Goal: Task Accomplishment & Management: Manage account settings

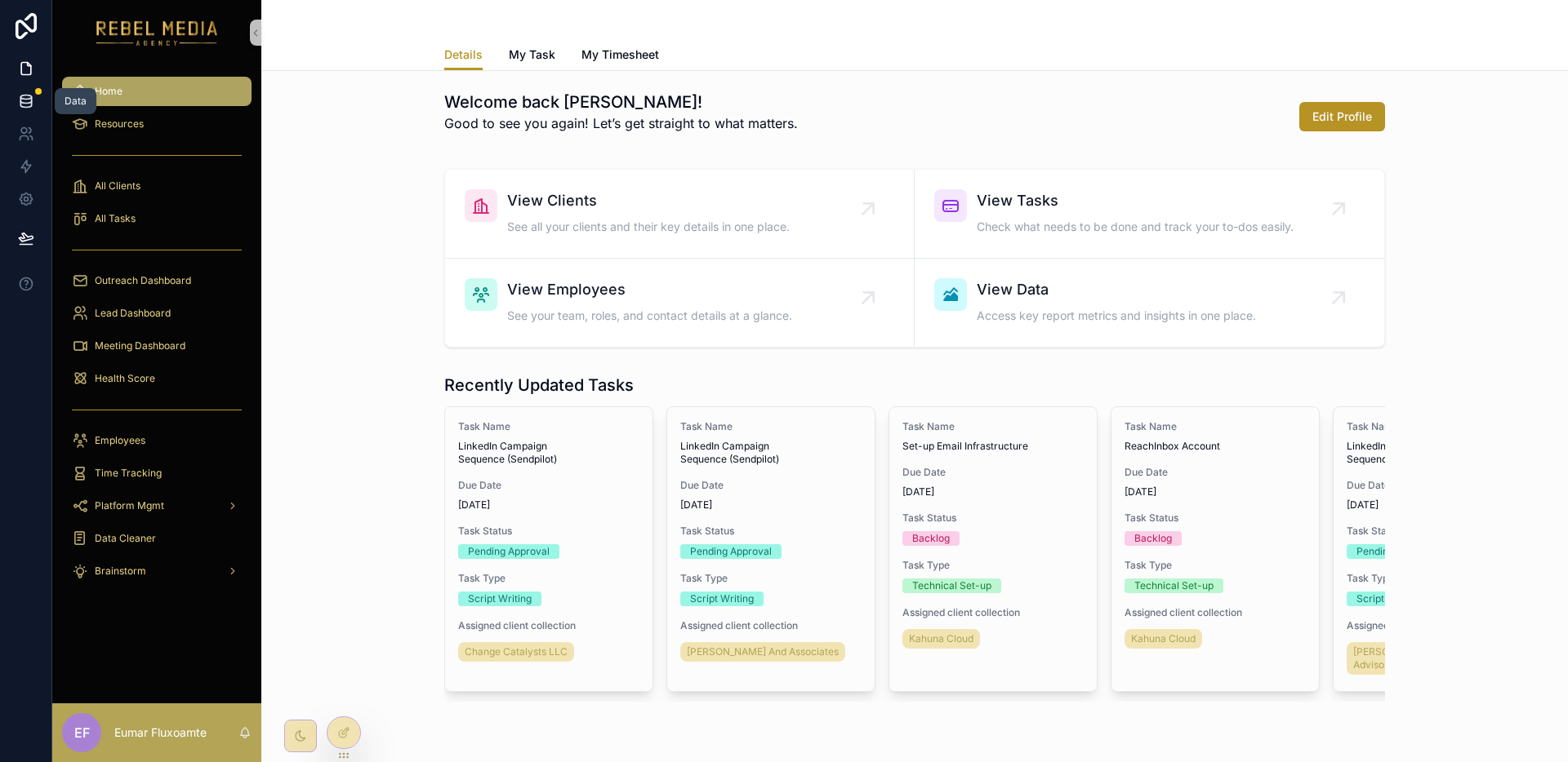
click at [27, 102] on icon at bounding box center [26, 101] width 17 height 17
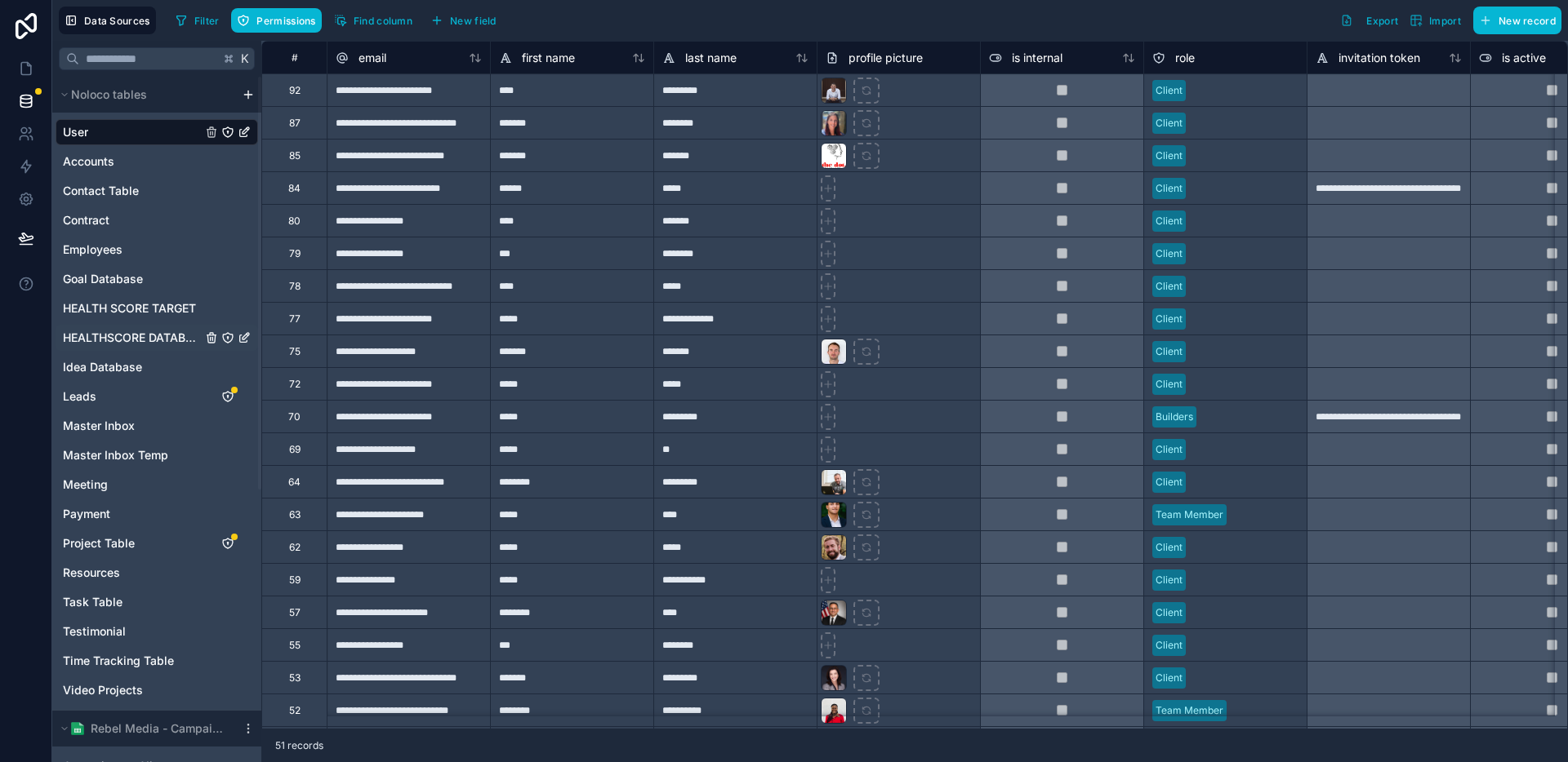
click at [170, 341] on span "HEALTHSCORE DATABASE" at bounding box center [132, 338] width 139 height 17
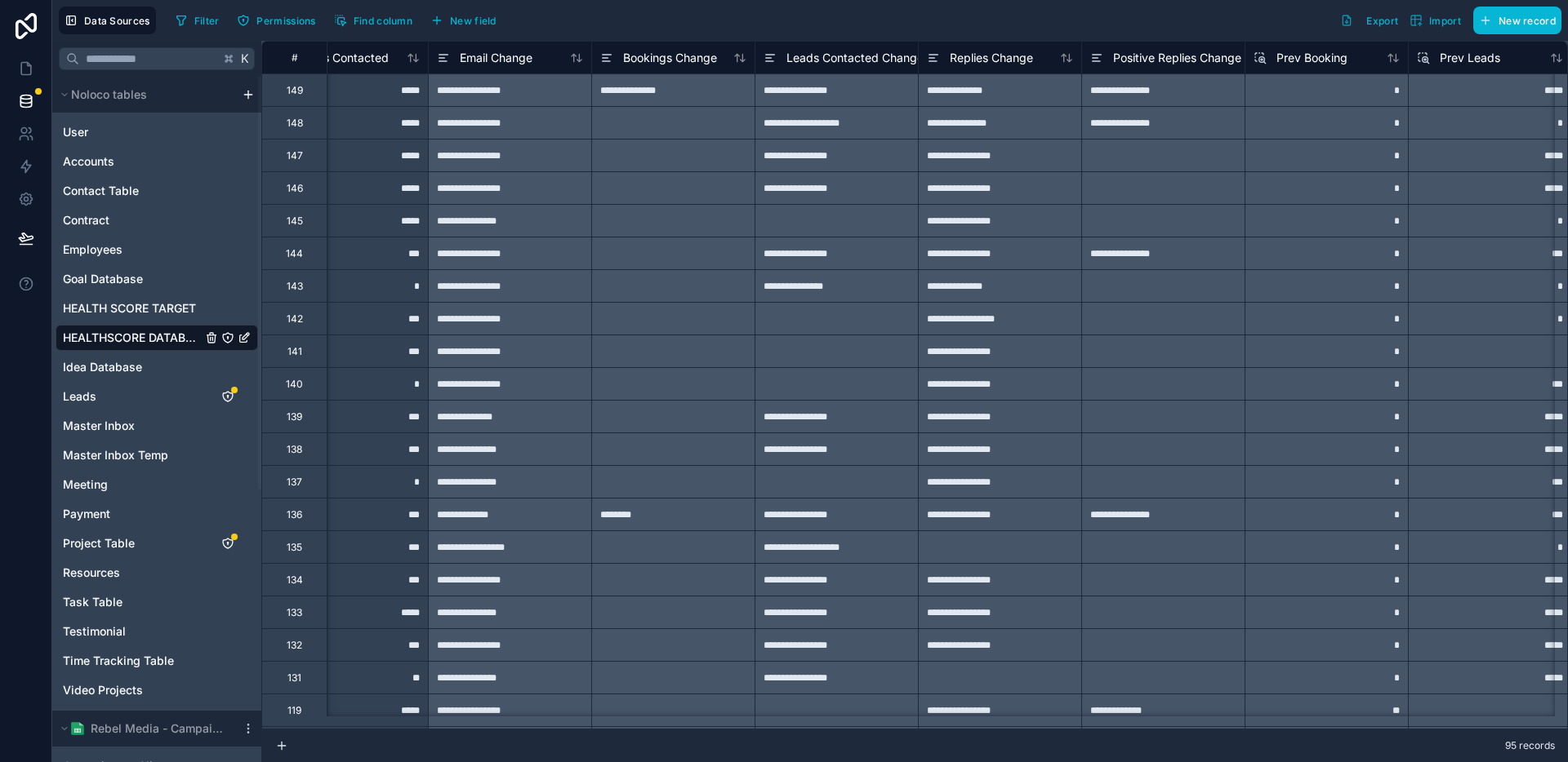
scroll to position [0, 6463]
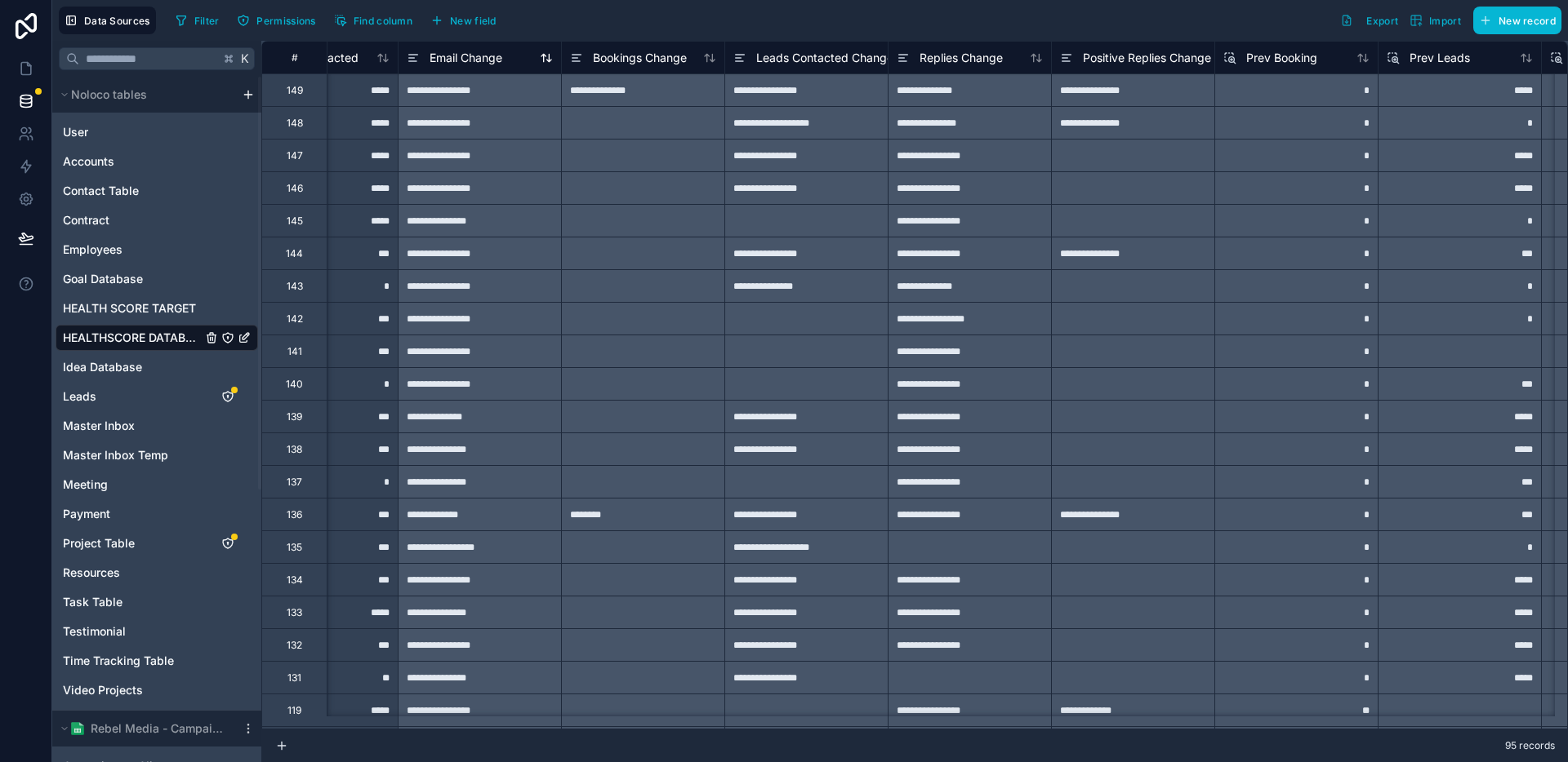
click at [491, 62] on span "Email Change" at bounding box center [466, 58] width 73 height 17
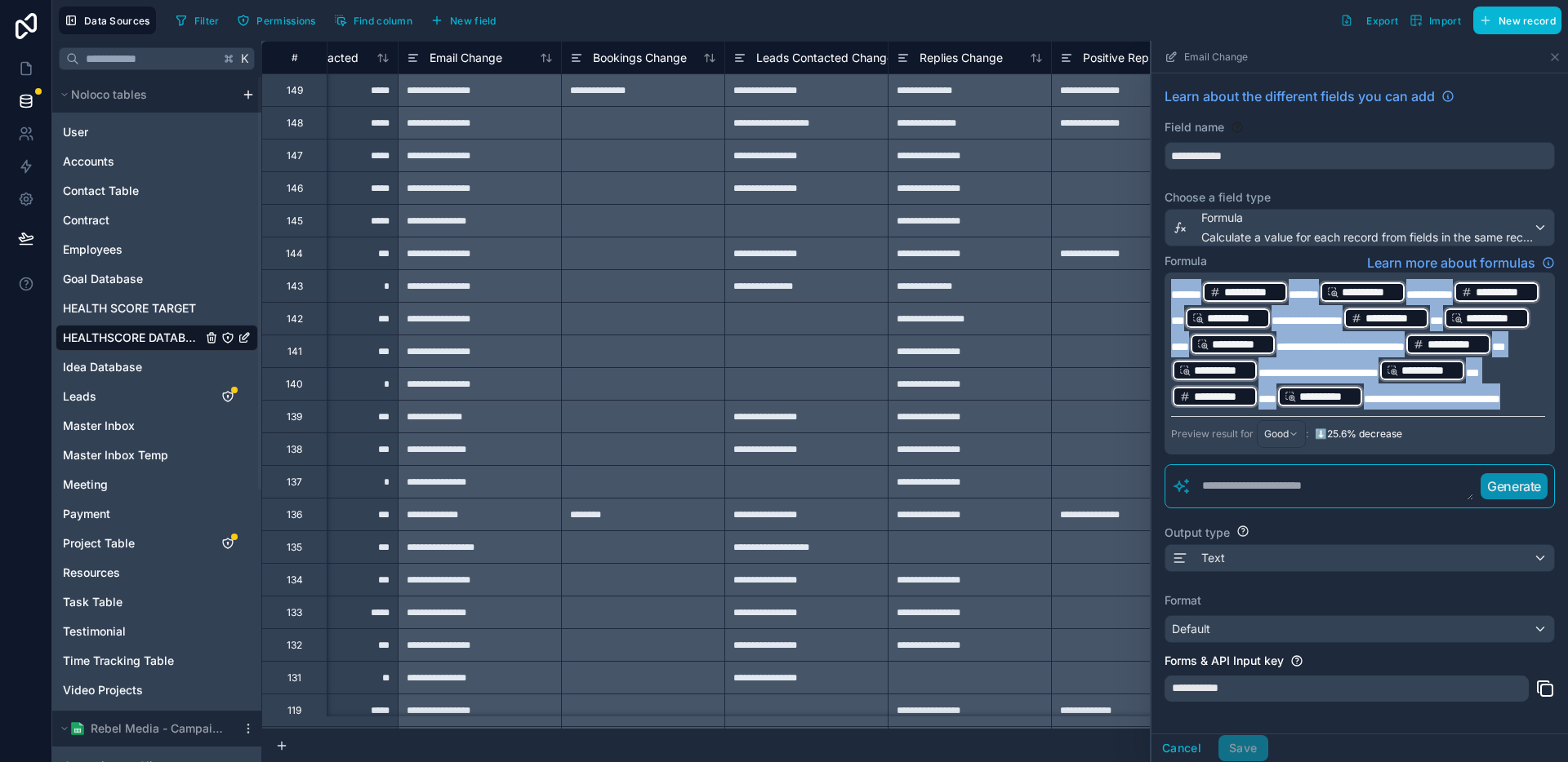
drag, startPoint x: 1454, startPoint y: 429, endPoint x: 1157, endPoint y: 248, distance: 347.8
click at [1157, 248] on div "**********" at bounding box center [1360, 449] width 417 height 750
copy p "**********"
click at [1444, 409] on p "**********" at bounding box center [1358, 344] width 374 height 131
drag, startPoint x: 1445, startPoint y: 424, endPoint x: 1169, endPoint y: 283, distance: 309.9
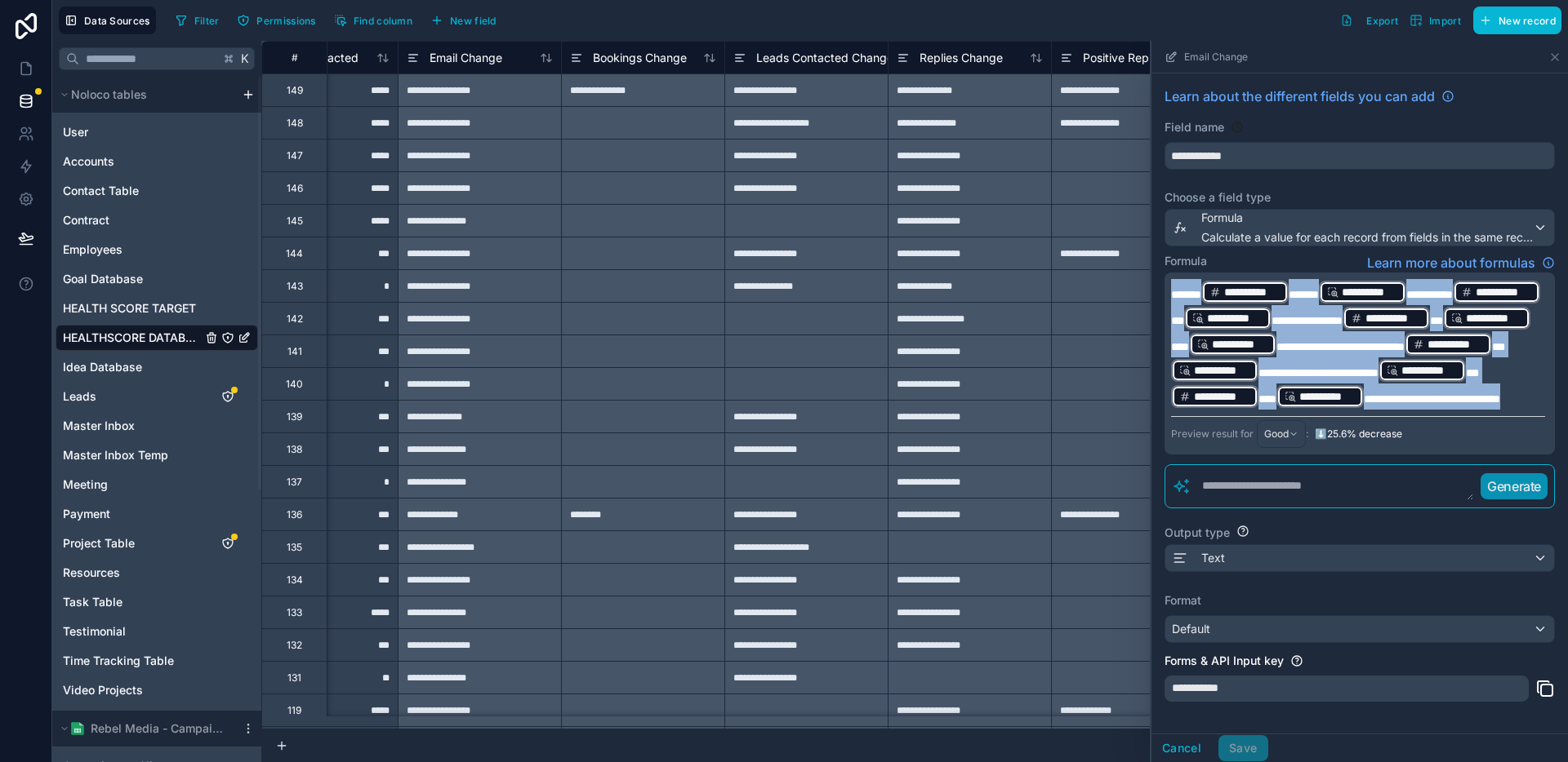
click at [1169, 283] on div "**********" at bounding box center [1359, 363] width 390 height 182
copy p "**********"
click at [25, 36] on icon at bounding box center [26, 26] width 32 height 27
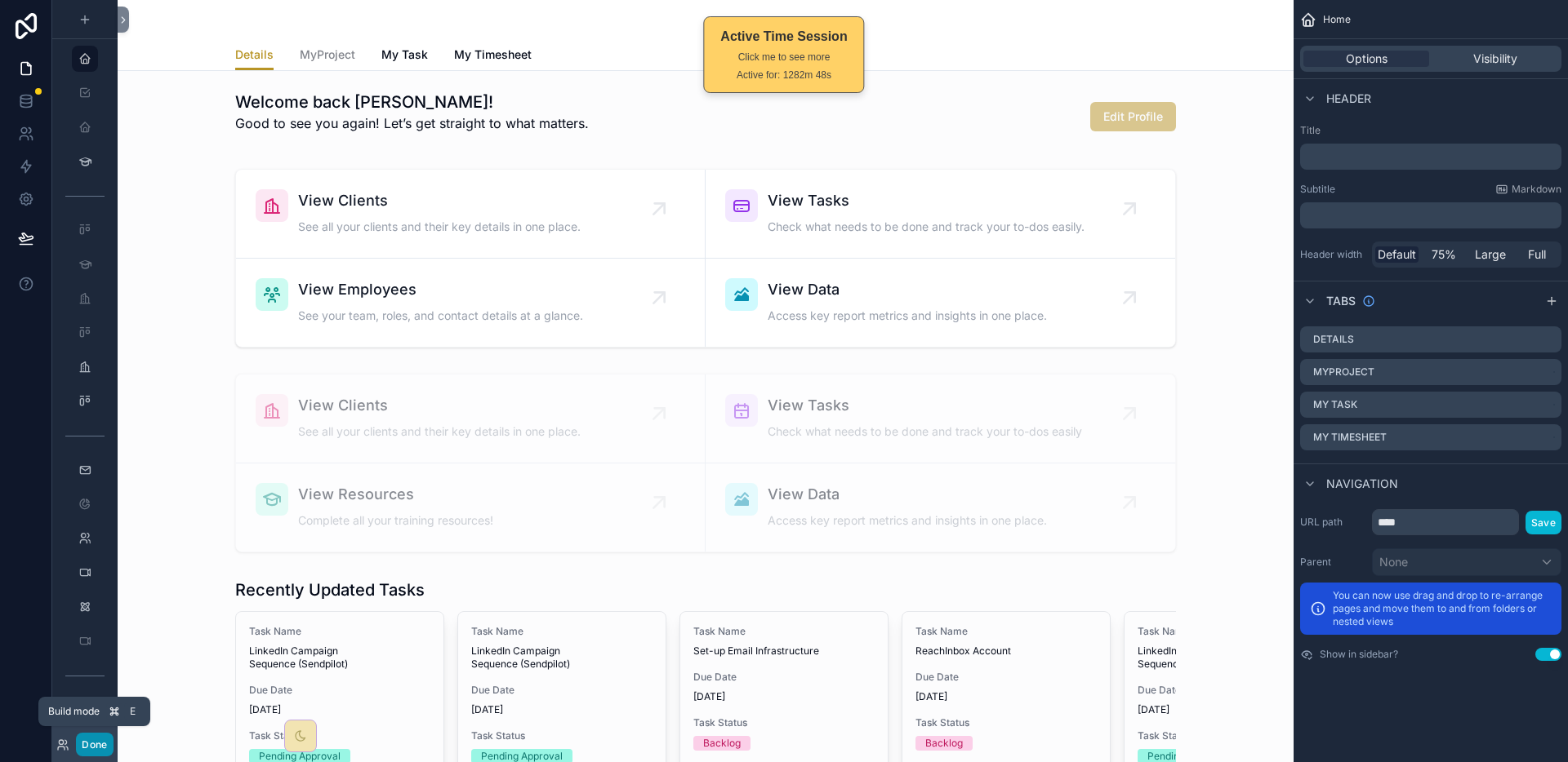
click at [101, 738] on button "Done" at bounding box center [93, 744] width 36 height 24
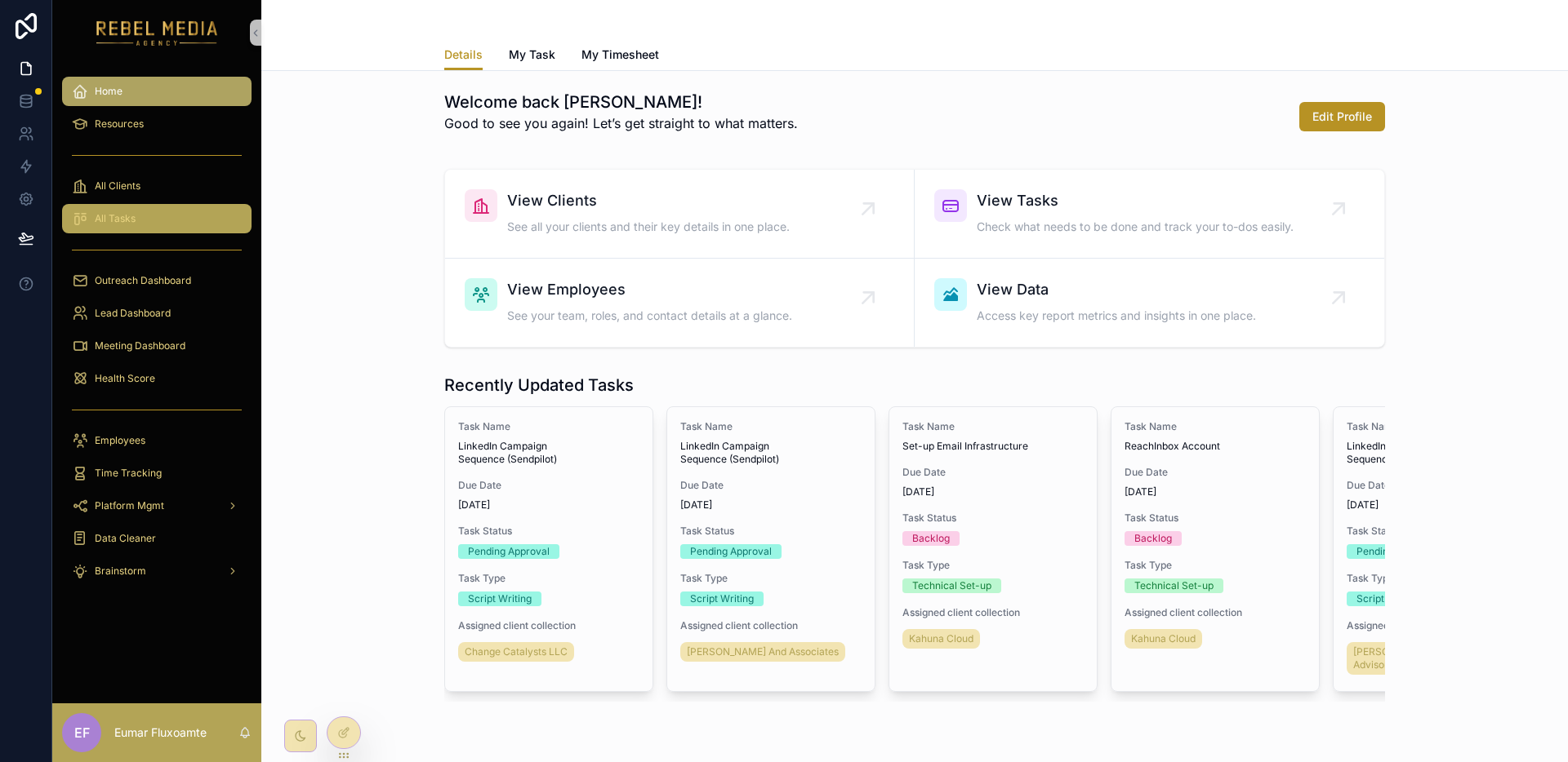
click at [175, 222] on div "All Tasks" at bounding box center [156, 218] width 170 height 27
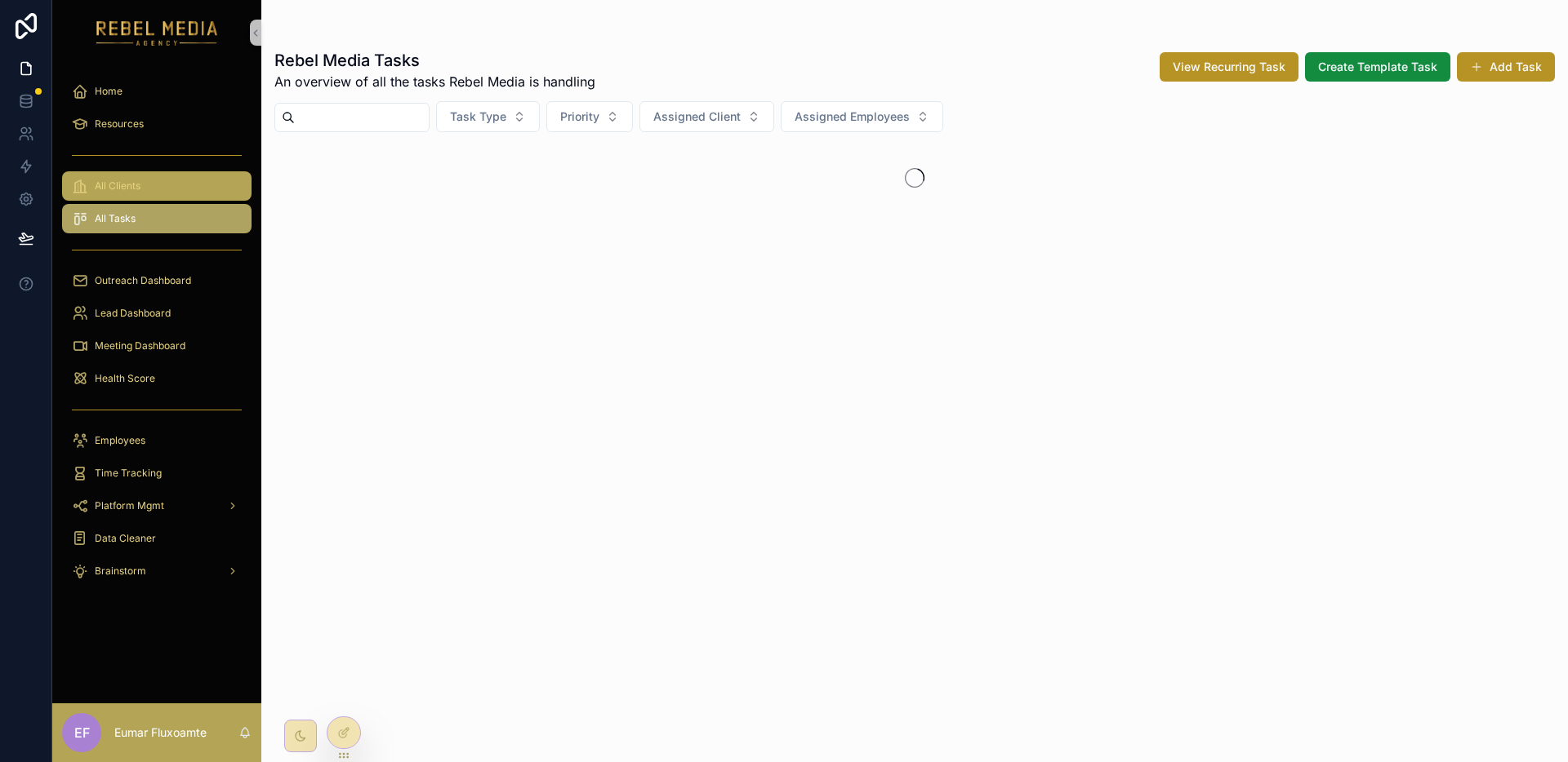
click at [177, 186] on div "All Clients" at bounding box center [156, 186] width 170 height 27
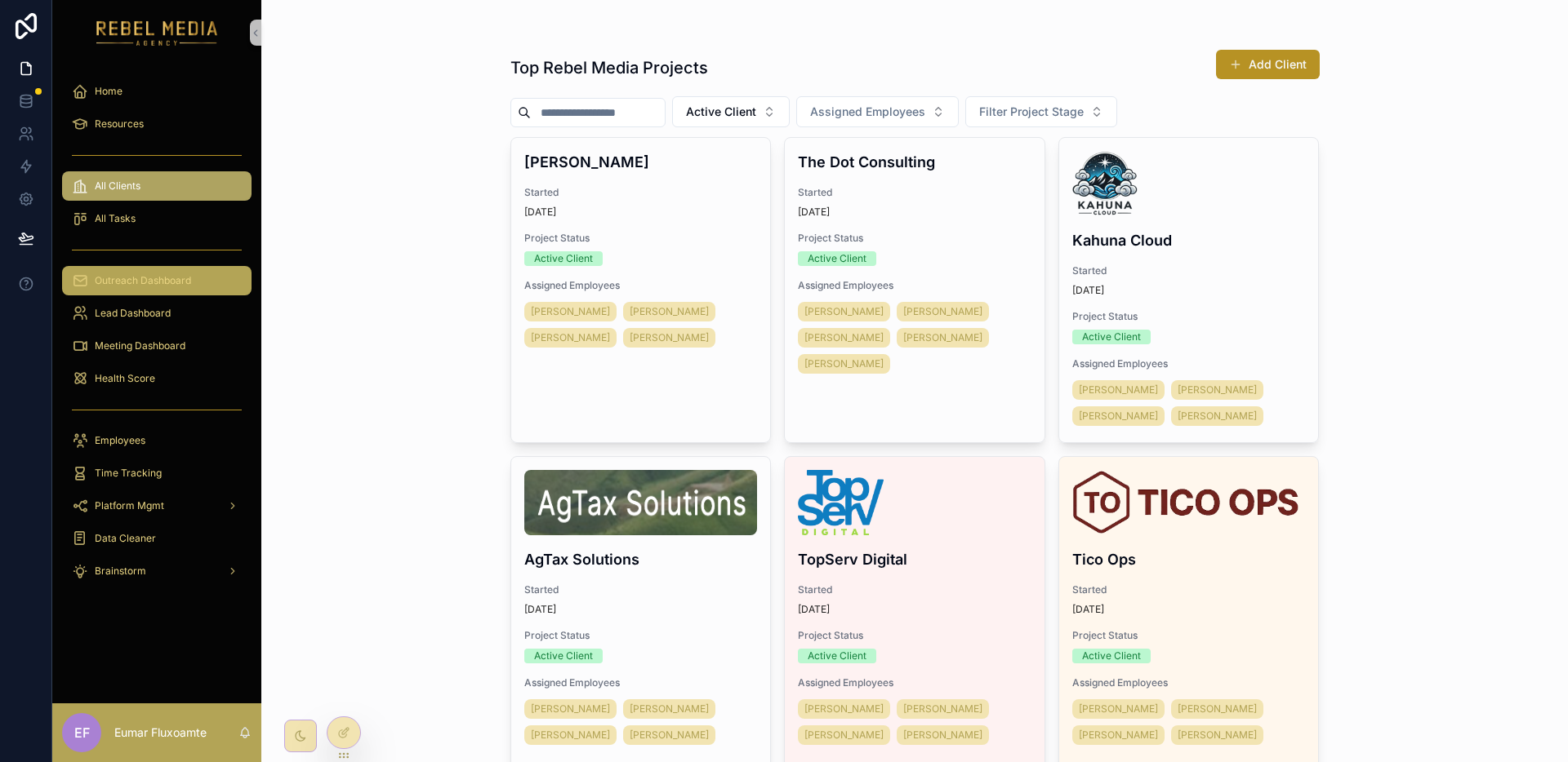
click at [165, 282] on span "Outreach Dashboard" at bounding box center [142, 280] width 96 height 13
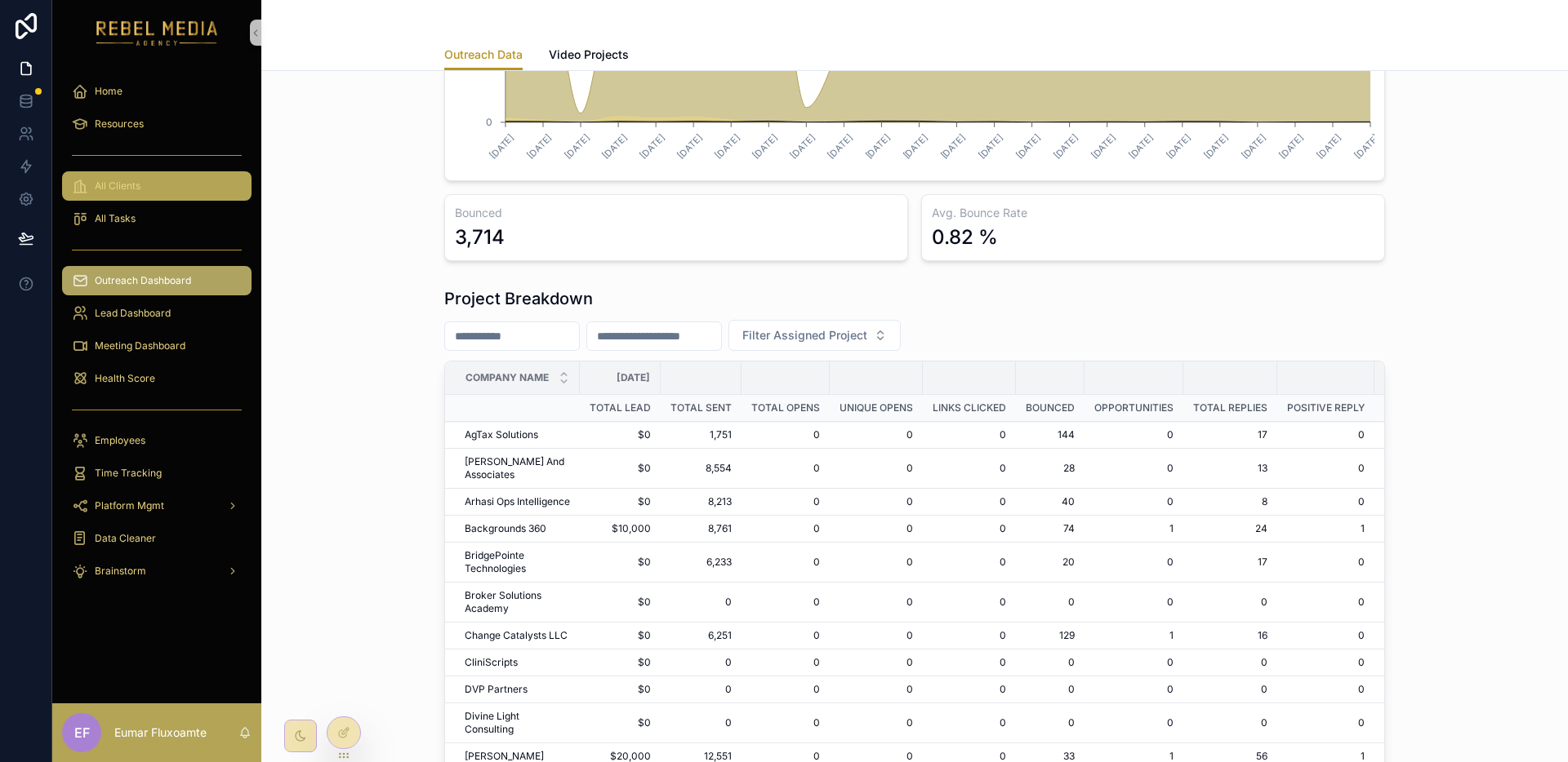
click at [175, 191] on div "All Clients" at bounding box center [156, 186] width 170 height 27
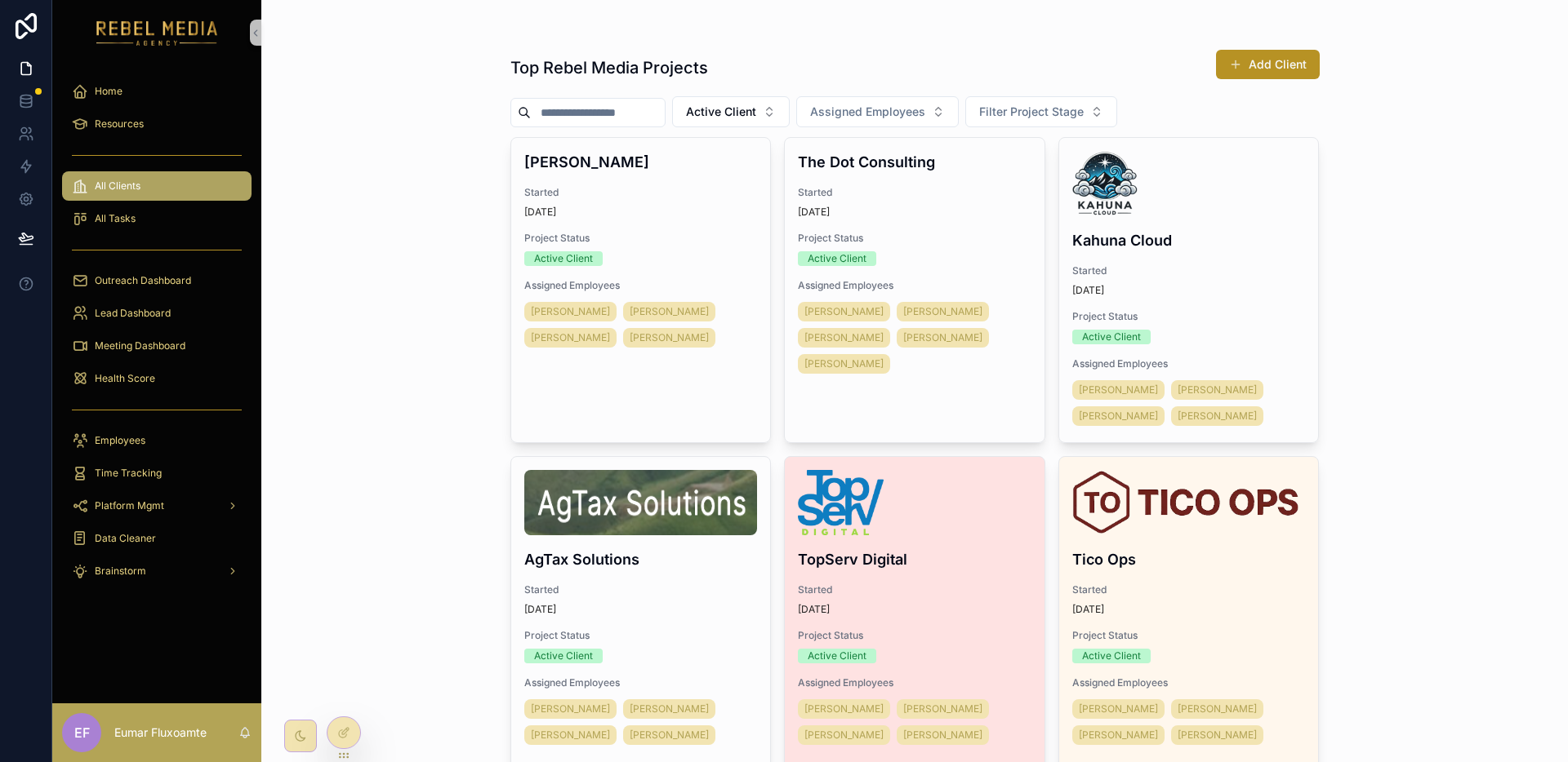
click at [951, 491] on div "scrollable content" at bounding box center [915, 503] width 234 height 66
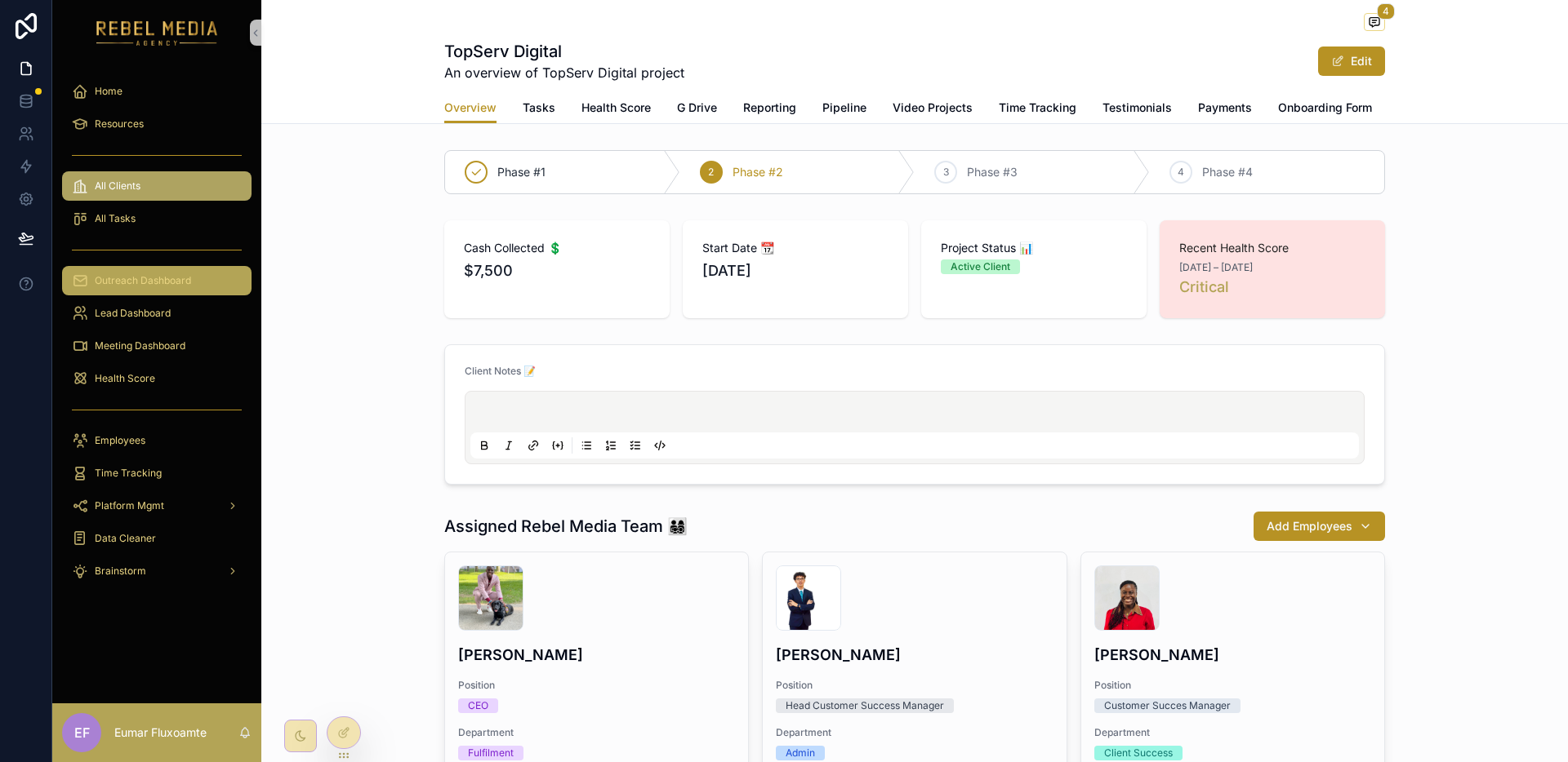
click at [186, 283] on span "Outreach Dashboard" at bounding box center [142, 280] width 96 height 13
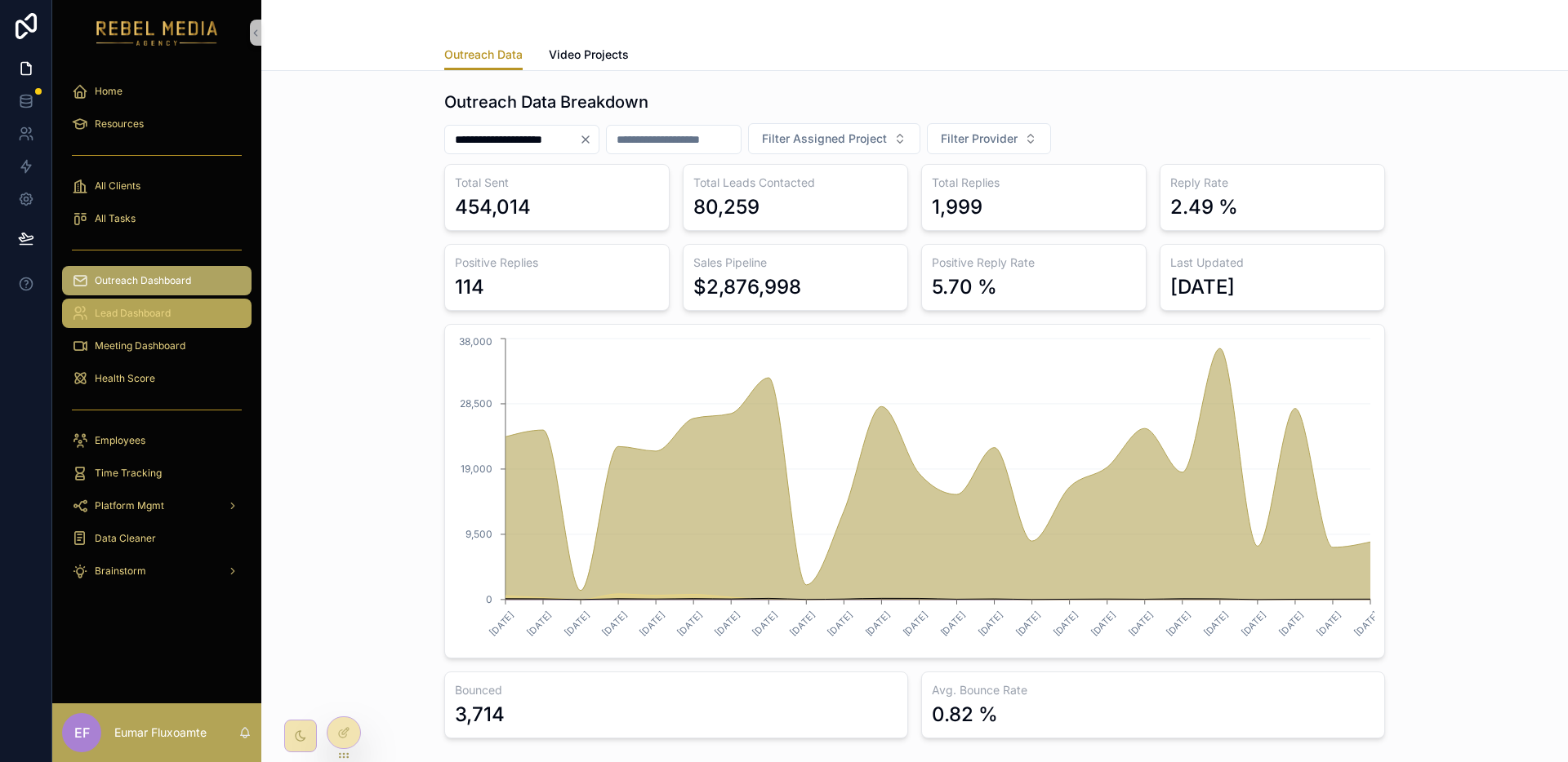
click at [187, 307] on div "Lead Dashboard" at bounding box center [156, 313] width 170 height 27
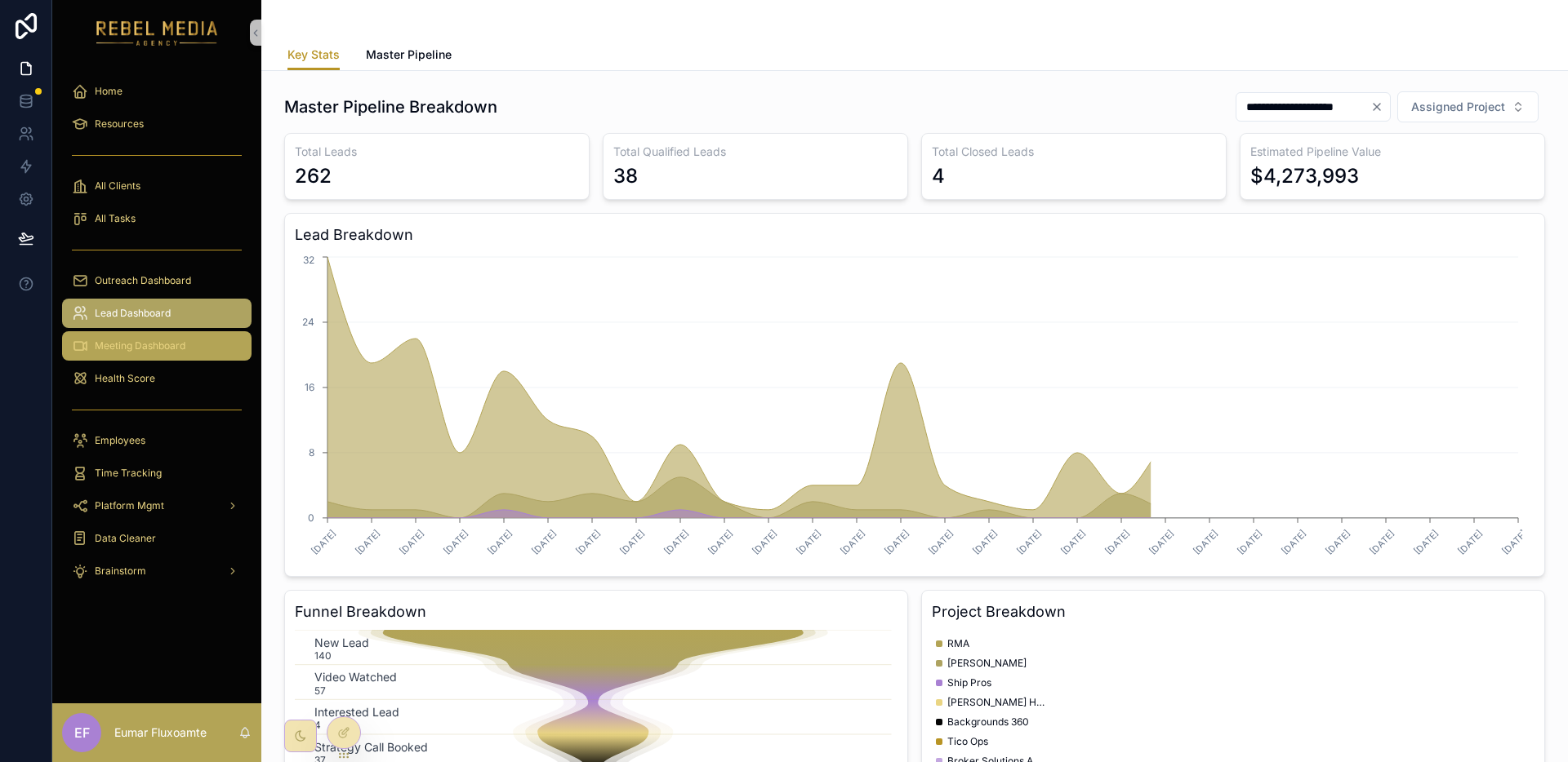
click at [176, 348] on span "Meeting Dashboard" at bounding box center [140, 346] width 90 height 13
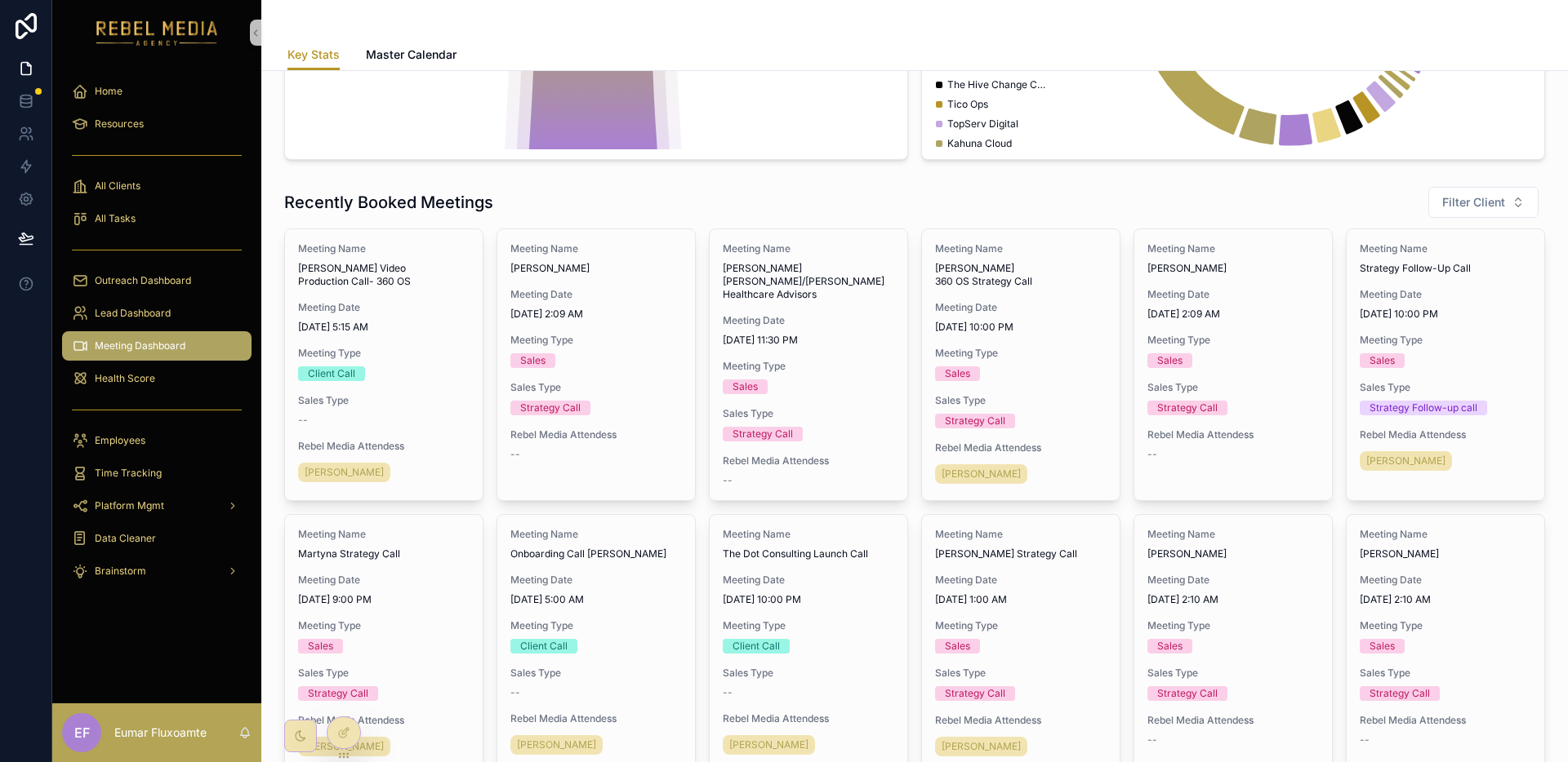
scroll to position [851, 0]
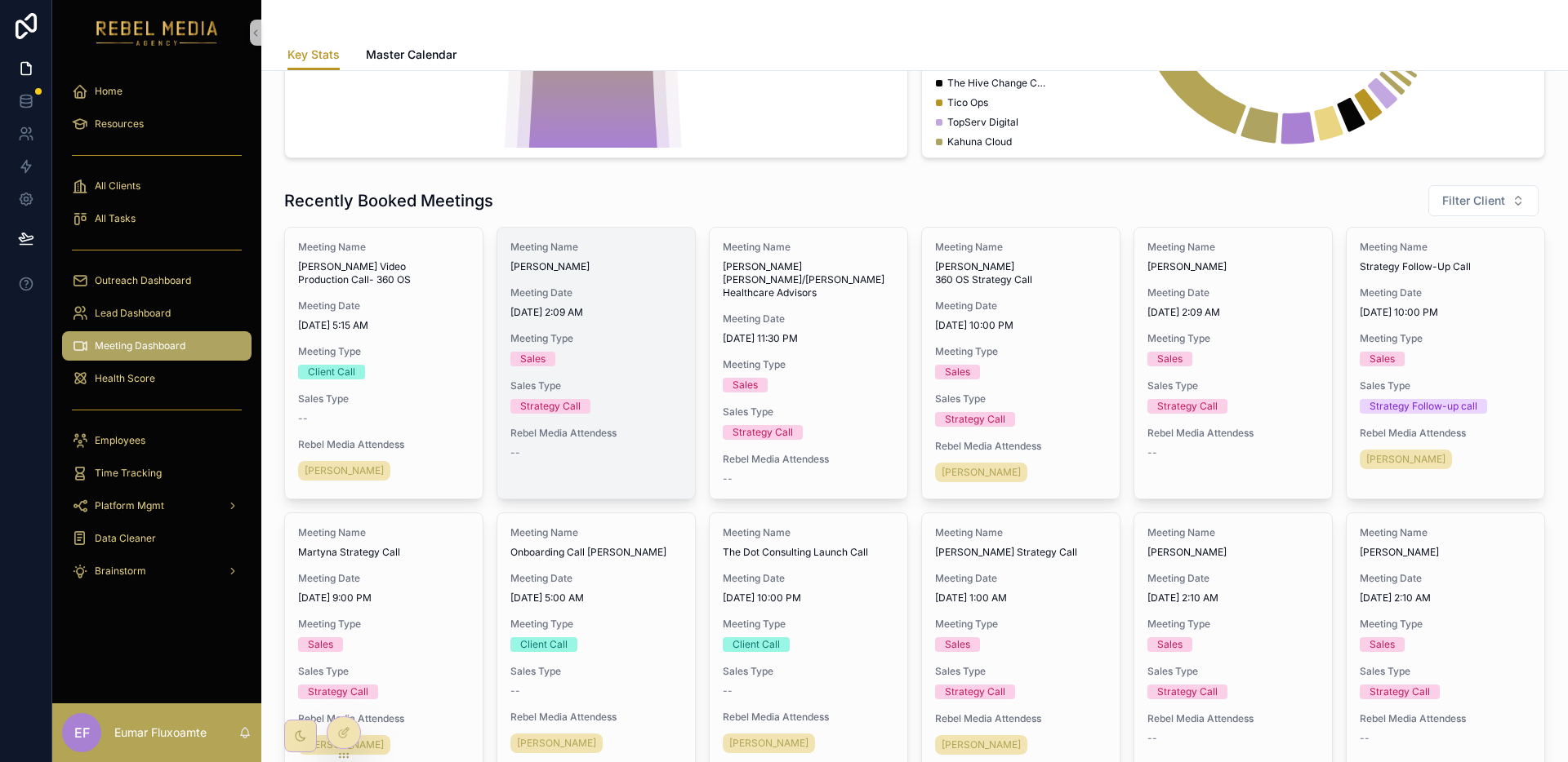
click at [654, 383] on span "Sales Type" at bounding box center [596, 386] width 172 height 13
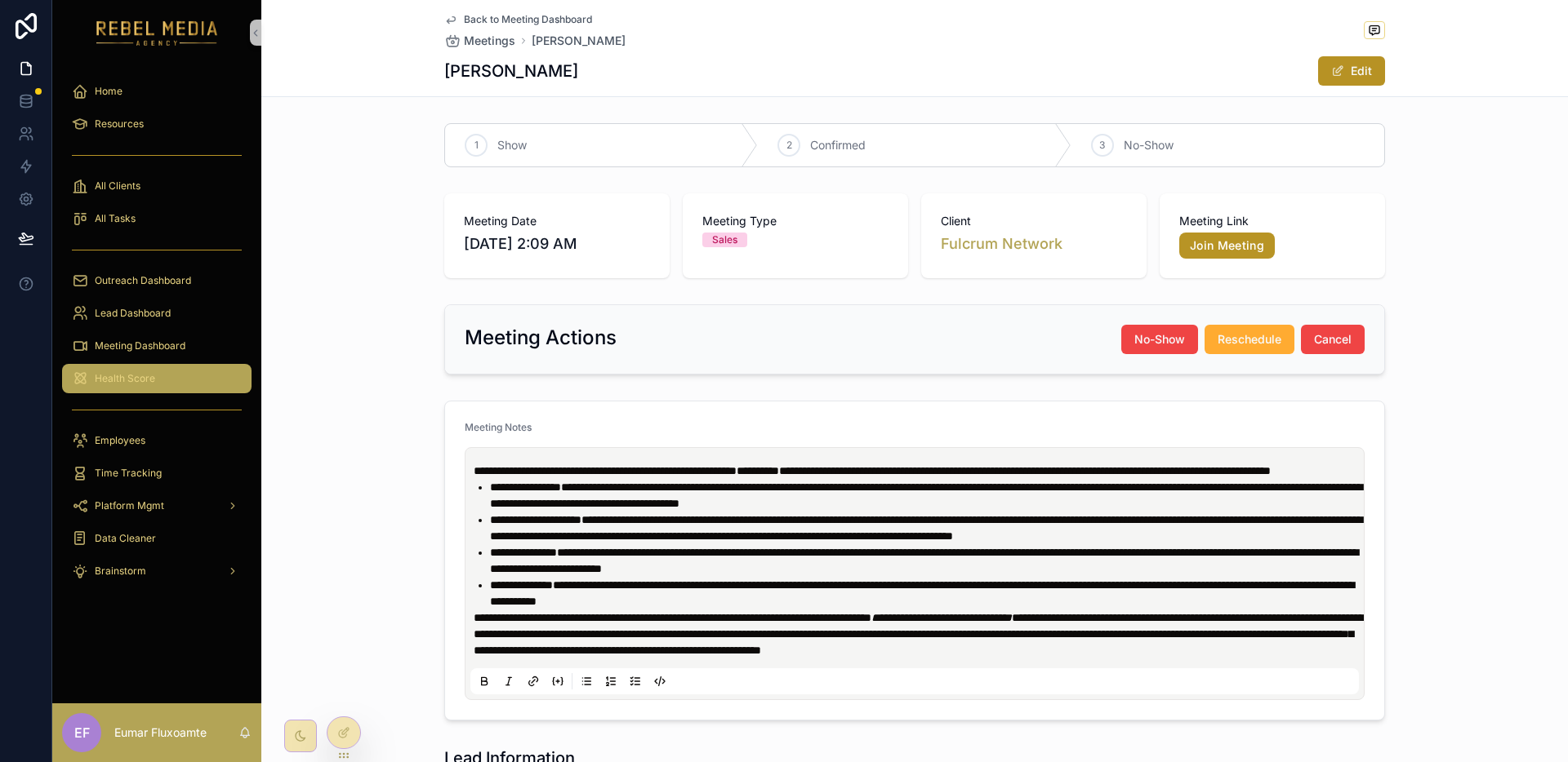
click at [144, 365] on div "Health Score" at bounding box center [156, 378] width 170 height 27
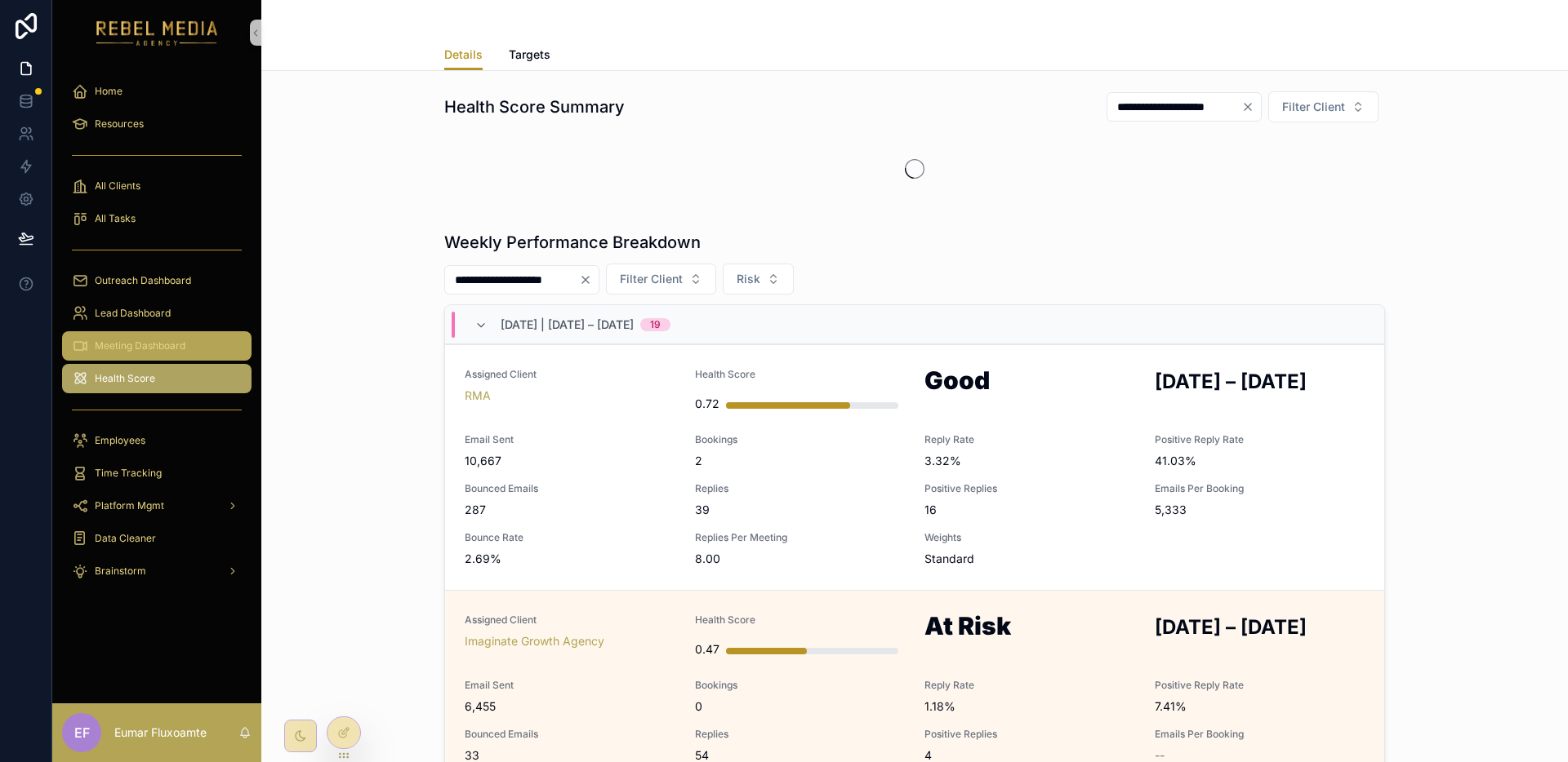
click at [159, 351] on span "Meeting Dashboard" at bounding box center [140, 346] width 90 height 13
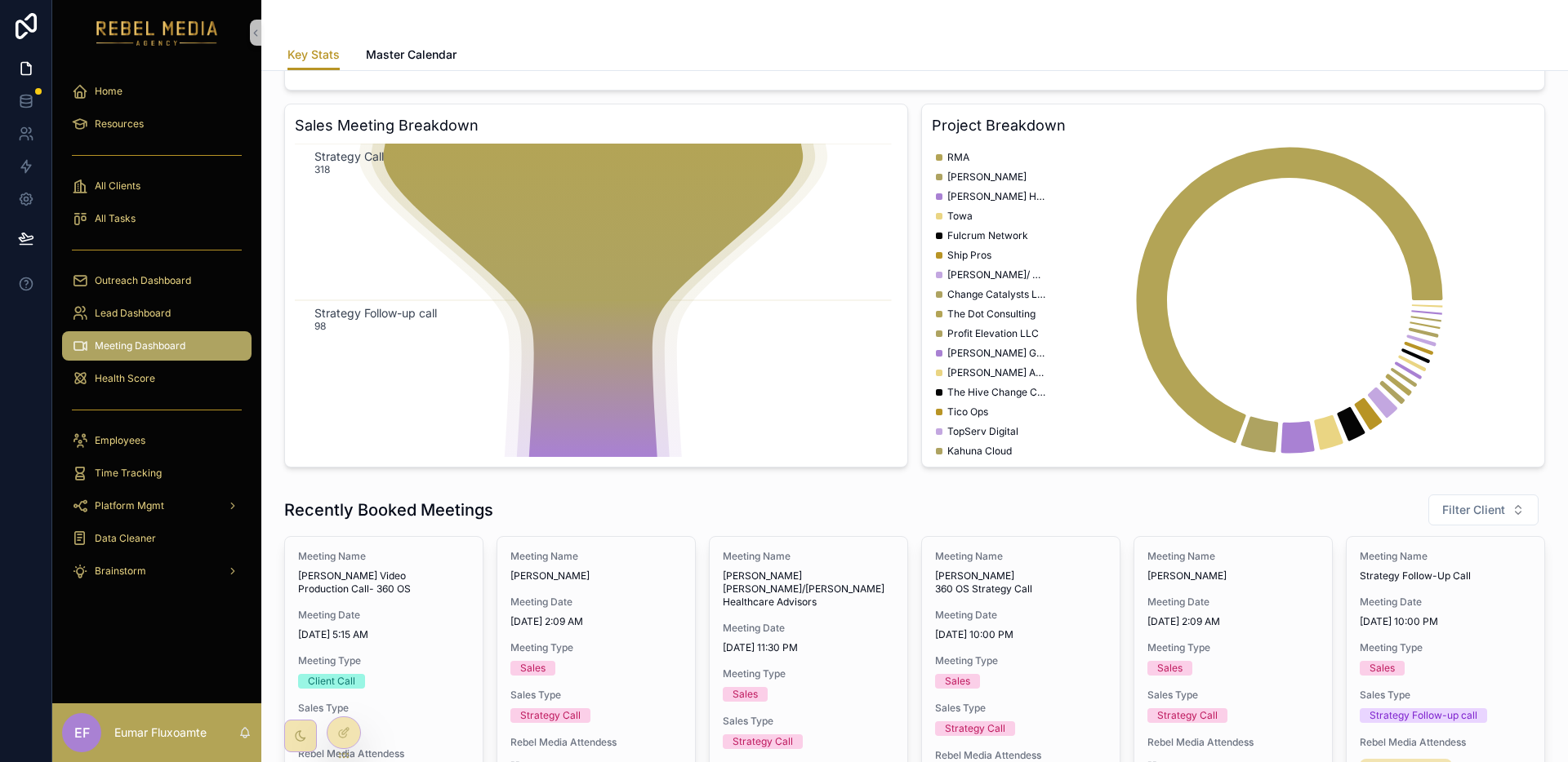
scroll to position [94, 0]
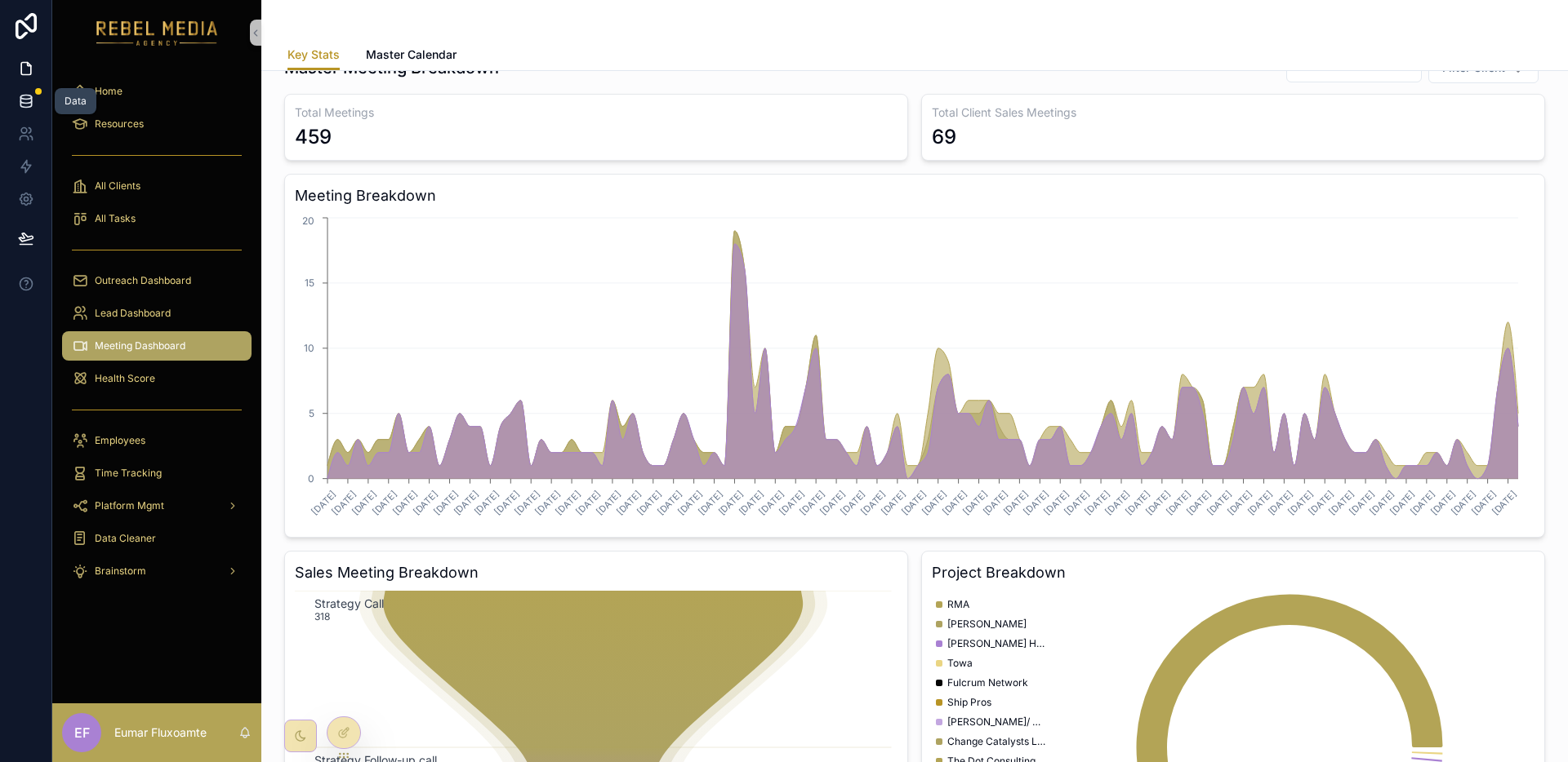
click at [25, 104] on icon at bounding box center [26, 101] width 17 height 17
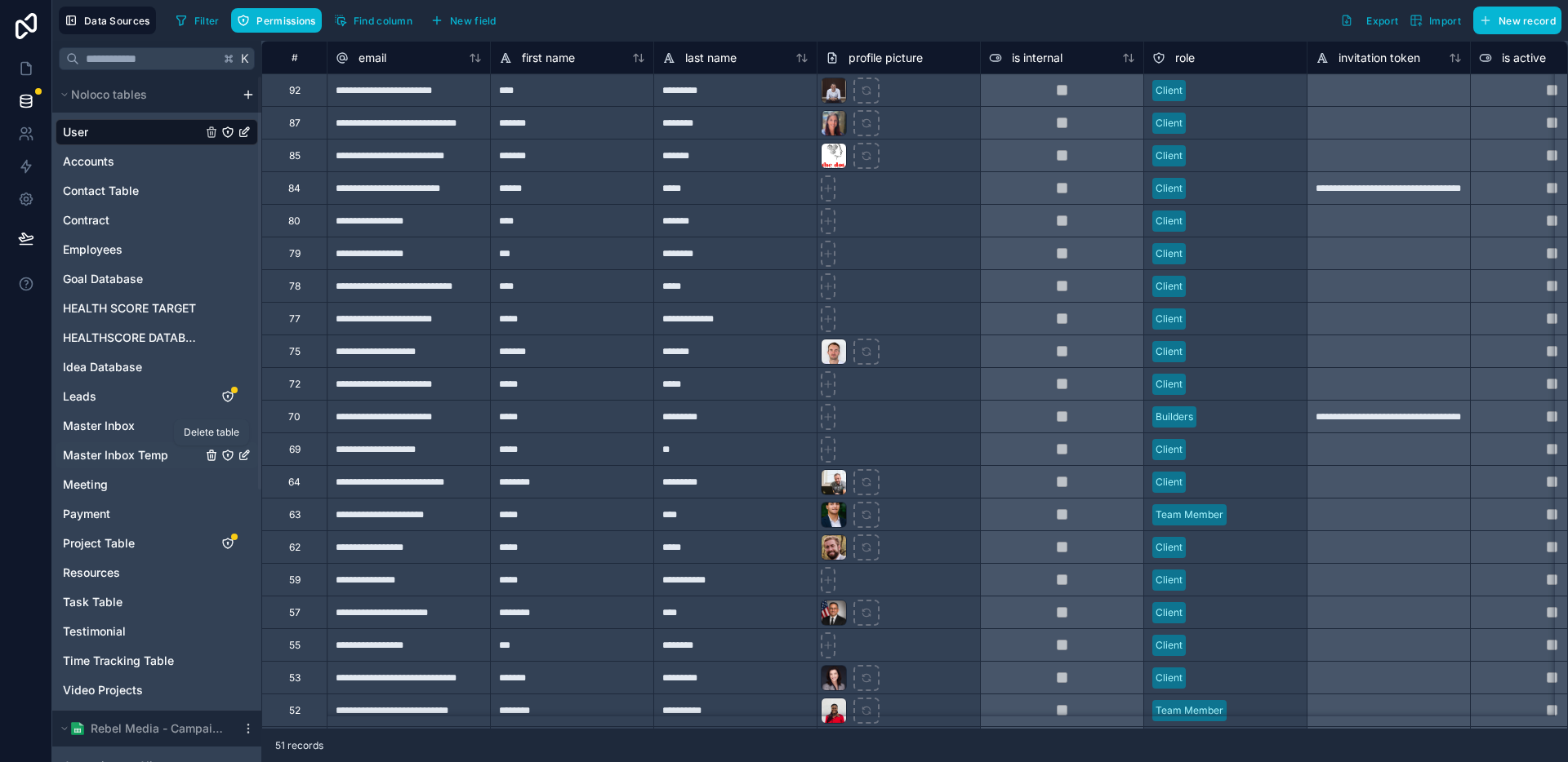
click at [213, 457] on icon "Master Inbox Temp" at bounding box center [211, 455] width 13 height 13
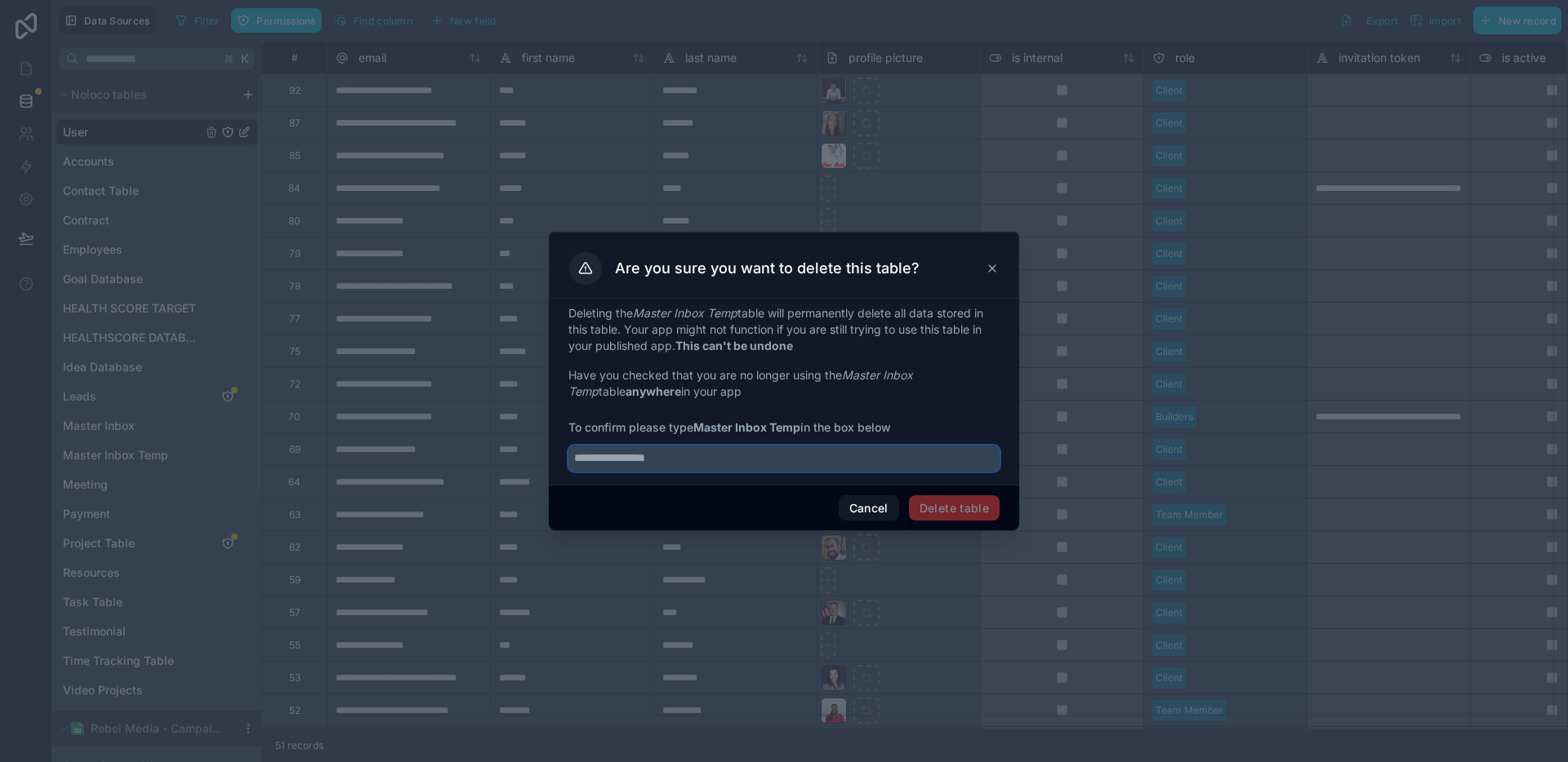
click at [805, 466] on input "text" at bounding box center [784, 459] width 431 height 27
drag, startPoint x: 803, startPoint y: 423, endPoint x: 700, endPoint y: 425, distance: 103.0
click at [700, 425] on span "To confirm please type Master Inbox Temp in the box below" at bounding box center [784, 427] width 431 height 17
copy strong "Master Inbox Temp"
click at [782, 457] on input "text" at bounding box center [784, 459] width 431 height 27
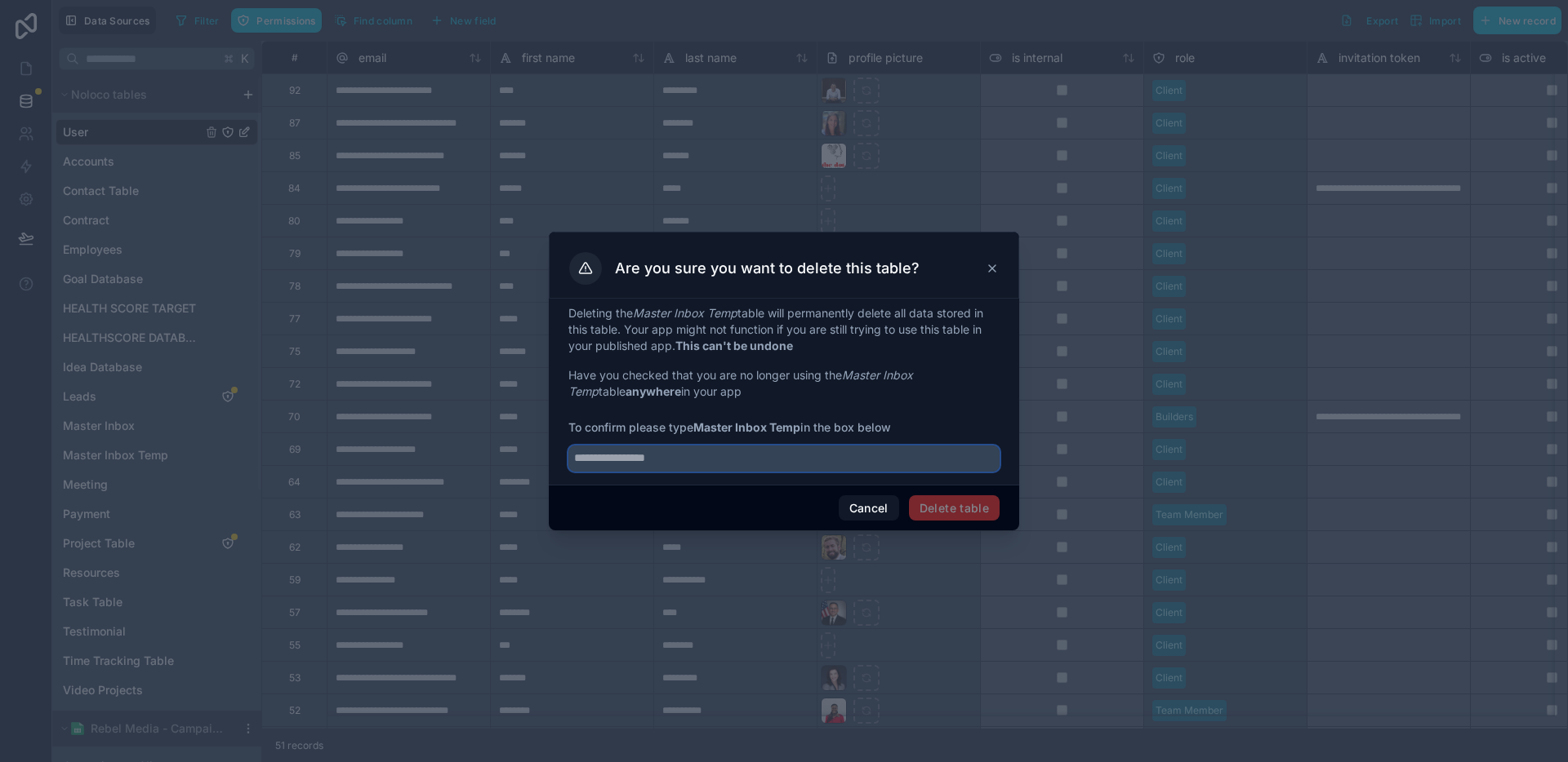
paste input "**********"
type input "**********"
click at [955, 511] on button "Delete table" at bounding box center [954, 509] width 90 height 27
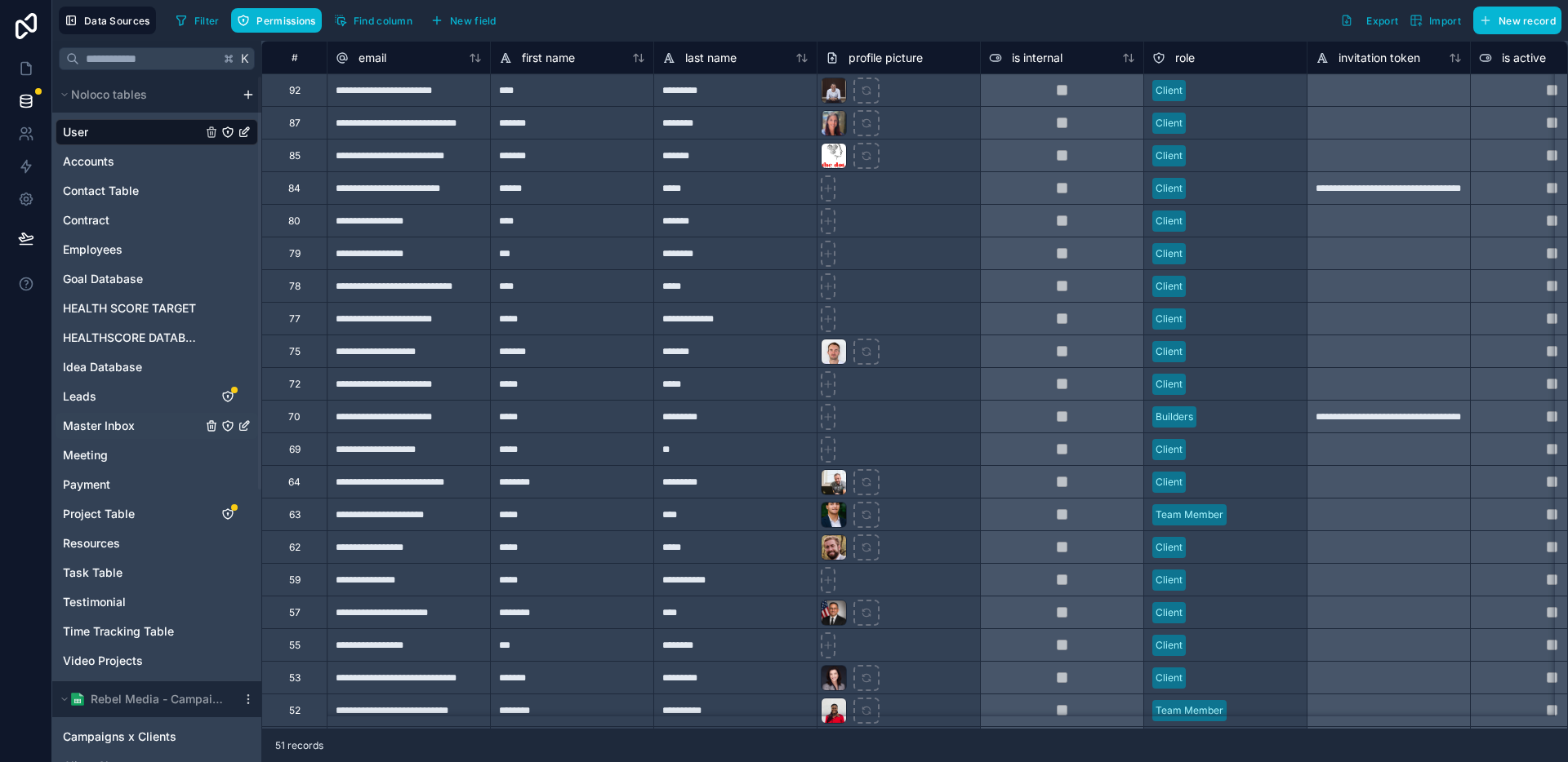
click at [120, 428] on span "Master Inbox" at bounding box center [98, 426] width 72 height 17
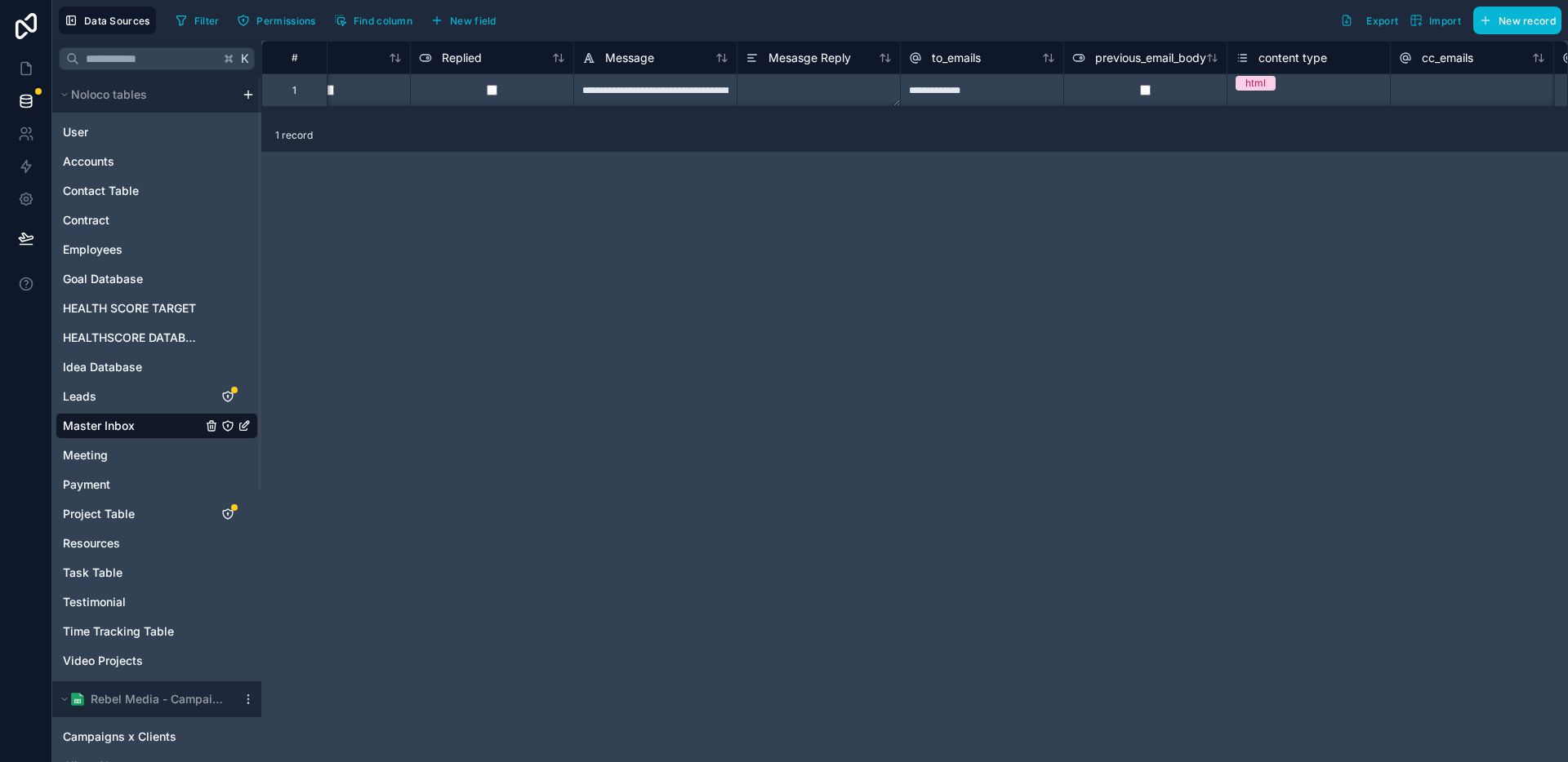
scroll to position [0, 1053]
click at [462, 23] on span "New field" at bounding box center [473, 21] width 46 height 12
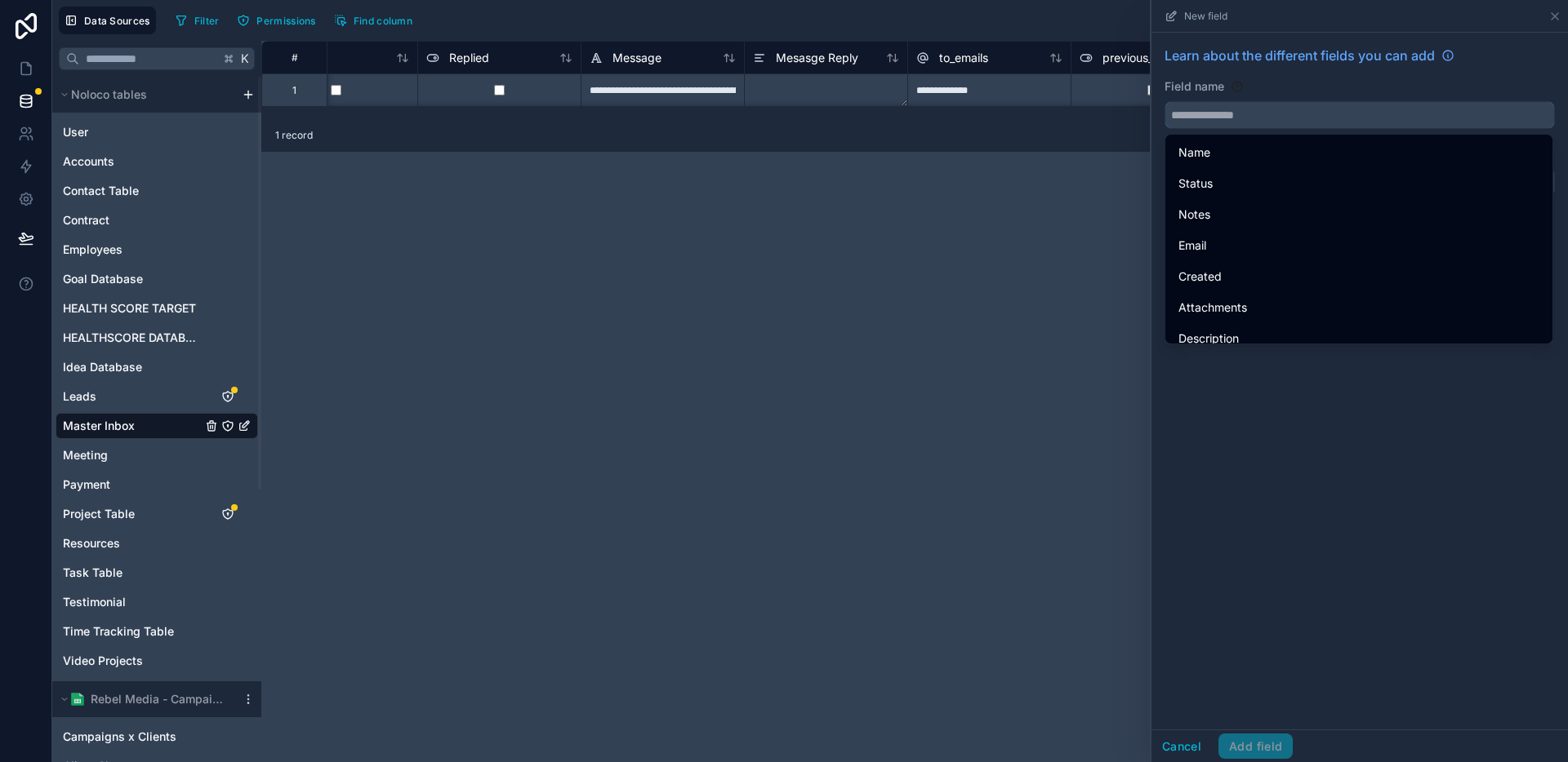
click at [1262, 118] on input "text" at bounding box center [1360, 115] width 389 height 27
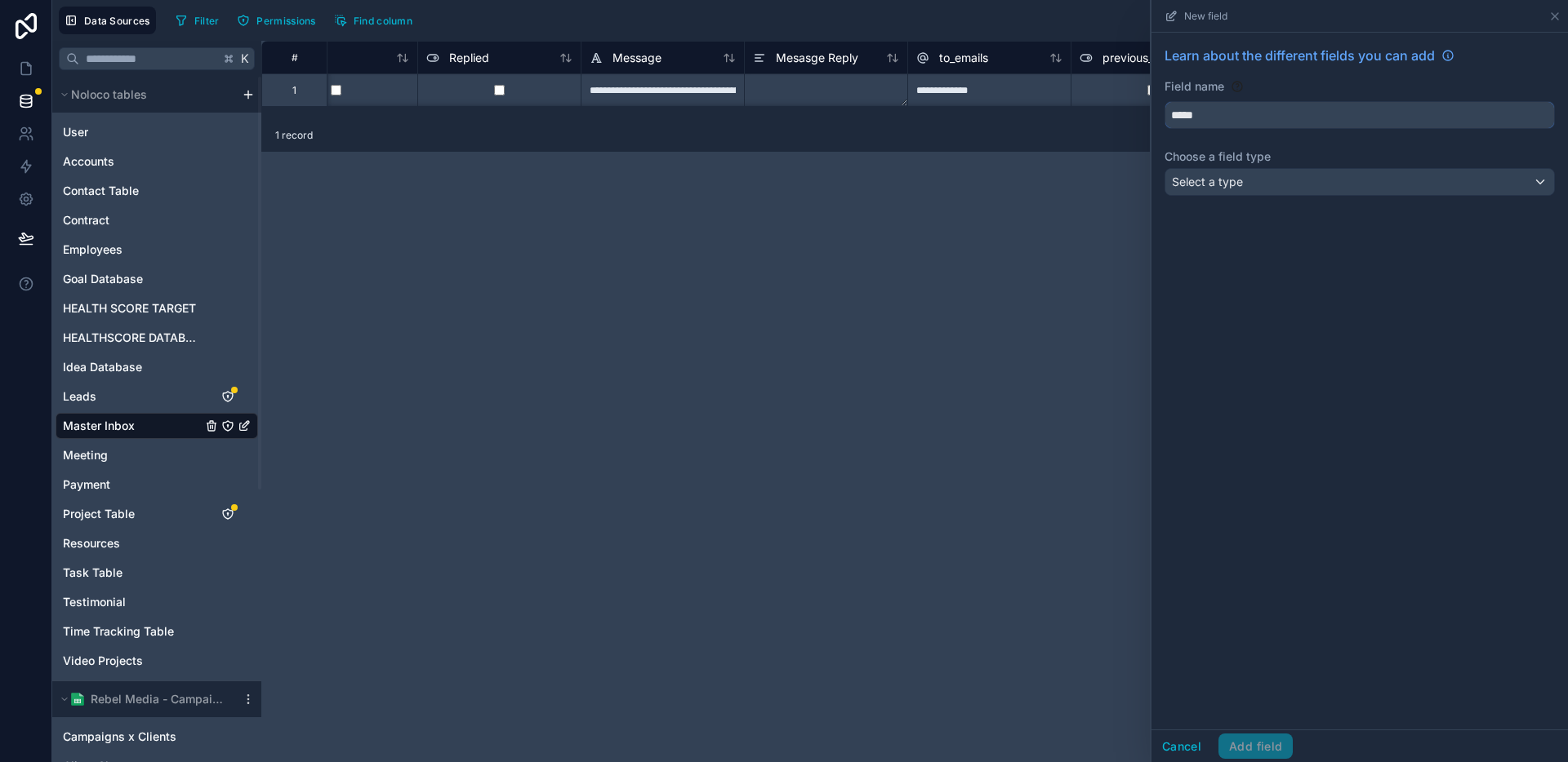
click at [1164, 101] on button "****" at bounding box center [1359, 115] width 390 height 27
type input "**********"
click at [1258, 185] on div "Select a type" at bounding box center [1360, 182] width 389 height 27
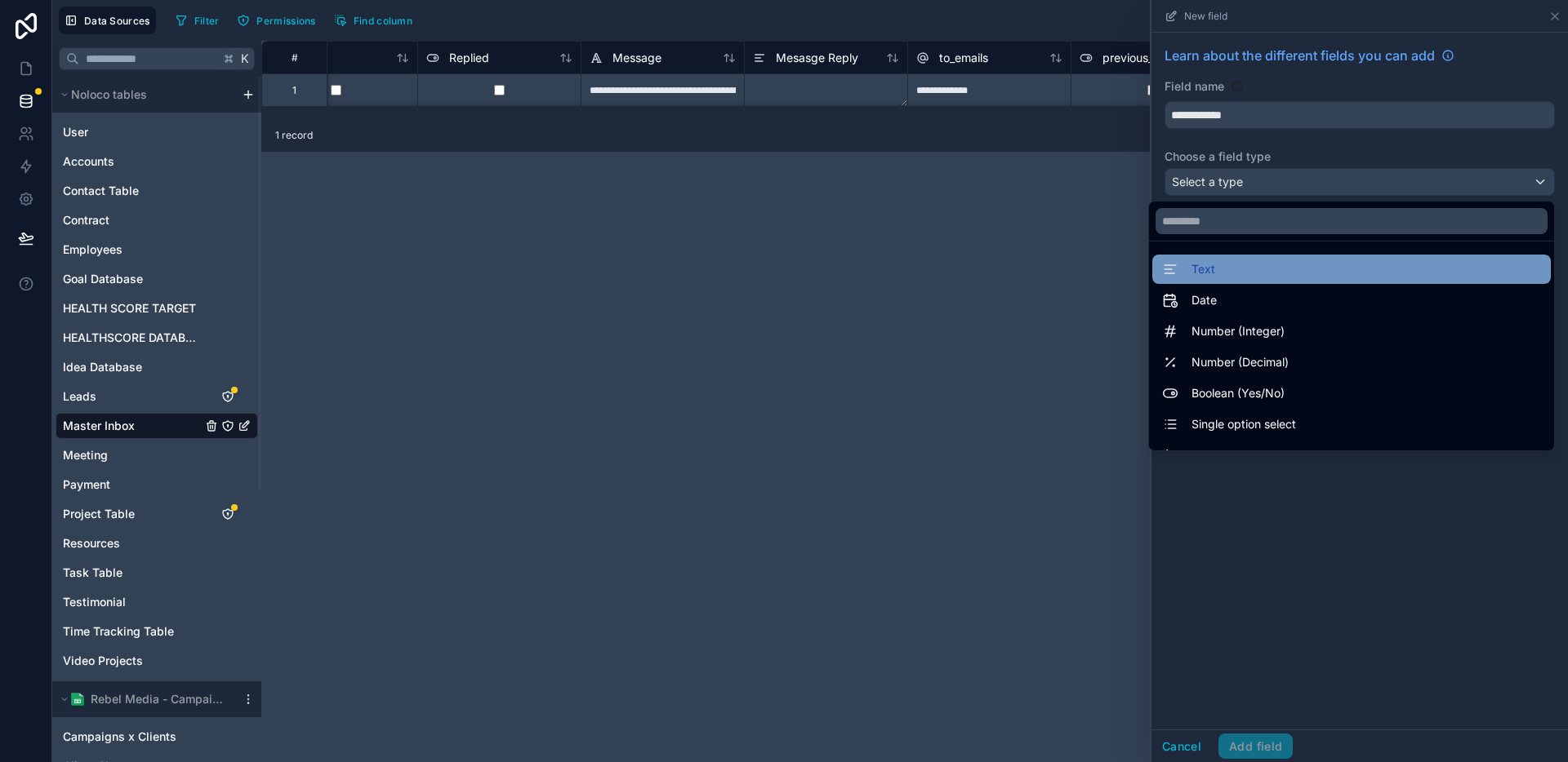
click at [1244, 283] on div "Text" at bounding box center [1352, 269] width 399 height 29
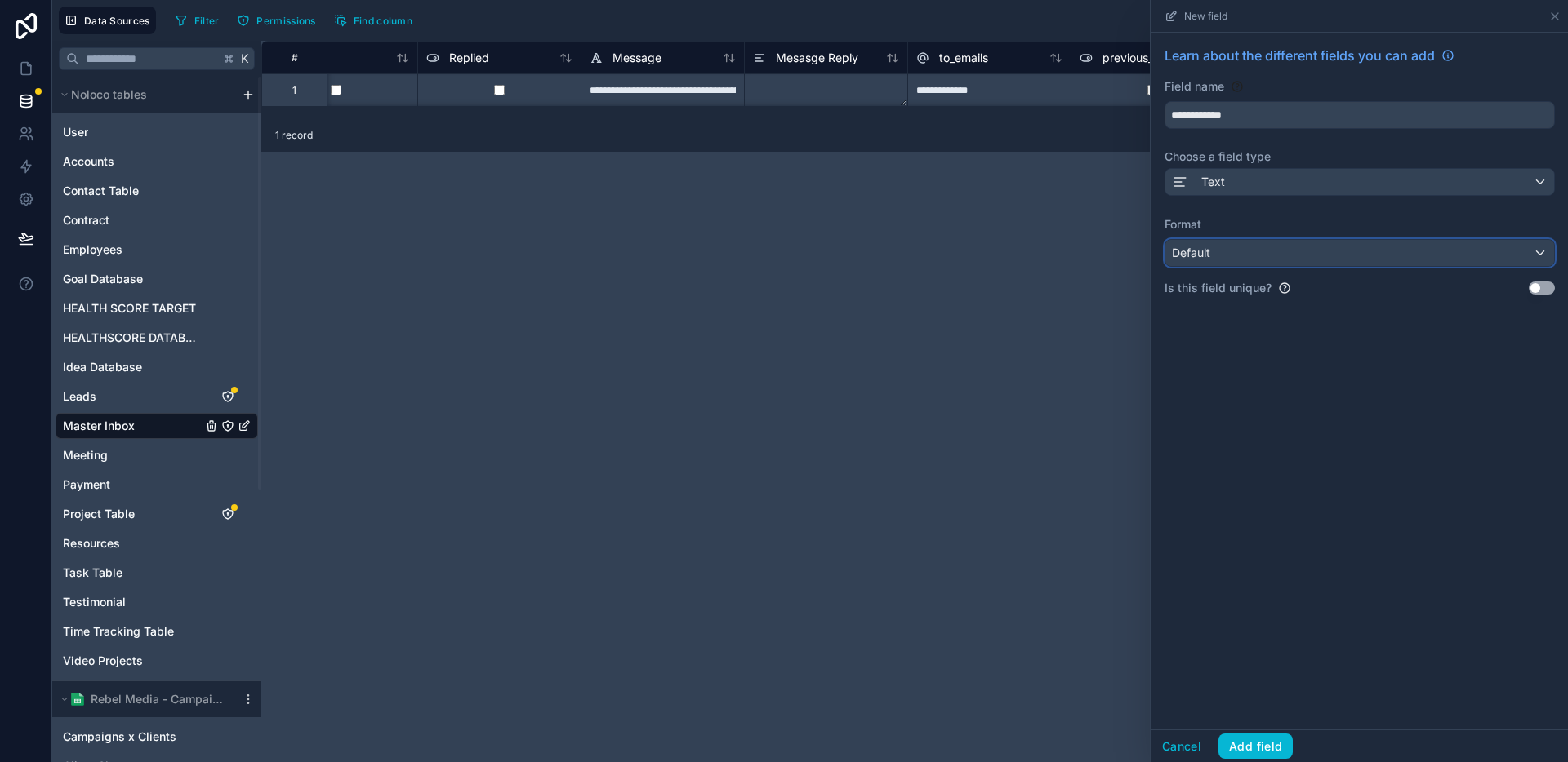
click at [1300, 262] on div "Default" at bounding box center [1360, 252] width 389 height 27
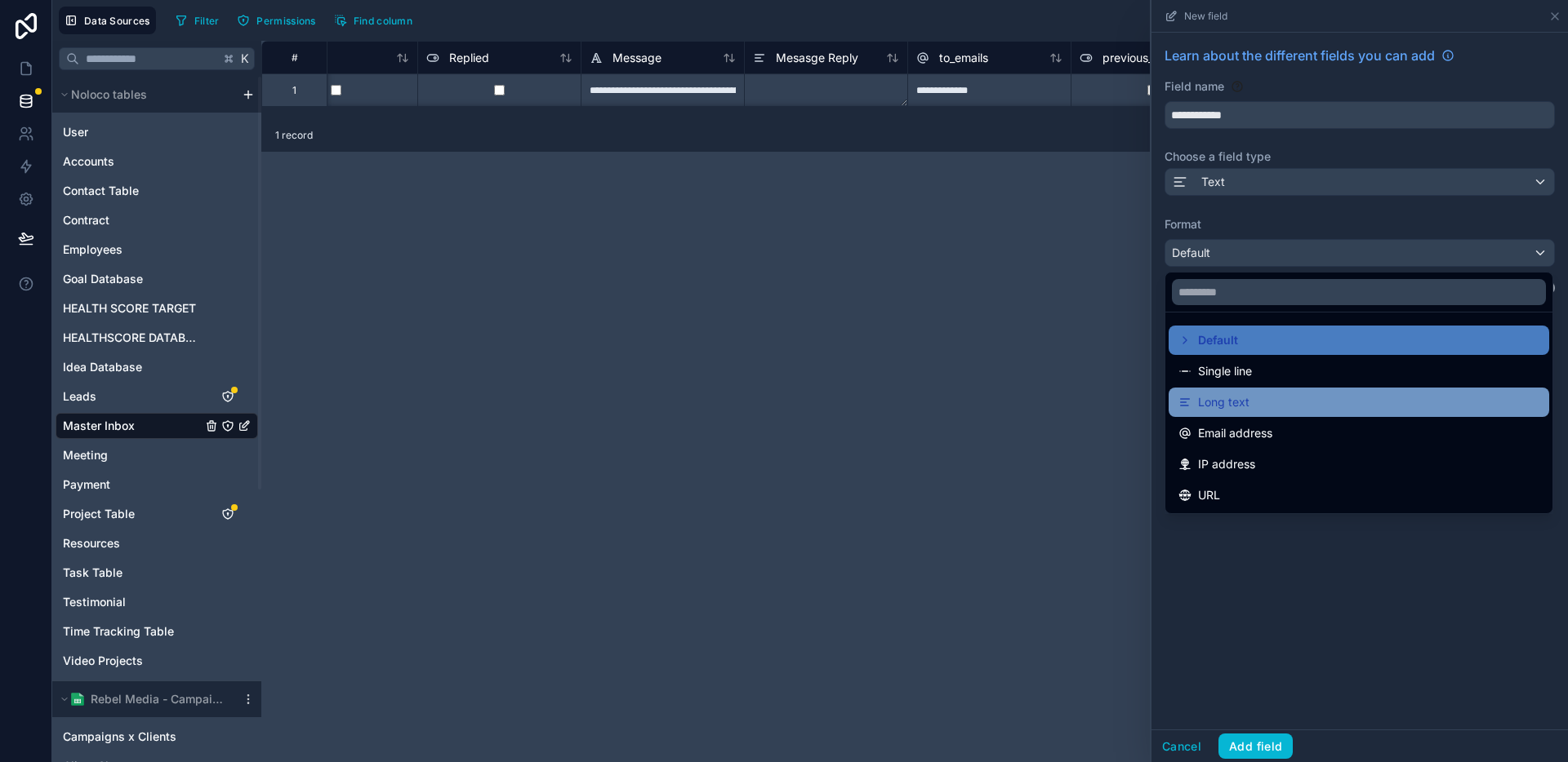
click at [1249, 399] on div "Long text" at bounding box center [1359, 403] width 361 height 20
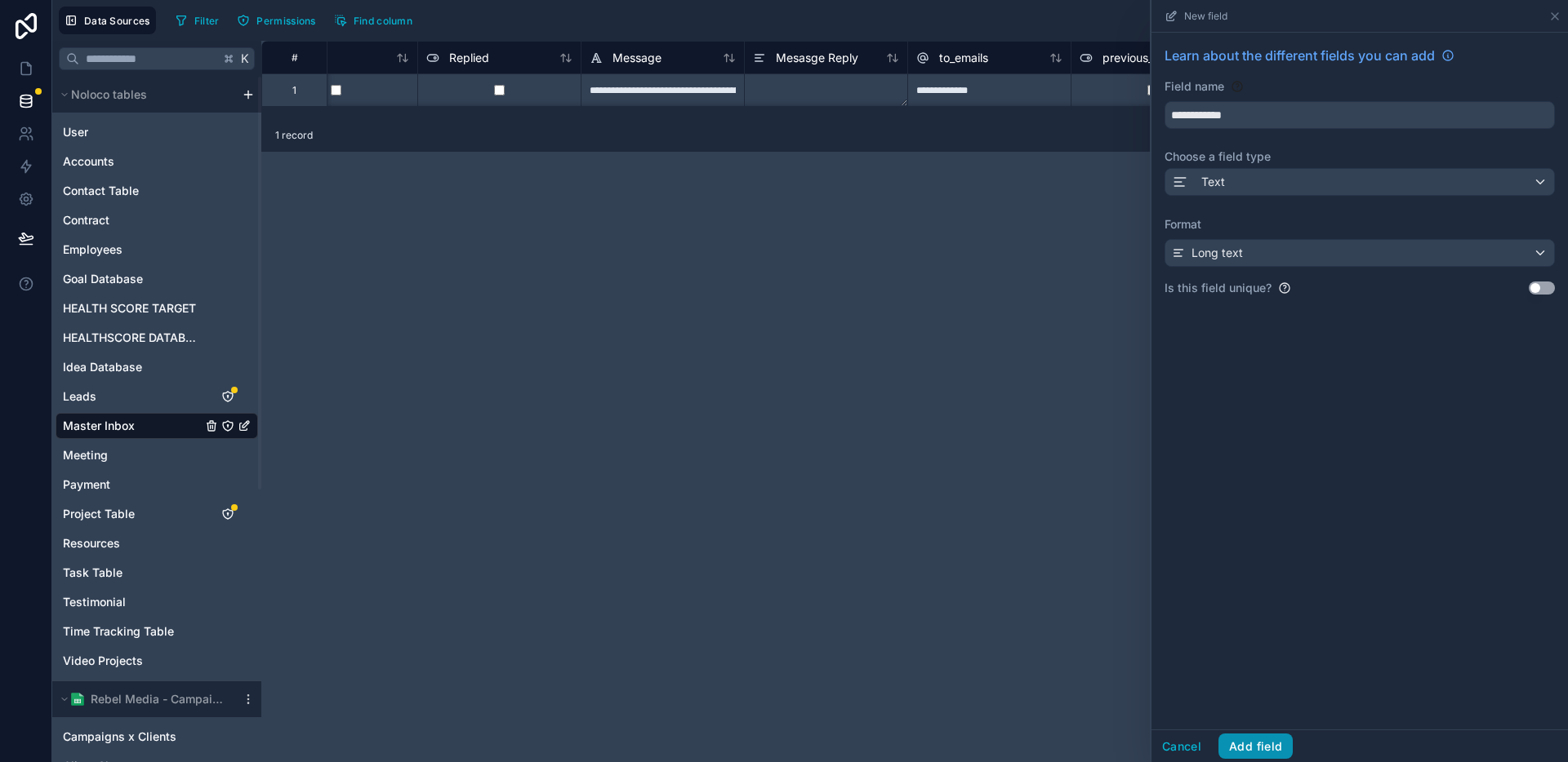
click at [1264, 742] on button "Add field" at bounding box center [1256, 746] width 75 height 27
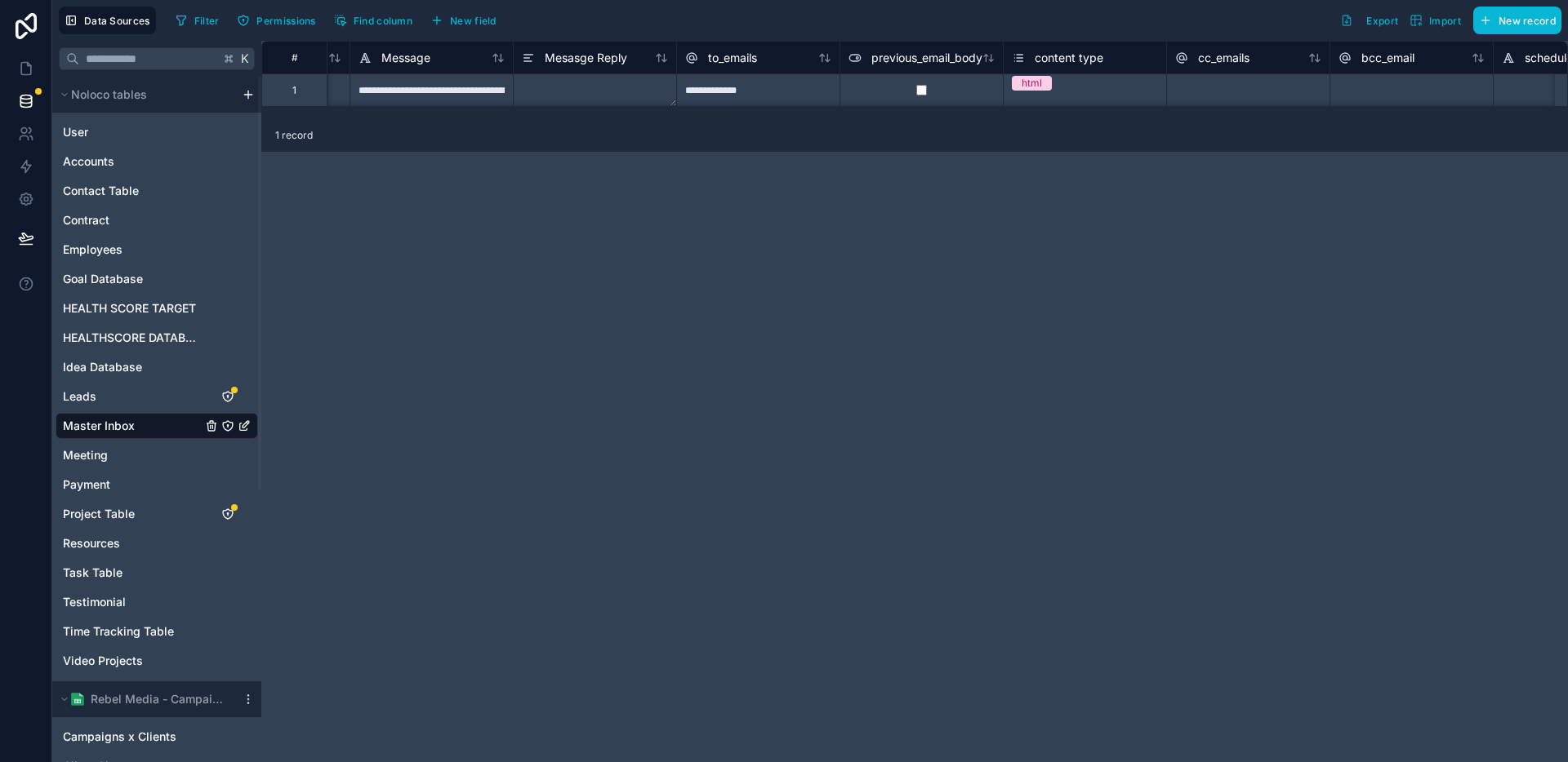
scroll to position [0, 1156]
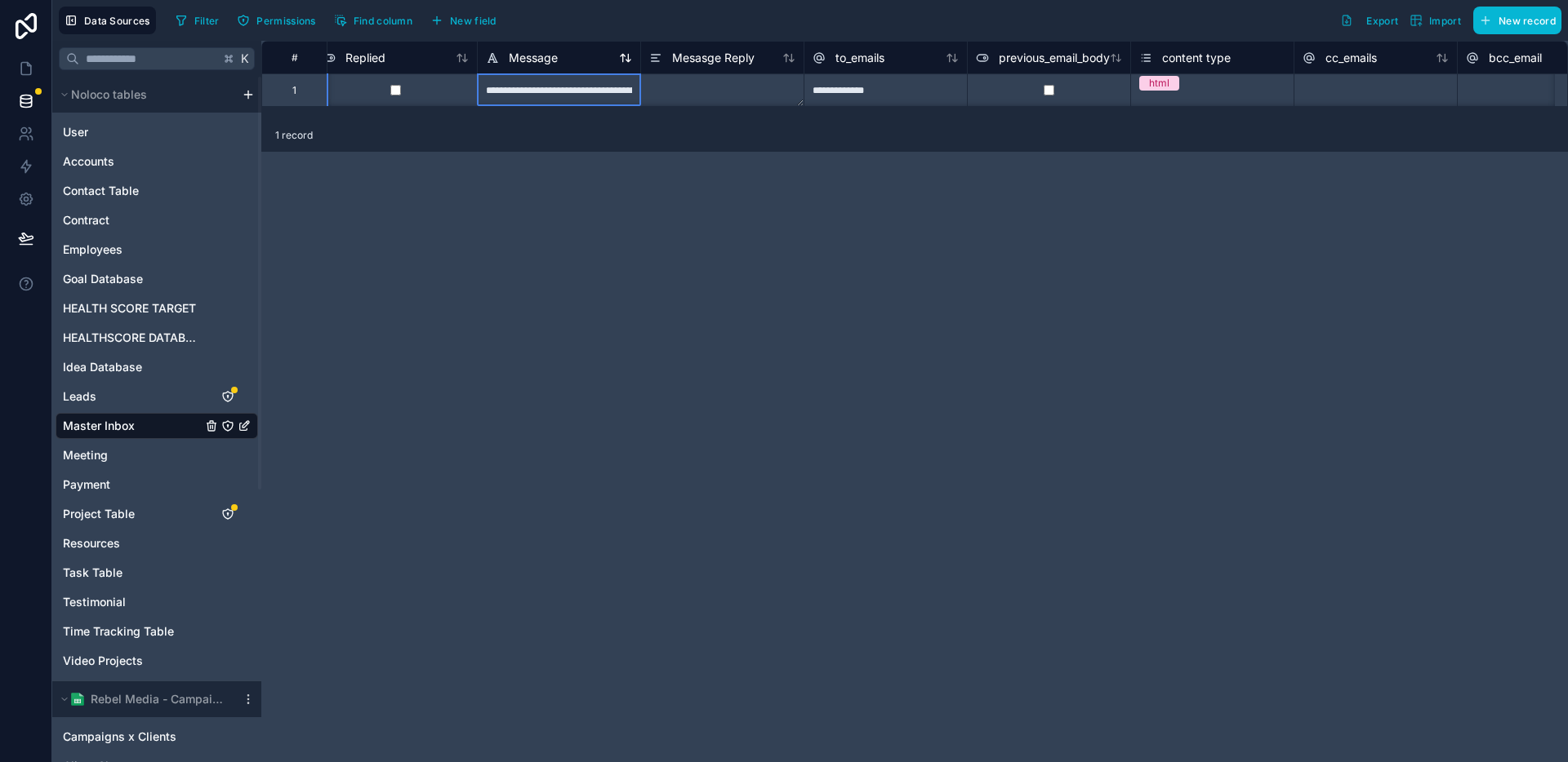
click at [520, 50] on span "Message" at bounding box center [533, 58] width 49 height 17
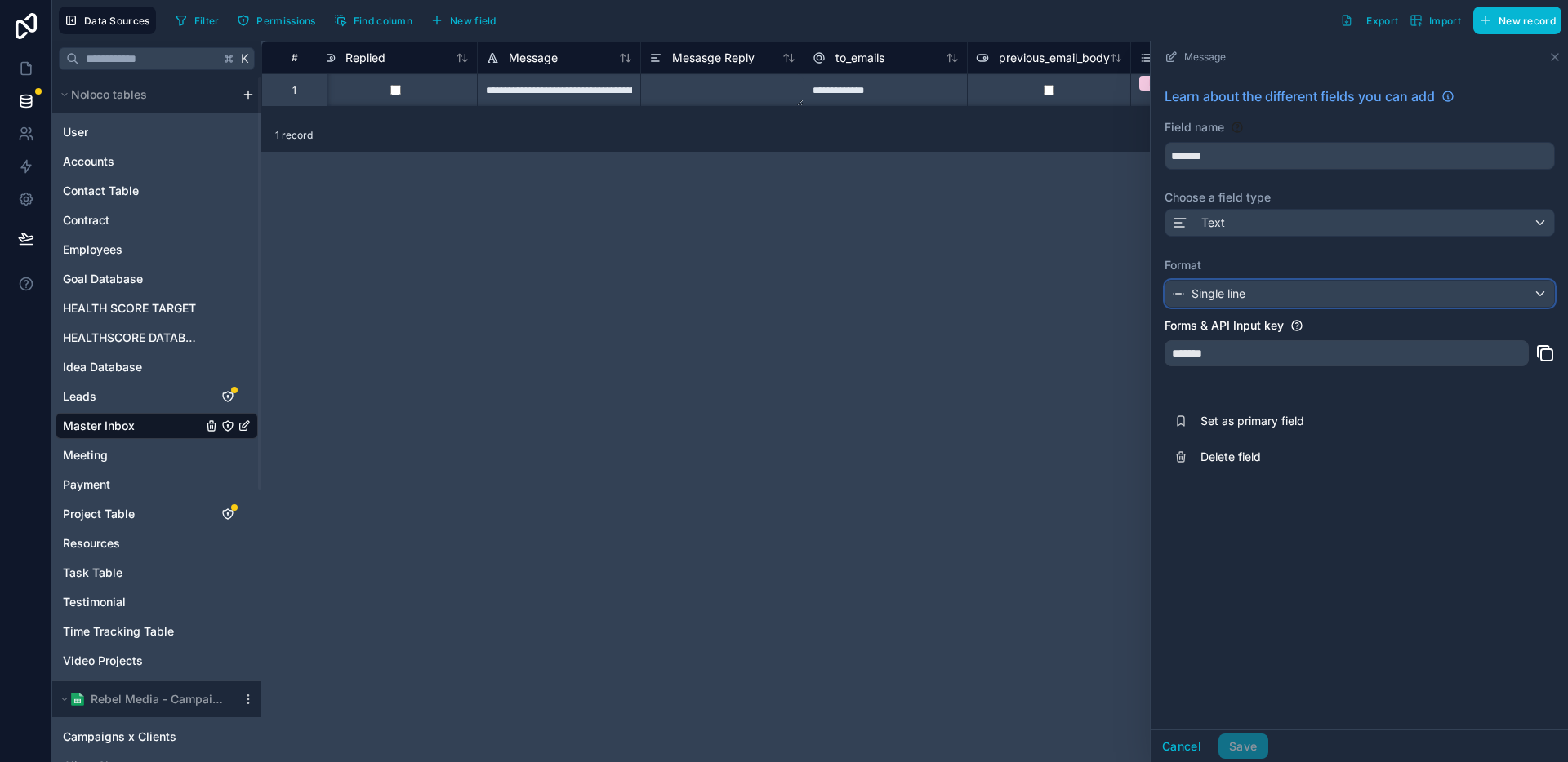
click at [1247, 296] on div "Single line" at bounding box center [1360, 294] width 389 height 27
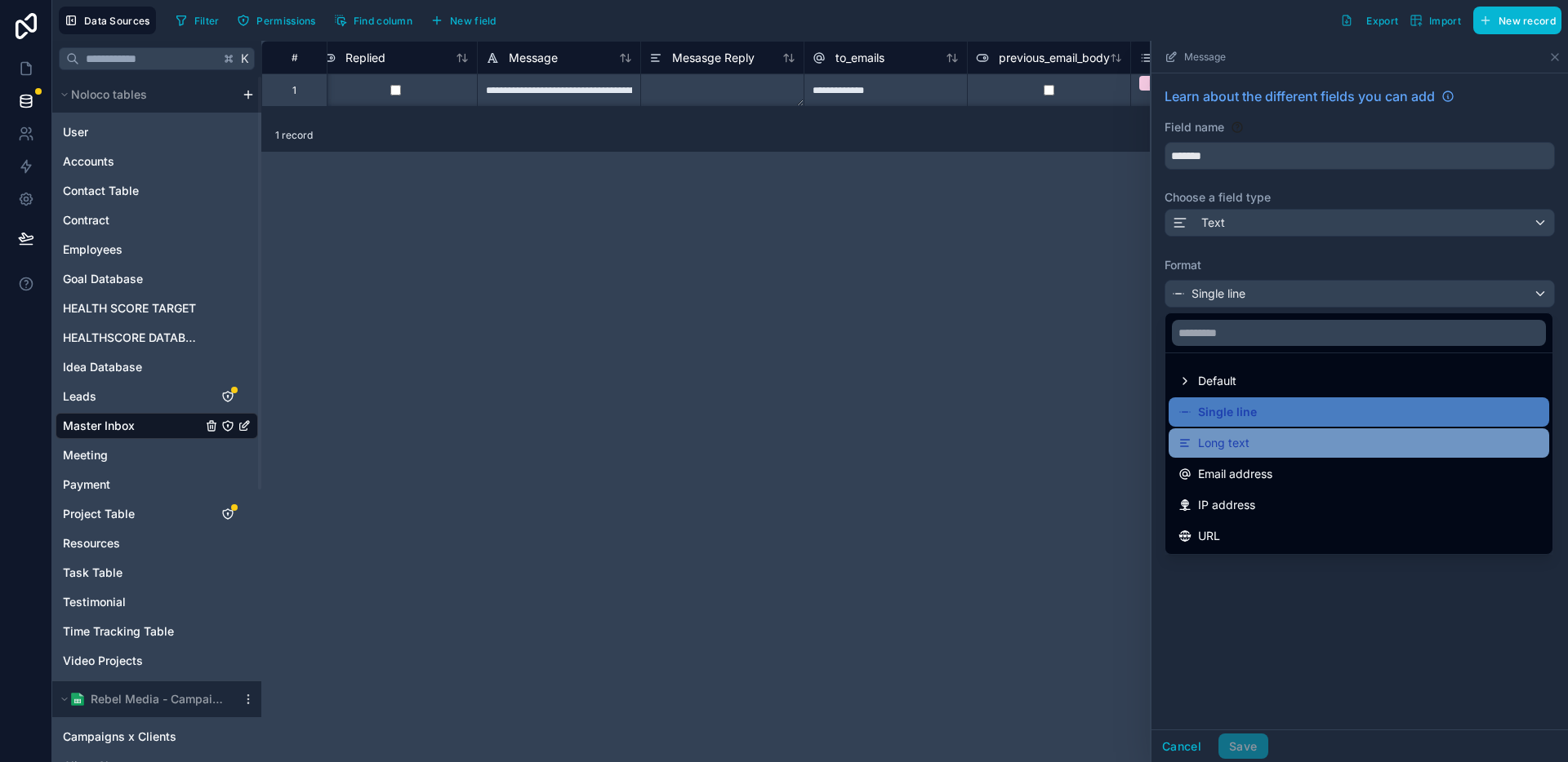
click at [1229, 443] on span "Long text" at bounding box center [1223, 443] width 51 height 20
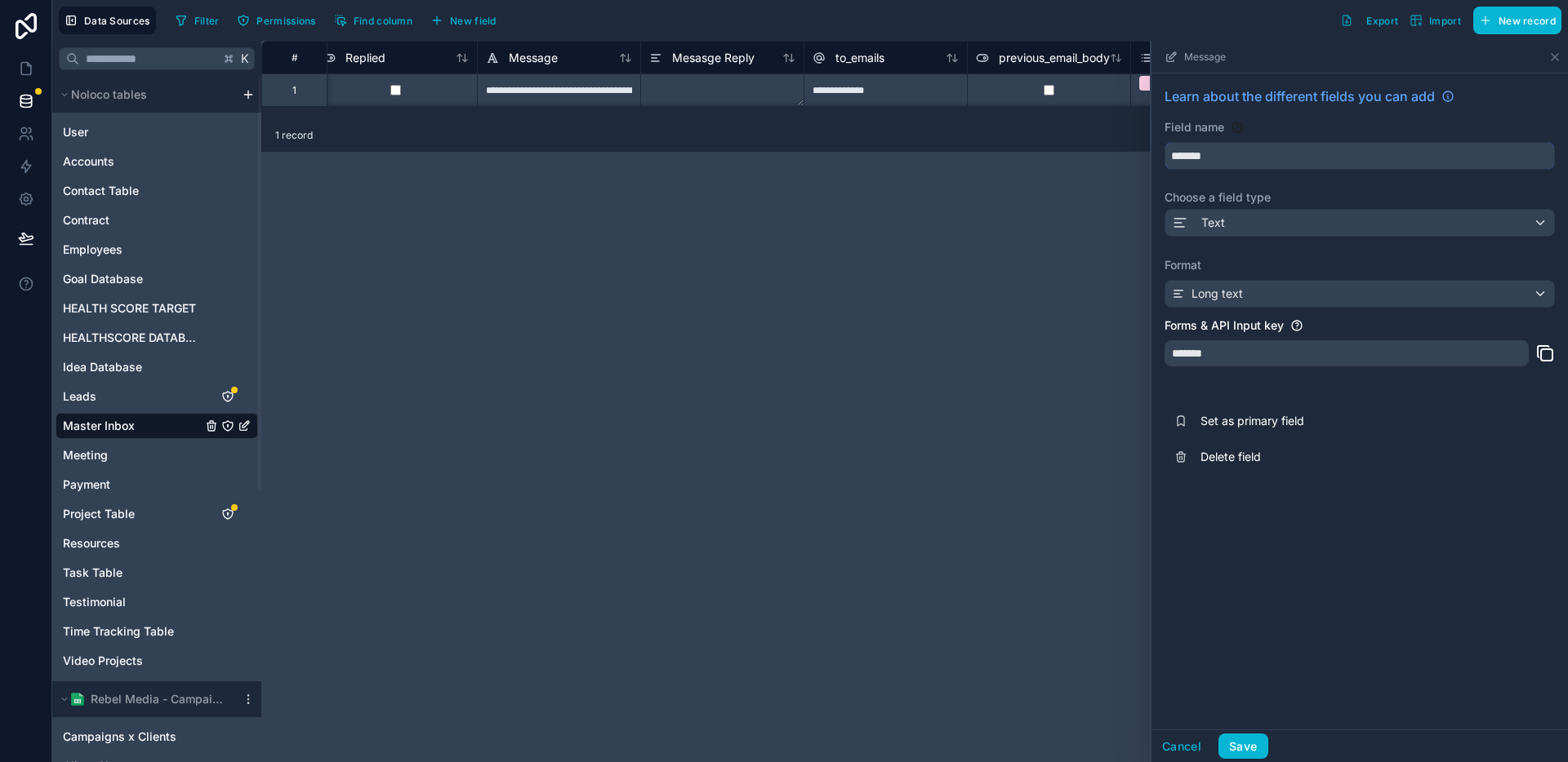
drag, startPoint x: 1177, startPoint y: 158, endPoint x: 1177, endPoint y: 168, distance: 10.0
click at [1177, 158] on input "*******" at bounding box center [1360, 155] width 389 height 27
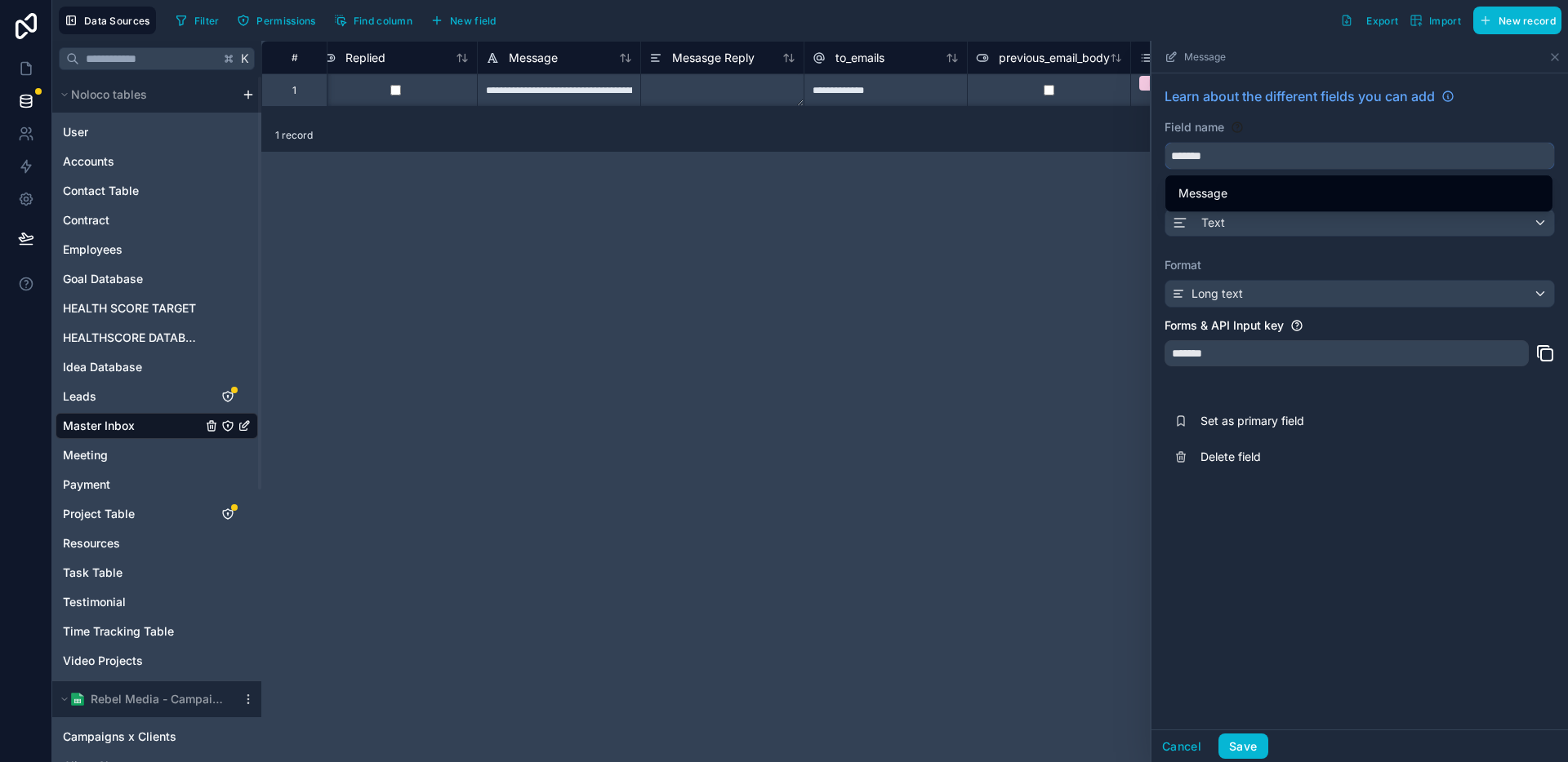
click at [1177, 160] on input "*******" at bounding box center [1360, 155] width 389 height 27
click at [1171, 158] on input "*******" at bounding box center [1360, 155] width 389 height 27
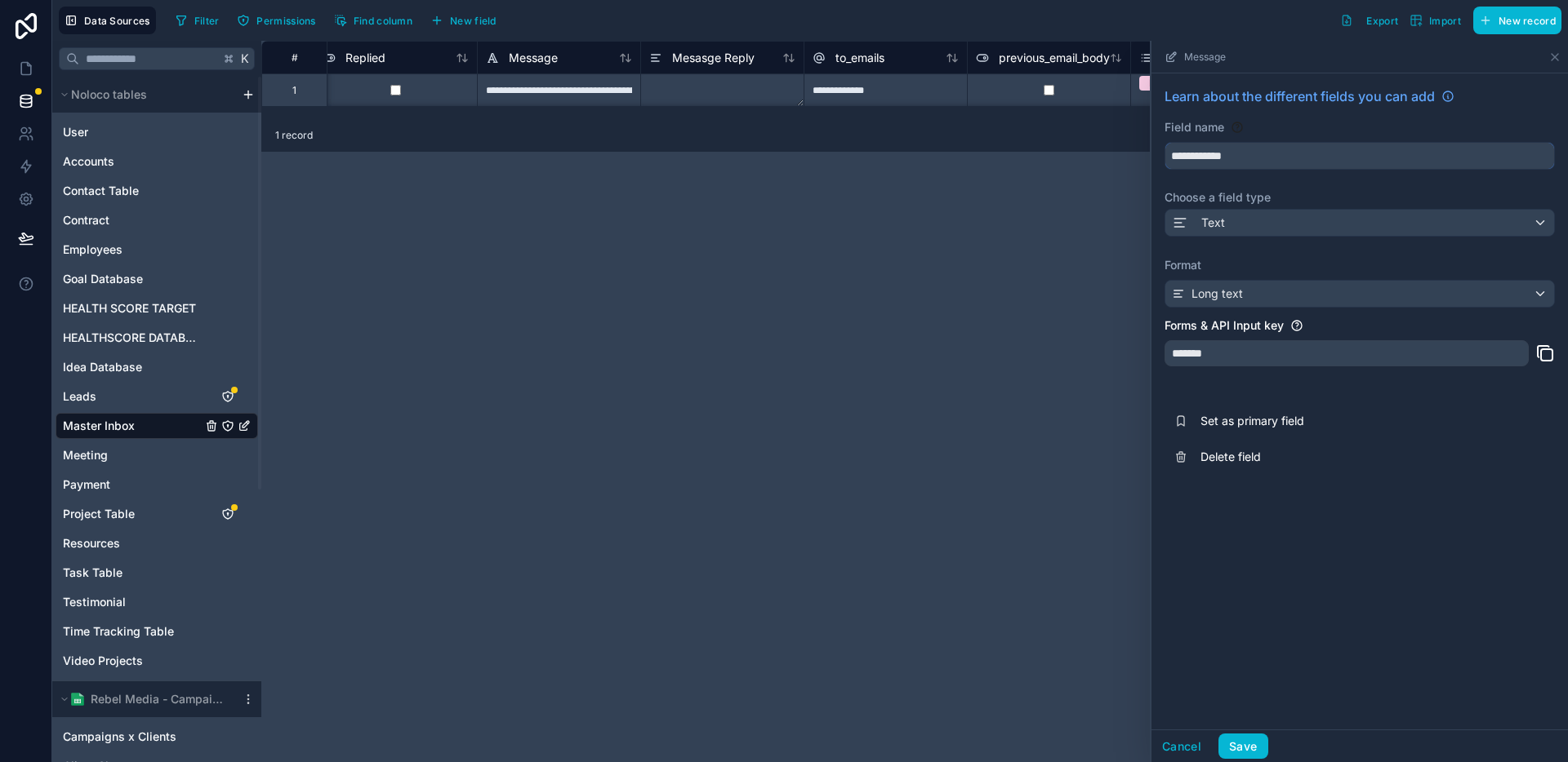
click at [1164, 142] on button "**********" at bounding box center [1359, 156] width 390 height 27
type input "**********"
click at [1247, 752] on button "Save" at bounding box center [1243, 746] width 49 height 27
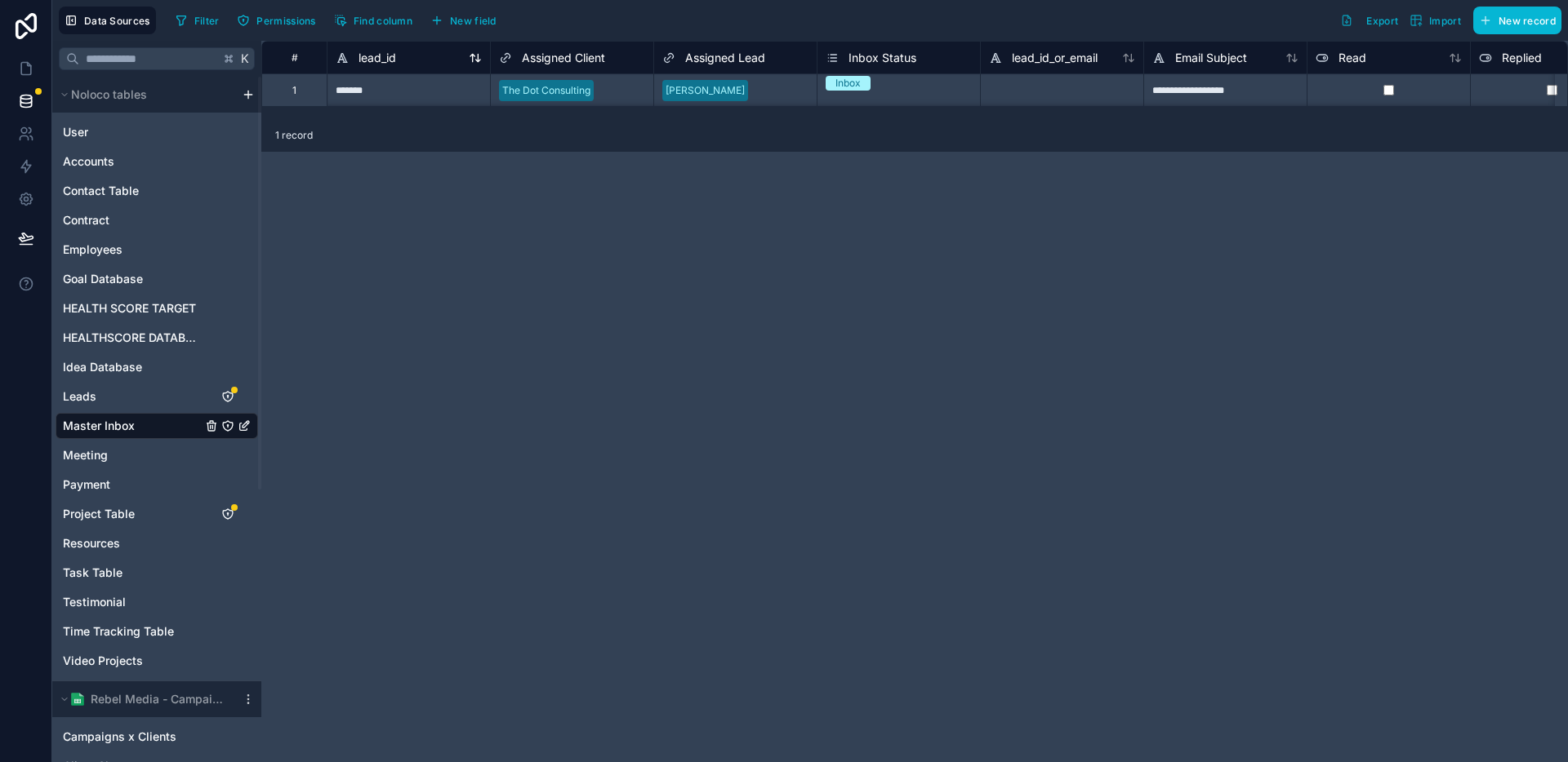
click at [370, 57] on span "lead_id" at bounding box center [377, 58] width 37 height 17
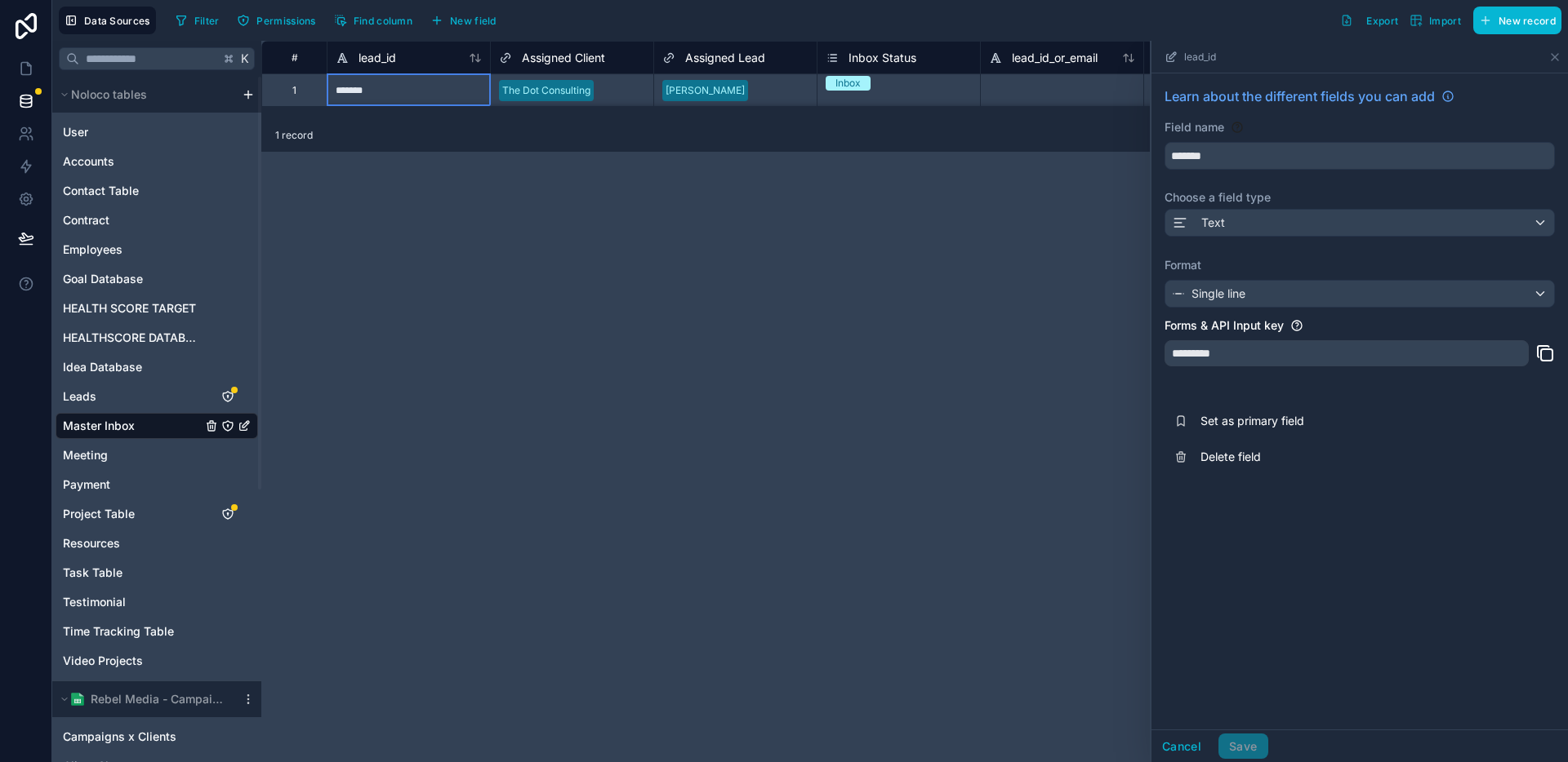
click at [720, 448] on div "**********" at bounding box center [915, 402] width 1307 height 722
click at [1182, 751] on button "Cancel" at bounding box center [1182, 746] width 61 height 27
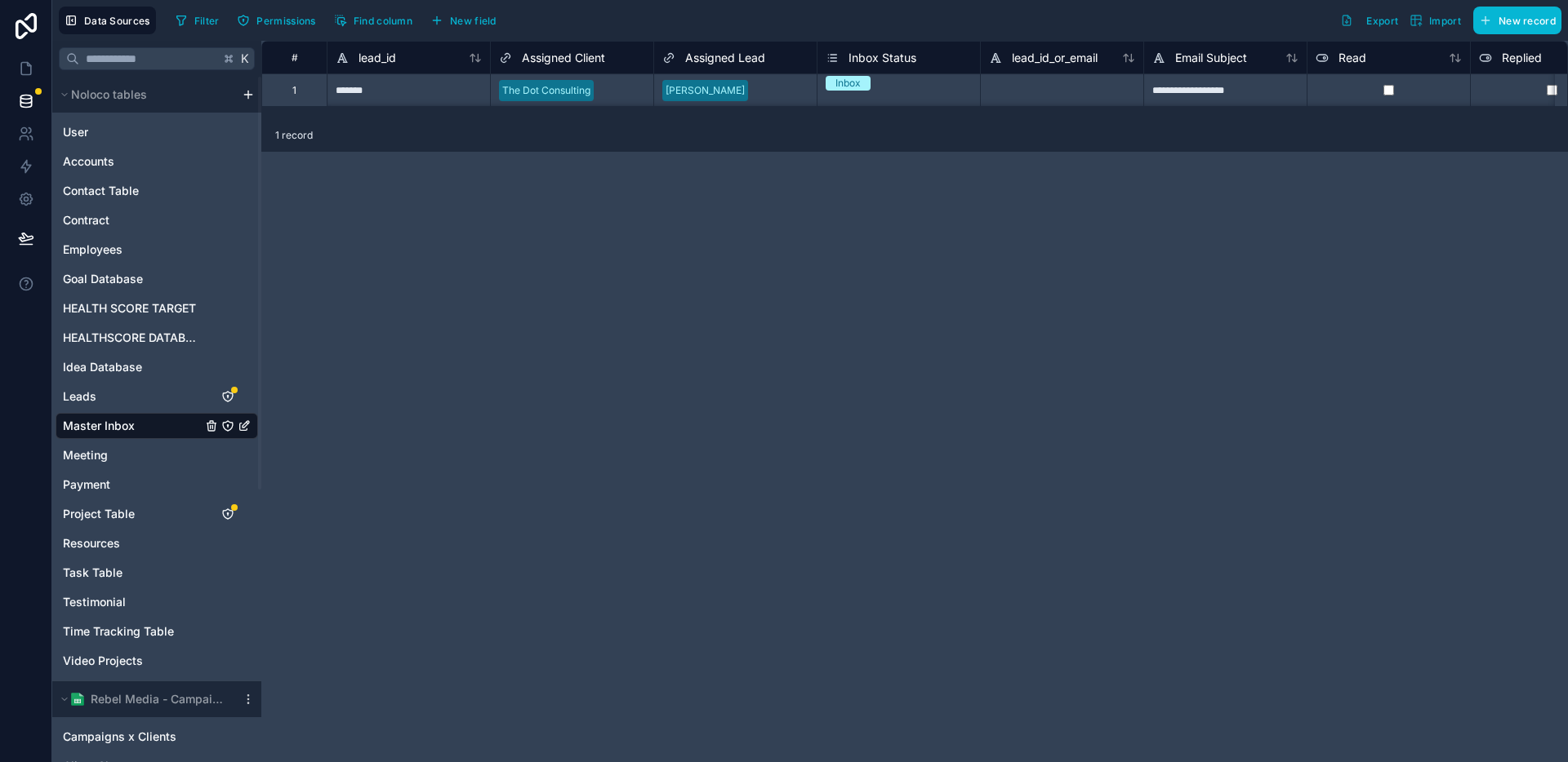
click at [608, 363] on div "**********" at bounding box center [915, 402] width 1307 height 722
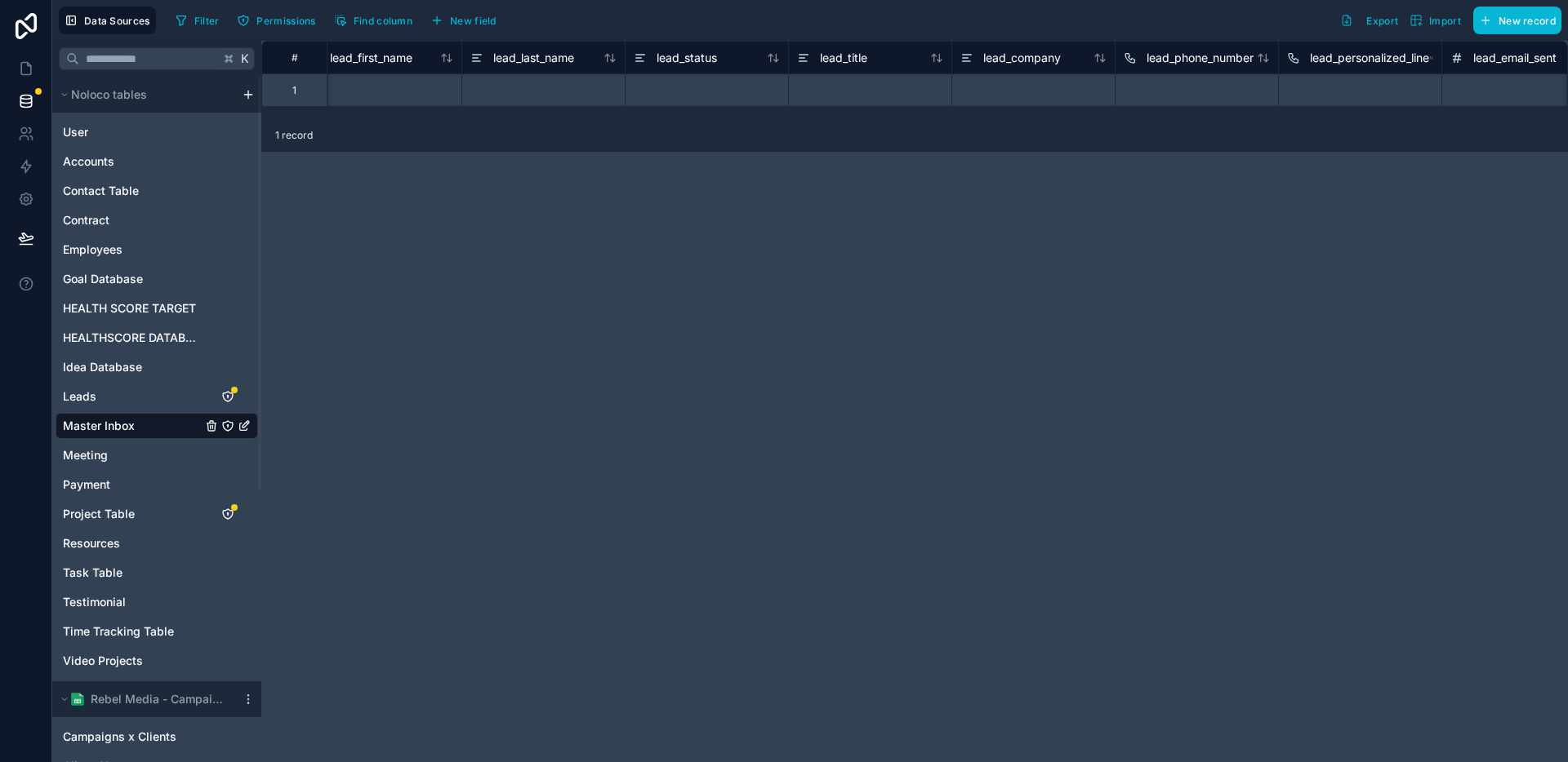
scroll to position [0, 8642]
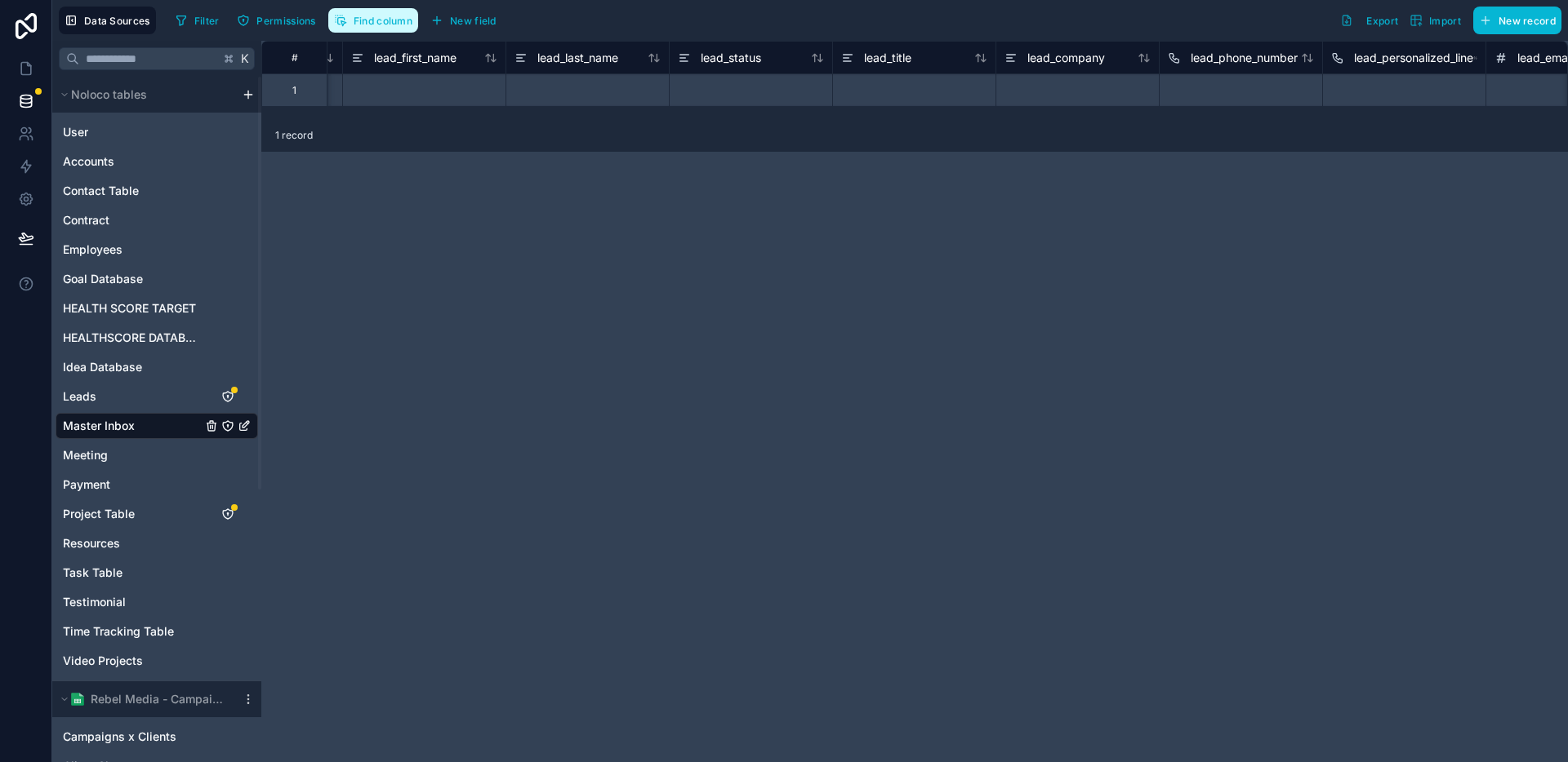
click at [385, 27] on button "Find column" at bounding box center [372, 20] width 89 height 25
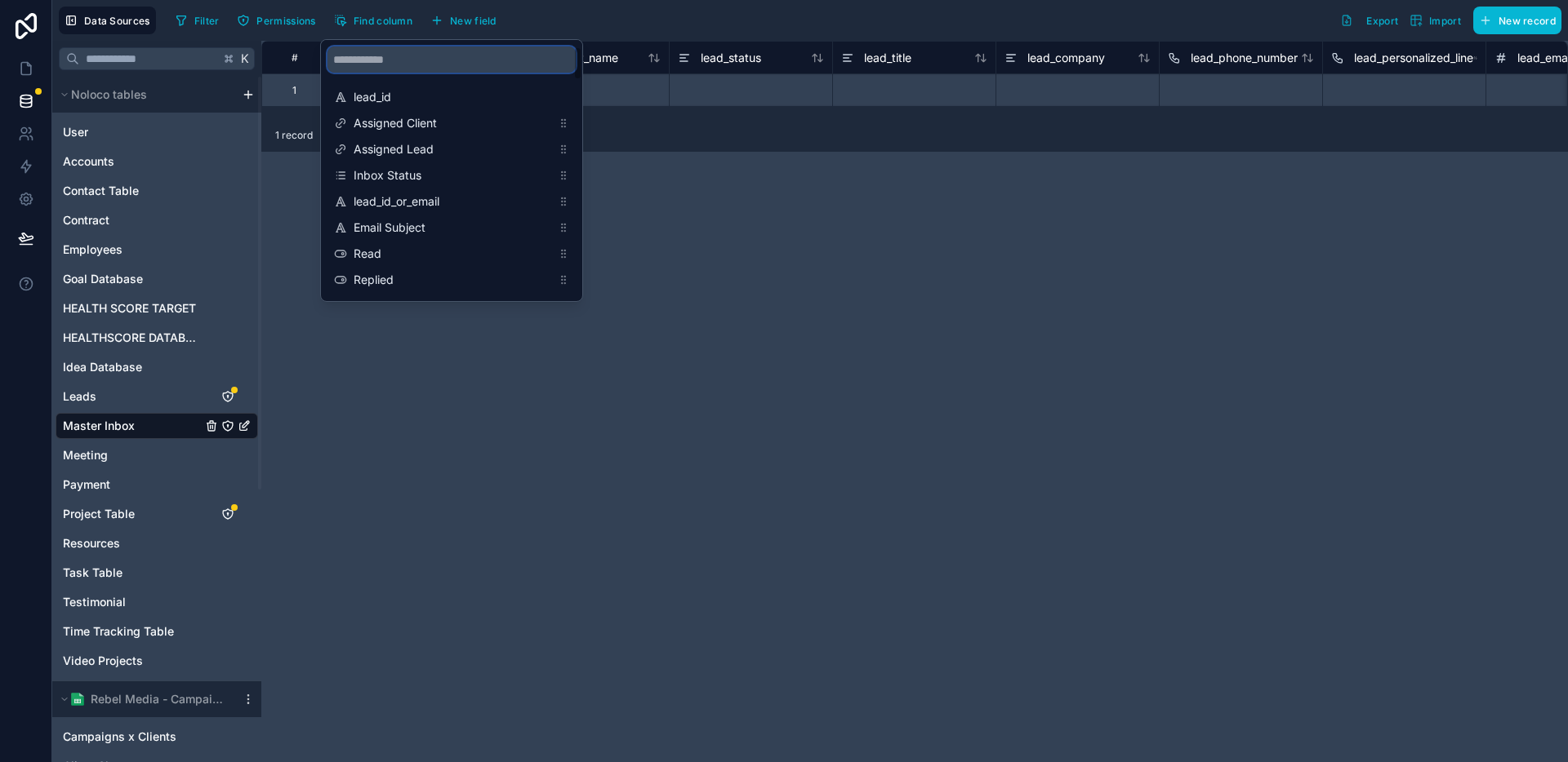
click at [392, 66] on input "scrollable content" at bounding box center [451, 59] width 249 height 27
type input "*****"
click at [884, 237] on div "# campaign_event_type lead_email lead_first_name lead_last_name lead_status lea…" at bounding box center [915, 402] width 1307 height 722
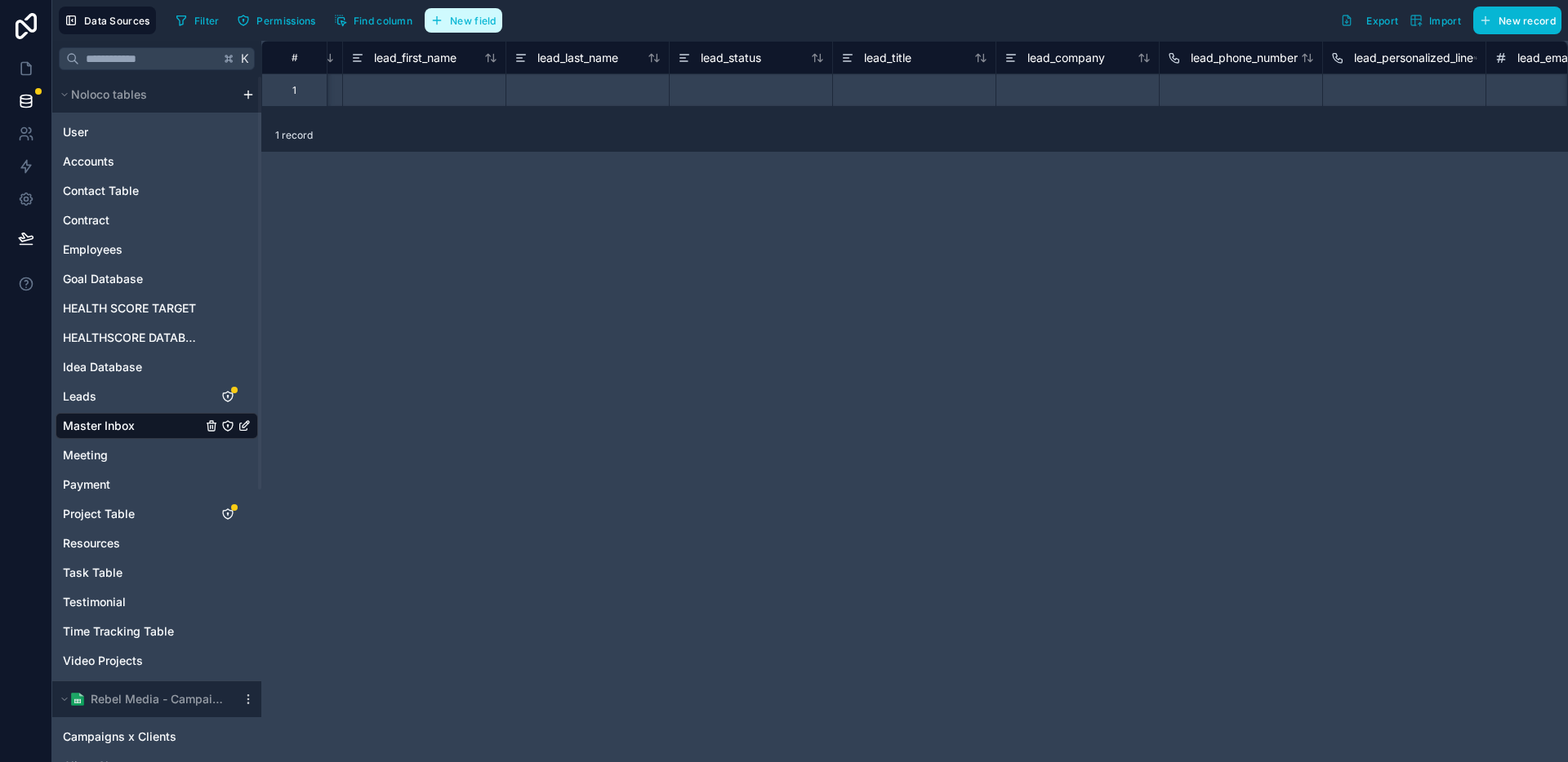
click at [448, 22] on button "New field" at bounding box center [463, 20] width 78 height 25
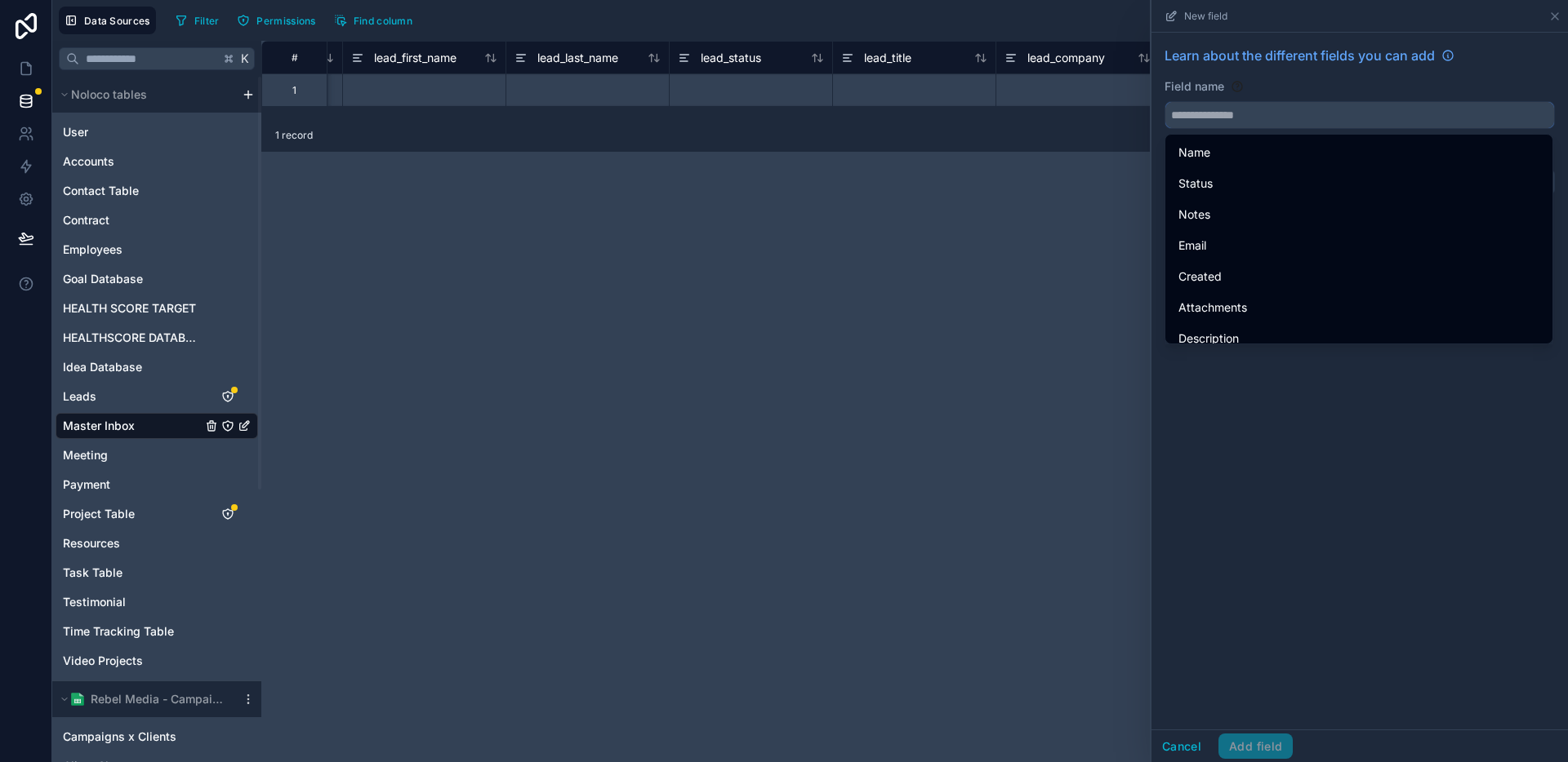
click at [1205, 125] on input "text" at bounding box center [1360, 115] width 389 height 27
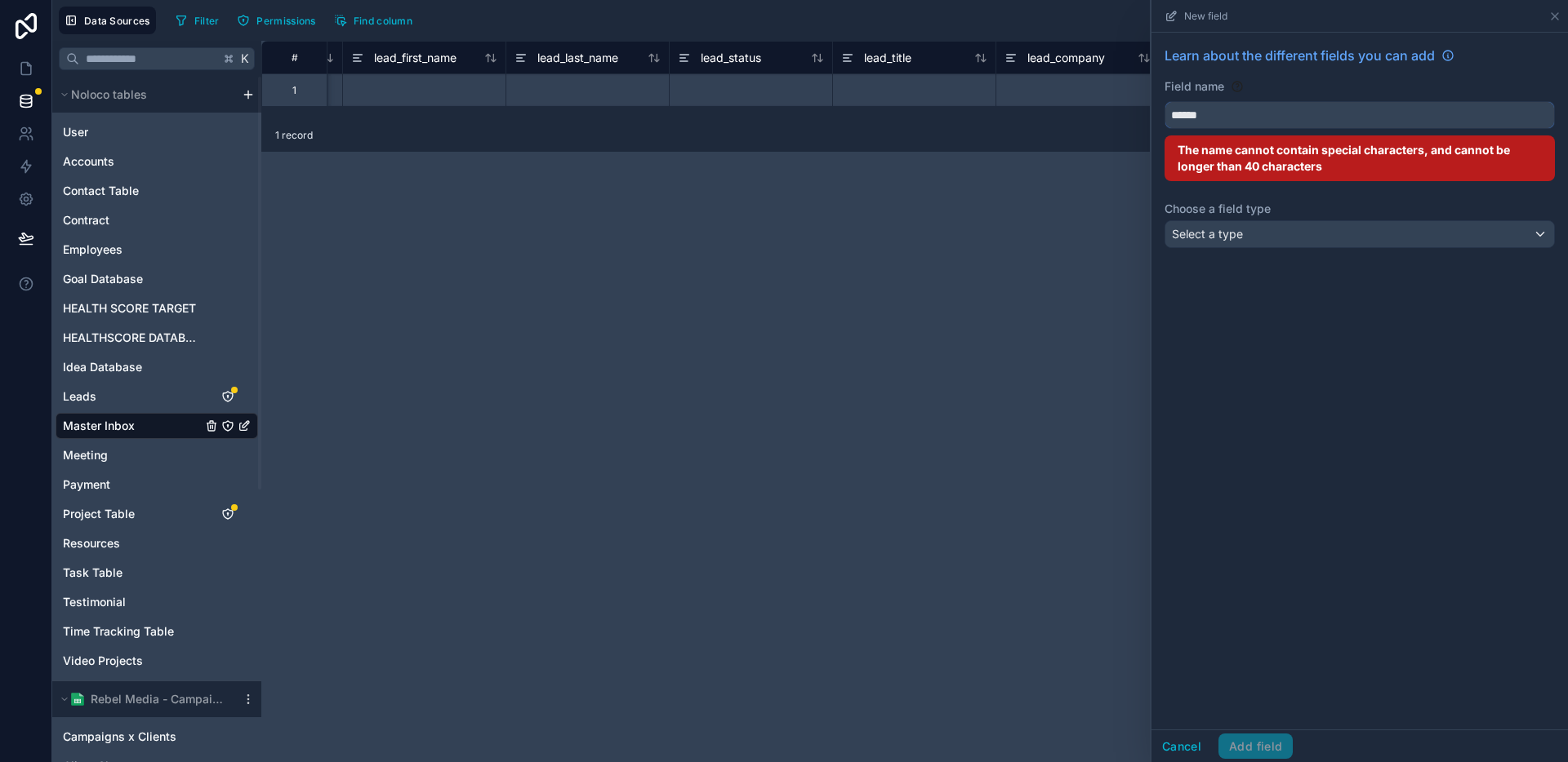
click at [1164, 101] on button "*****" at bounding box center [1359, 115] width 390 height 27
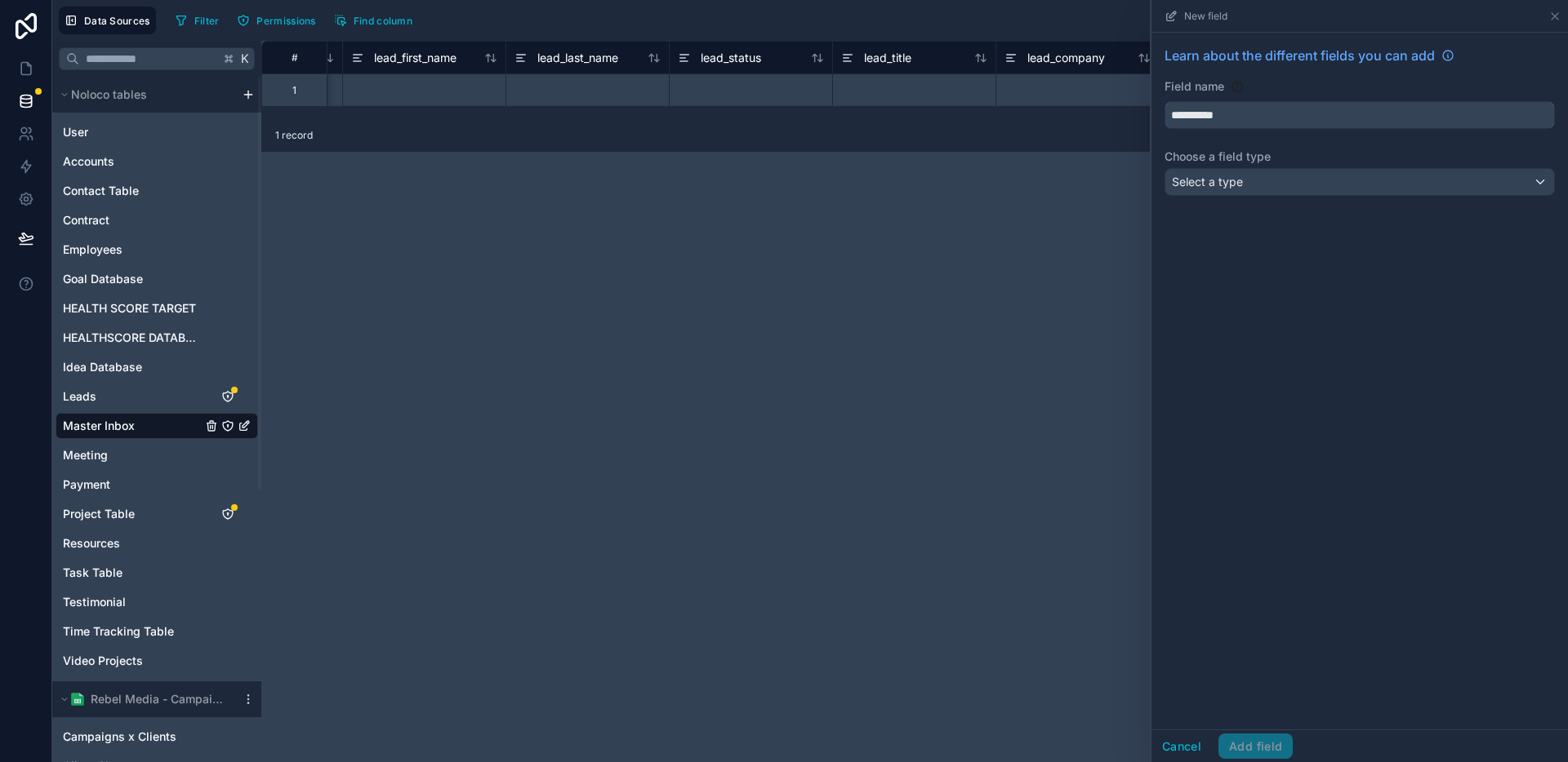
type input "**********"
click at [1240, 186] on span "Select a type" at bounding box center [1207, 182] width 71 height 14
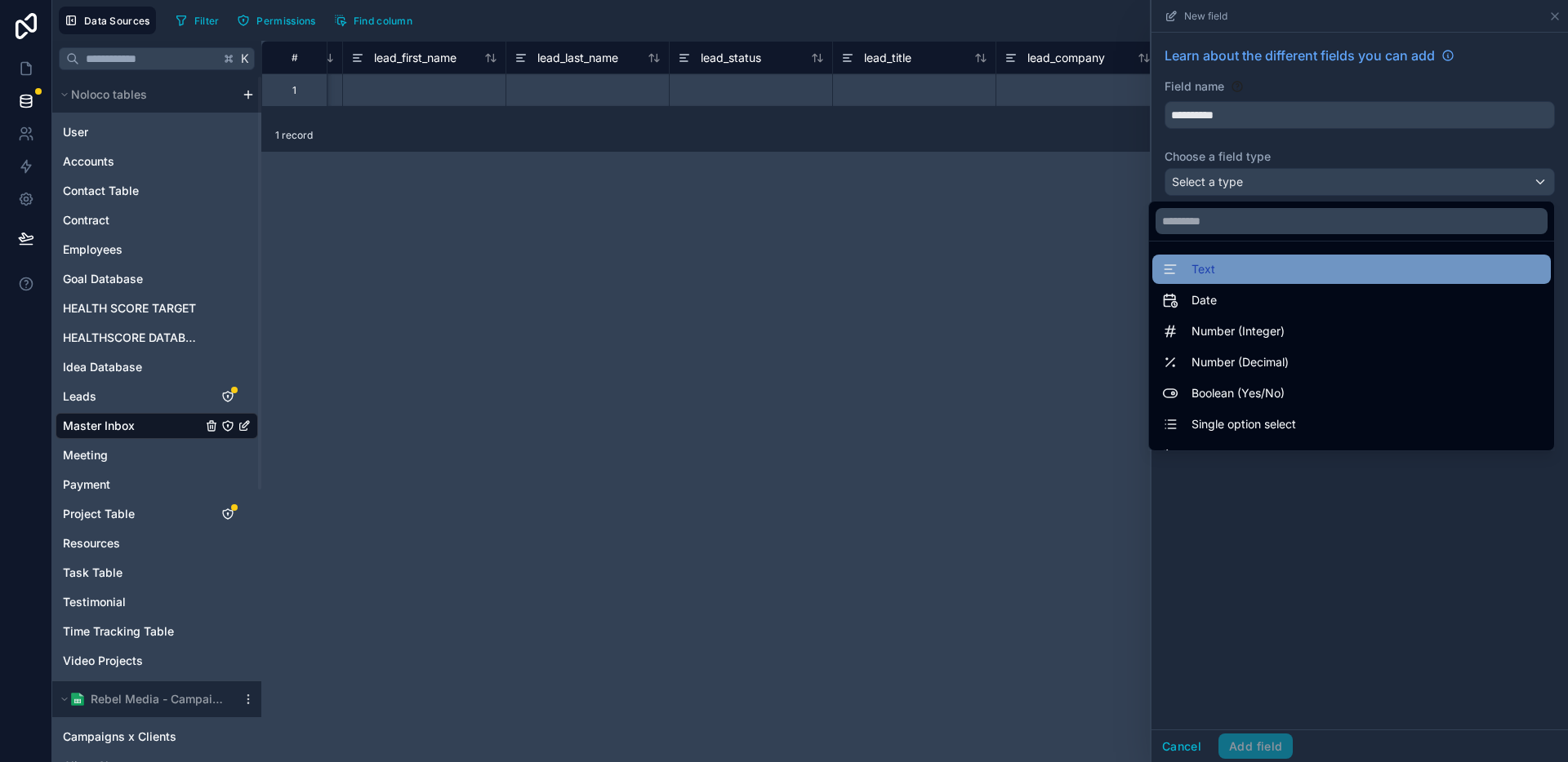
click at [1234, 274] on div "Text" at bounding box center [1352, 269] width 379 height 20
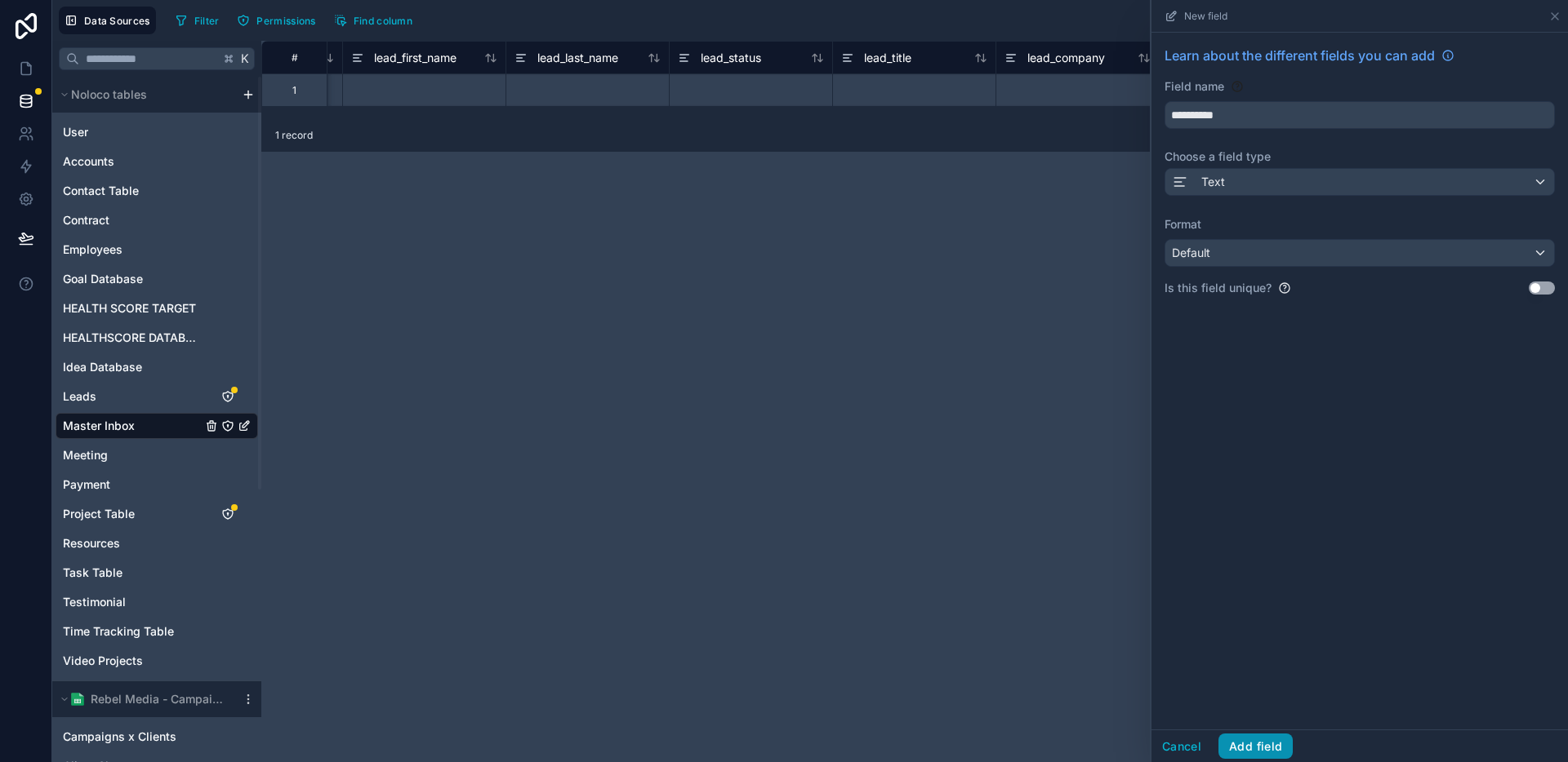
drag, startPoint x: 1267, startPoint y: 754, endPoint x: 1270, endPoint y: 744, distance: 10.4
click at [1270, 744] on button "Add field" at bounding box center [1256, 746] width 75 height 27
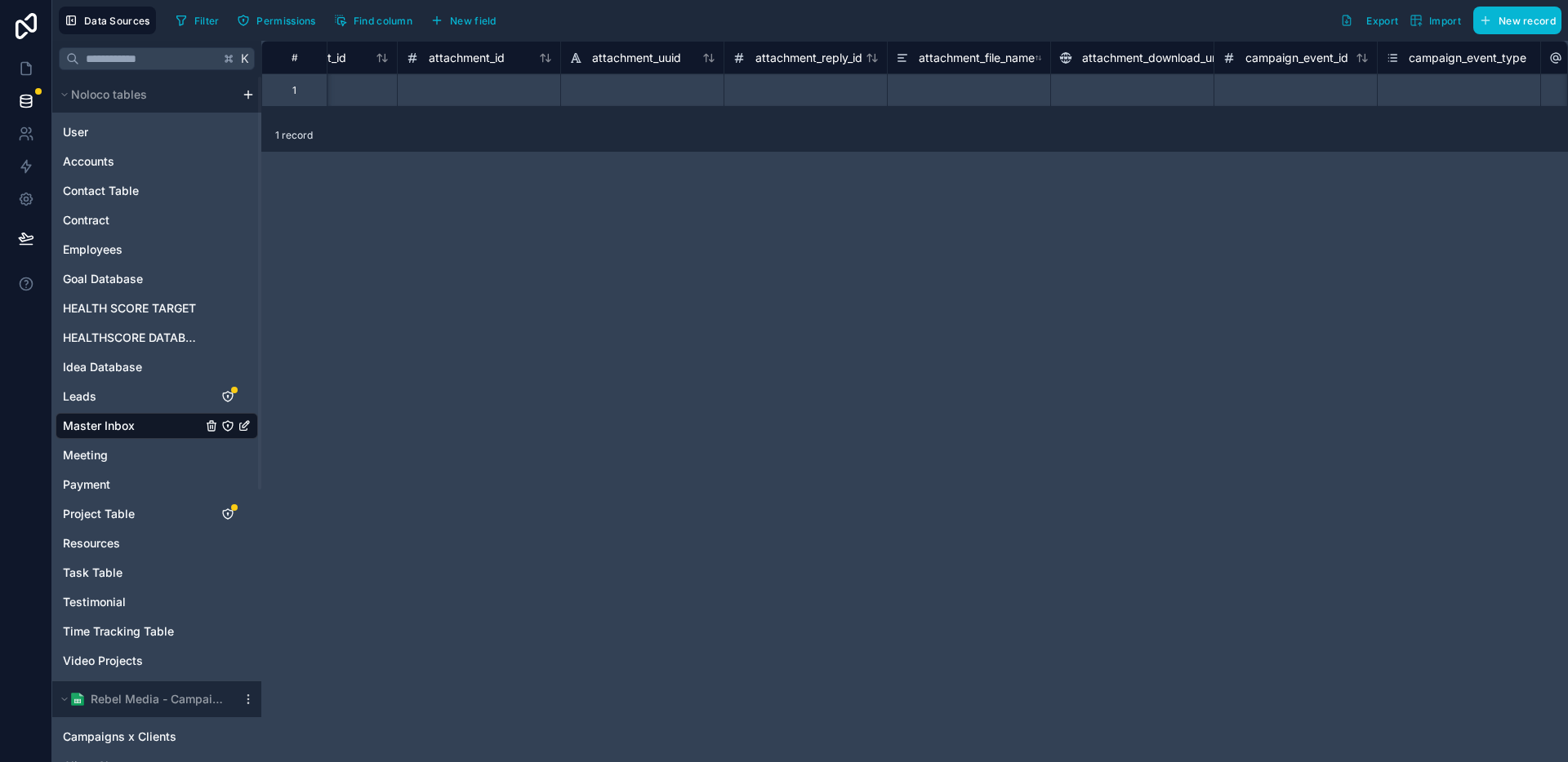
scroll to position [0, 7302]
click at [381, 29] on button "Find column" at bounding box center [372, 20] width 89 height 25
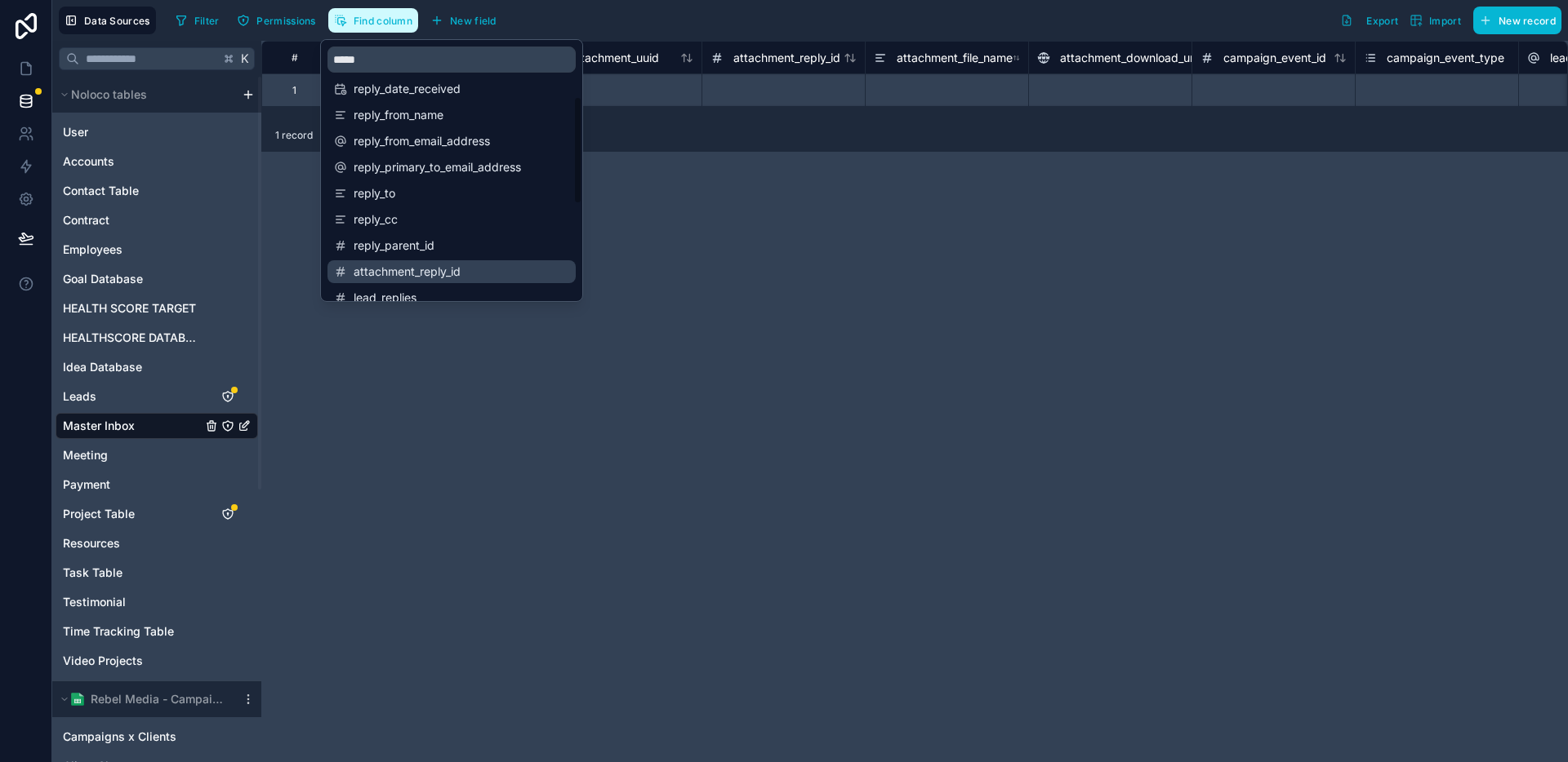
scroll to position [340, 0]
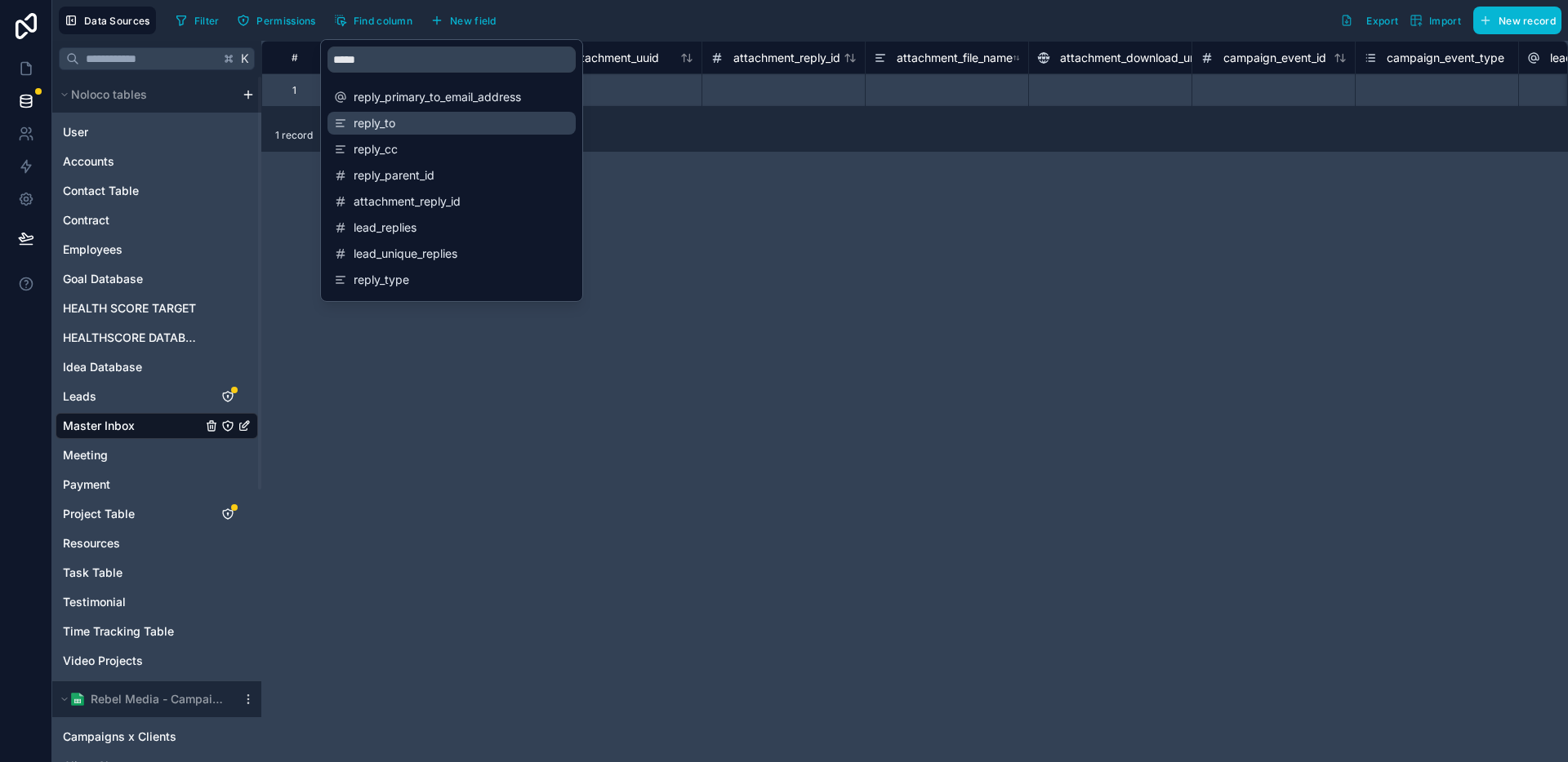
drag, startPoint x: 344, startPoint y: 277, endPoint x: 346, endPoint y: 131, distance: 146.0
click at [346, 120] on div "Replied Mesasge Reply Reply Message reply_id reply_uuid reply_email_subject rep…" at bounding box center [452, 21] width 261 height 562
drag, startPoint x: 404, startPoint y: 272, endPoint x: 413, endPoint y: 127, distance: 145.3
click at [411, 126] on div "Replied Mesasge Reply Reply Message reply_id reply_uuid reply_email_subject rep…" at bounding box center [452, 21] width 261 height 562
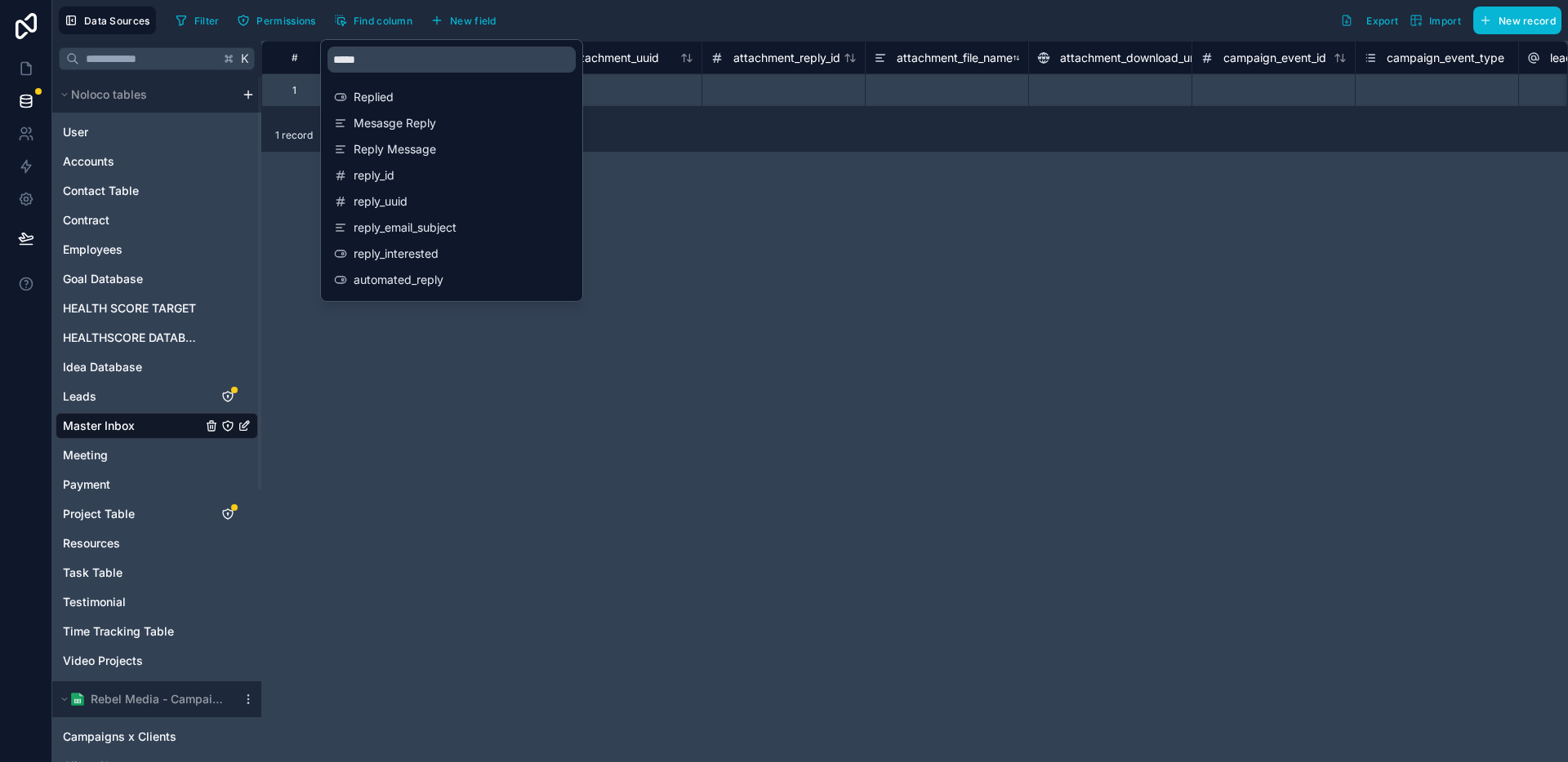
click at [896, 66] on div "attachment_file_name" at bounding box center [942, 58] width 139 height 20
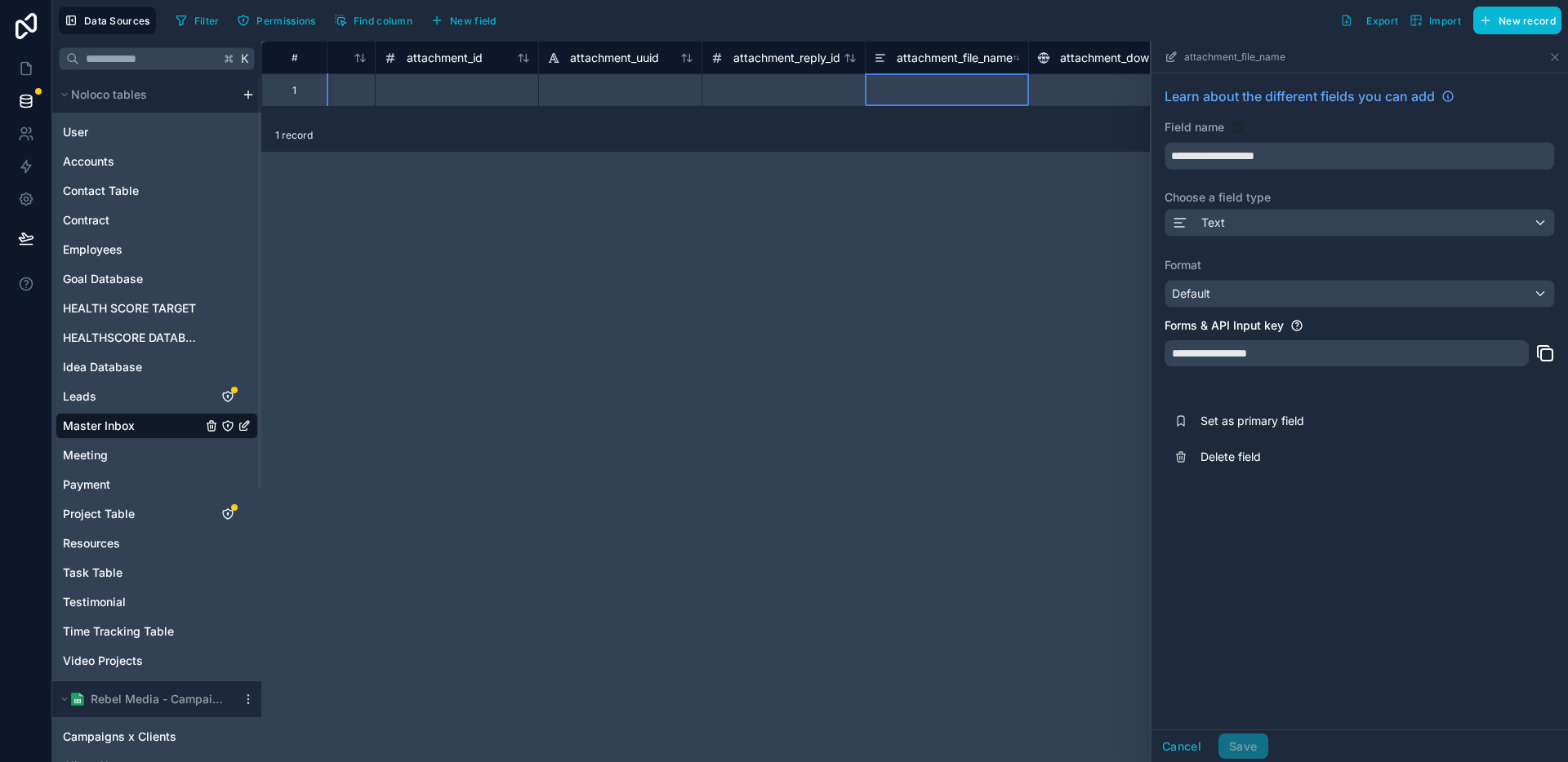
click at [707, 326] on div "# reply_cc reply_parent_id attachment_id attachment_uuid attachment_reply_id at…" at bounding box center [915, 402] width 1307 height 722
click at [390, 21] on span "Find column" at bounding box center [383, 21] width 59 height 12
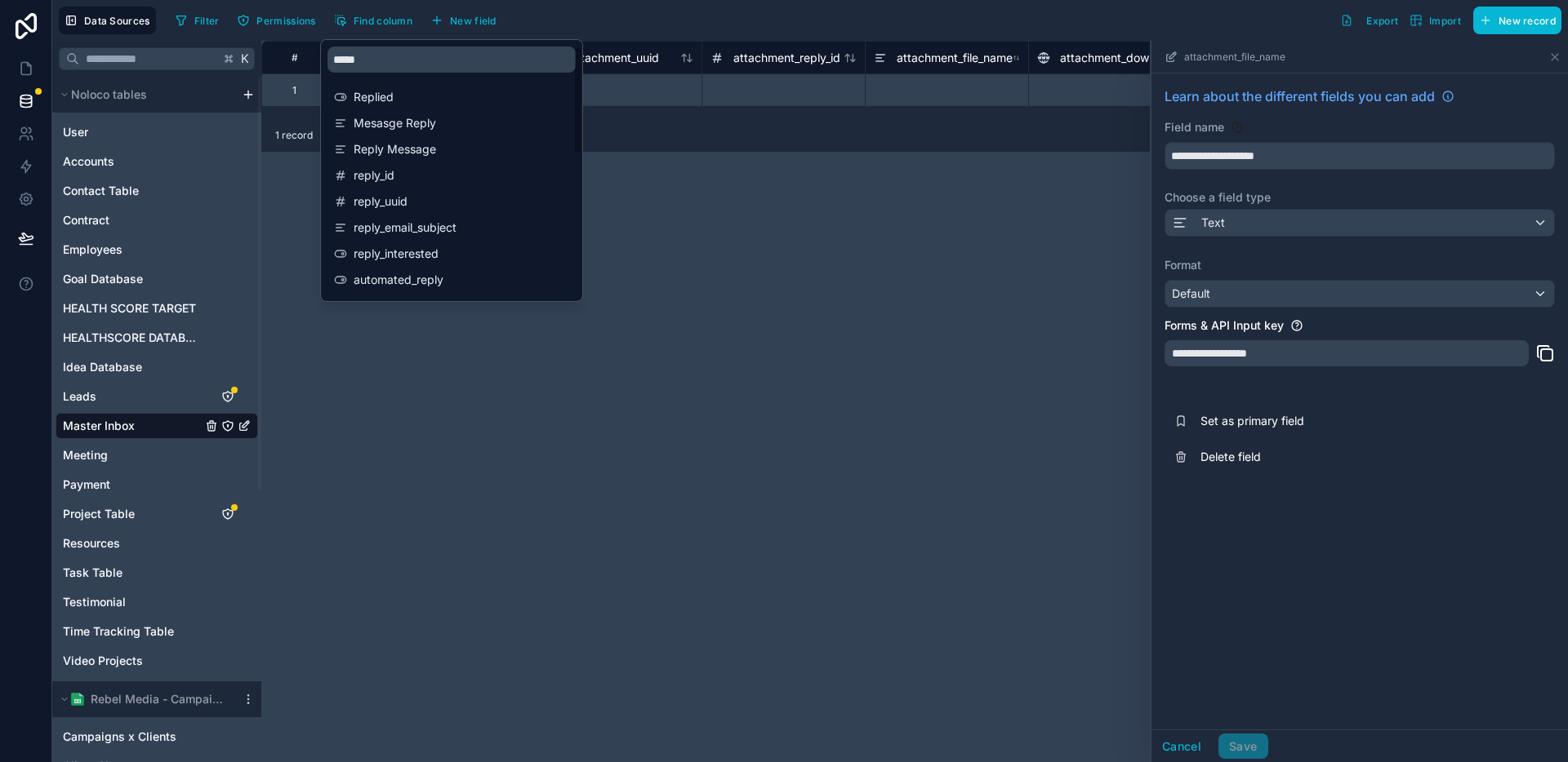
click at [745, 217] on div "# reply_cc reply_parent_id attachment_id attachment_uuid attachment_reply_id at…" at bounding box center [915, 402] width 1307 height 722
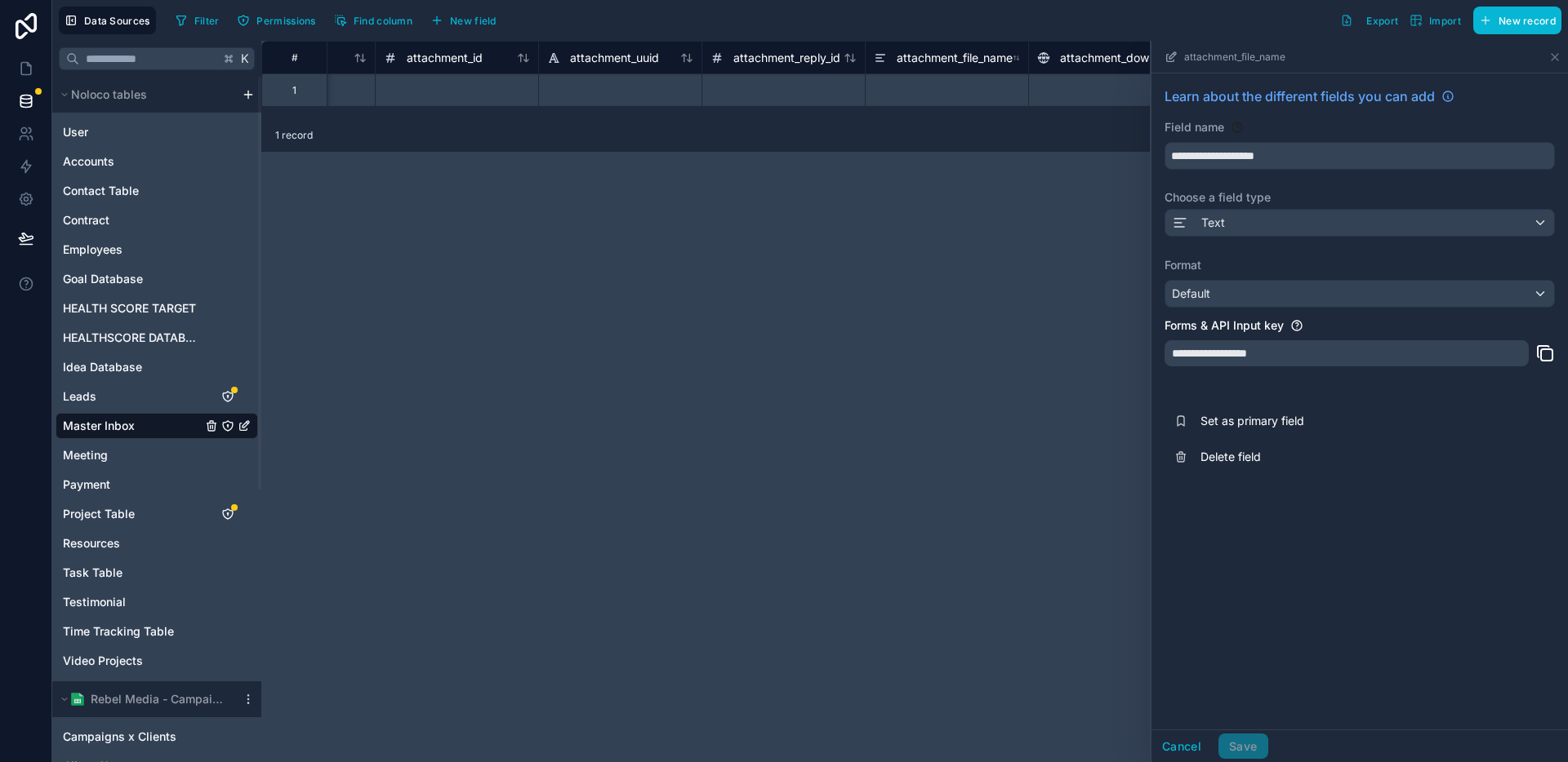
click at [744, 223] on div "# reply_cc reply_parent_id attachment_id attachment_uuid attachment_reply_id at…" at bounding box center [915, 402] width 1307 height 722
click at [1556, 56] on icon at bounding box center [1554, 57] width 13 height 13
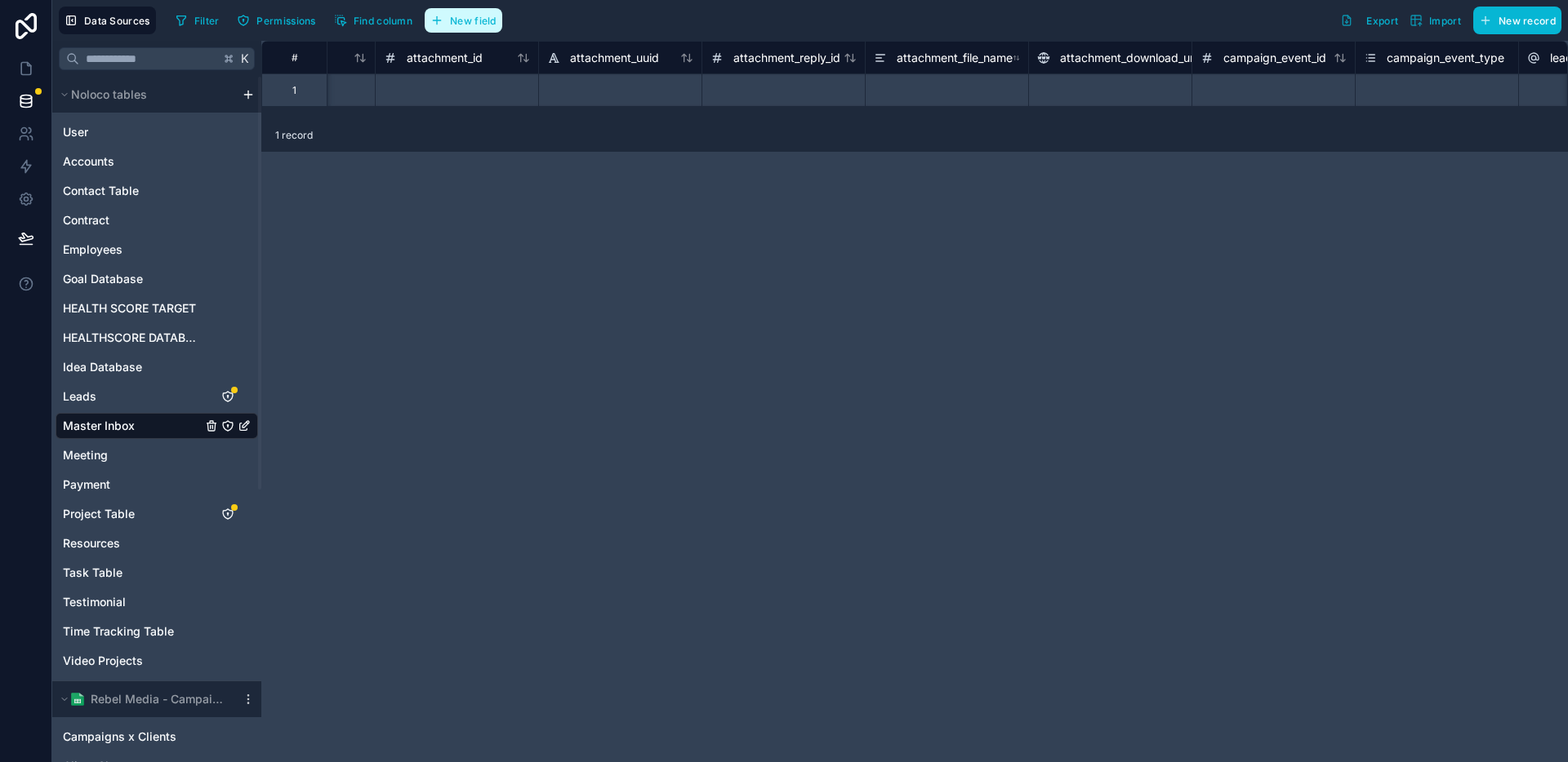
click at [467, 20] on span "New field" at bounding box center [473, 21] width 46 height 12
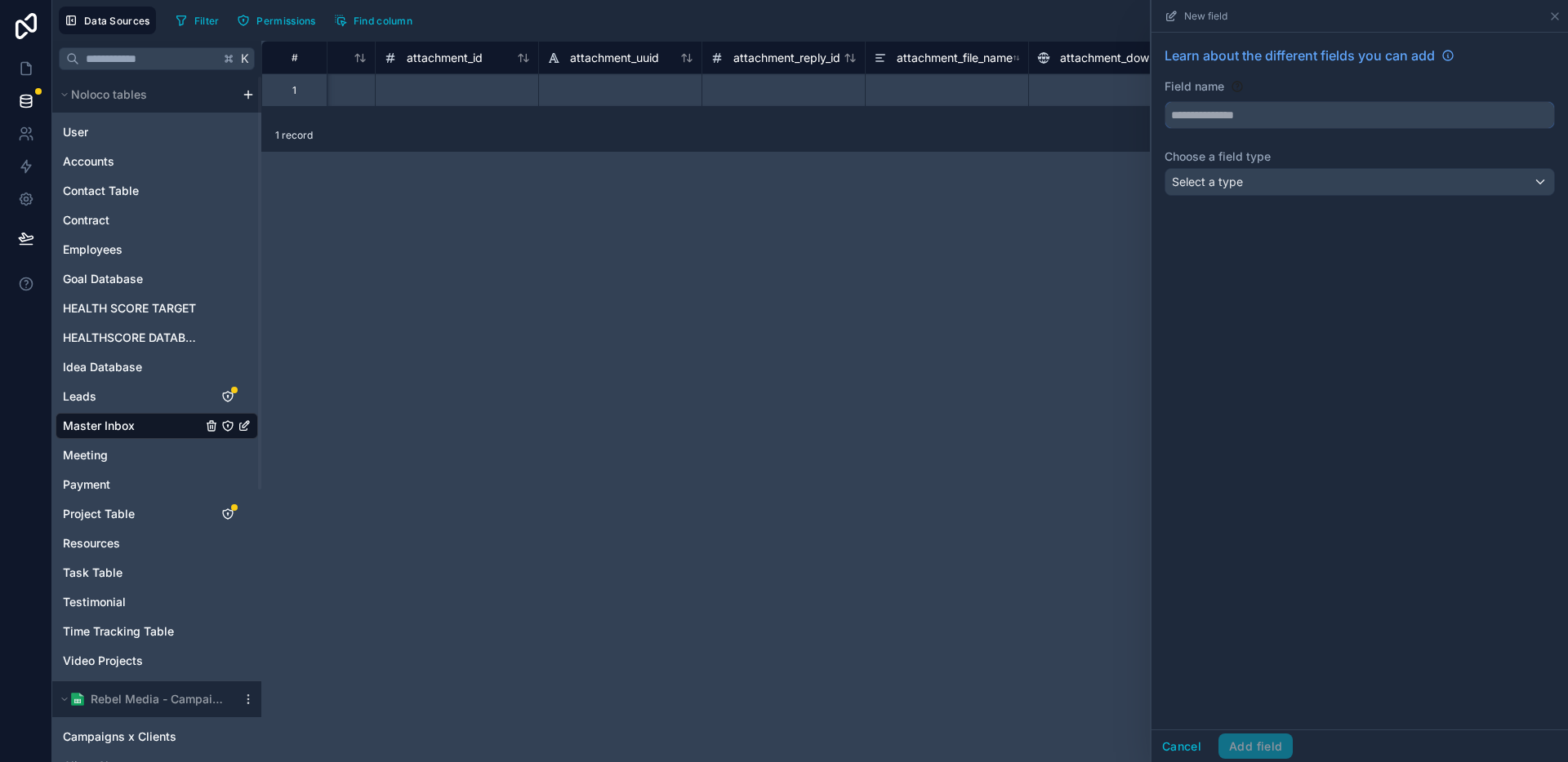
click at [1309, 125] on input "text" at bounding box center [1360, 115] width 389 height 27
type input "**********"
click at [1333, 177] on div "Select a type" at bounding box center [1360, 182] width 389 height 27
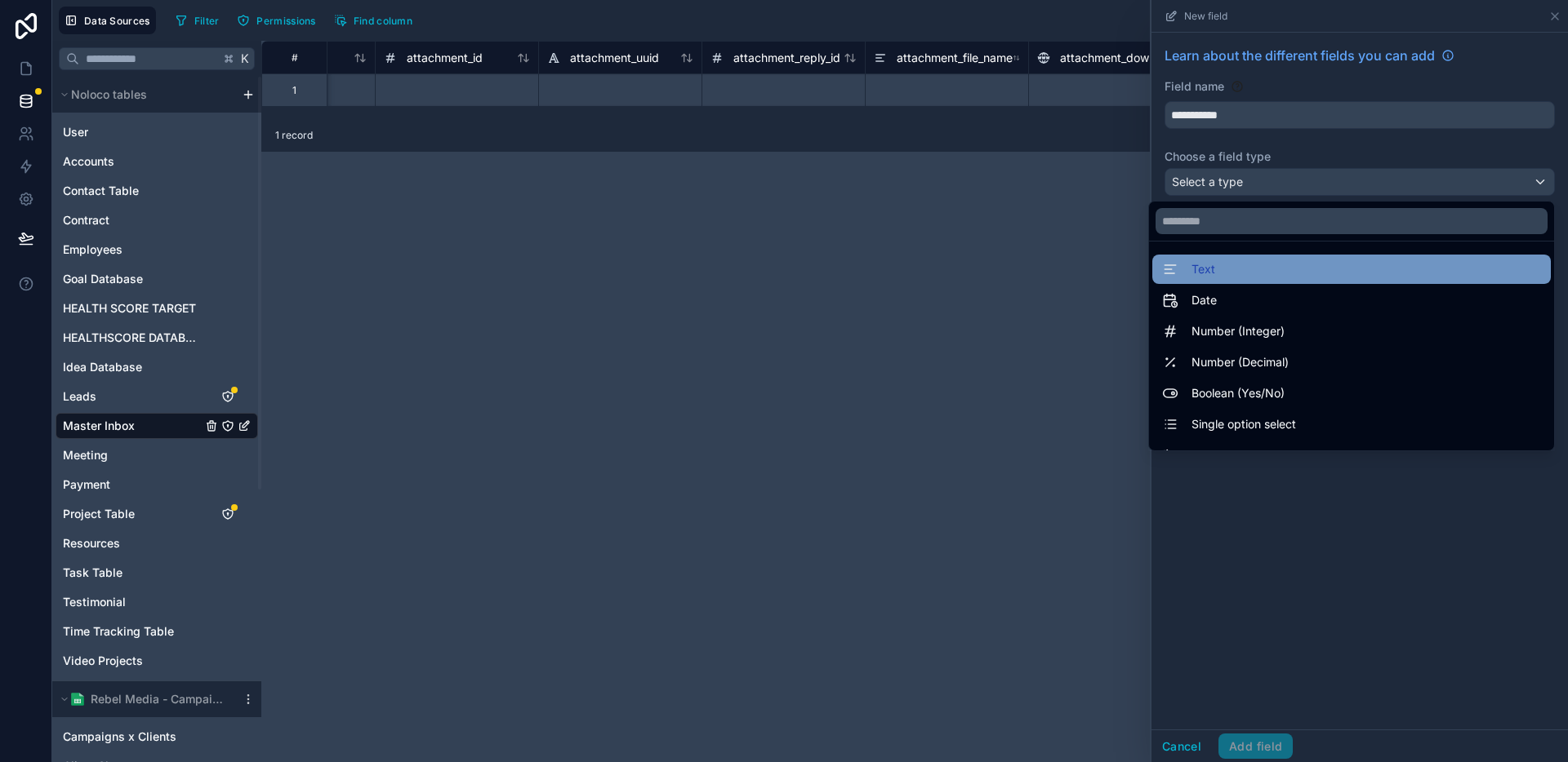
click at [1235, 263] on div "Text" at bounding box center [1352, 269] width 379 height 20
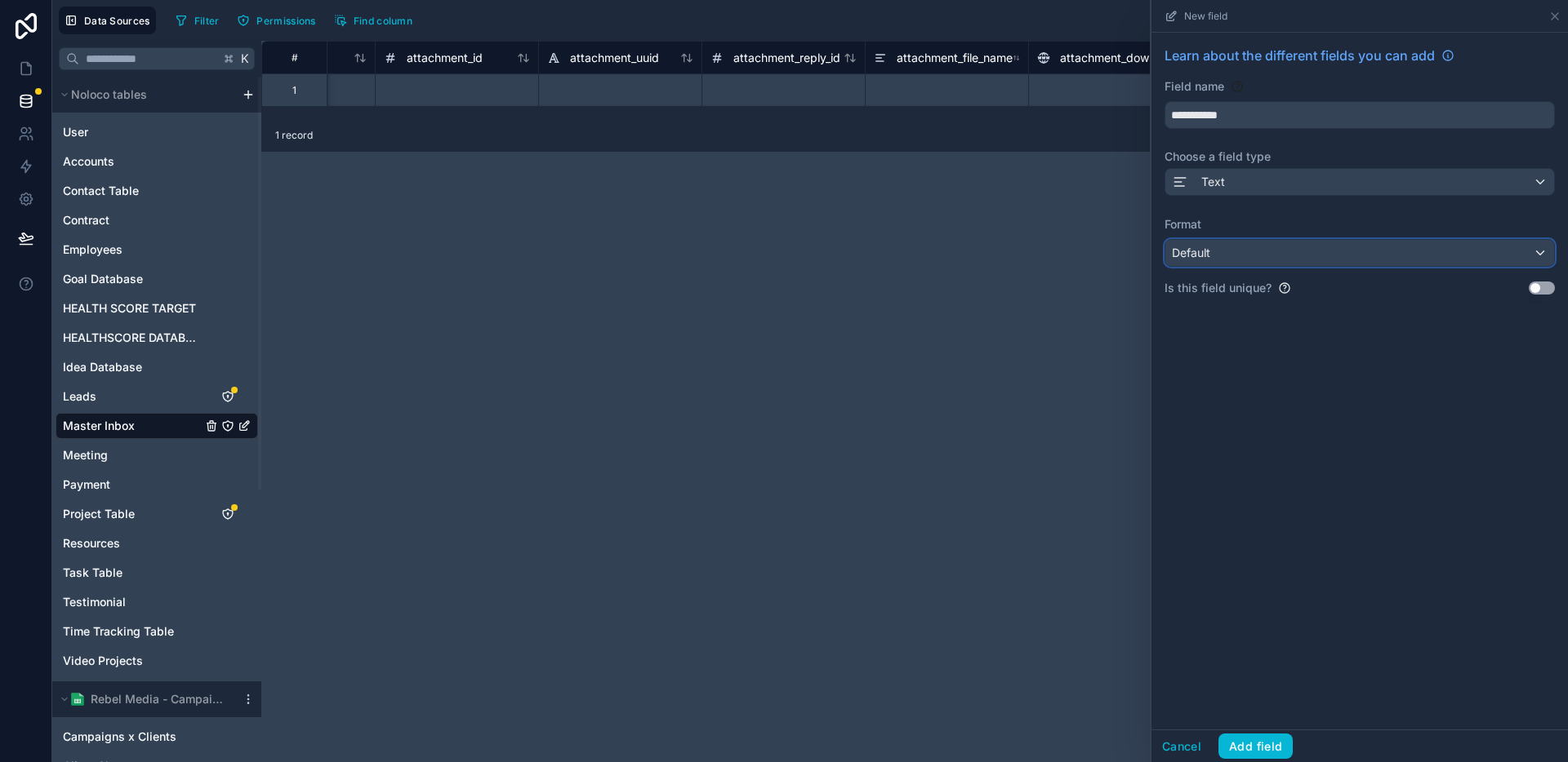
click at [1309, 261] on div "Default" at bounding box center [1360, 252] width 389 height 27
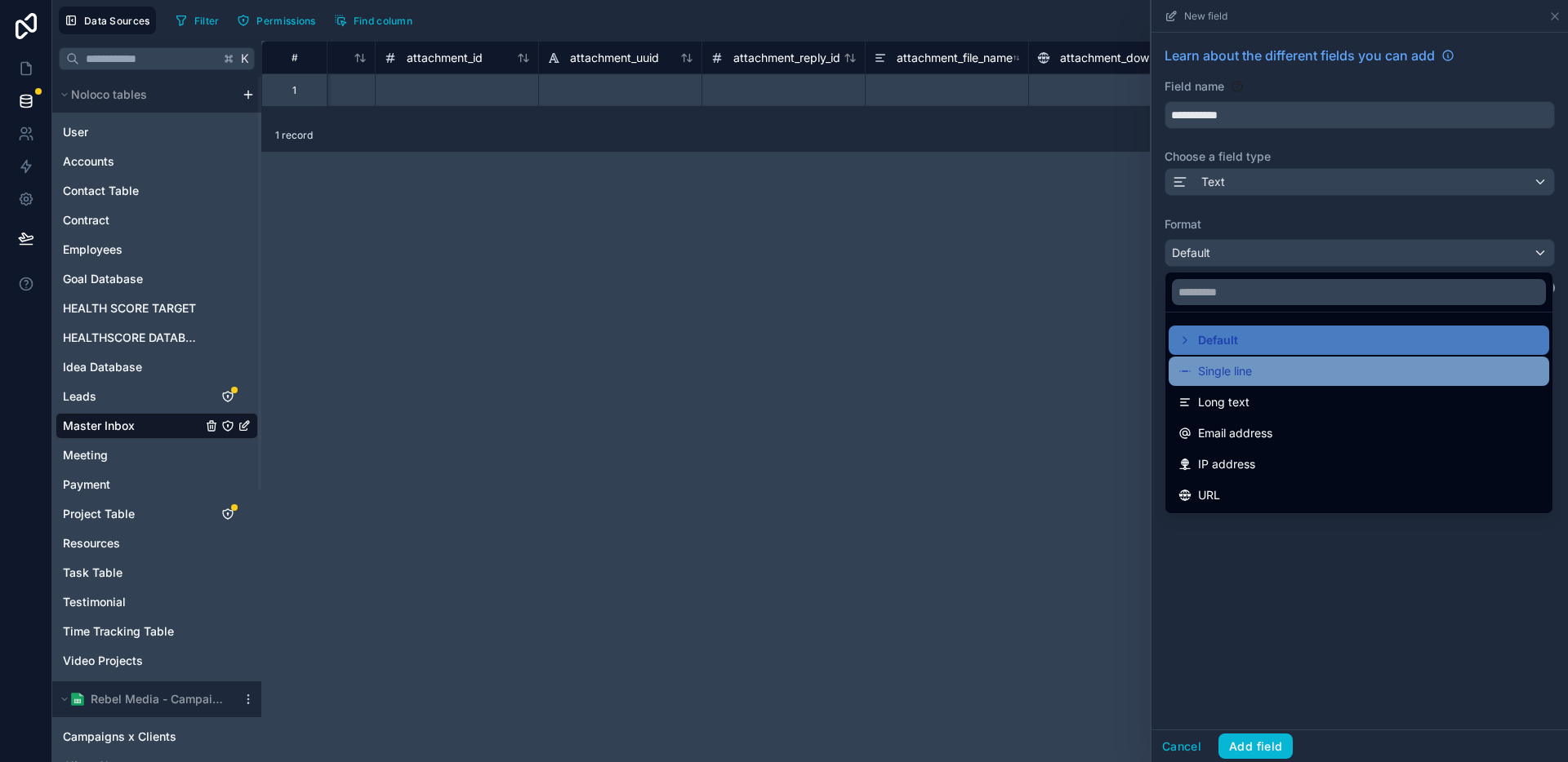
click at [1274, 360] on div "Single line" at bounding box center [1359, 371] width 380 height 29
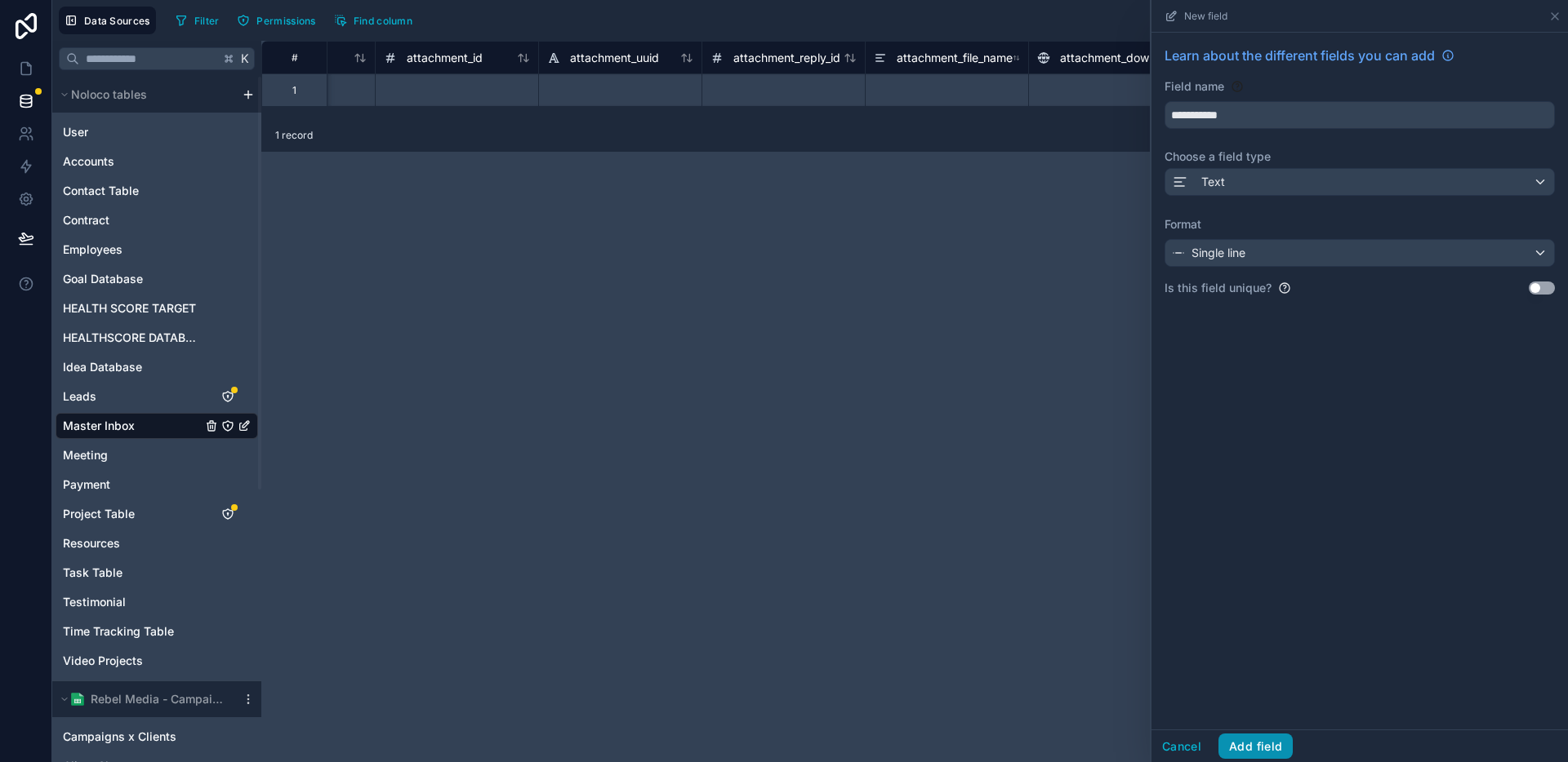
click at [1260, 751] on button "Add field" at bounding box center [1256, 746] width 75 height 27
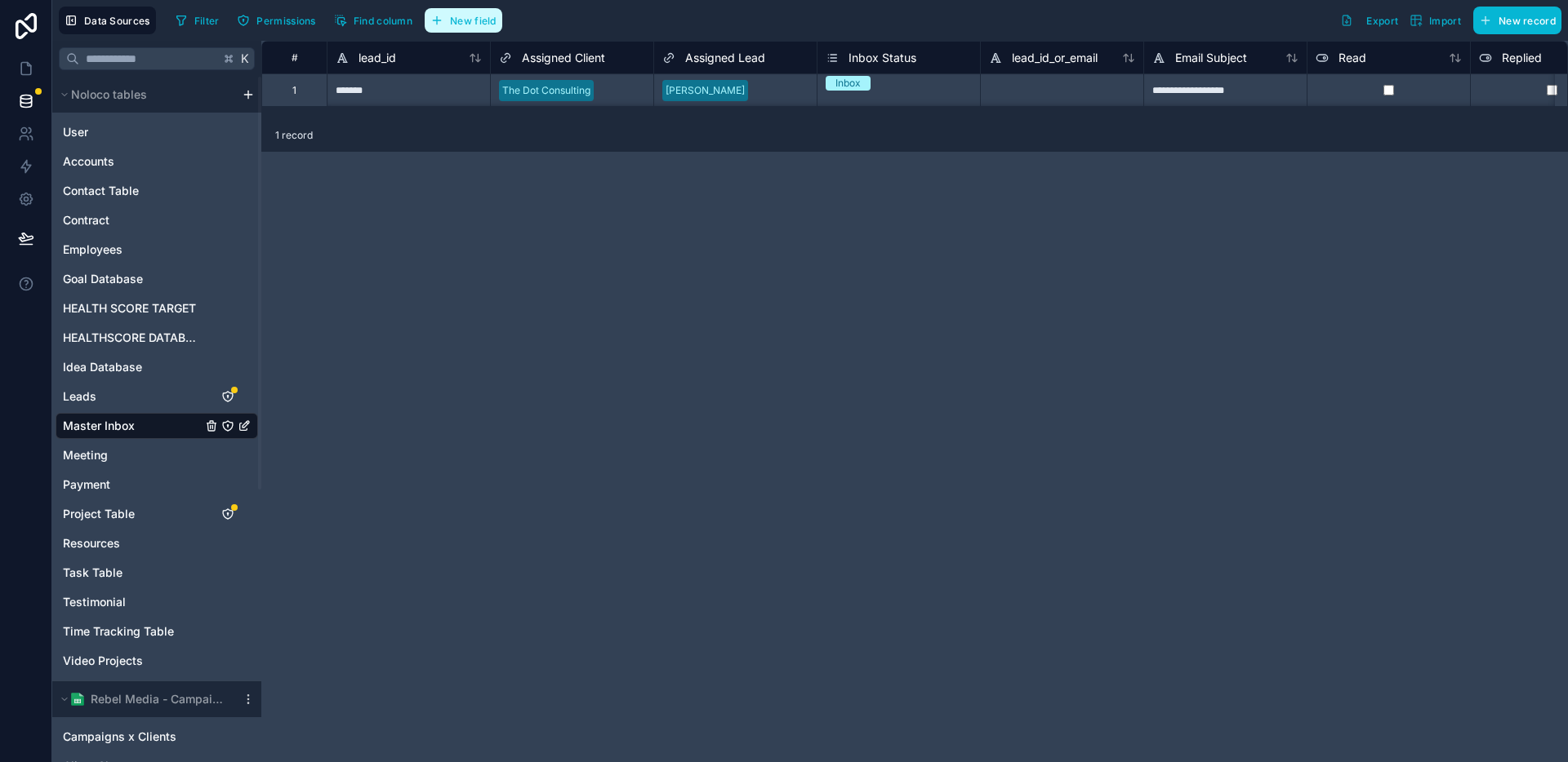
click at [471, 27] on button "New field" at bounding box center [463, 20] width 78 height 25
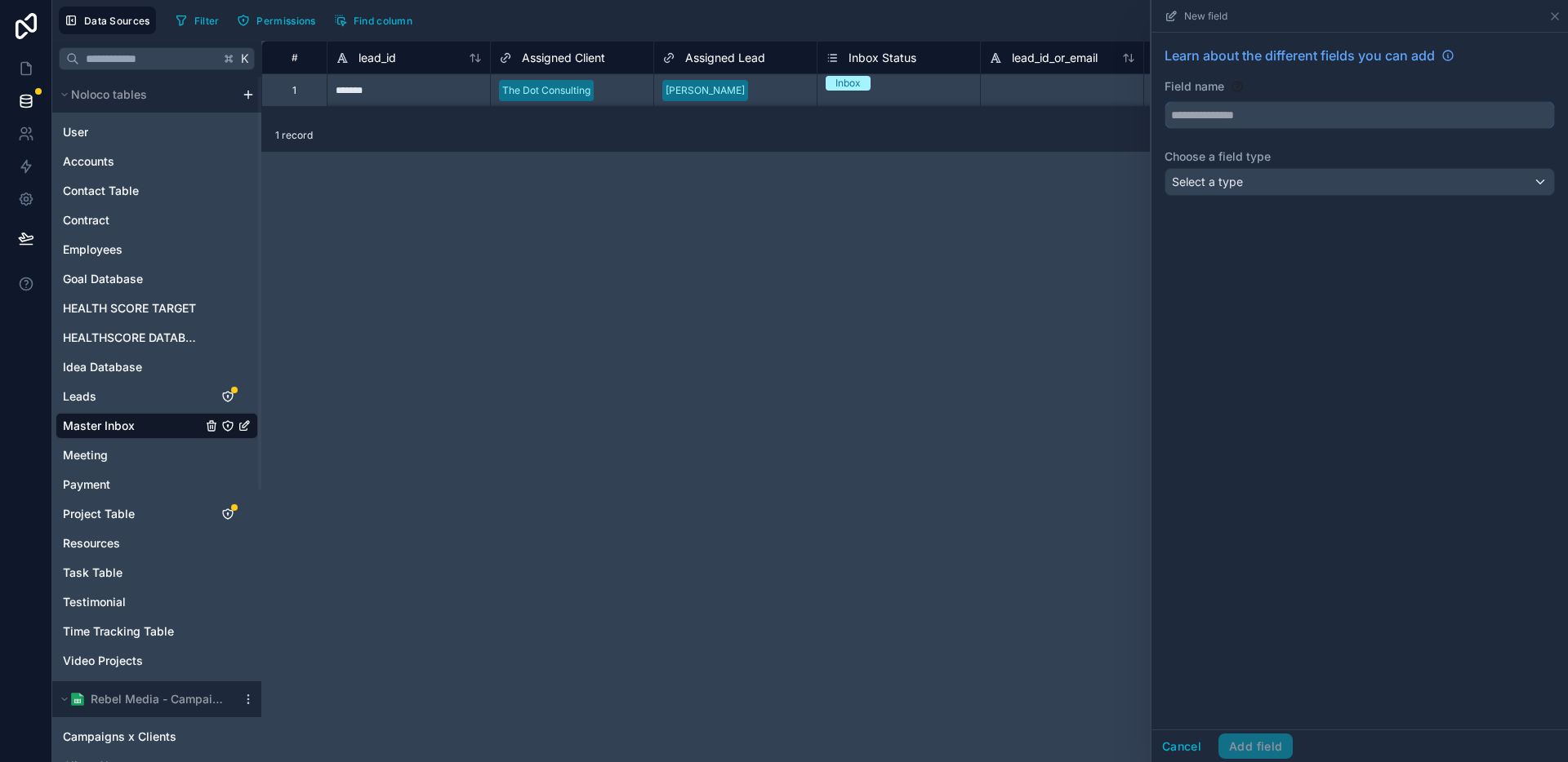
click at [1290, 127] on input "text" at bounding box center [1360, 115] width 389 height 27
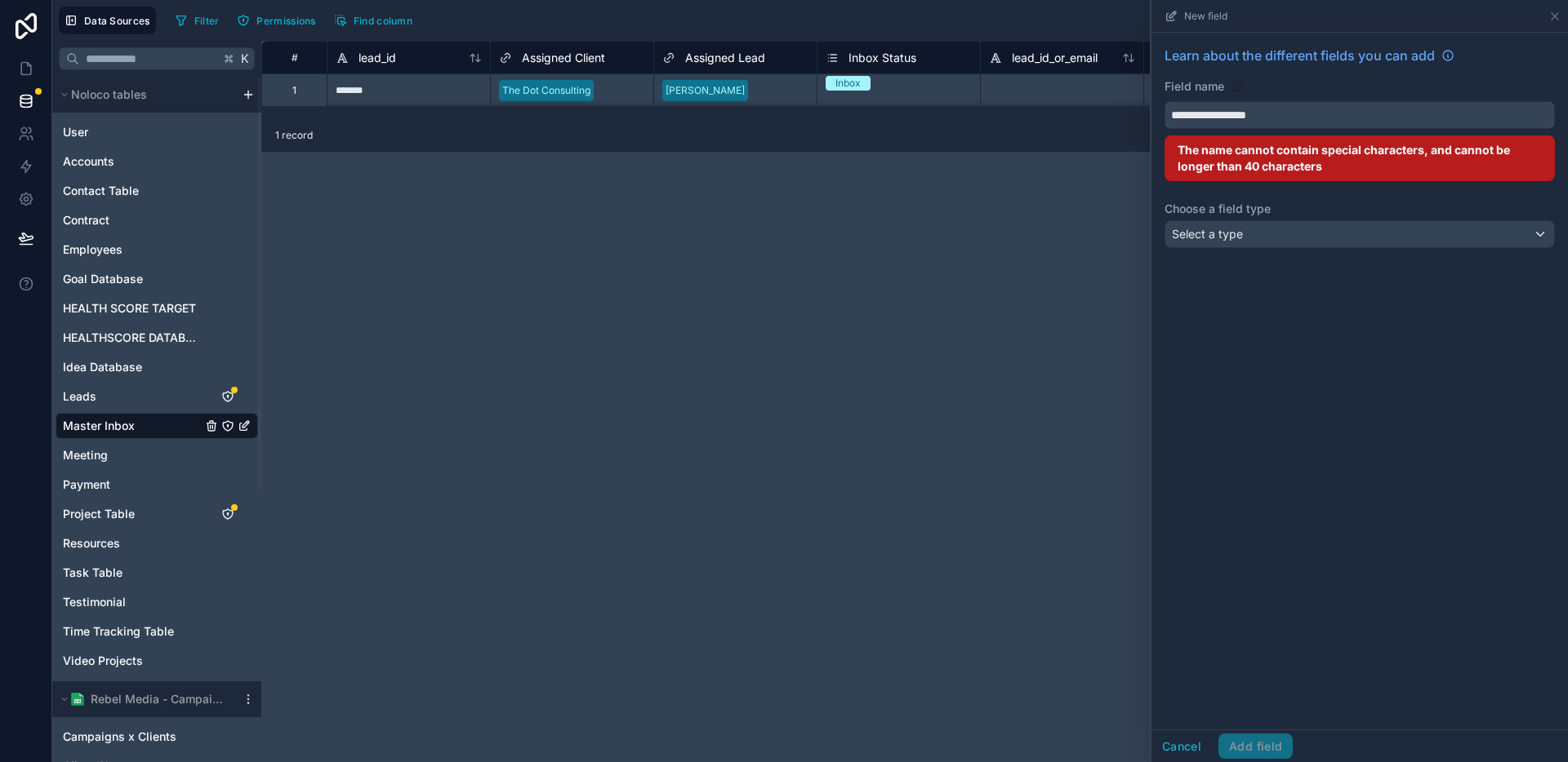
click at [1164, 101] on button "**********" at bounding box center [1359, 115] width 390 height 27
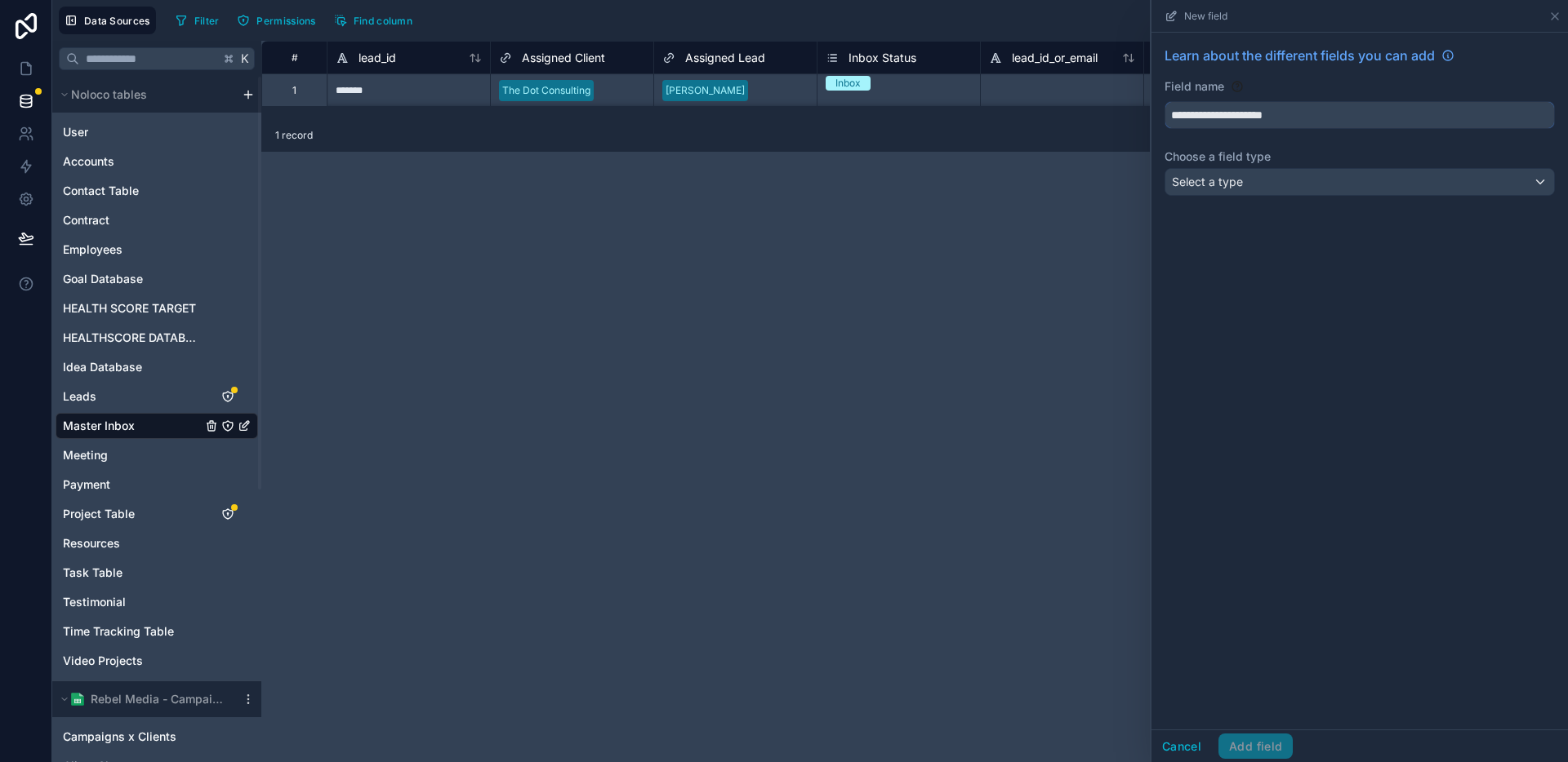
type input "**********"
click at [1327, 185] on div "Select a type" at bounding box center [1360, 182] width 389 height 27
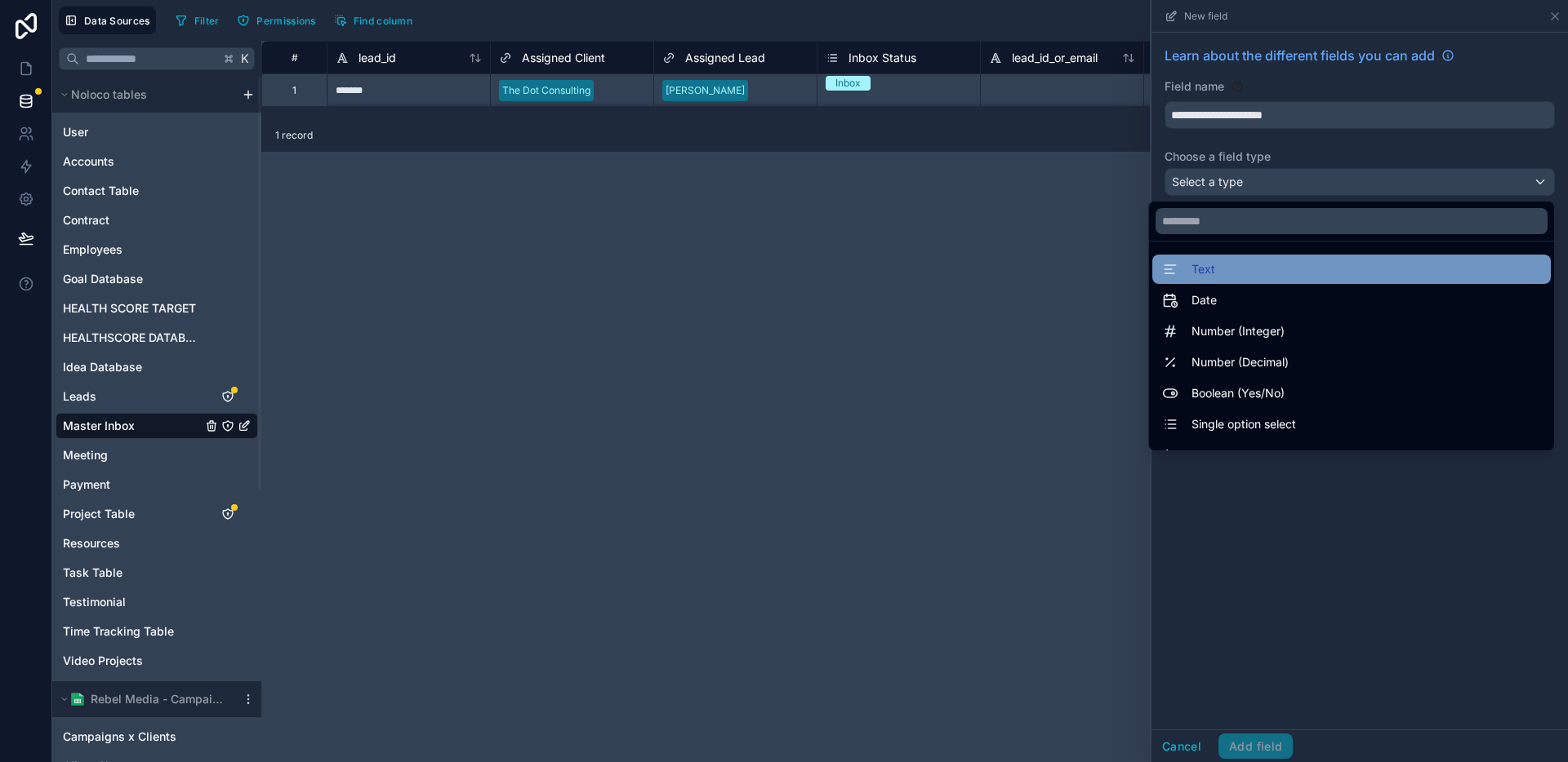
click at [1270, 265] on div "Text" at bounding box center [1352, 269] width 379 height 20
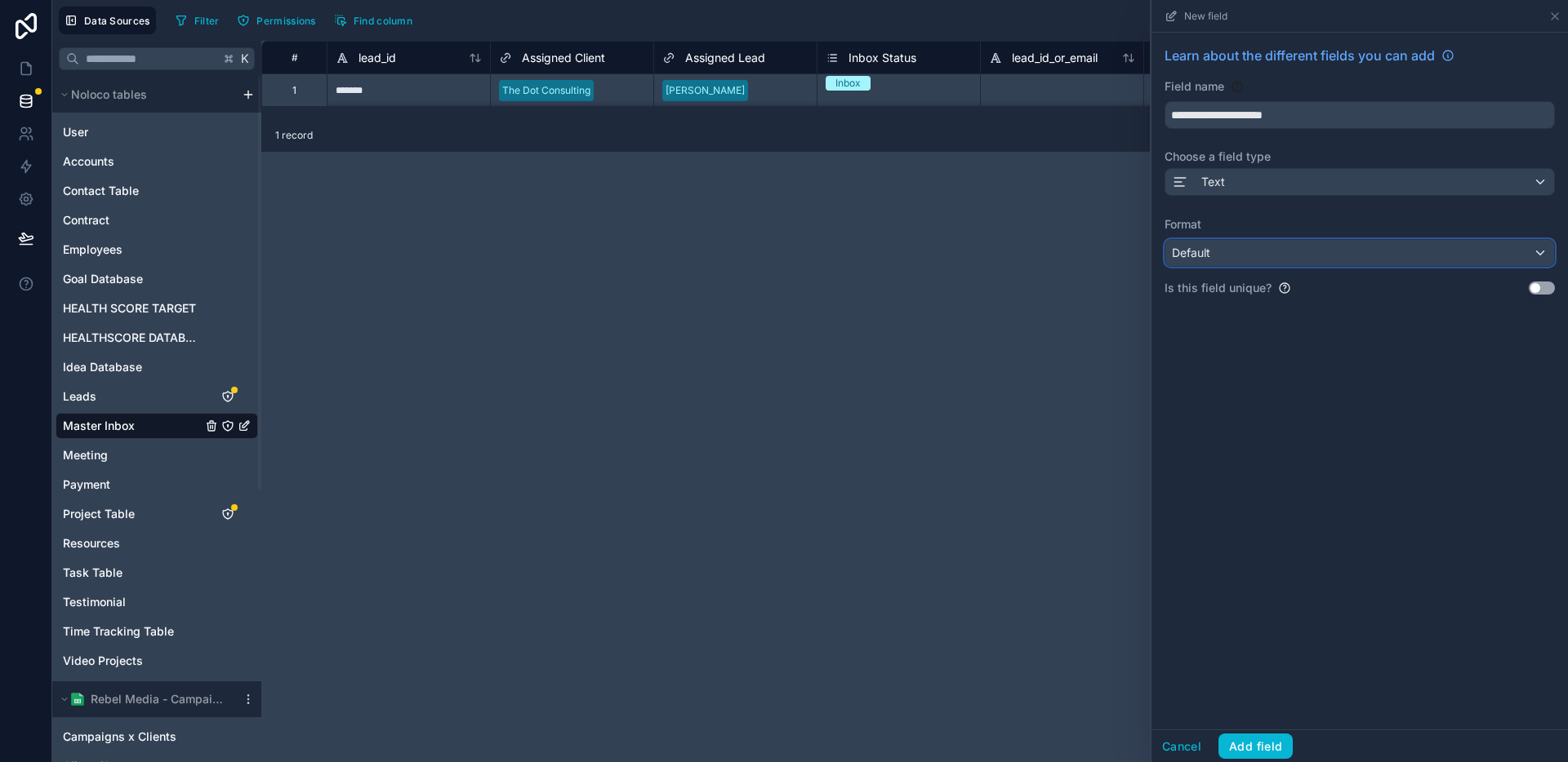
click at [1271, 244] on div "Default" at bounding box center [1360, 252] width 389 height 27
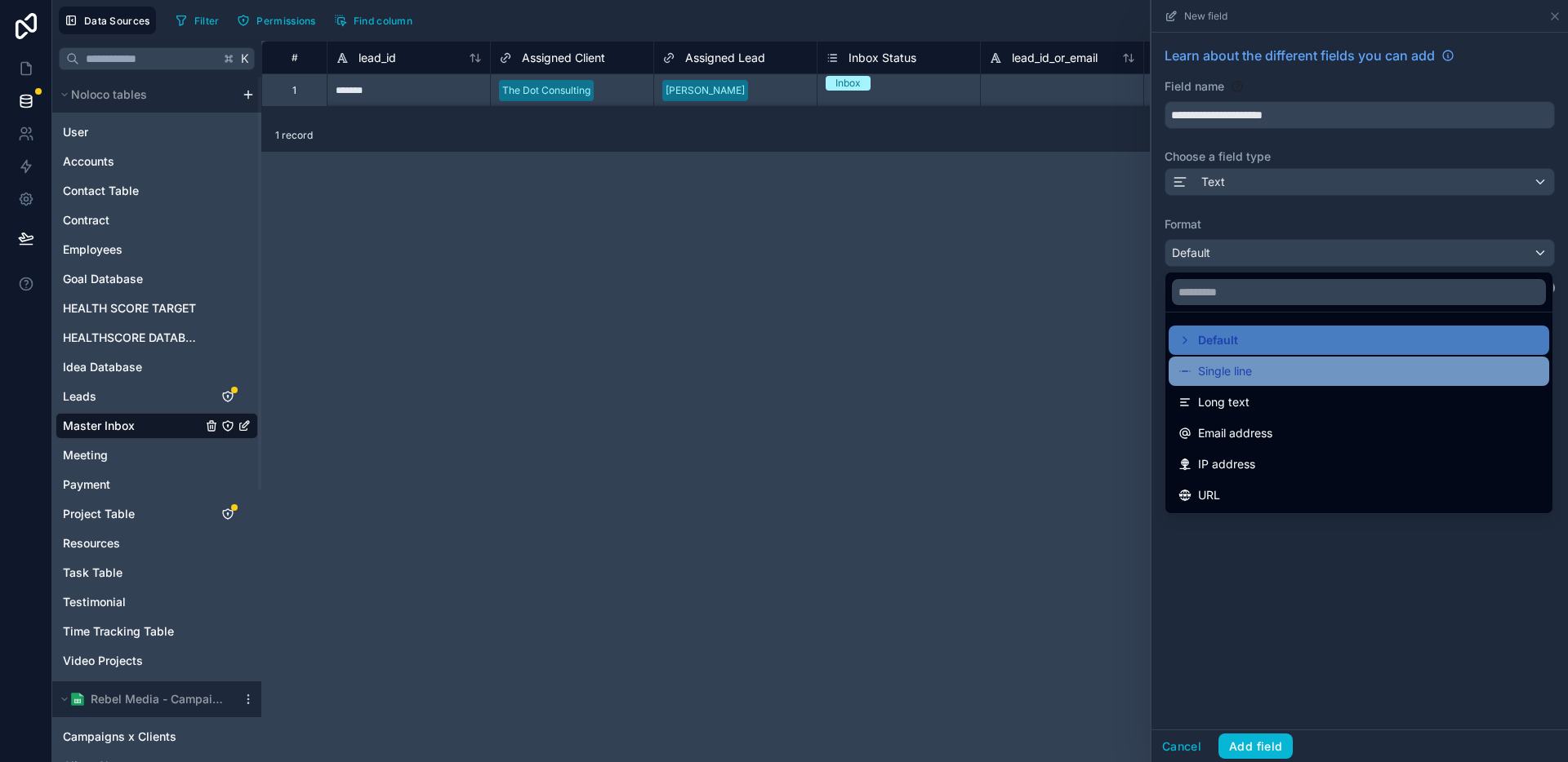
click at [1220, 364] on span "Single line" at bounding box center [1224, 371] width 54 height 20
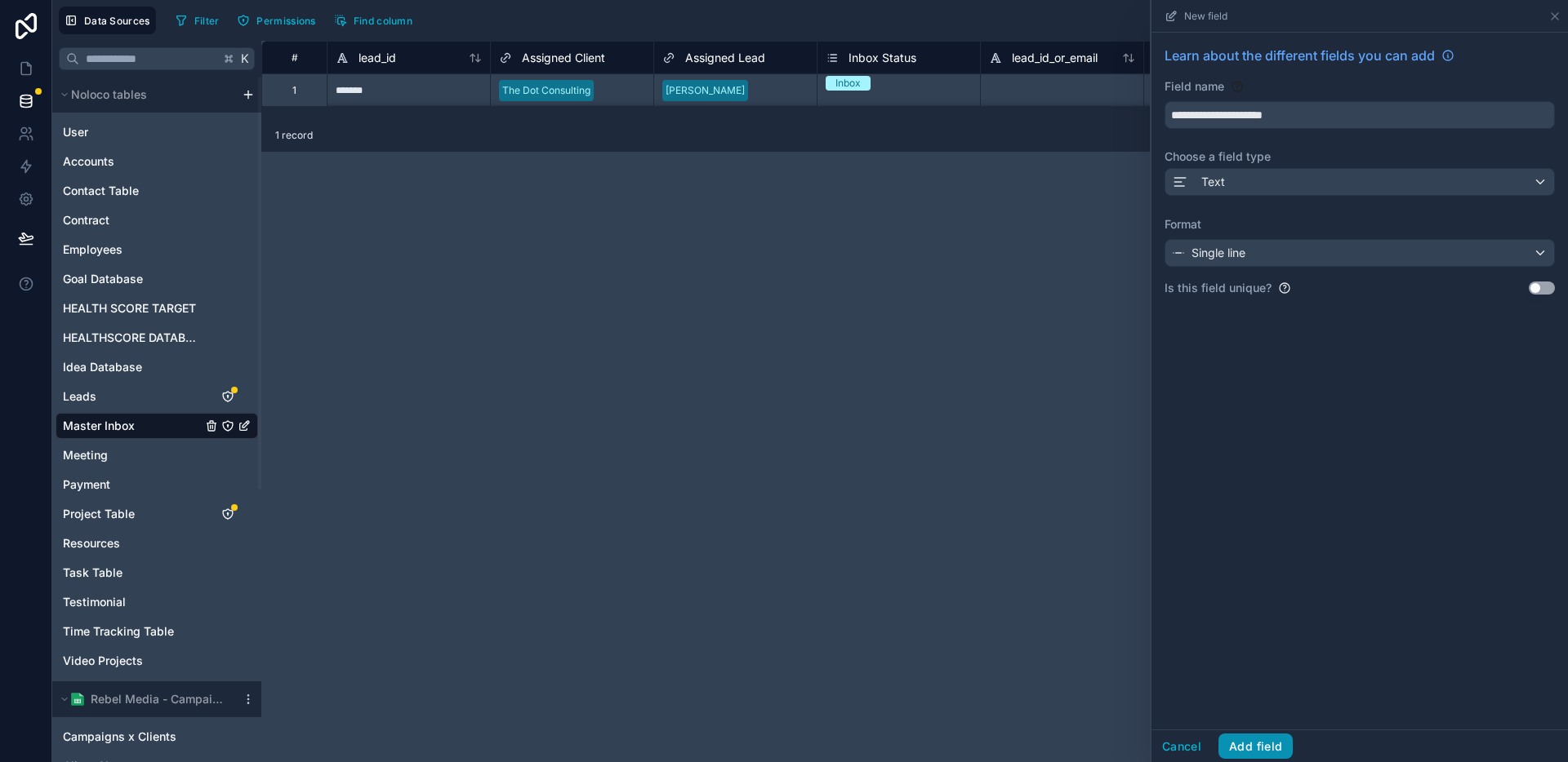
click at [1260, 737] on button "Add field" at bounding box center [1256, 746] width 75 height 27
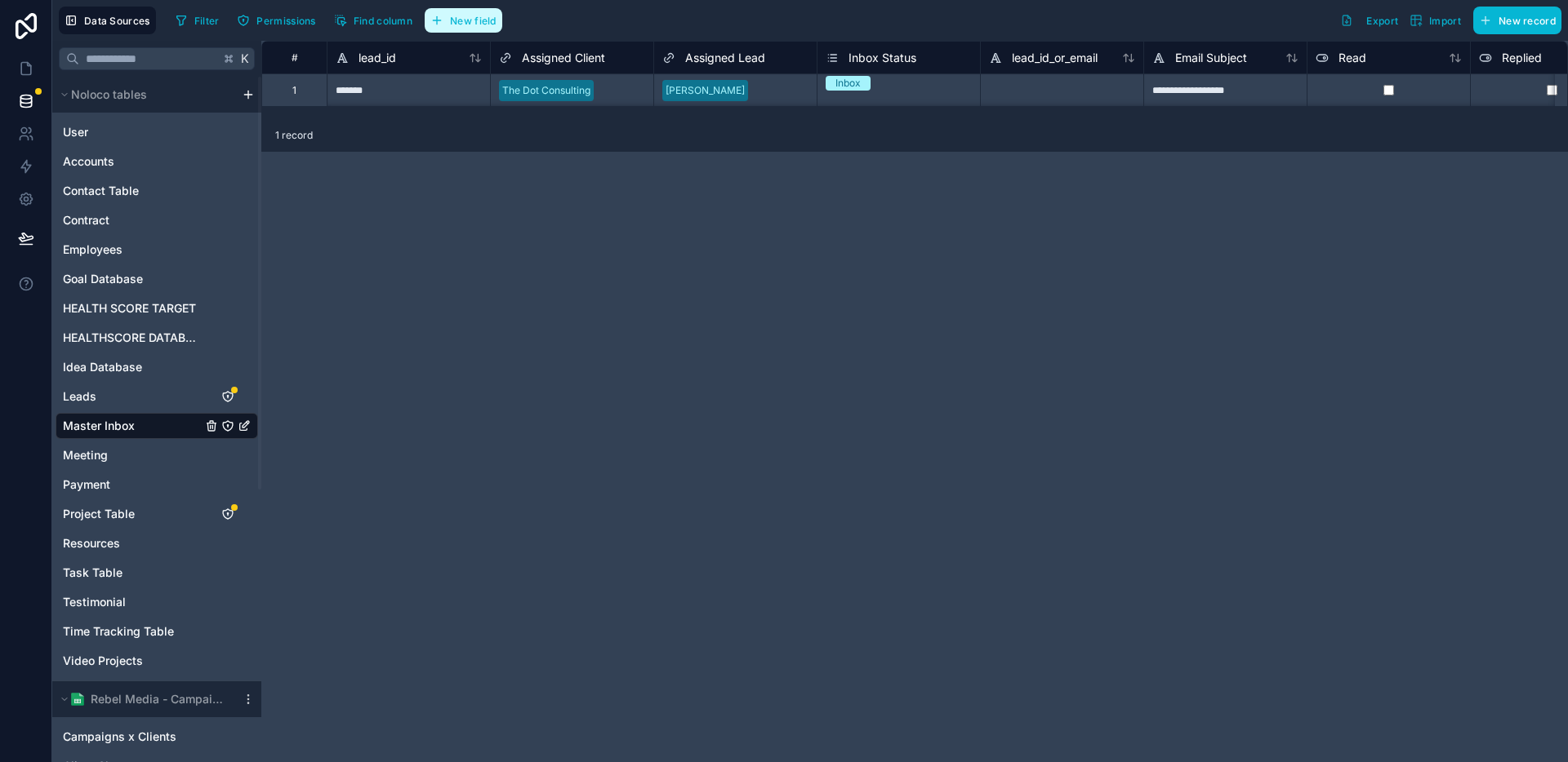
click at [482, 22] on span "New field" at bounding box center [473, 21] width 46 height 12
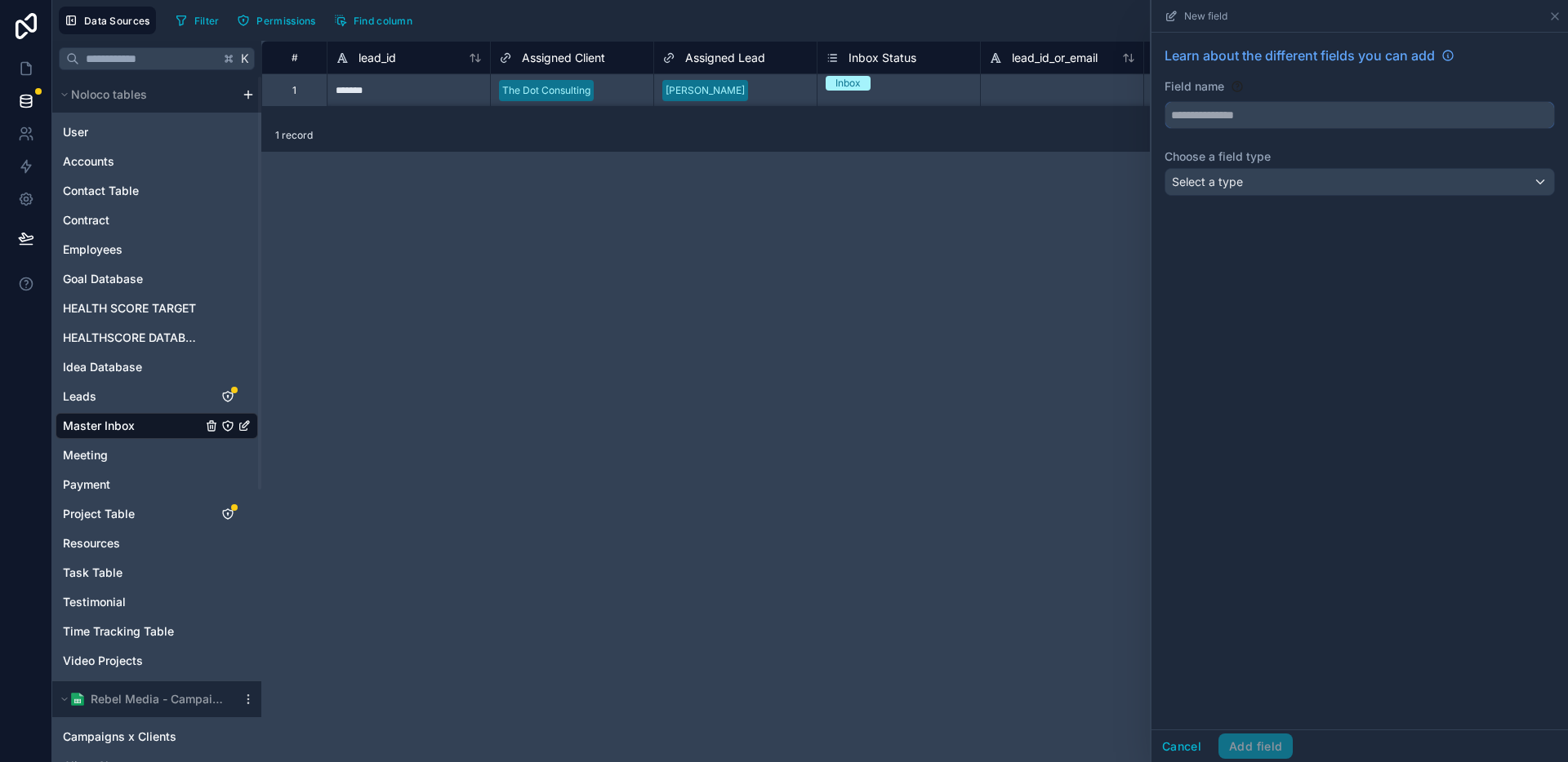
click at [1296, 118] on input "text" at bounding box center [1360, 115] width 389 height 27
type input "**********"
click at [1231, 177] on span "Select a type" at bounding box center [1207, 182] width 71 height 14
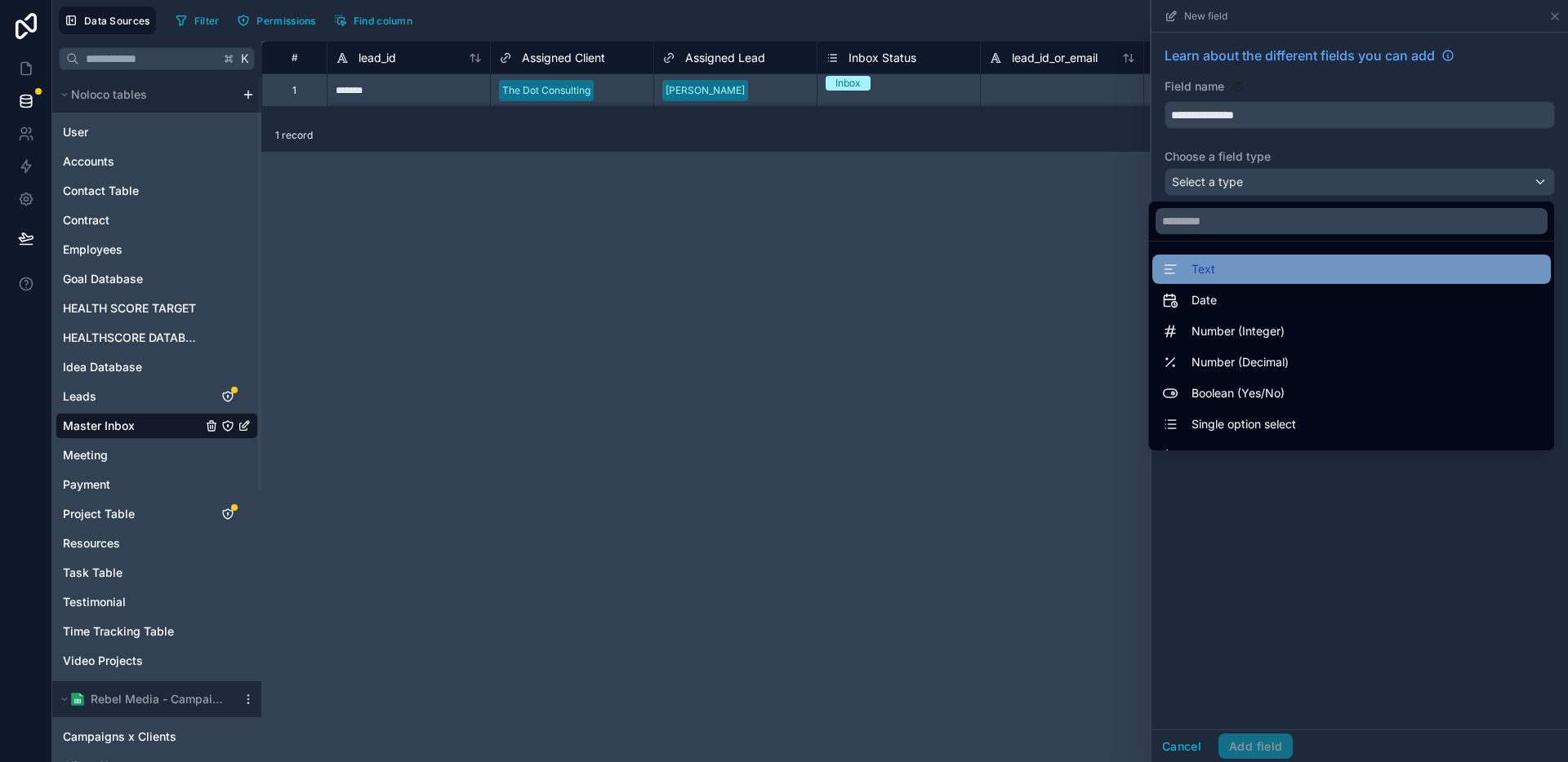
click at [1222, 264] on div "Text" at bounding box center [1352, 269] width 379 height 20
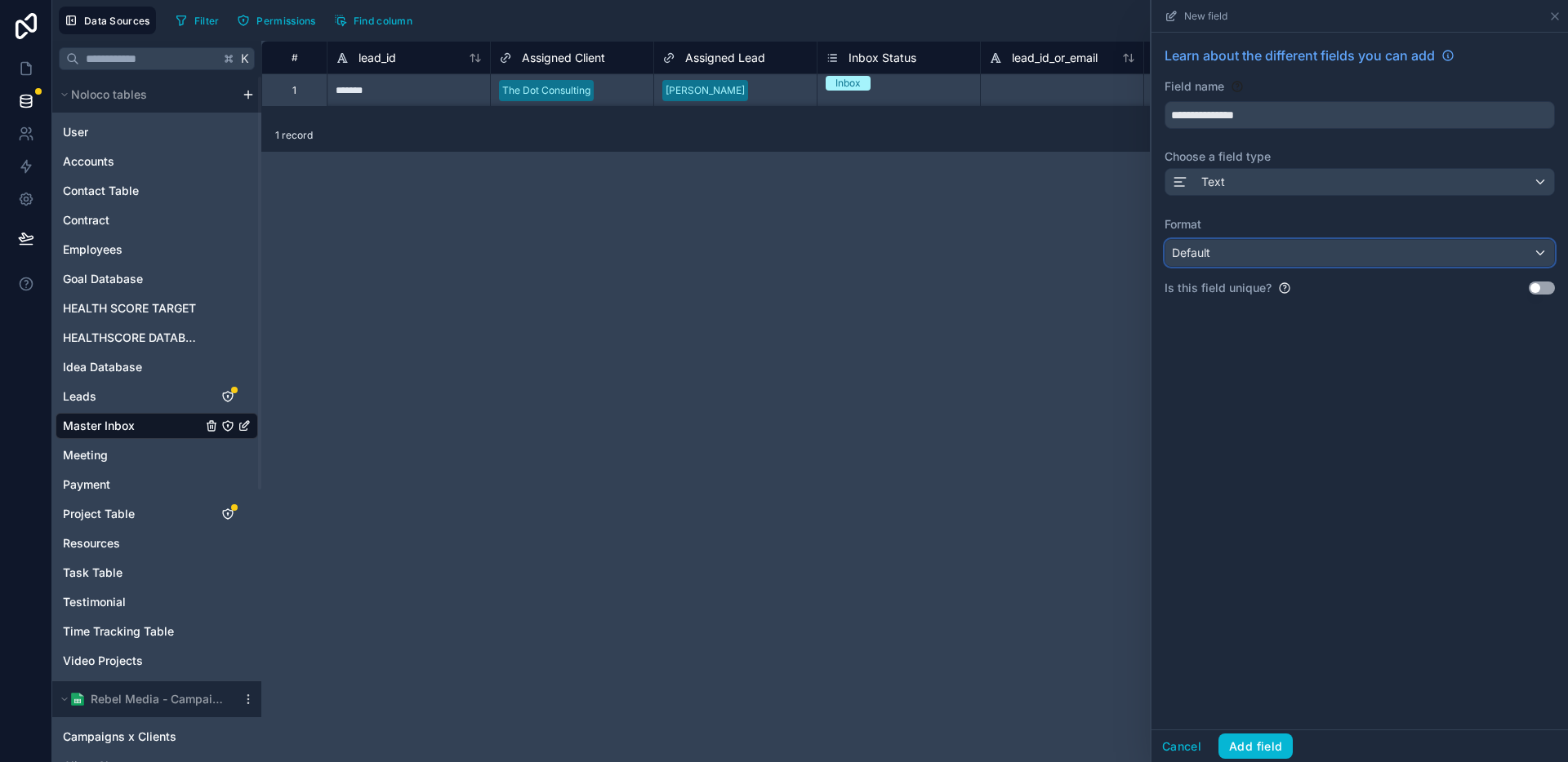
click at [1255, 249] on div "Default" at bounding box center [1360, 252] width 389 height 27
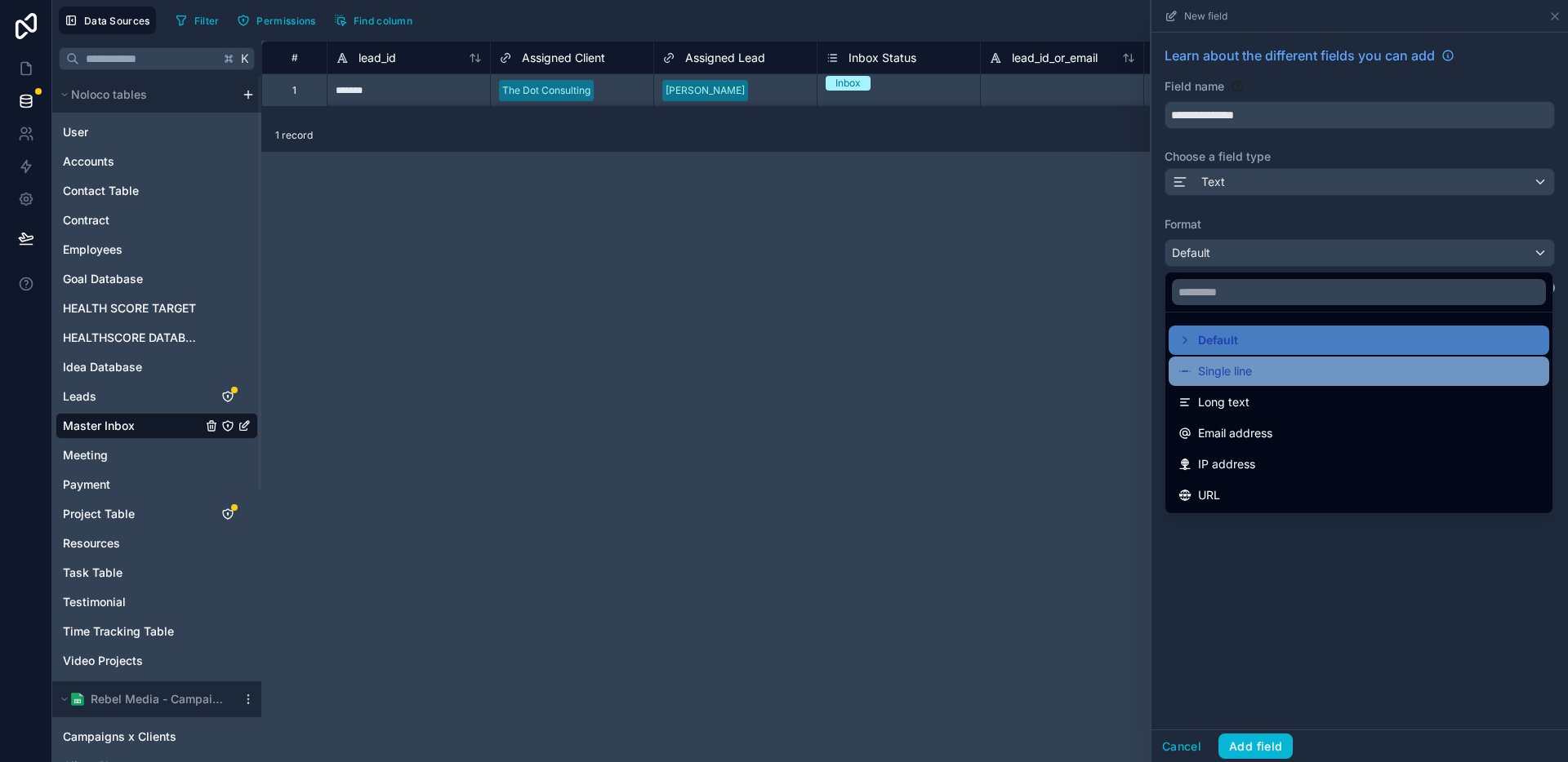
click at [1252, 378] on span "Single line" at bounding box center [1224, 371] width 54 height 20
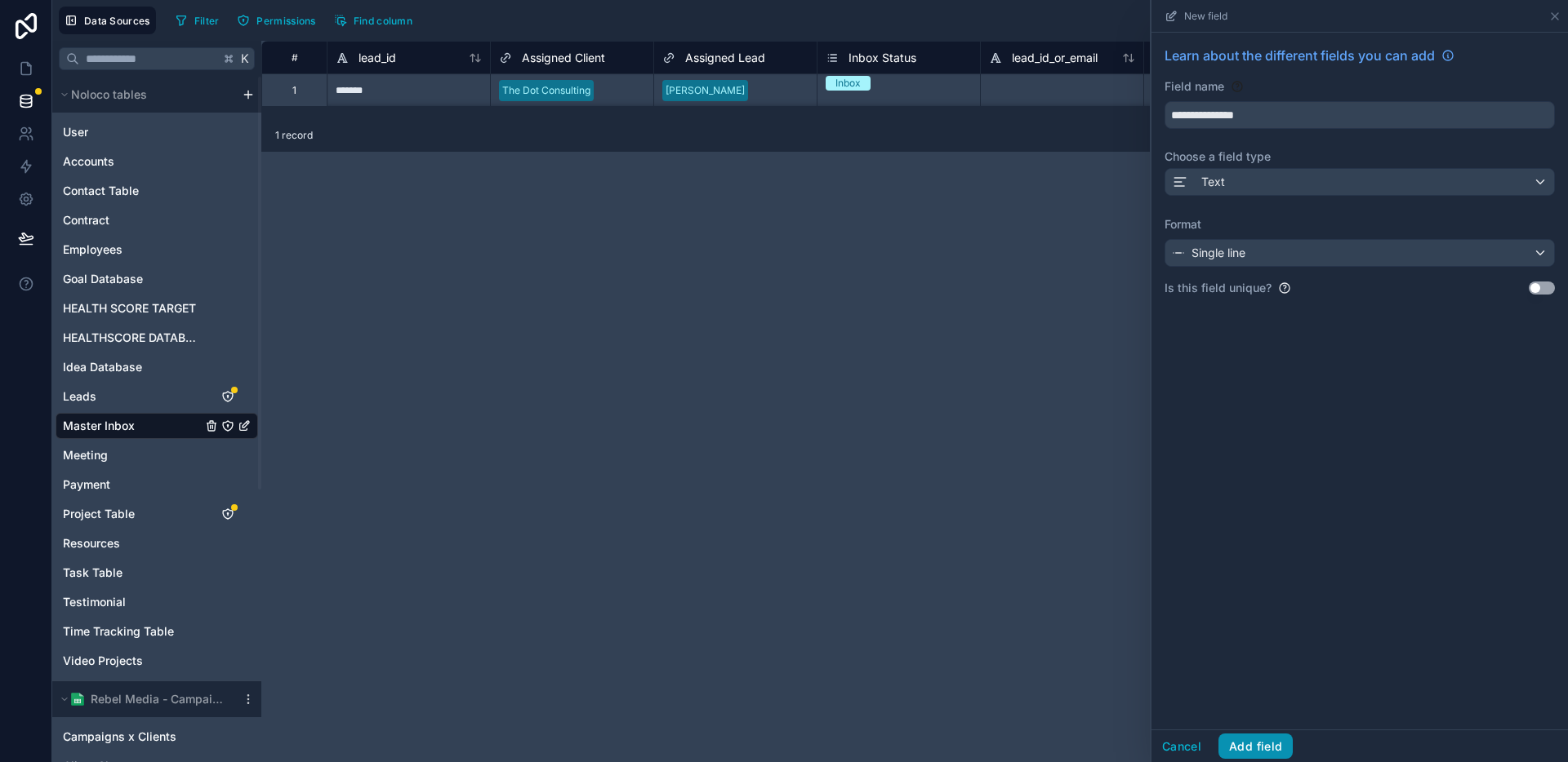
click at [1260, 751] on button "Add field" at bounding box center [1256, 746] width 75 height 27
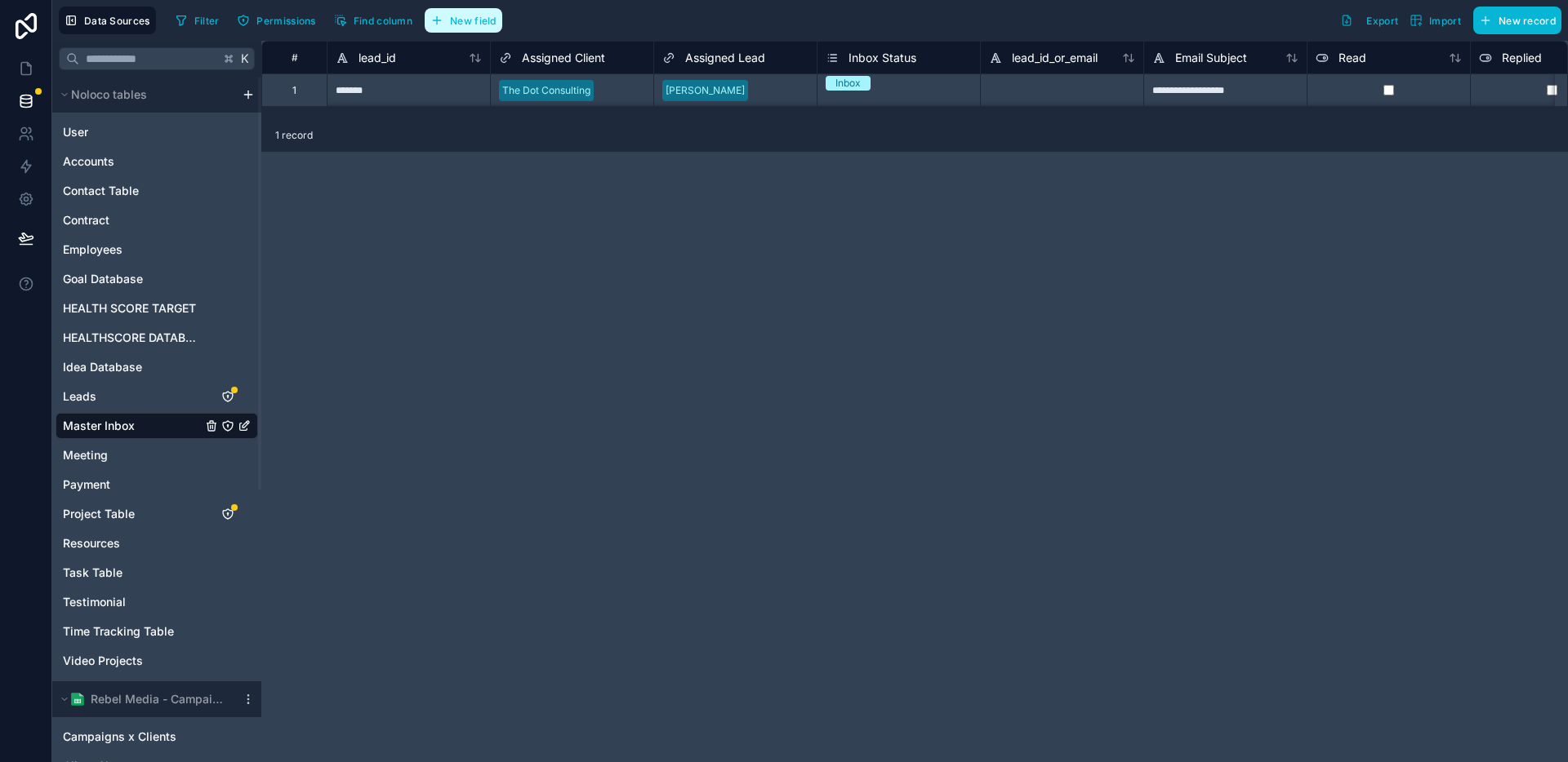
click at [473, 24] on span "New field" at bounding box center [473, 21] width 46 height 12
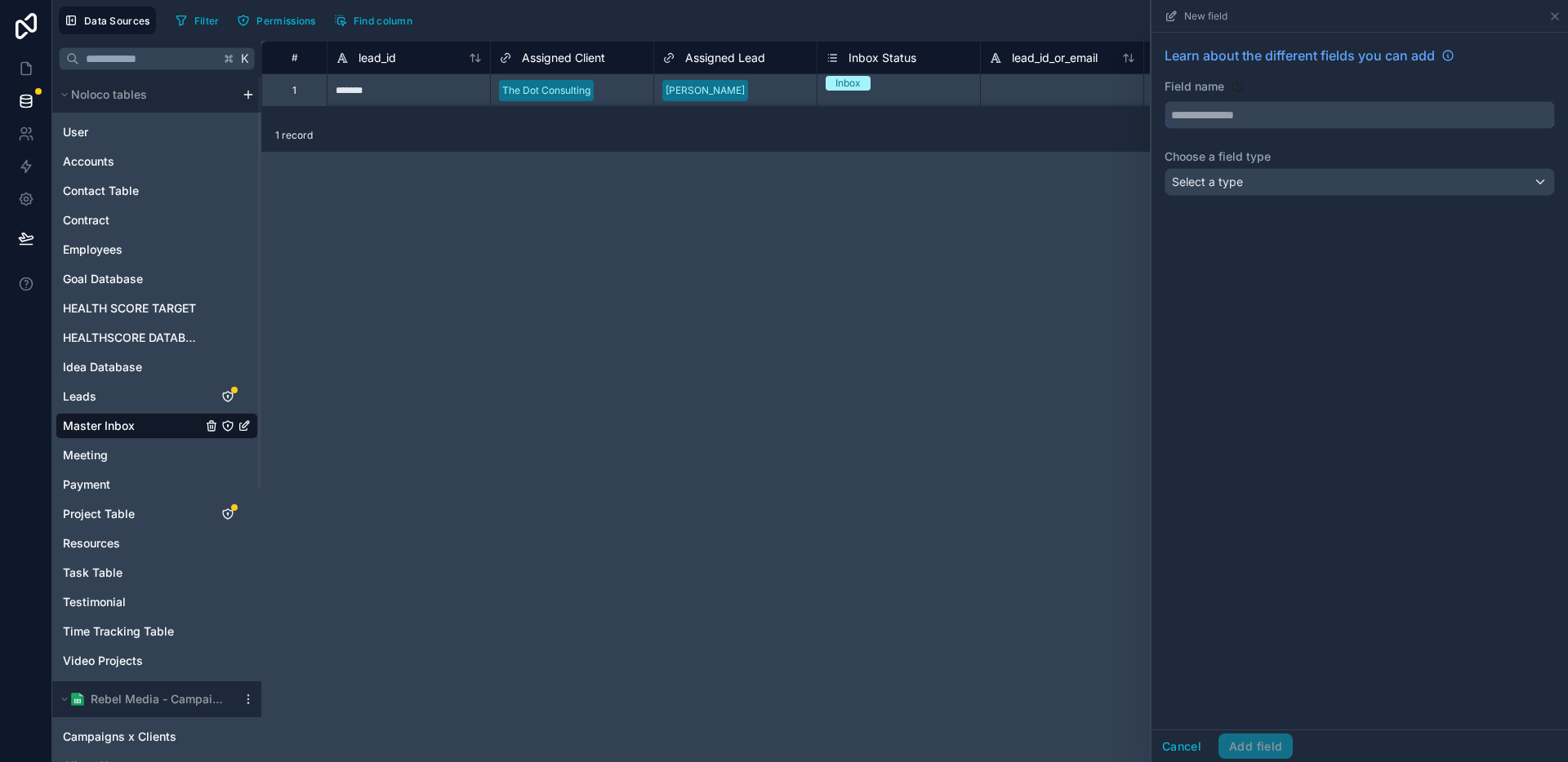
click at [1304, 118] on input "text" at bounding box center [1360, 115] width 389 height 27
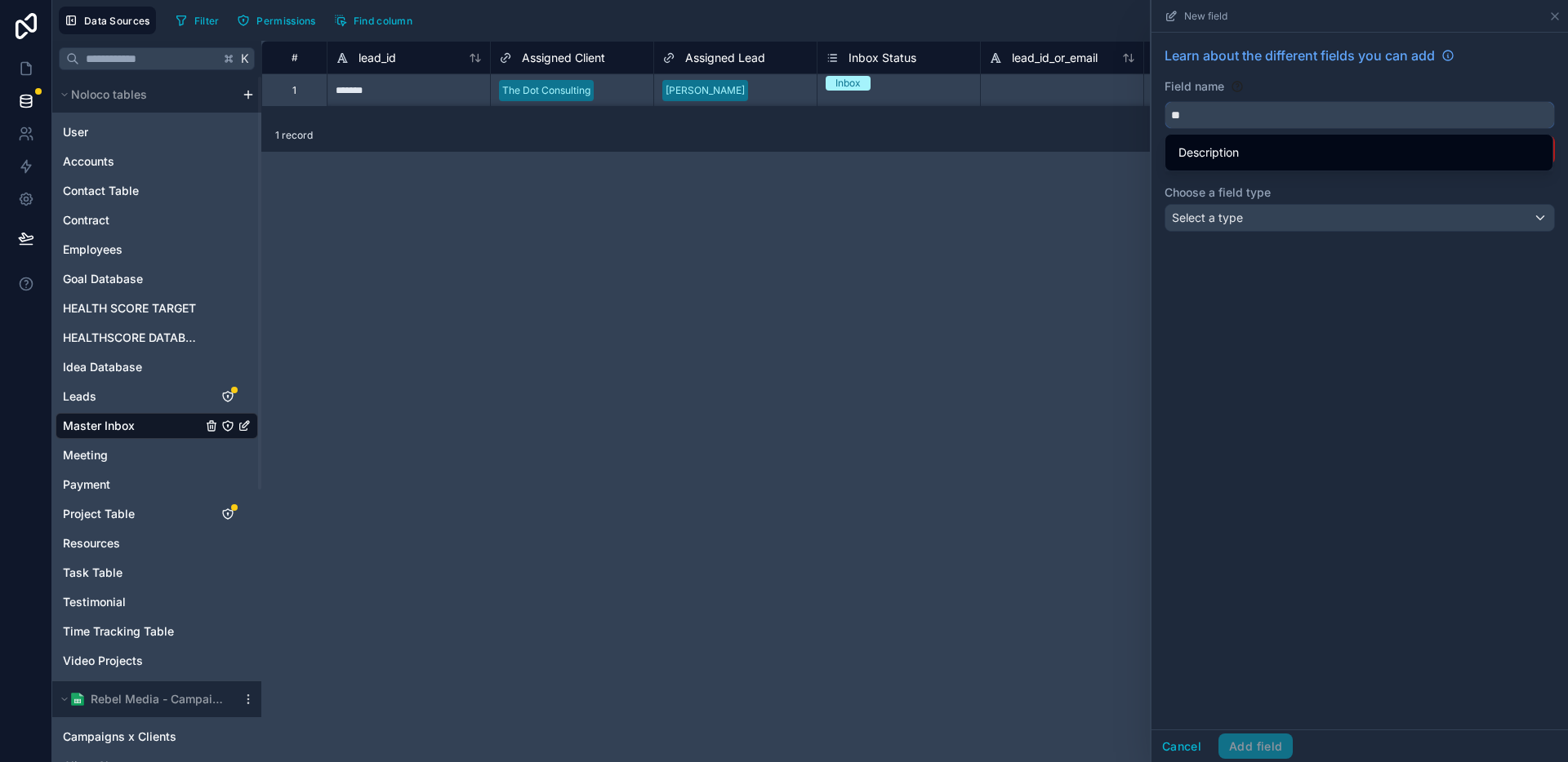
type input "*"
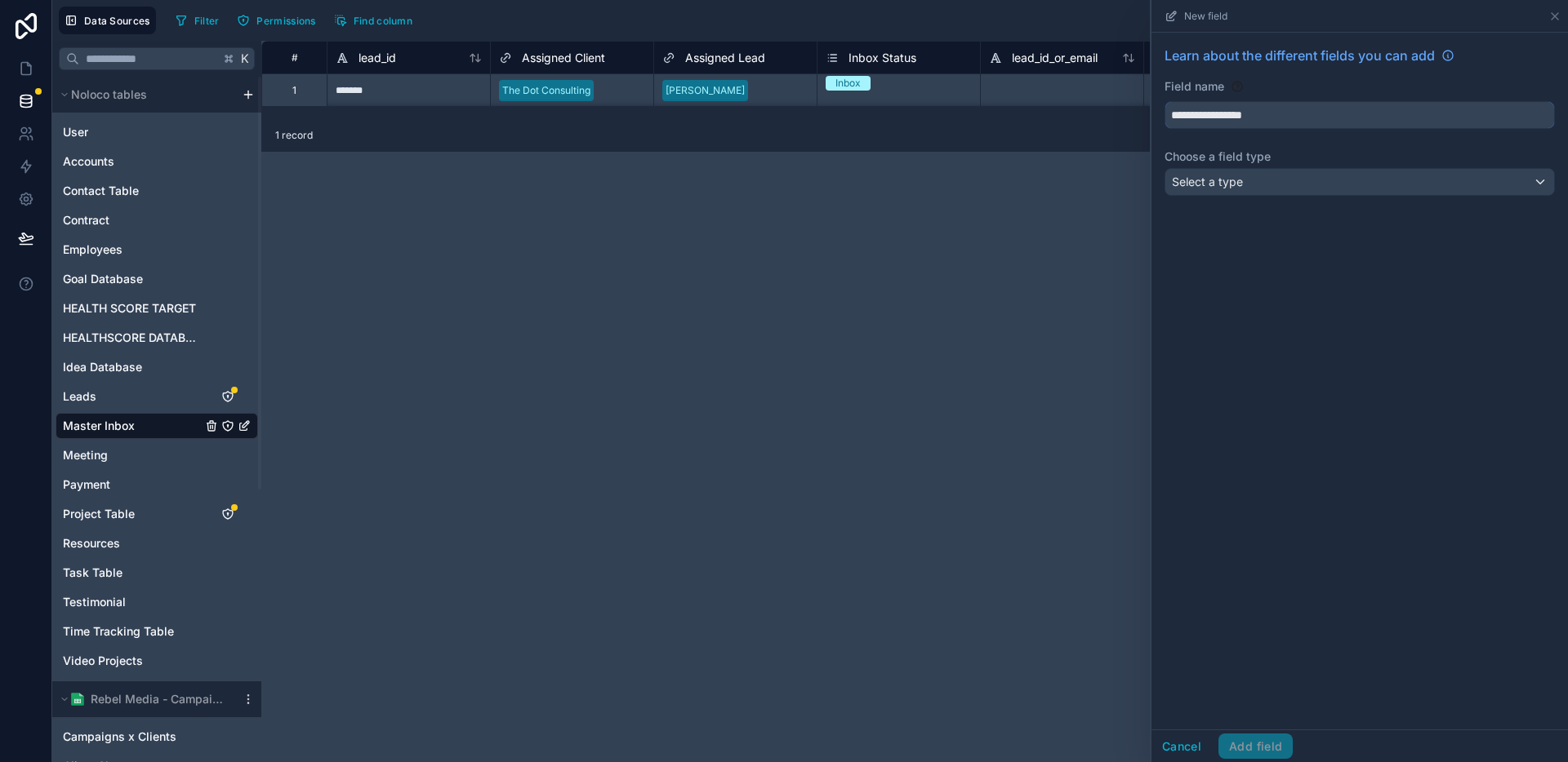
type input "**********"
click at [1300, 182] on div "Select a type" at bounding box center [1360, 182] width 389 height 27
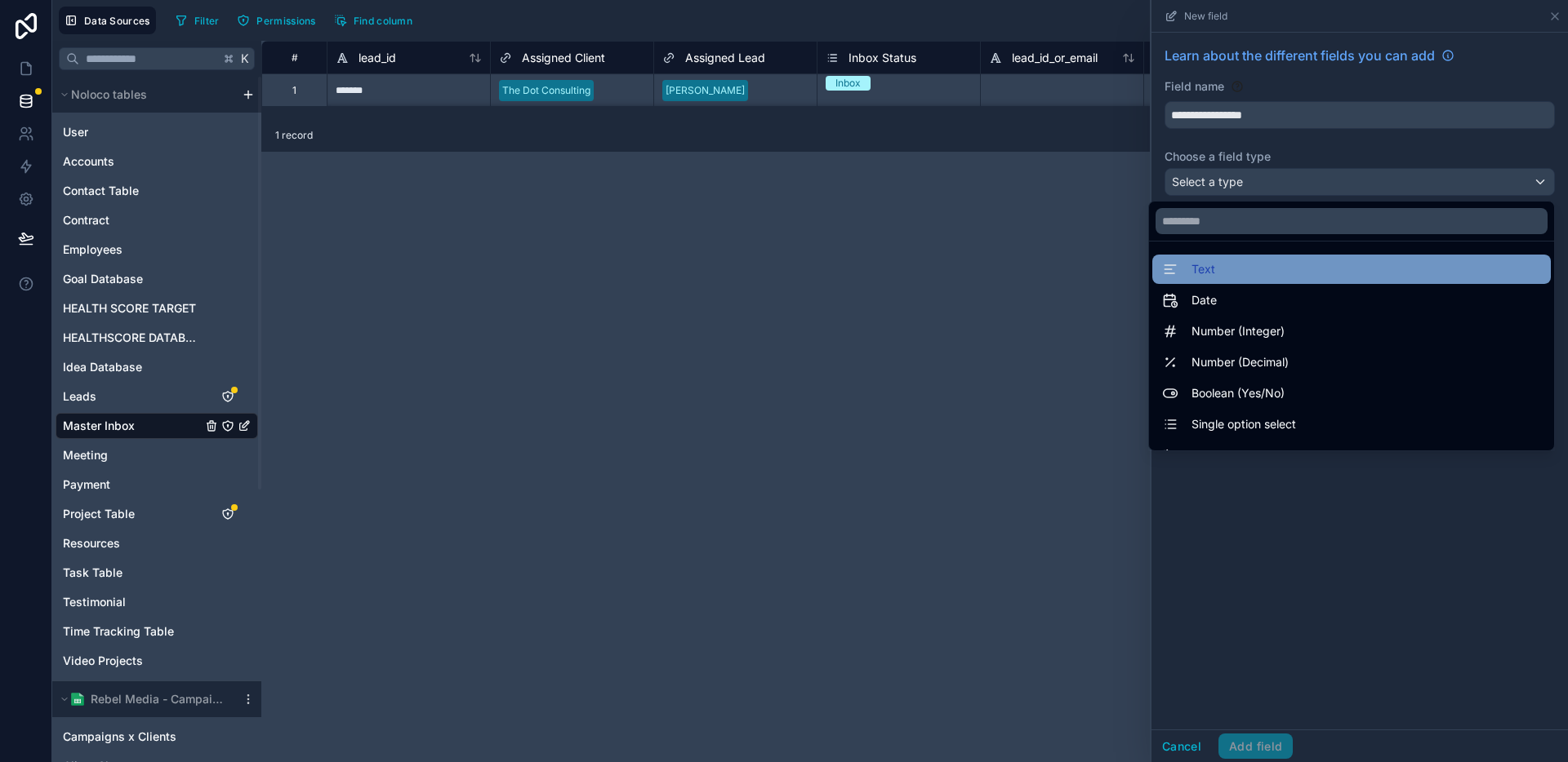
click at [1243, 278] on div "Text" at bounding box center [1352, 269] width 379 height 20
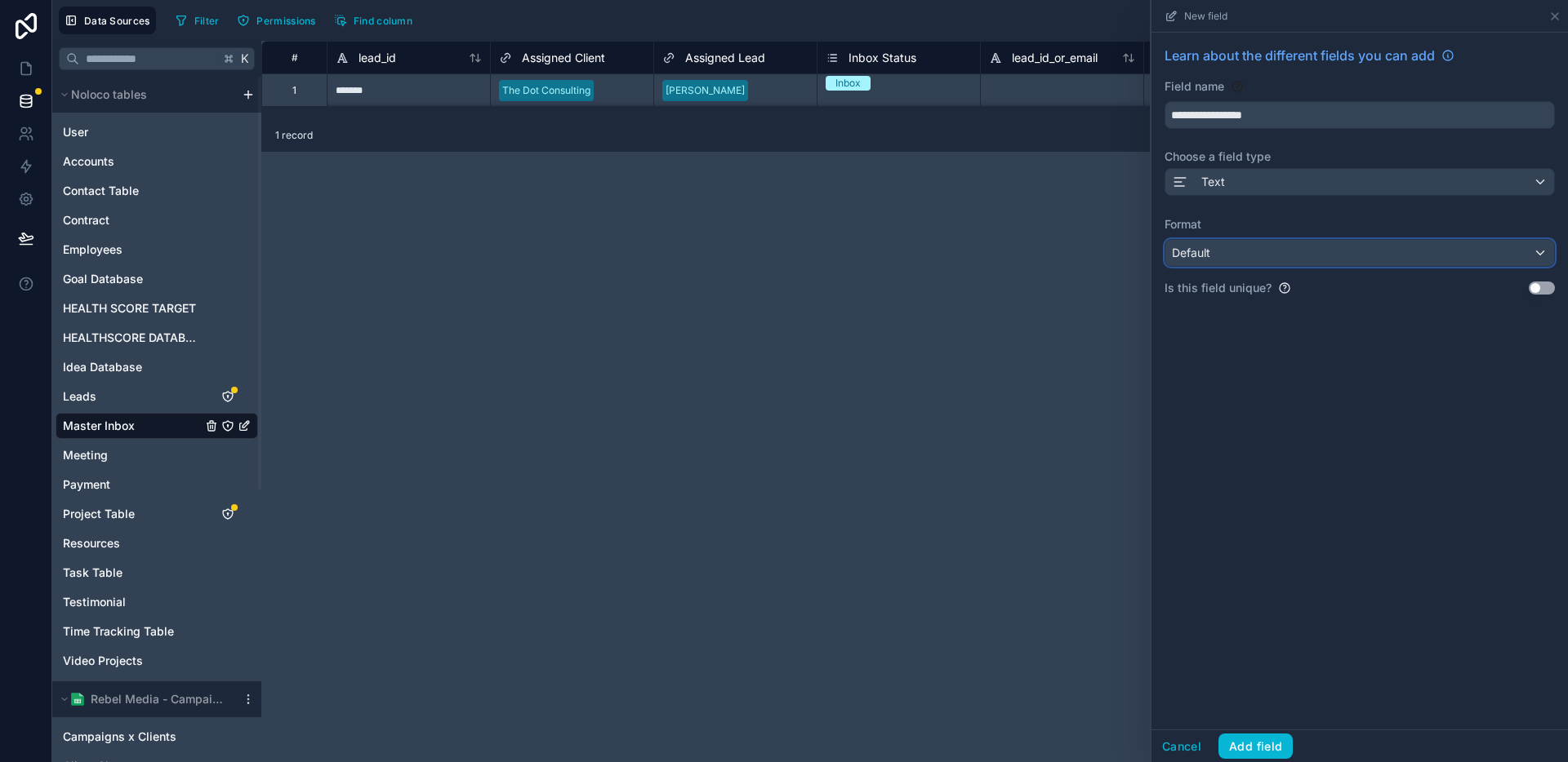
click at [1253, 261] on div "Default" at bounding box center [1360, 252] width 389 height 27
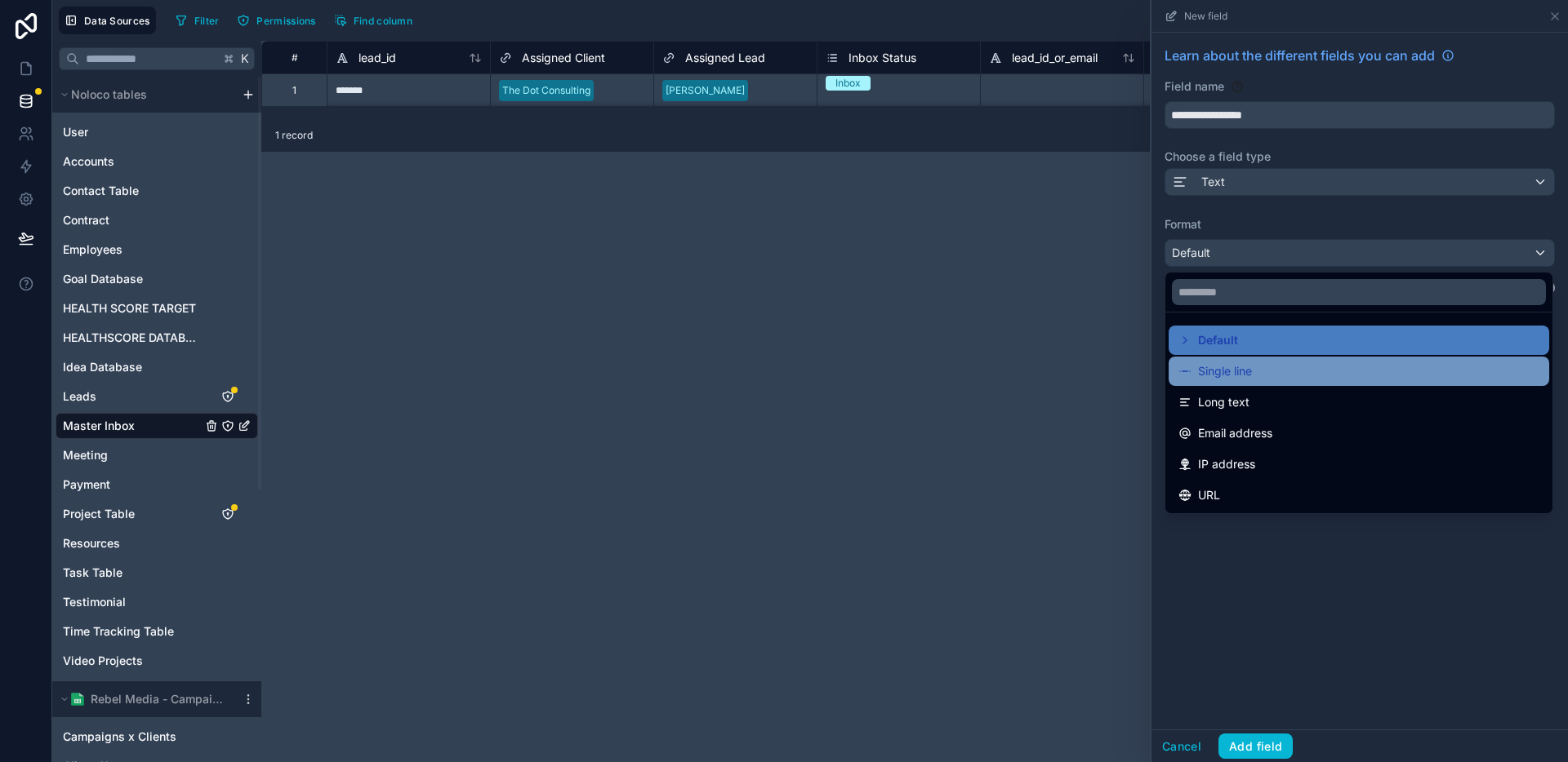
click at [1225, 365] on span "Single line" at bounding box center [1224, 371] width 54 height 20
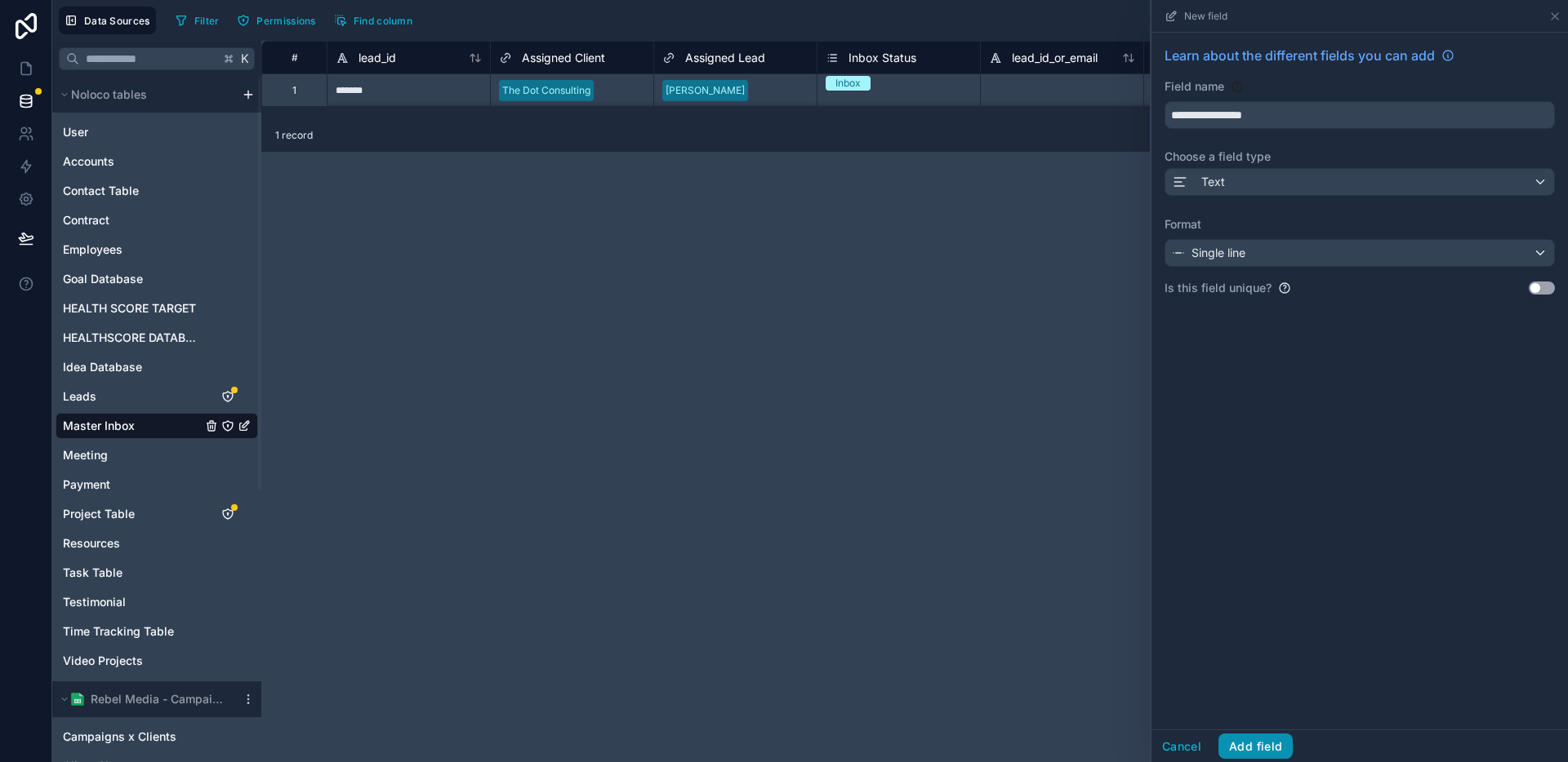
click at [1267, 740] on button "Add field" at bounding box center [1256, 746] width 75 height 27
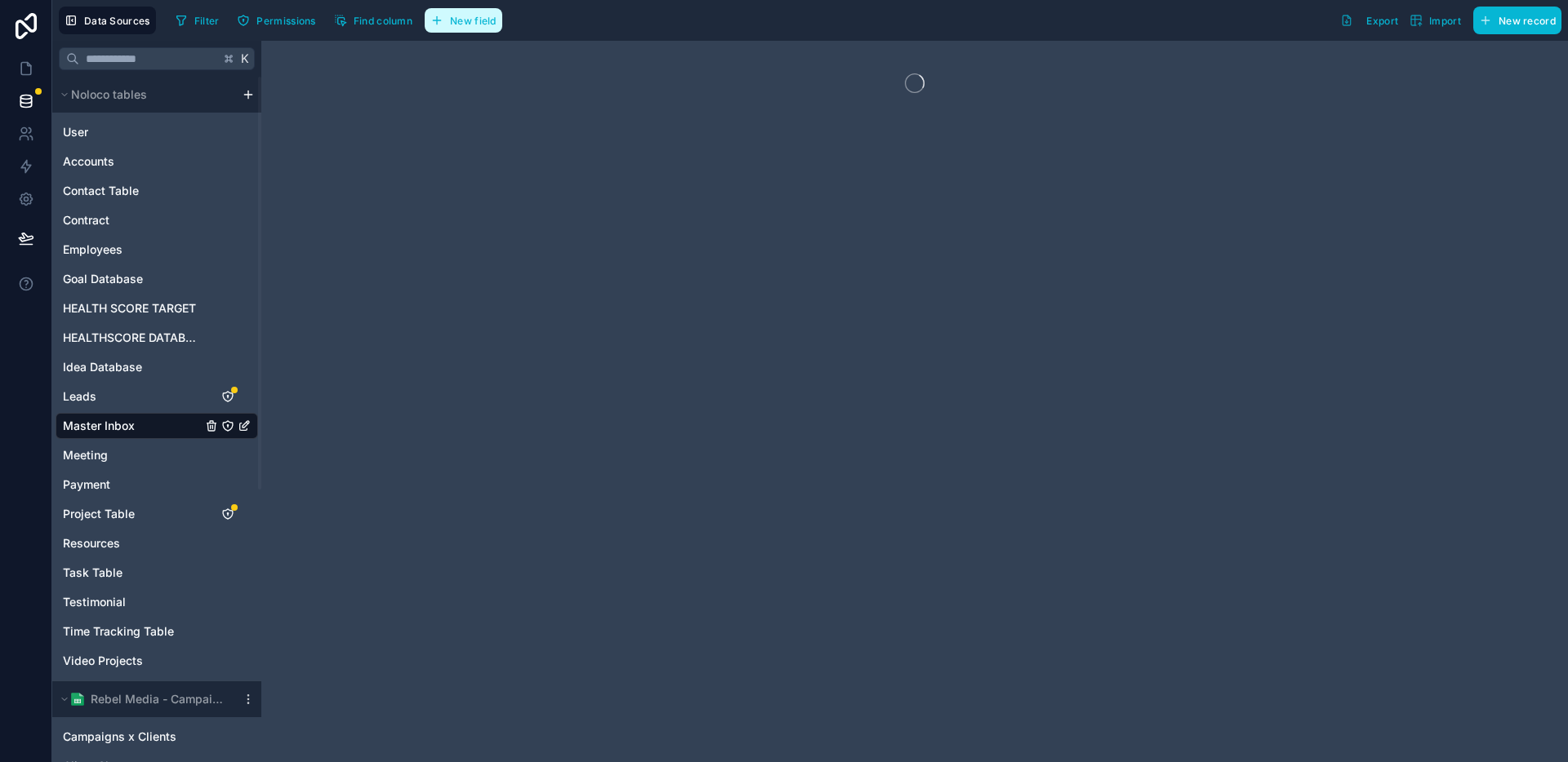
click at [465, 23] on span "New field" at bounding box center [473, 21] width 46 height 12
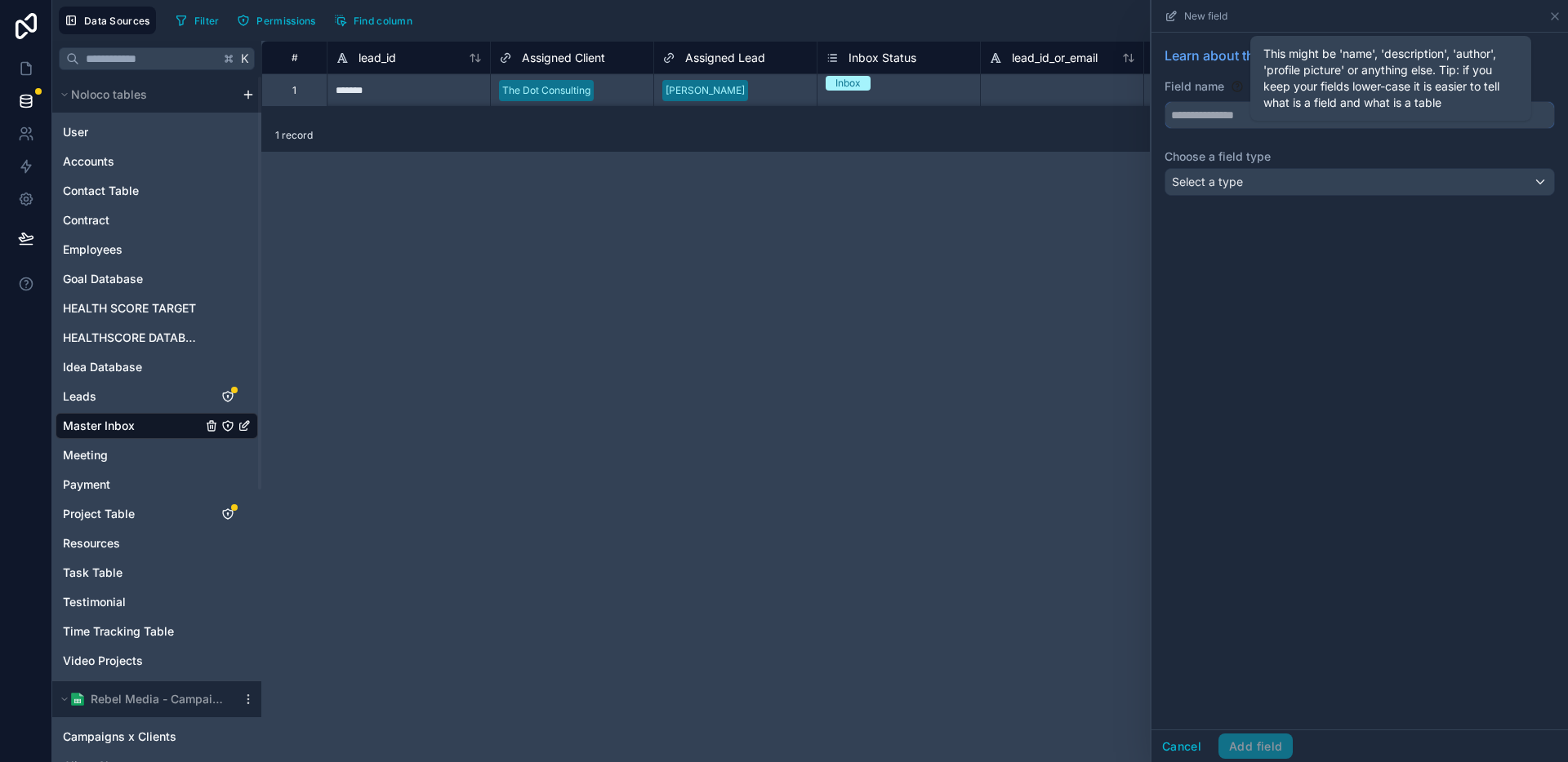
click at [1276, 121] on input "text" at bounding box center [1360, 115] width 389 height 27
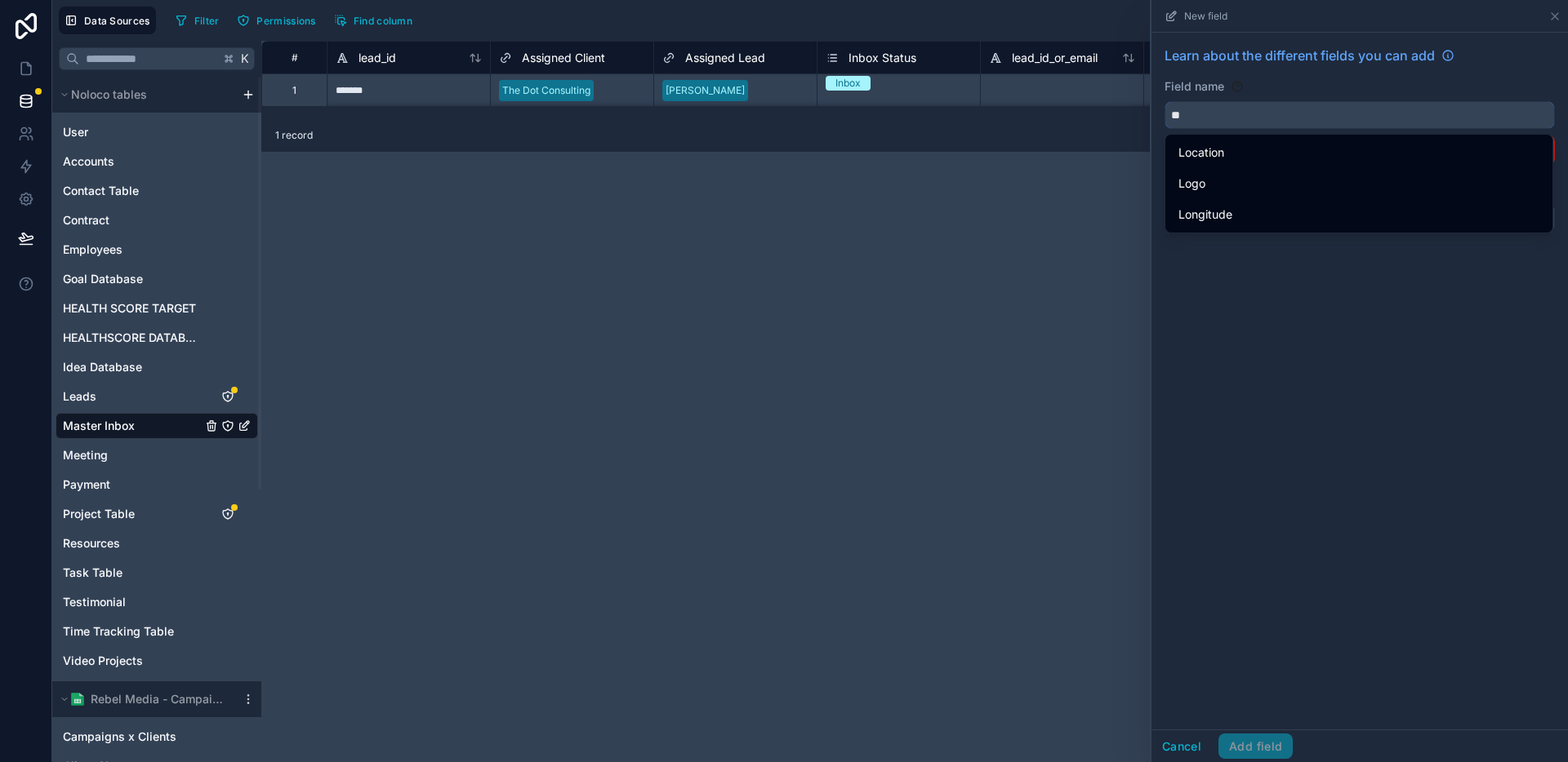
type input "*"
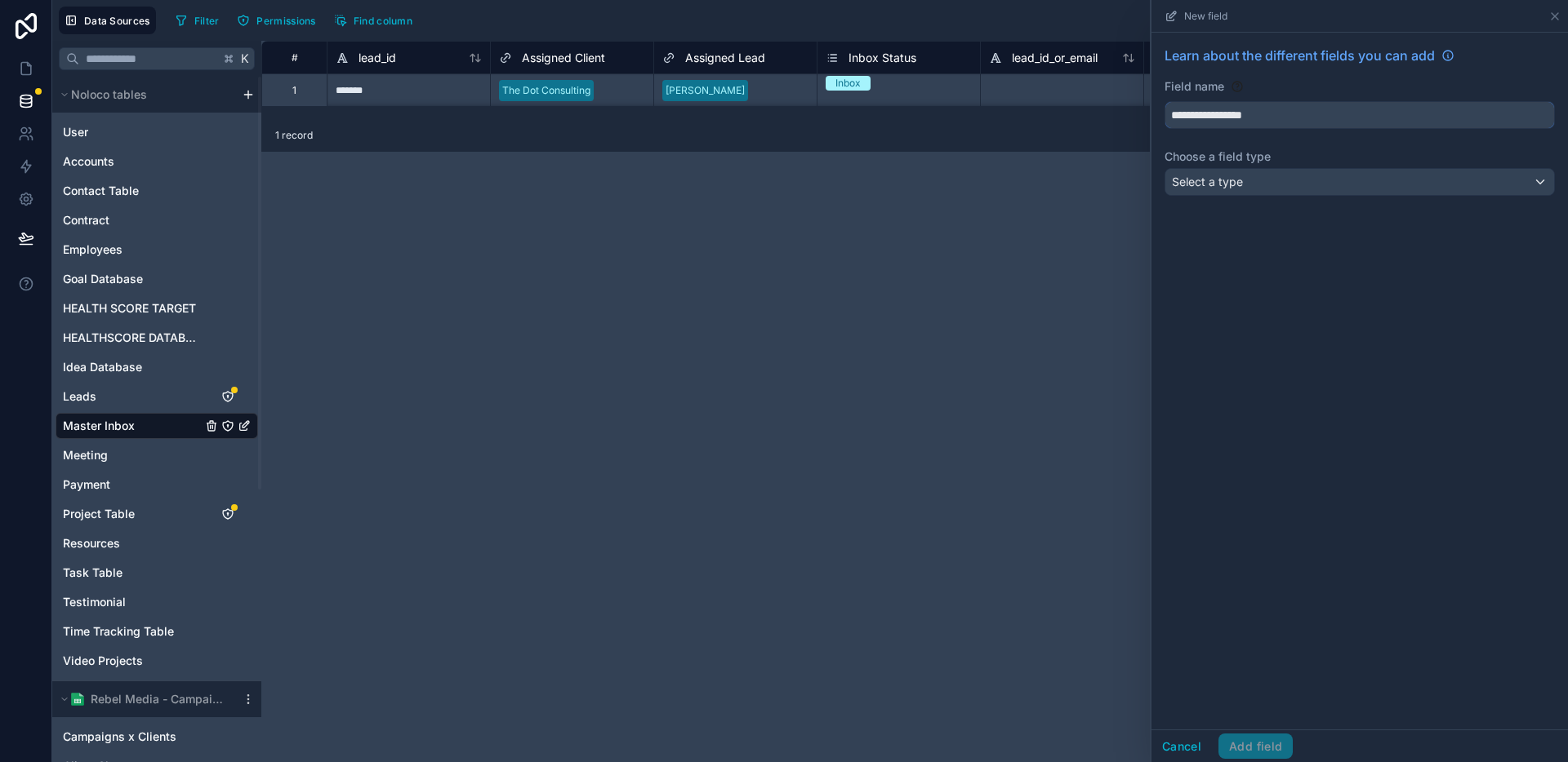
type input "**********"
click at [1257, 191] on div "Select a type" at bounding box center [1360, 182] width 389 height 27
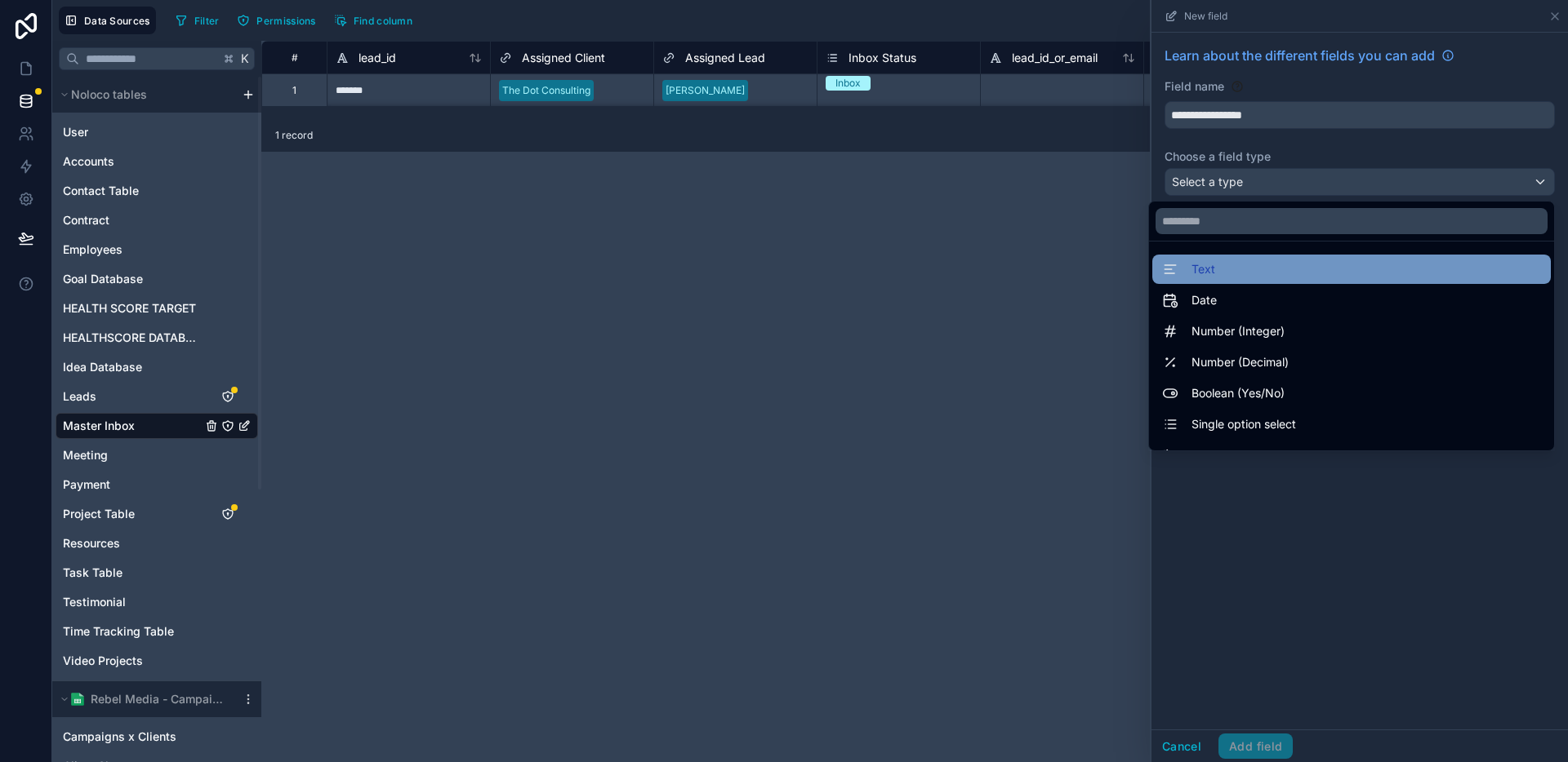
click at [1235, 277] on div "Text" at bounding box center [1352, 269] width 379 height 20
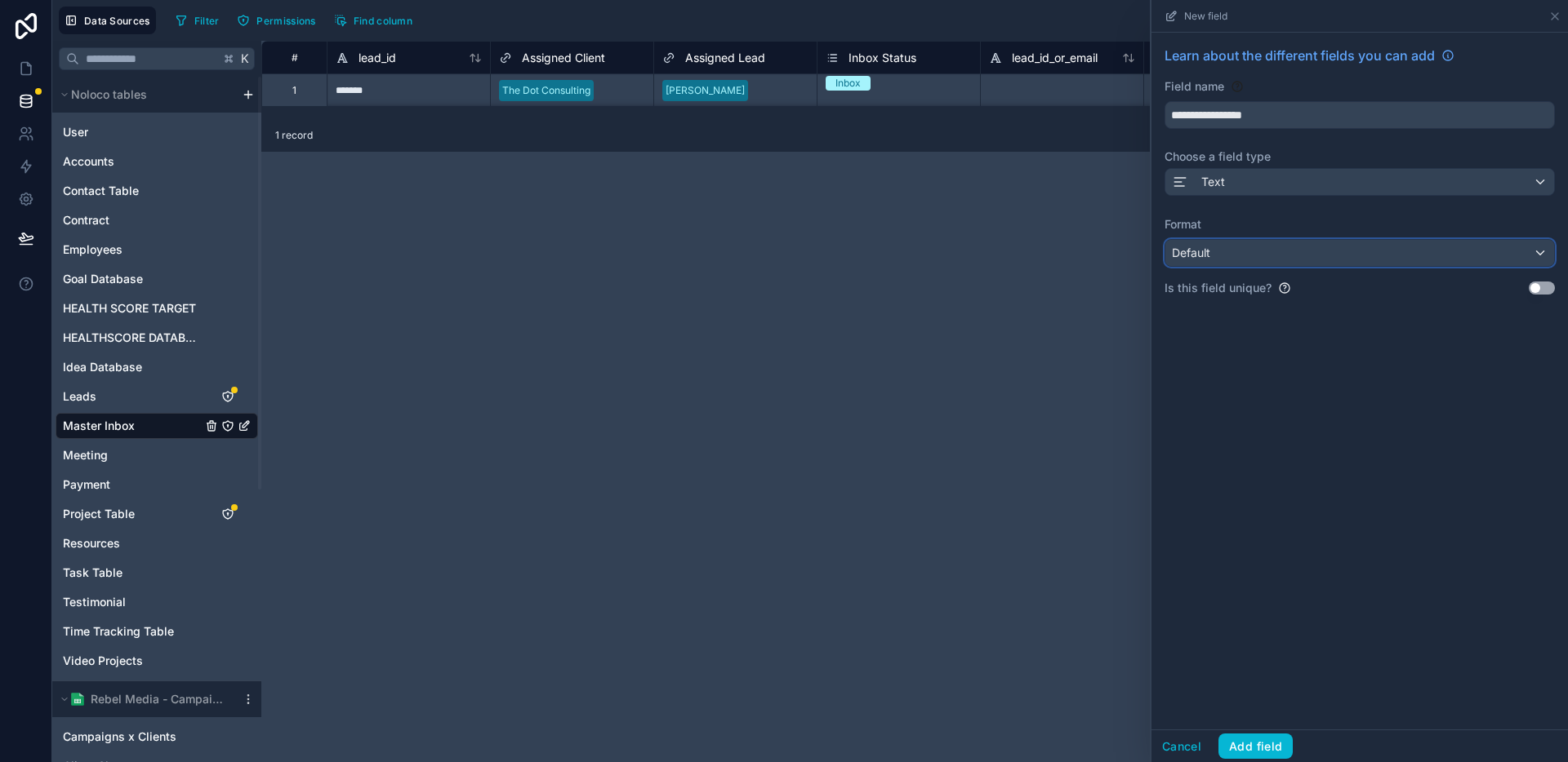
click at [1251, 260] on div "Default" at bounding box center [1360, 252] width 389 height 27
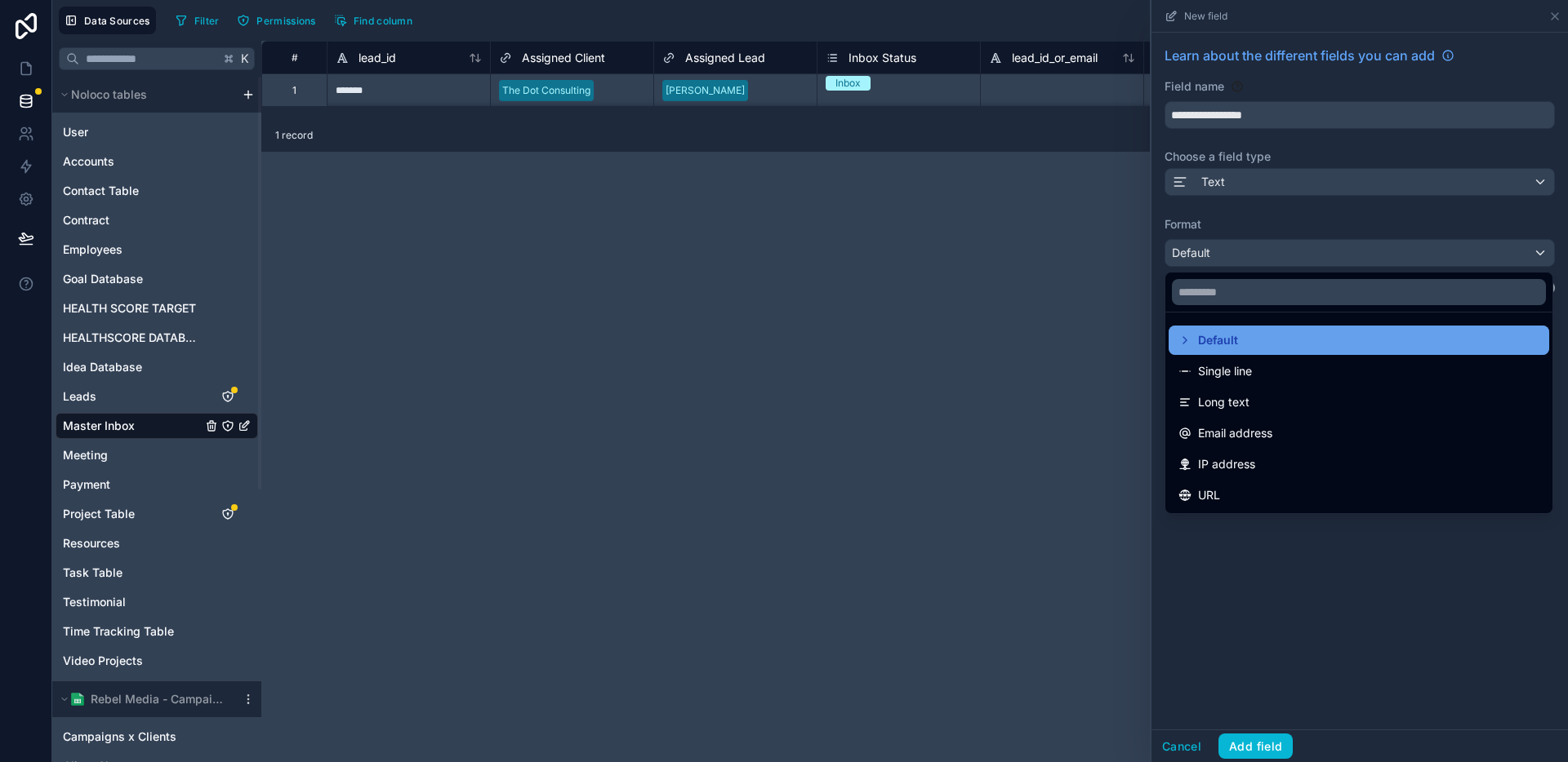
click at [1198, 342] on span "Default" at bounding box center [1217, 341] width 40 height 20
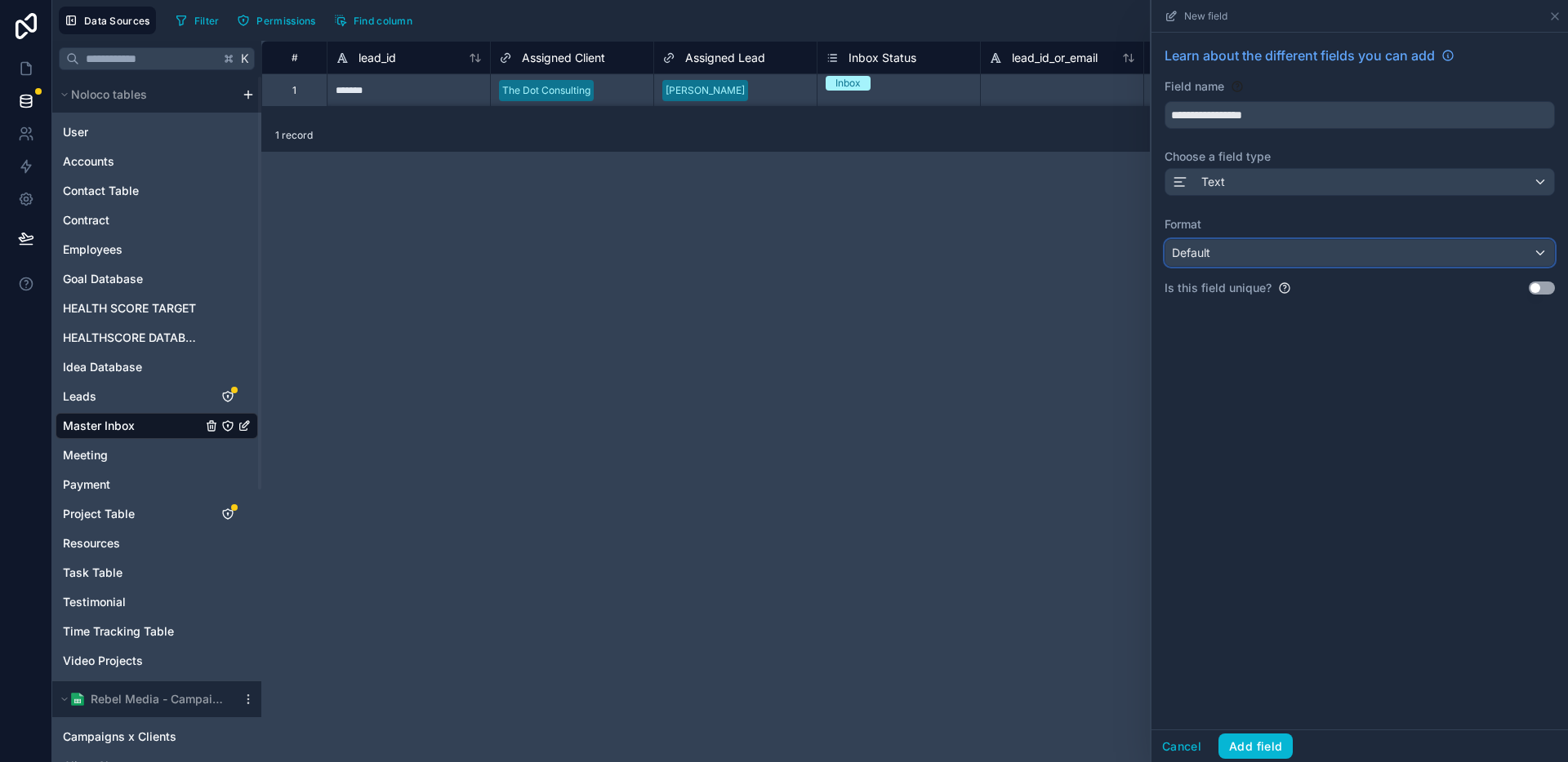
click at [1274, 256] on div "Default" at bounding box center [1360, 252] width 389 height 27
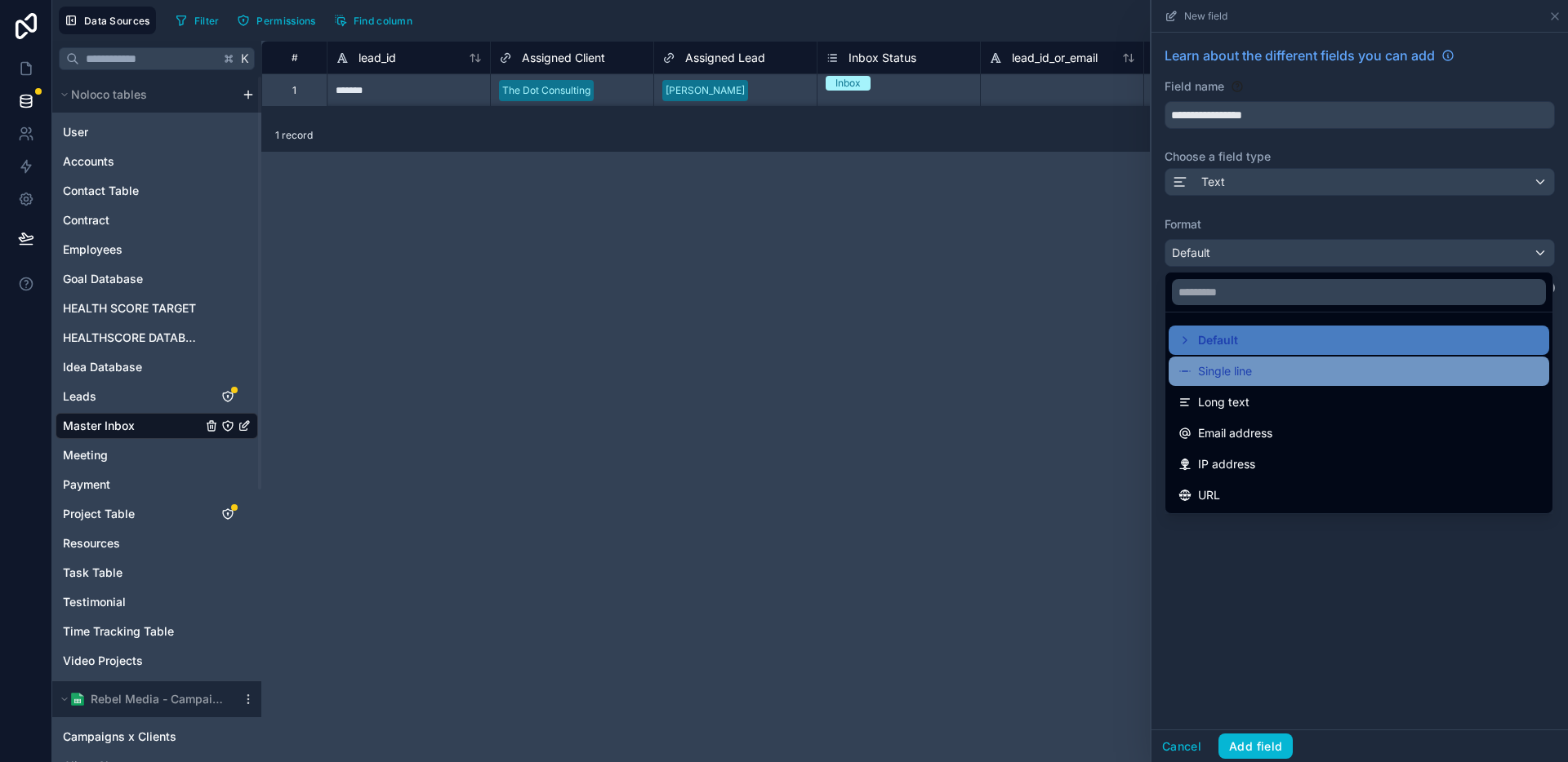
click at [1243, 360] on div "Single line" at bounding box center [1359, 371] width 380 height 29
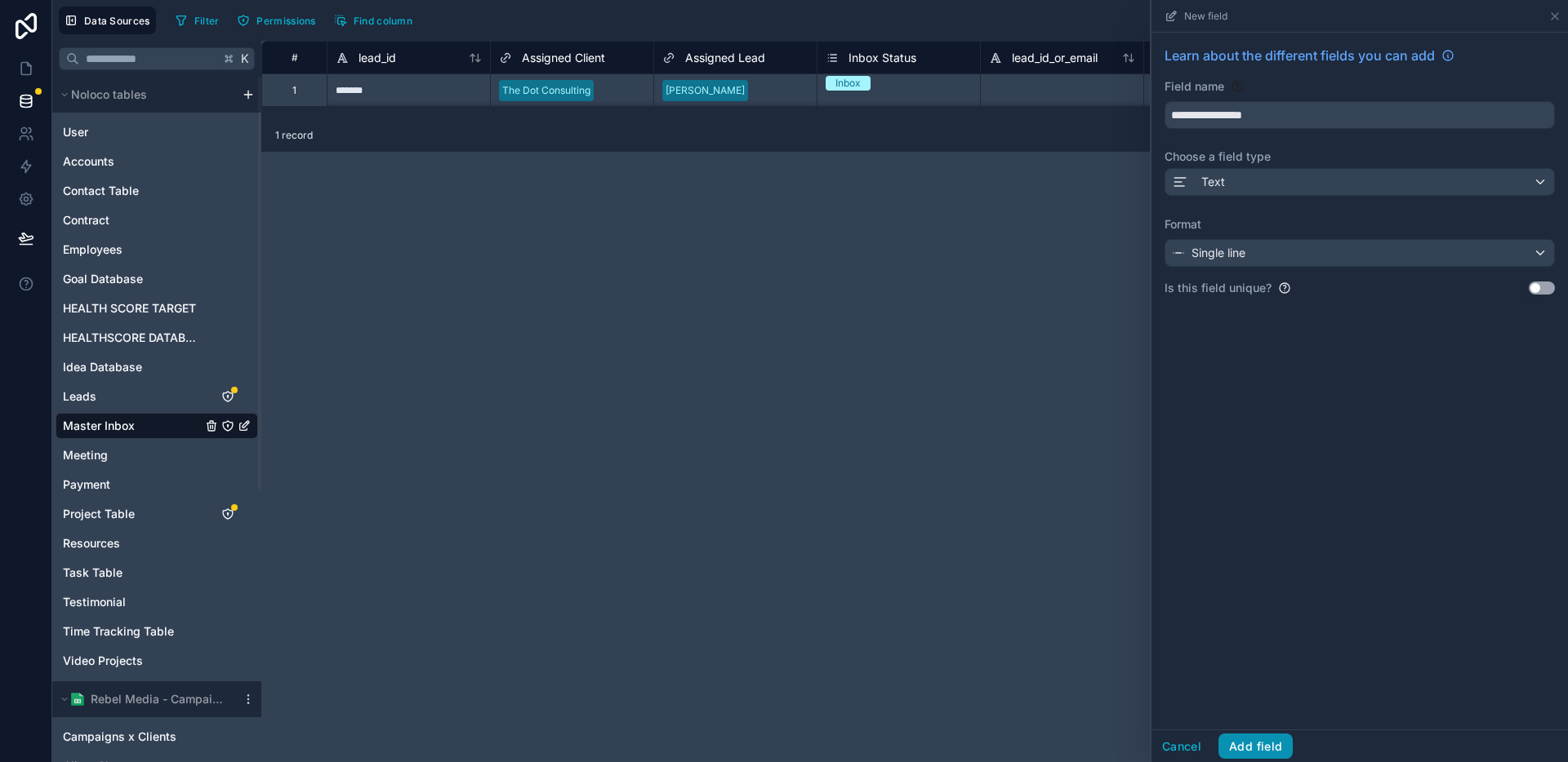
click at [1275, 748] on button "Add field" at bounding box center [1256, 746] width 75 height 27
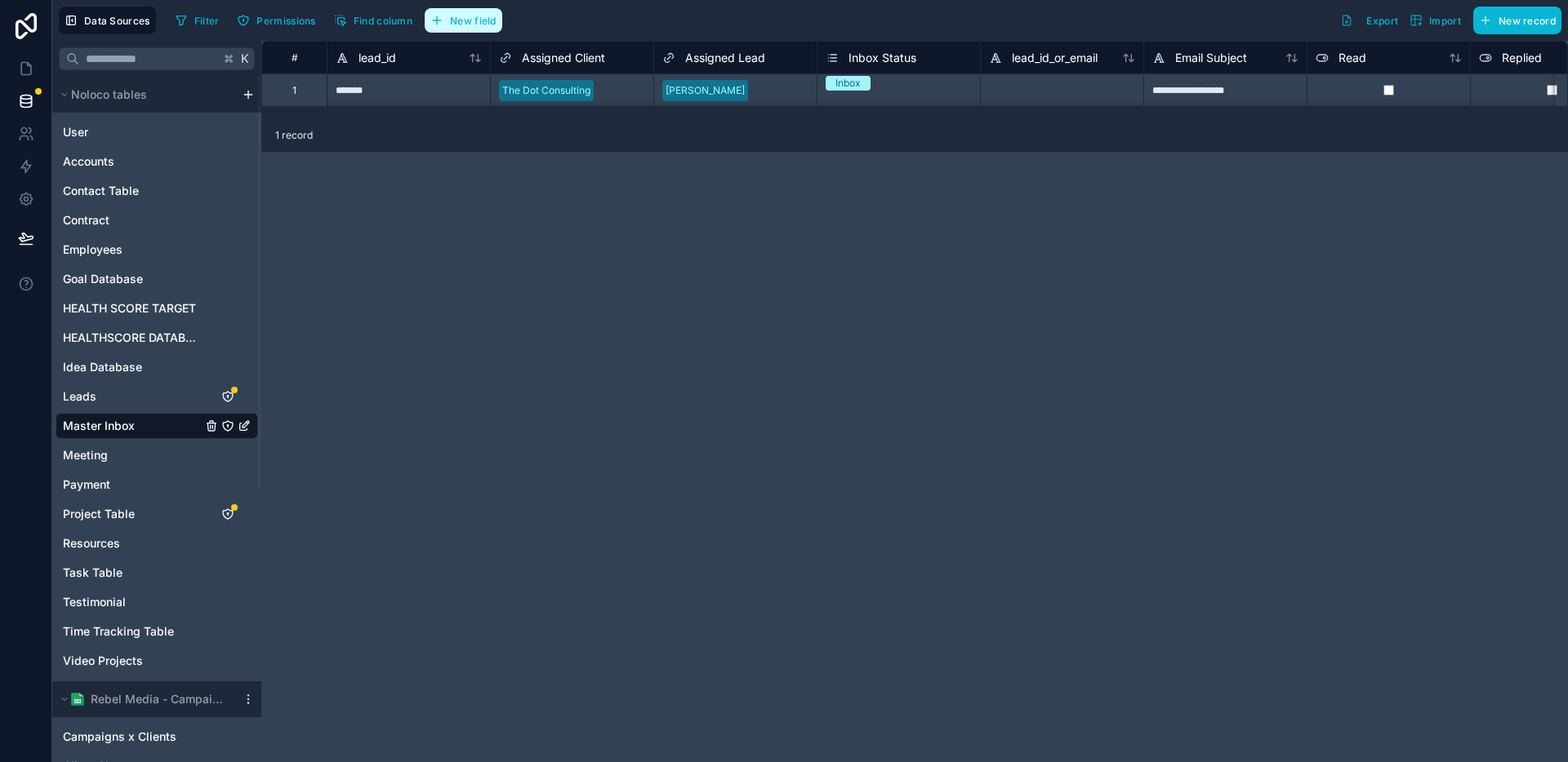
drag, startPoint x: 461, startPoint y: 26, endPoint x: 557, endPoint y: 46, distance: 98.1
click at [461, 26] on span "New field" at bounding box center [473, 21] width 46 height 12
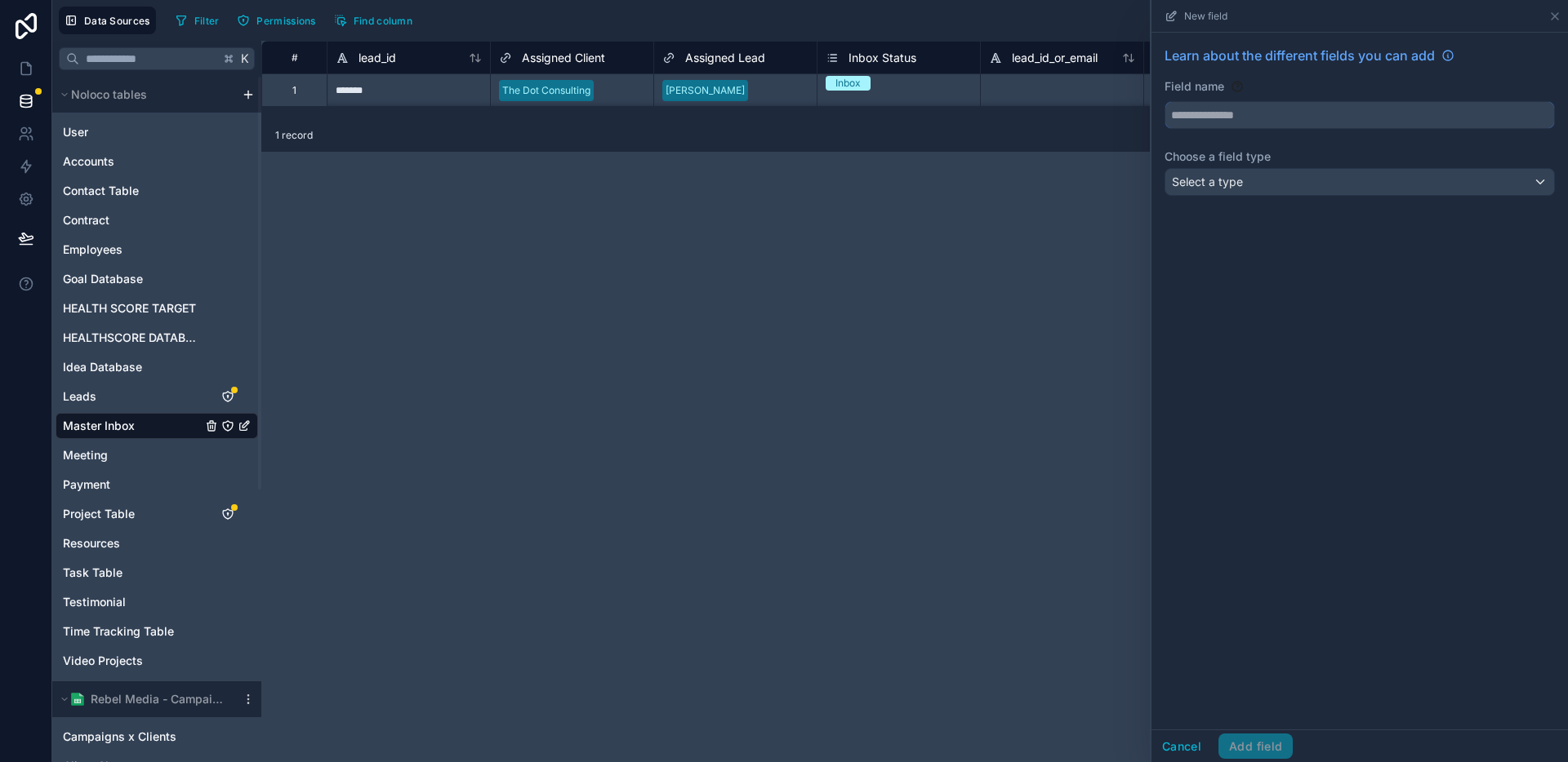
click at [1365, 112] on input "text" at bounding box center [1360, 115] width 389 height 27
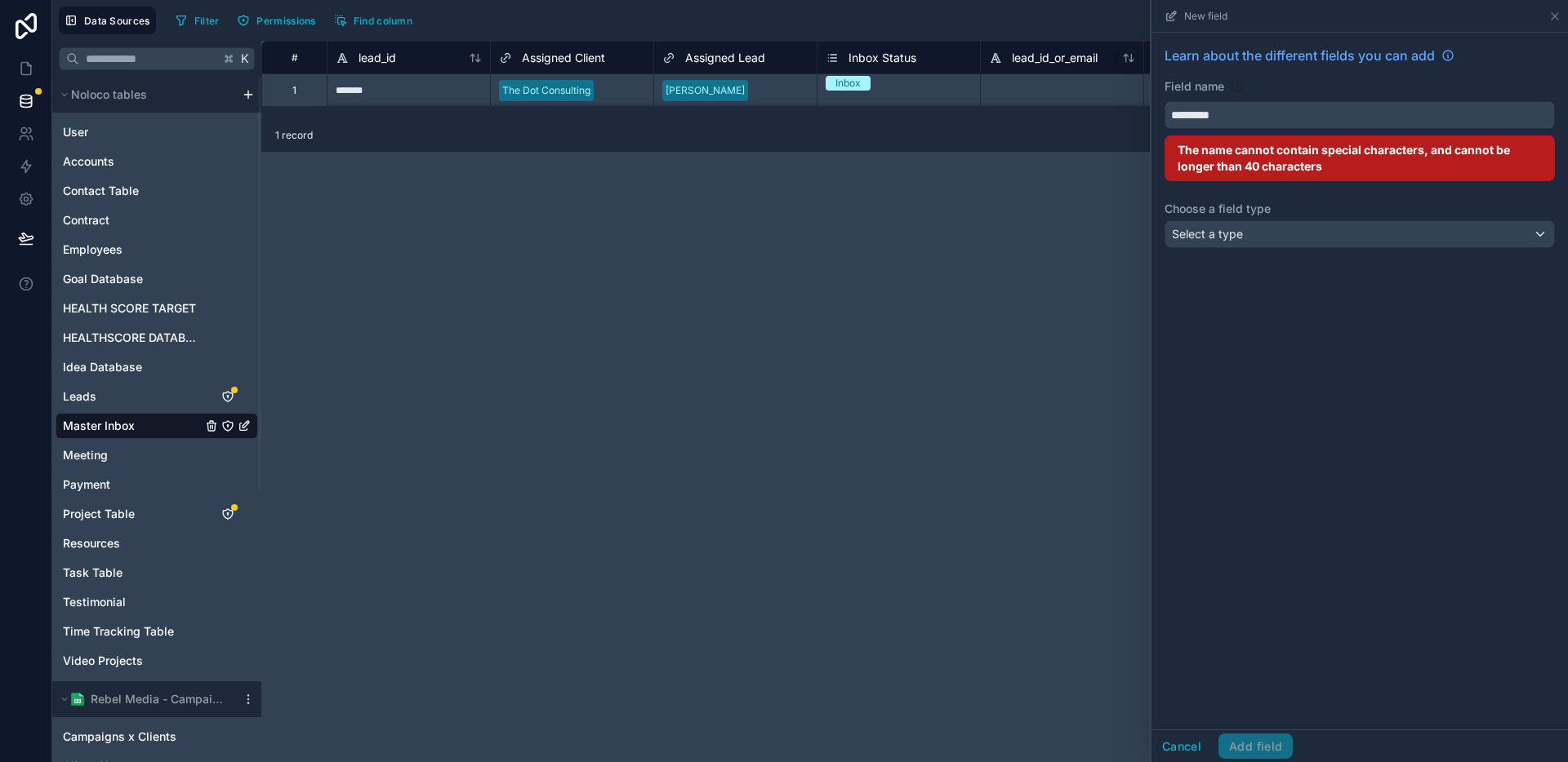
click at [1164, 101] on button "********" at bounding box center [1359, 115] width 390 height 27
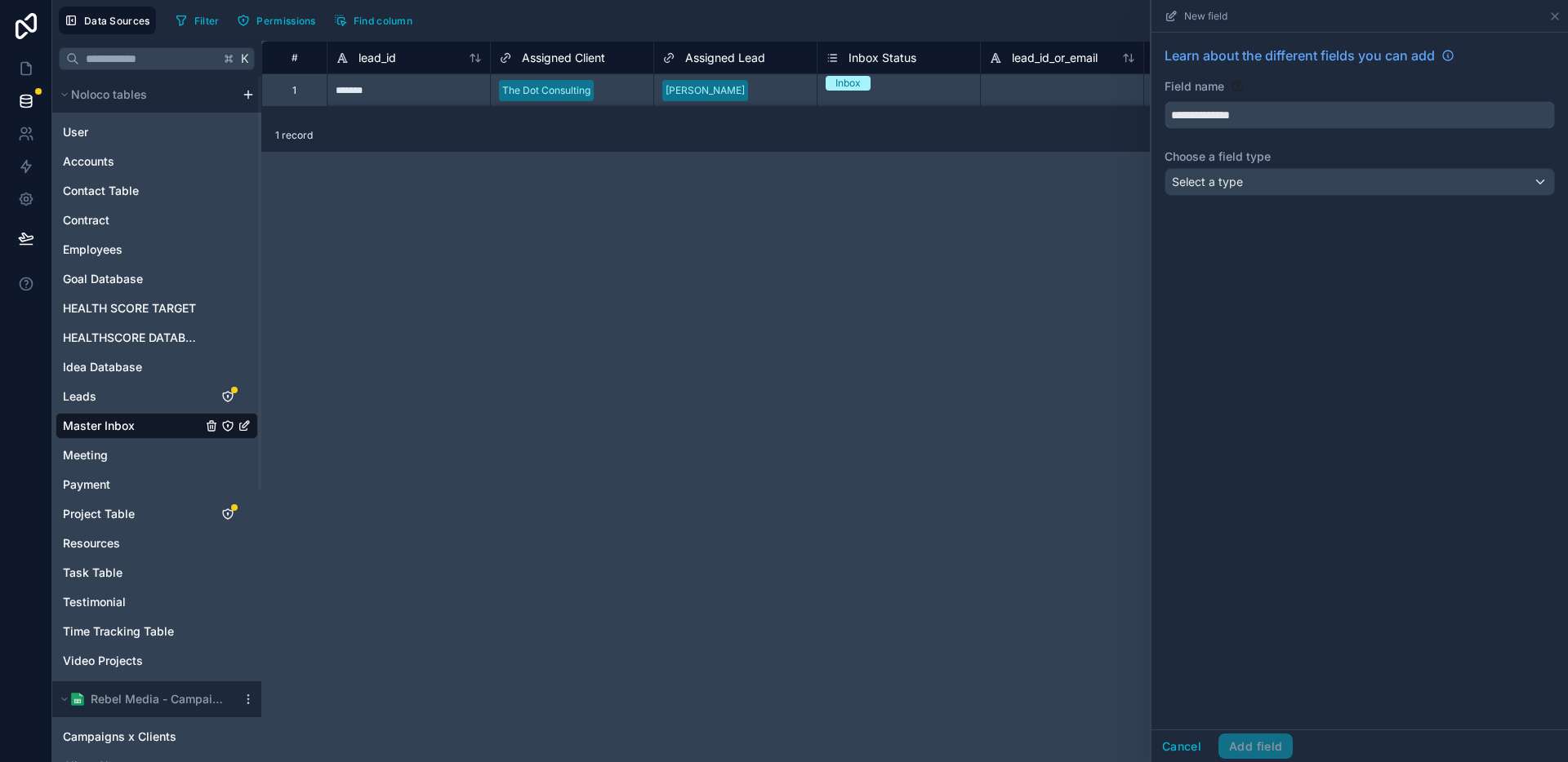
click at [1164, 101] on button "**********" at bounding box center [1359, 115] width 390 height 27
type input "**********"
click at [1362, 182] on div "Select a type" at bounding box center [1360, 182] width 389 height 27
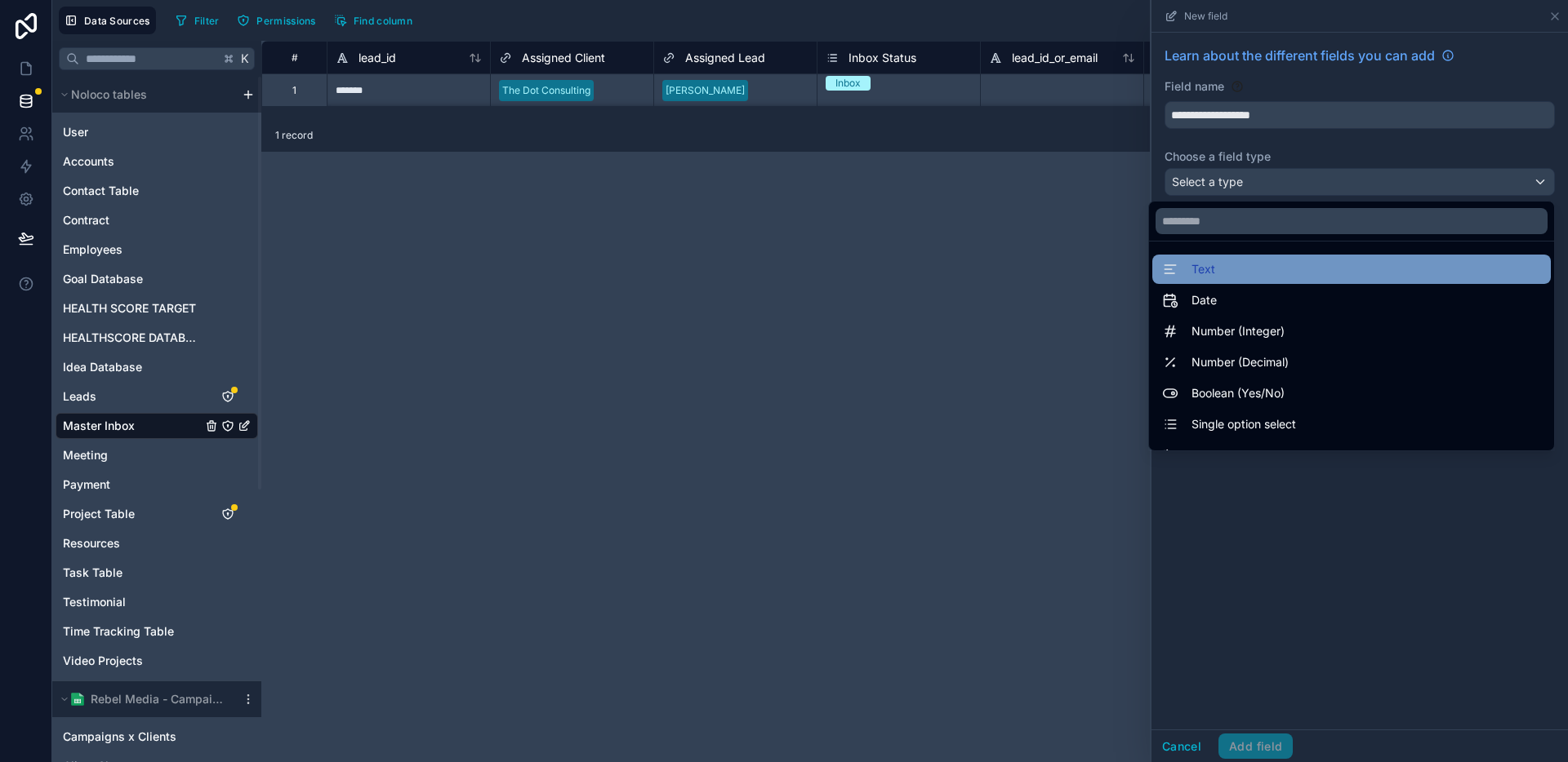
click at [1255, 269] on div "Text" at bounding box center [1352, 269] width 379 height 20
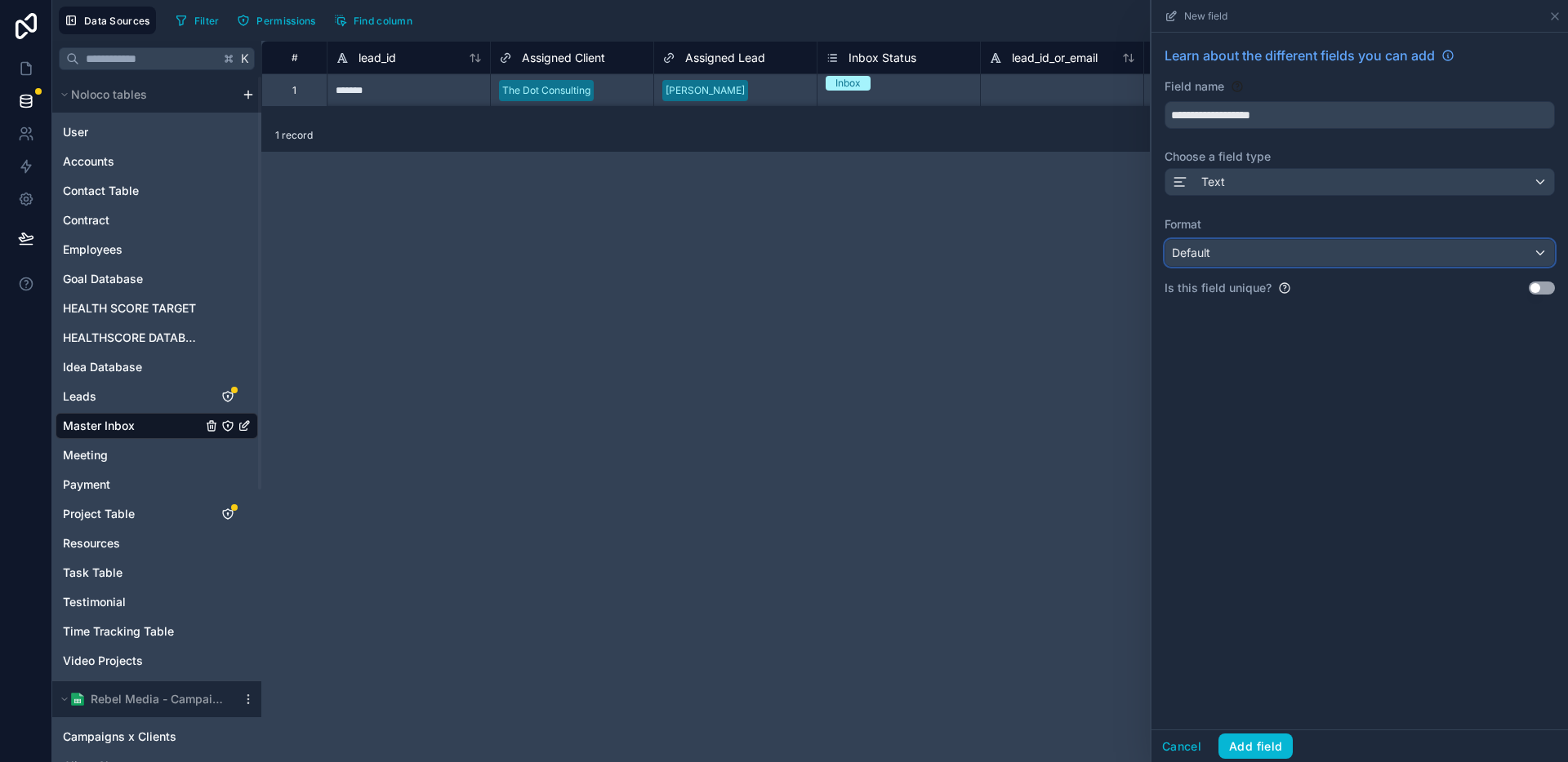
click at [1275, 254] on div "Default" at bounding box center [1360, 252] width 389 height 27
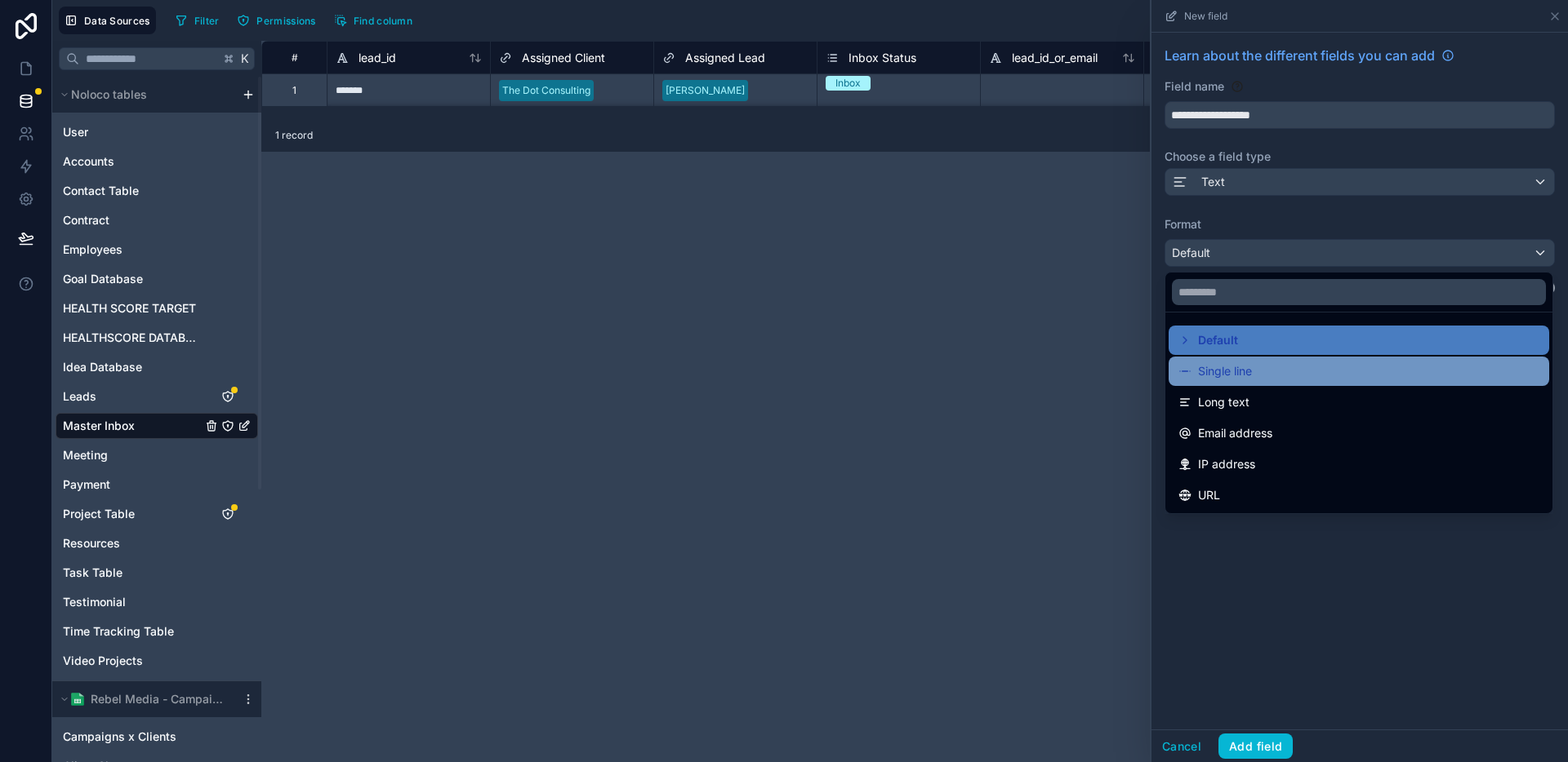
click at [1223, 382] on div "Single line" at bounding box center [1359, 371] width 380 height 29
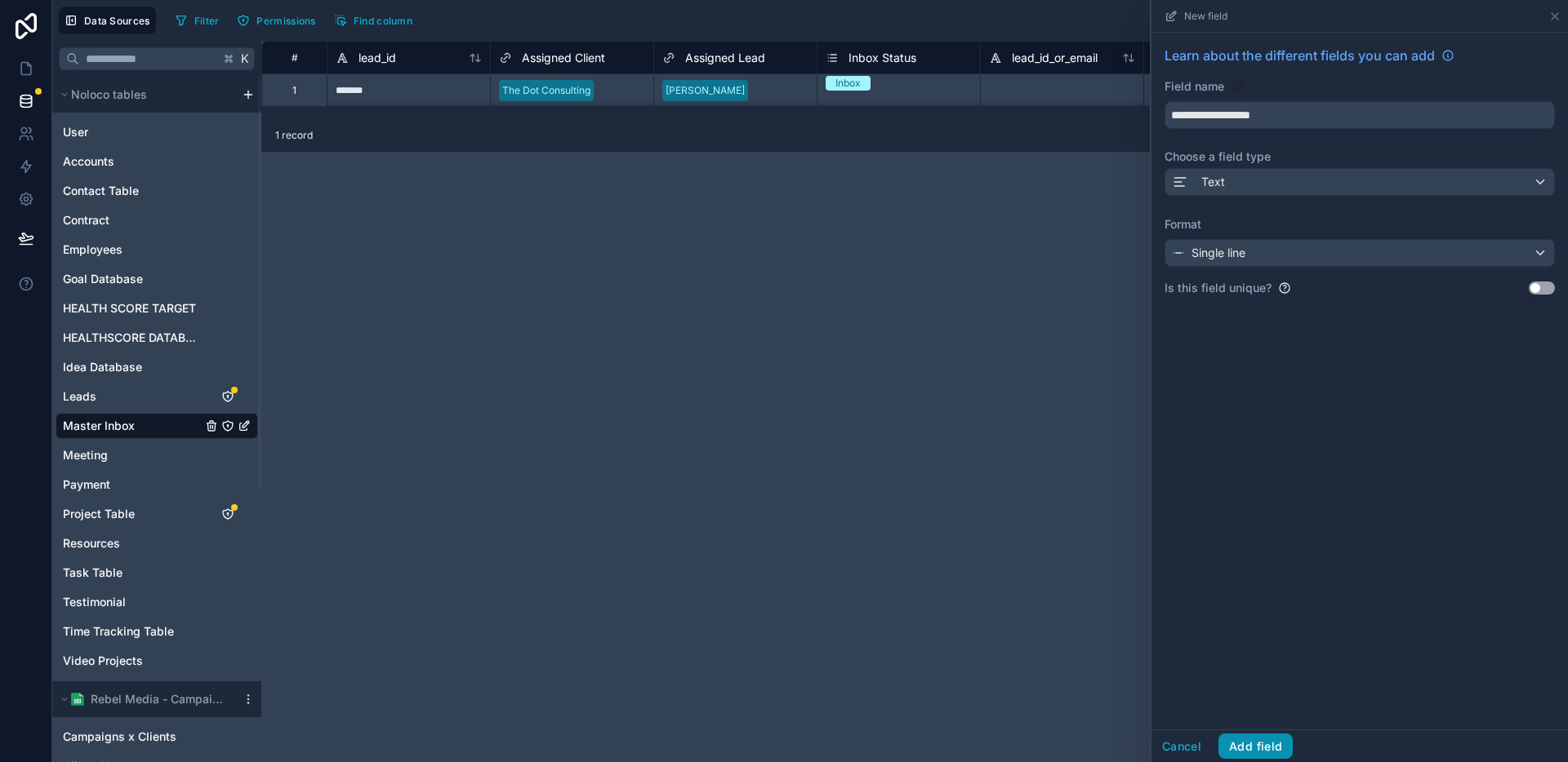
click at [1260, 746] on button "Add field" at bounding box center [1256, 746] width 75 height 27
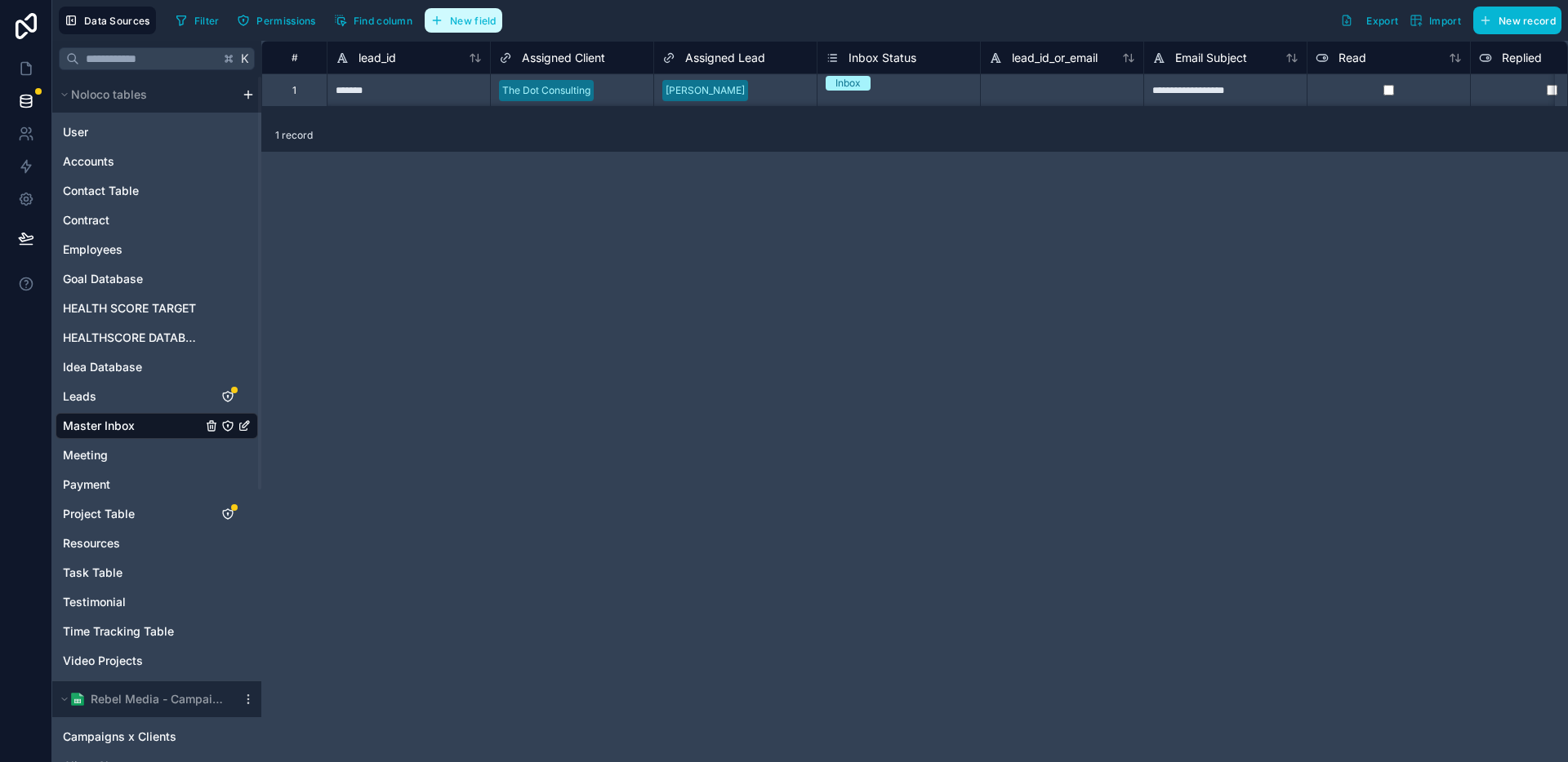
click at [476, 25] on span "New field" at bounding box center [473, 21] width 46 height 12
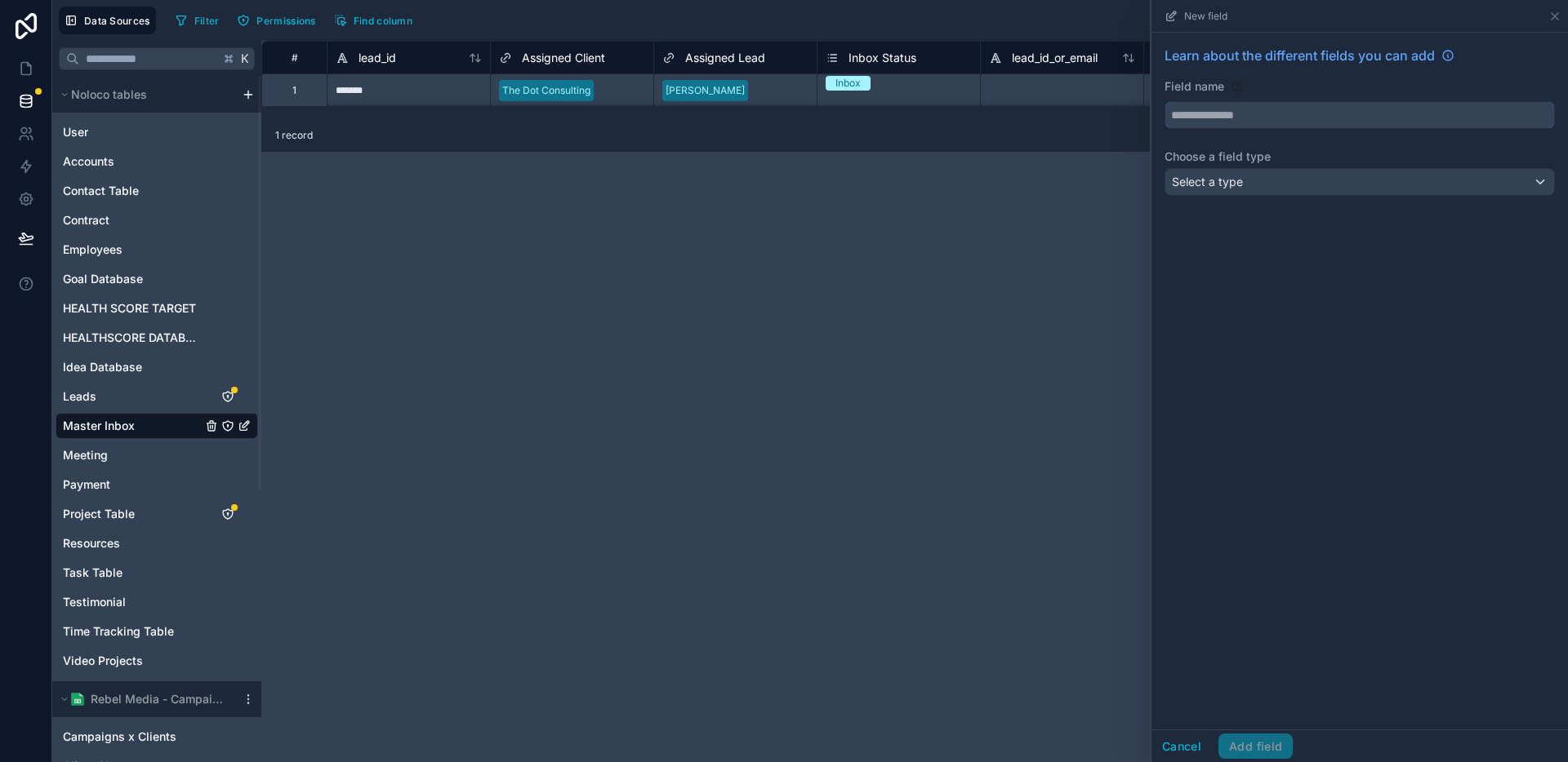
click at [1313, 111] on input "text" at bounding box center [1360, 115] width 389 height 27
click at [1164, 101] on button "******" at bounding box center [1359, 115] width 390 height 27
type input "*********"
click at [1245, 182] on div "Select a type" at bounding box center [1360, 182] width 389 height 27
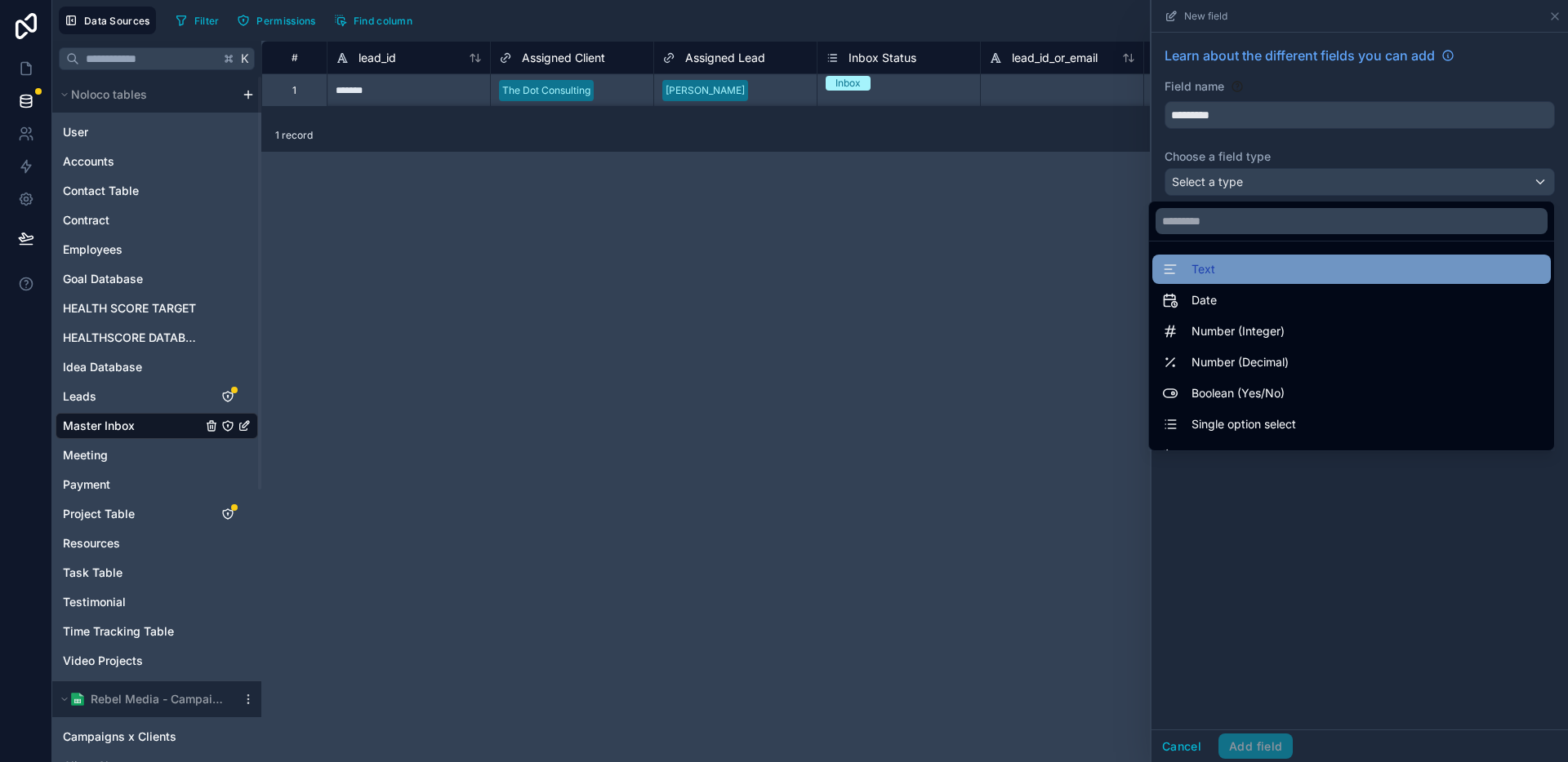
click at [1224, 269] on div "Text" at bounding box center [1352, 269] width 379 height 20
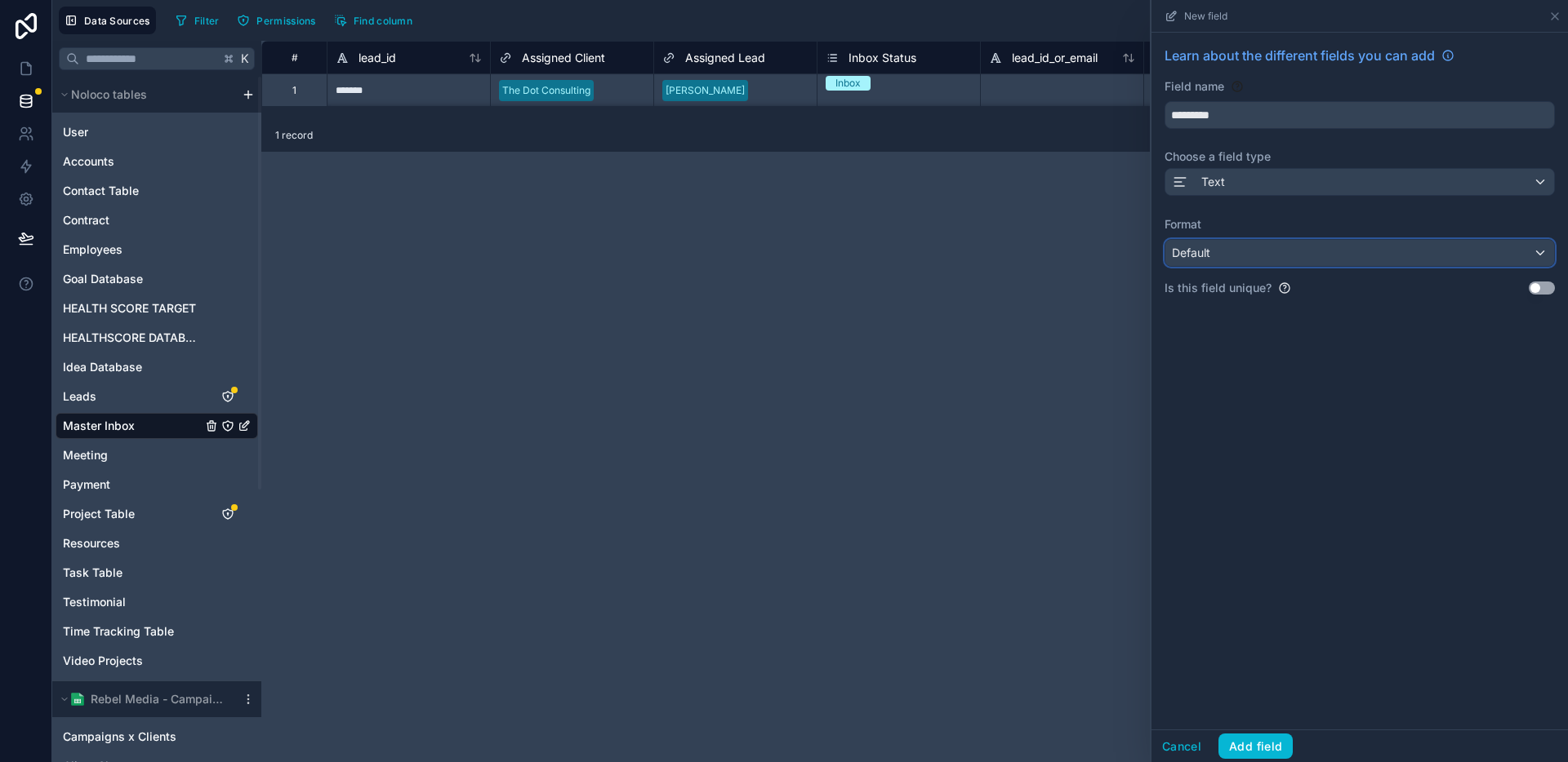
click at [1236, 254] on div "Default" at bounding box center [1360, 252] width 389 height 27
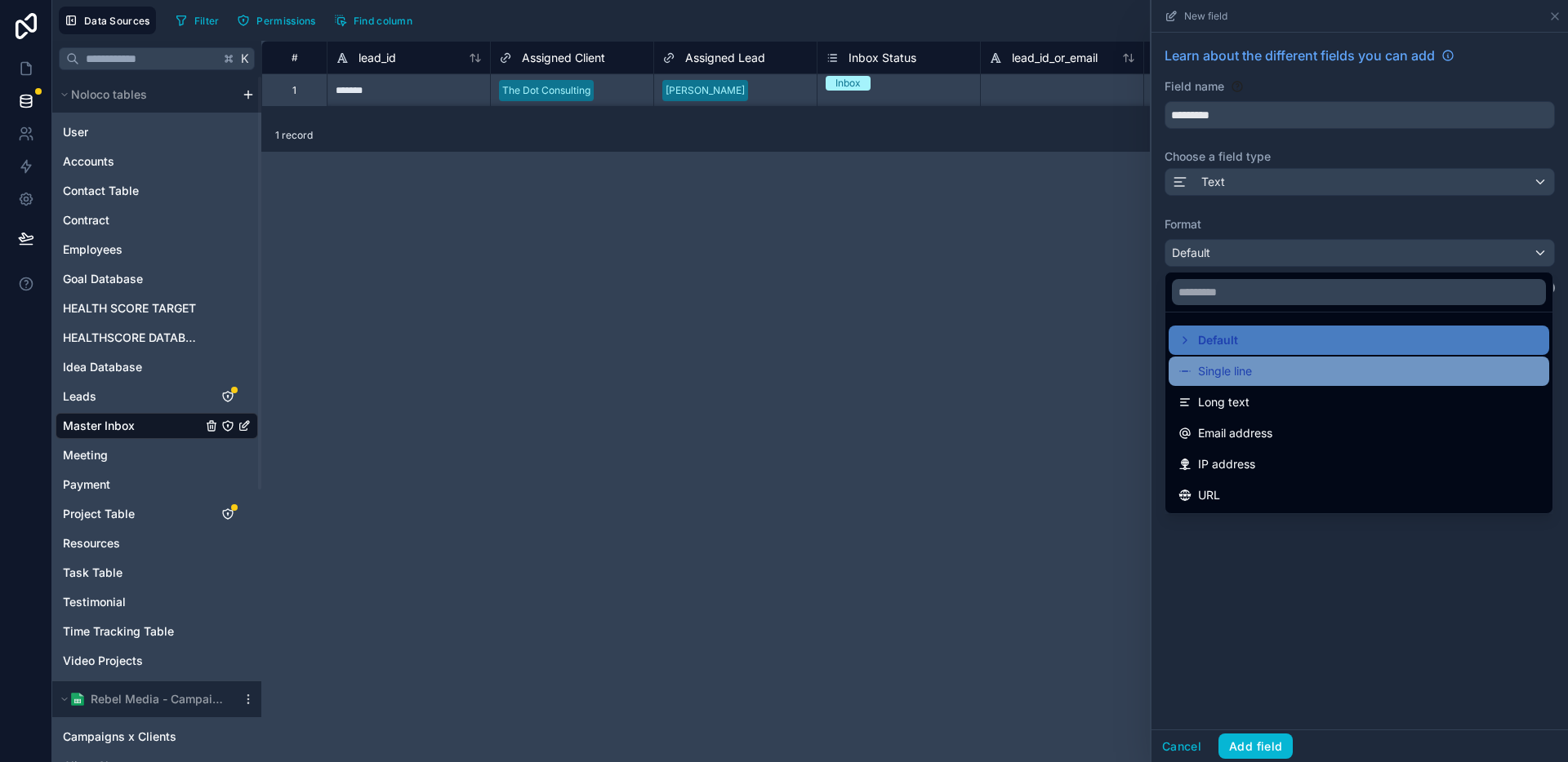
click at [1232, 365] on span "Single line" at bounding box center [1224, 371] width 54 height 20
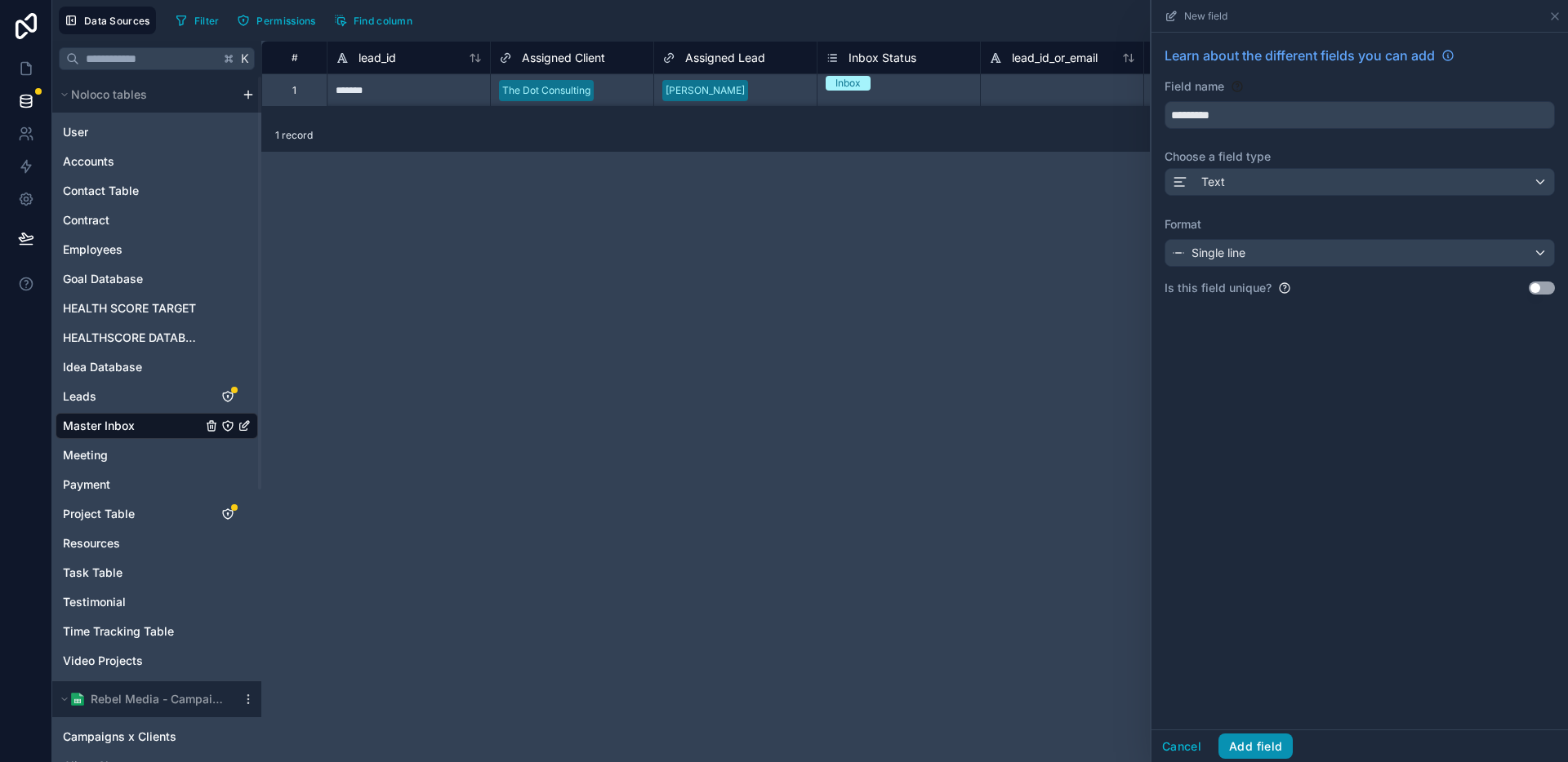
click at [1260, 748] on button "Add field" at bounding box center [1256, 746] width 75 height 27
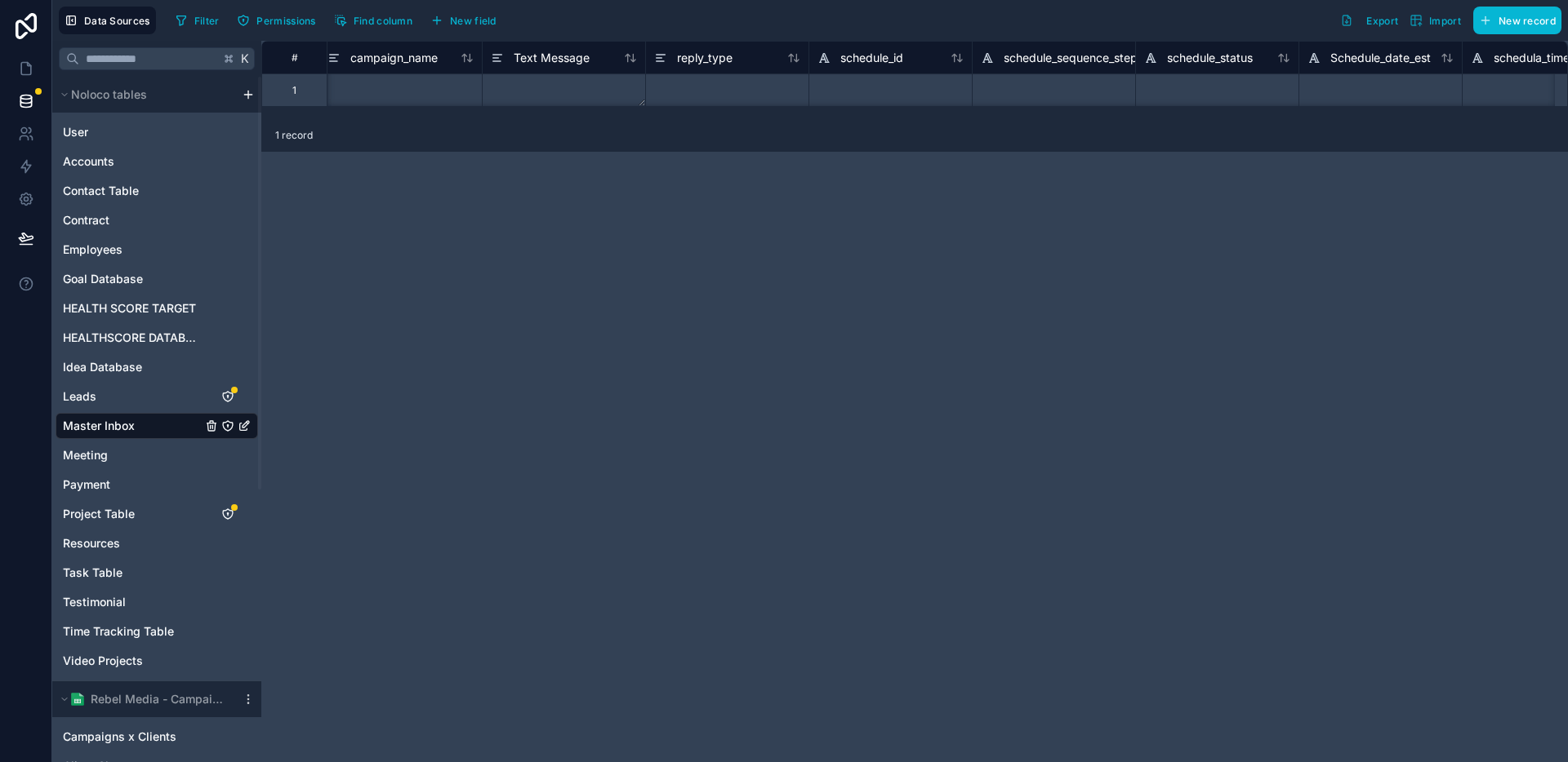
scroll to position [0, 10860]
click at [795, 55] on span "reply_type" at bounding box center [796, 58] width 56 height 17
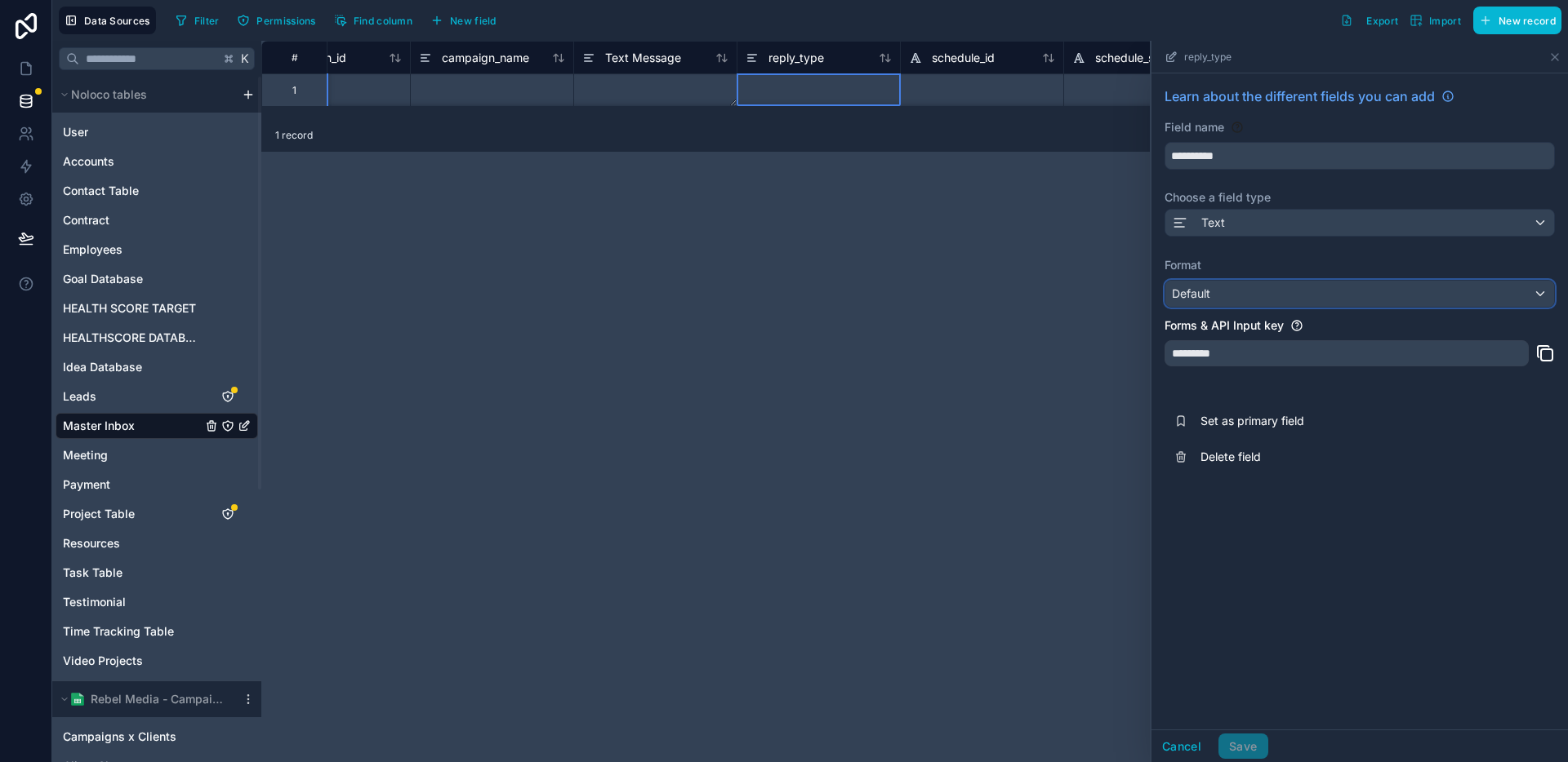
click at [1227, 292] on div "Default" at bounding box center [1360, 294] width 389 height 27
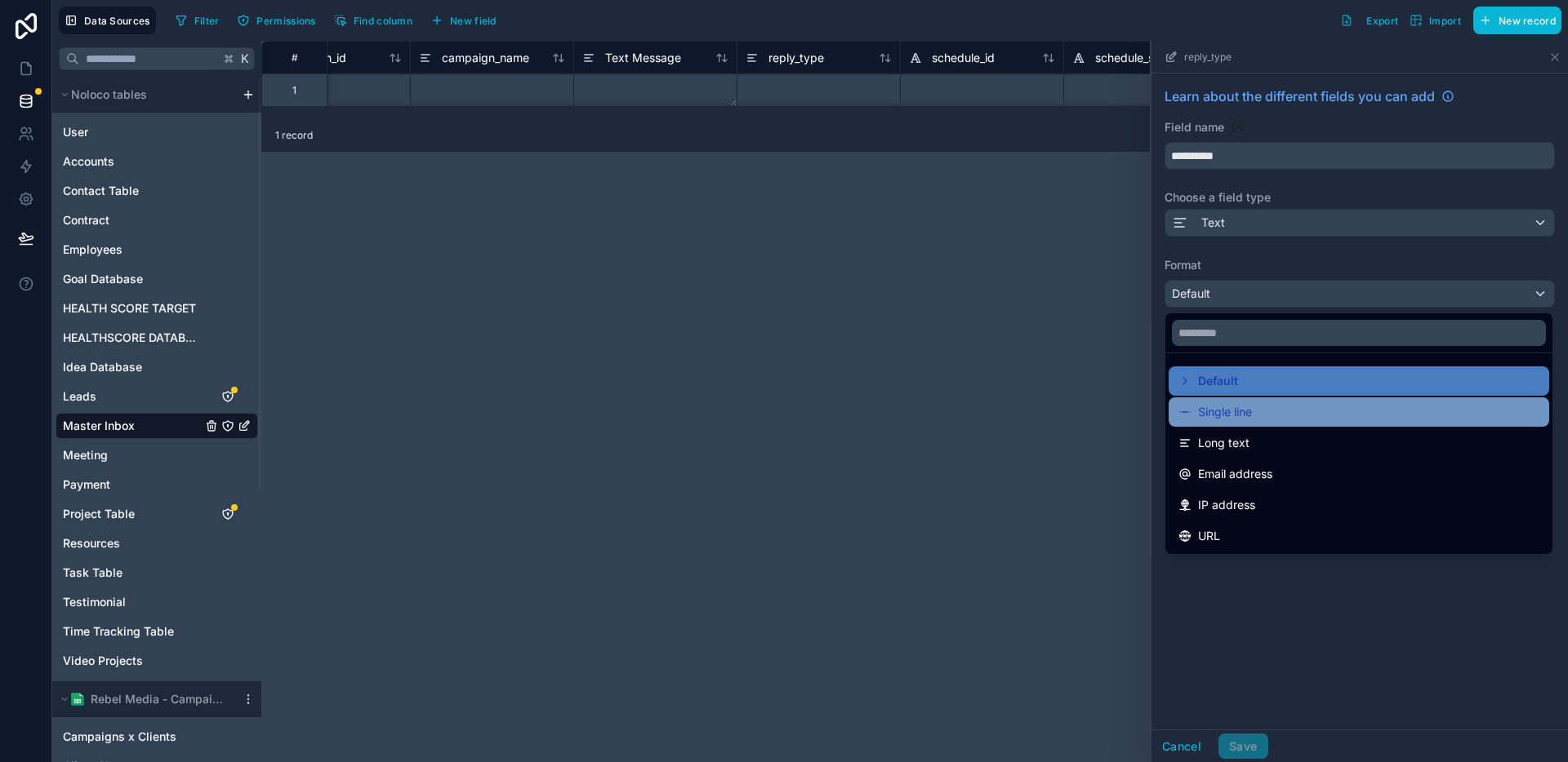
click at [1230, 418] on span "Single line" at bounding box center [1224, 412] width 54 height 20
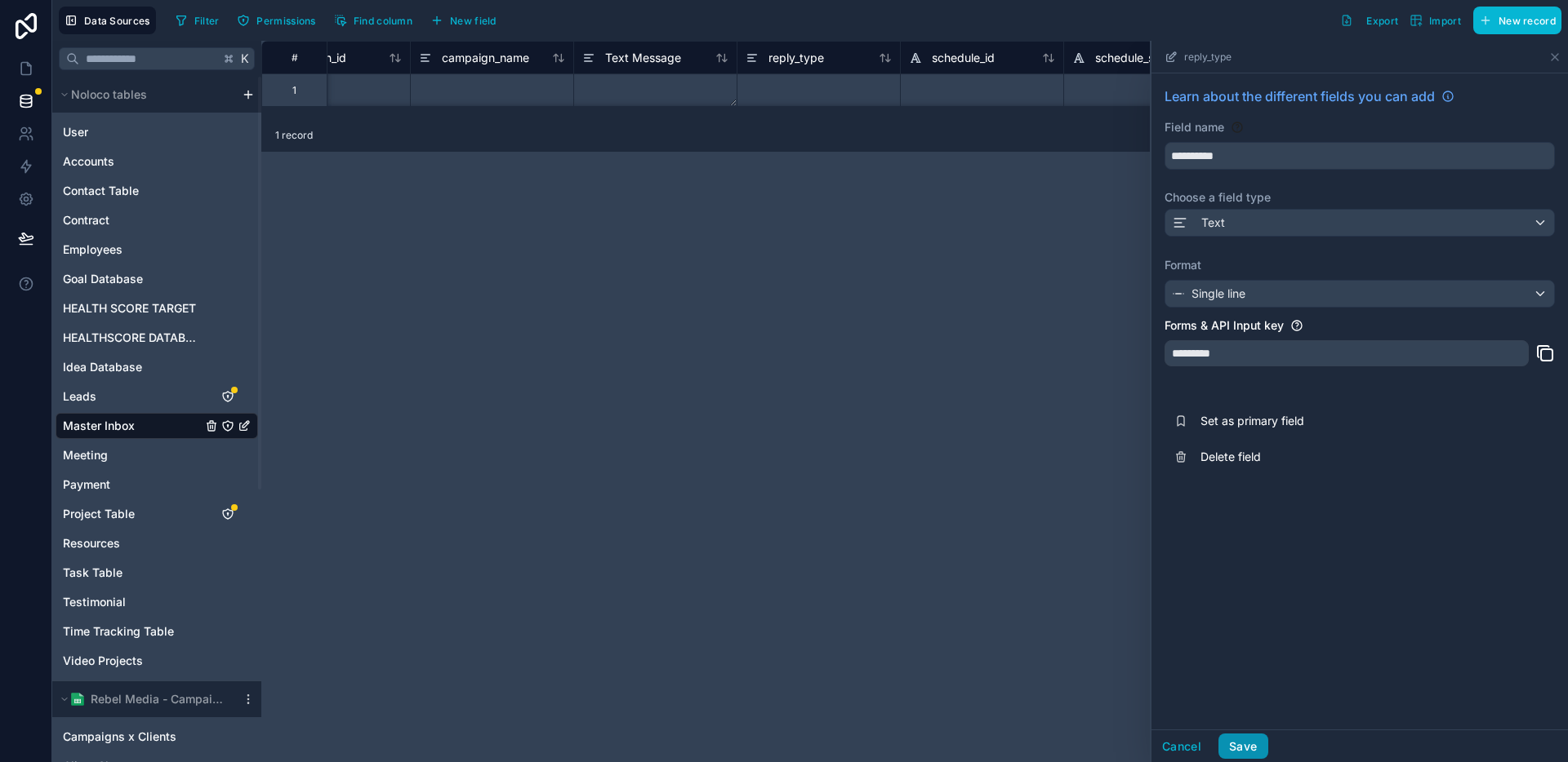
click at [1249, 747] on button "Save" at bounding box center [1243, 746] width 49 height 27
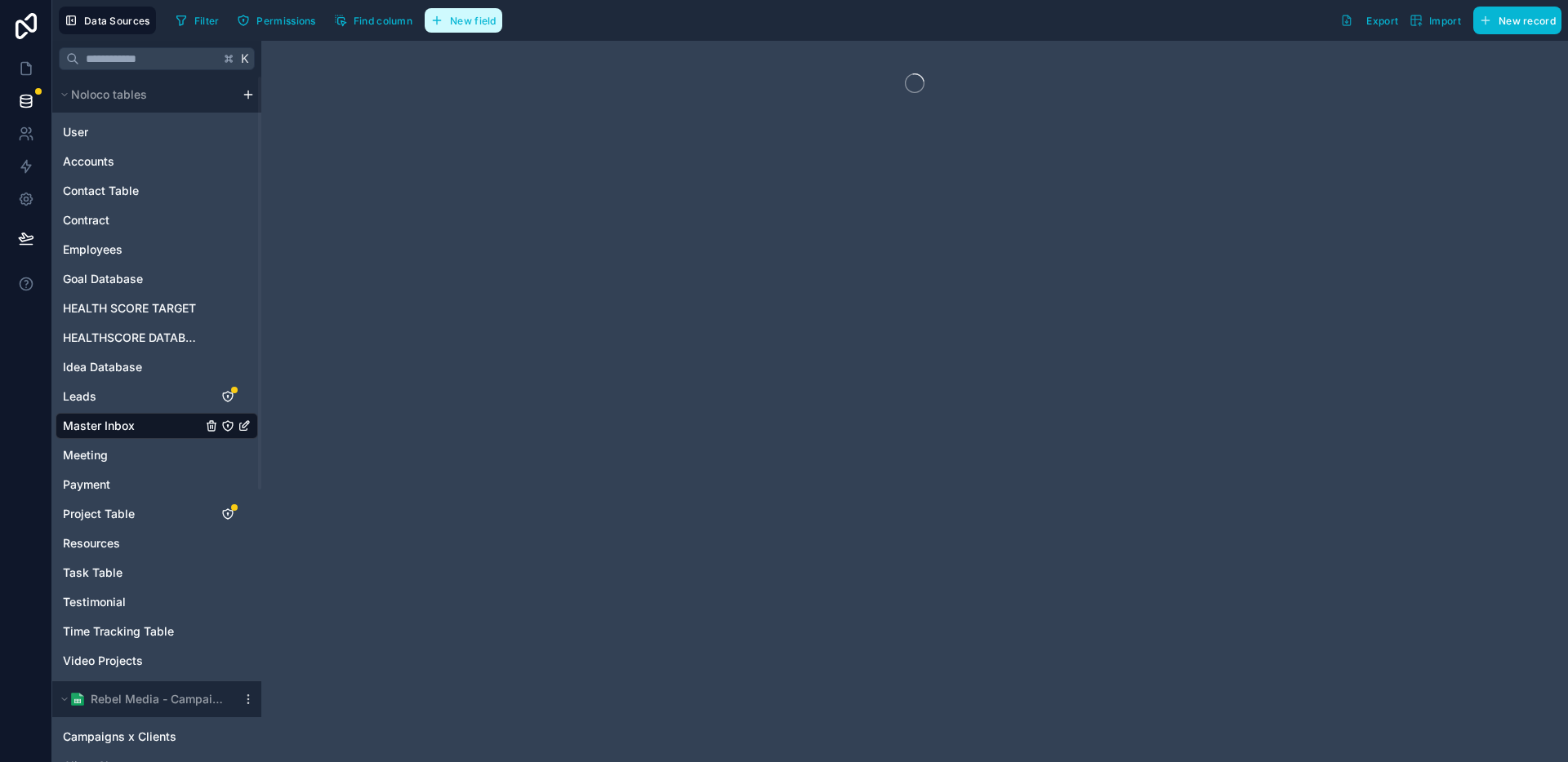
click at [492, 22] on span "New field" at bounding box center [473, 21] width 46 height 12
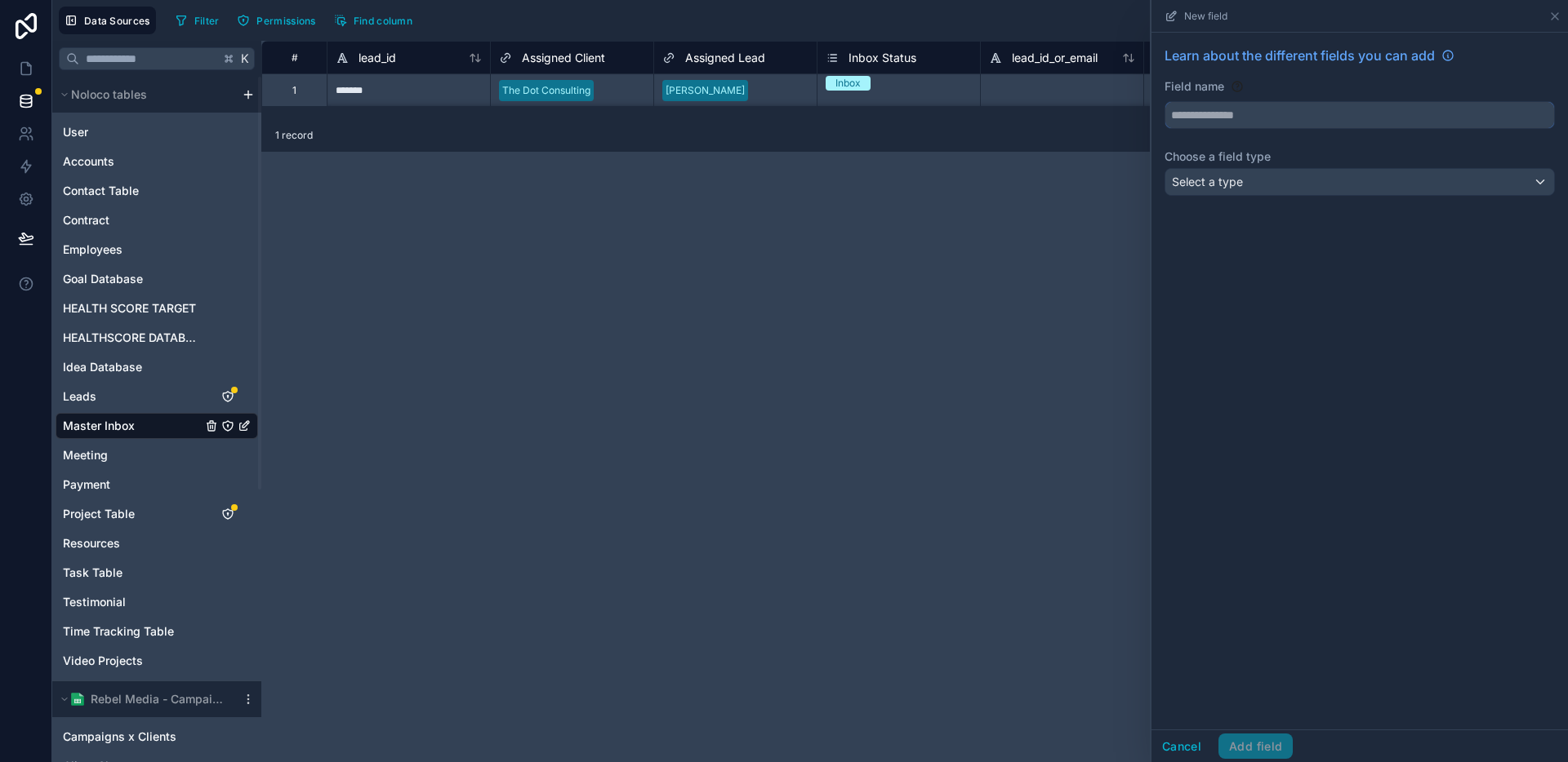
click at [1308, 121] on input "text" at bounding box center [1360, 115] width 389 height 27
click at [1164, 101] on button "******" at bounding box center [1359, 115] width 390 height 27
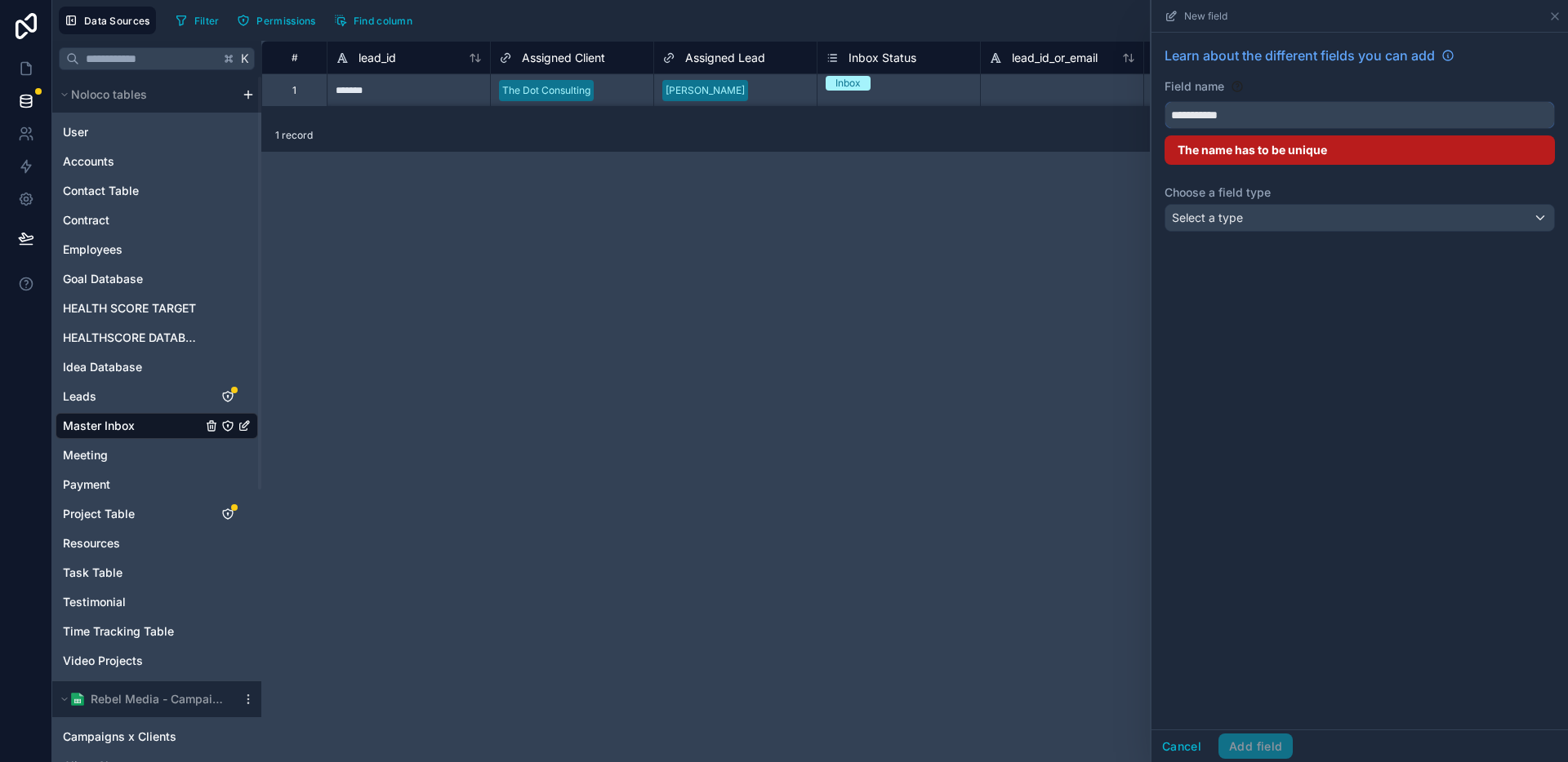
click at [1223, 119] on input "**********" at bounding box center [1360, 115] width 389 height 27
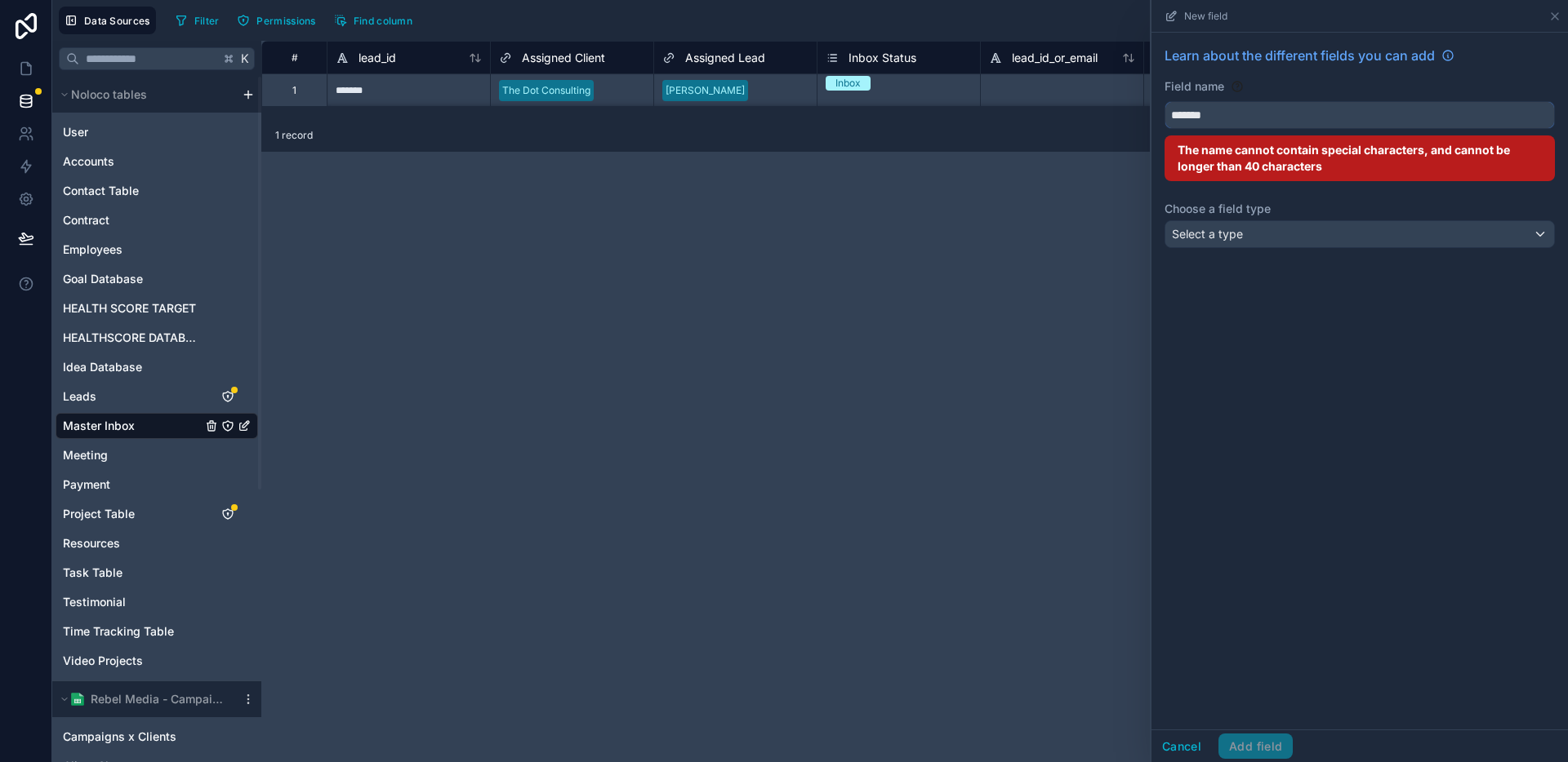
click at [1164, 101] on button "******" at bounding box center [1359, 115] width 390 height 27
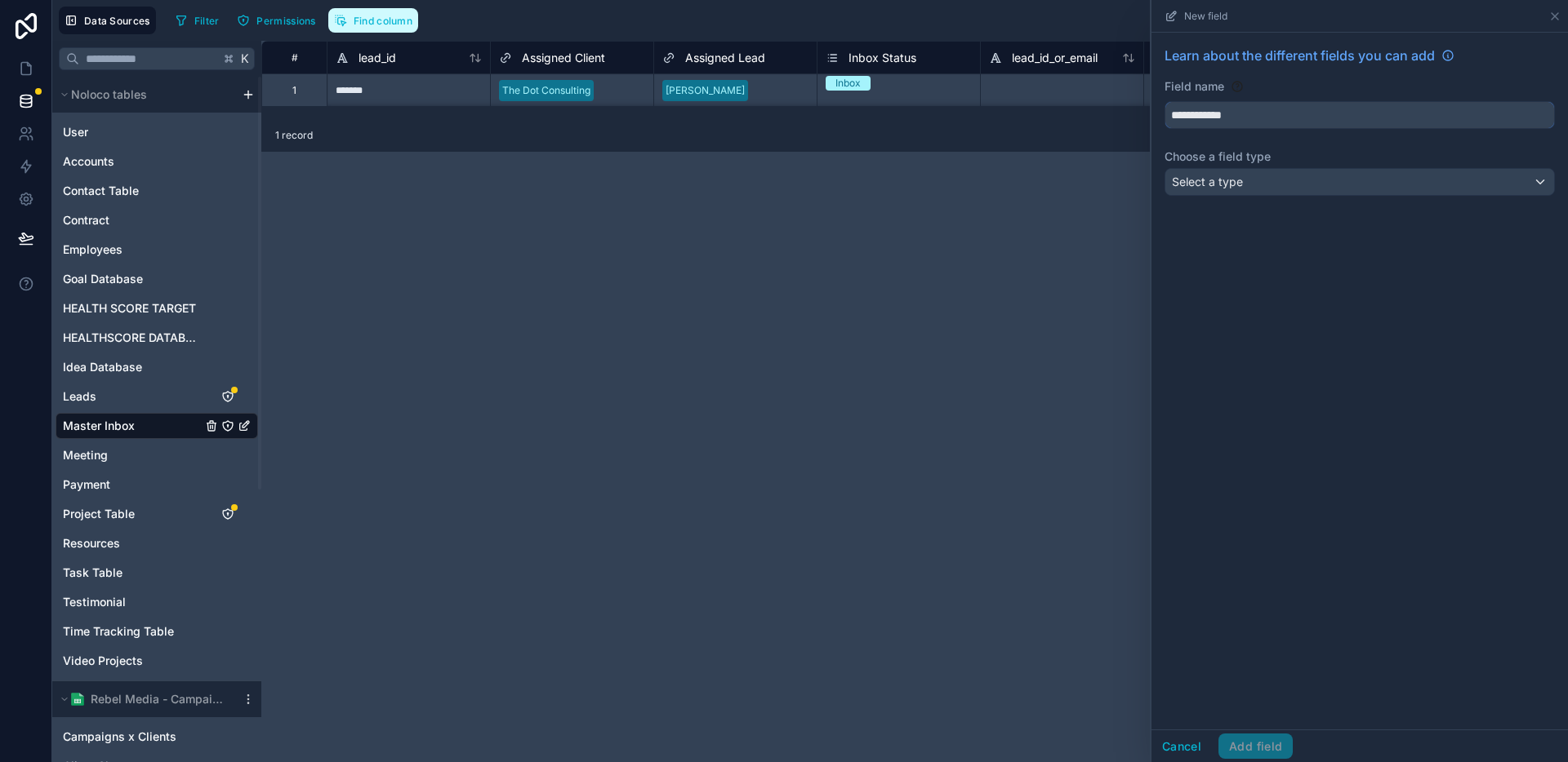
type input "**********"
click at [375, 17] on span "Find column" at bounding box center [383, 21] width 59 height 12
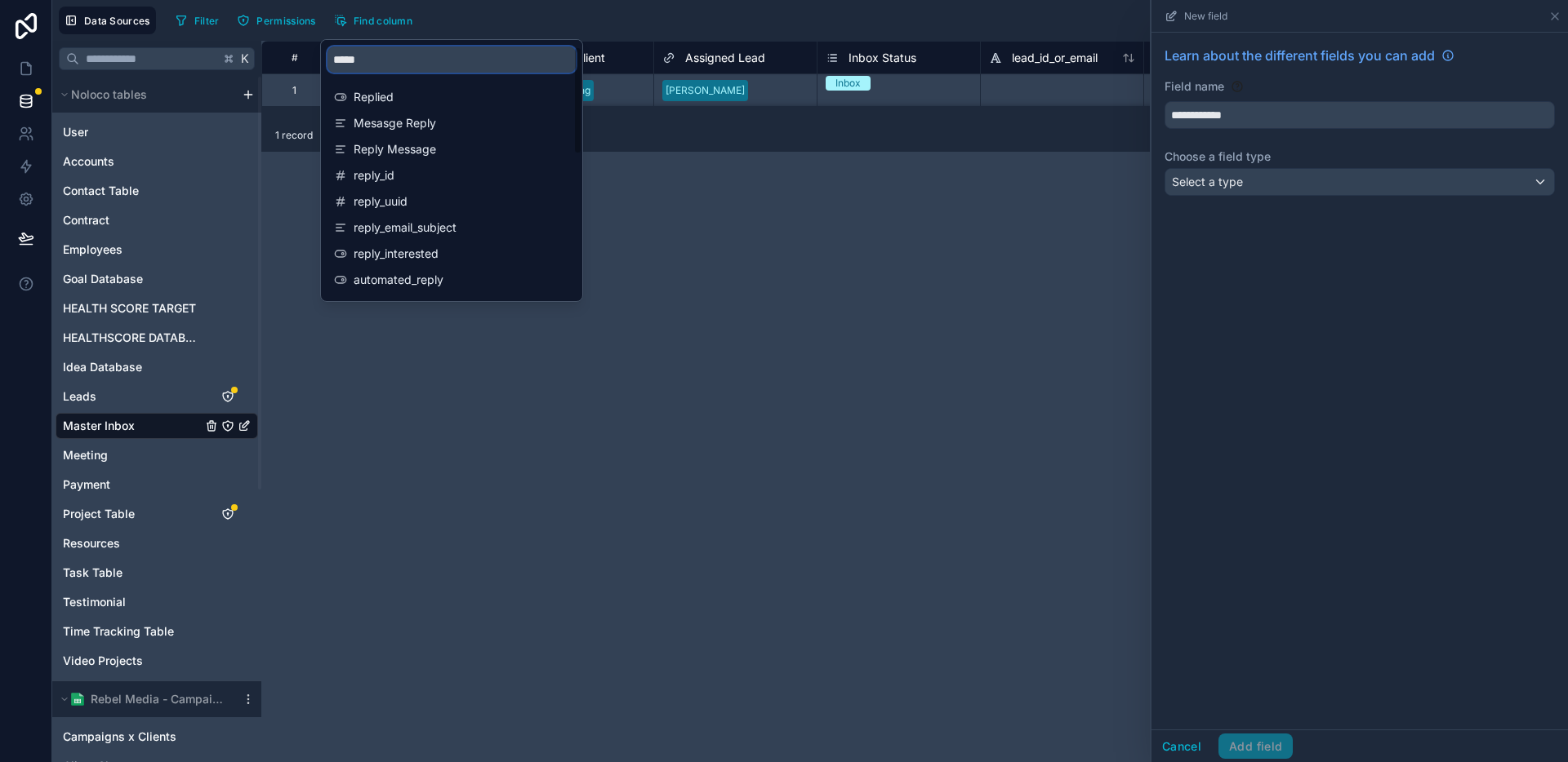
click at [395, 65] on input "*****" at bounding box center [451, 59] width 249 height 27
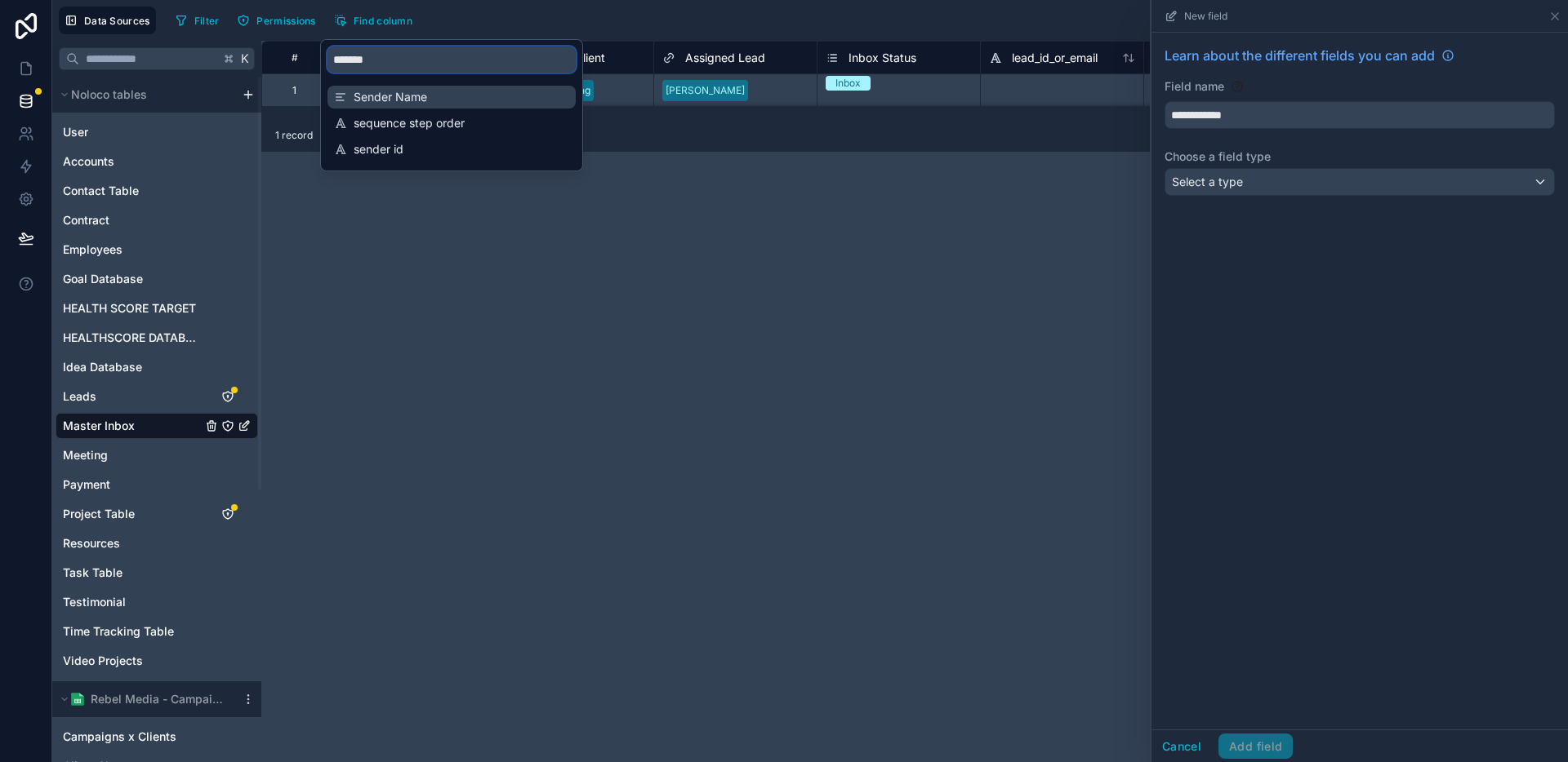
type input "******"
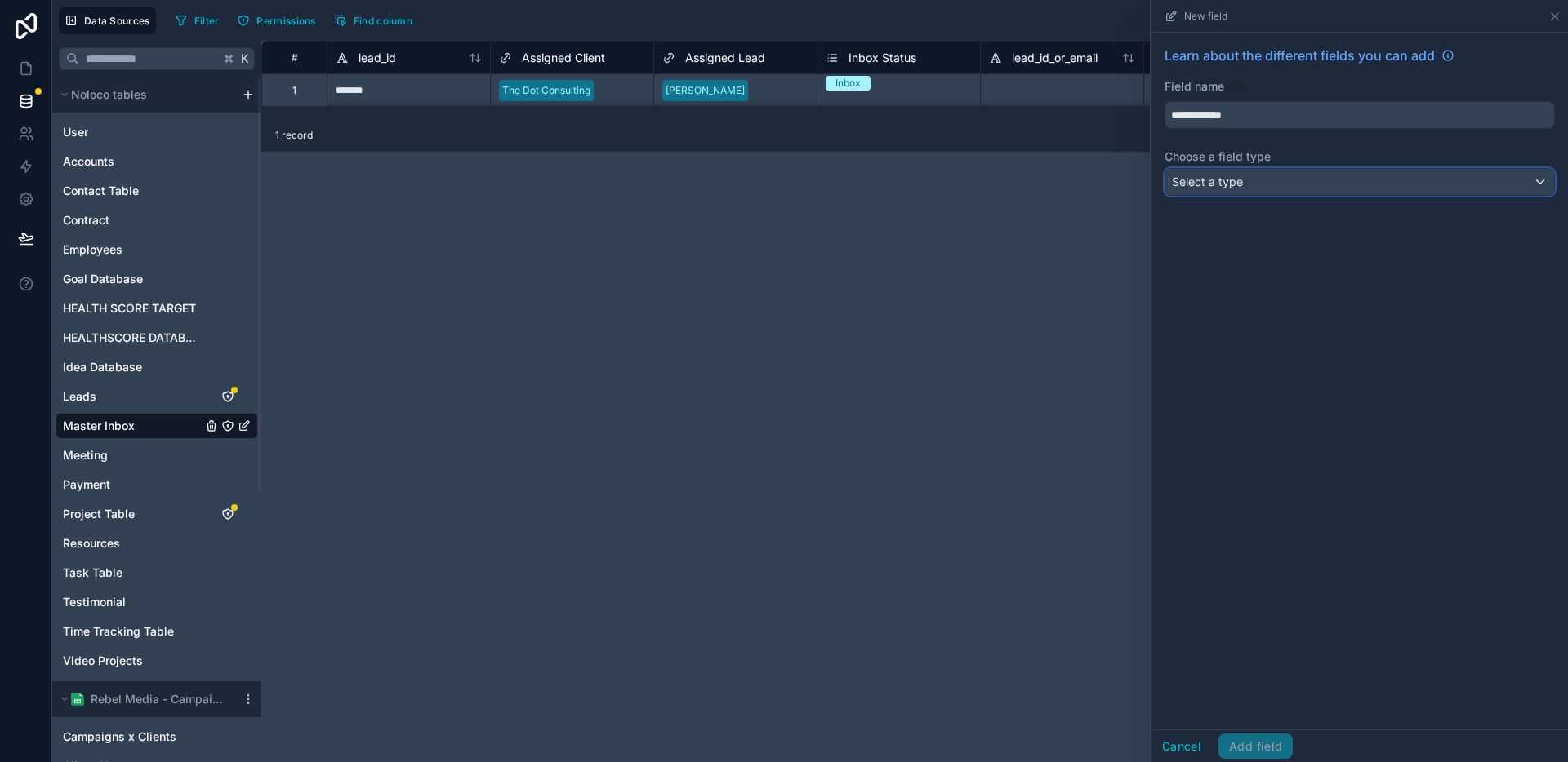
click at [1318, 178] on div "Select a type" at bounding box center [1360, 182] width 389 height 27
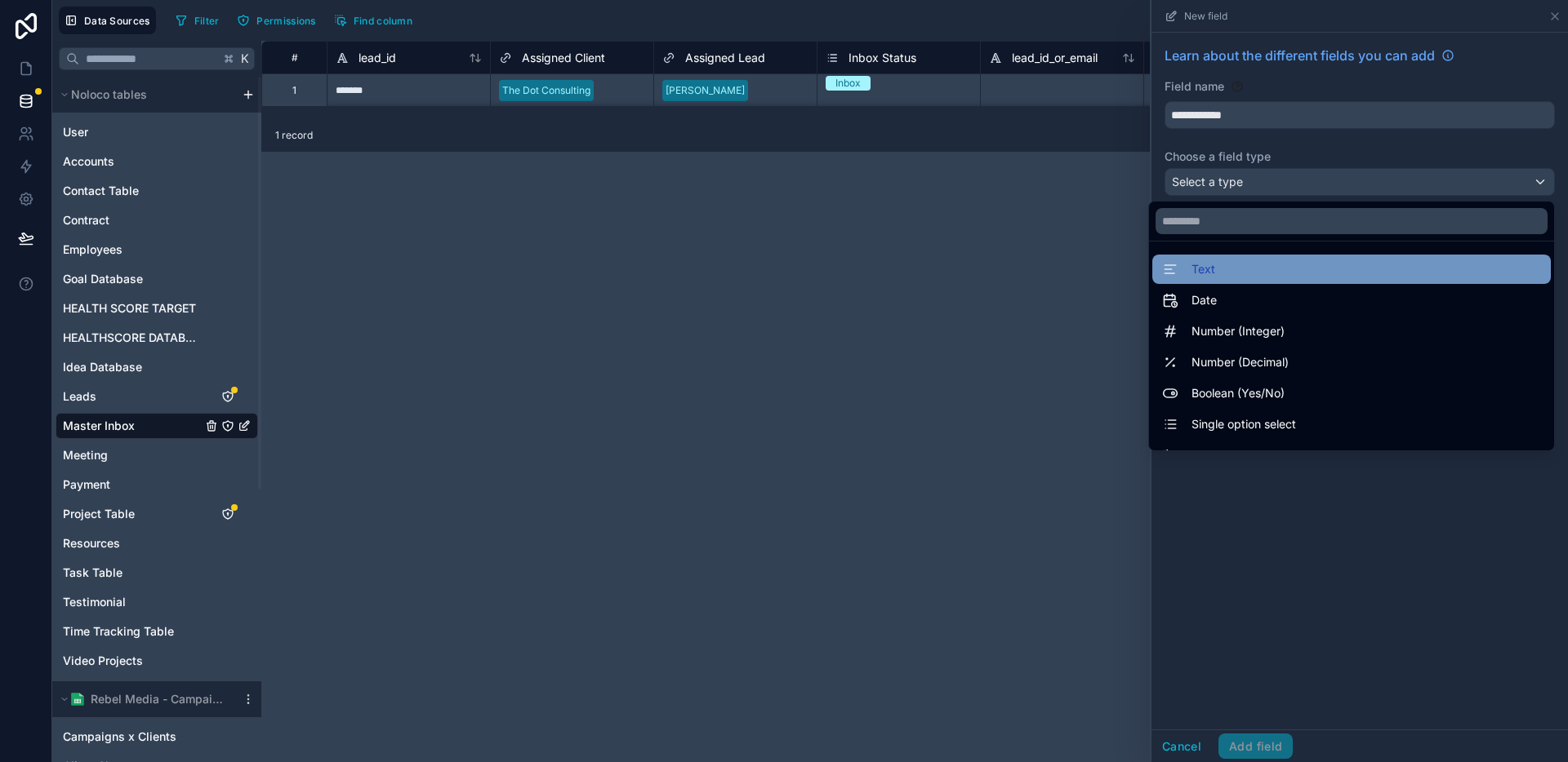
click at [1273, 262] on div "Text" at bounding box center [1352, 269] width 379 height 20
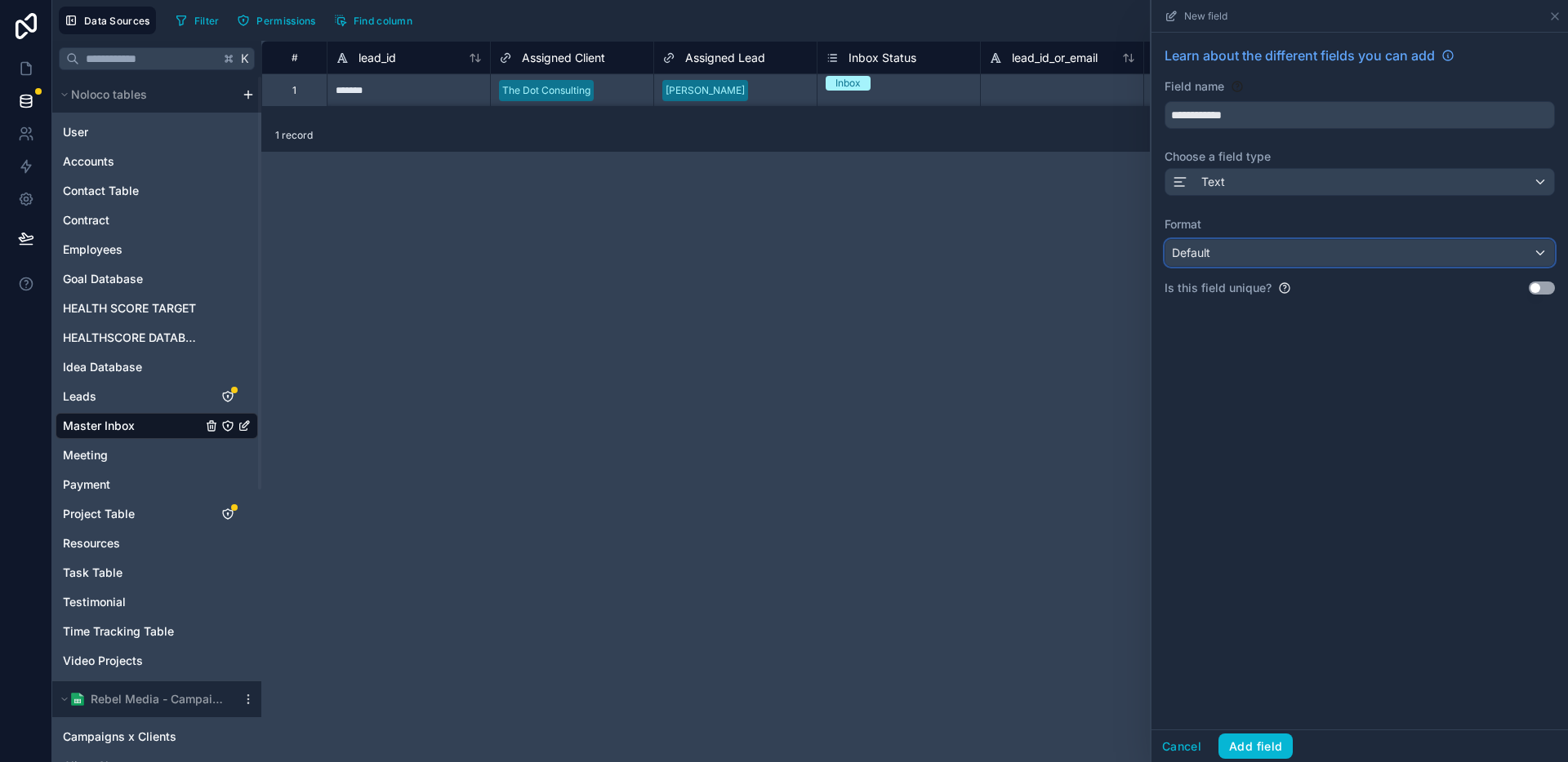
click at [1277, 253] on div "Default" at bounding box center [1360, 252] width 389 height 27
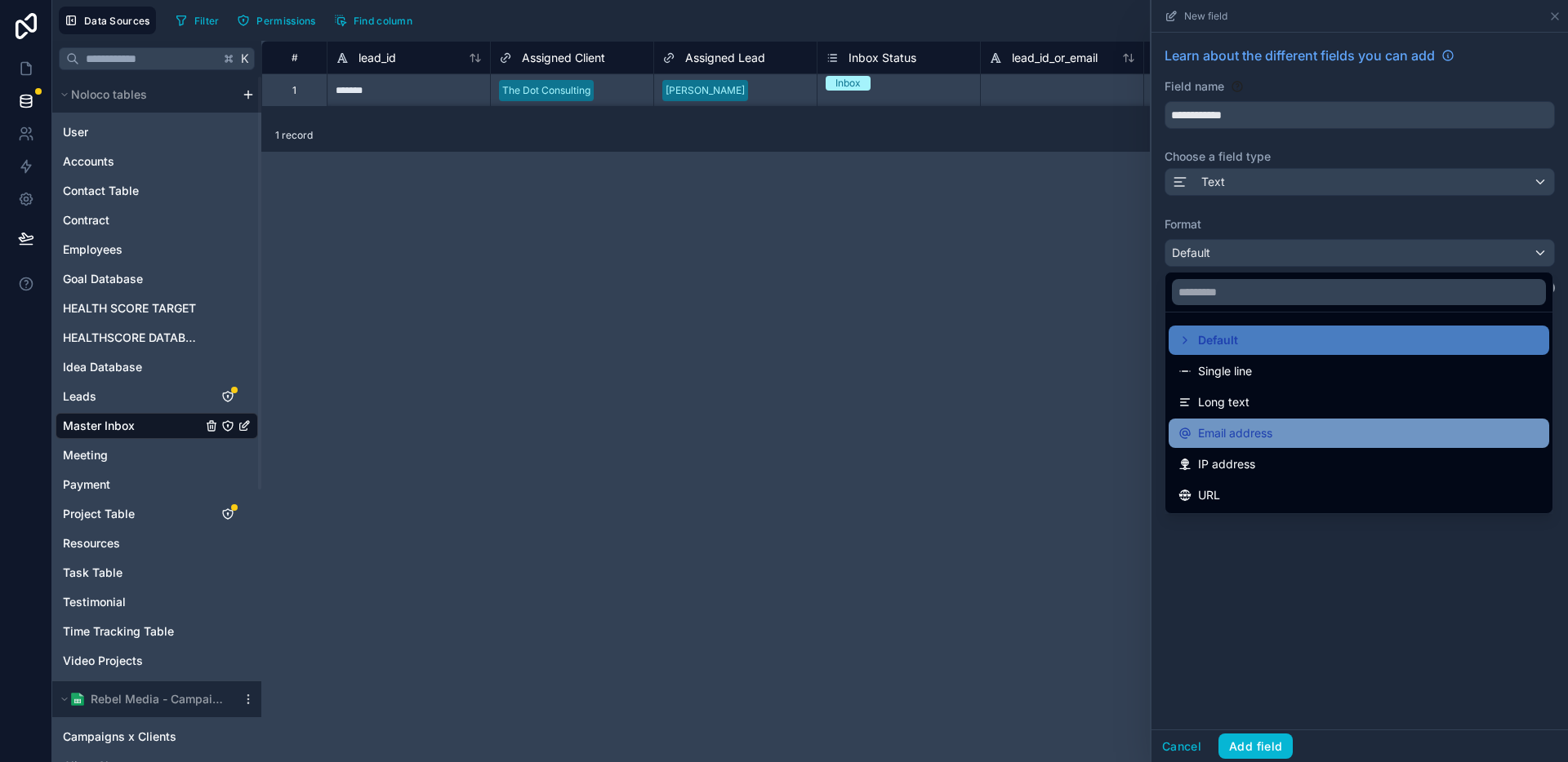
click at [1266, 423] on span "Email address" at bounding box center [1235, 433] width 75 height 20
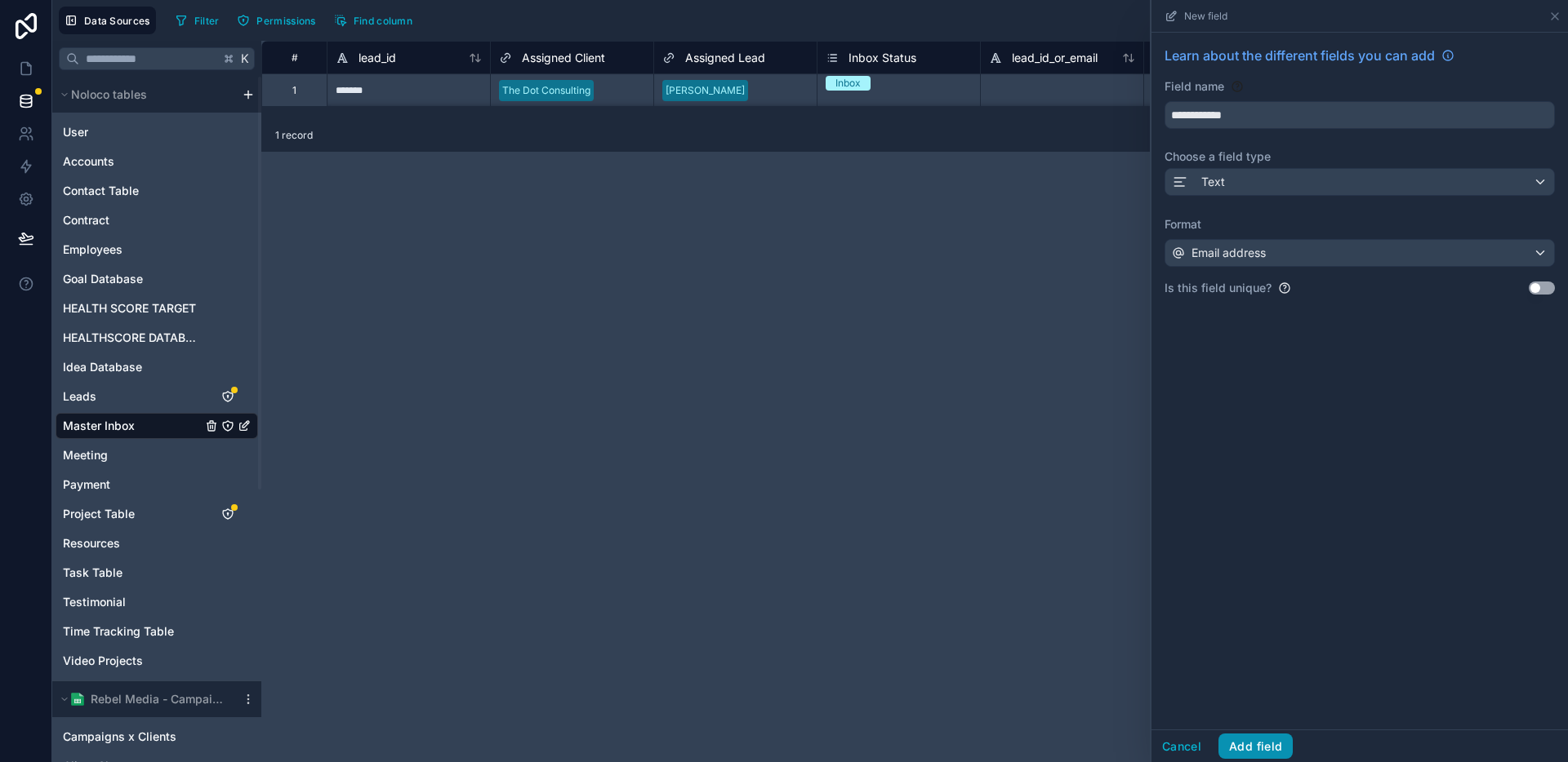
click at [1247, 747] on button "Add field" at bounding box center [1256, 746] width 75 height 27
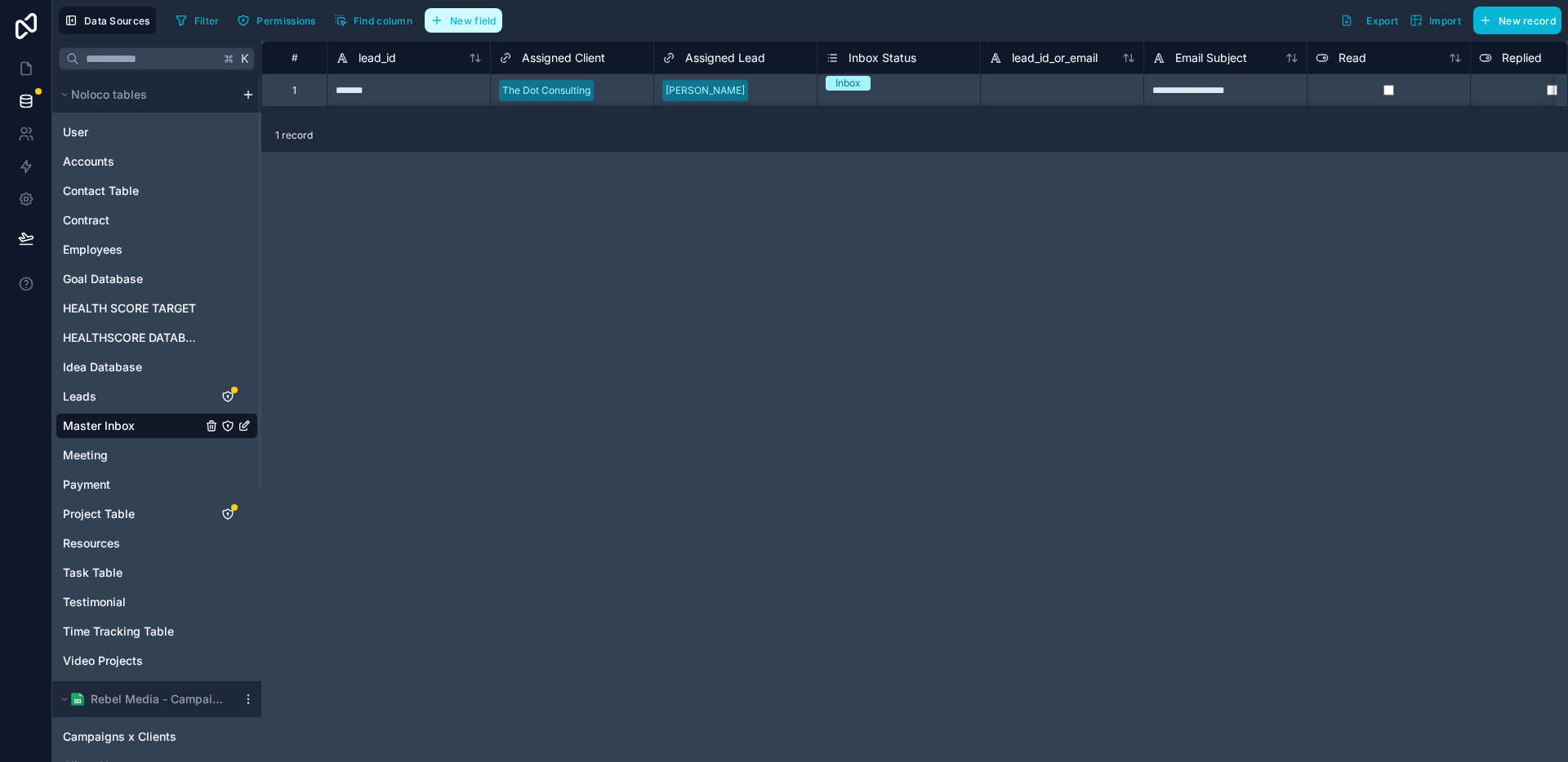
click at [486, 20] on span "New field" at bounding box center [473, 21] width 46 height 12
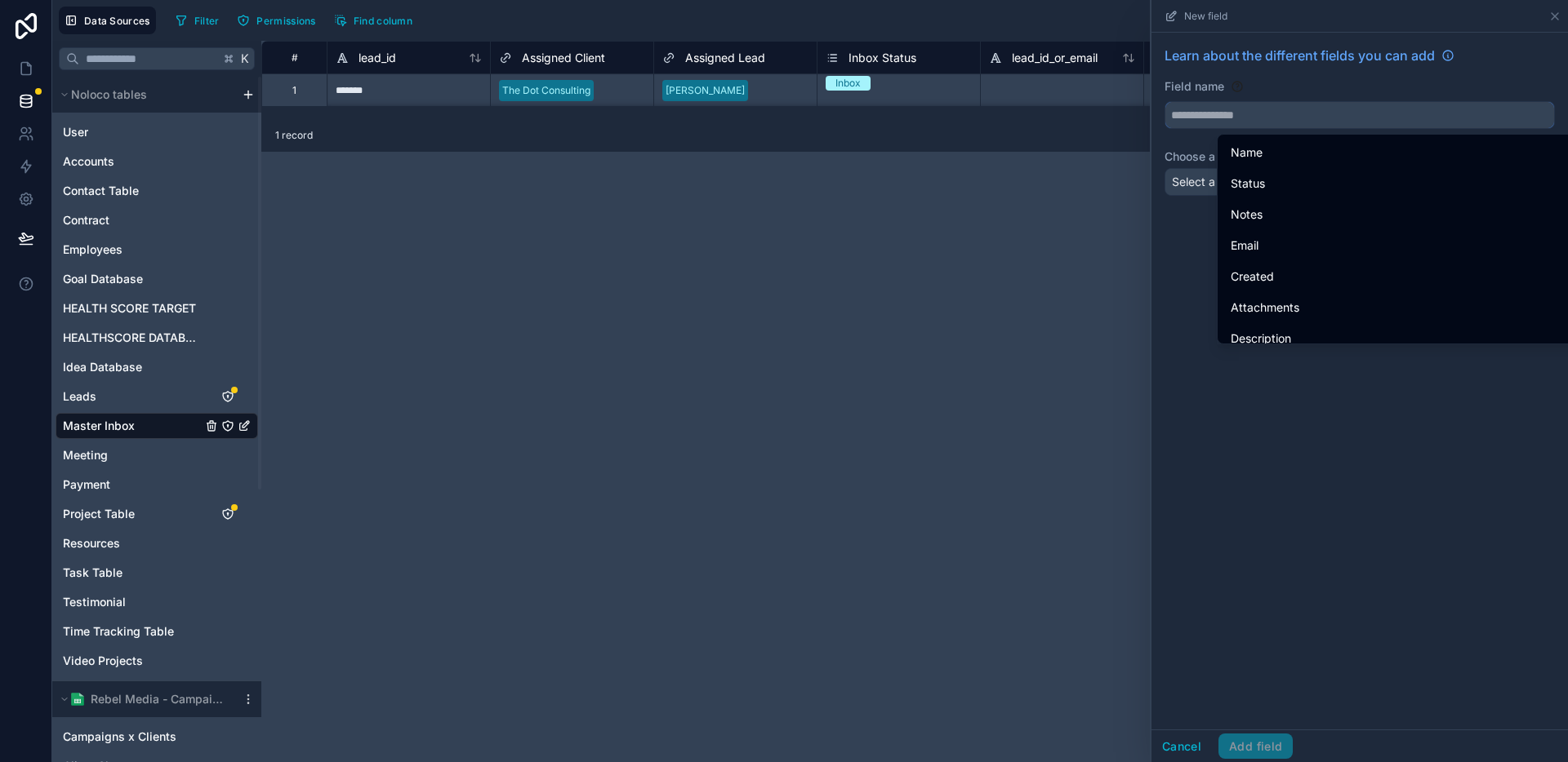
click at [1291, 121] on input "text" at bounding box center [1360, 115] width 389 height 27
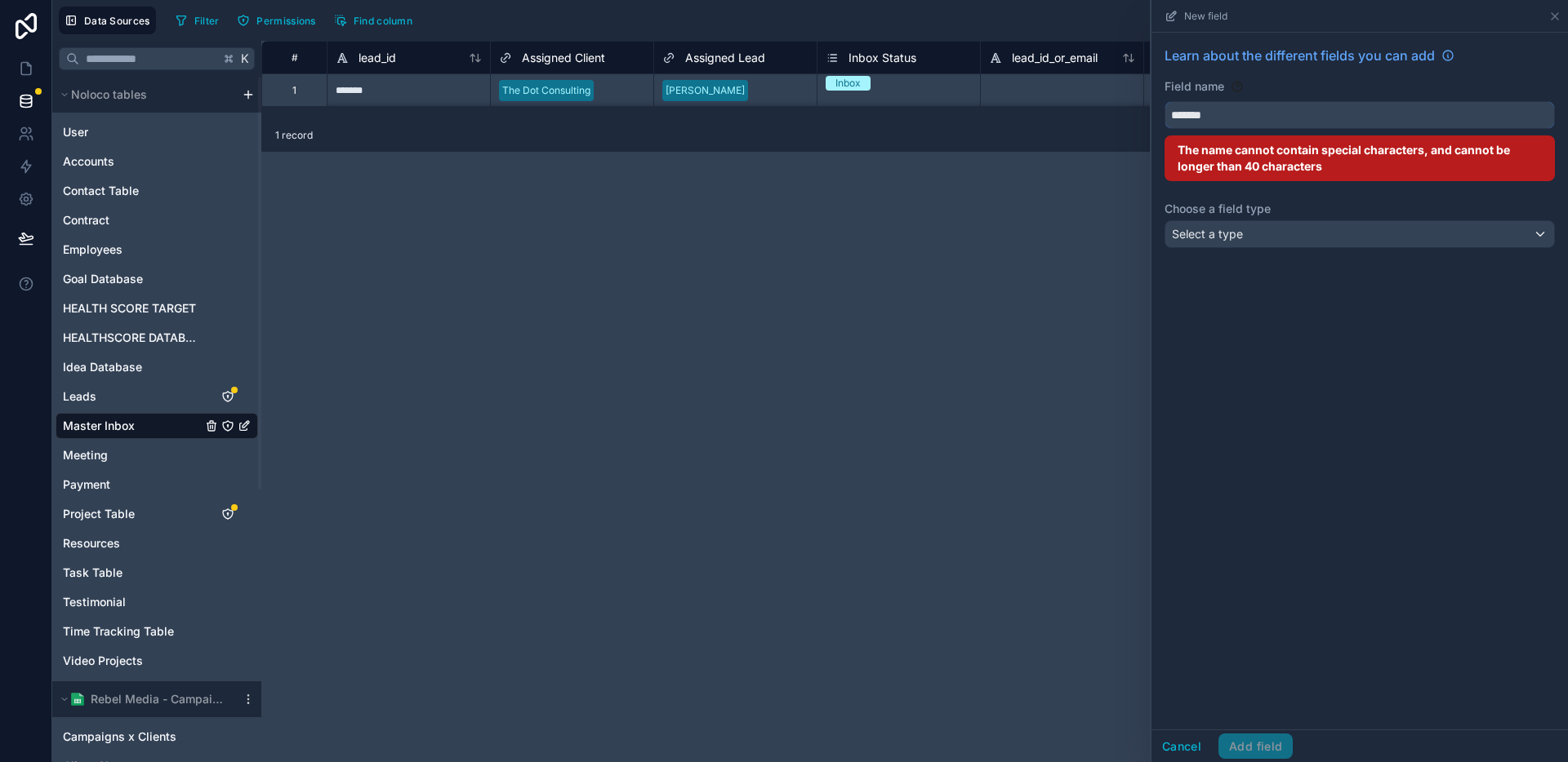
click at [1164, 101] on button "******" at bounding box center [1359, 115] width 390 height 27
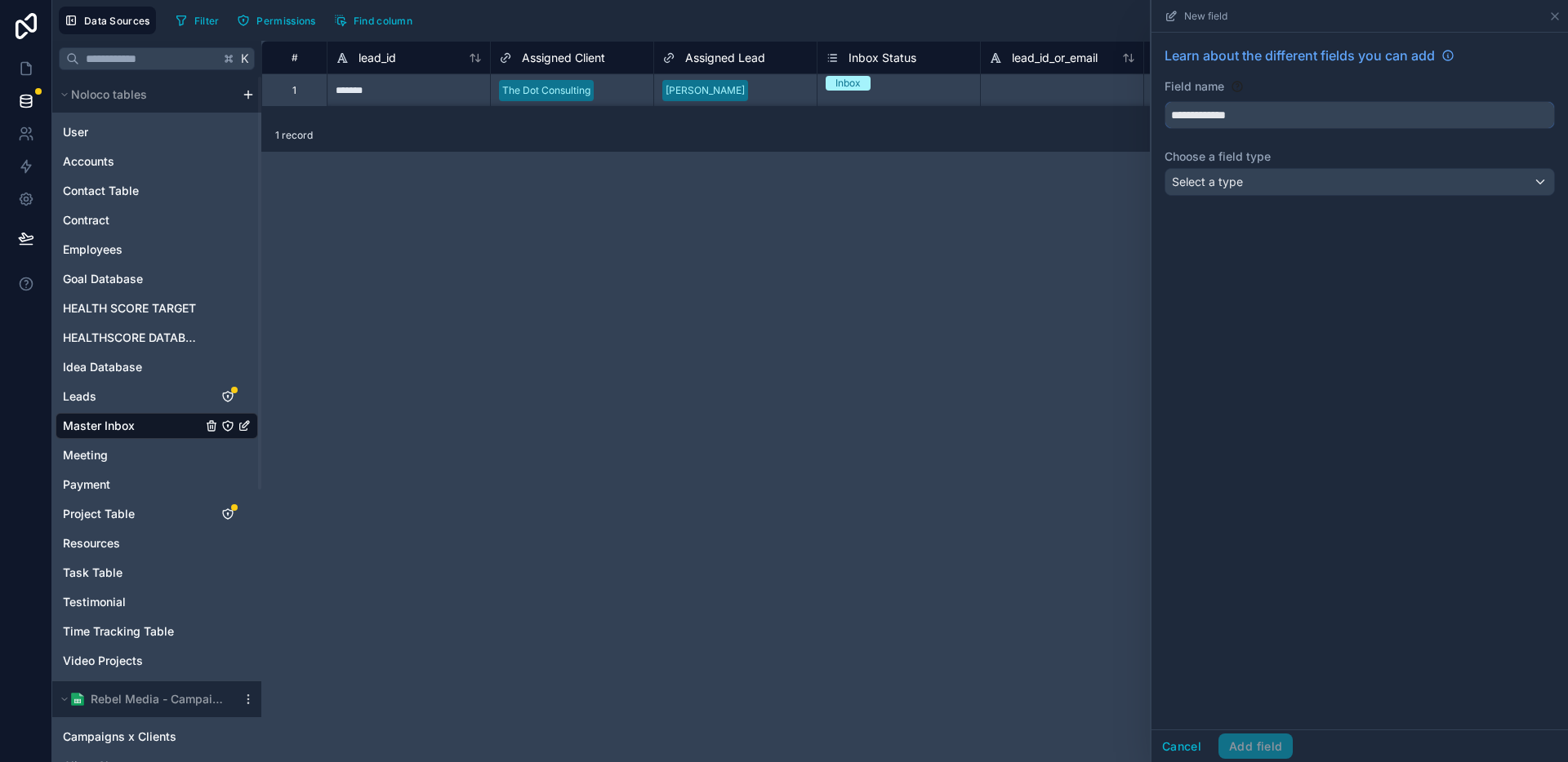
type input "**********"
click at [1289, 187] on div "Select a type" at bounding box center [1360, 182] width 389 height 27
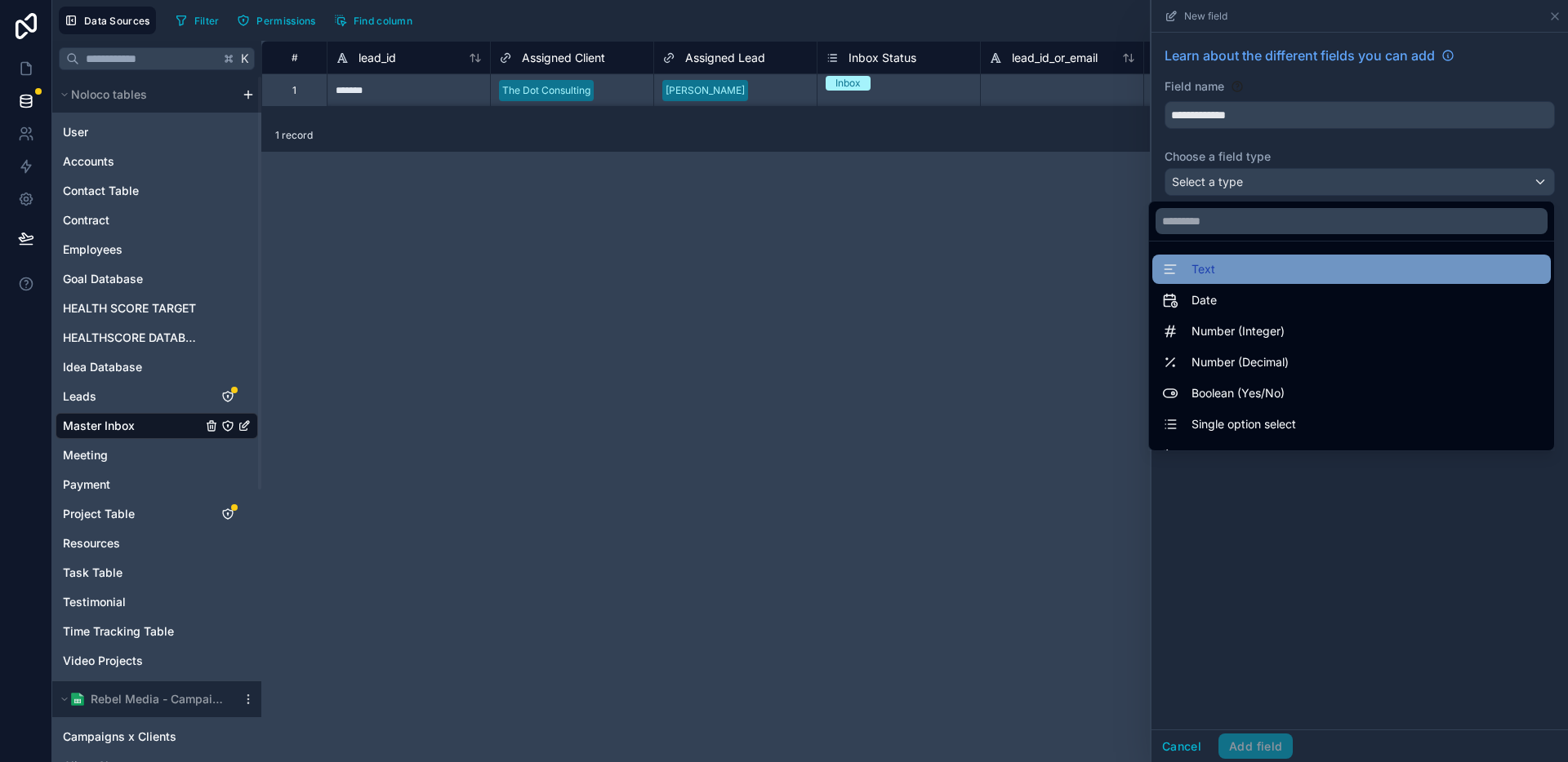
click at [1240, 281] on div "Text" at bounding box center [1352, 269] width 399 height 29
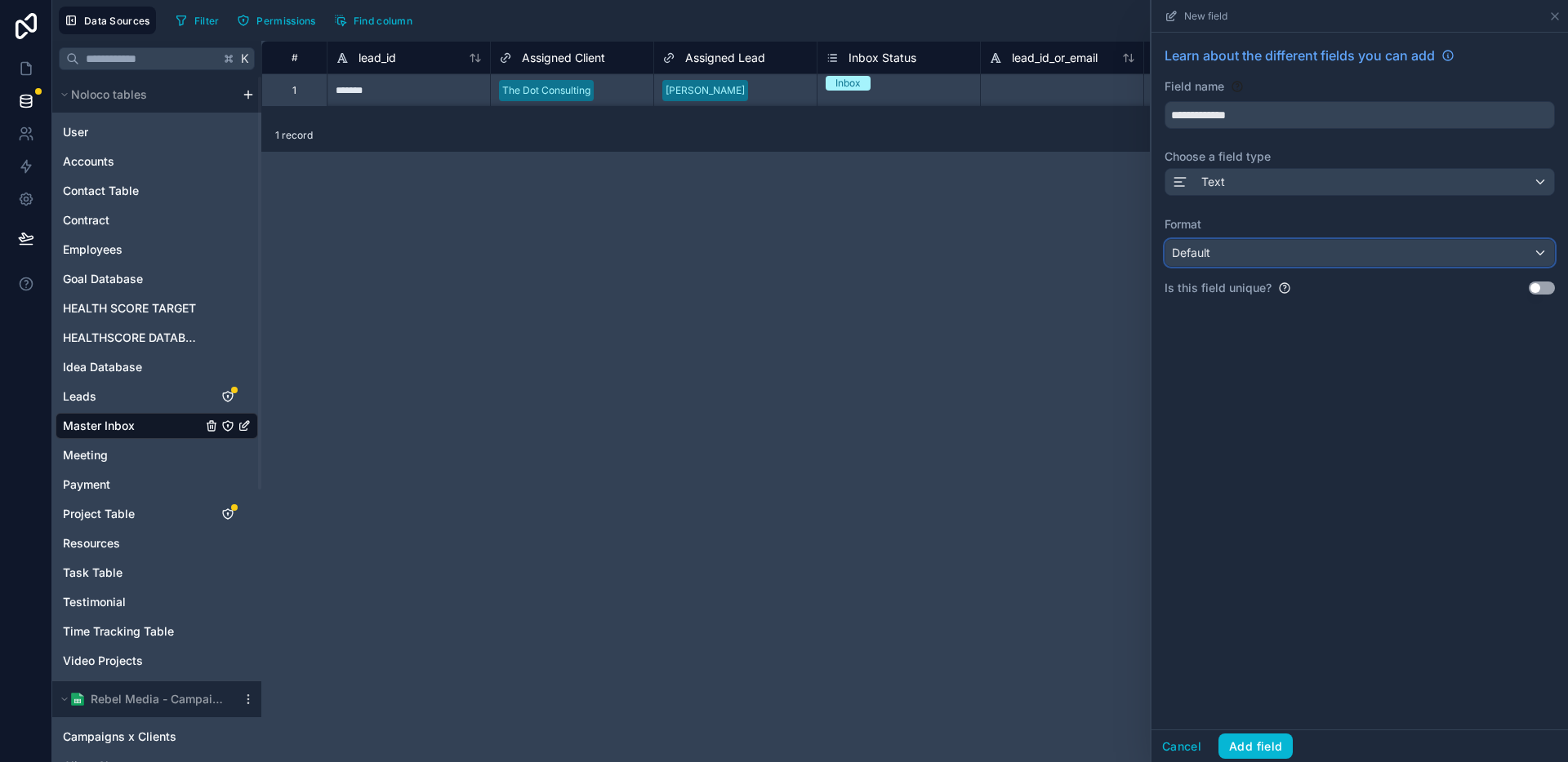
click at [1252, 260] on div "Default" at bounding box center [1360, 252] width 389 height 27
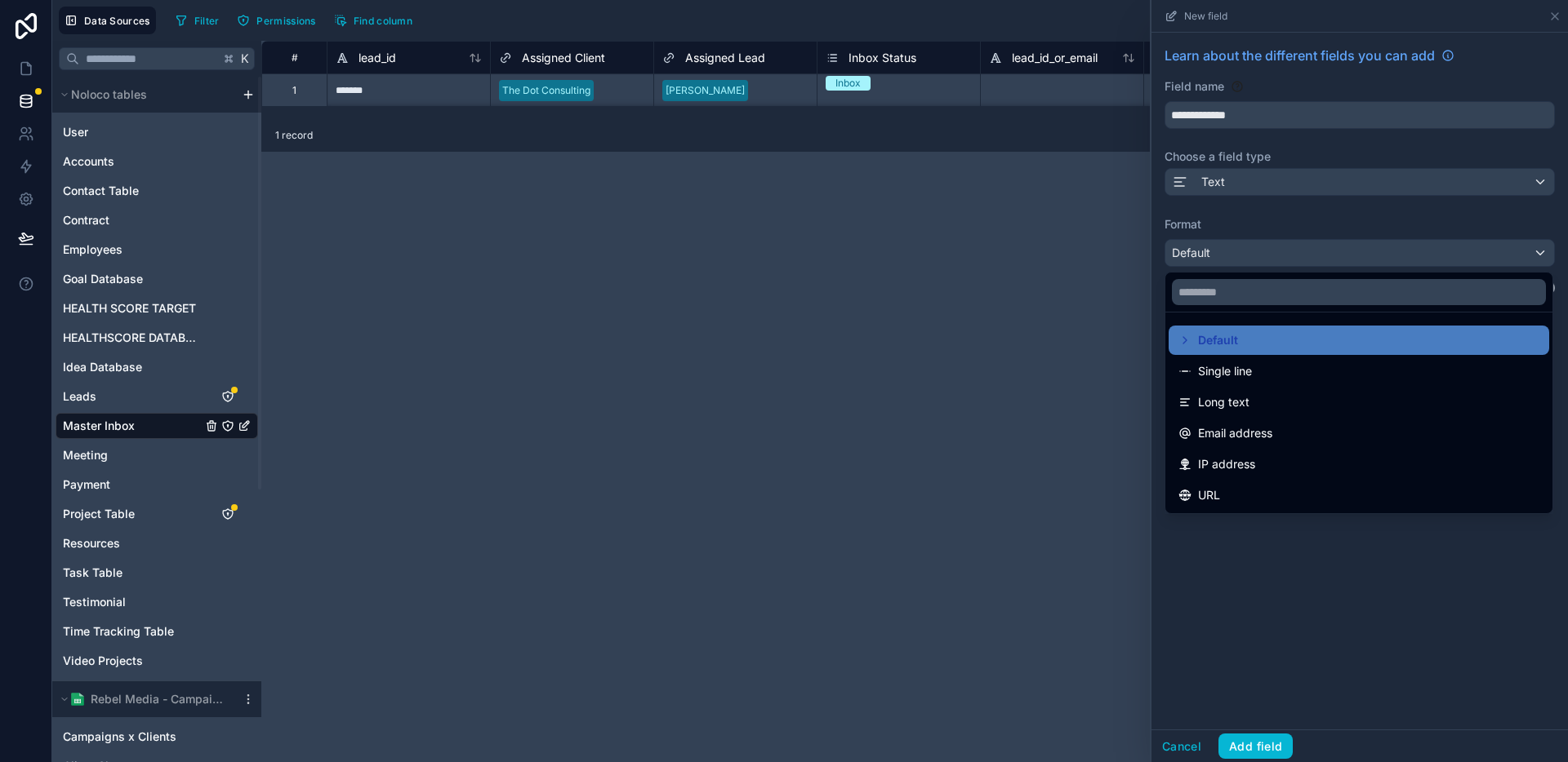
click at [1237, 365] on span "Single line" at bounding box center [1224, 371] width 54 height 20
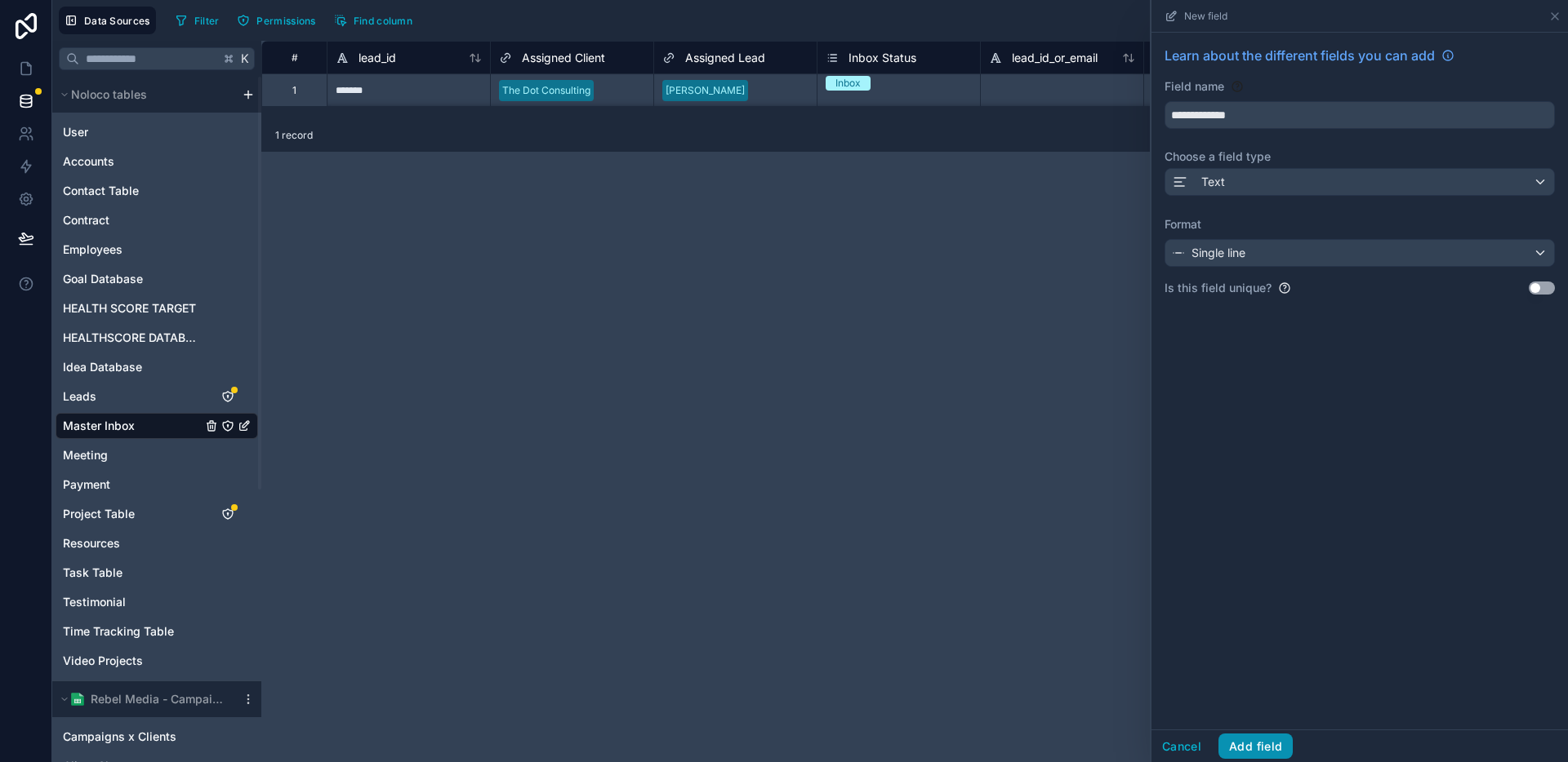
click at [1265, 749] on button "Add field" at bounding box center [1256, 746] width 75 height 27
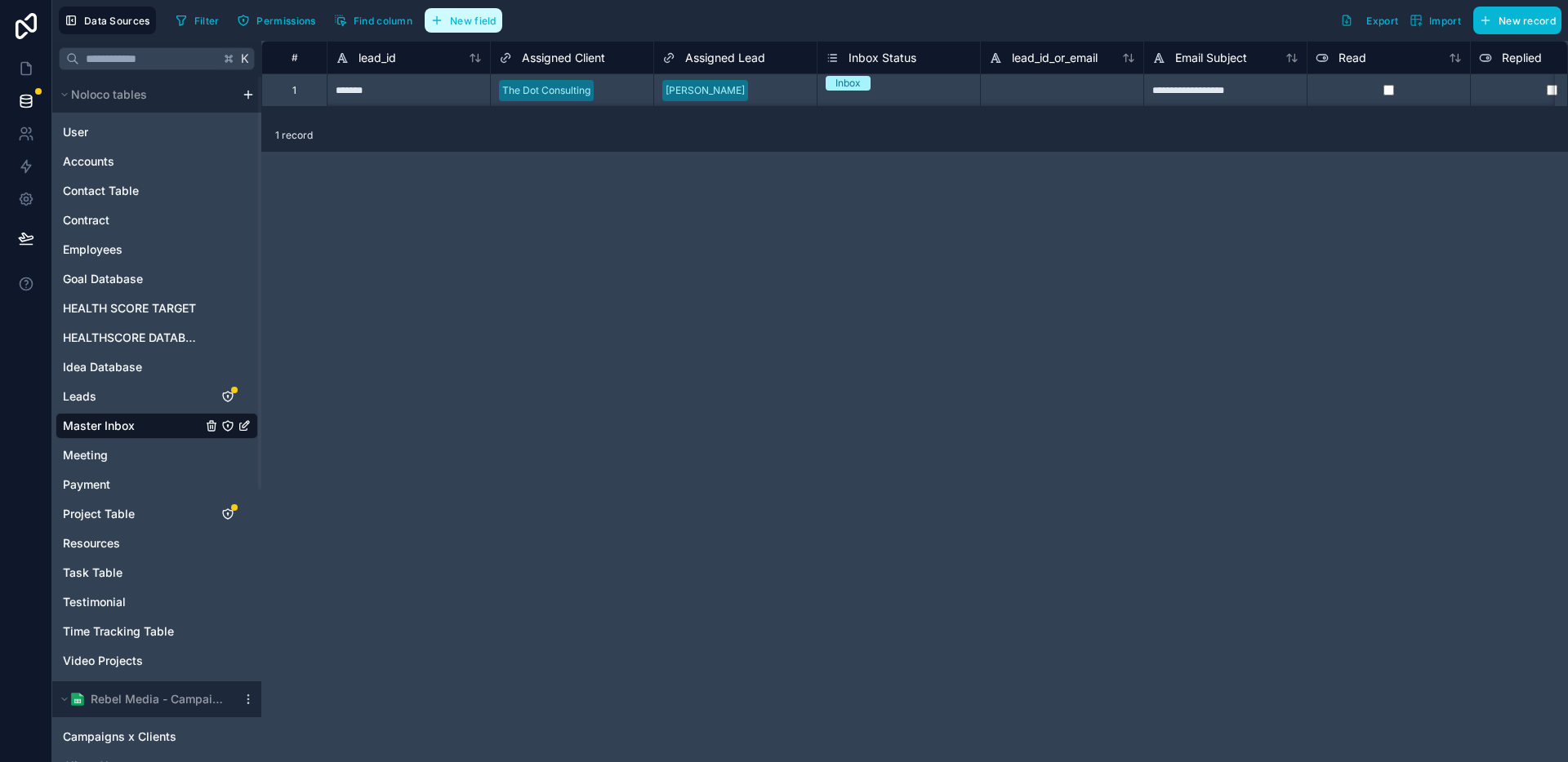
click at [453, 22] on span "New field" at bounding box center [473, 21] width 46 height 12
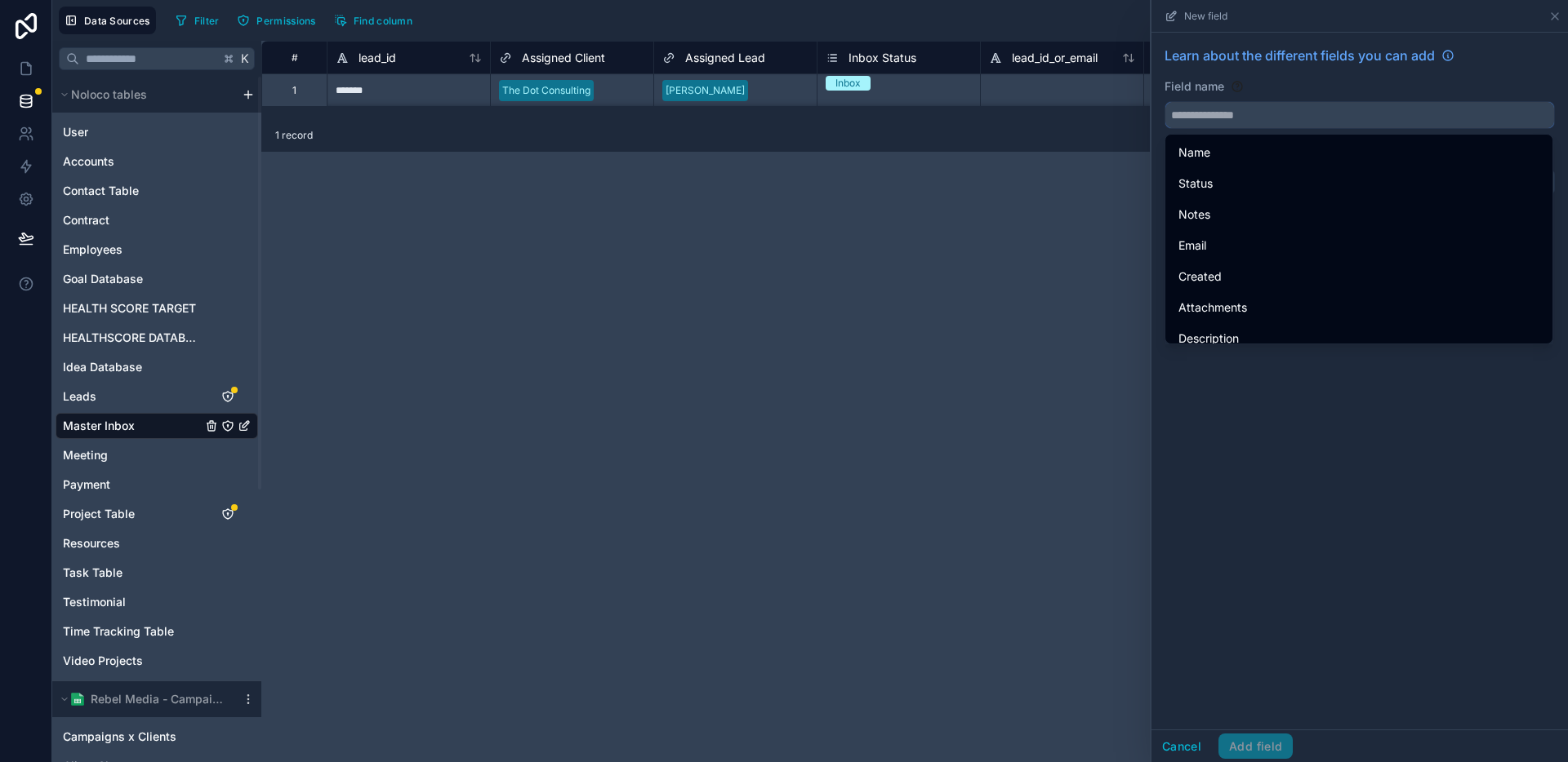
click at [1348, 108] on input "text" at bounding box center [1360, 115] width 389 height 27
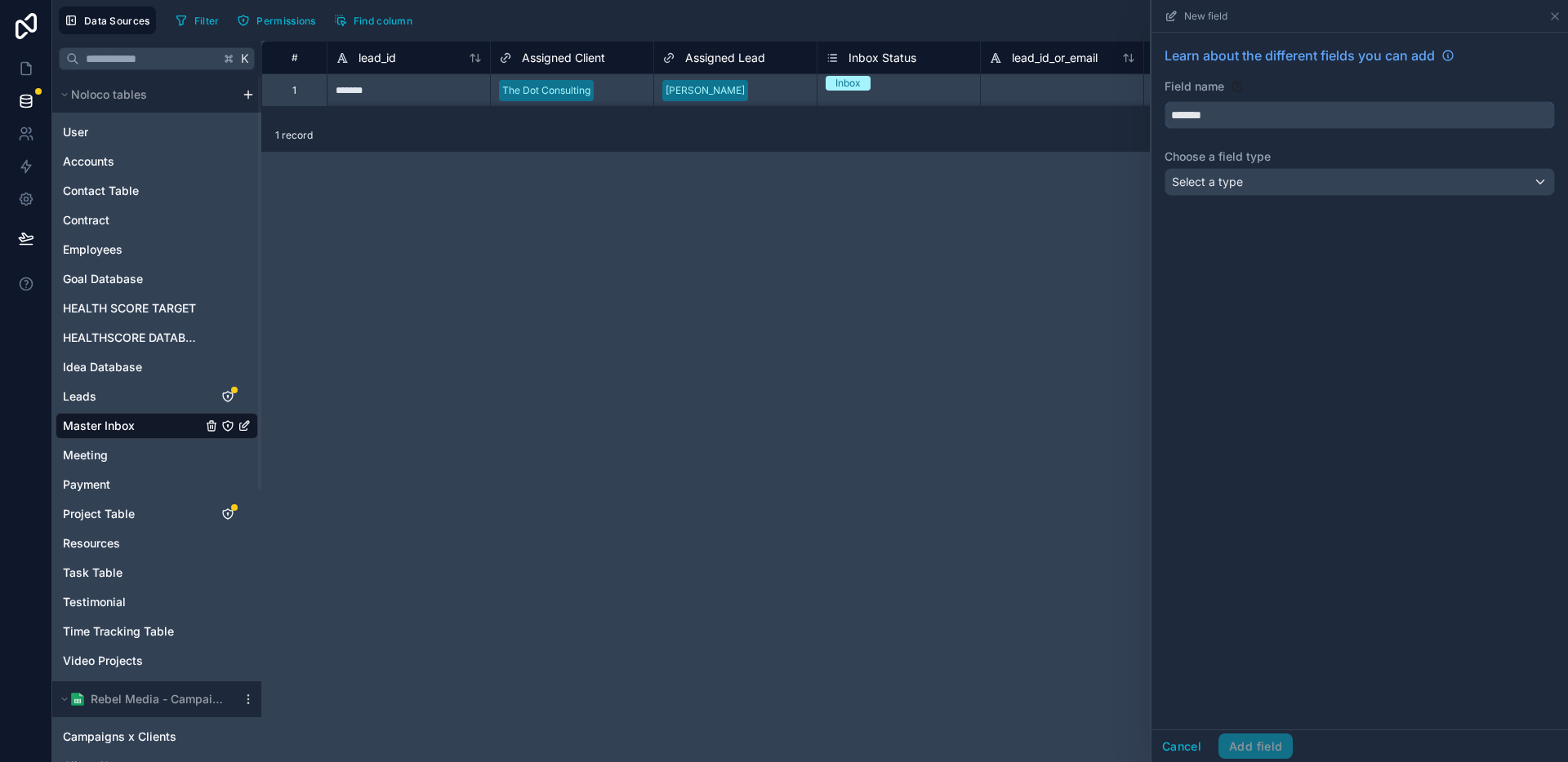
click at [1164, 101] on button "******" at bounding box center [1359, 115] width 390 height 27
type input "**********"
click at [1348, 187] on div "Select a type" at bounding box center [1360, 182] width 389 height 27
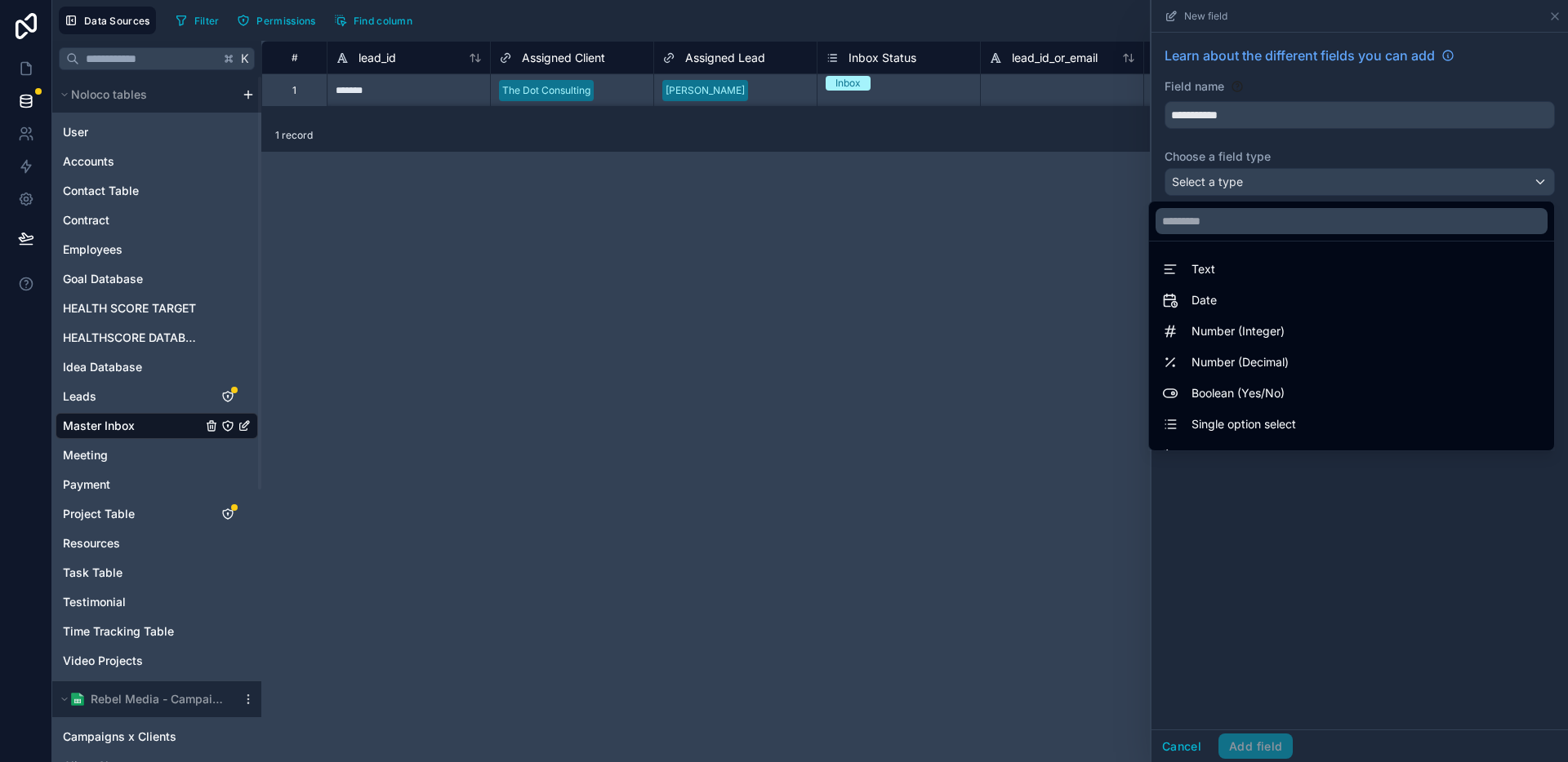
click at [1280, 268] on div "Text" at bounding box center [1352, 269] width 379 height 20
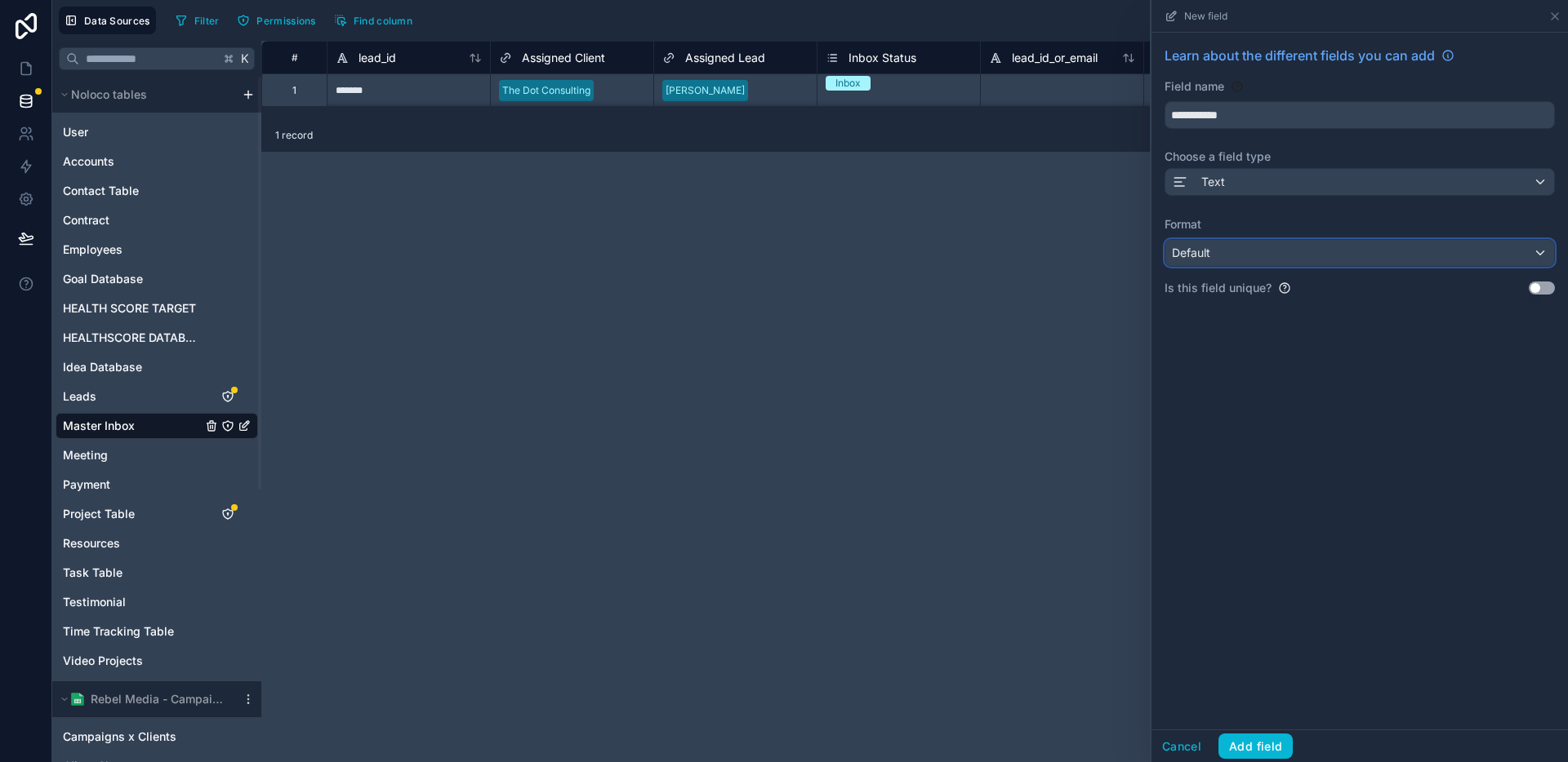
click at [1263, 246] on div "Default" at bounding box center [1360, 252] width 389 height 27
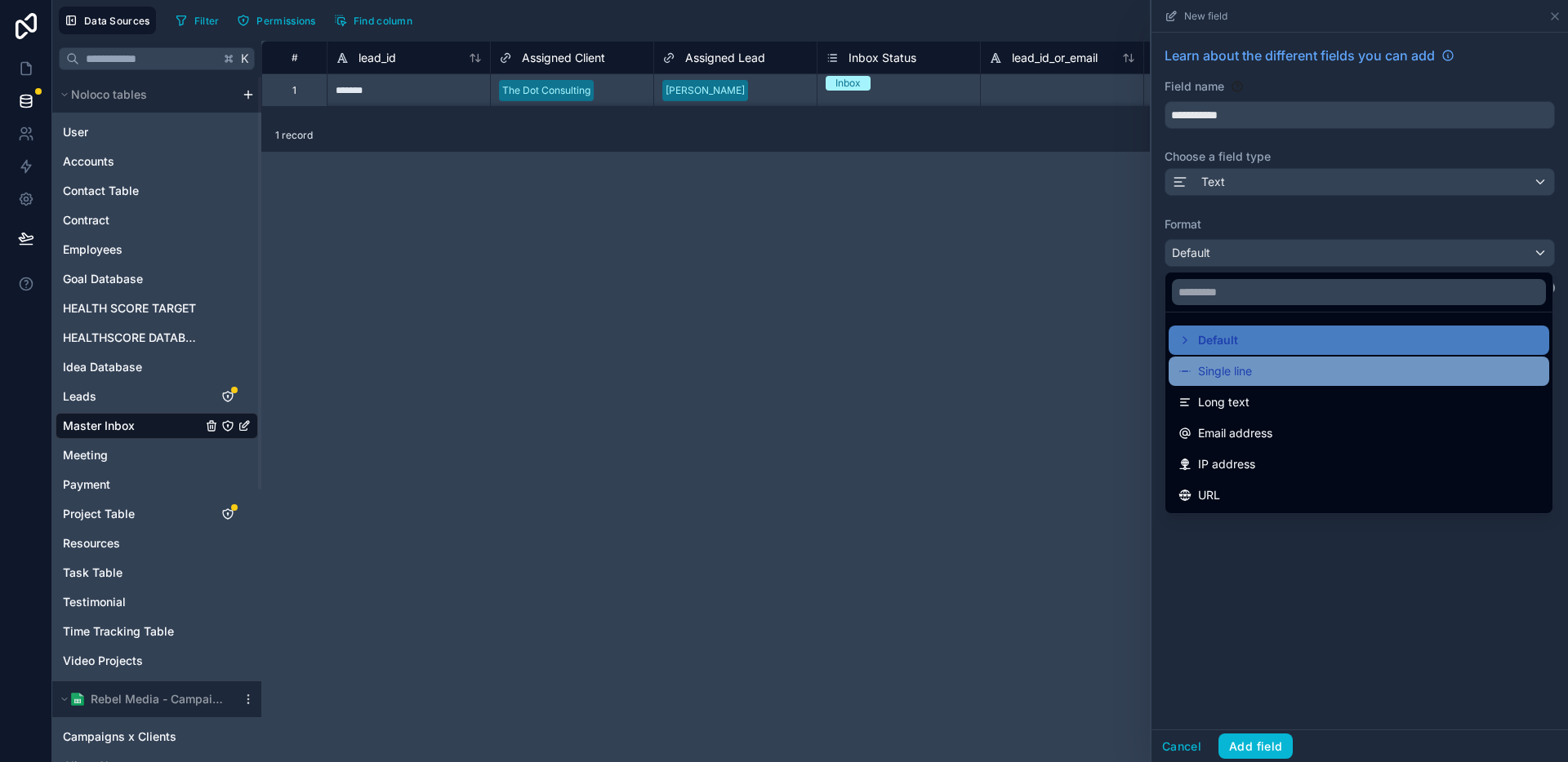
click at [1212, 375] on span "Single line" at bounding box center [1224, 371] width 54 height 20
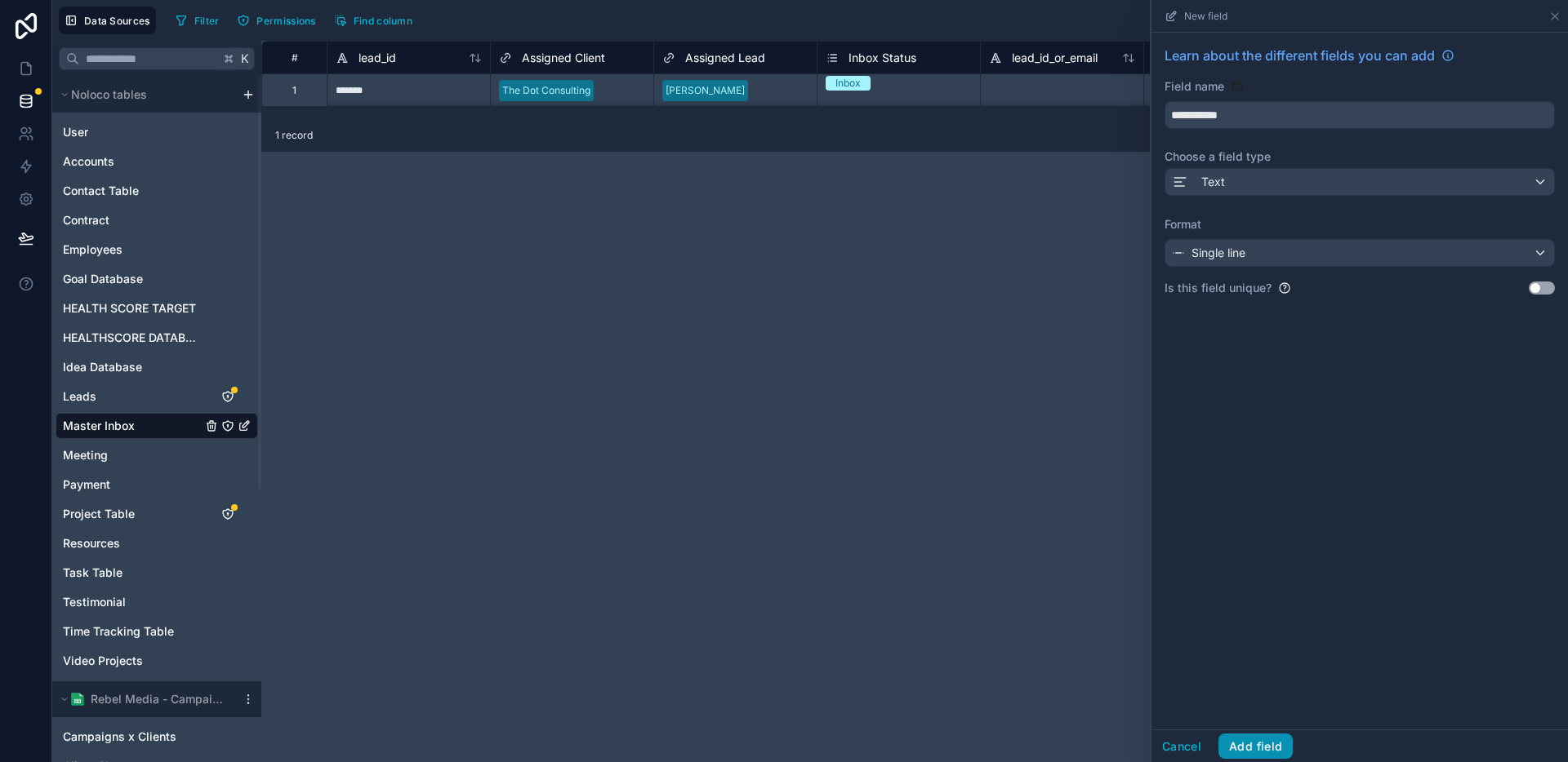
click at [1247, 741] on button "Add field" at bounding box center [1256, 746] width 75 height 27
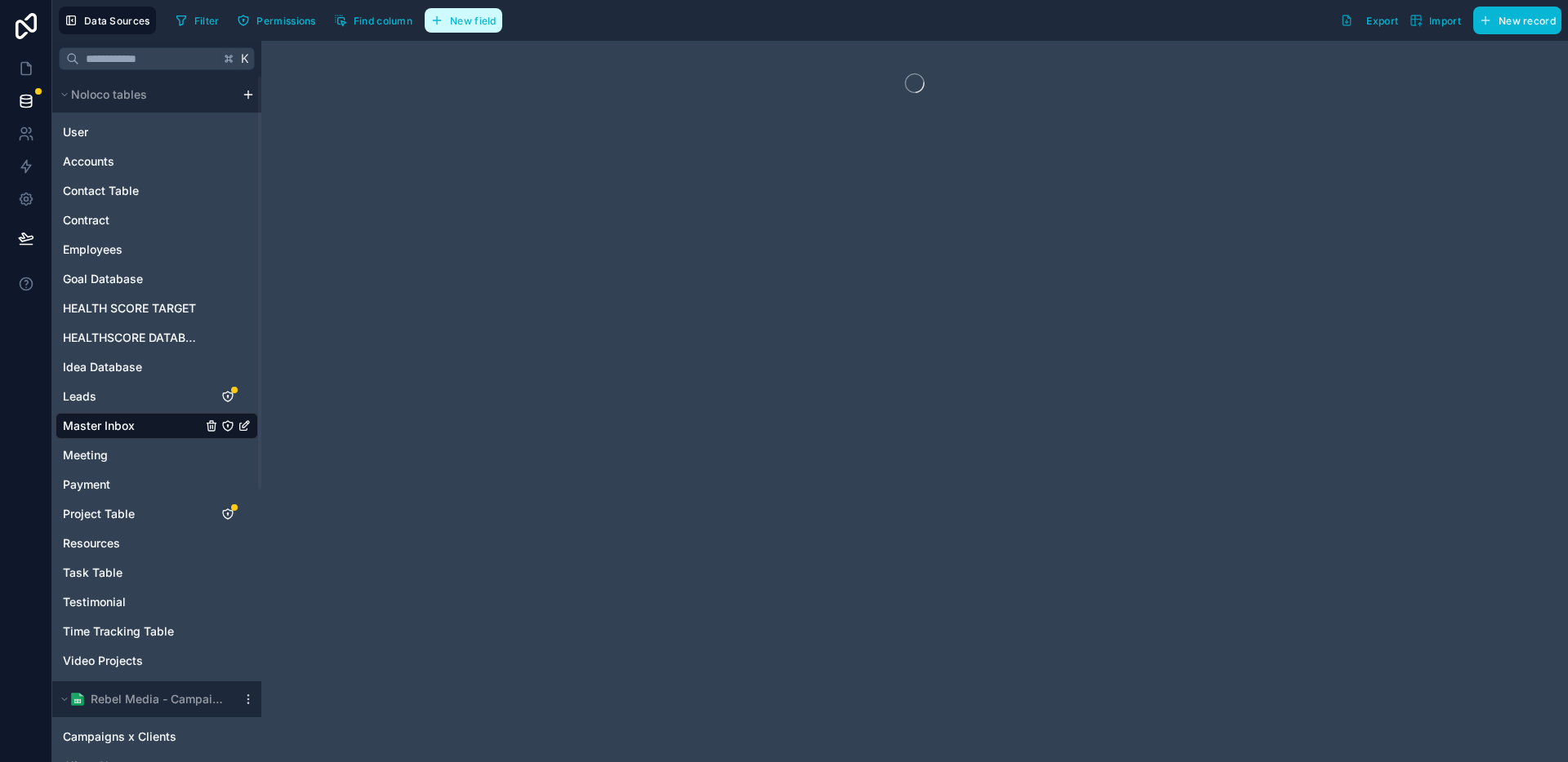
click at [457, 24] on span "New field" at bounding box center [473, 21] width 46 height 12
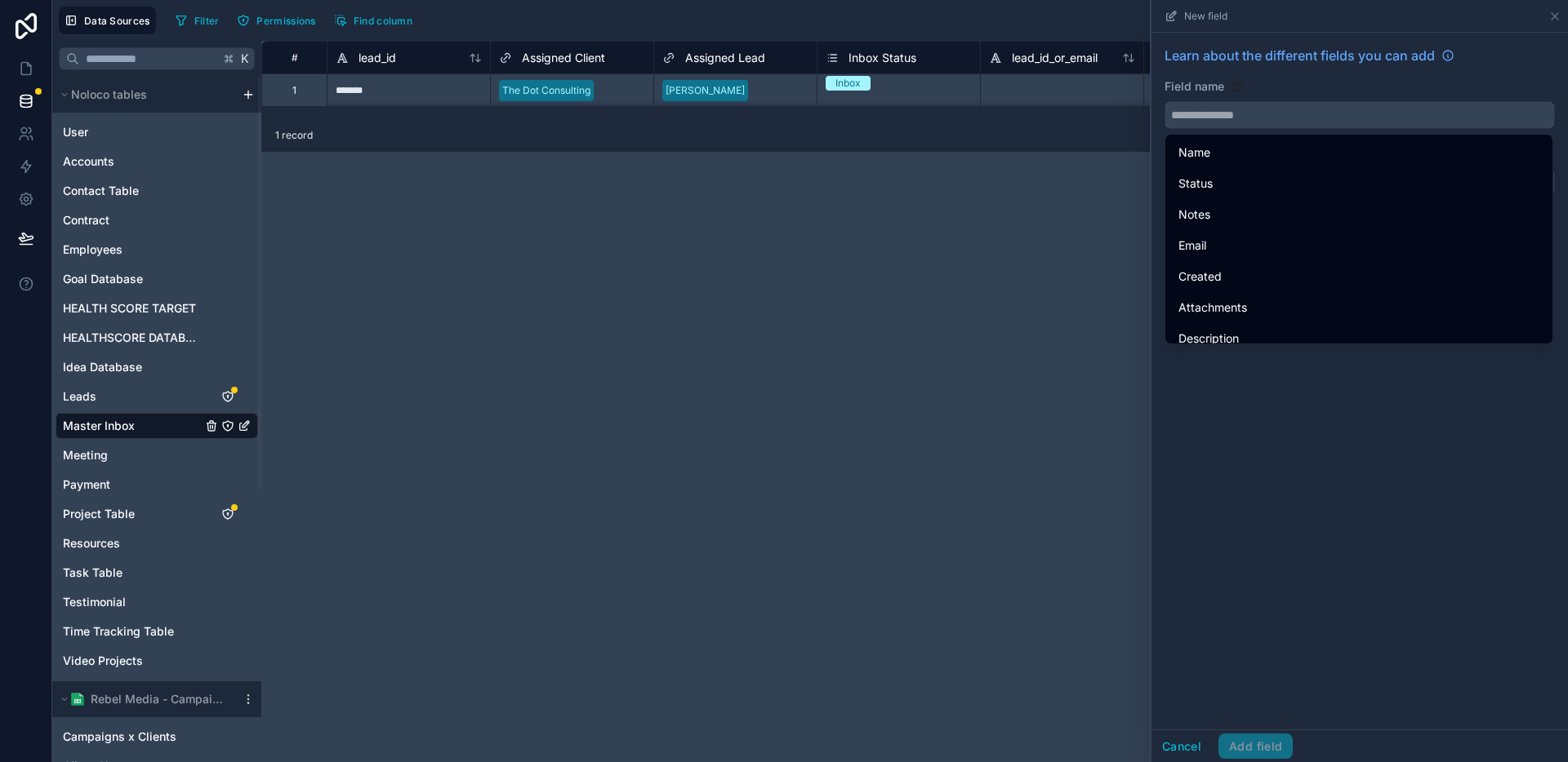
click at [1349, 123] on input "text" at bounding box center [1360, 115] width 389 height 27
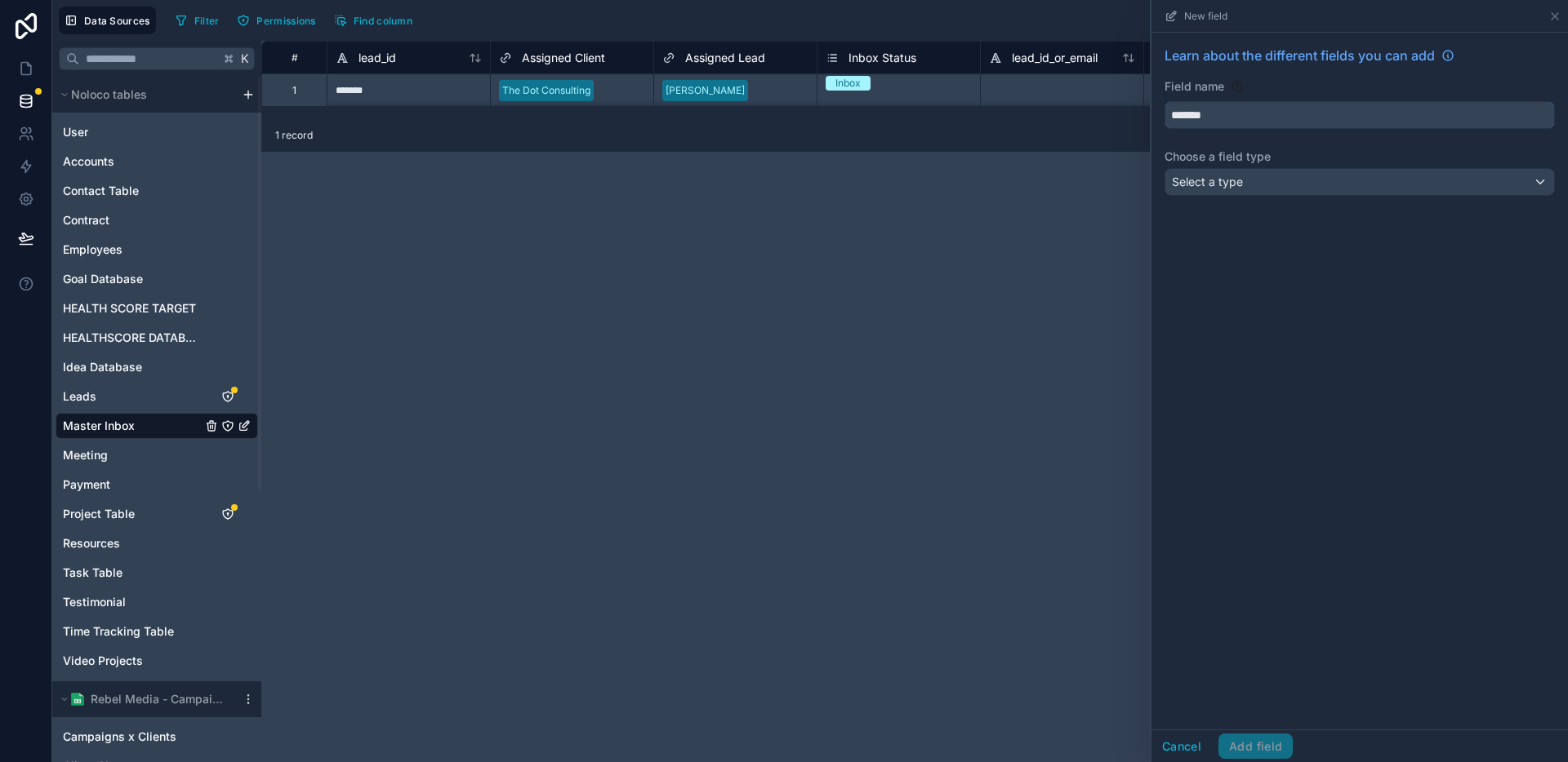
click at [1164, 101] on button "******" at bounding box center [1359, 115] width 390 height 27
click at [1164, 101] on button "**********" at bounding box center [1359, 115] width 390 height 27
type input "**********"
click at [1321, 193] on div "Select a type" at bounding box center [1360, 182] width 389 height 27
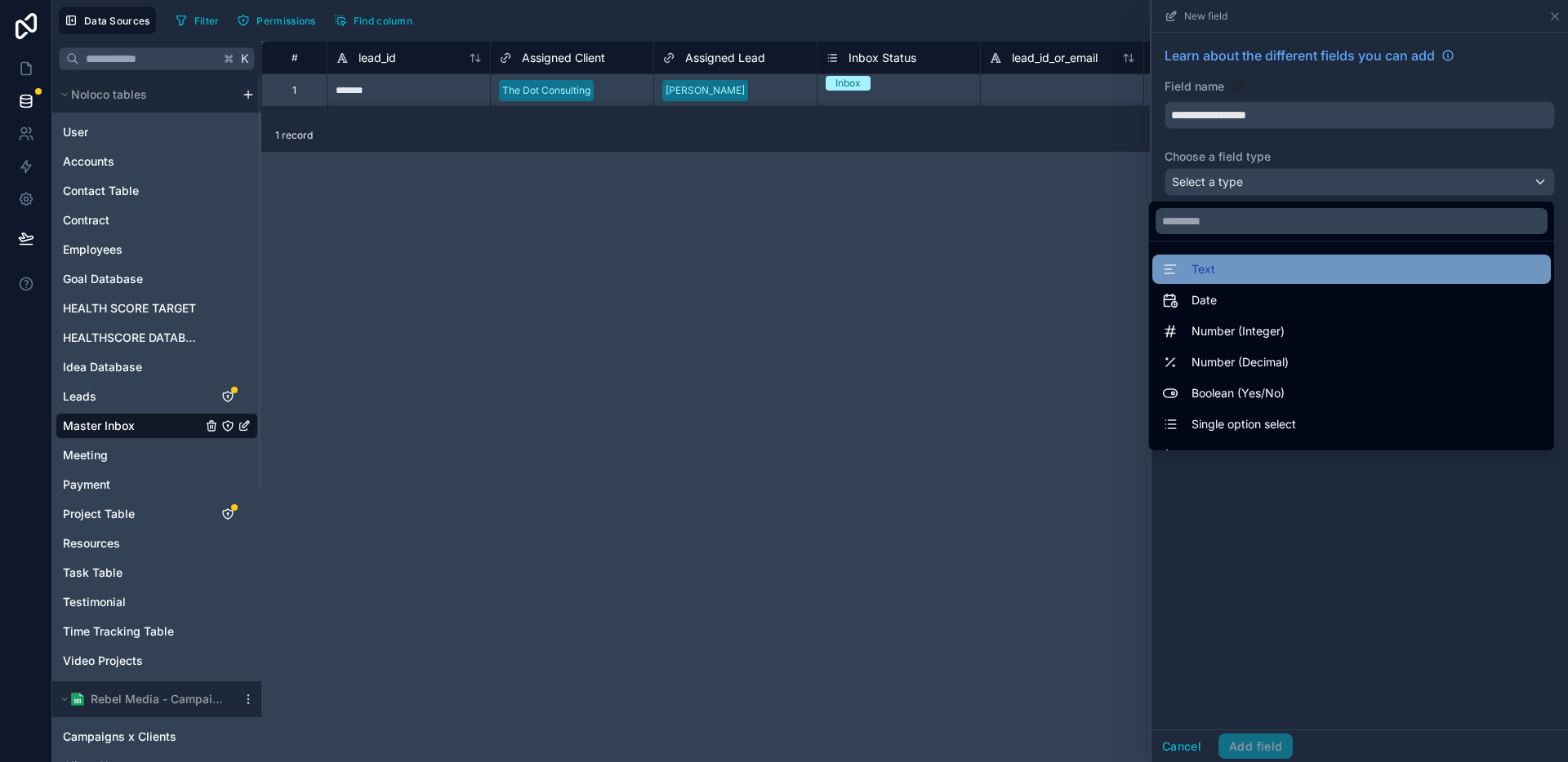
click at [1211, 277] on div "Text" at bounding box center [1352, 269] width 379 height 20
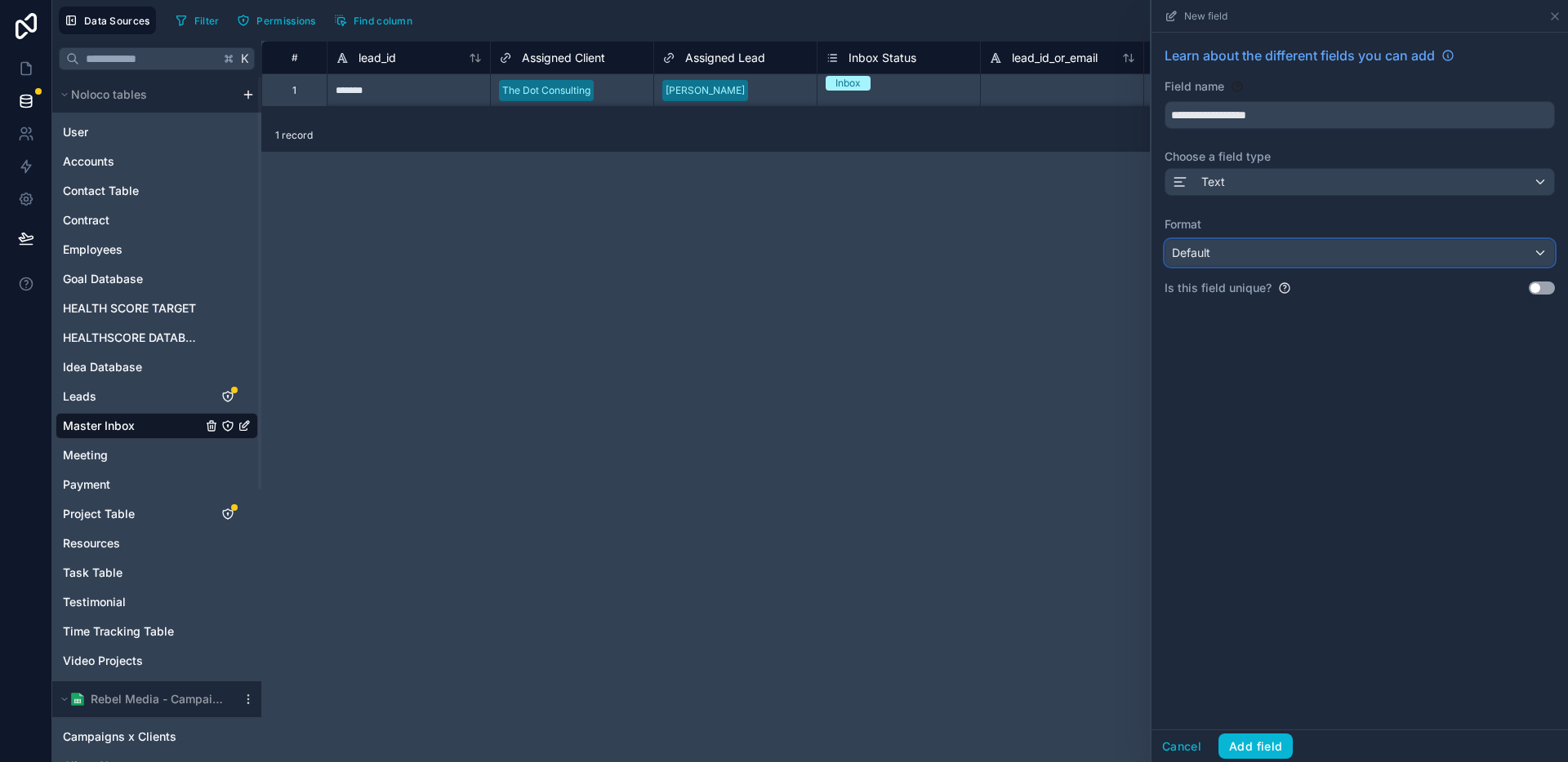
click at [1250, 255] on div "Default" at bounding box center [1360, 252] width 389 height 27
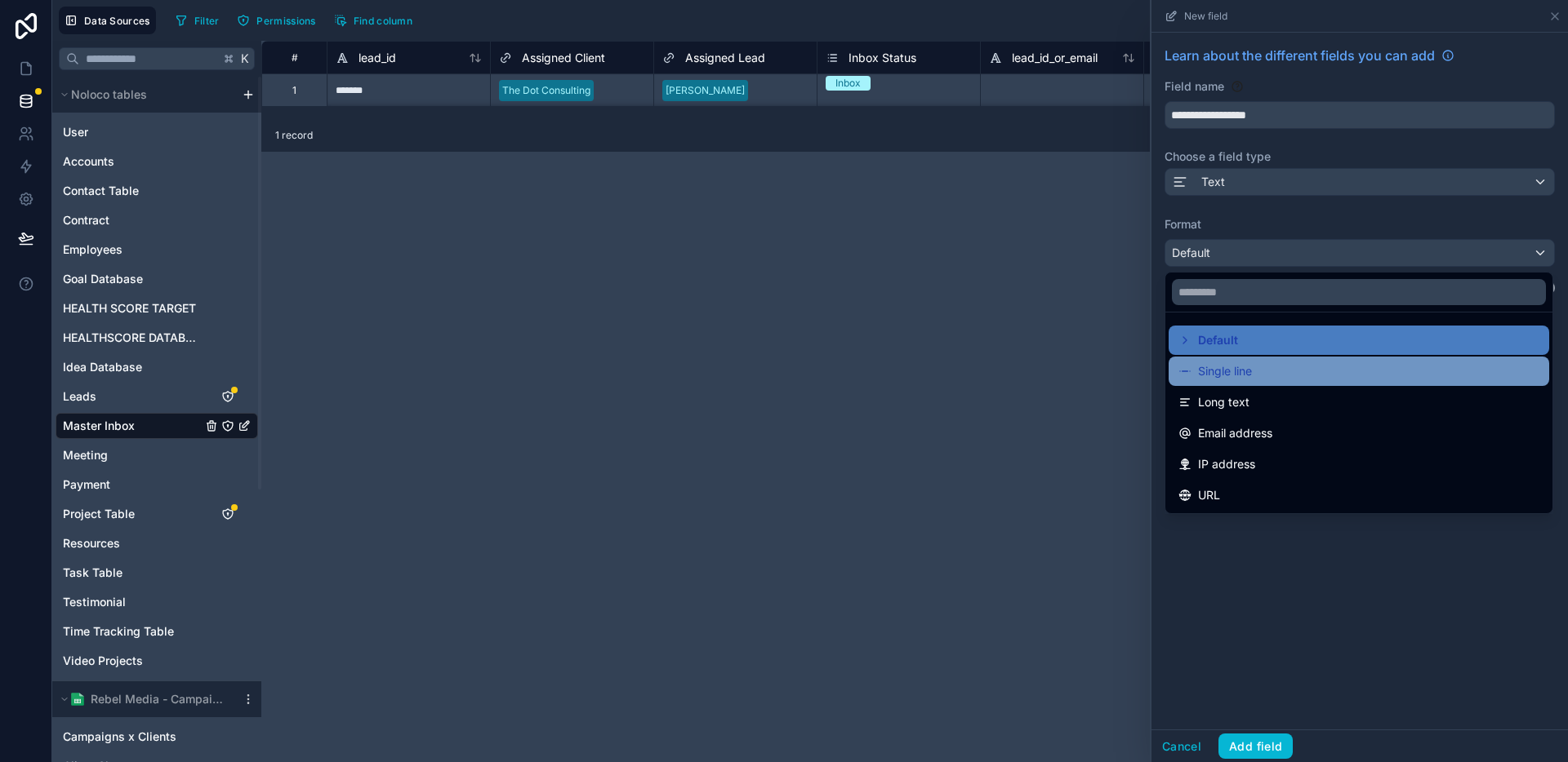
click at [1245, 378] on span "Single line" at bounding box center [1224, 371] width 54 height 20
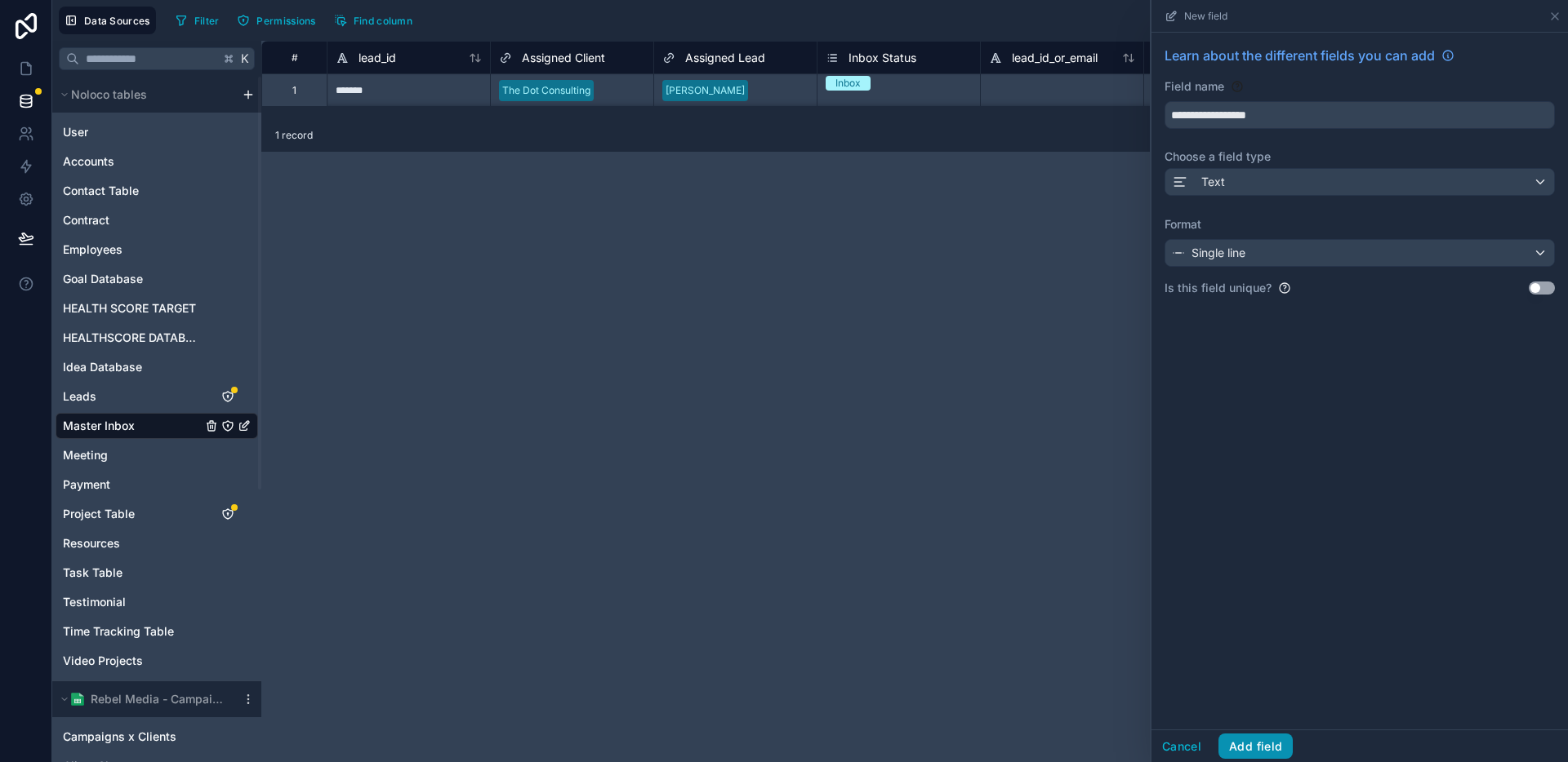
click at [1260, 756] on button "Add field" at bounding box center [1256, 746] width 75 height 27
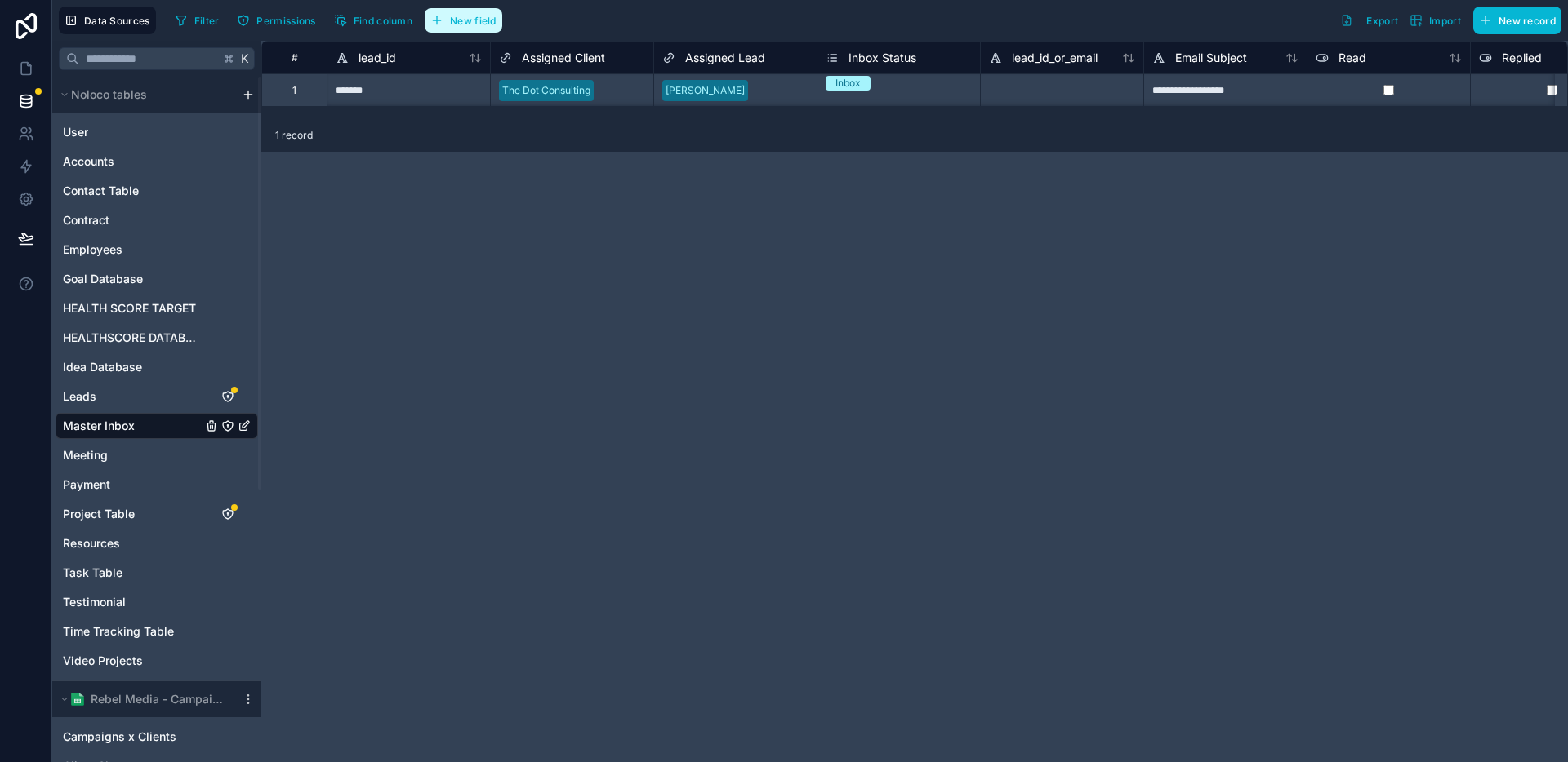
click at [479, 22] on span "New field" at bounding box center [473, 21] width 46 height 12
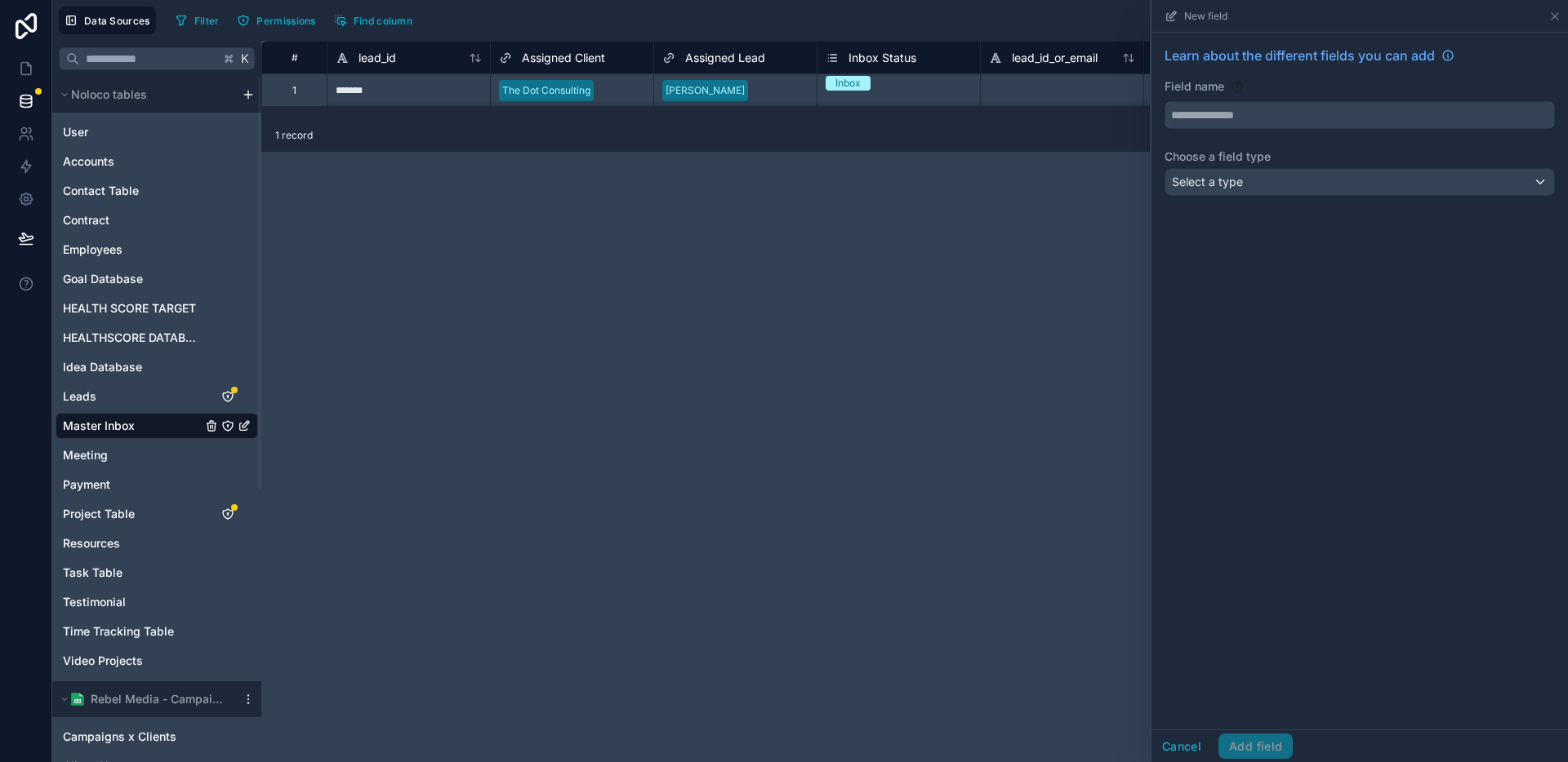
click at [1246, 119] on input "text" at bounding box center [1360, 115] width 389 height 27
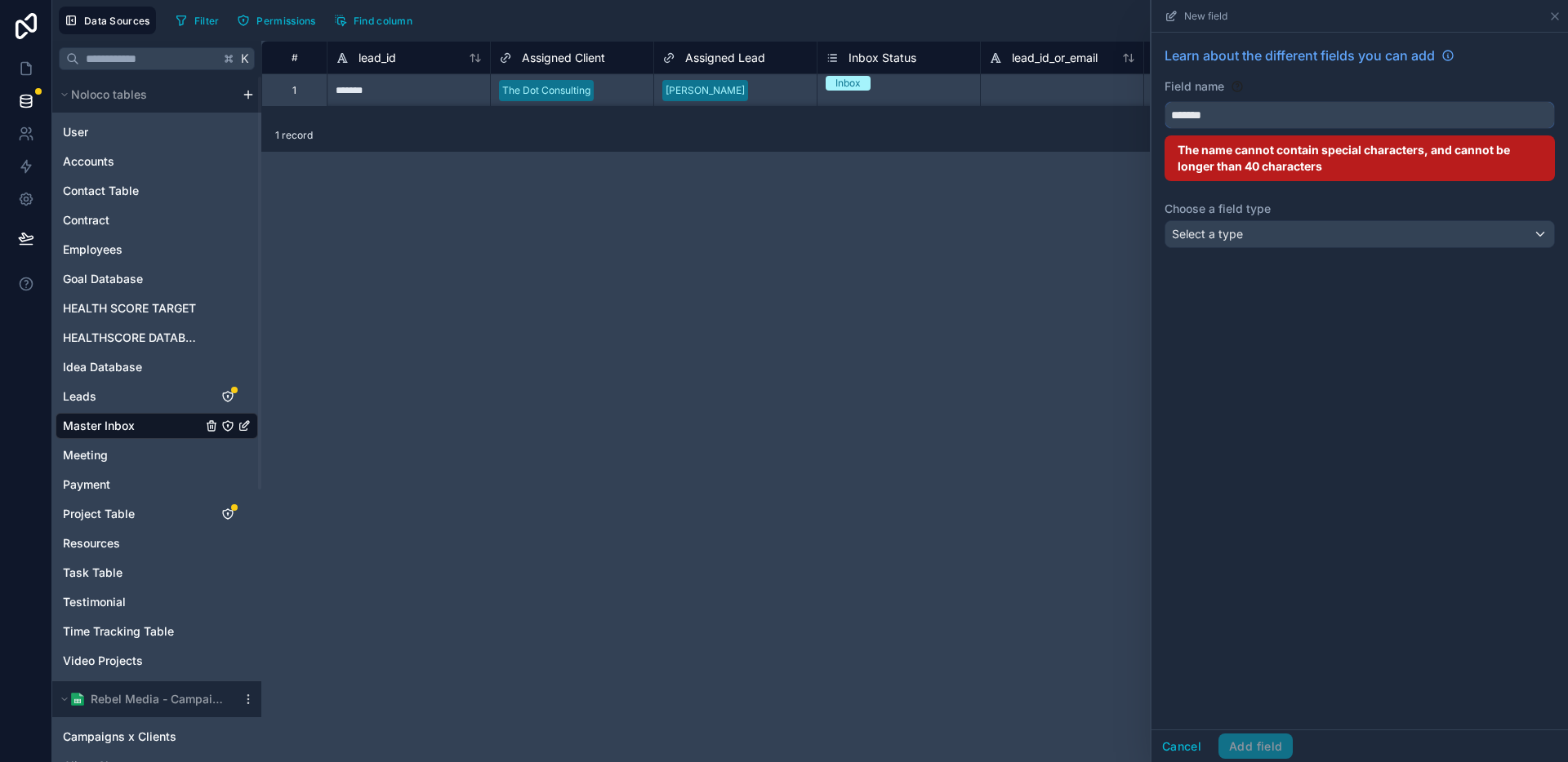
click at [1164, 101] on button "******" at bounding box center [1359, 115] width 390 height 27
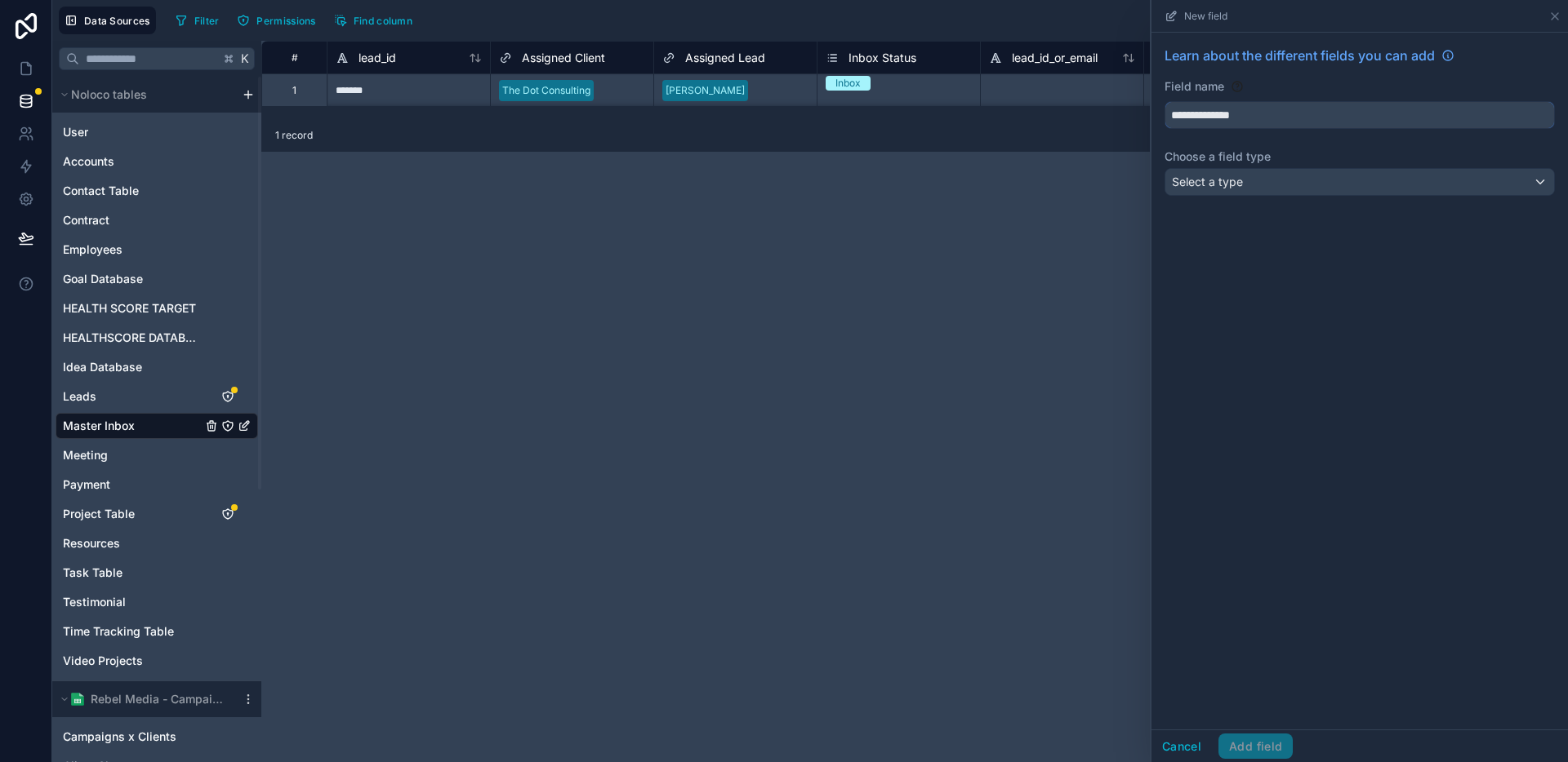
click at [1164, 101] on button "**********" at bounding box center [1359, 115] width 390 height 27
type input "**********"
click at [1236, 196] on div "**********" at bounding box center [1360, 124] width 417 height 183
click at [1250, 190] on div "Select a type" at bounding box center [1360, 182] width 389 height 27
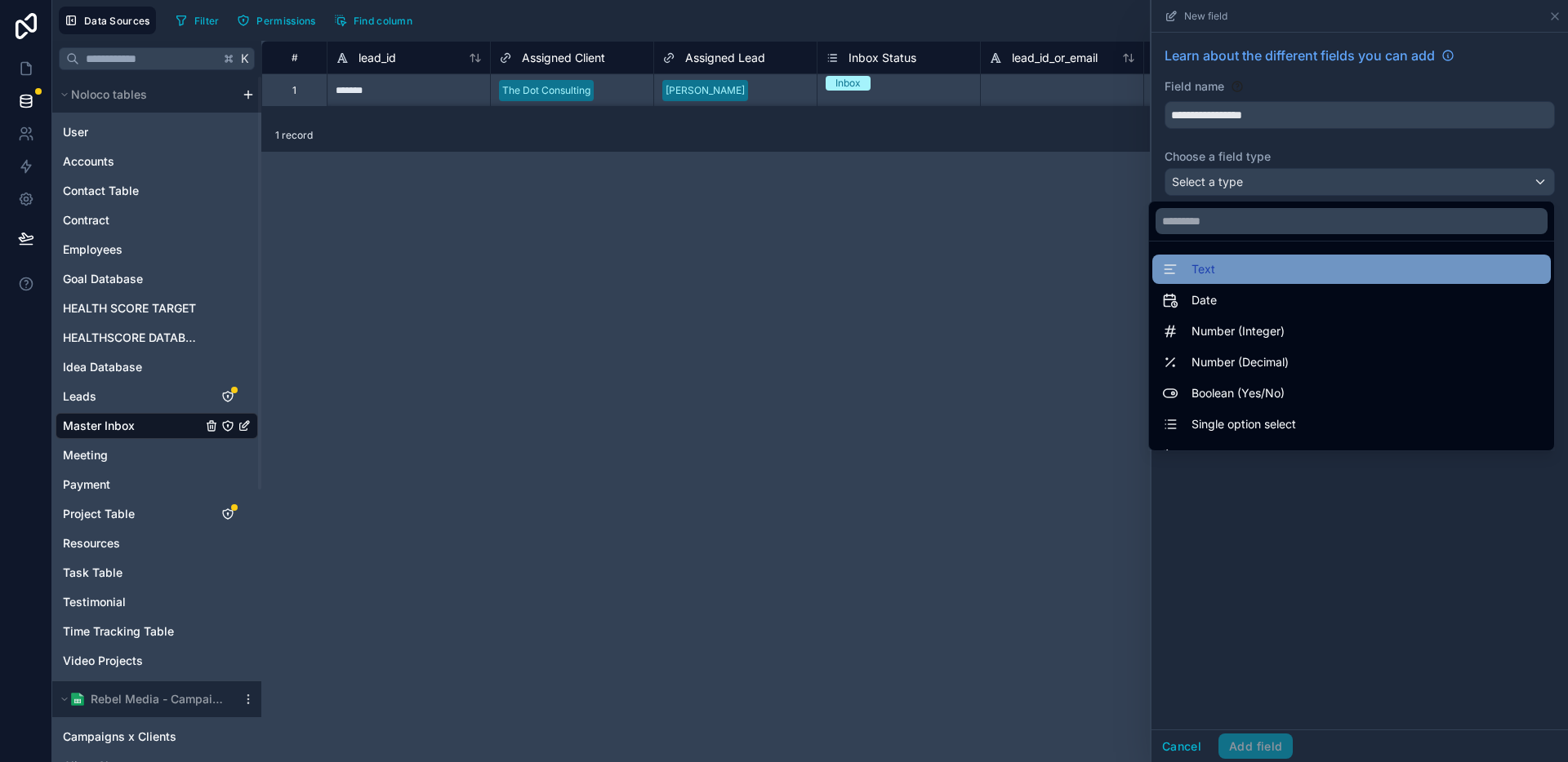
click at [1222, 265] on div "Text" at bounding box center [1352, 269] width 379 height 20
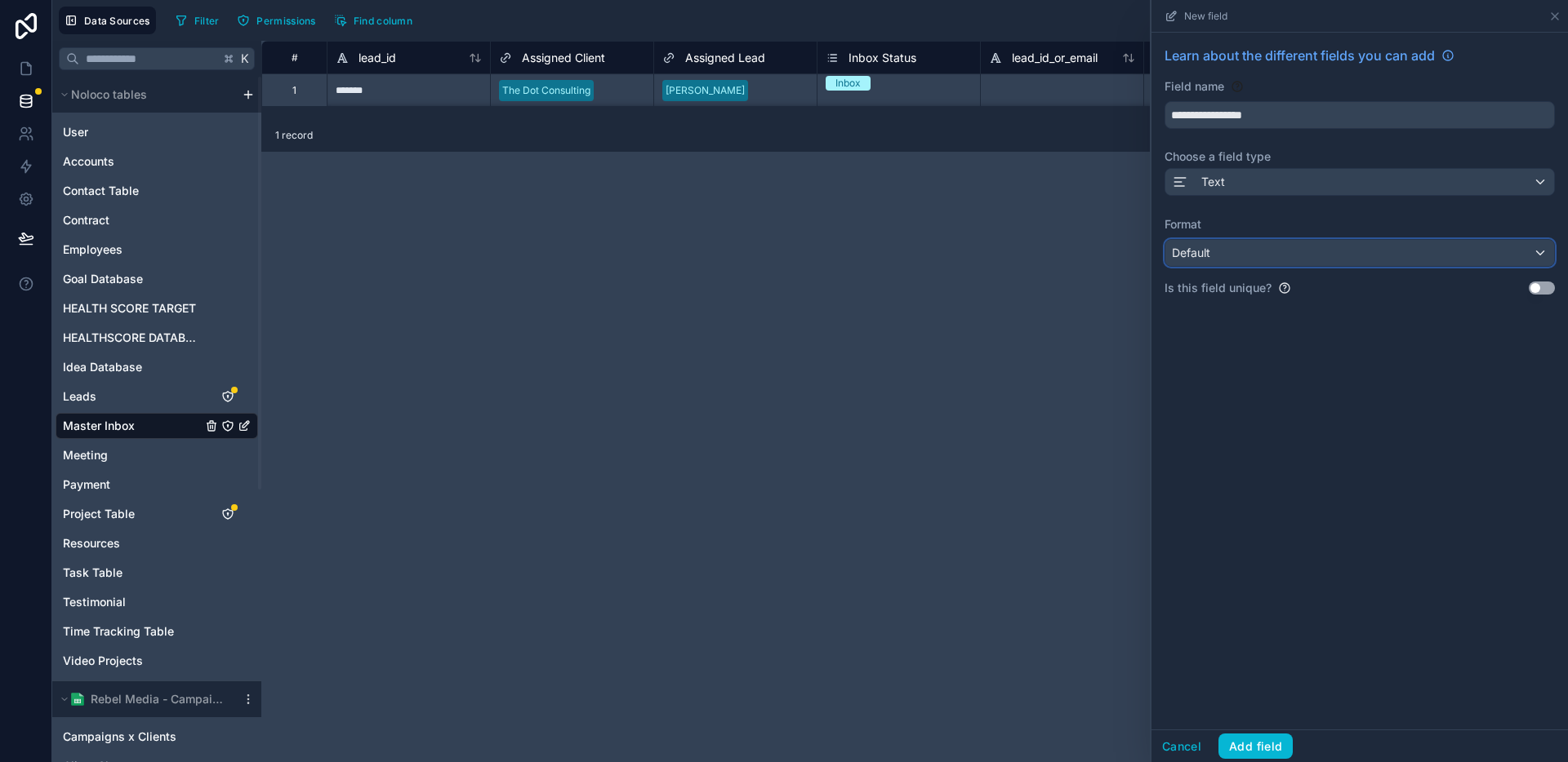
click at [1256, 254] on div "Default" at bounding box center [1360, 252] width 389 height 27
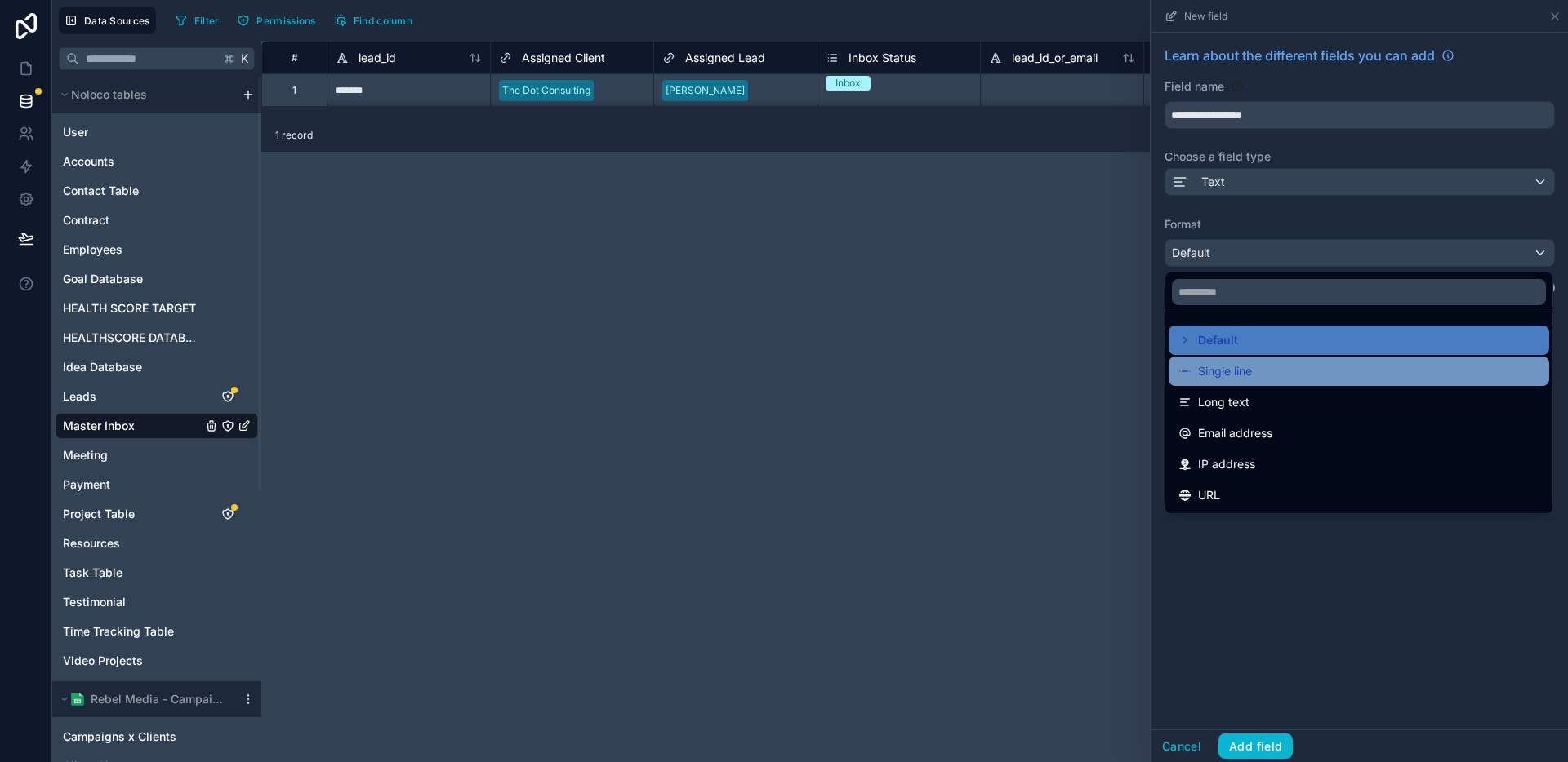
click at [1246, 366] on span "Single line" at bounding box center [1224, 371] width 54 height 20
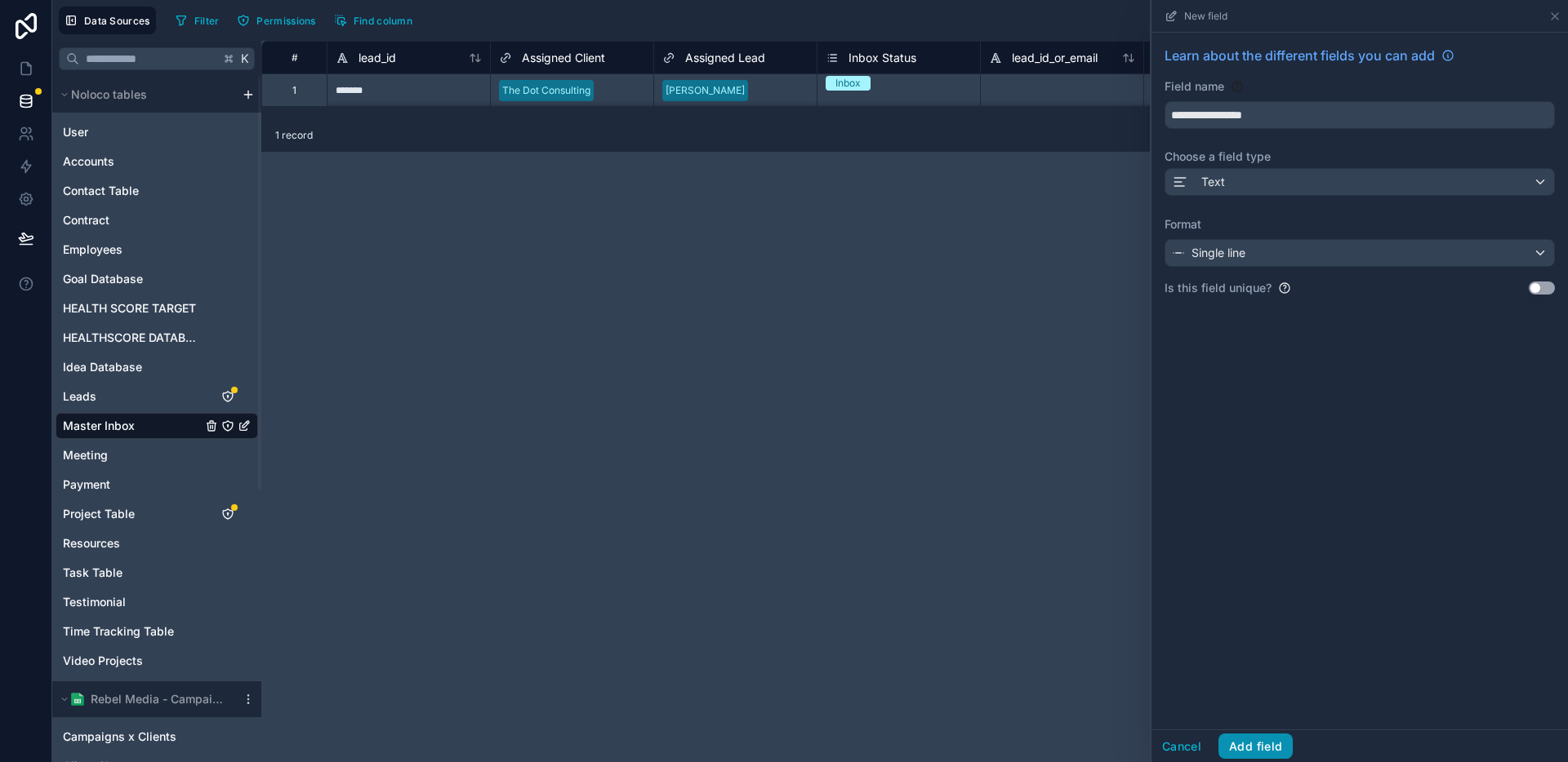
click at [1259, 738] on button "Add field" at bounding box center [1256, 746] width 75 height 27
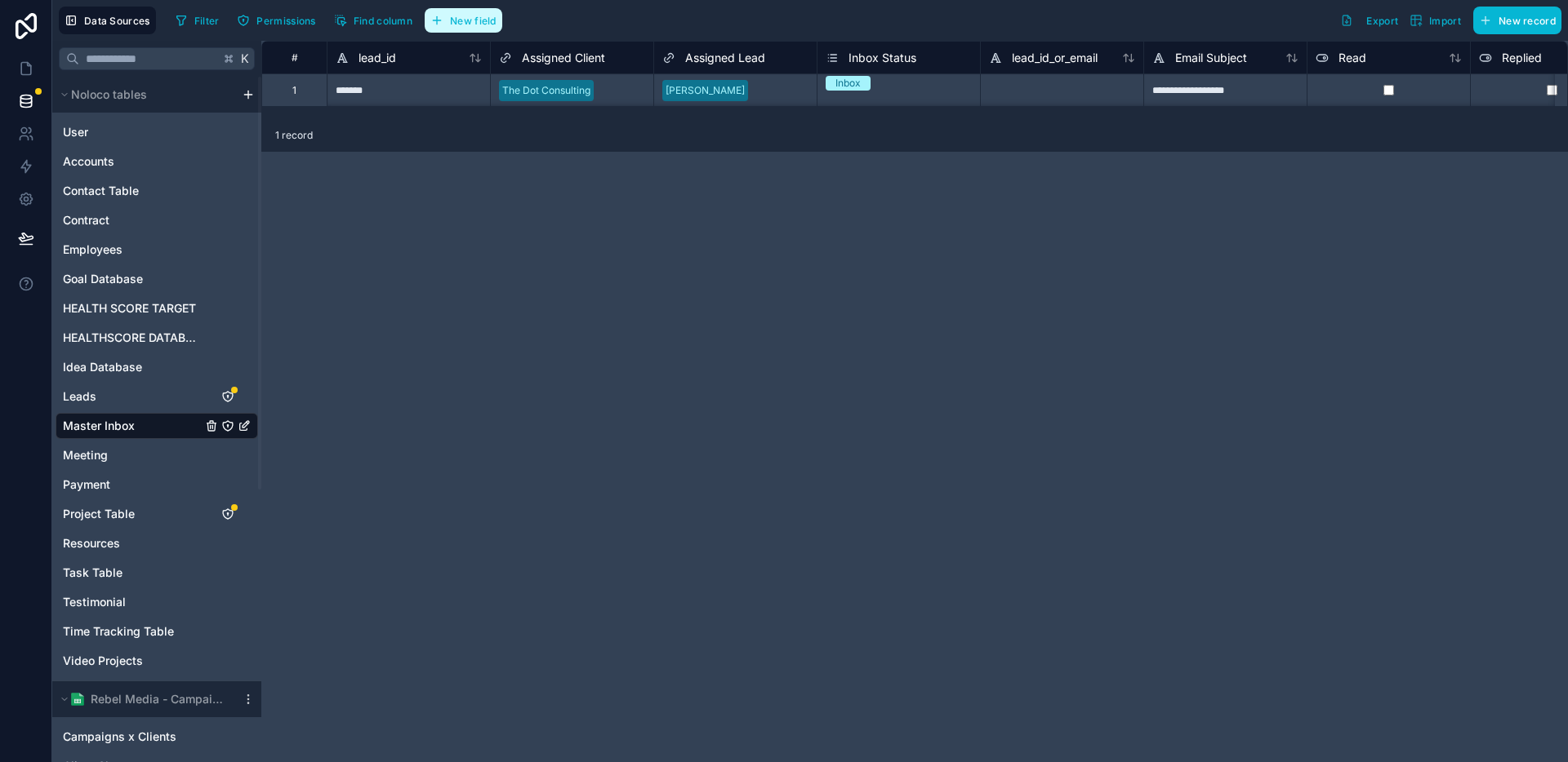
click at [476, 27] on button "New field" at bounding box center [463, 20] width 78 height 25
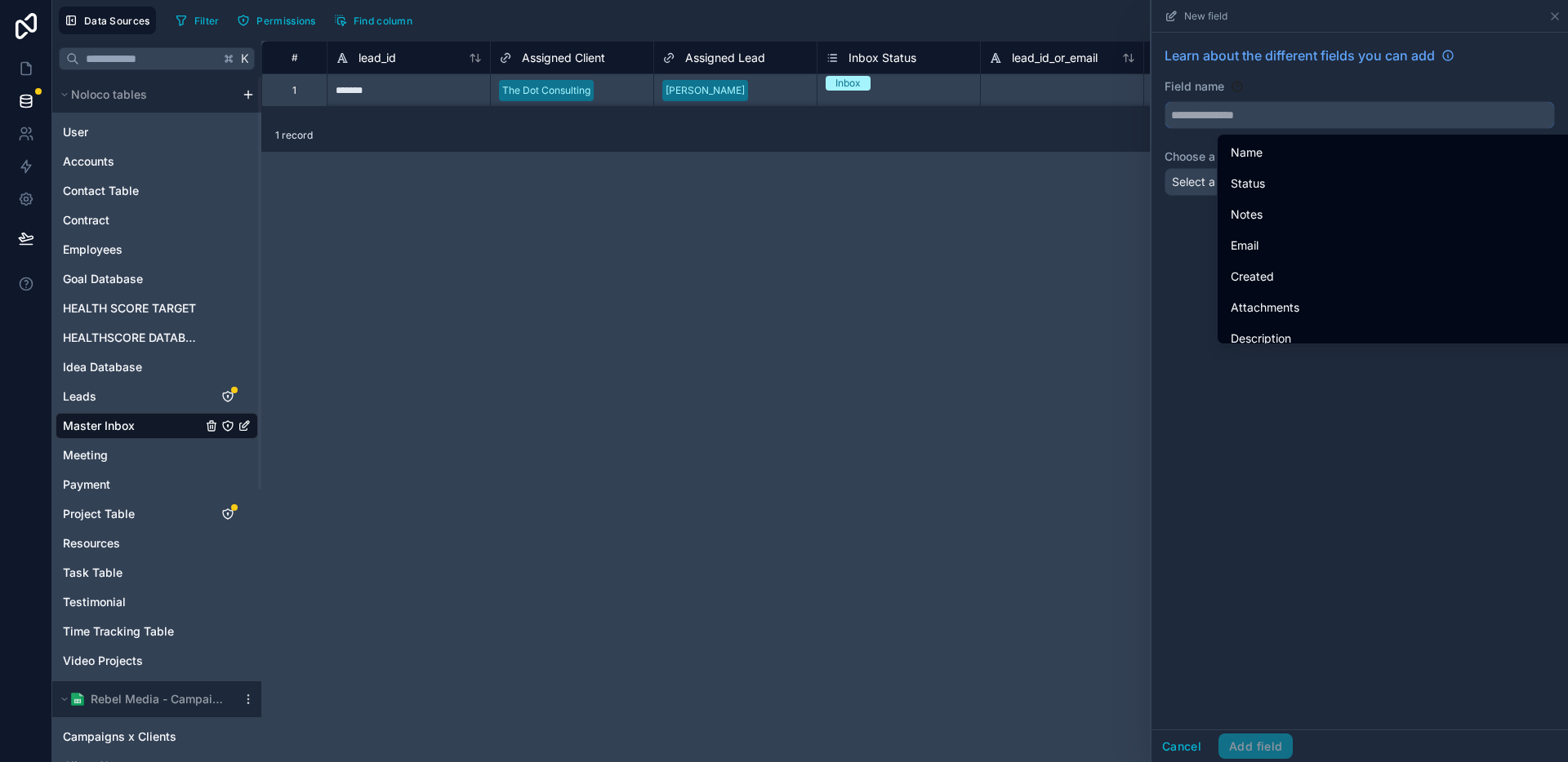
click at [1306, 119] on input "text" at bounding box center [1360, 115] width 389 height 27
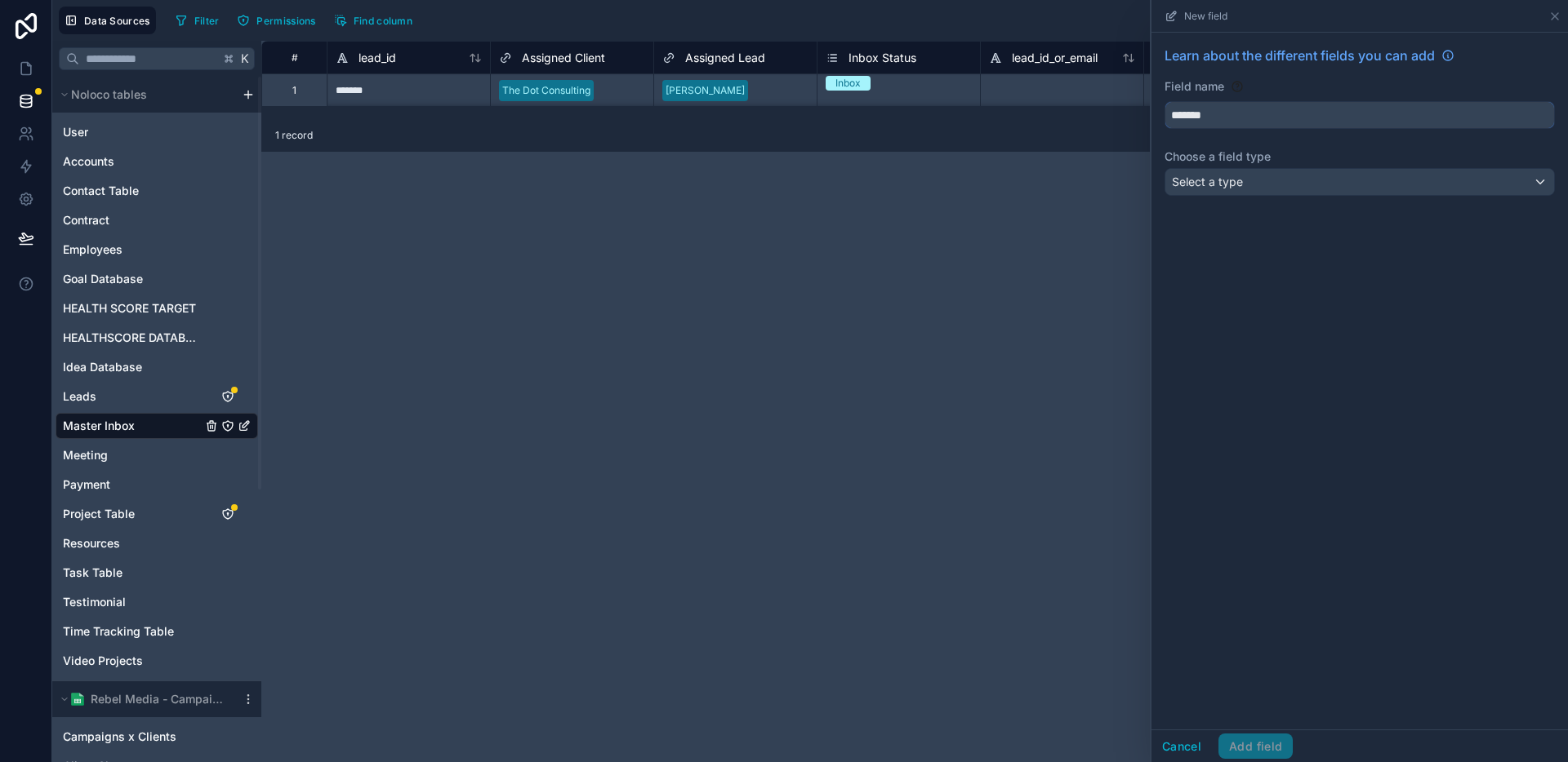
click at [1164, 101] on button "******" at bounding box center [1359, 115] width 390 height 27
click at [1164, 101] on button "**********" at bounding box center [1359, 115] width 390 height 27
type input "**********"
click at [1290, 200] on div "**********" at bounding box center [1360, 124] width 417 height 183
click at [1301, 187] on div "Select a type" at bounding box center [1360, 182] width 389 height 27
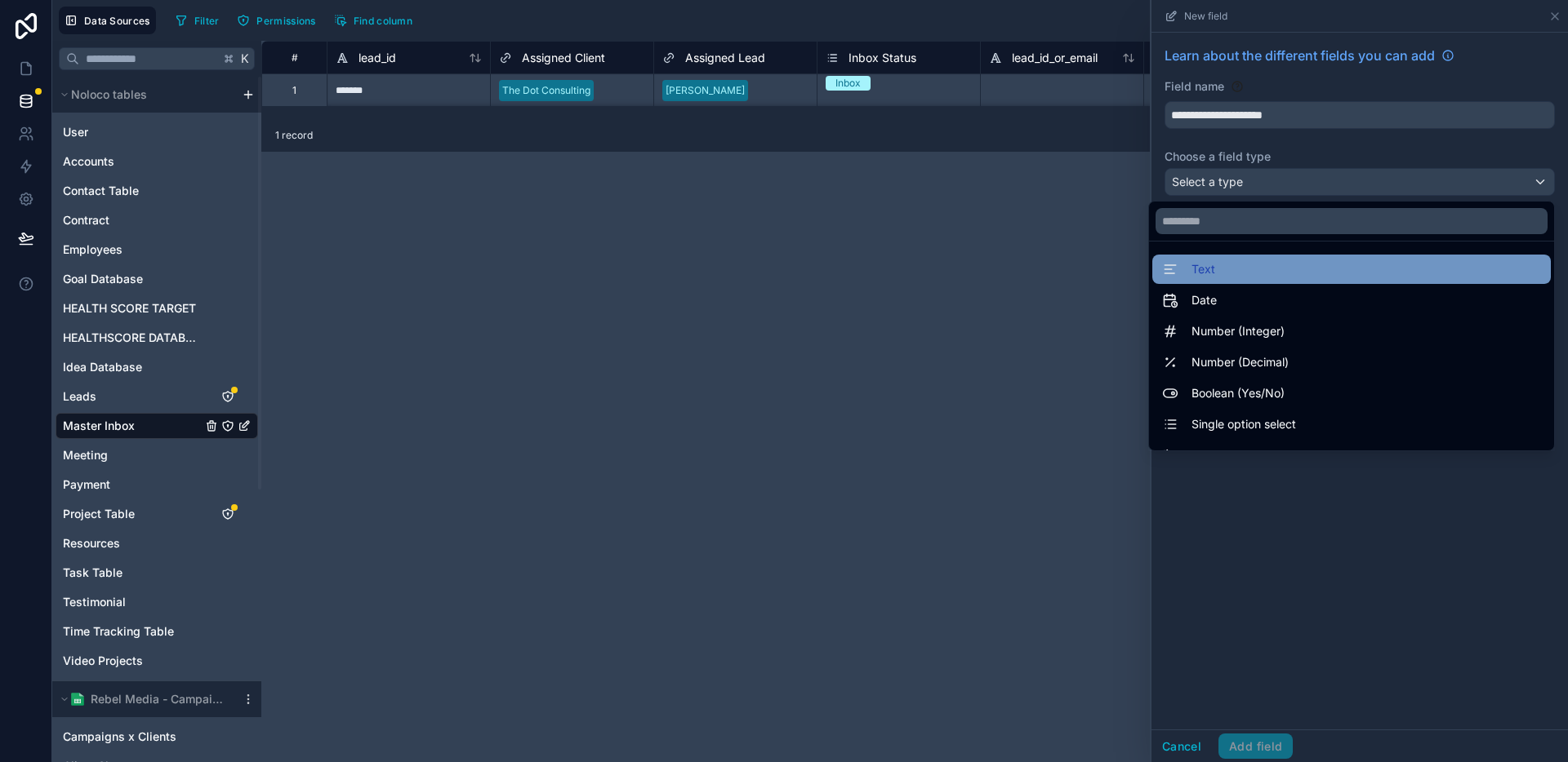
click at [1225, 271] on div "Text" at bounding box center [1352, 269] width 379 height 20
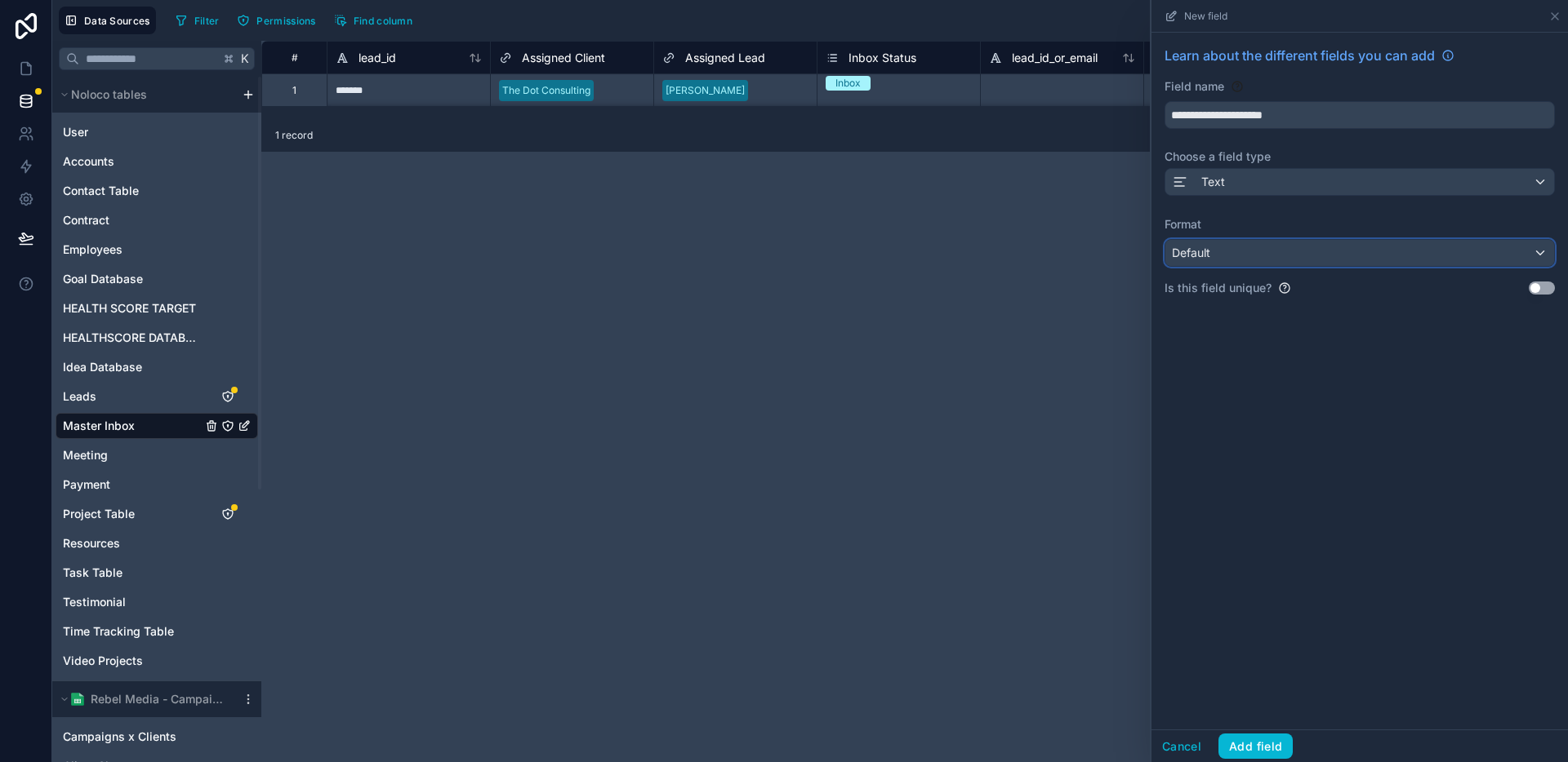
click at [1251, 260] on div "Default" at bounding box center [1360, 252] width 389 height 27
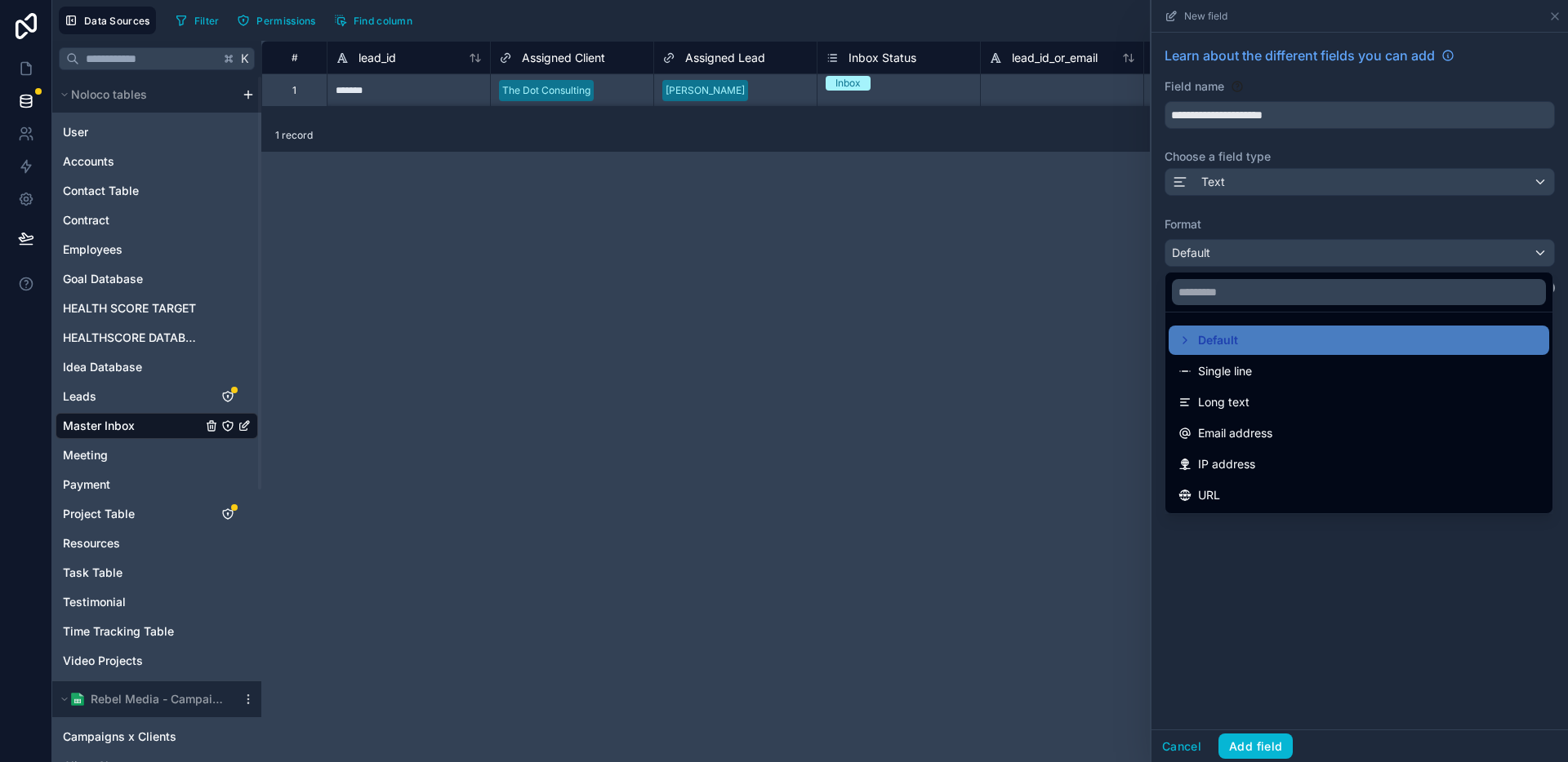
drag, startPoint x: 1226, startPoint y: 370, endPoint x: 1237, endPoint y: 400, distance: 32.0
click at [1226, 370] on span "Single line" at bounding box center [1224, 371] width 54 height 20
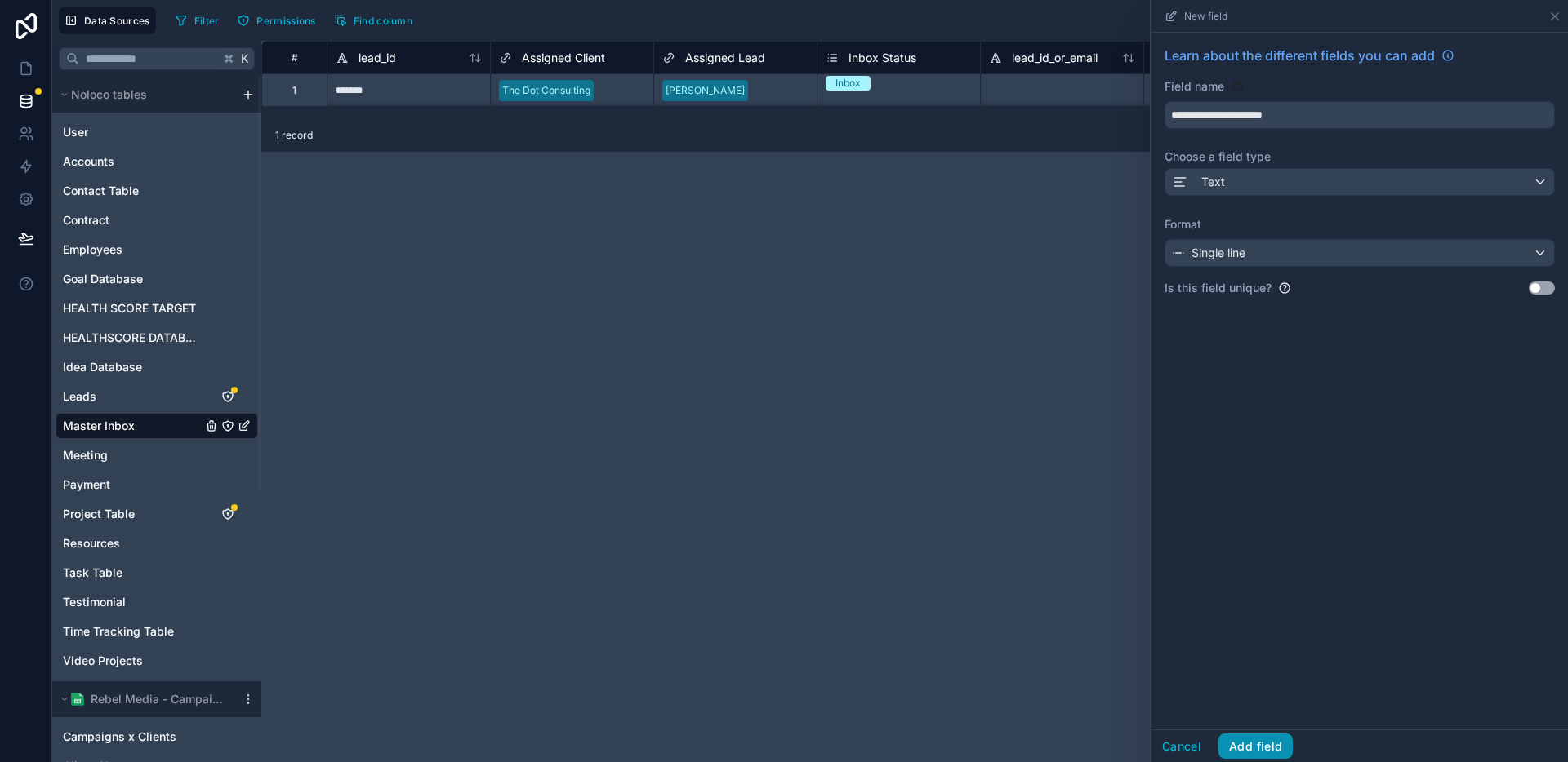
click at [1273, 751] on button "Add field" at bounding box center [1256, 746] width 75 height 27
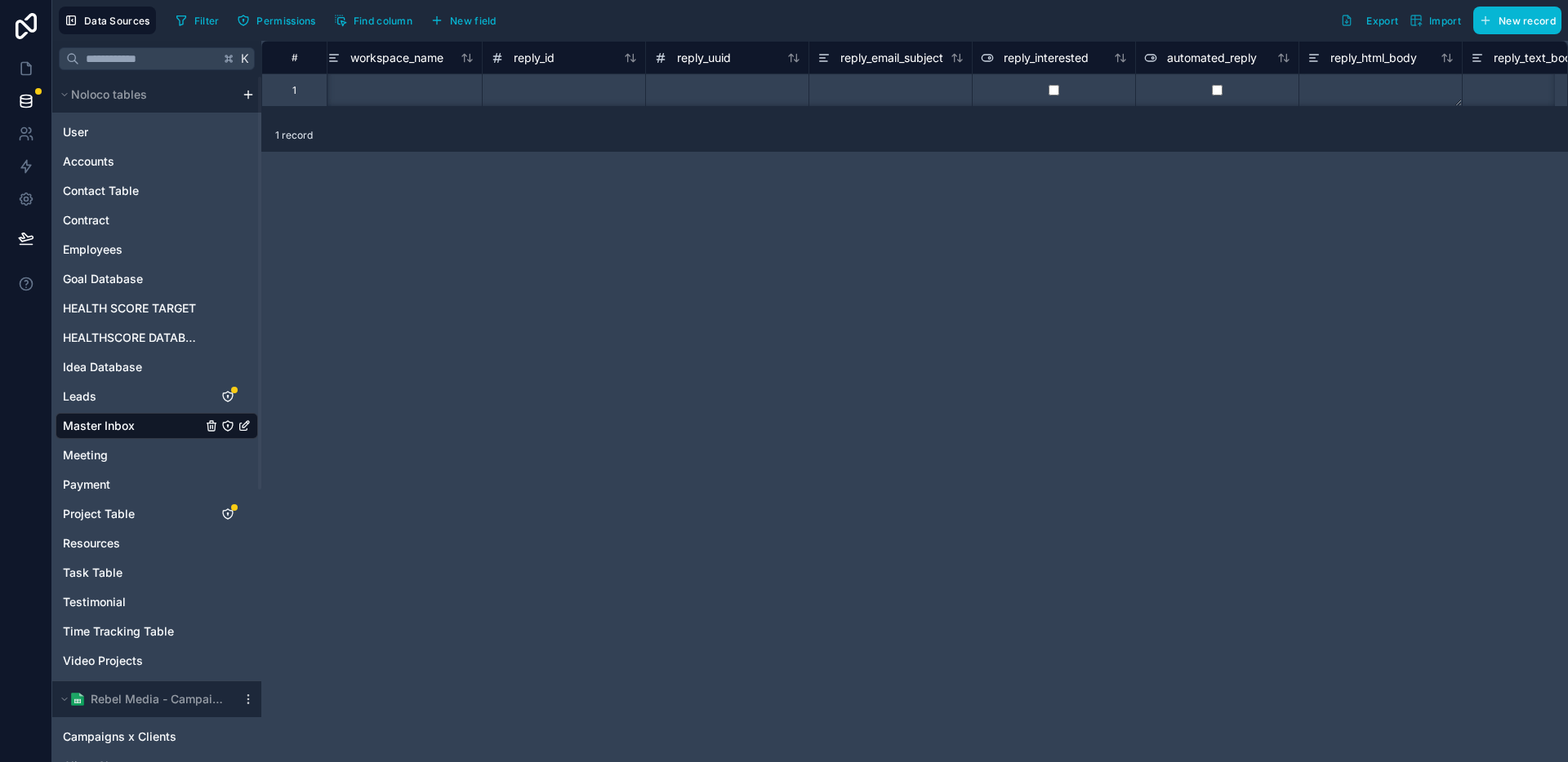
scroll to position [0, 4873]
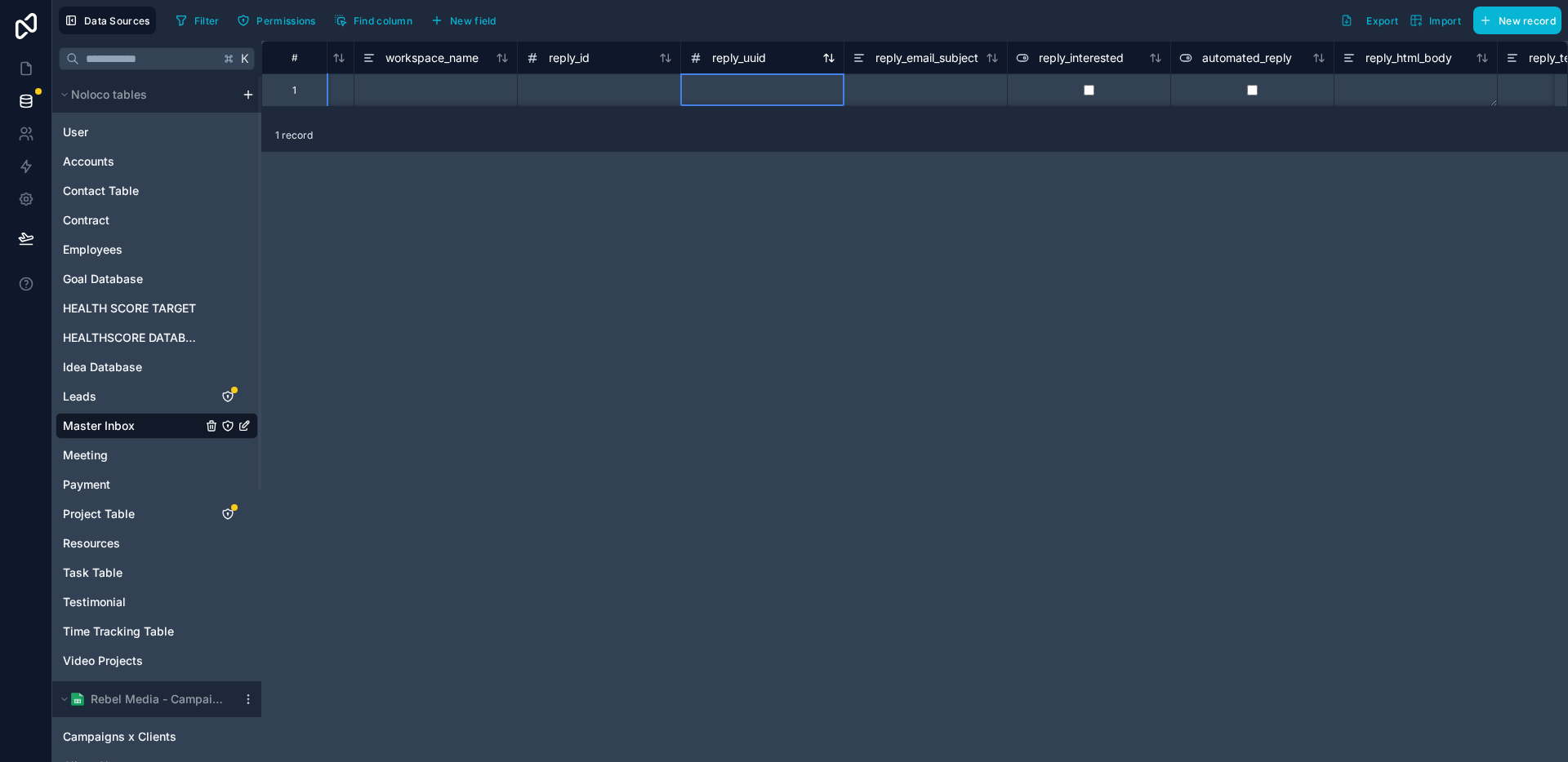
click at [737, 58] on span "reply_uuid" at bounding box center [739, 58] width 54 height 17
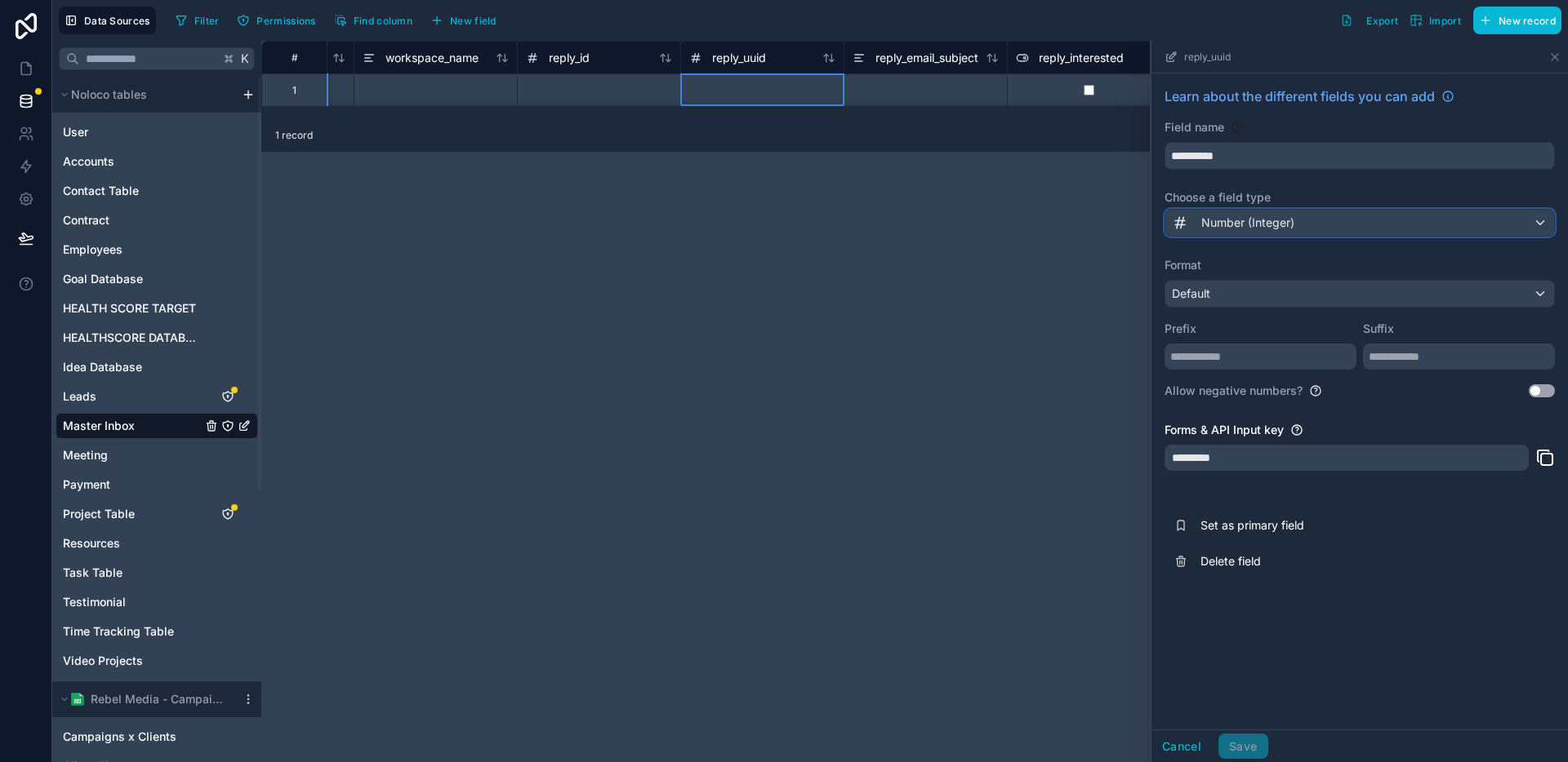
click at [1235, 221] on span "Number (Integer)" at bounding box center [1248, 223] width 93 height 17
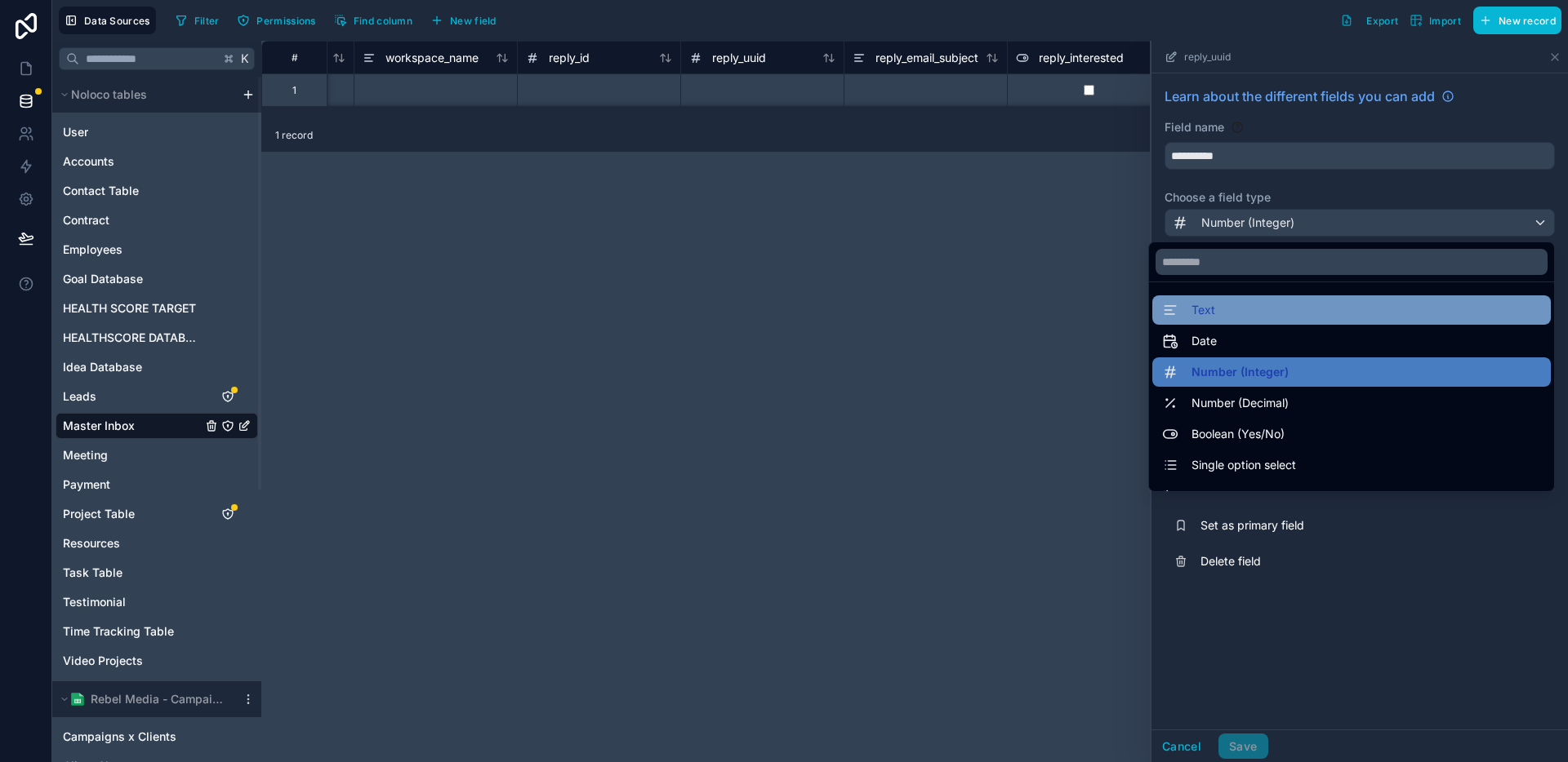
click at [1214, 300] on div "Text" at bounding box center [1352, 310] width 379 height 20
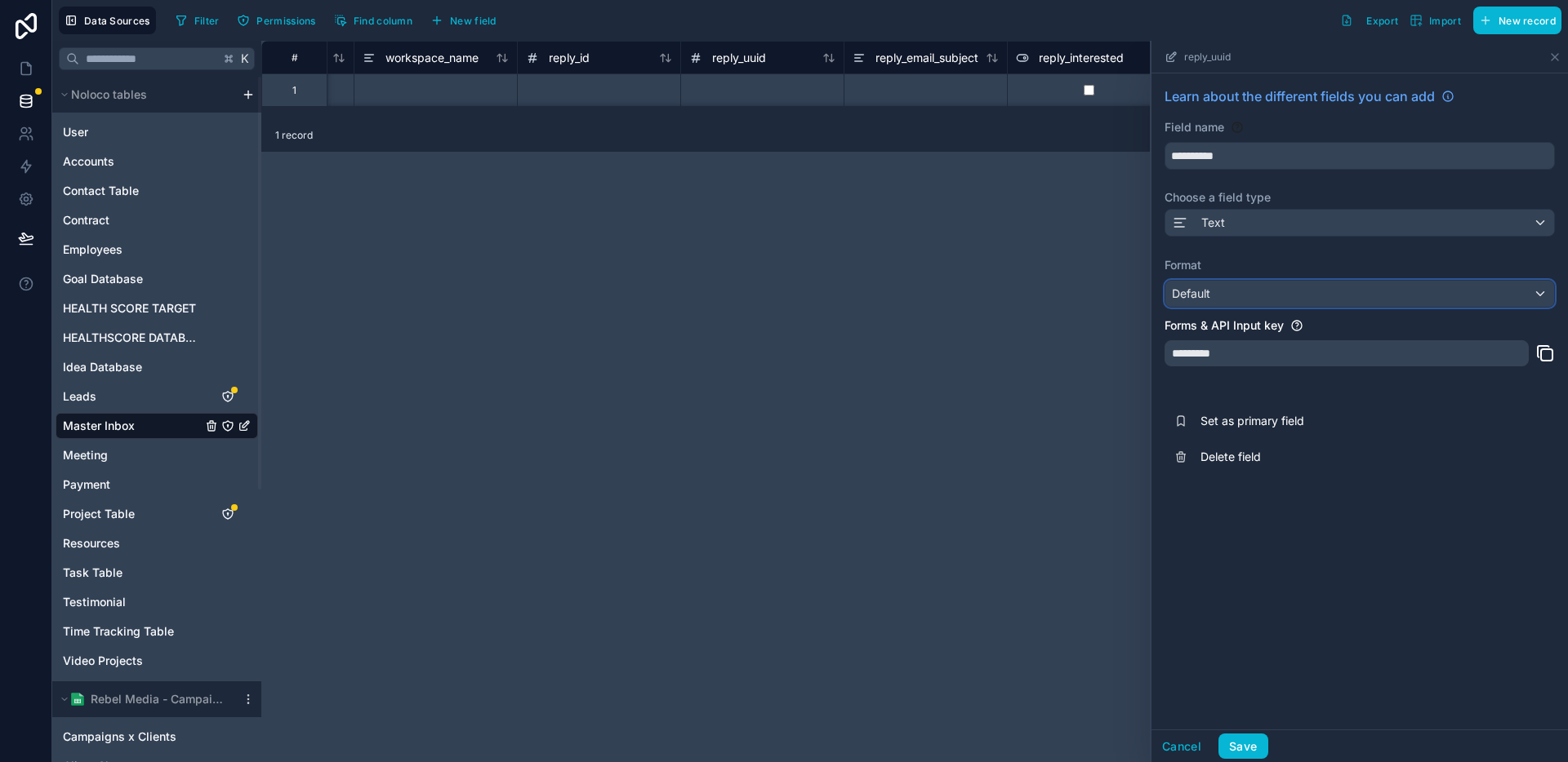
click at [1230, 289] on div "Default" at bounding box center [1360, 294] width 389 height 27
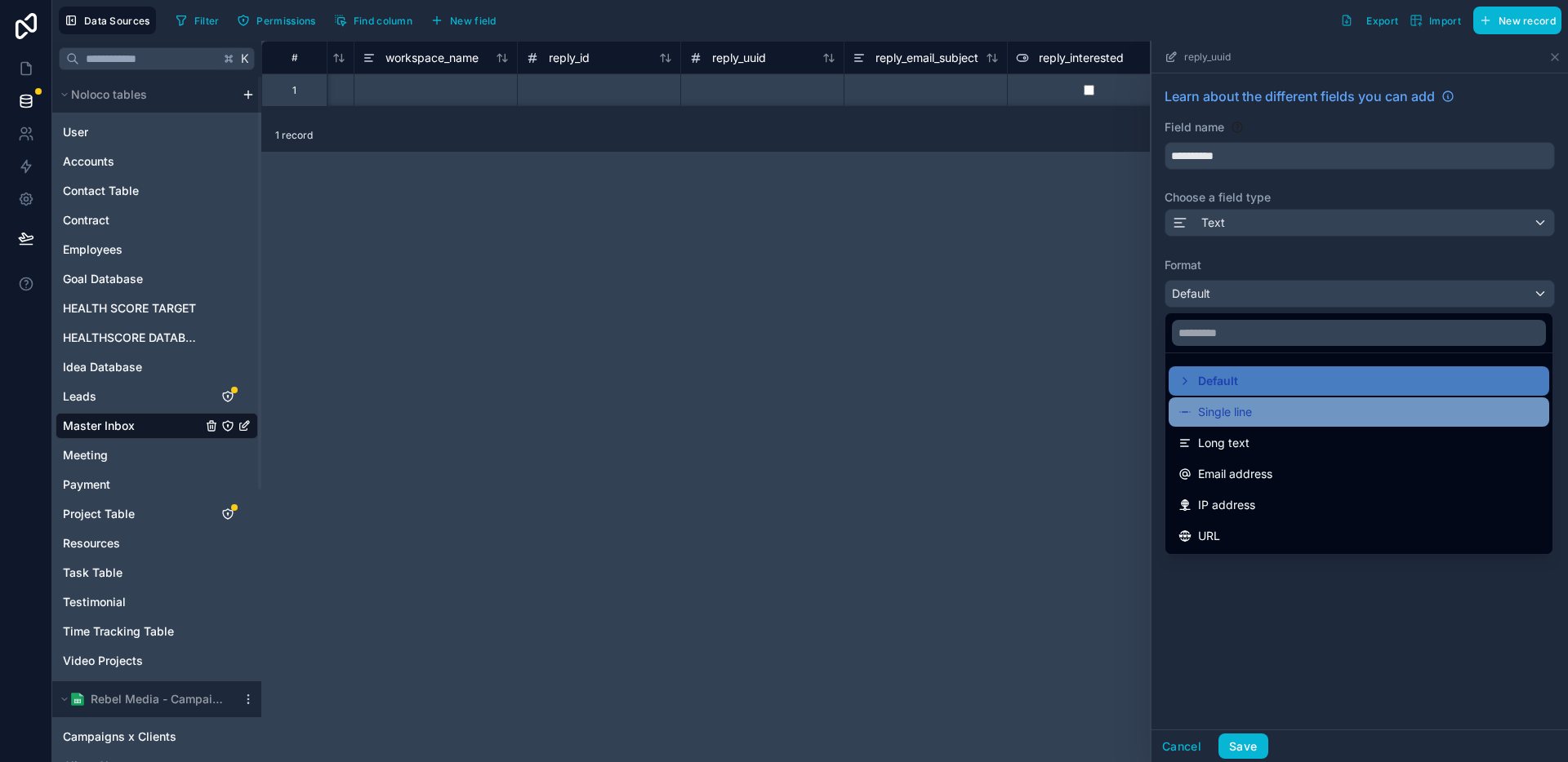
click at [1221, 417] on span "Single line" at bounding box center [1224, 412] width 54 height 20
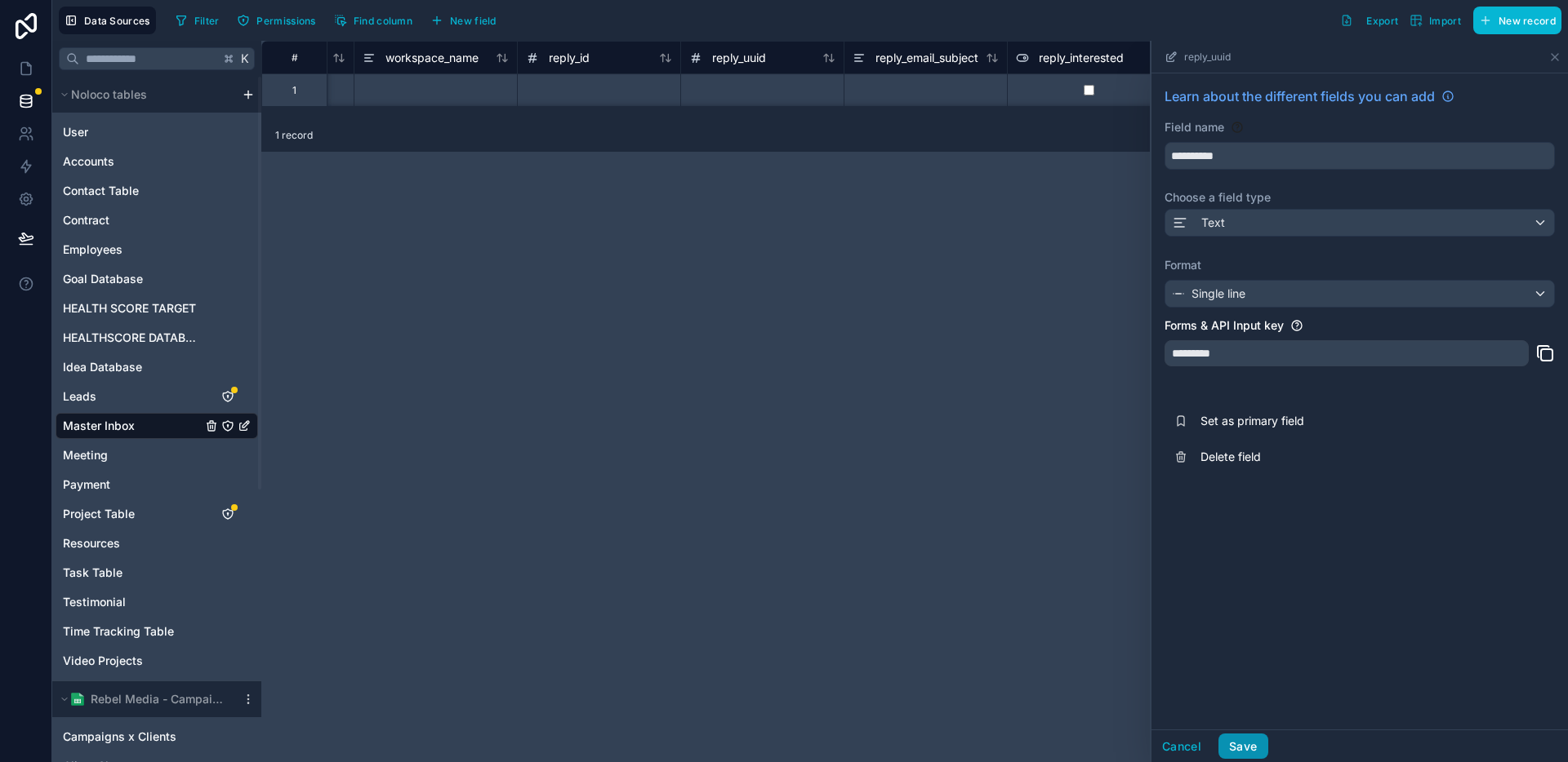
click at [1242, 743] on button "Save" at bounding box center [1243, 746] width 49 height 27
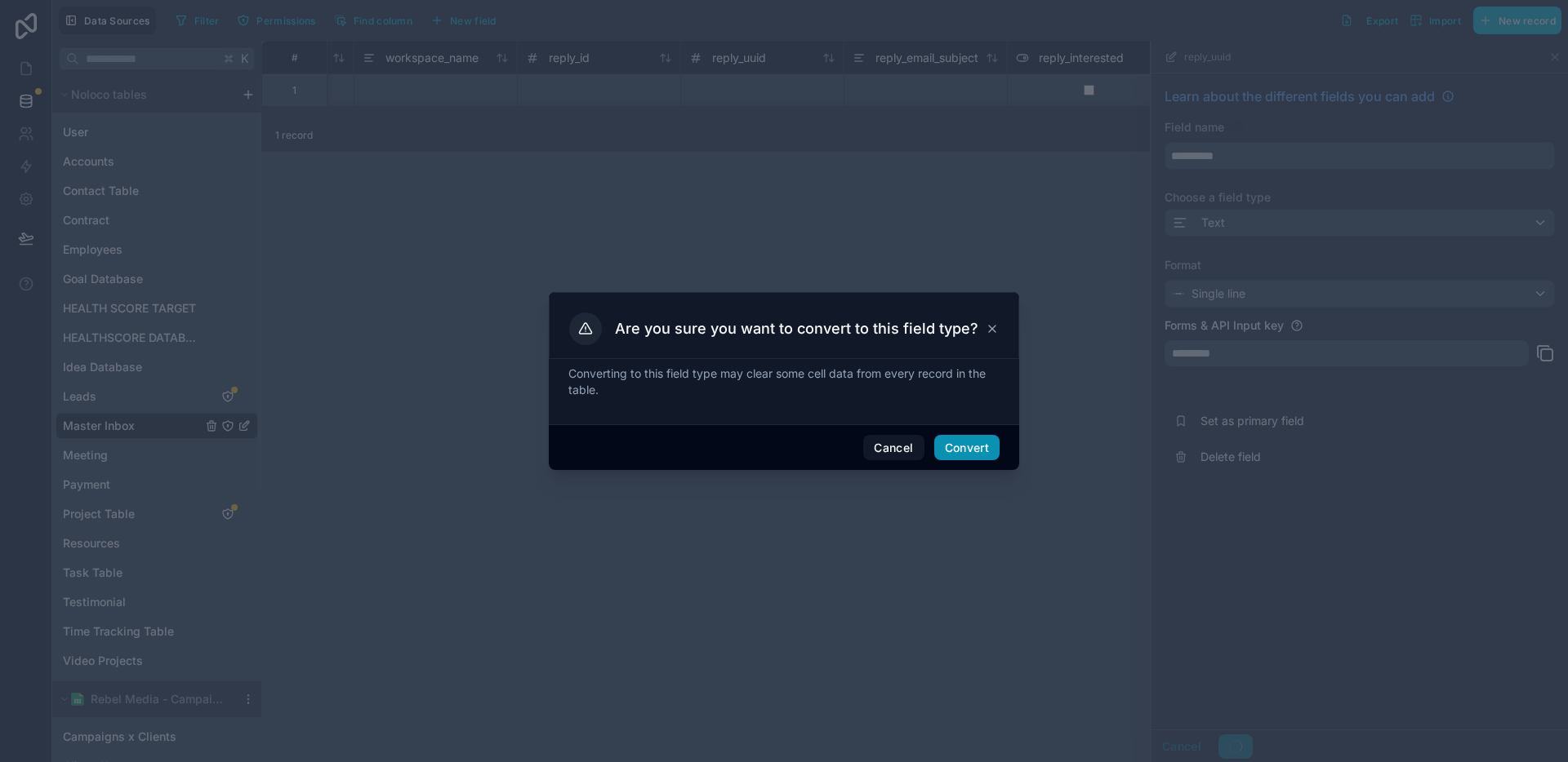
click at [984, 454] on button "Convert" at bounding box center [967, 448] width 66 height 27
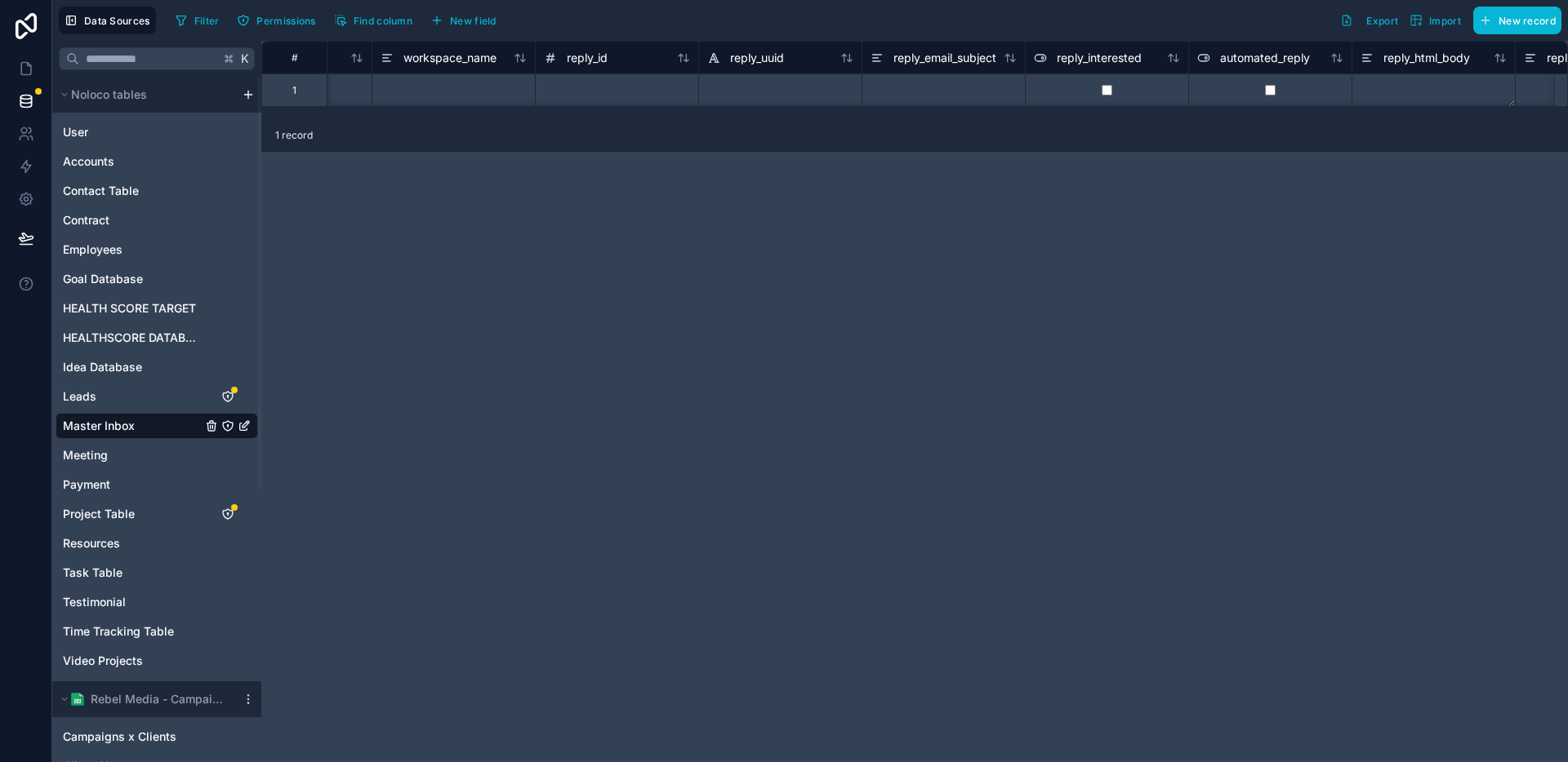
scroll to position [0, 4838]
click at [617, 57] on span "reply_id" at bounding box center [605, 58] width 41 height 17
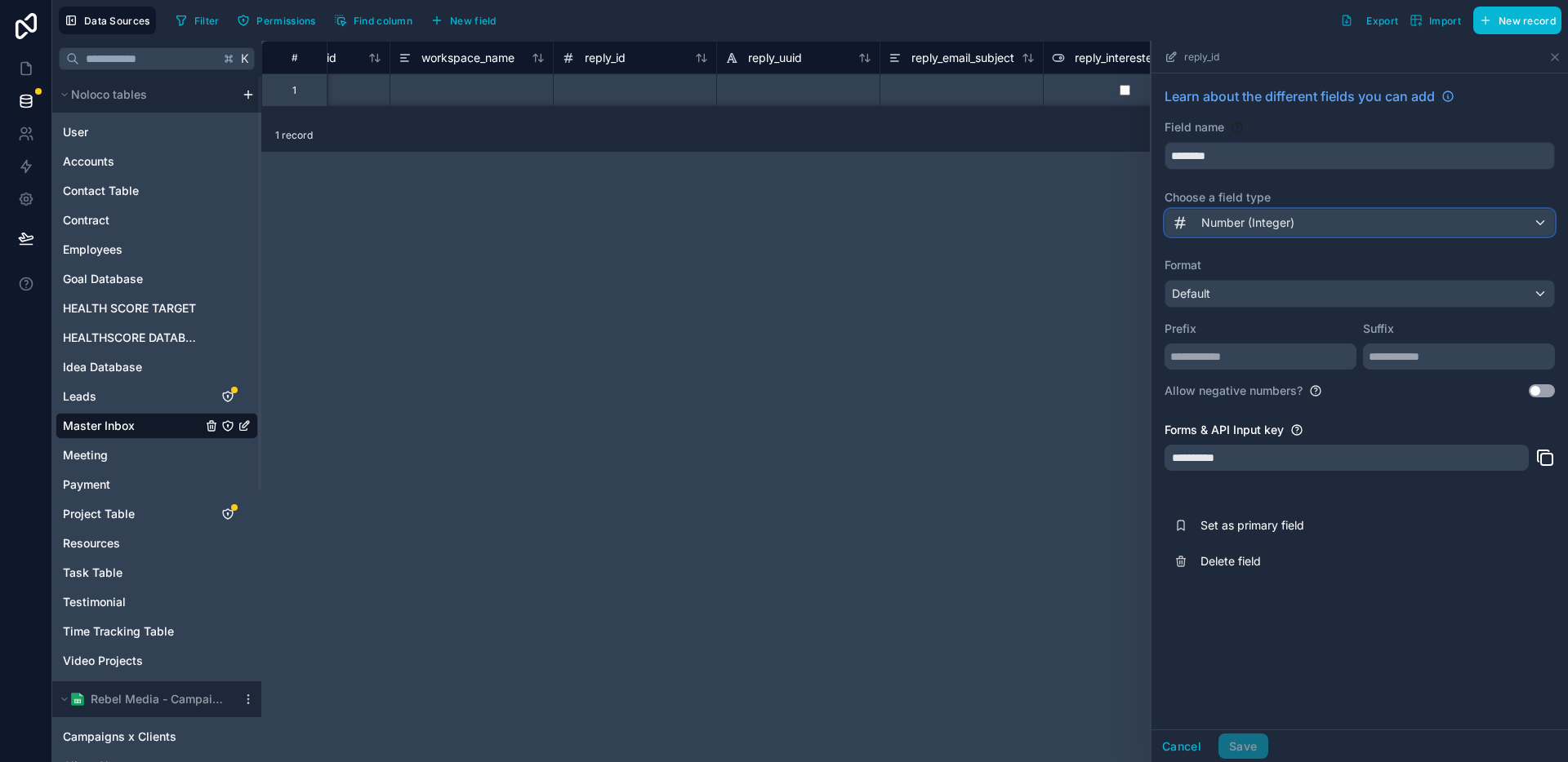
click at [1237, 218] on span "Number (Integer)" at bounding box center [1248, 223] width 93 height 17
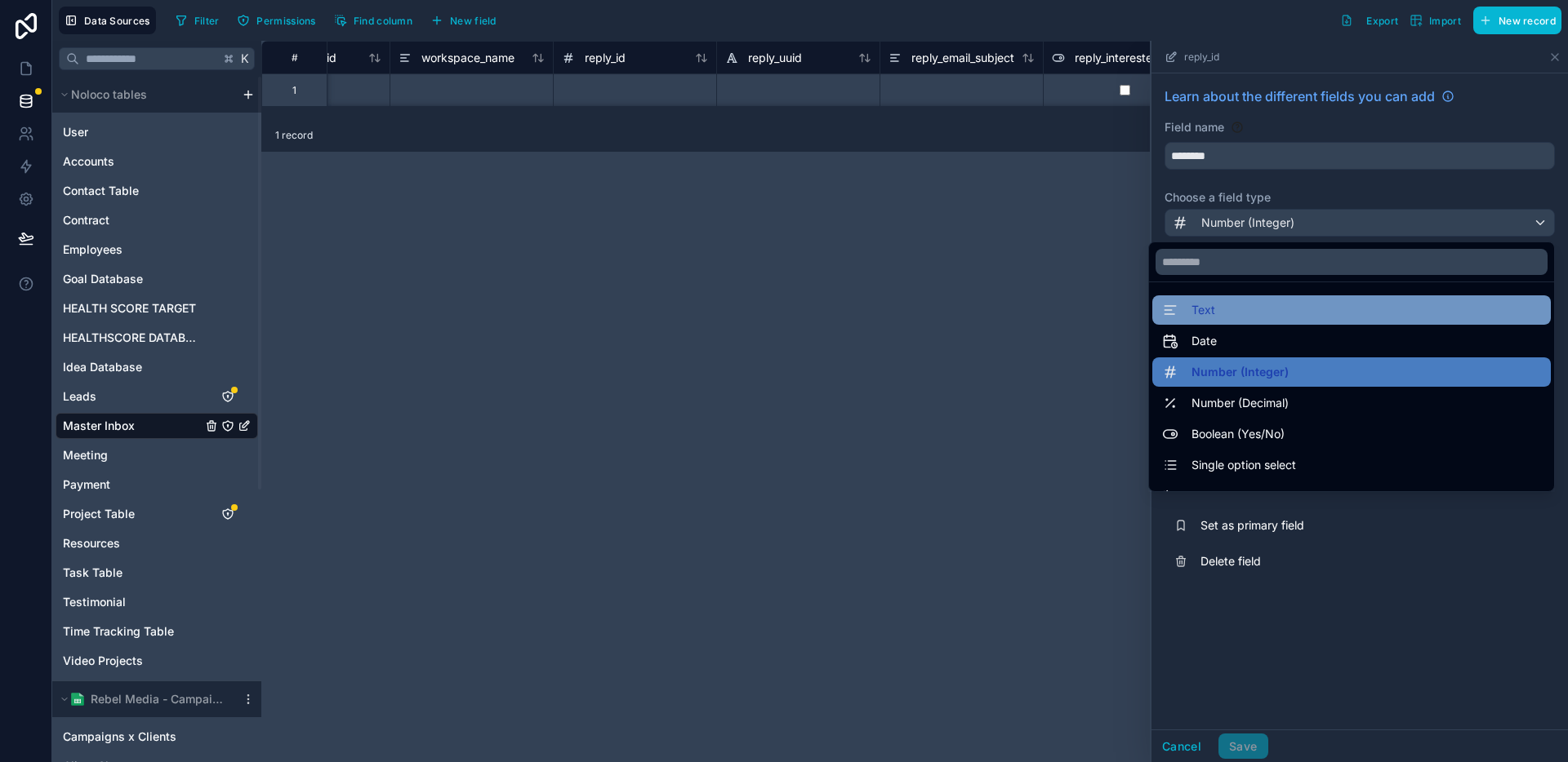
click at [1212, 302] on div "Text" at bounding box center [1352, 310] width 379 height 20
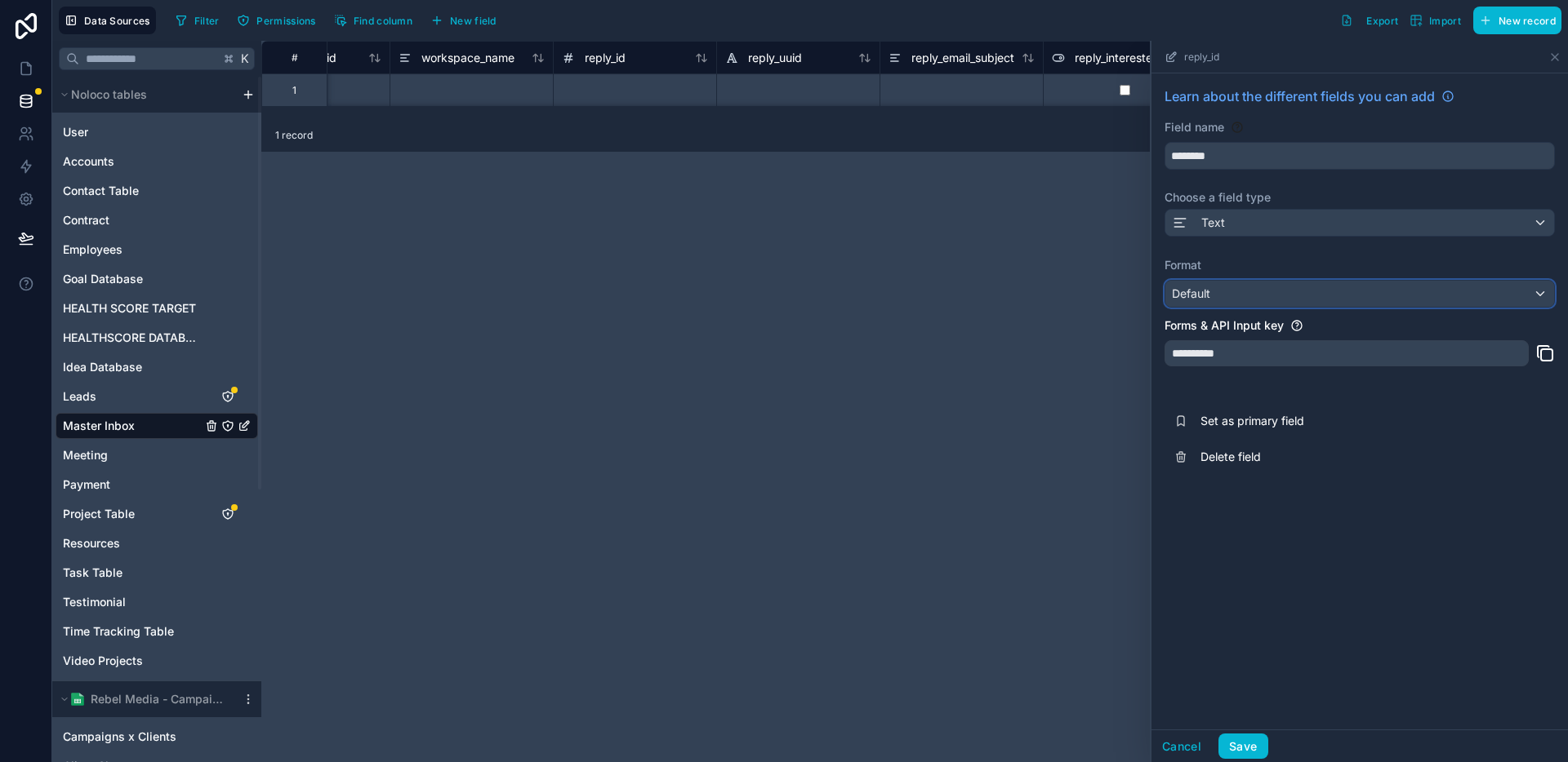
click at [1229, 297] on div "Default" at bounding box center [1360, 294] width 389 height 27
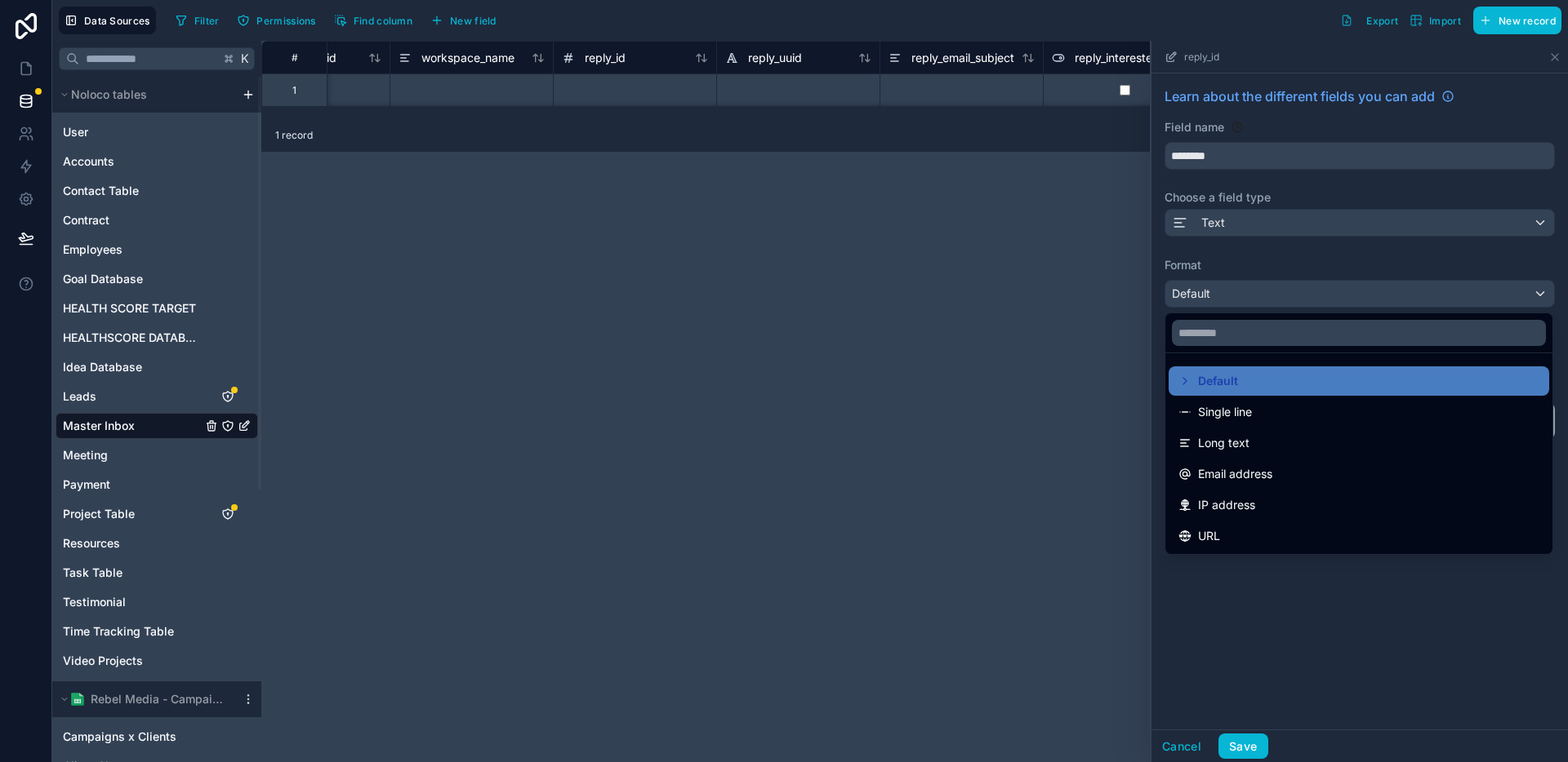
click at [1204, 413] on span "Single line" at bounding box center [1224, 412] width 54 height 20
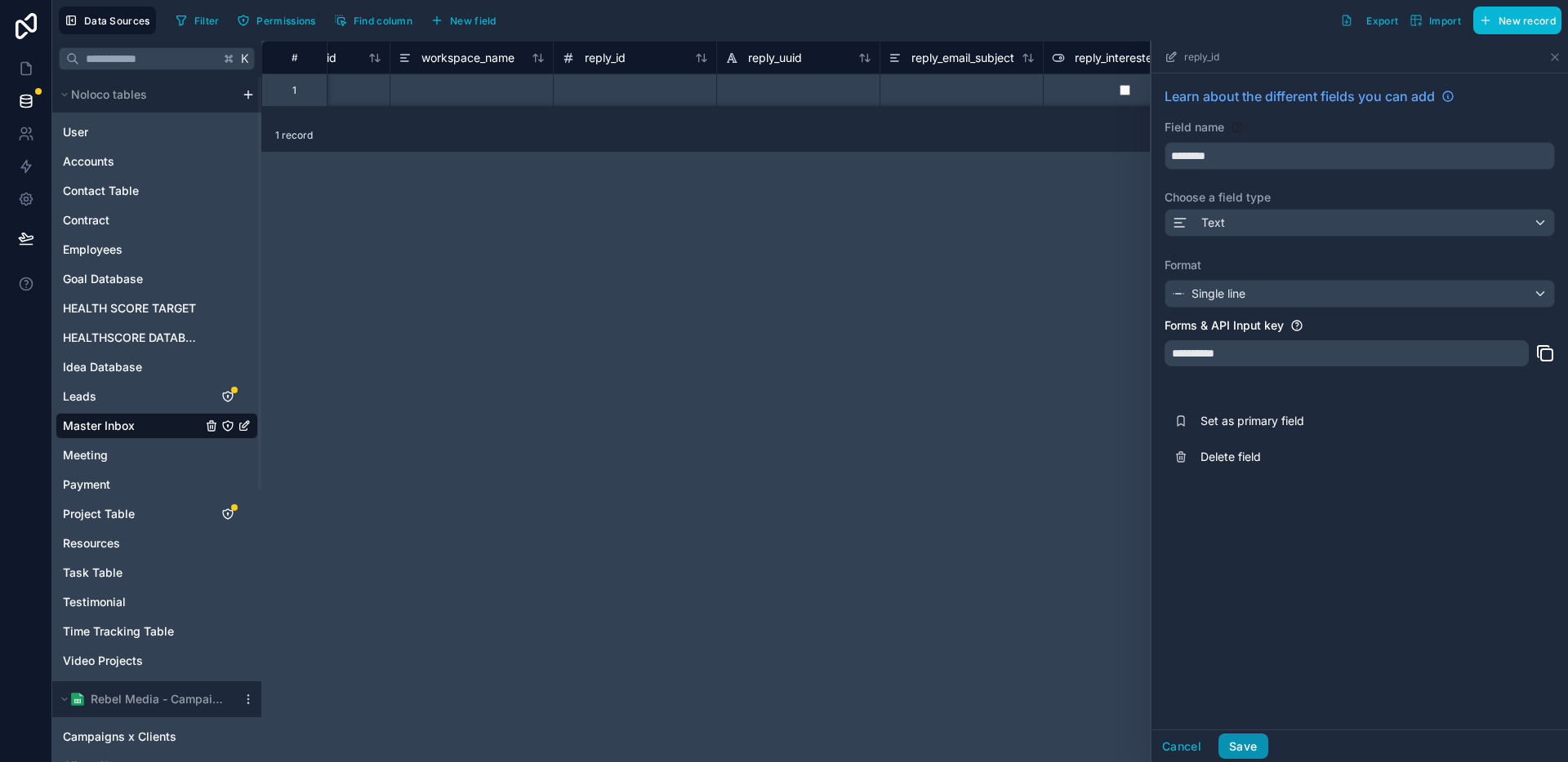
click at [1239, 742] on button "Save" at bounding box center [1243, 746] width 49 height 27
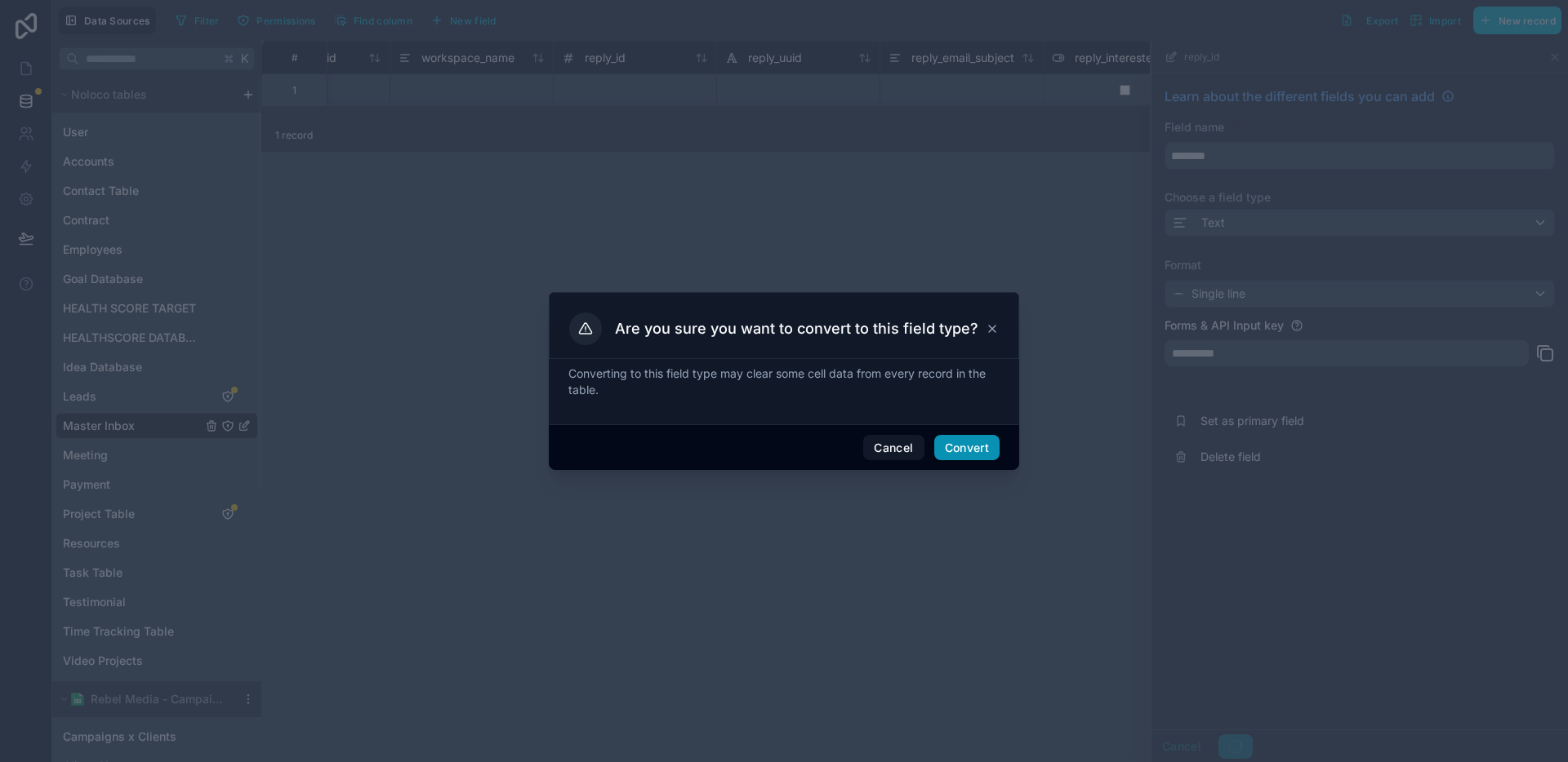
click at [994, 460] on div "Cancel Convert" at bounding box center [784, 447] width 471 height 46
click at [987, 452] on button "Convert" at bounding box center [967, 448] width 66 height 27
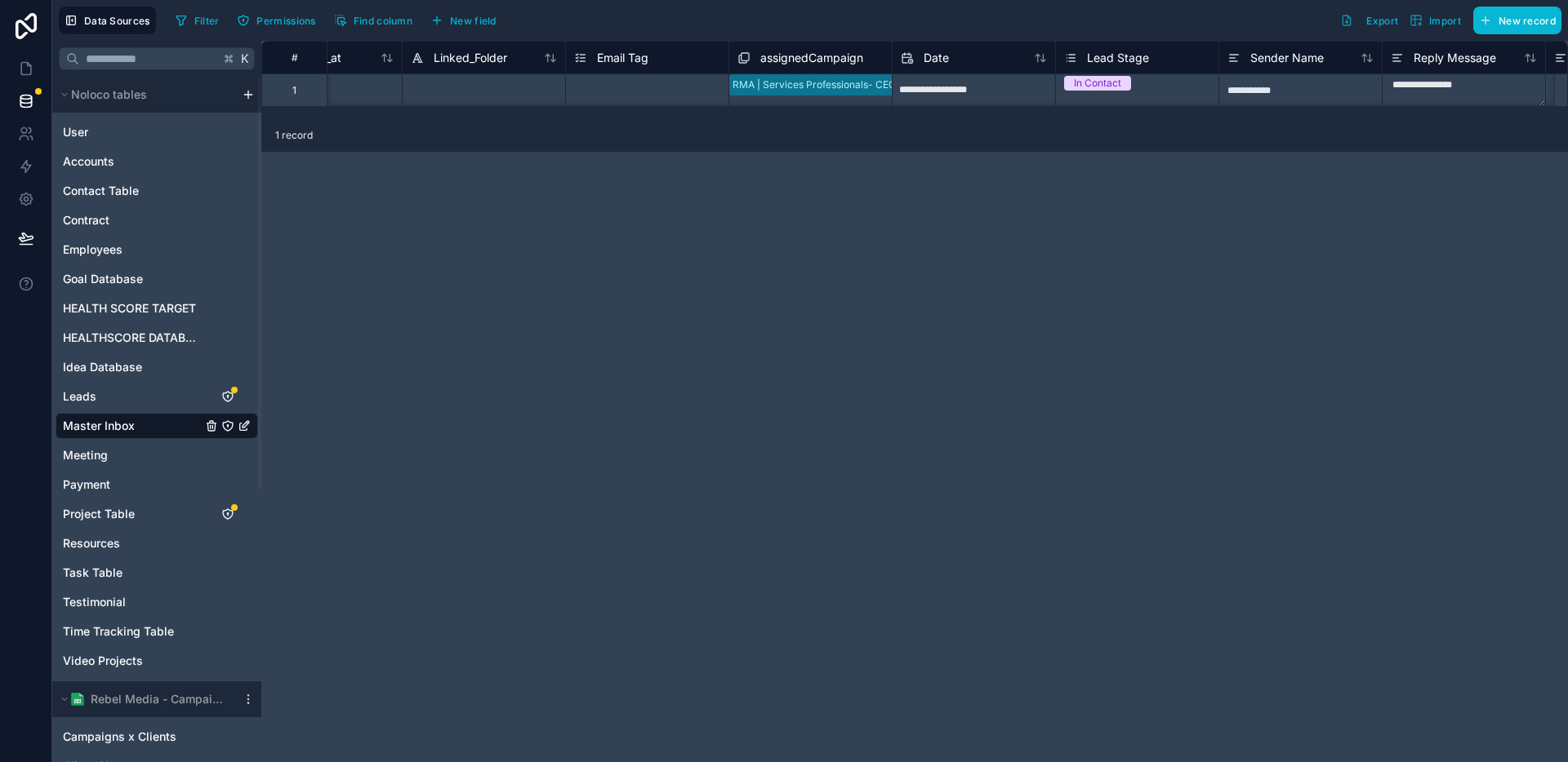
scroll to position [0, 3038]
click at [774, 61] on span "assignedCampaign" at bounding box center [802, 58] width 103 height 17
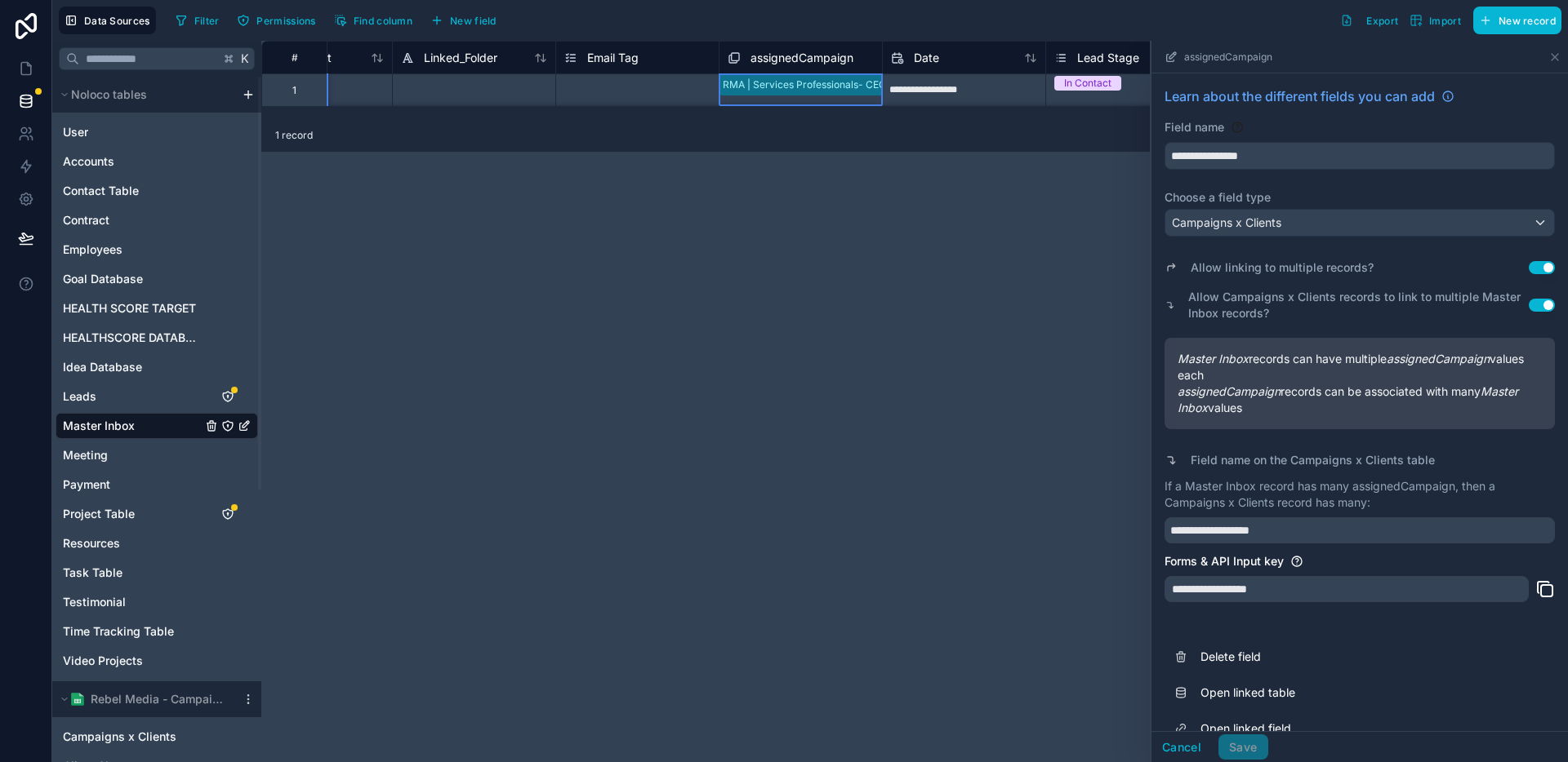
click at [774, 61] on span "assignedCampaign" at bounding box center [802, 58] width 103 height 17
click at [1556, 59] on icon at bounding box center [1554, 57] width 7 height 7
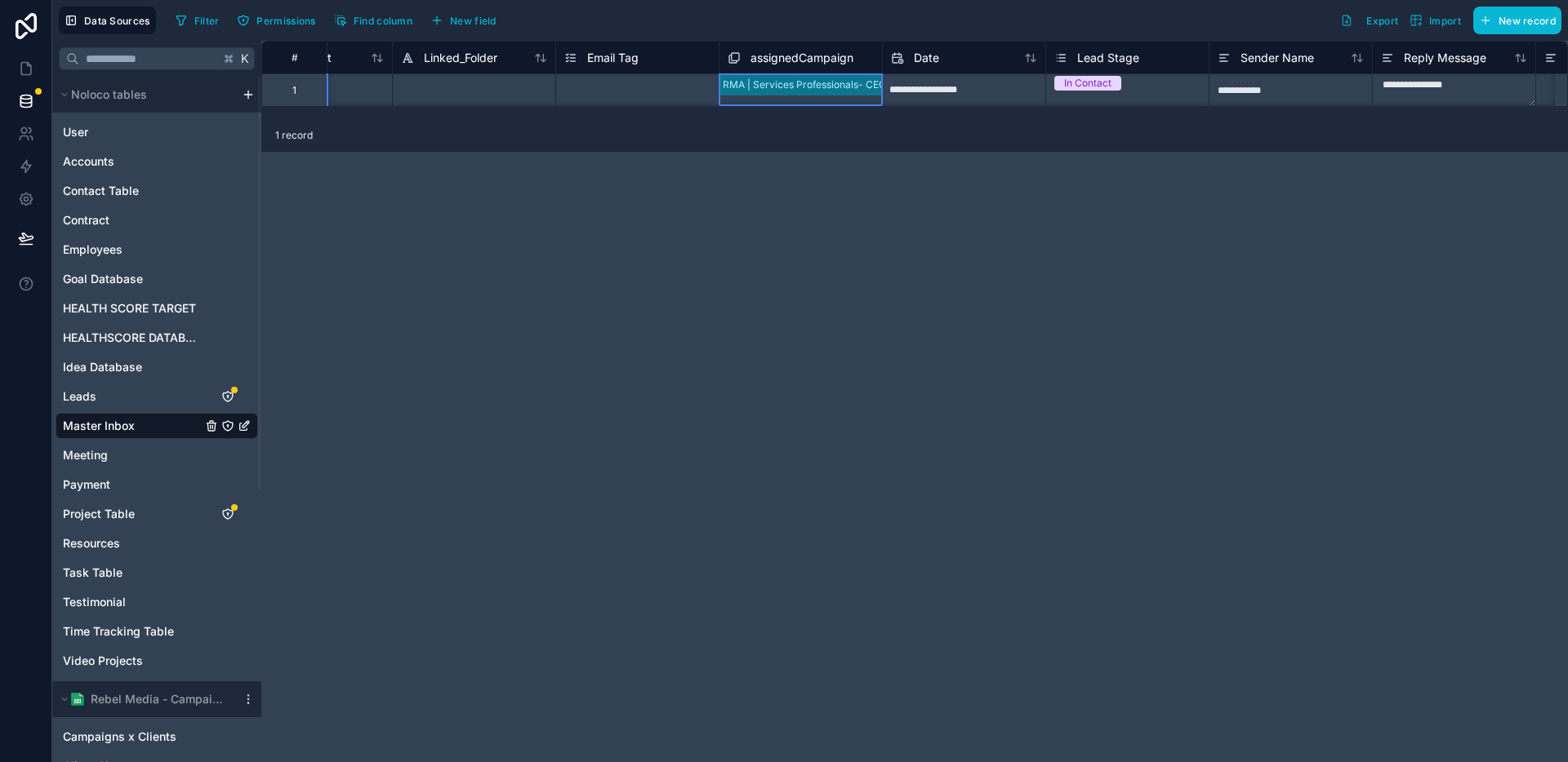
click at [772, 55] on span "assignedCampaign" at bounding box center [802, 58] width 103 height 17
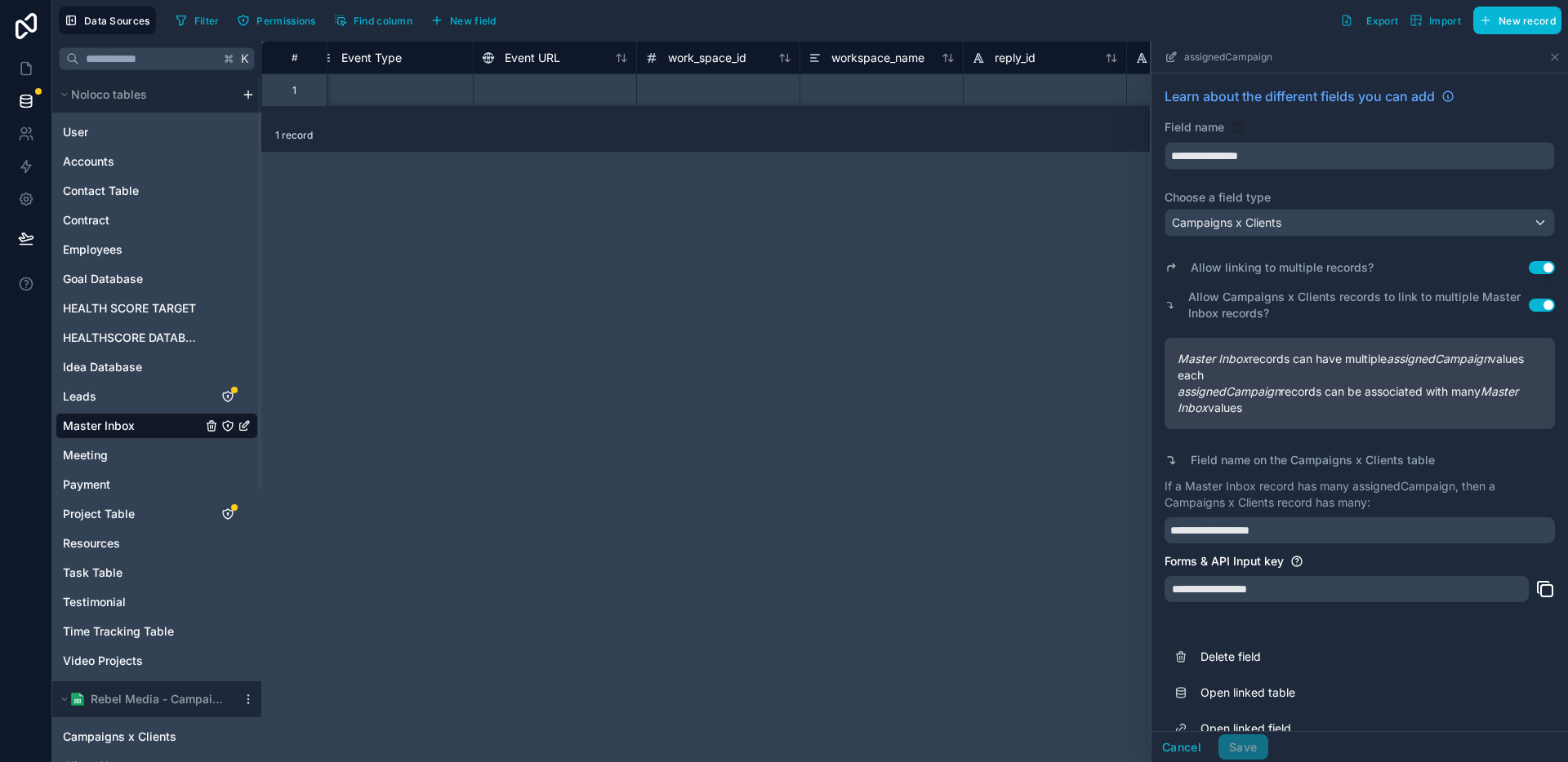
scroll to position [0, 4481]
click at [745, 139] on div "1 record" at bounding box center [915, 135] width 1307 height 32
click at [1556, 62] on icon at bounding box center [1554, 57] width 13 height 13
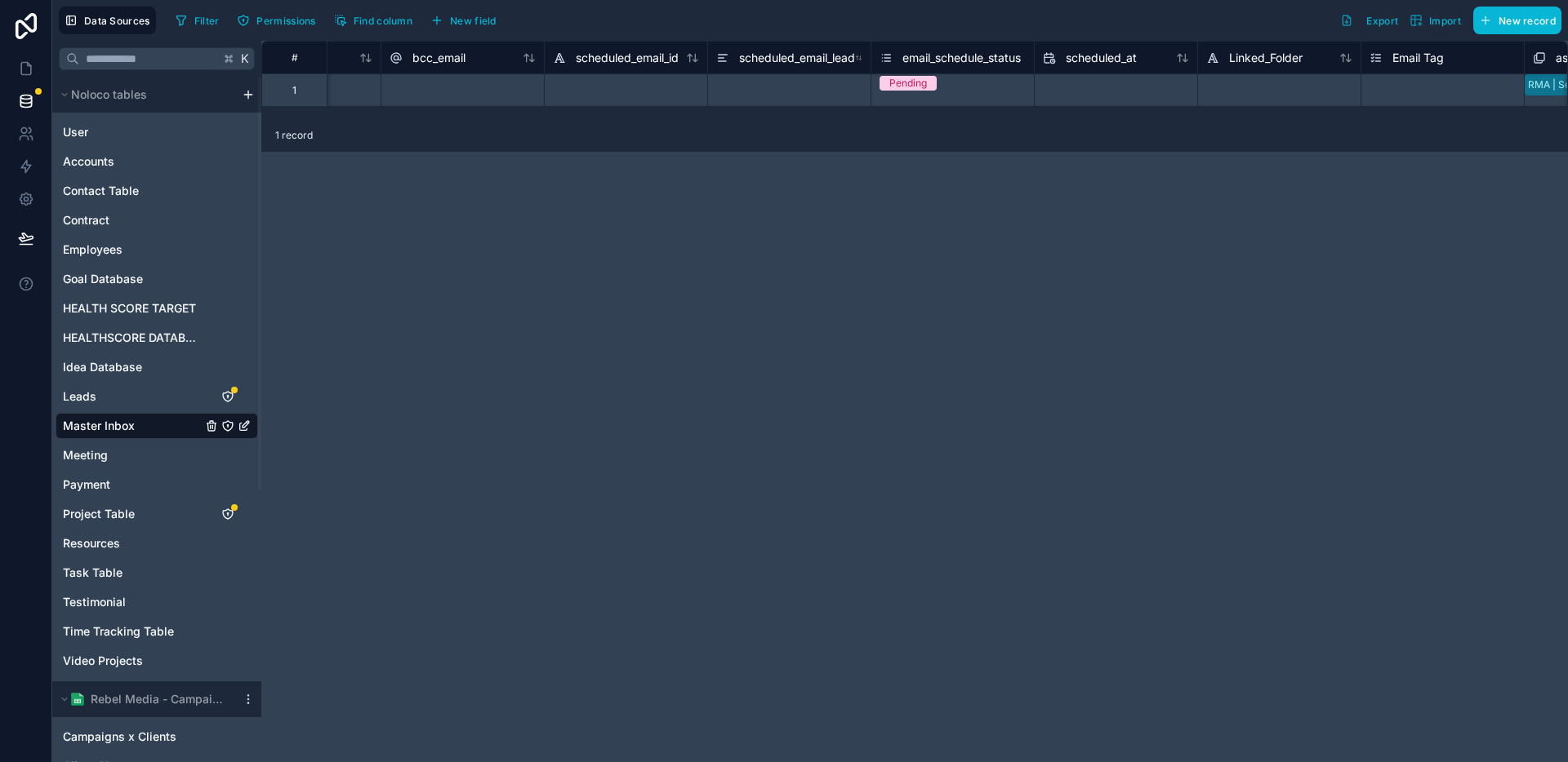
scroll to position [0, 2313]
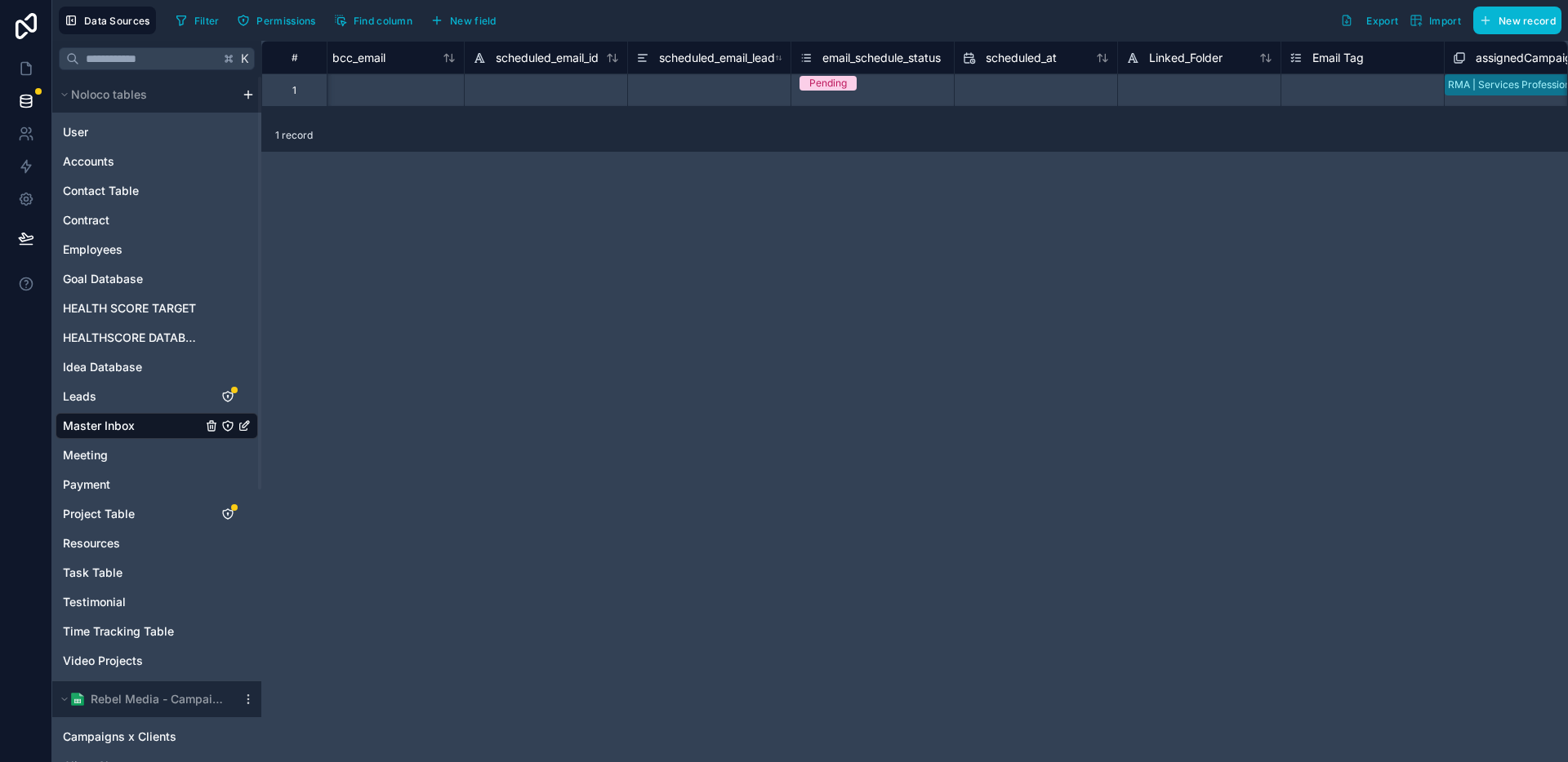
click at [848, 71] on div "email_schedule_status" at bounding box center [872, 57] width 163 height 32
click at [863, 67] on div "email_schedule_status" at bounding box center [870, 58] width 141 height 20
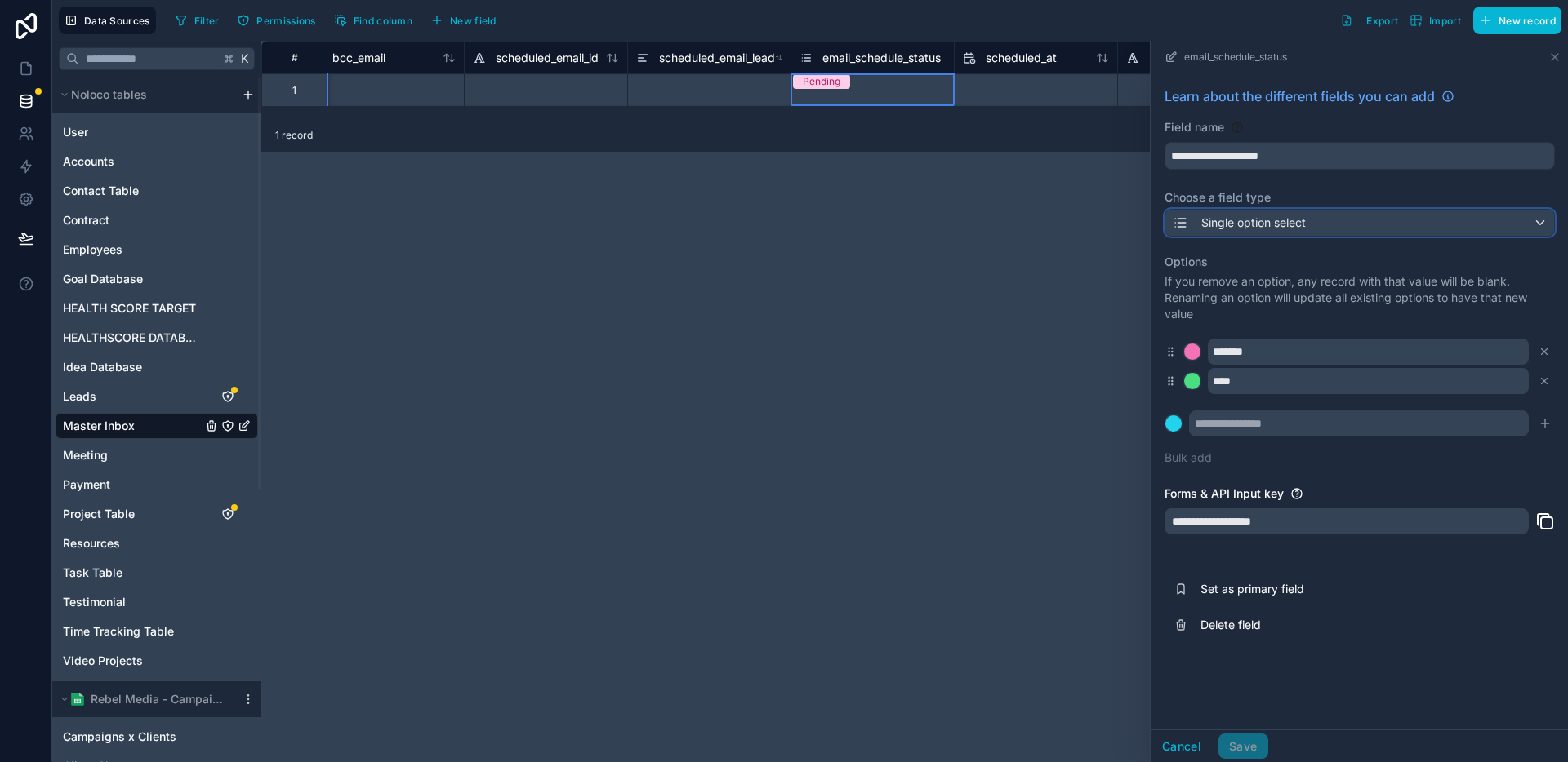
click at [1317, 220] on div "Single option select" at bounding box center [1360, 223] width 389 height 27
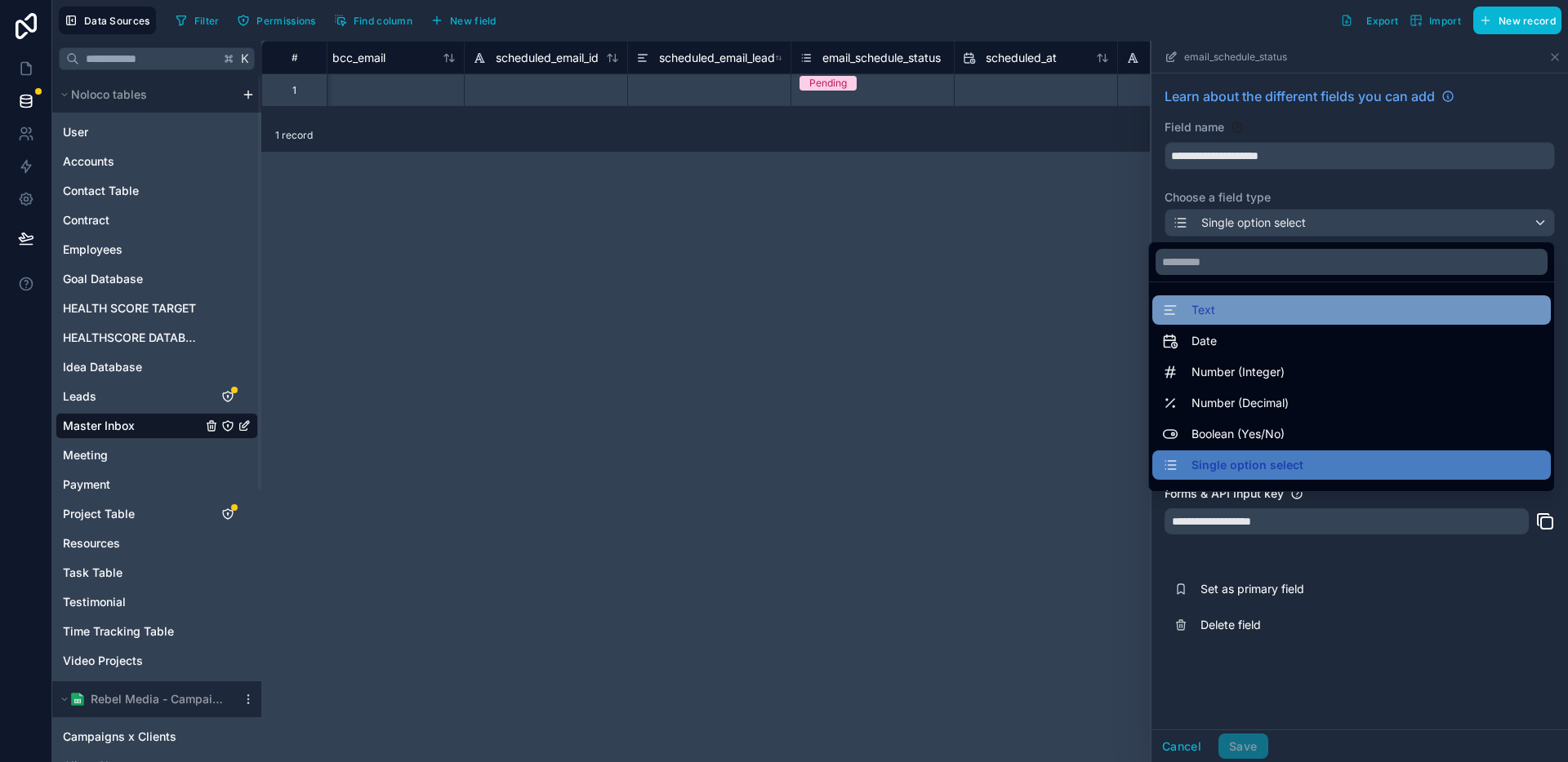
click at [1252, 304] on div "Text" at bounding box center [1352, 310] width 379 height 20
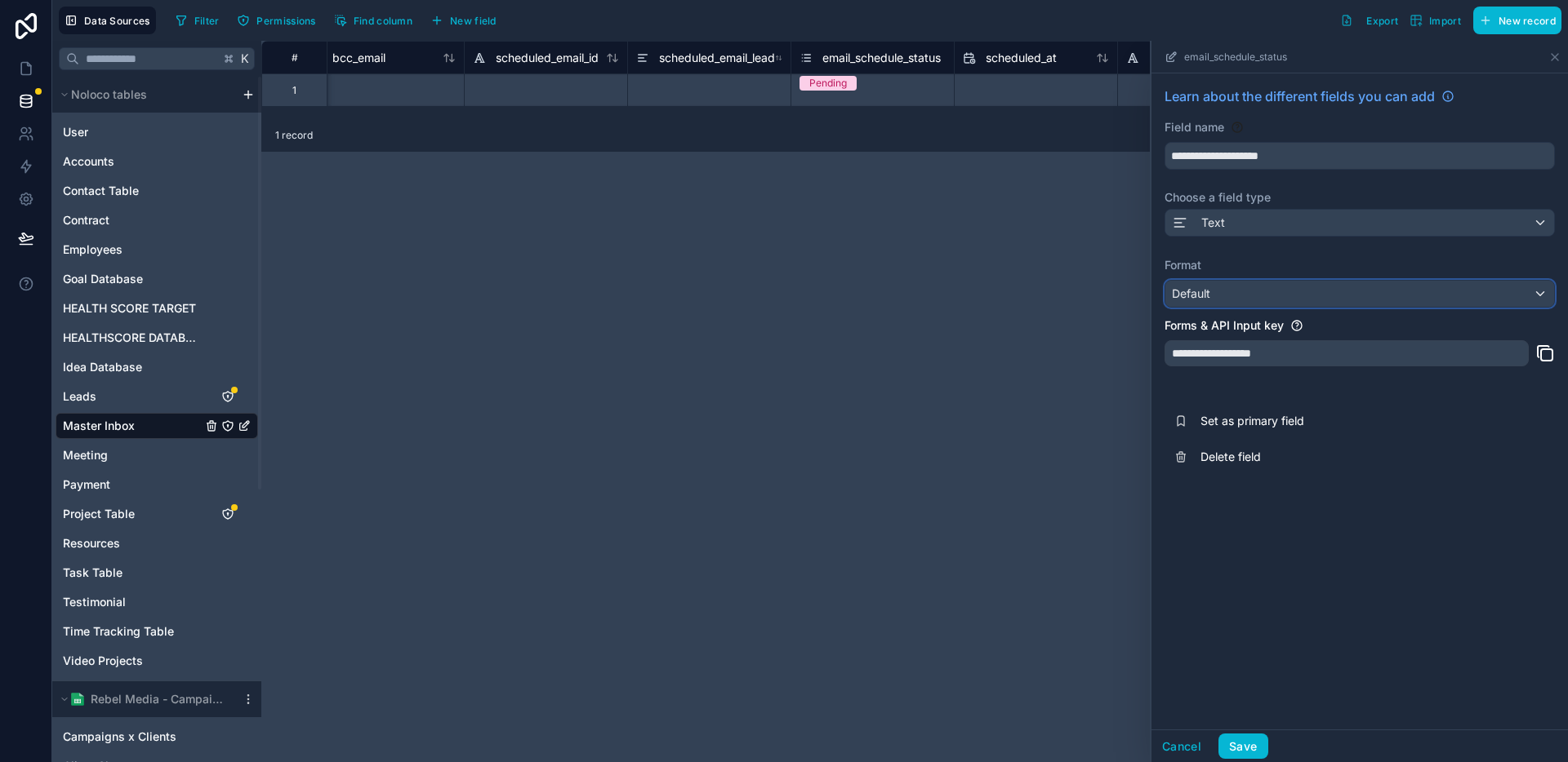
click at [1259, 298] on div "Default" at bounding box center [1360, 294] width 389 height 27
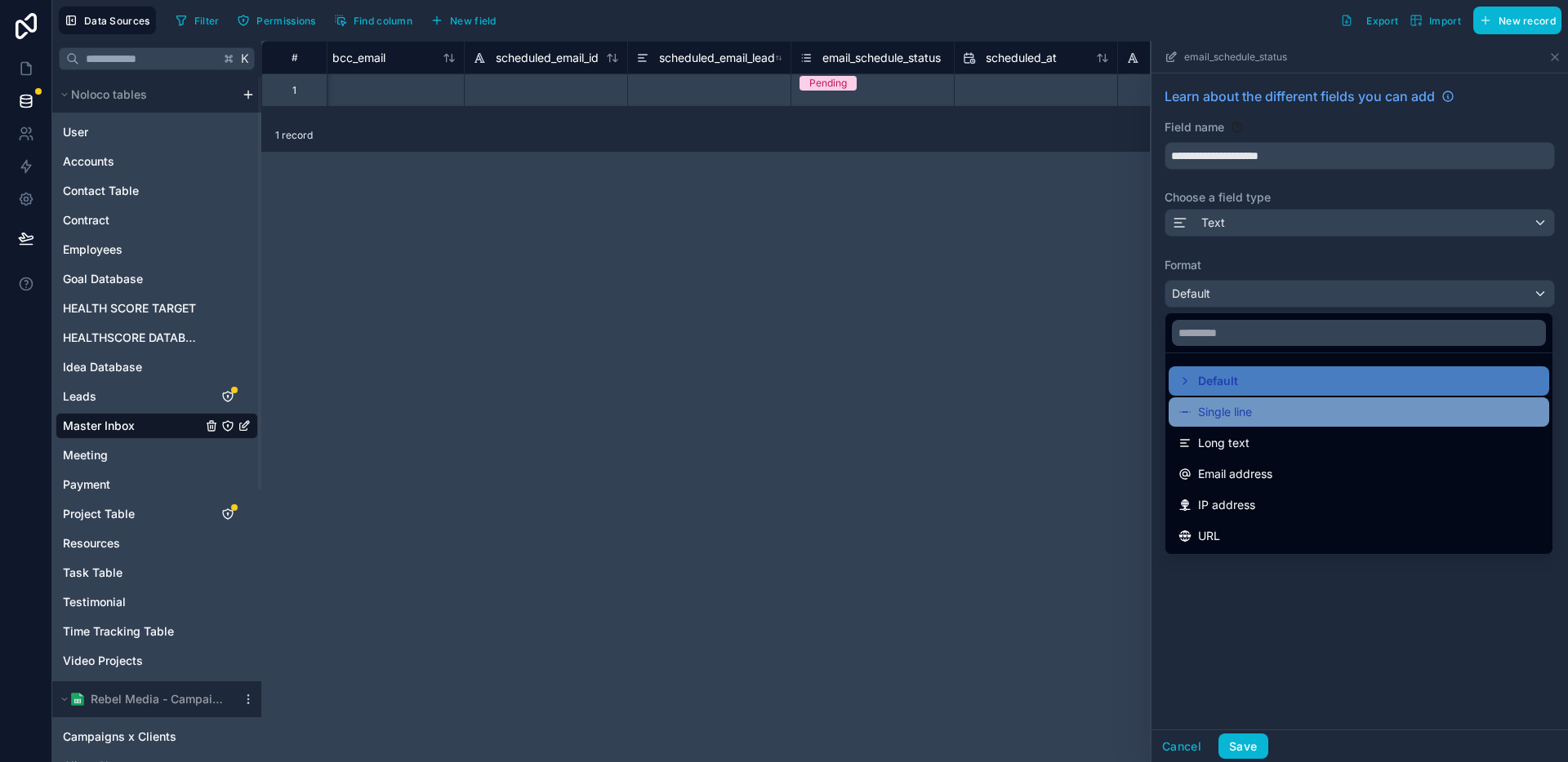
click at [1217, 410] on span "Single line" at bounding box center [1224, 412] width 54 height 20
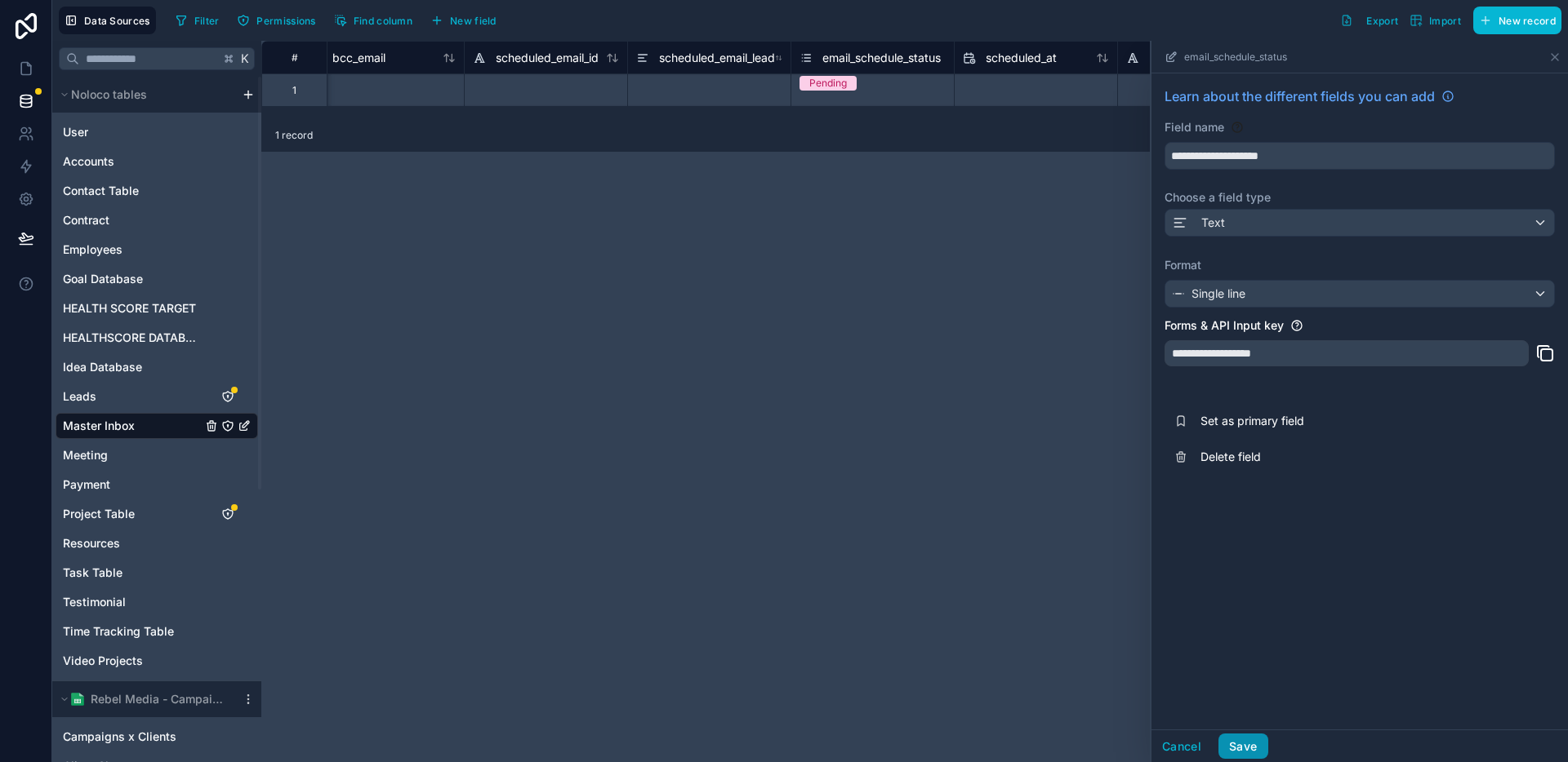
click at [1246, 746] on button "Save" at bounding box center [1243, 746] width 49 height 27
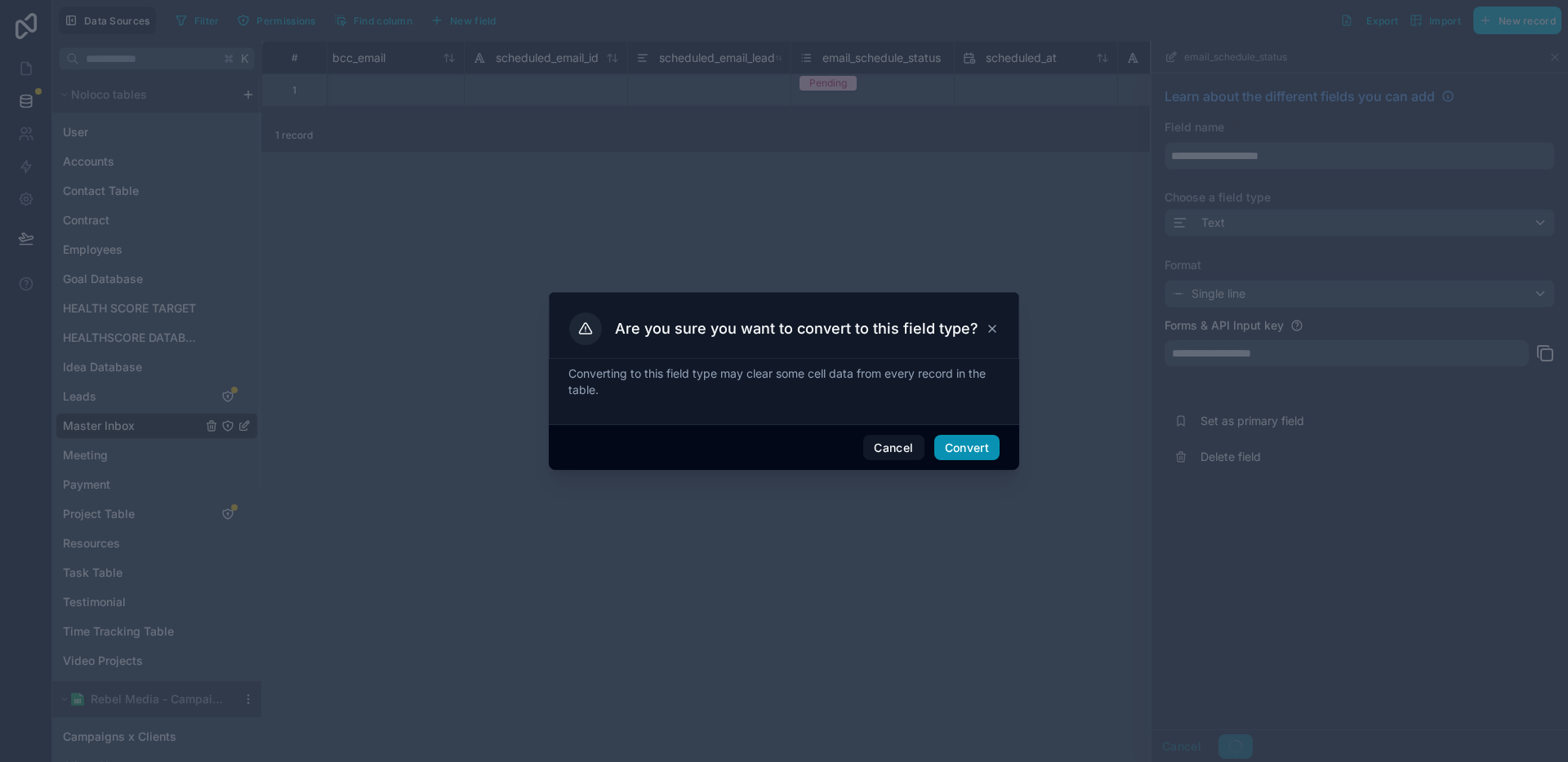
click at [966, 450] on button "Convert" at bounding box center [967, 448] width 66 height 27
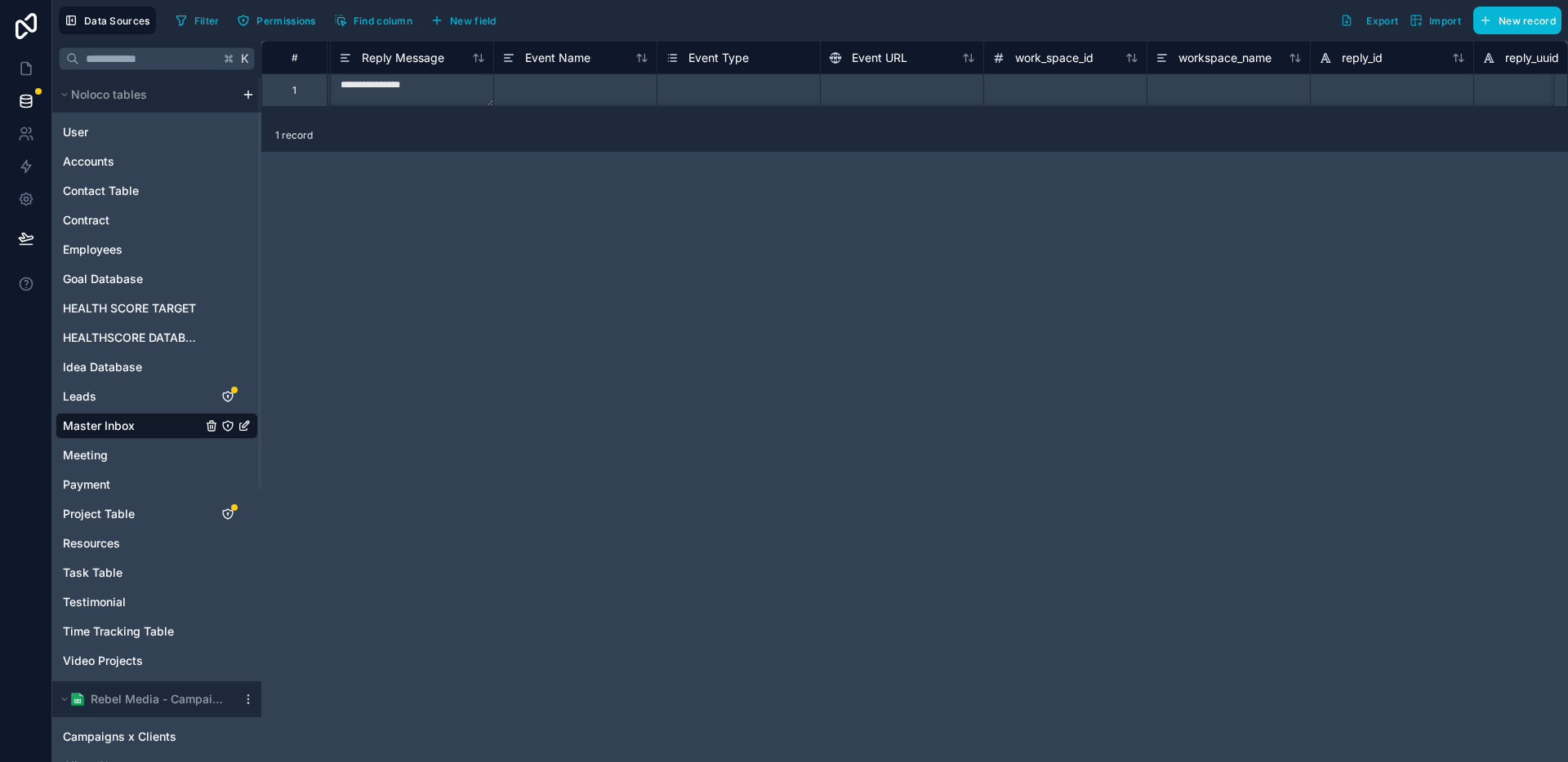
scroll to position [1, 4080]
click at [678, 84] on div "Select a Event Type" at bounding box center [738, 81] width 162 height 13
click at [688, 54] on div "Event Type" at bounding box center [706, 58] width 84 height 20
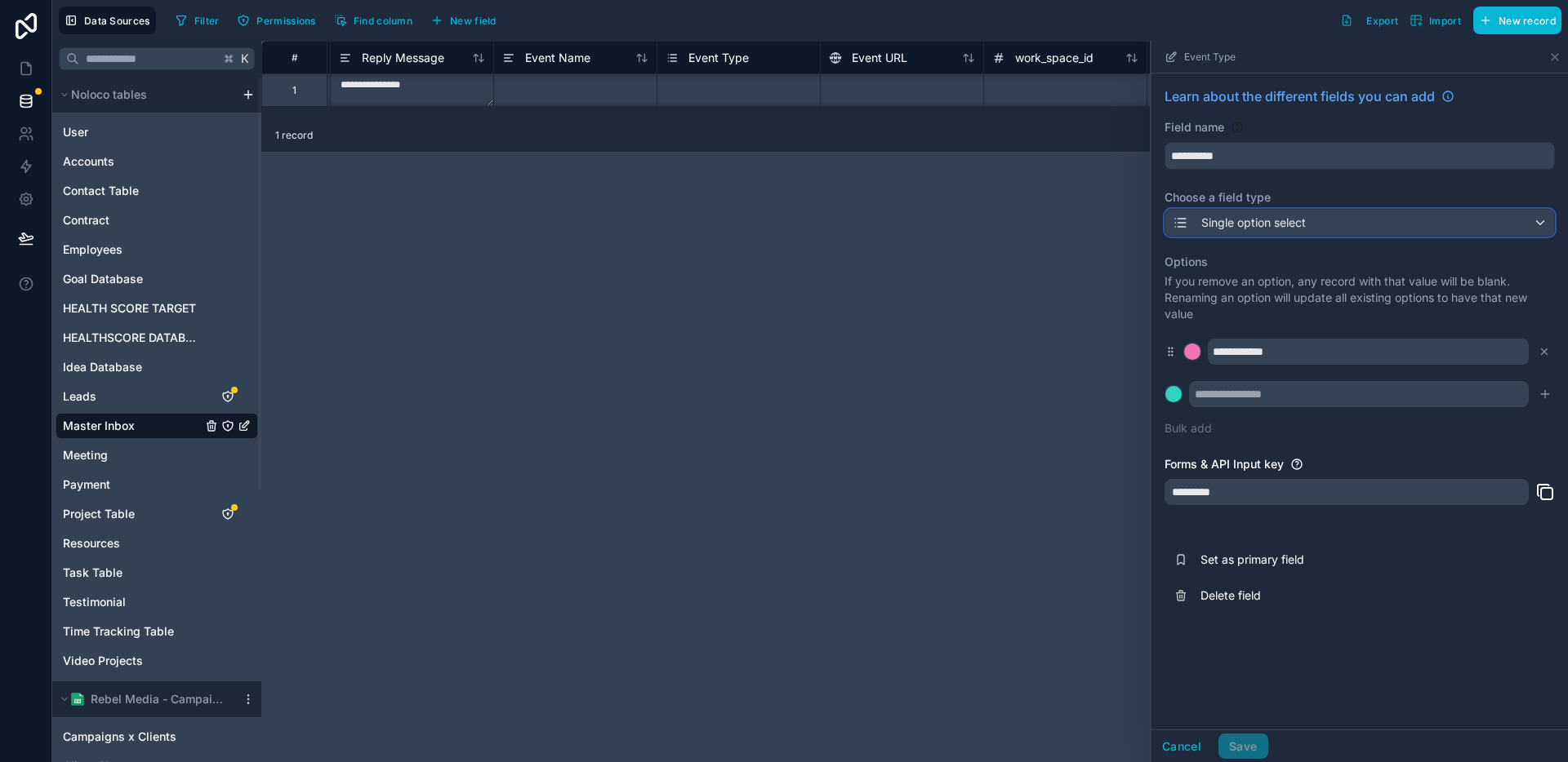
click at [1357, 225] on div "Single option select" at bounding box center [1360, 223] width 389 height 27
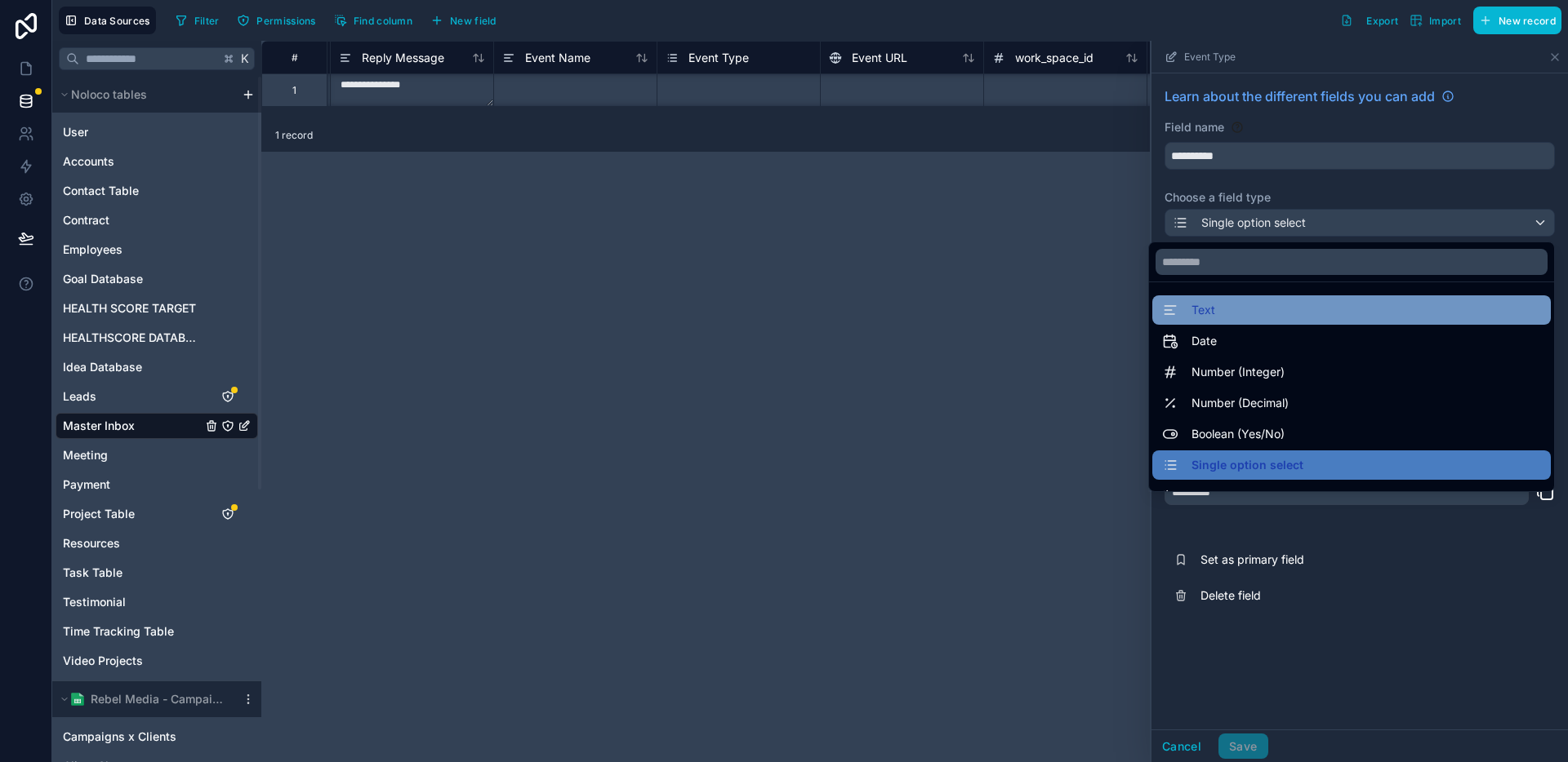
click at [1250, 302] on div "Text" at bounding box center [1352, 310] width 379 height 20
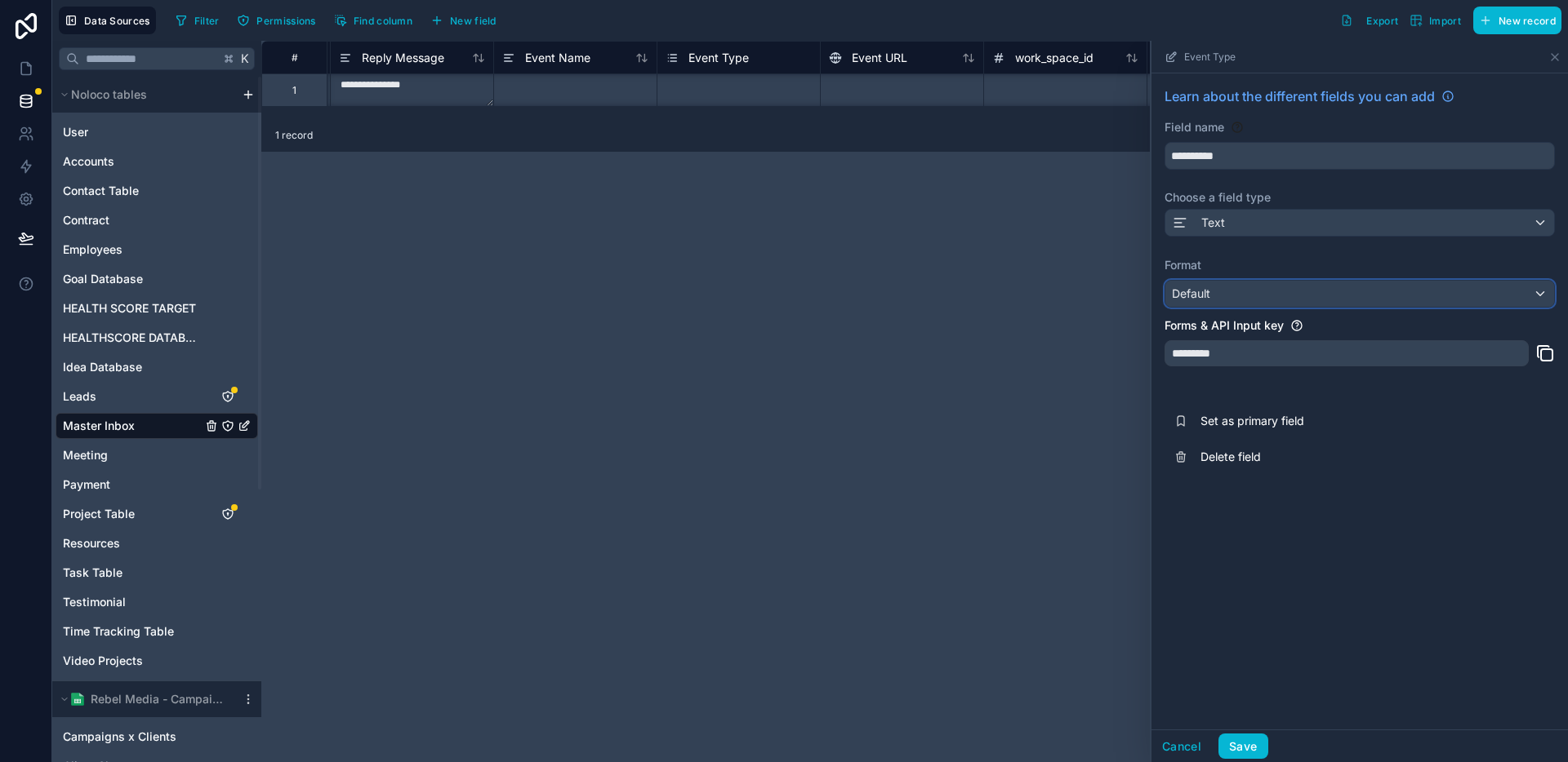
click at [1260, 292] on div "Default" at bounding box center [1360, 294] width 389 height 27
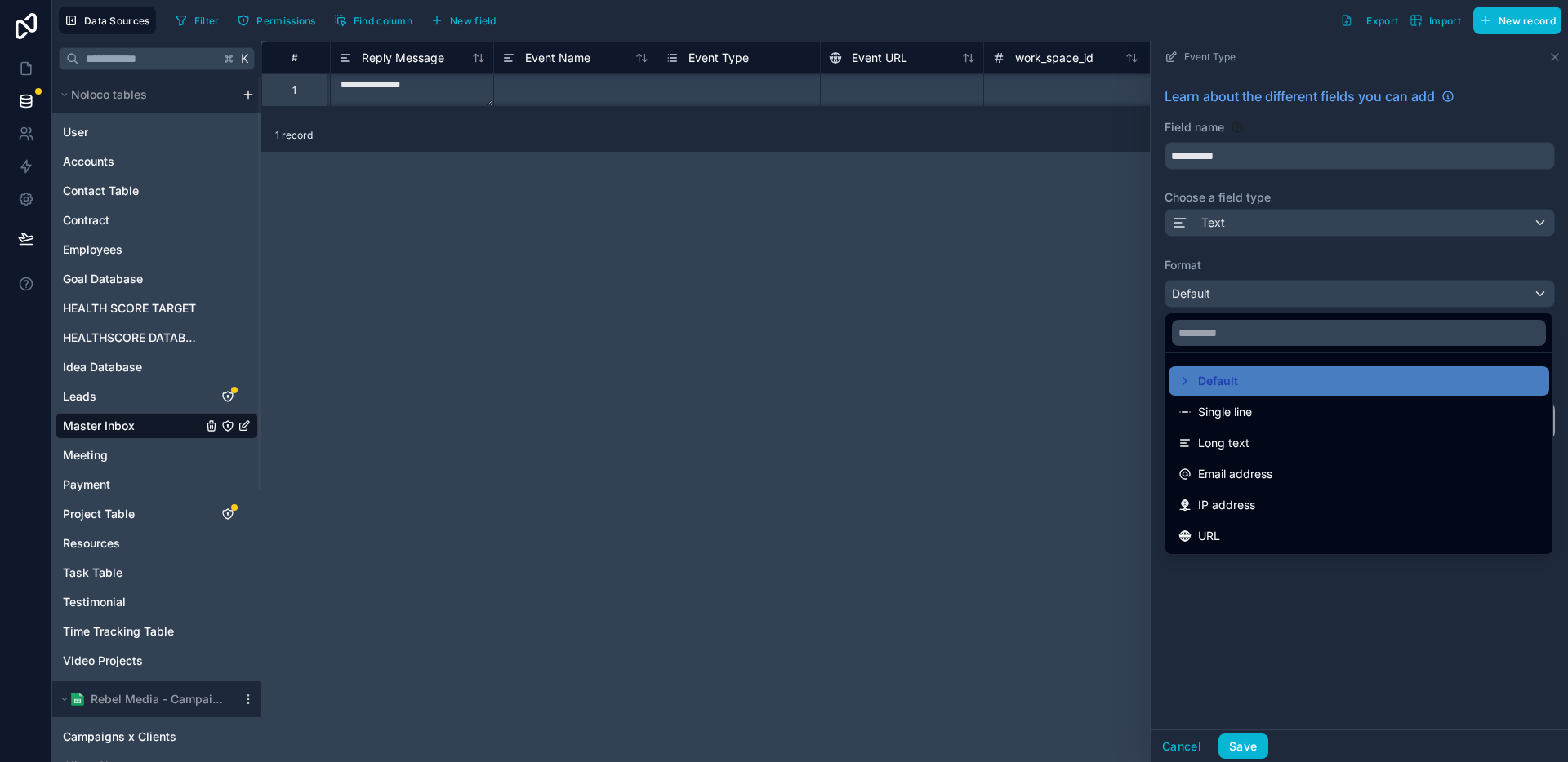
click at [1228, 405] on span "Single line" at bounding box center [1224, 412] width 54 height 20
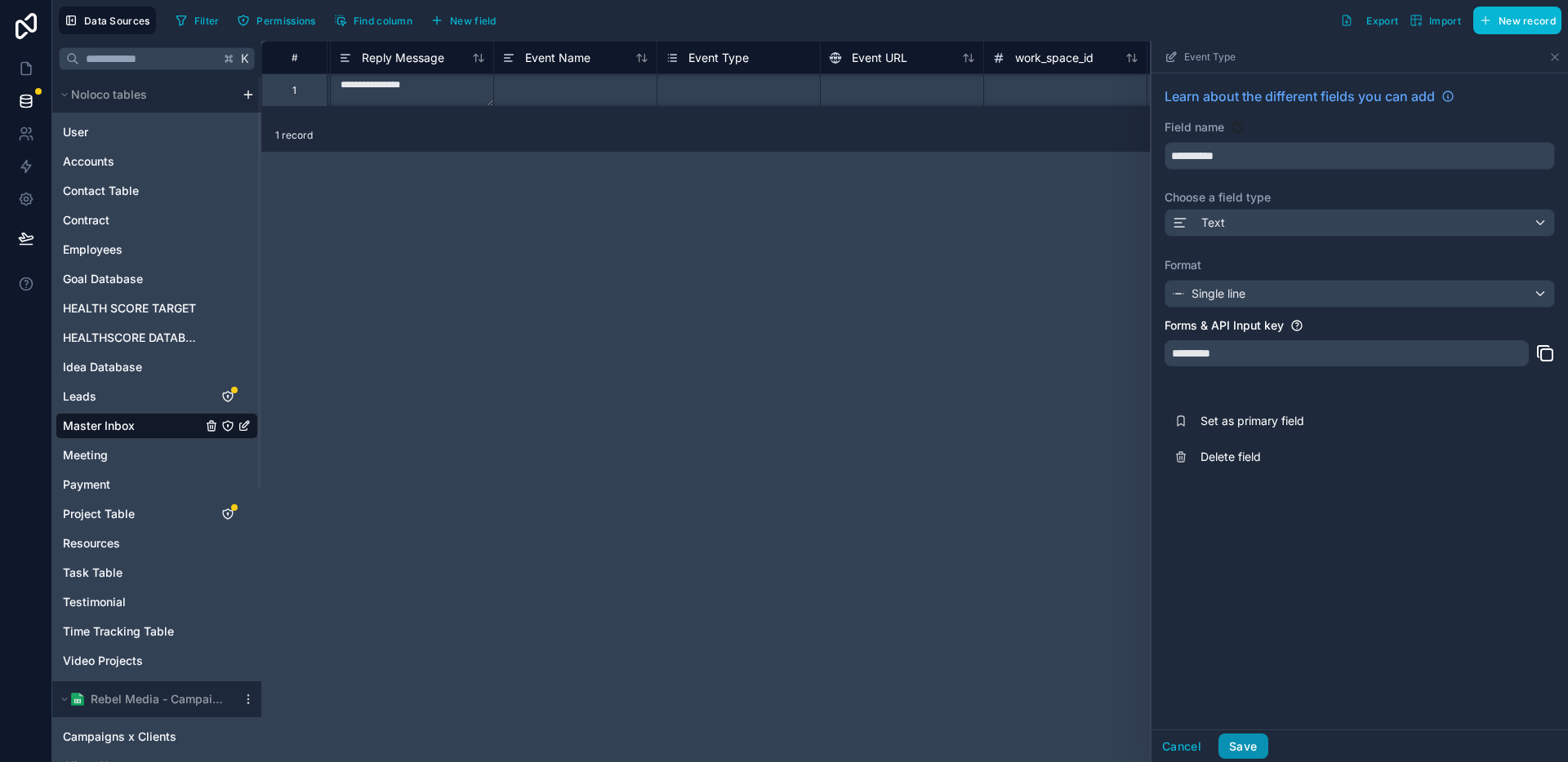
click at [1257, 746] on button "Save" at bounding box center [1243, 746] width 49 height 27
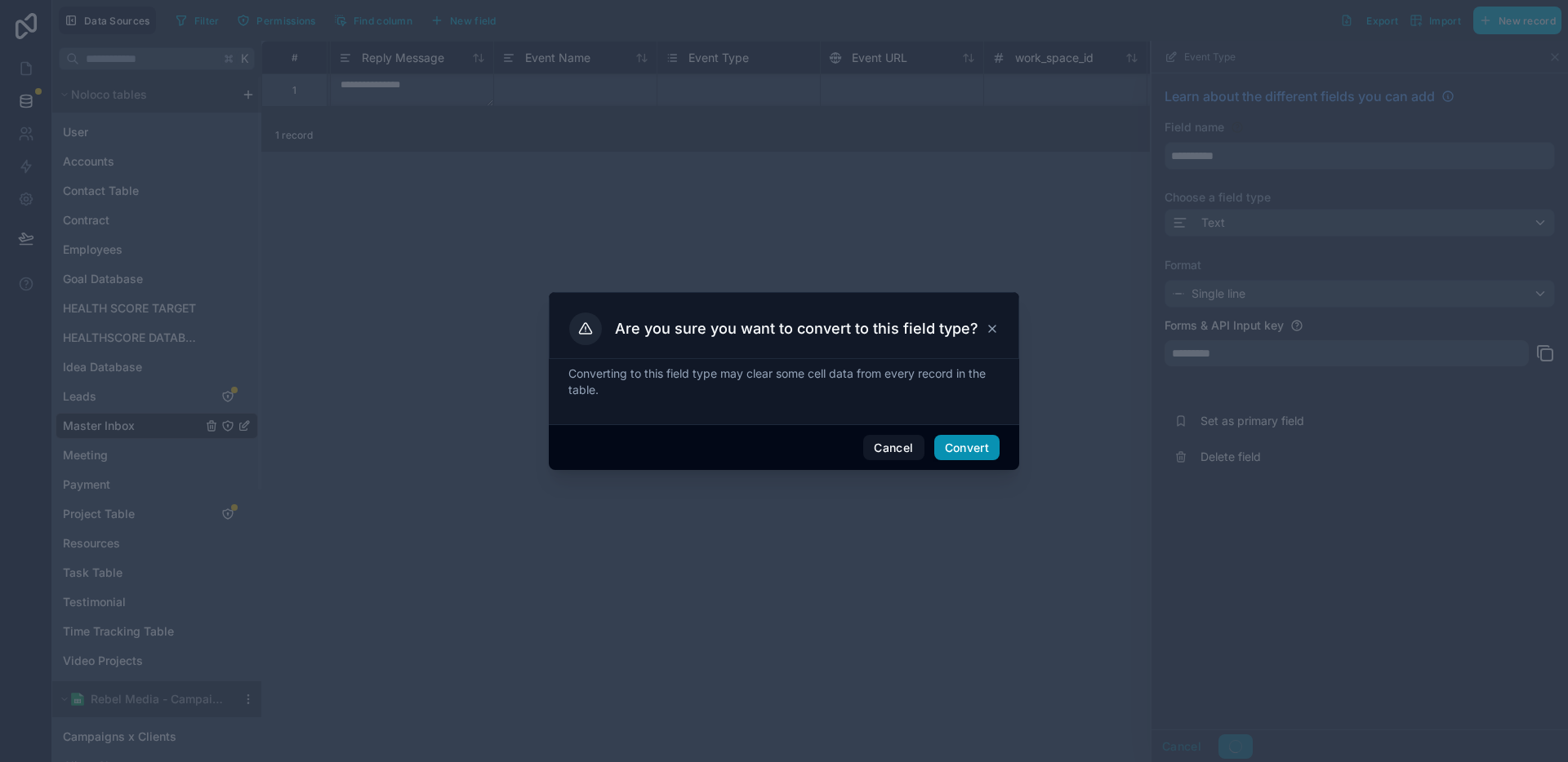
click at [974, 455] on button "Convert" at bounding box center [967, 448] width 66 height 27
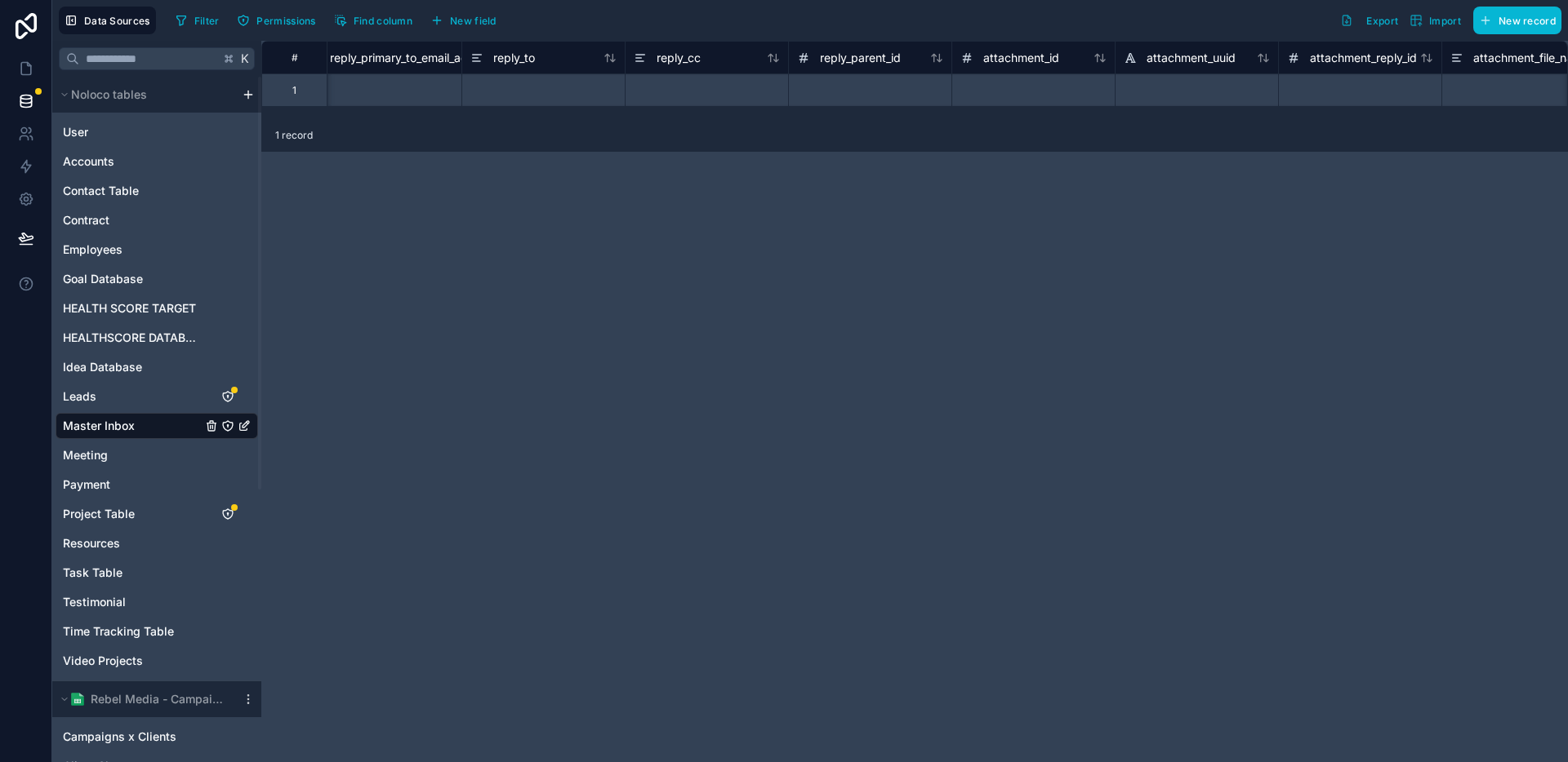
scroll to position [0, 6919]
click at [384, 21] on span "Find column" at bounding box center [383, 21] width 59 height 12
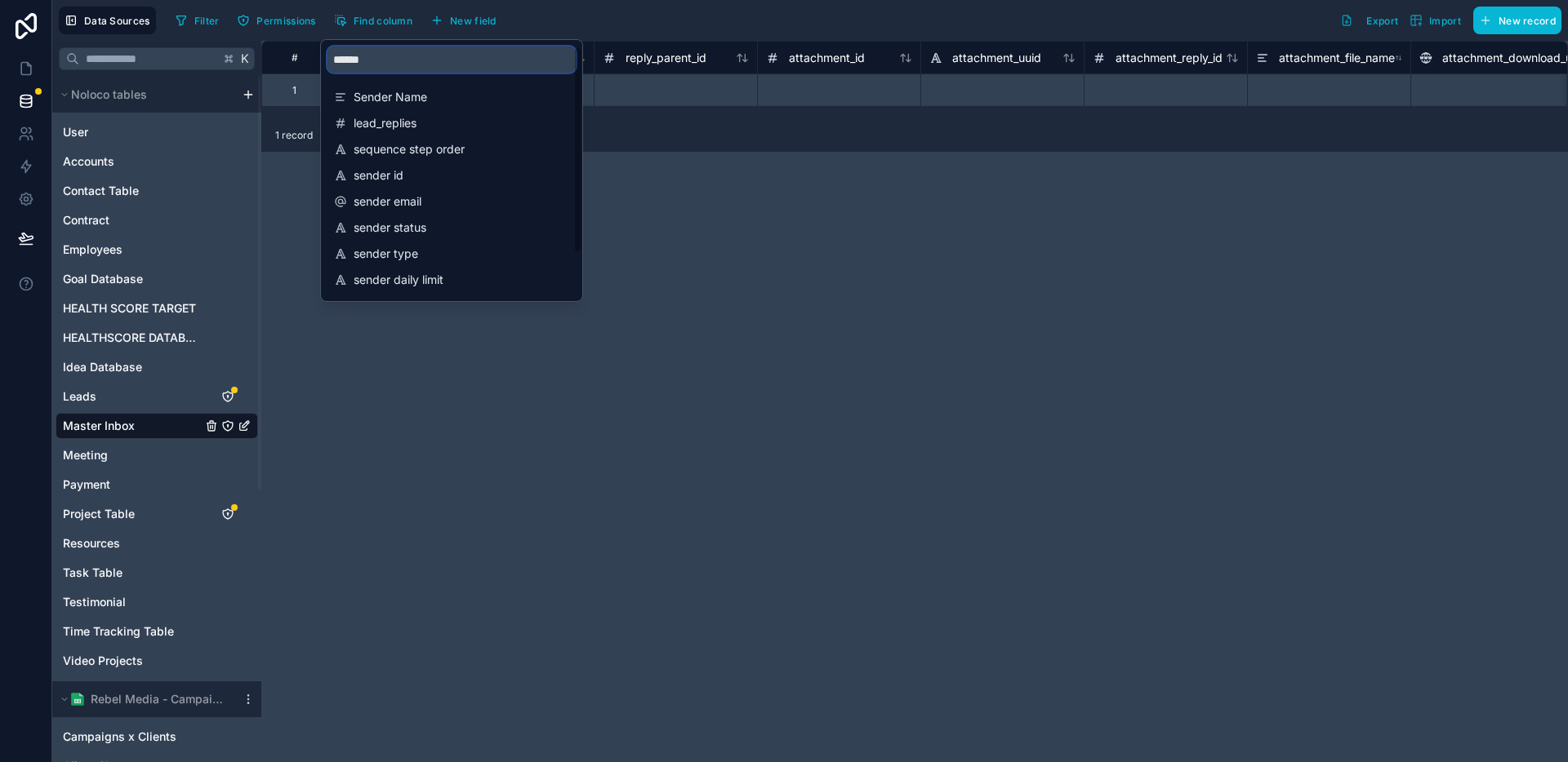
click at [472, 65] on input "******" at bounding box center [451, 59] width 249 height 27
type input "**********"
click at [430, 168] on span "campaign_event_type" at bounding box center [452, 175] width 197 height 17
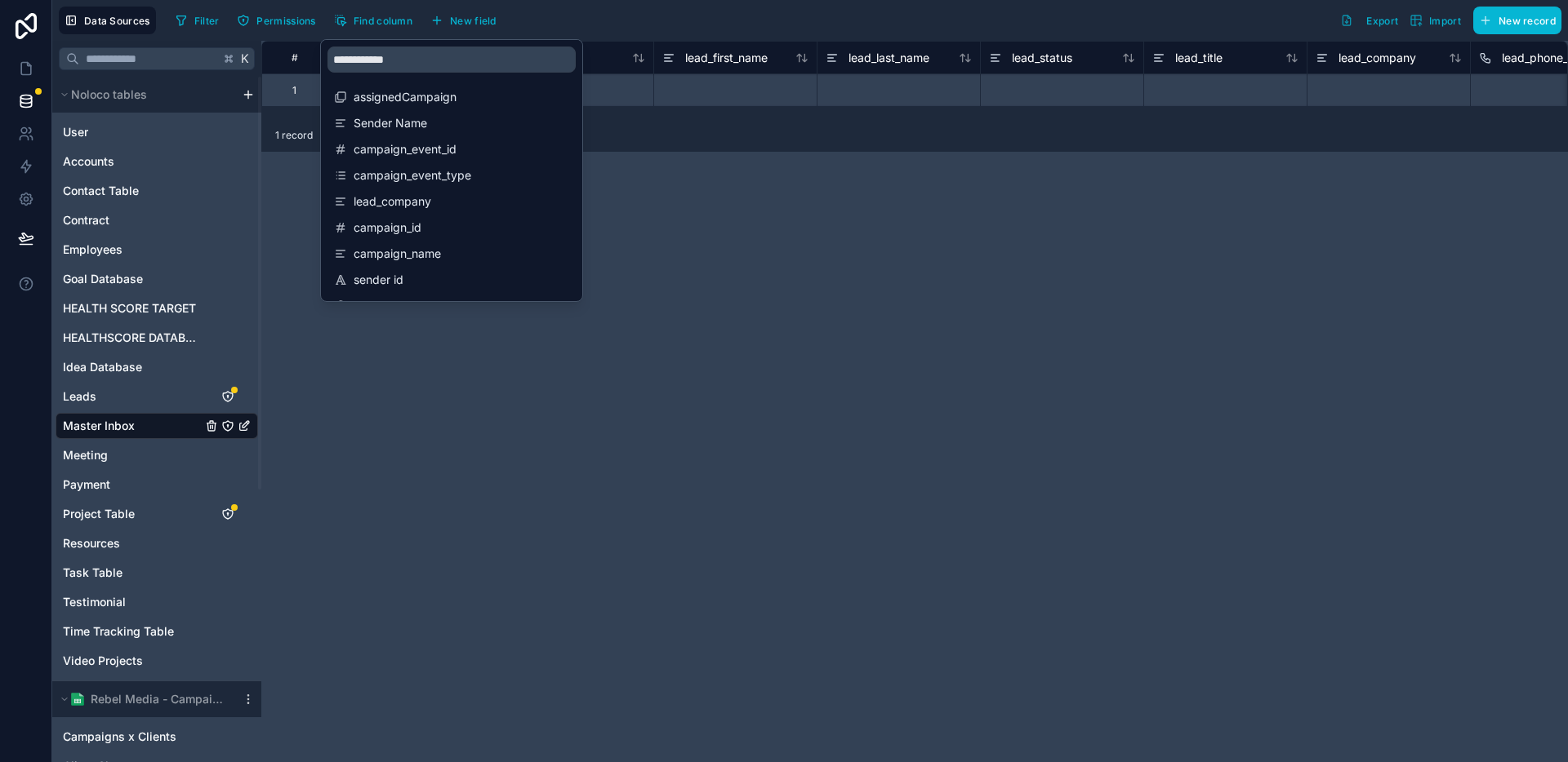
click at [858, 204] on div "# attachment_download_url campaign_event_id campaign_event_type lead_email lead…" at bounding box center [915, 402] width 1307 height 722
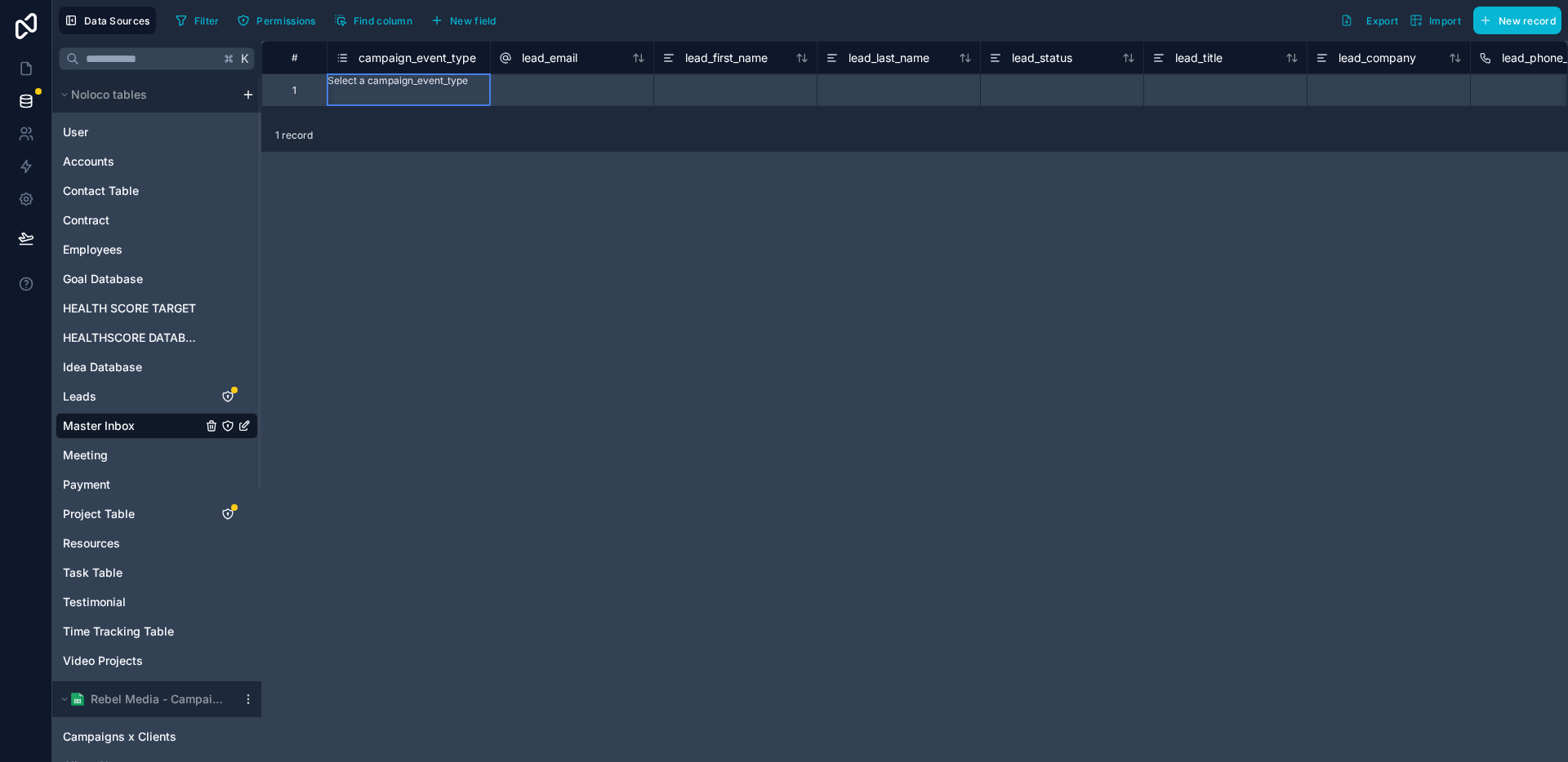
click at [420, 69] on div "campaign_event_type" at bounding box center [409, 57] width 163 height 32
drag, startPoint x: 414, startPoint y: 60, endPoint x: 585, endPoint y: 166, distance: 201.2
click at [414, 60] on span "campaign_event_type" at bounding box center [418, 58] width 118 height 17
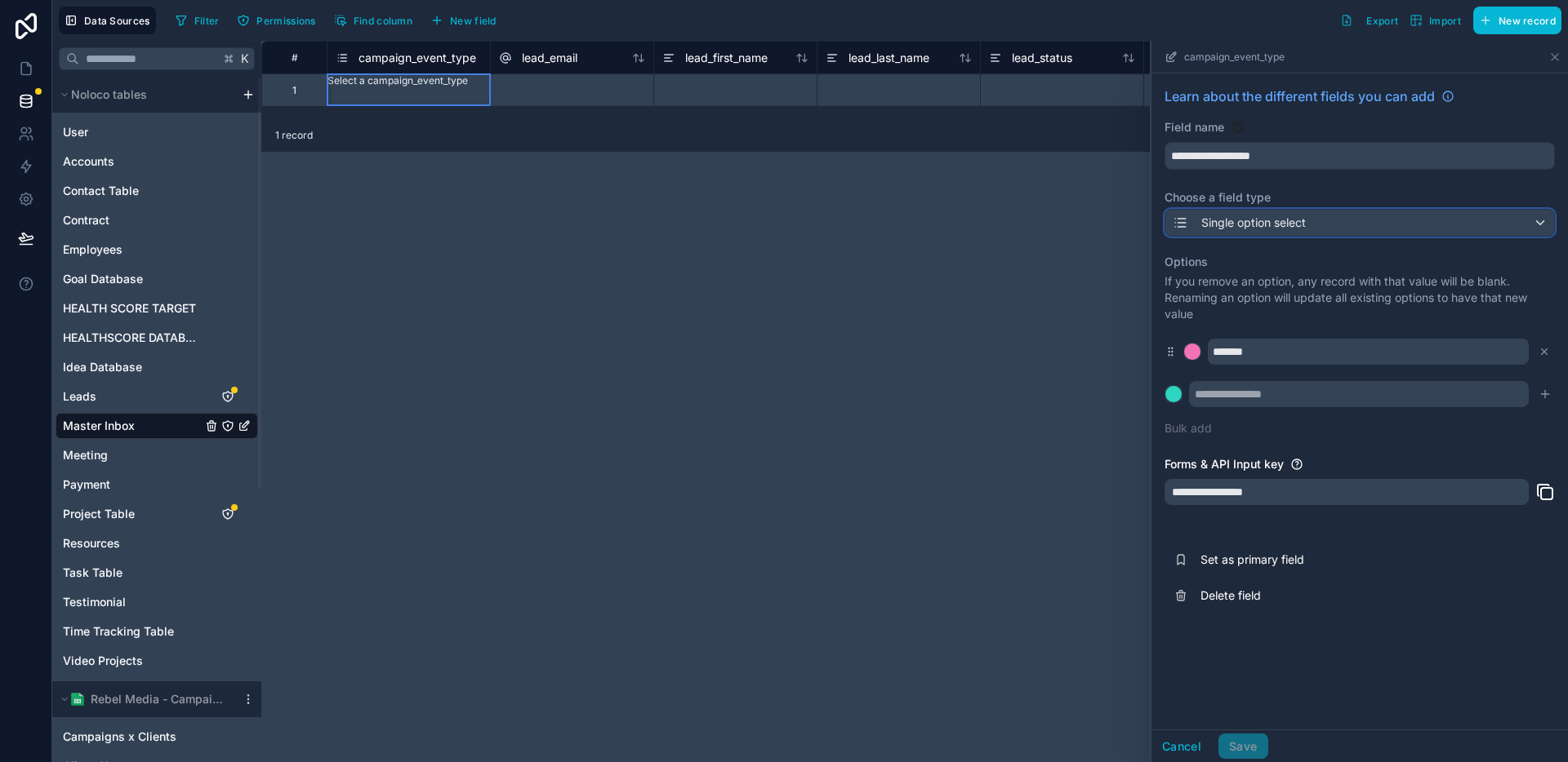
click at [1277, 223] on span "Single option select" at bounding box center [1254, 223] width 104 height 17
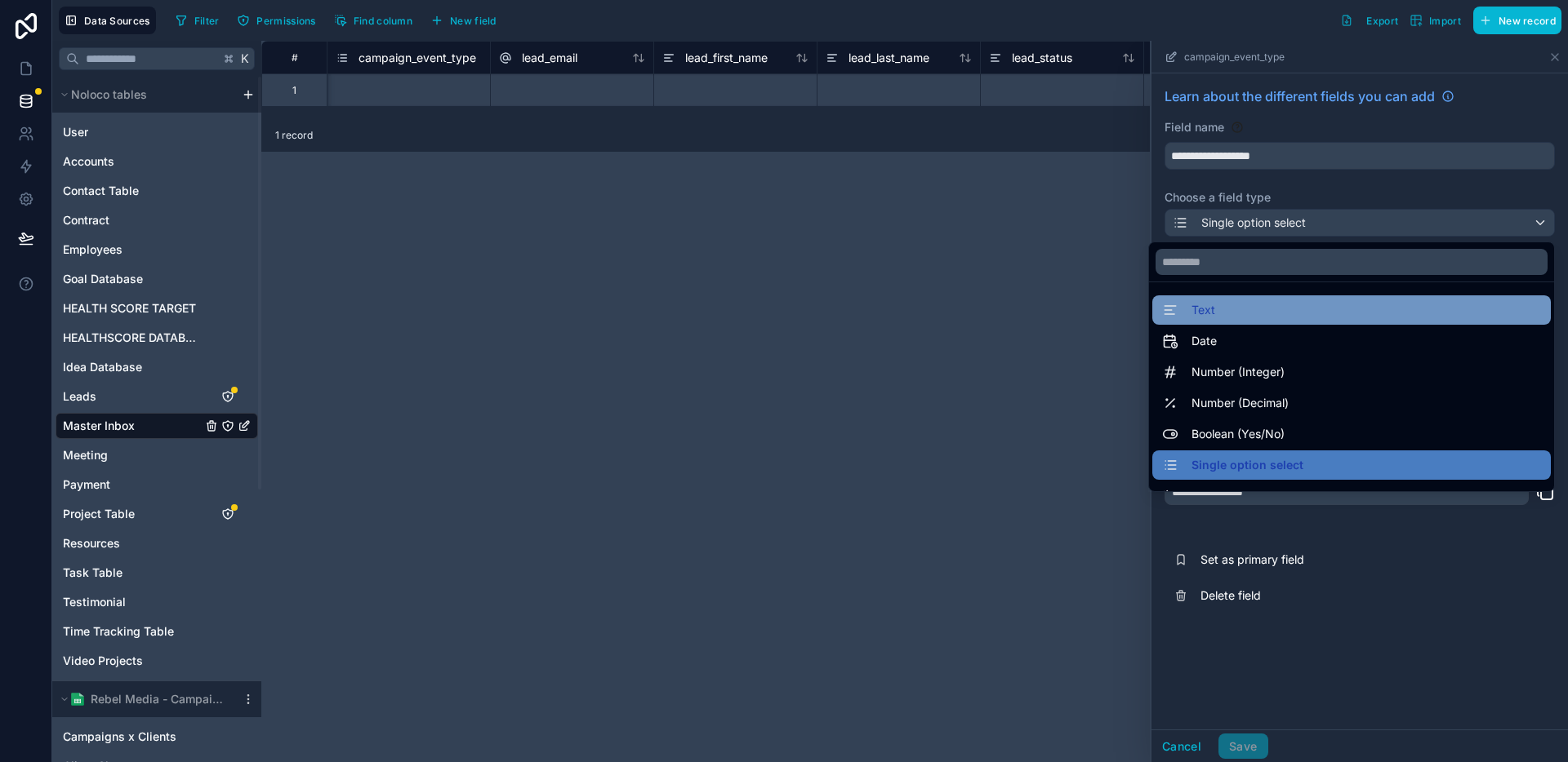
click at [1238, 308] on div "Text" at bounding box center [1352, 310] width 379 height 20
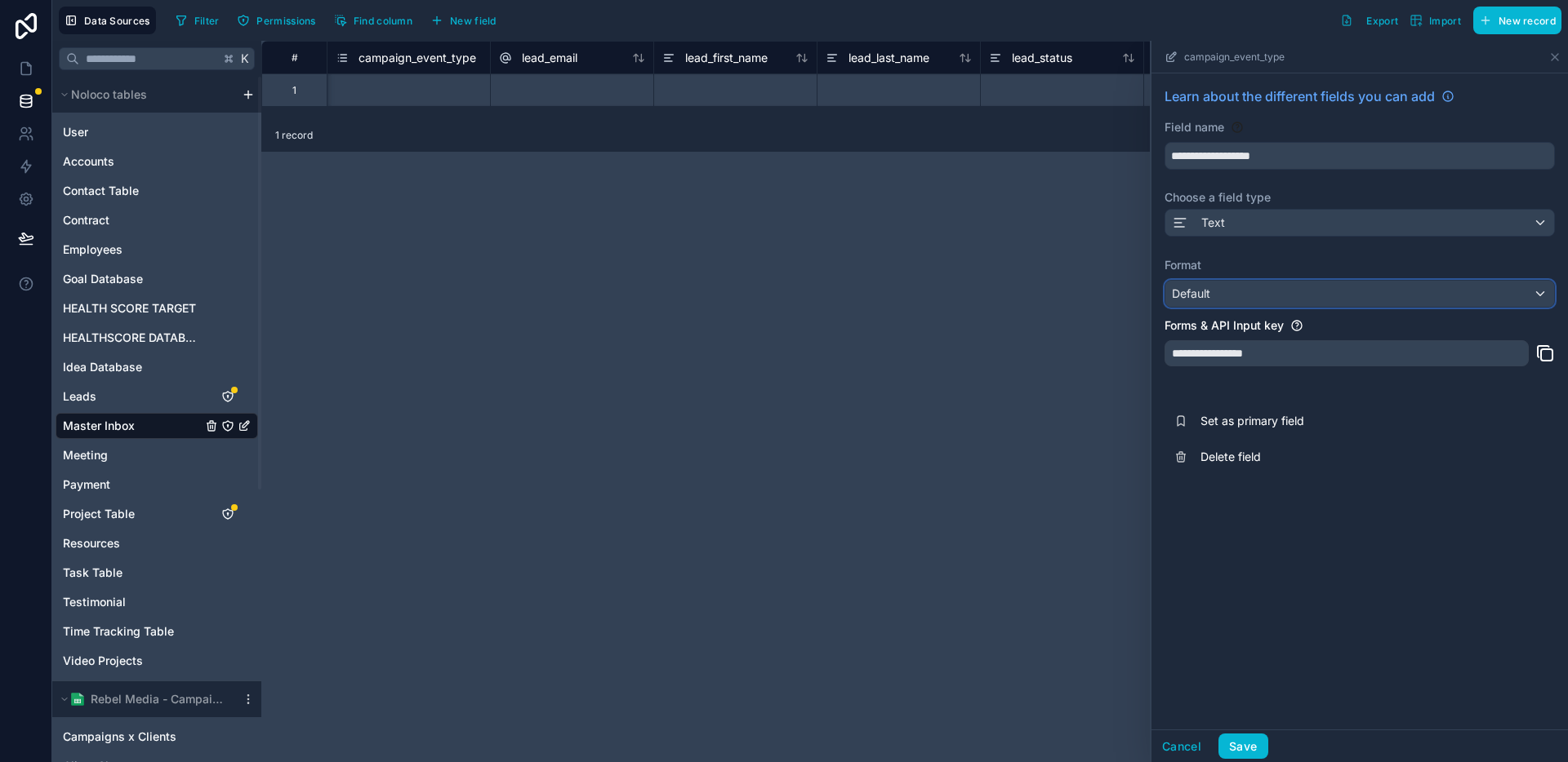
click at [1229, 288] on div "Default" at bounding box center [1360, 294] width 389 height 27
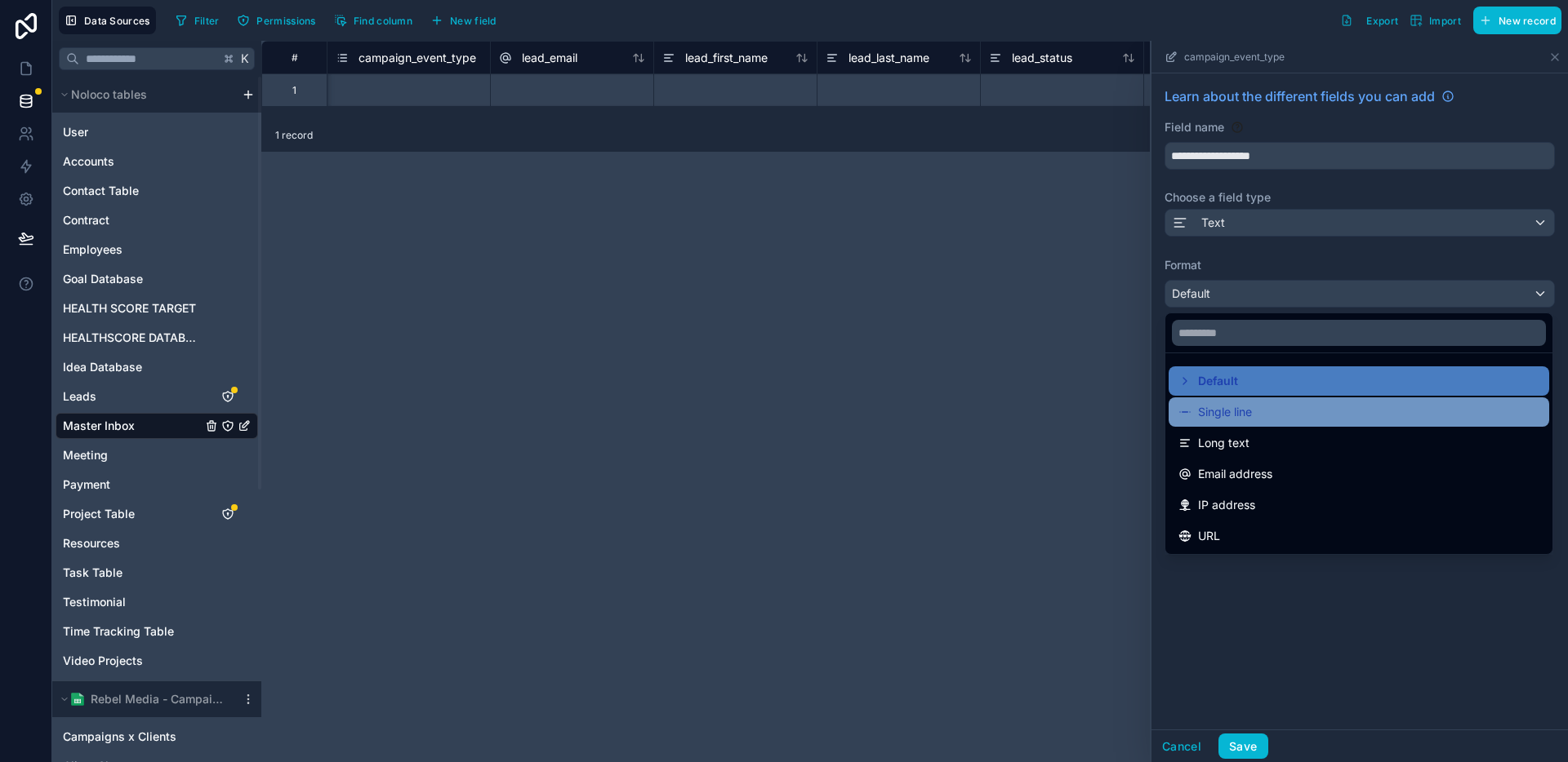
click at [1232, 404] on span "Single line" at bounding box center [1224, 412] width 54 height 20
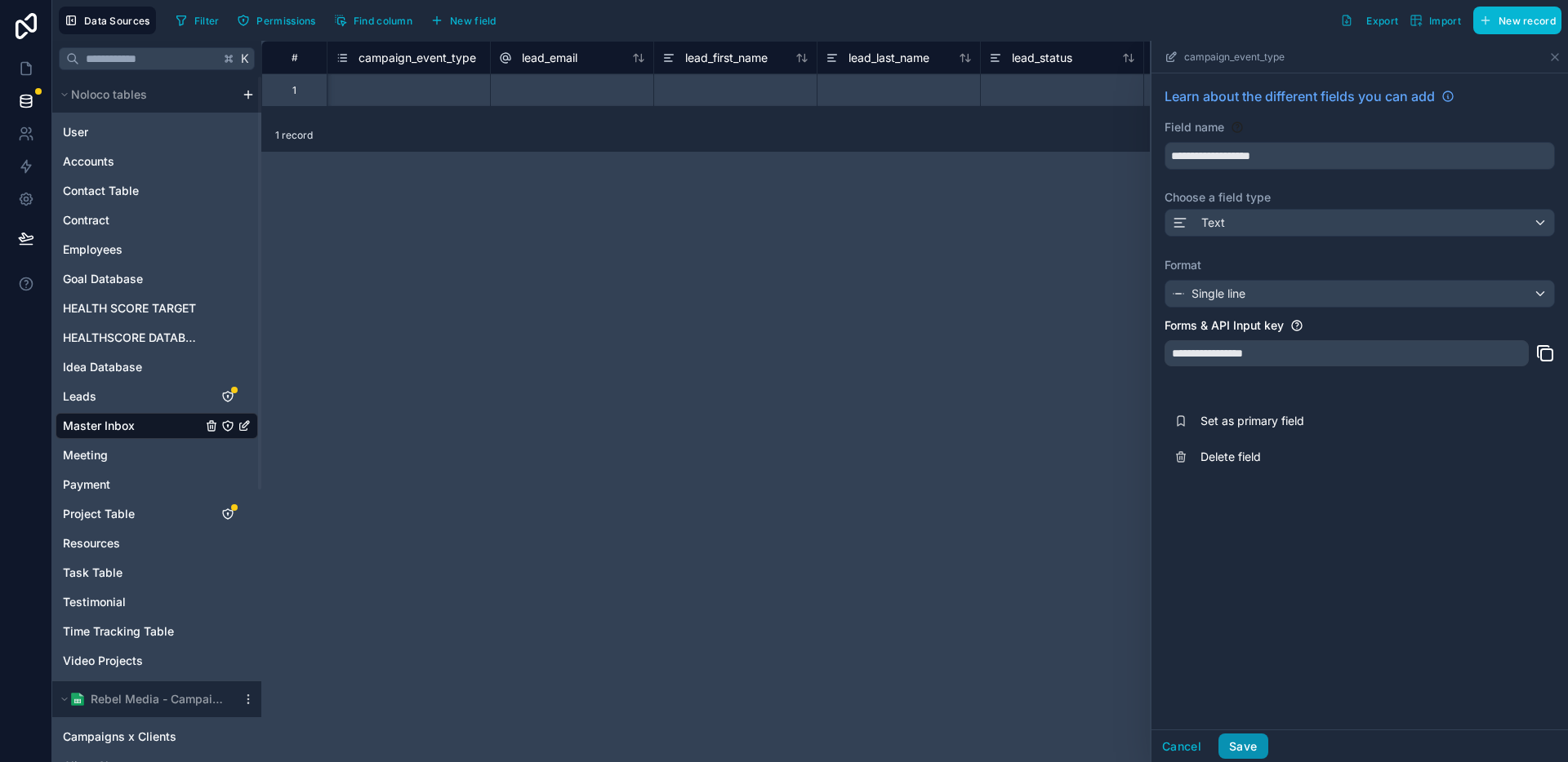
click at [1258, 747] on button "Save" at bounding box center [1243, 746] width 49 height 27
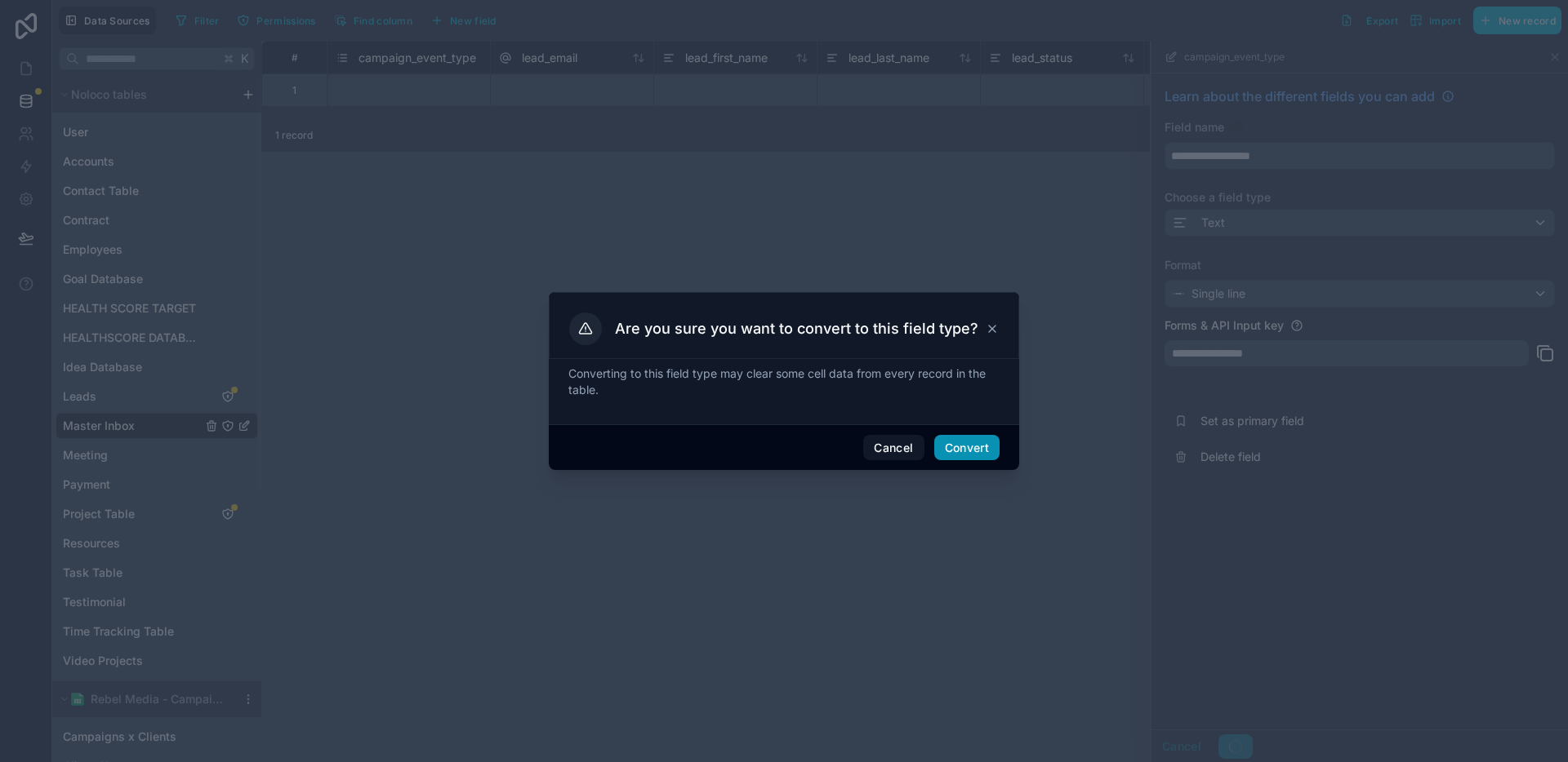
click at [979, 437] on button "Convert" at bounding box center [967, 448] width 66 height 27
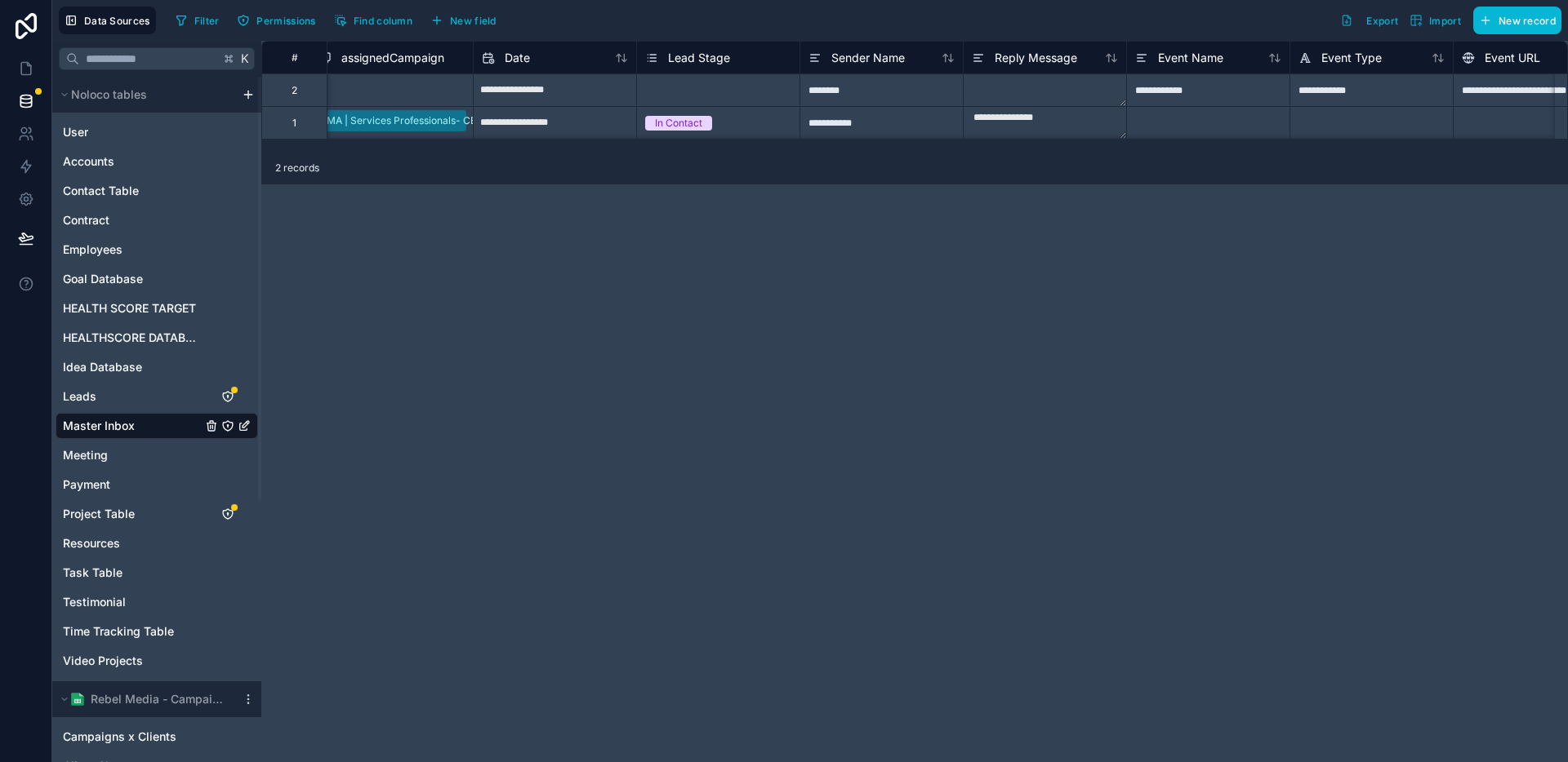
scroll to position [0, 3180]
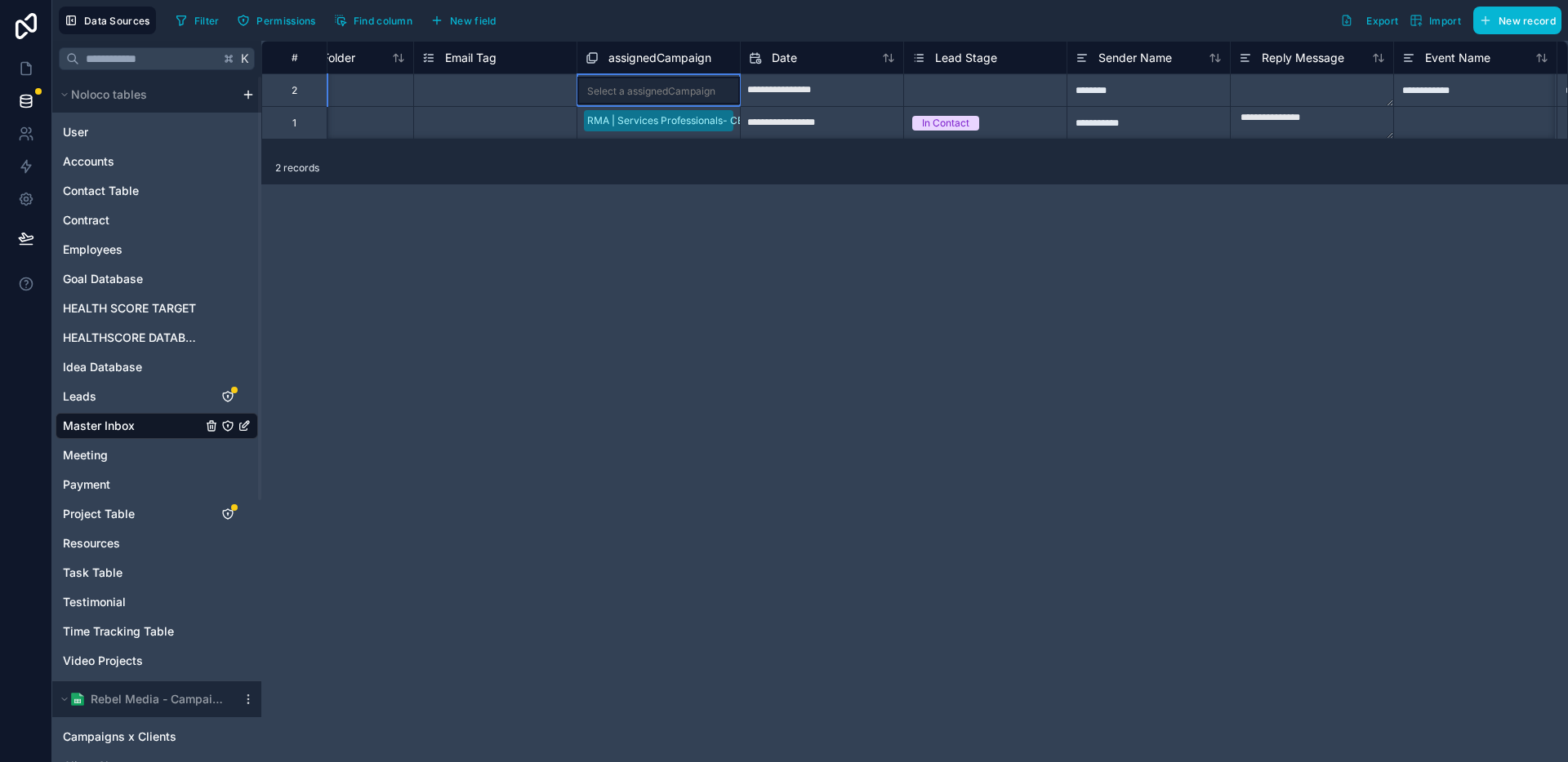
click at [627, 93] on div "Select a assignedCampaign" at bounding box center [651, 90] width 129 height 13
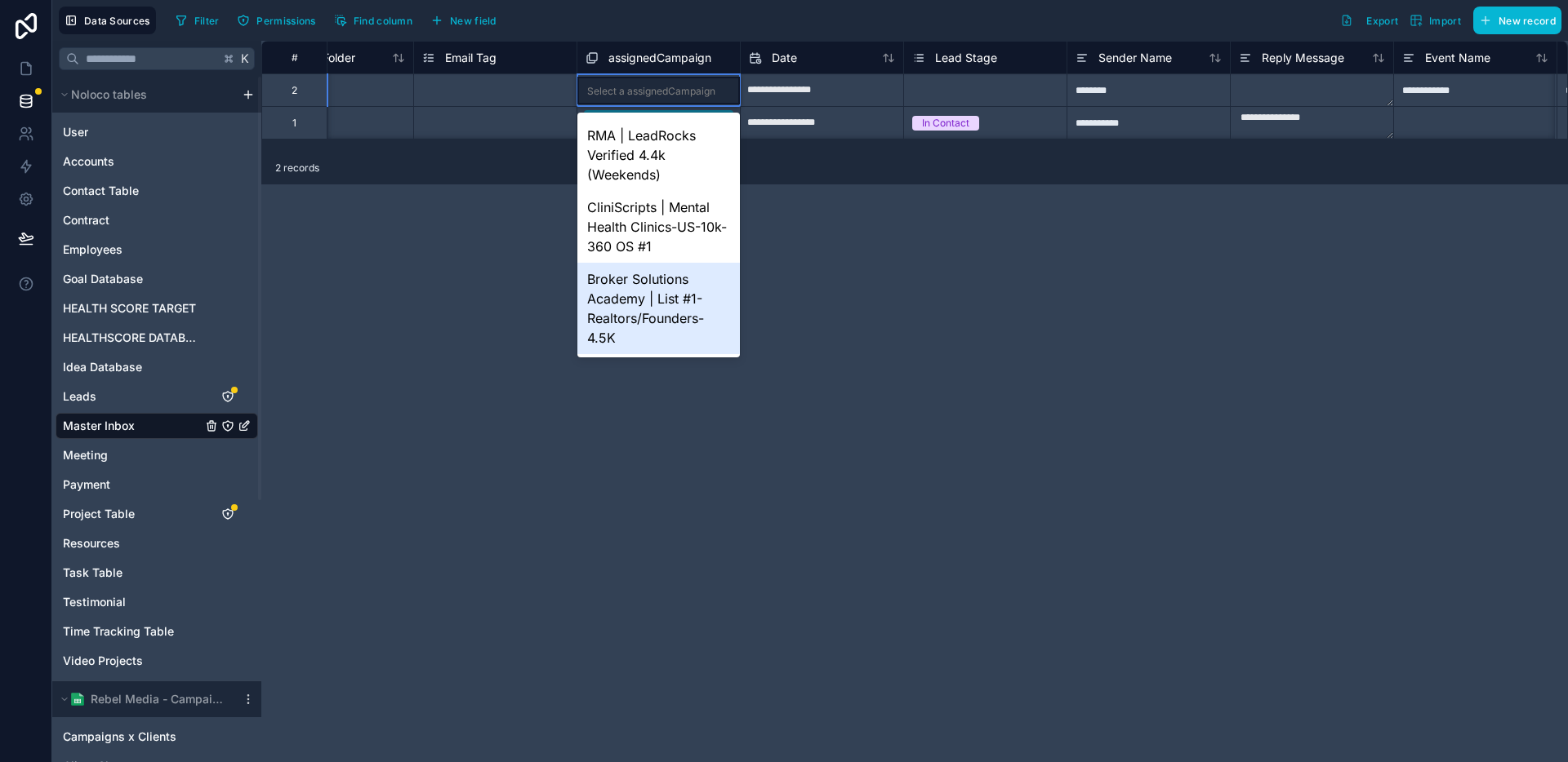
scroll to position [0, 0]
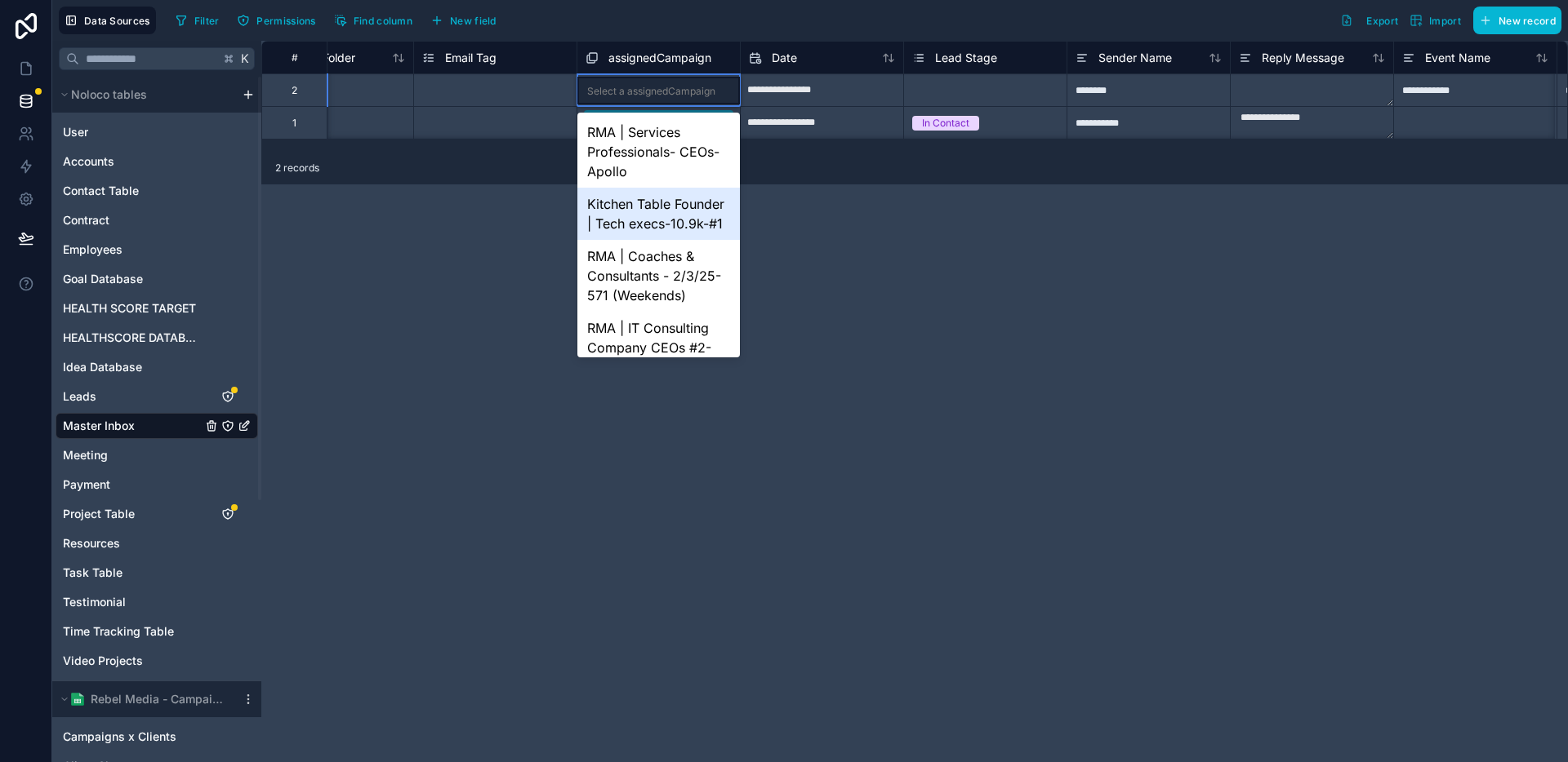
click at [905, 277] on div "**********" at bounding box center [915, 402] width 1307 height 722
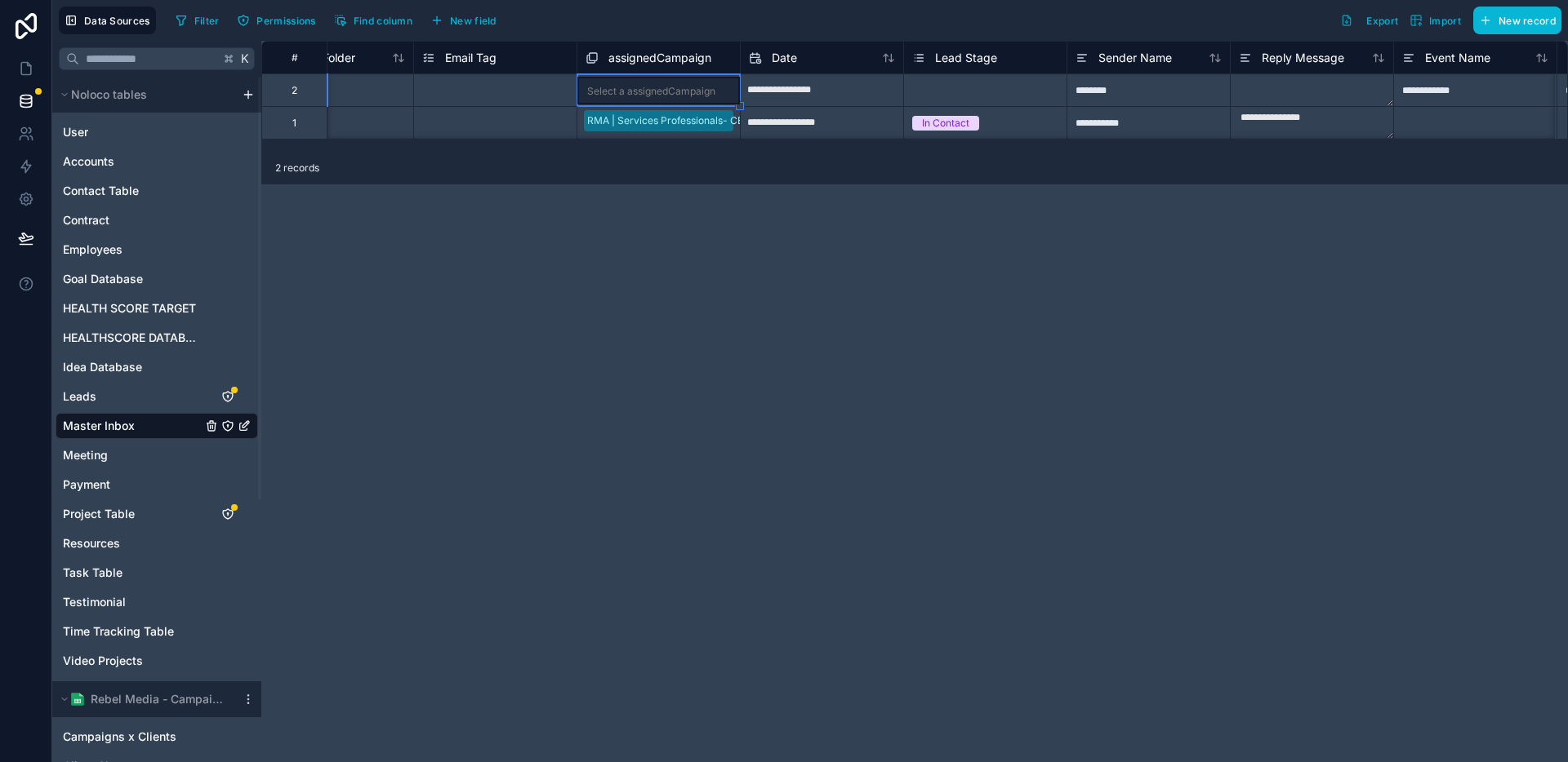
click at [656, 227] on div "**********" at bounding box center [915, 402] width 1307 height 722
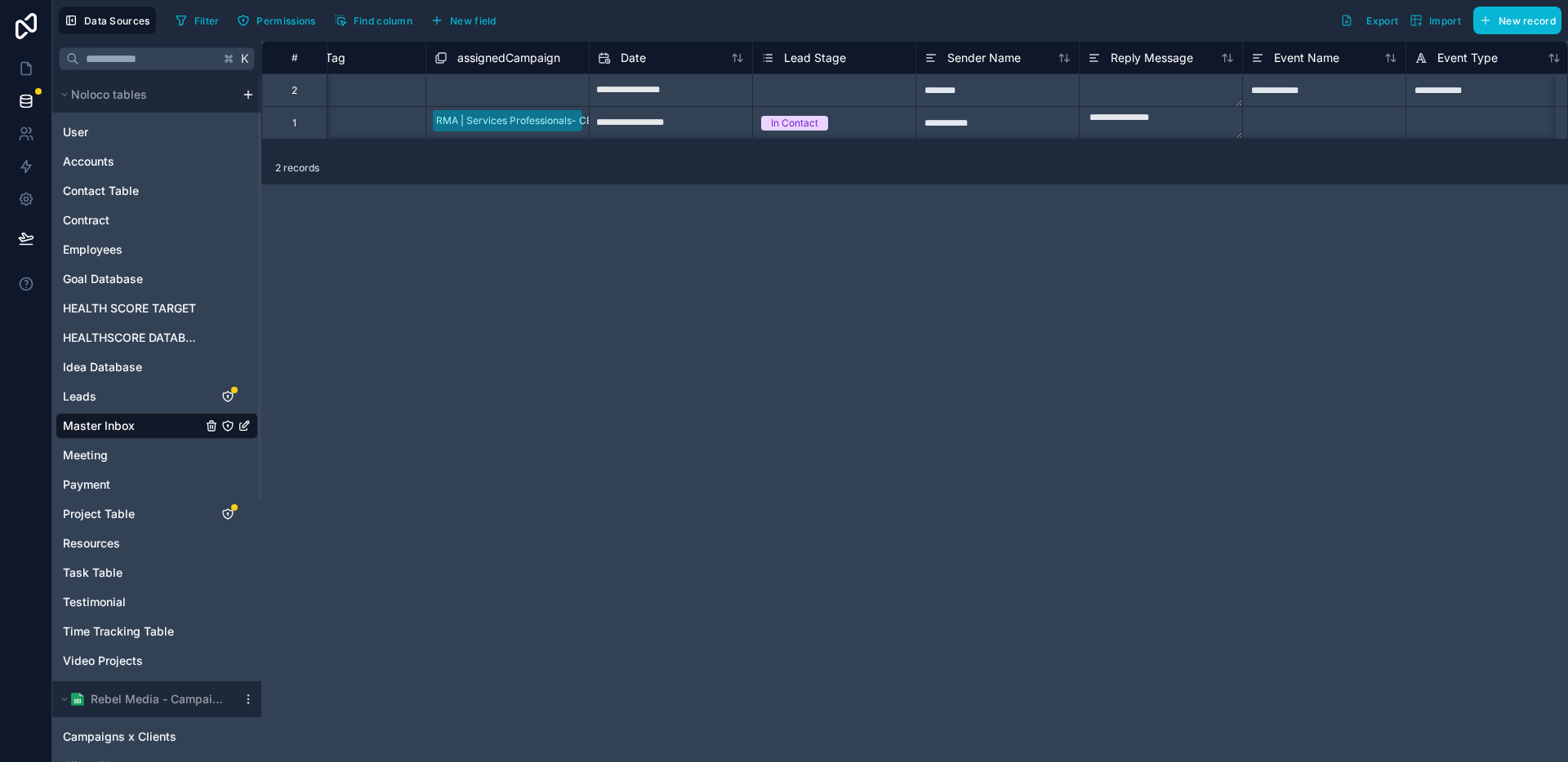
scroll to position [0, 3340]
click at [471, 48] on div "assignedCampaign" at bounding box center [488, 58] width 126 height 20
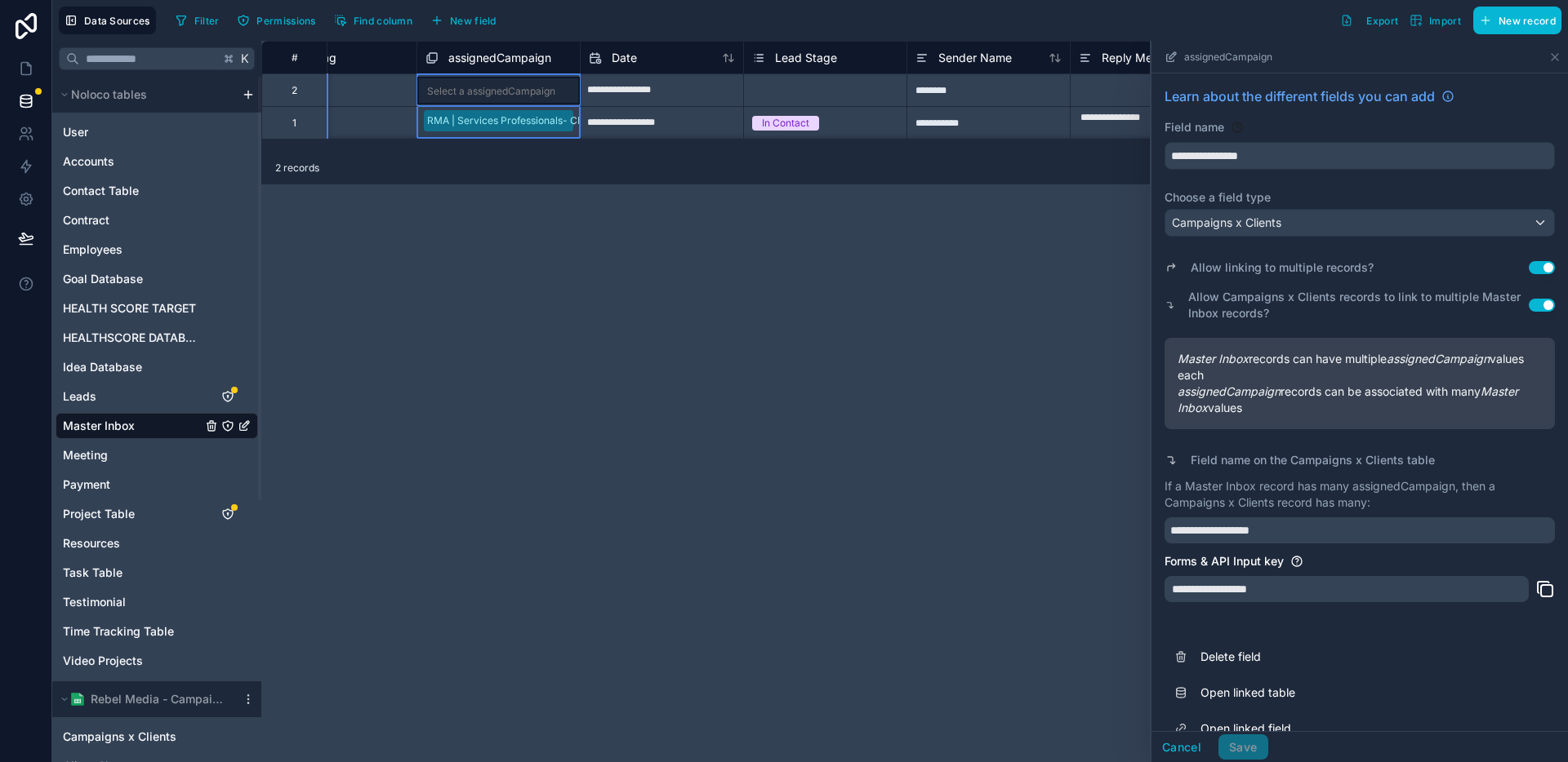
click at [469, 51] on span "assignedCampaign" at bounding box center [499, 58] width 103 height 17
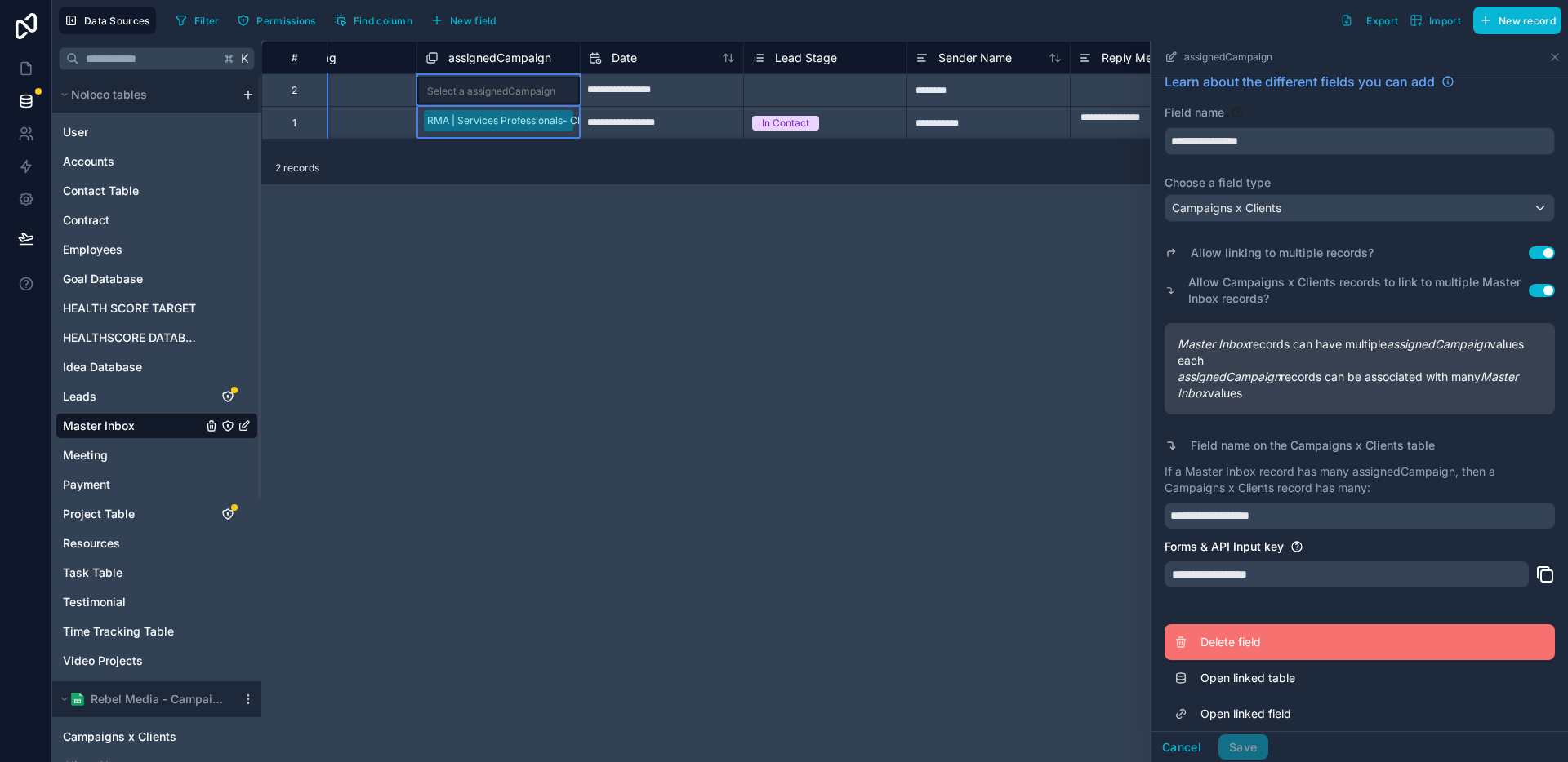
scroll to position [28, 0]
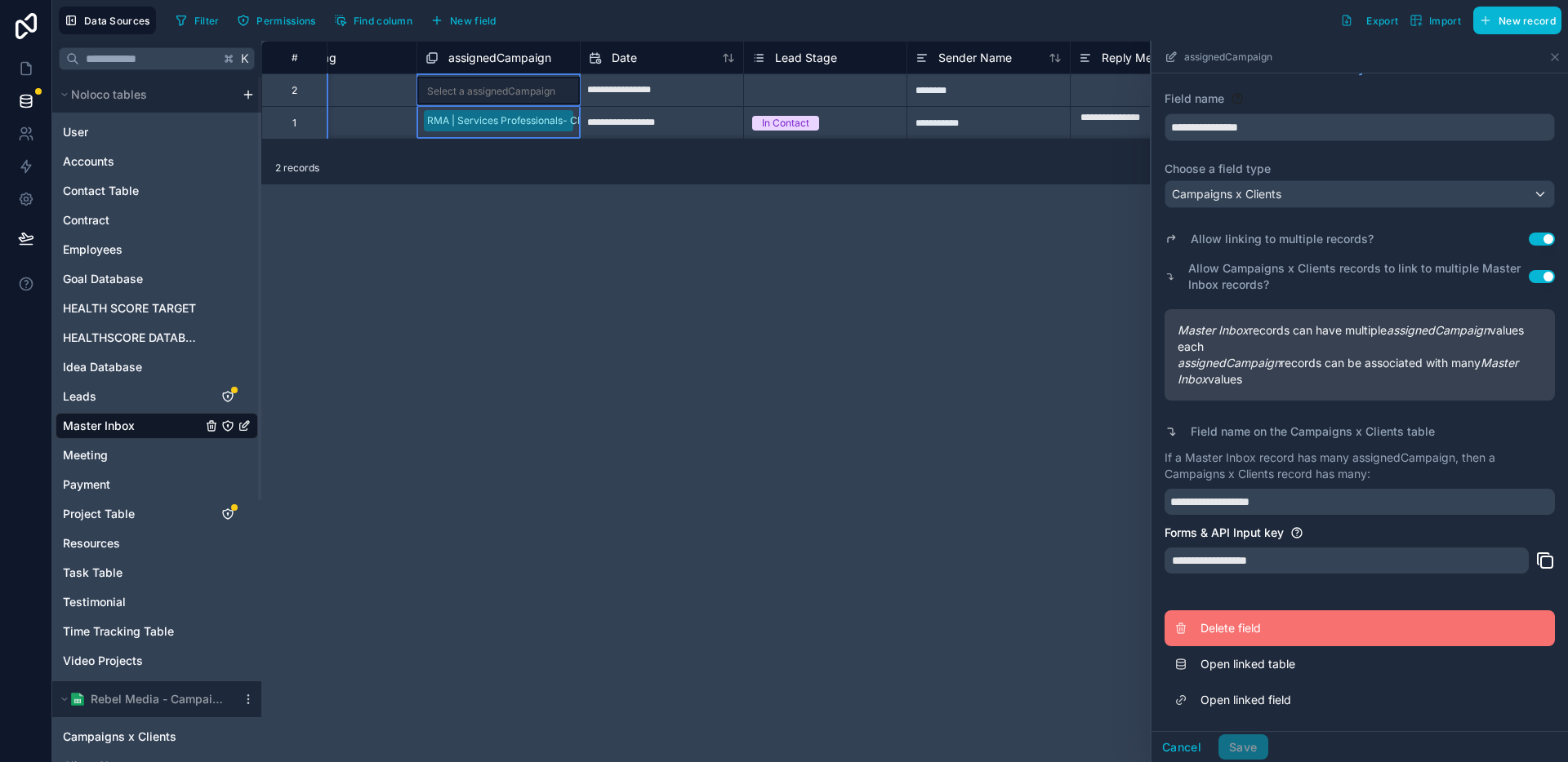
click at [1228, 621] on span "Delete field" at bounding box center [1317, 628] width 235 height 17
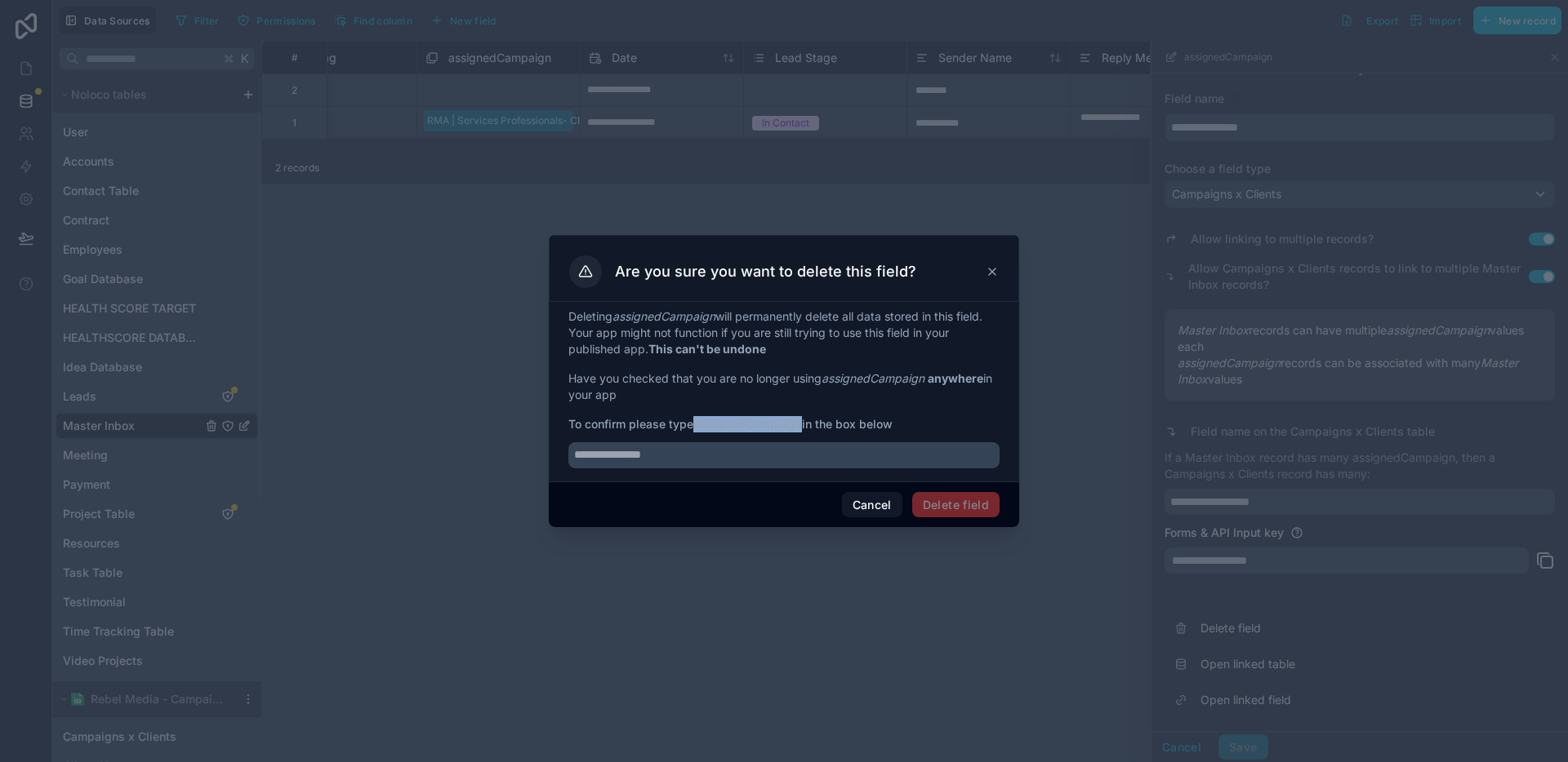
drag, startPoint x: 806, startPoint y: 427, endPoint x: 699, endPoint y: 425, distance: 107.0
click at [699, 425] on span "To confirm please type assignedCampaign in the box below" at bounding box center [784, 424] width 431 height 17
copy strong "assignedCampaign"
click at [746, 463] on input "text" at bounding box center [784, 456] width 431 height 27
paste input "**********"
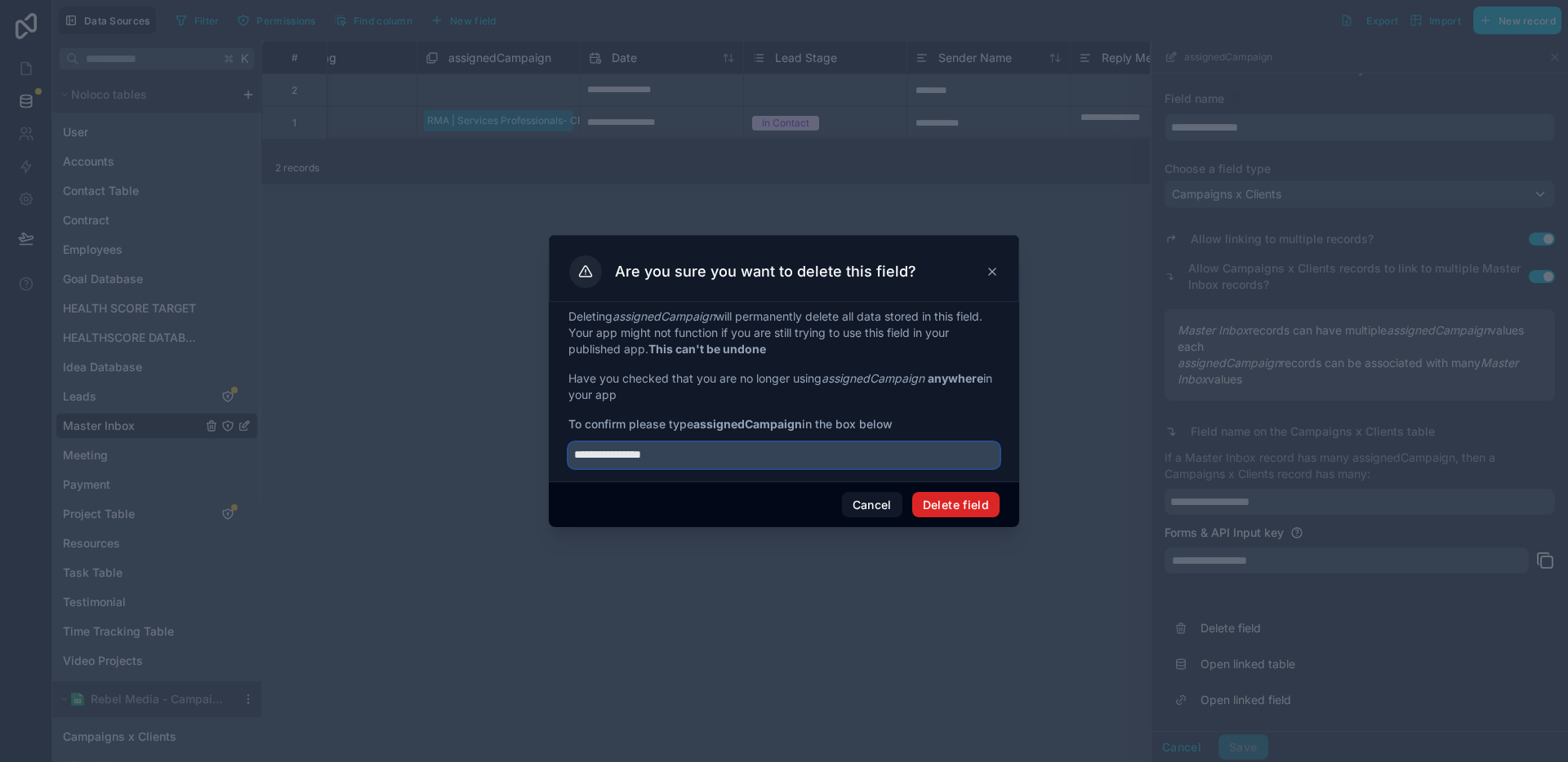
type input "**********"
click at [958, 506] on button "Delete field" at bounding box center [956, 505] width 87 height 27
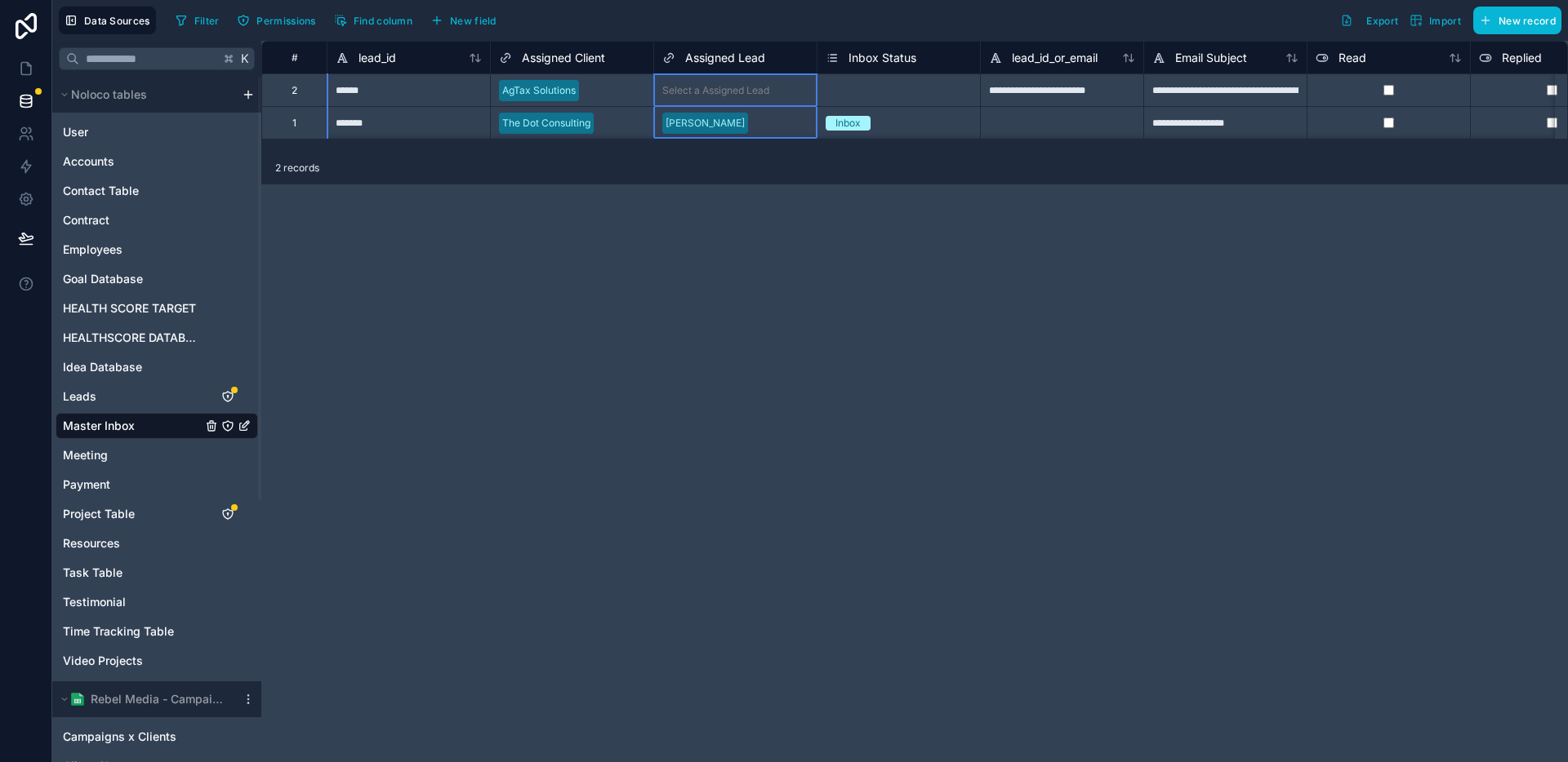
click at [703, 61] on span "Assigned Lead" at bounding box center [724, 58] width 80 height 17
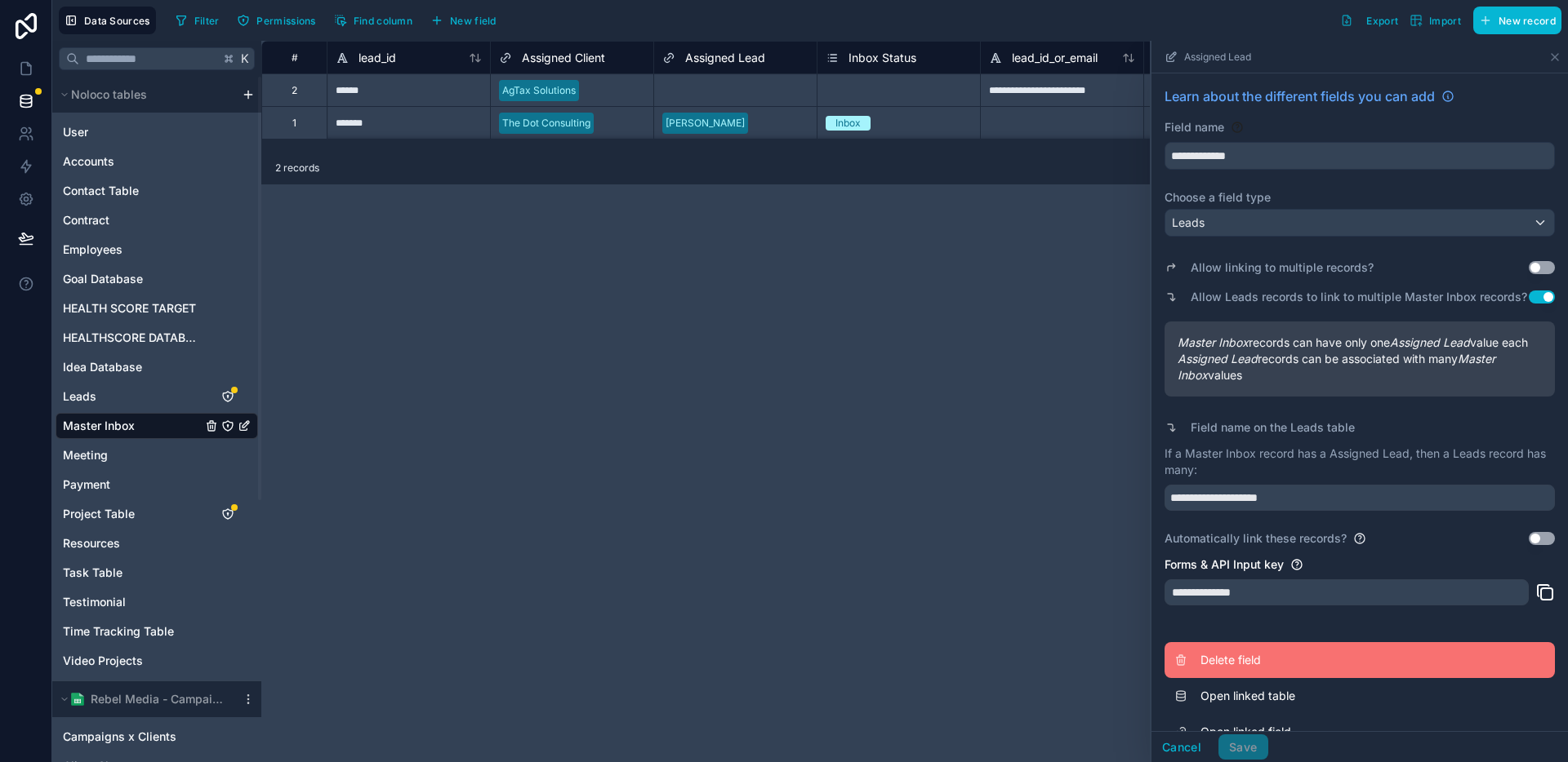
click at [1228, 669] on span "Delete field" at bounding box center [1317, 660] width 235 height 17
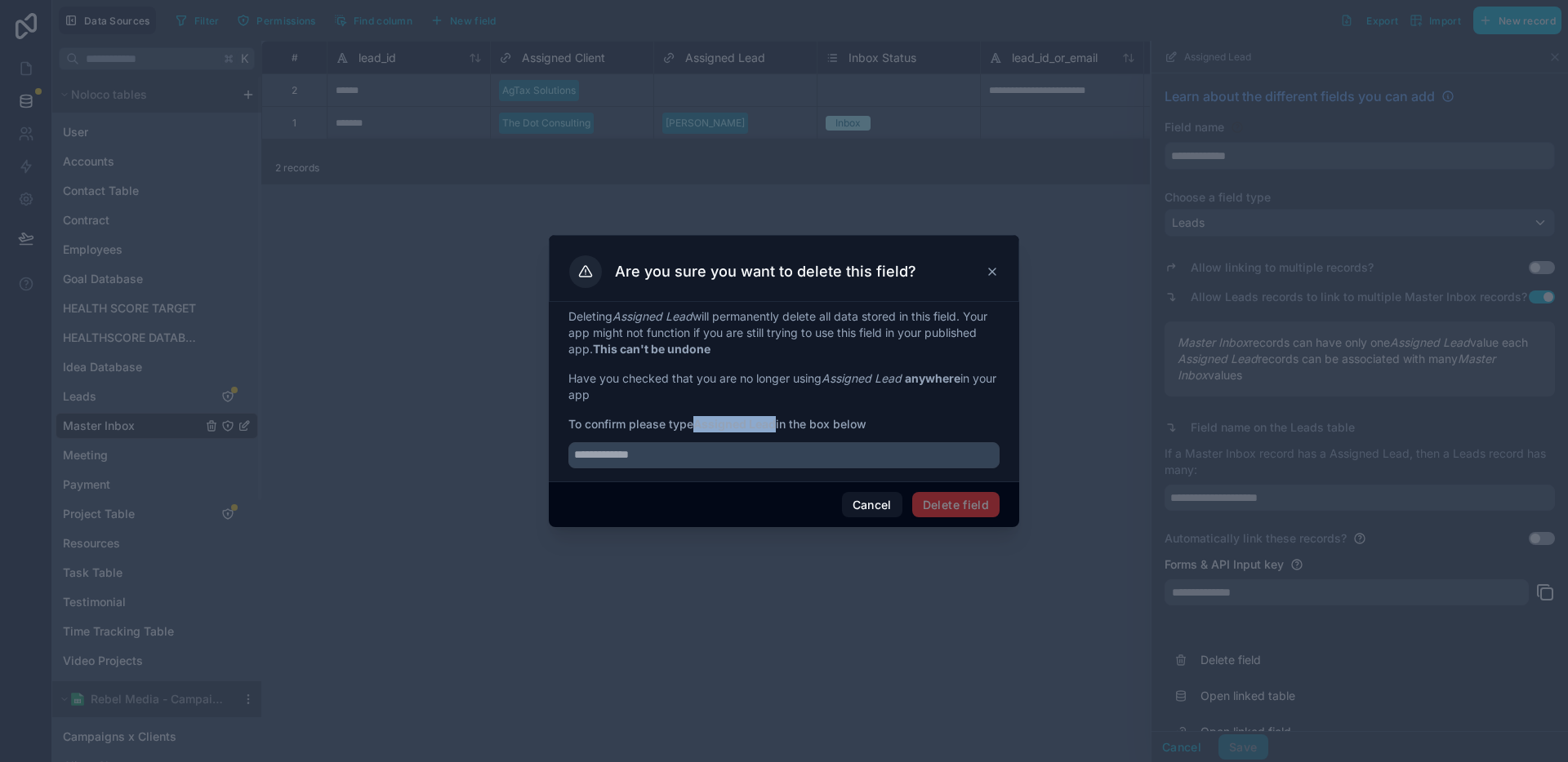
drag, startPoint x: 780, startPoint y: 423, endPoint x: 698, endPoint y: 423, distance: 82.0
click at [698, 423] on span "To confirm please type Assigned Lead in the box below" at bounding box center [784, 424] width 431 height 17
copy strong "Assigned Lead"
click at [704, 453] on input "text" at bounding box center [784, 456] width 431 height 27
paste input "**********"
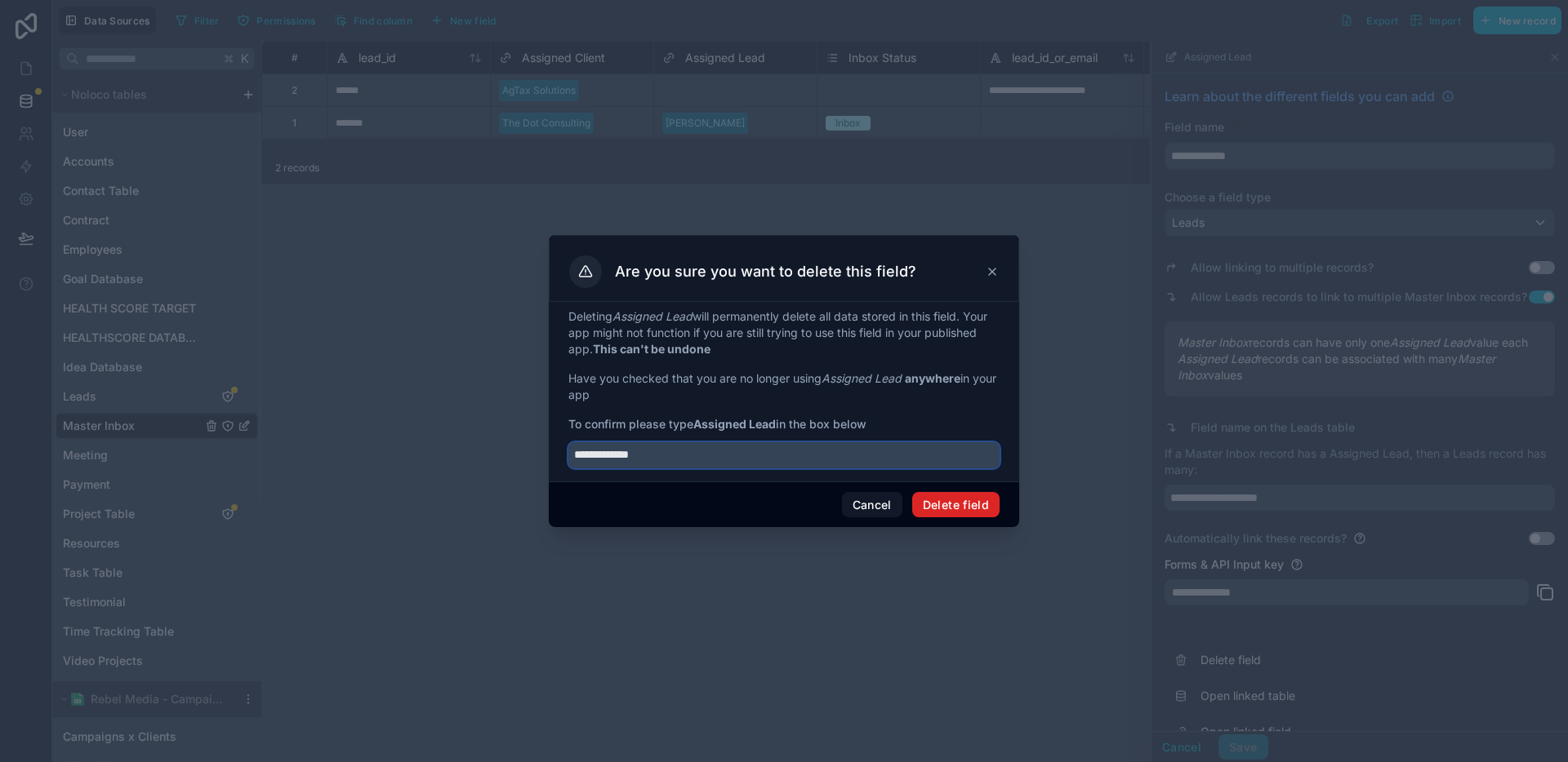
type input "**********"
click at [962, 505] on button "Delete field" at bounding box center [956, 505] width 87 height 27
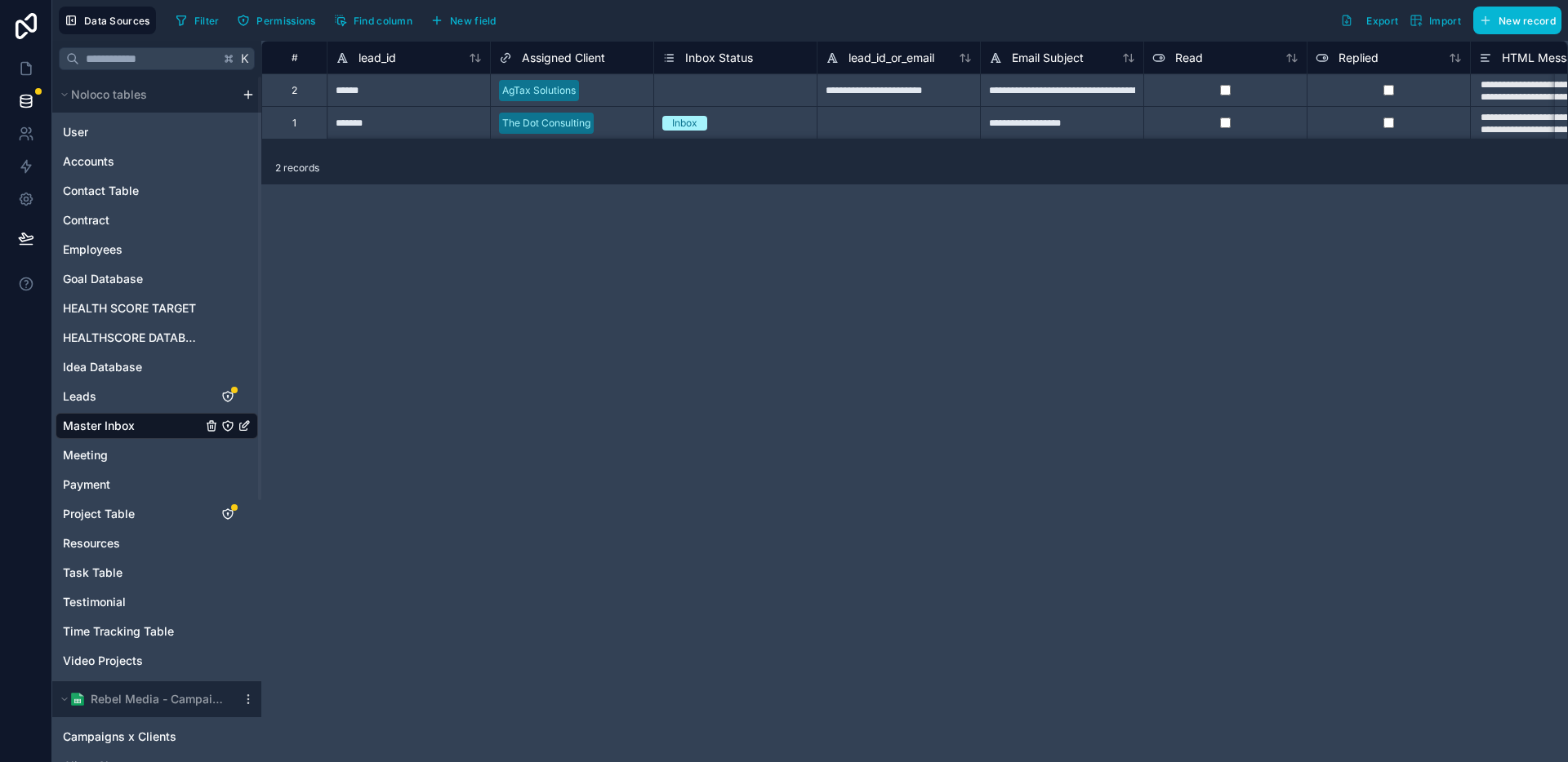
click at [588, 200] on div "**********" at bounding box center [915, 402] width 1307 height 722
click at [686, 58] on span "Inbox Status" at bounding box center [718, 58] width 68 height 17
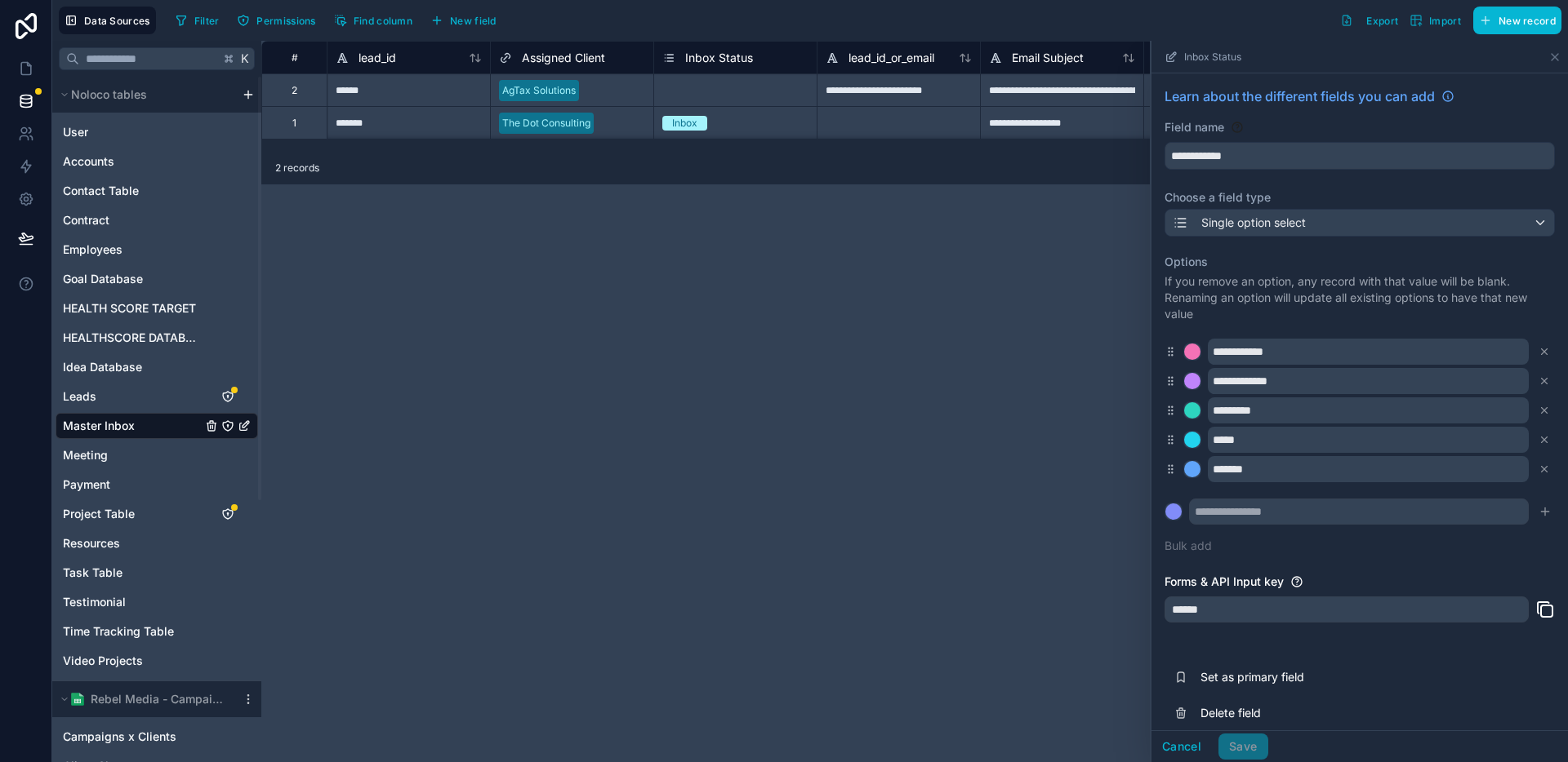
click at [846, 509] on div "**********" at bounding box center [915, 402] width 1307 height 722
click at [1160, 743] on button "Cancel" at bounding box center [1182, 746] width 61 height 27
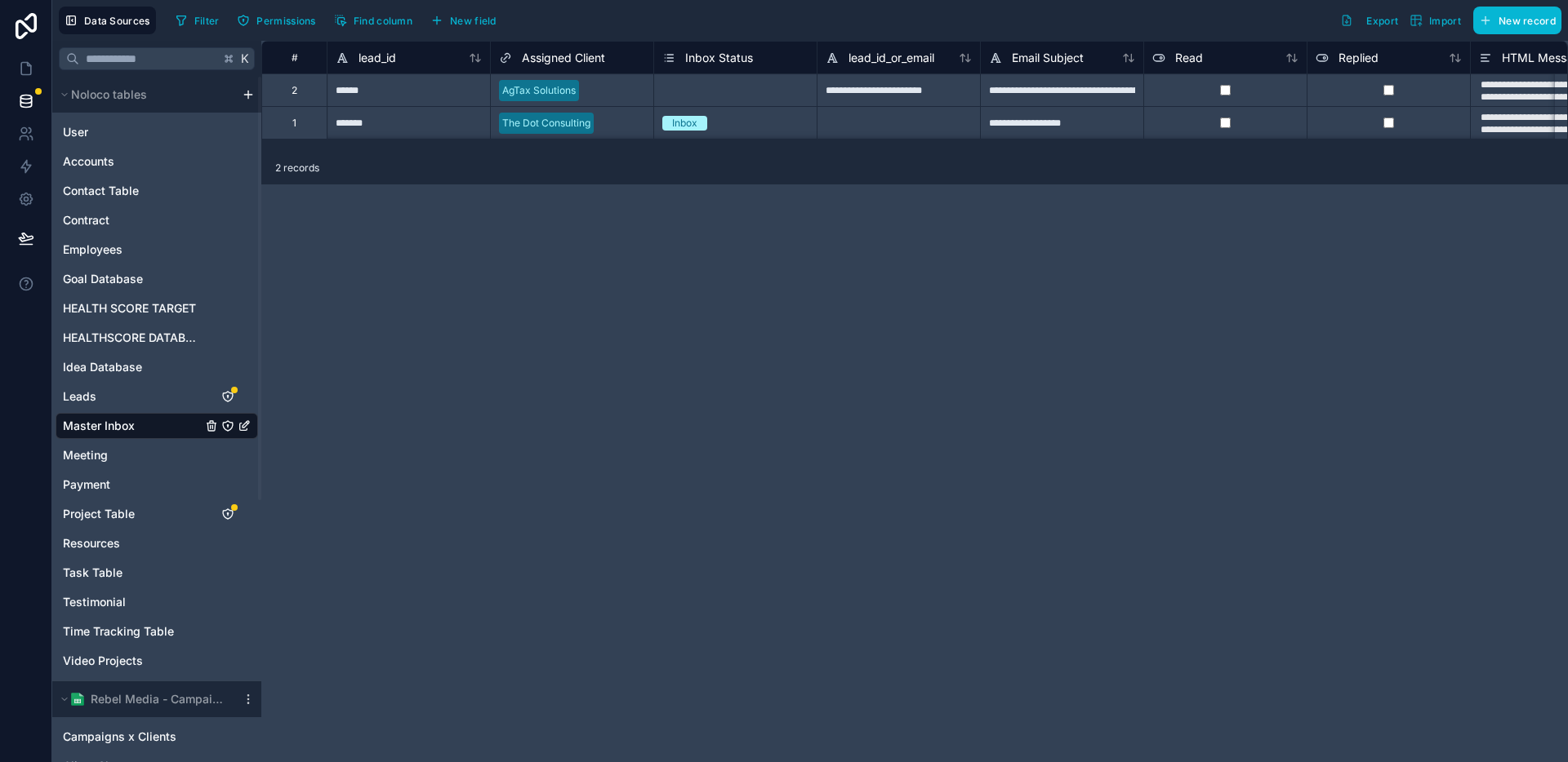
drag, startPoint x: 332, startPoint y: 150, endPoint x: 438, endPoint y: 161, distance: 106.6
click at [438, 161] on div "**********" at bounding box center [915, 402] width 1307 height 722
click at [476, 27] on button "New field" at bounding box center [463, 20] width 78 height 25
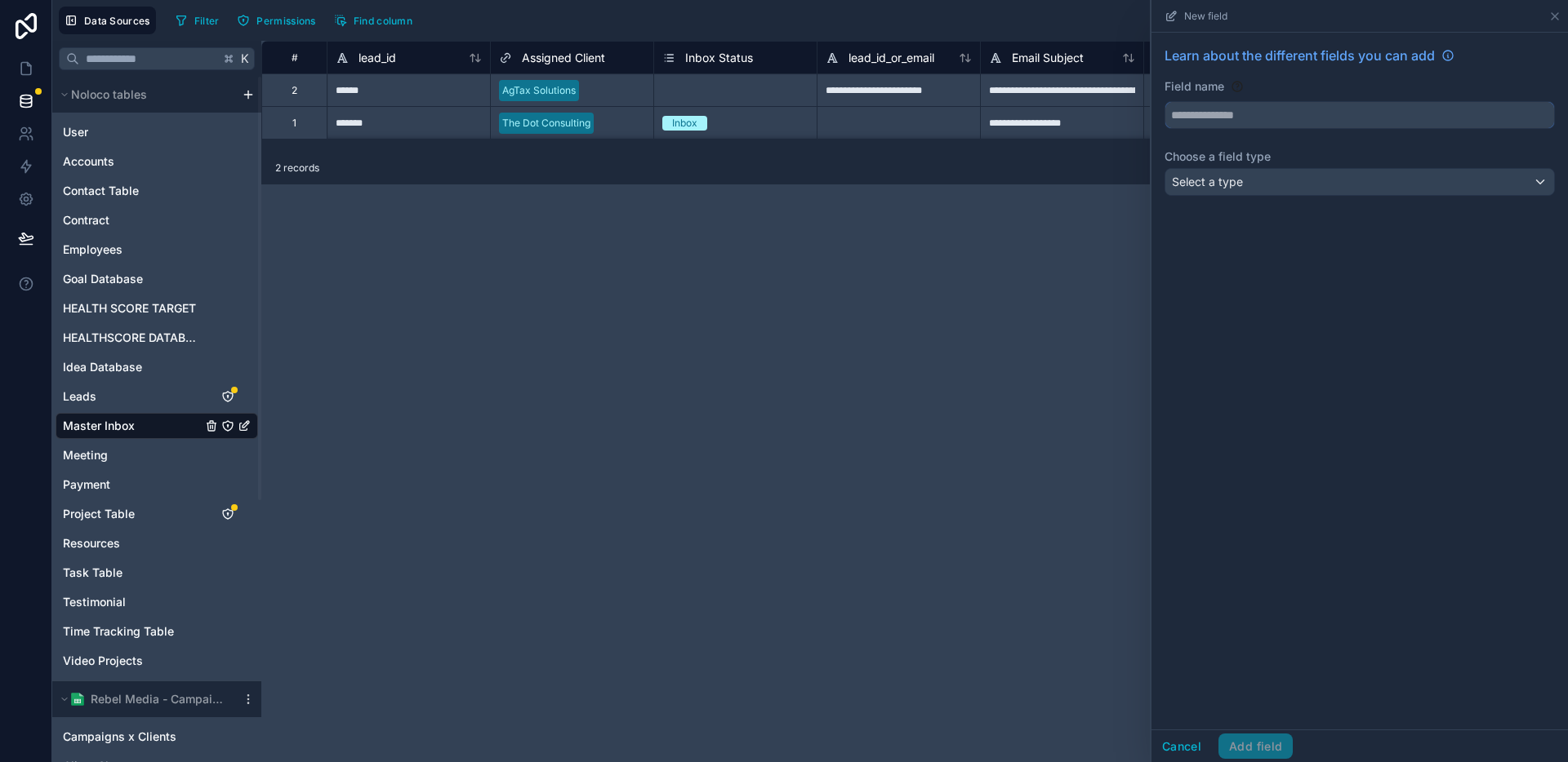
click at [1223, 120] on input "text" at bounding box center [1360, 115] width 389 height 27
click at [1164, 101] on button "********" at bounding box center [1359, 115] width 390 height 27
type input "**********"
click at [1227, 231] on div "**********" at bounding box center [1360, 381] width 417 height 697
click at [1265, 190] on div "Select a type" at bounding box center [1360, 182] width 389 height 27
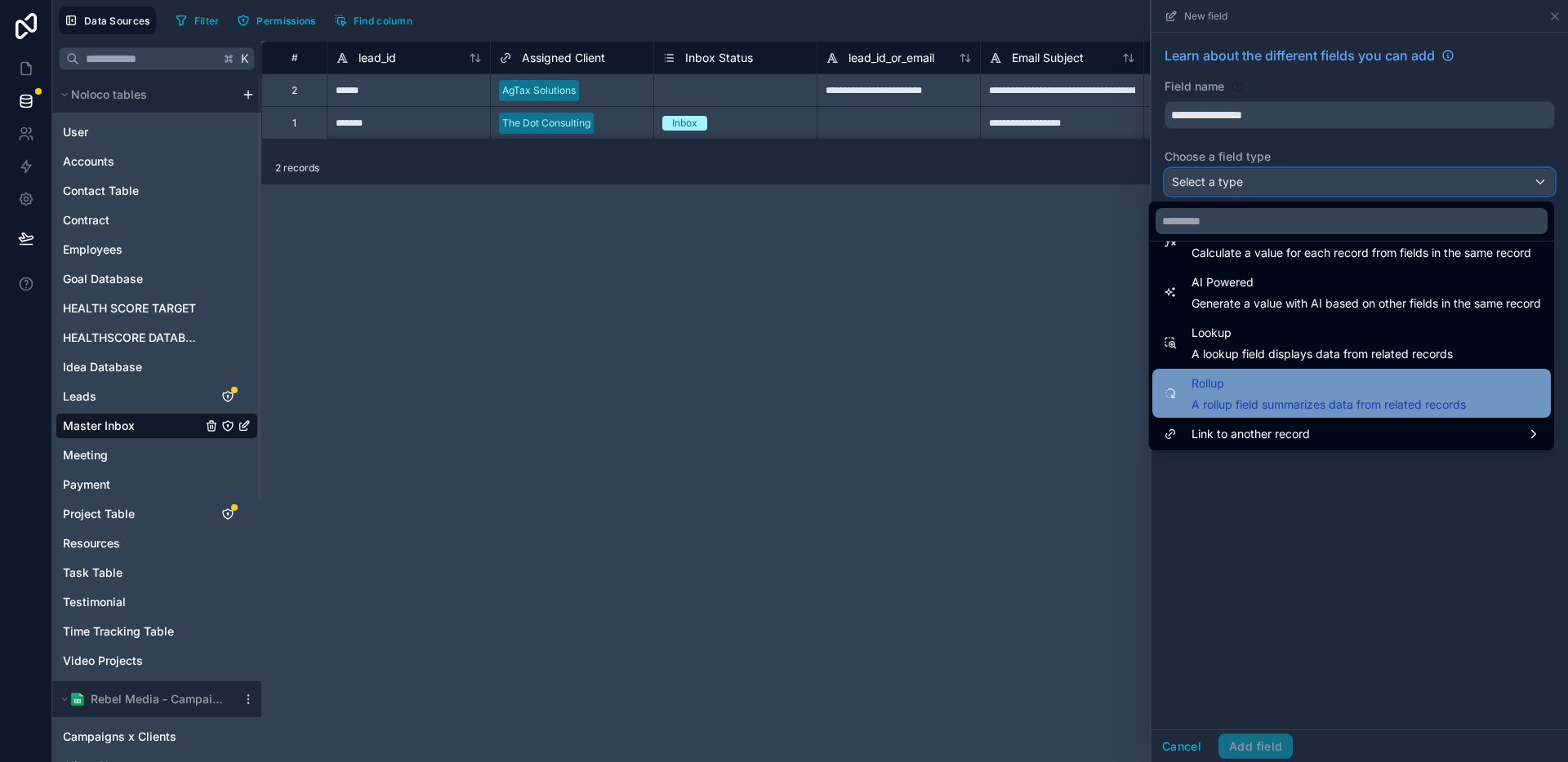
scroll to position [473, 0]
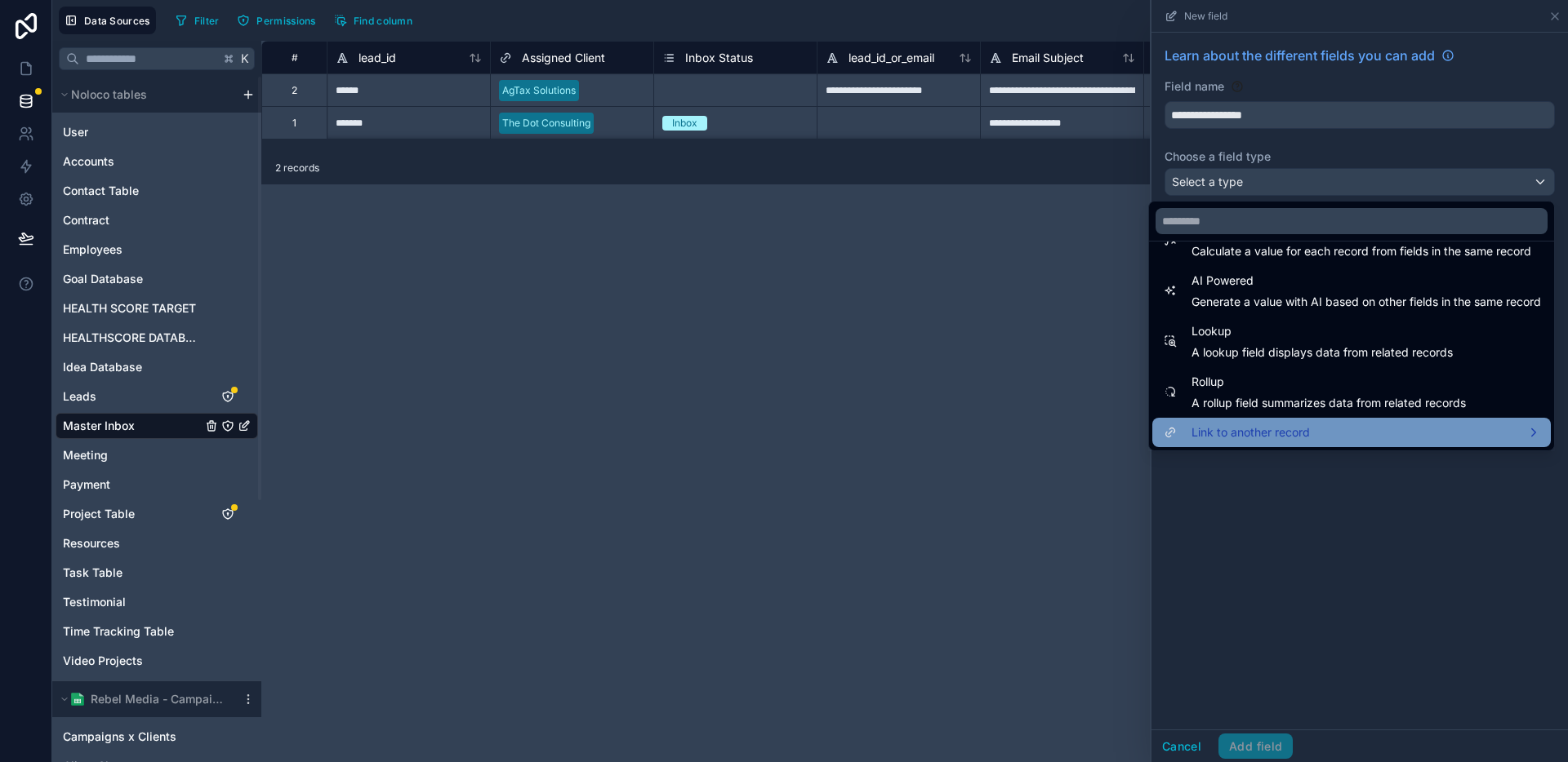
click at [1263, 428] on span "Link to another record" at bounding box center [1251, 433] width 119 height 20
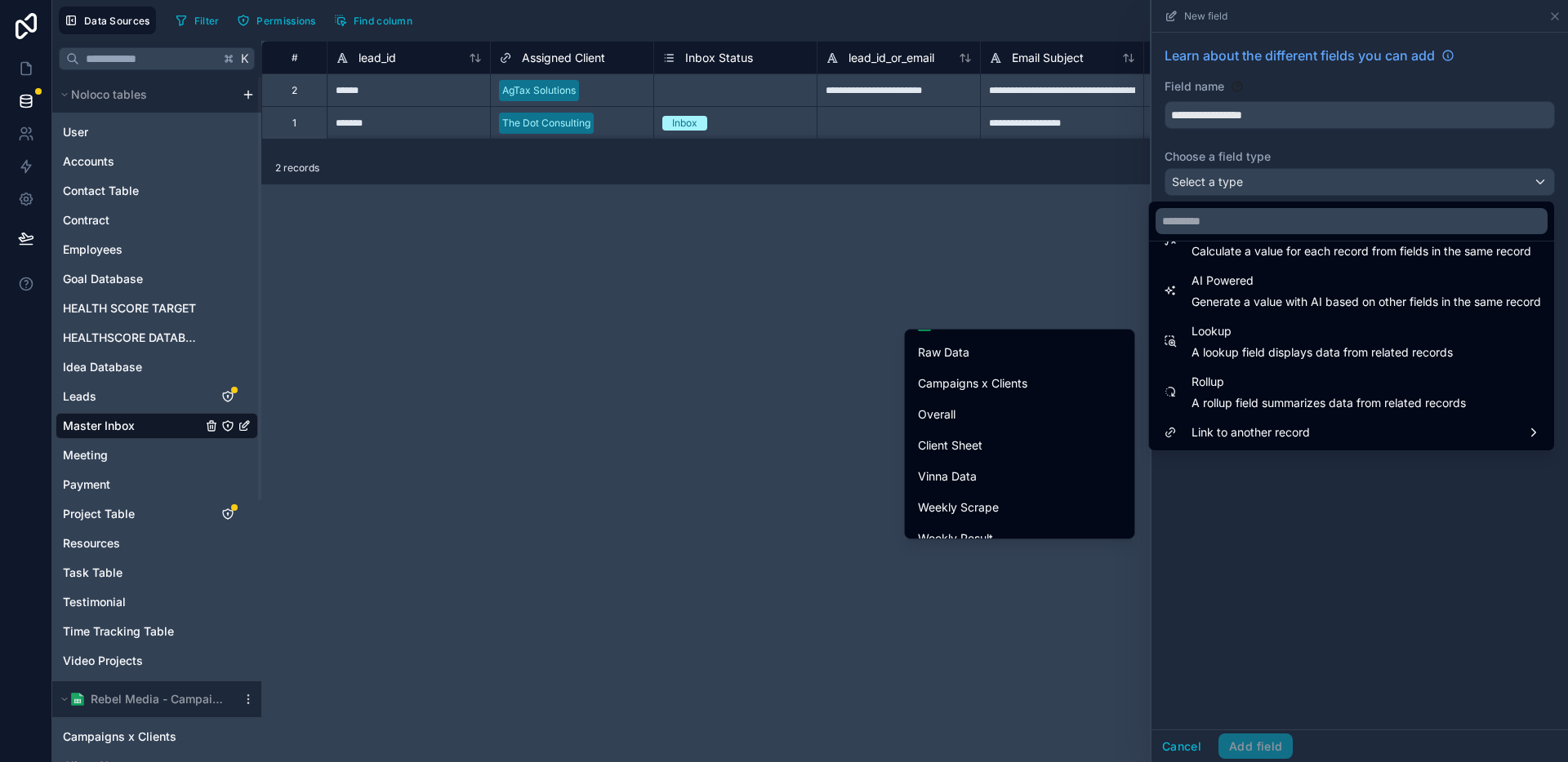
scroll to position [617, 0]
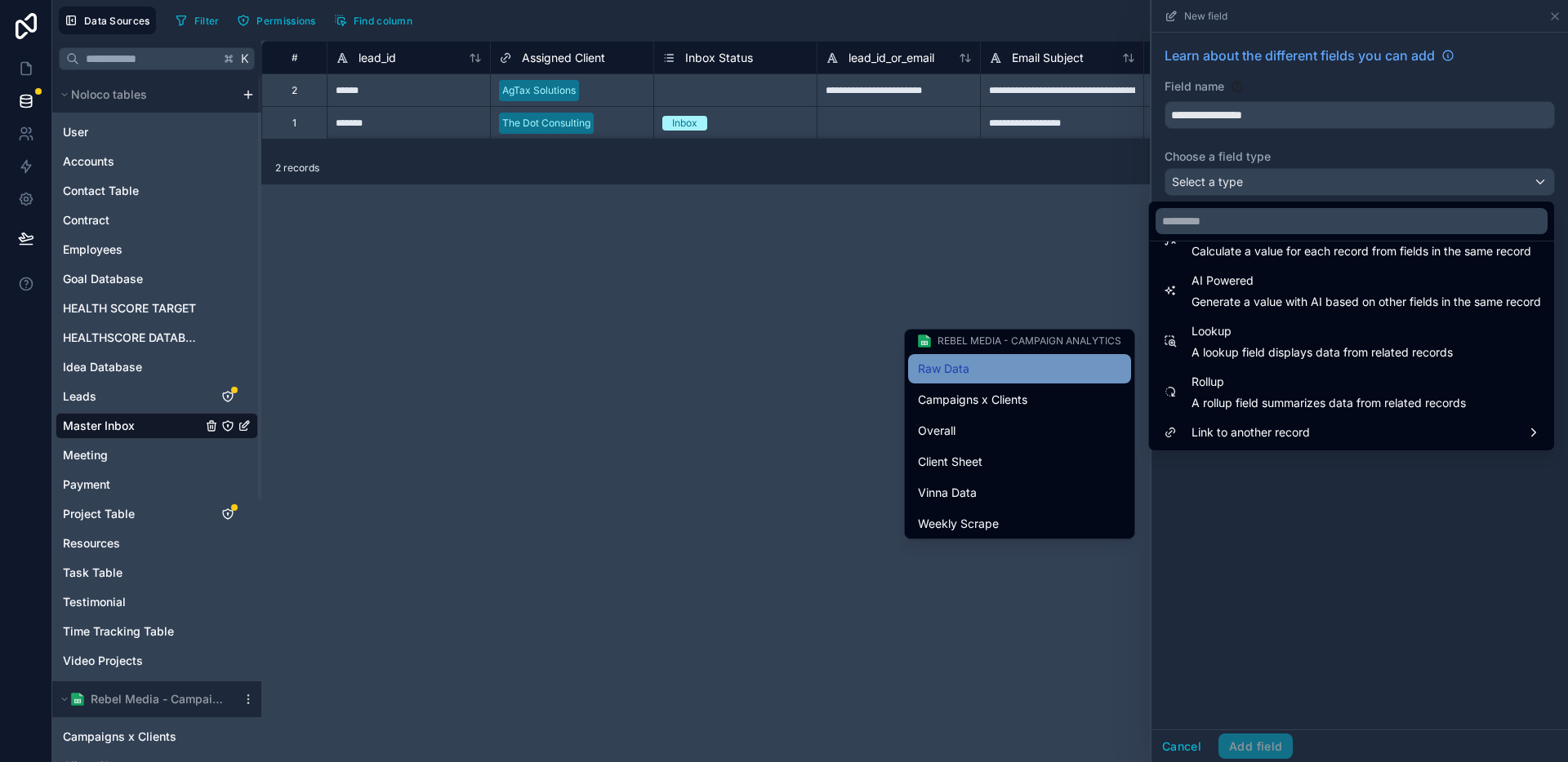
click at [990, 372] on div "Raw Data" at bounding box center [1019, 369] width 203 height 20
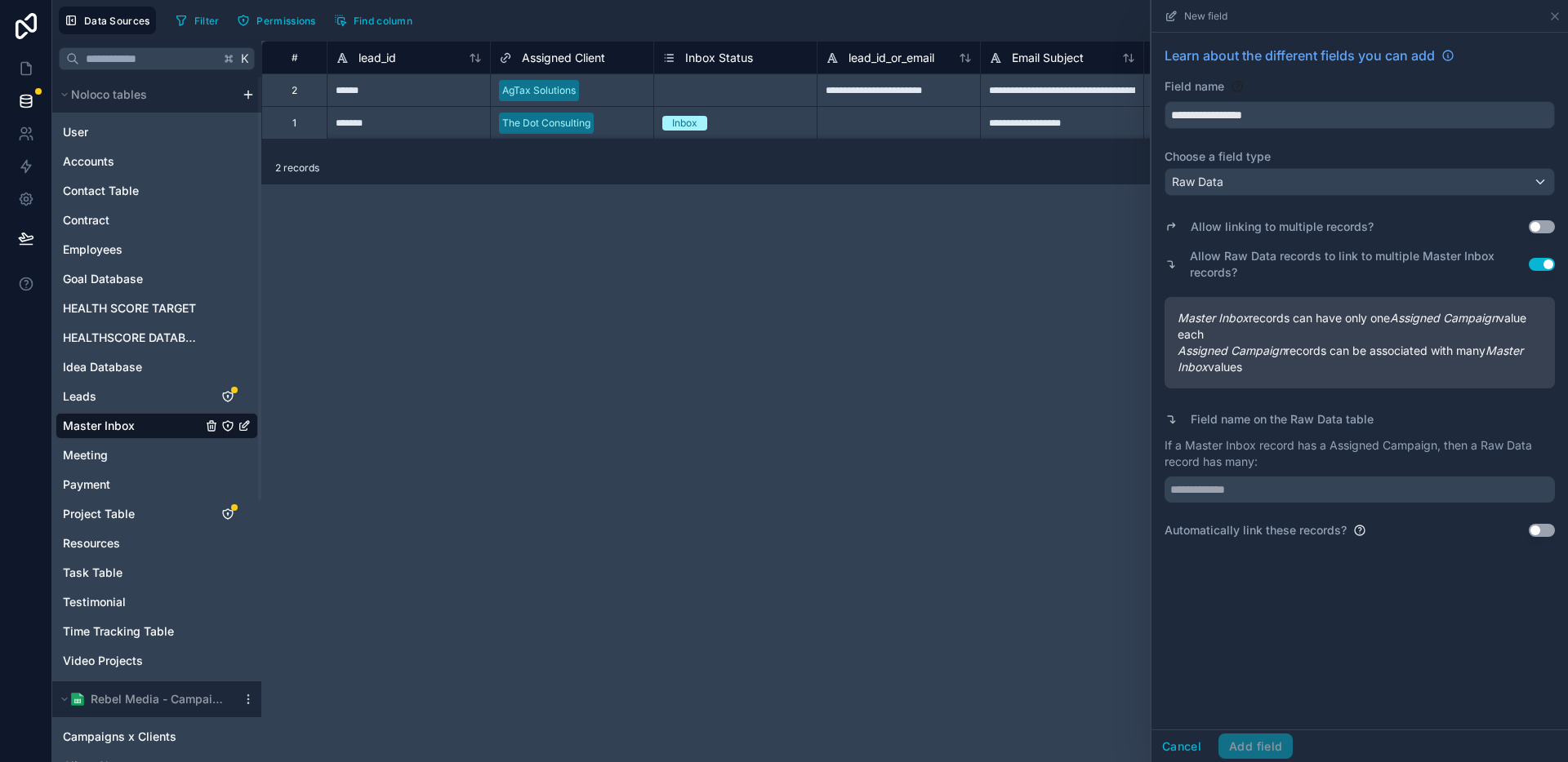
click at [1534, 228] on button "Use setting" at bounding box center [1541, 226] width 27 height 13
click at [1540, 230] on button "Use setting" at bounding box center [1541, 226] width 27 height 13
click at [1315, 502] on input "text" at bounding box center [1359, 489] width 390 height 27
click at [1540, 529] on button "Use setting" at bounding box center [1541, 530] width 27 height 13
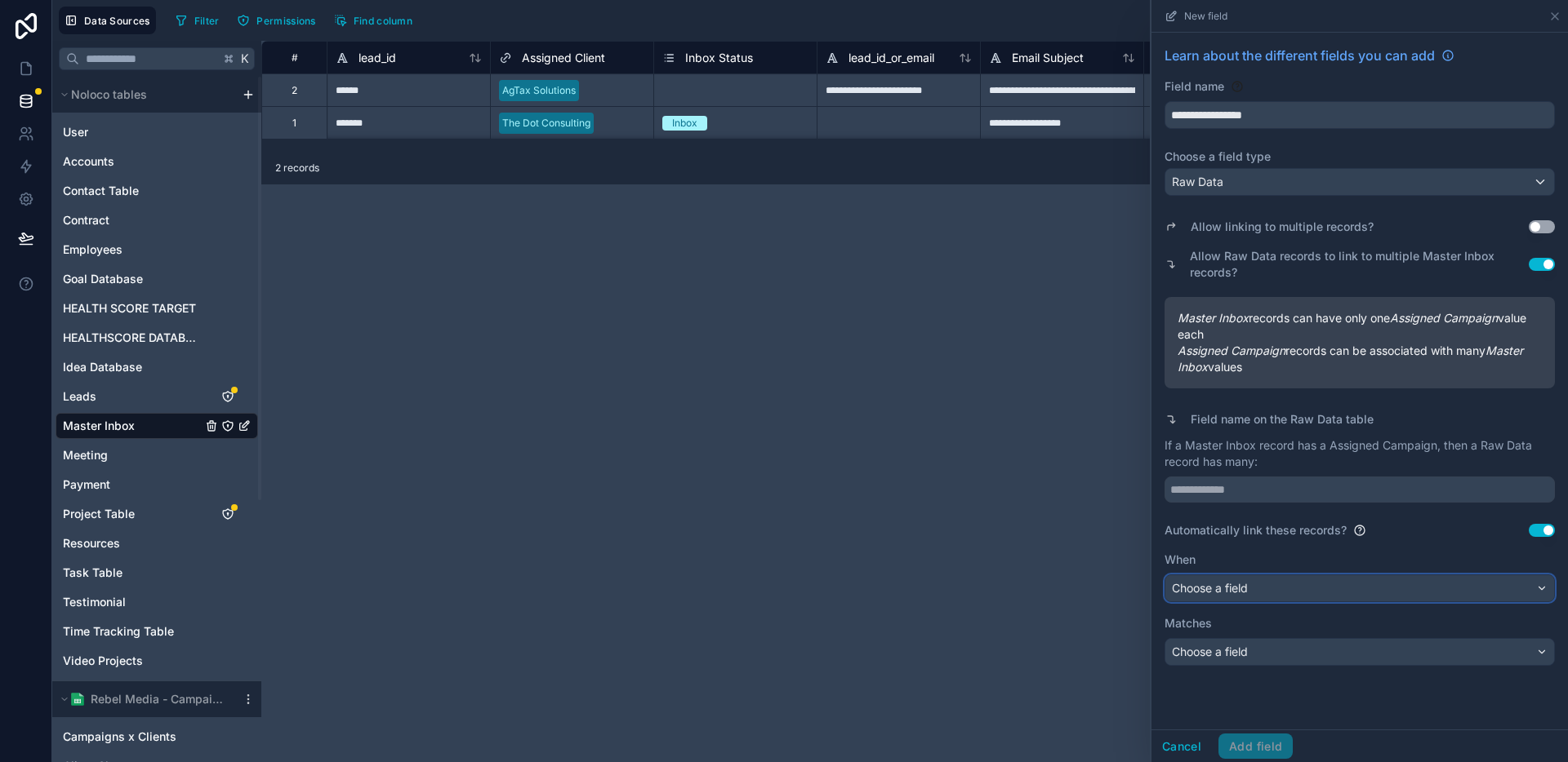
click at [1265, 587] on div "Choose a field" at bounding box center [1360, 588] width 389 height 27
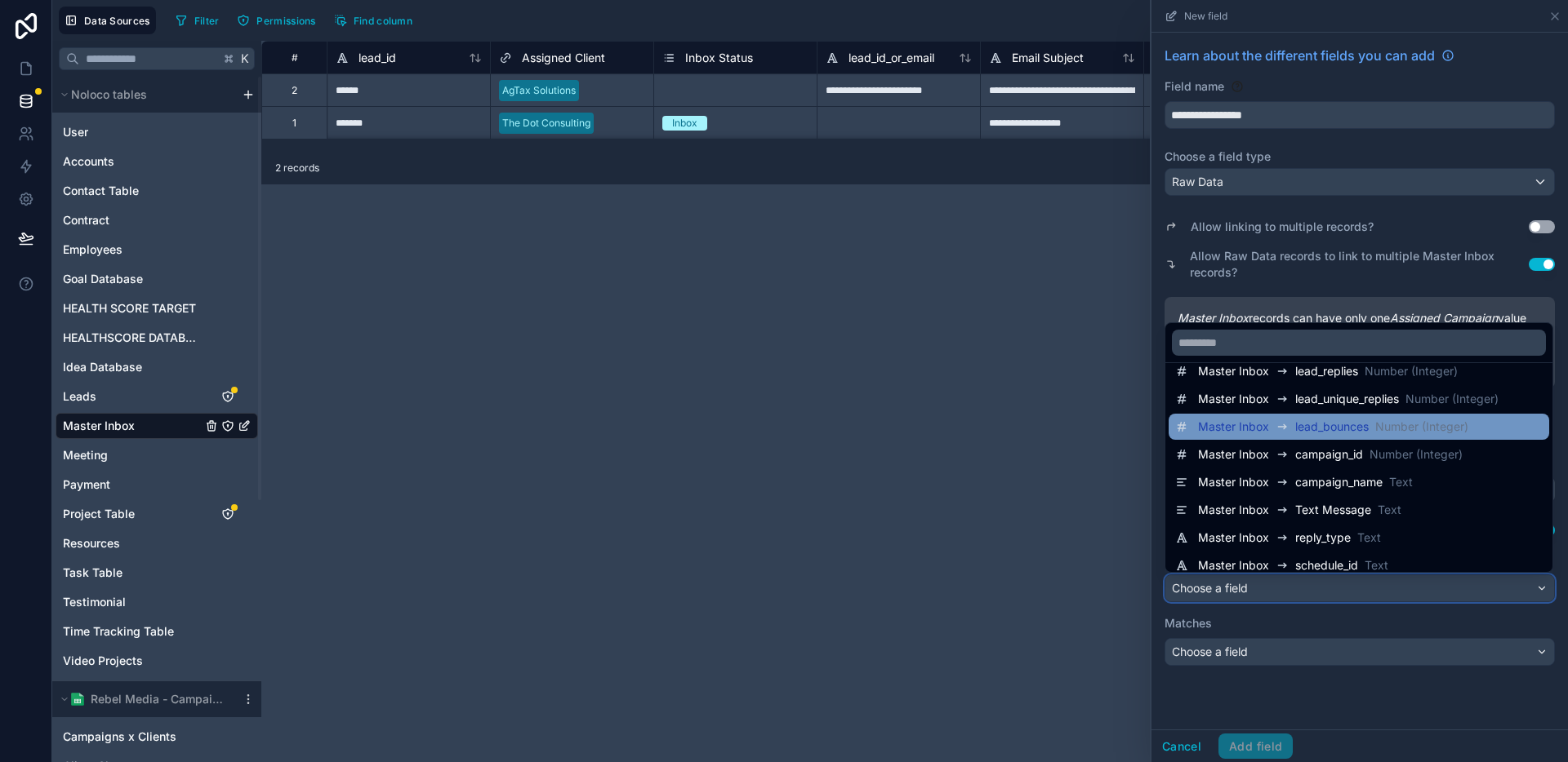
scroll to position [1470, 0]
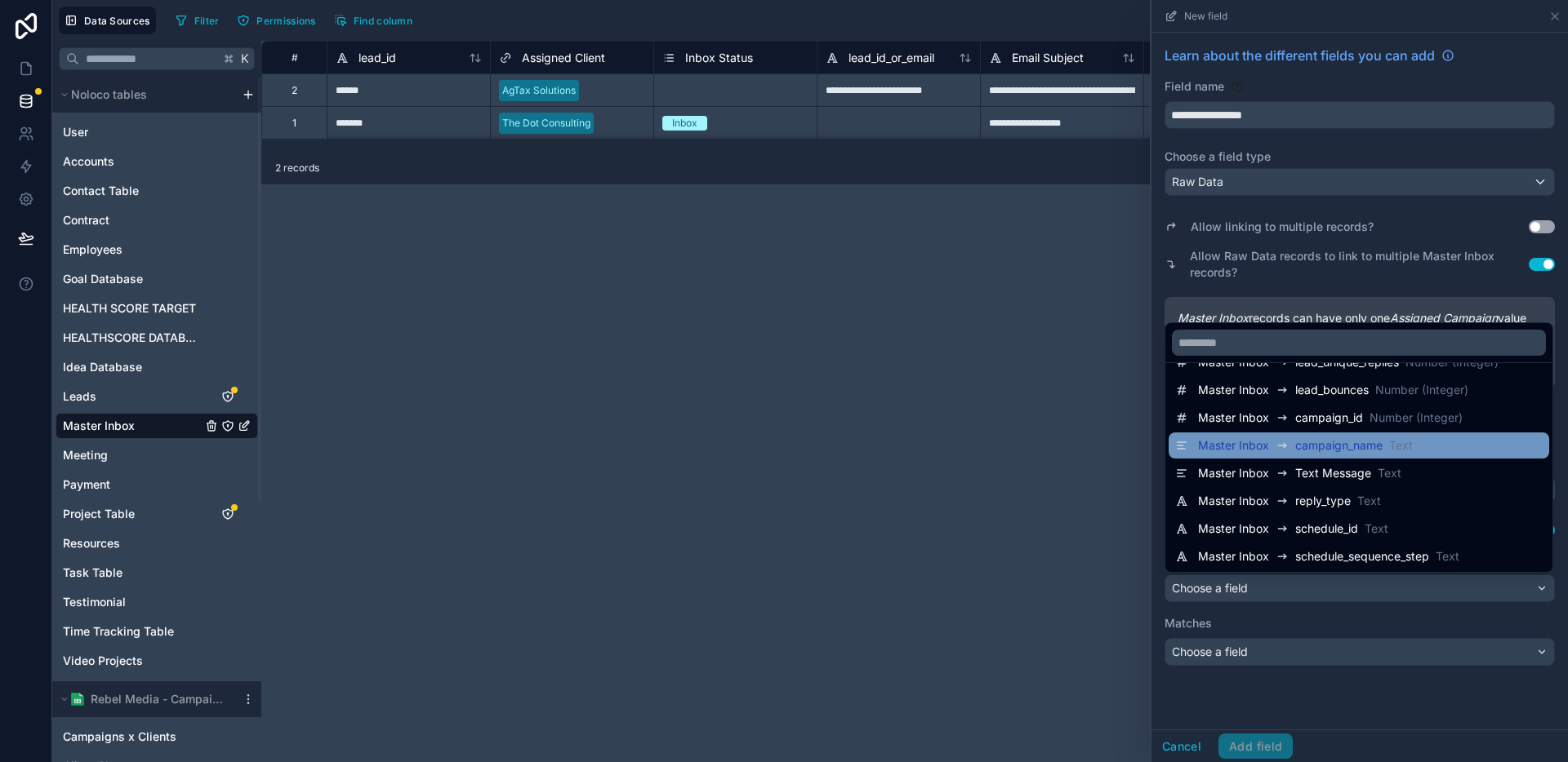
click at [1411, 453] on span "Text" at bounding box center [1401, 446] width 24 height 17
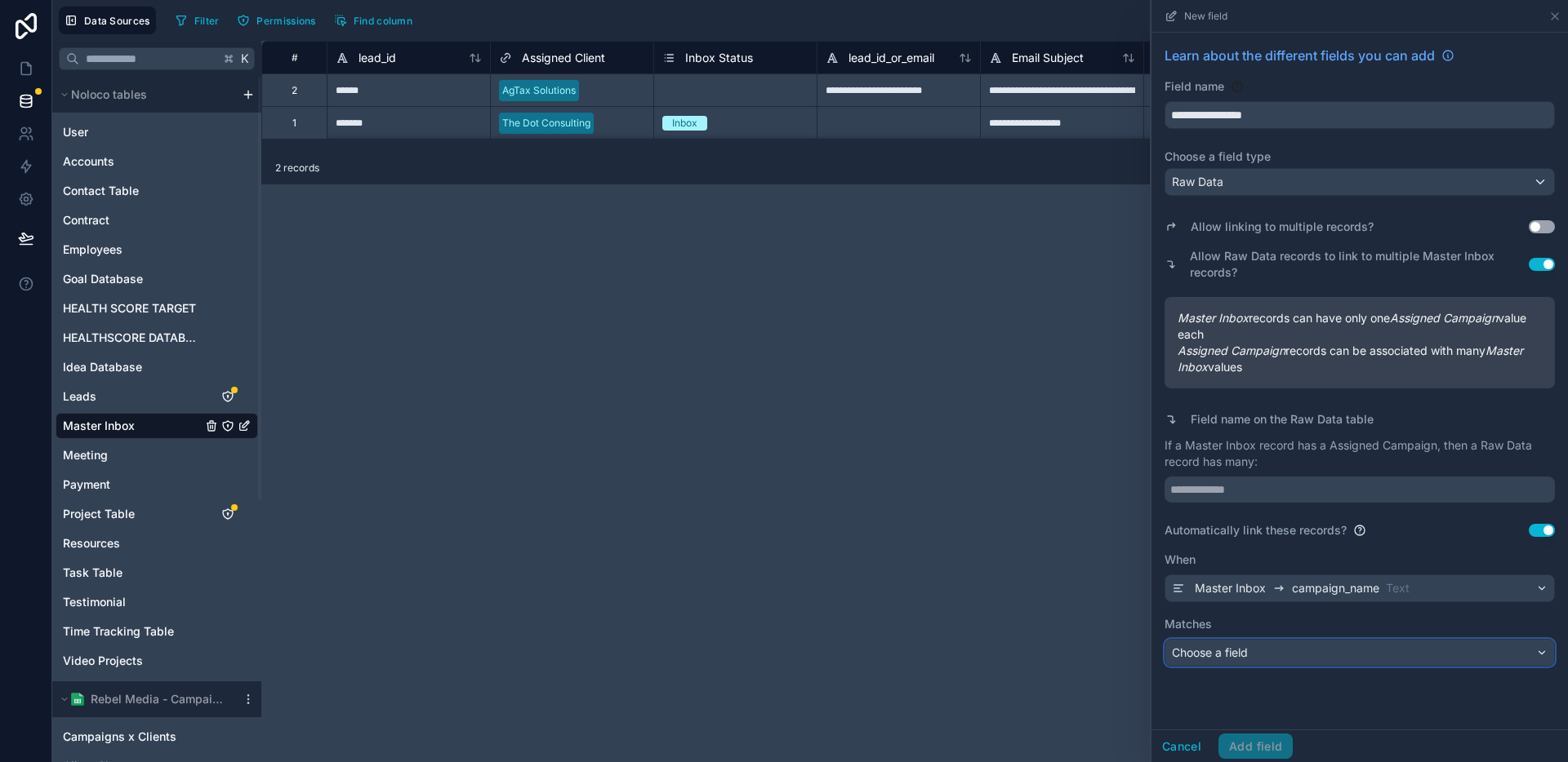
click at [1315, 656] on div "Choose a field" at bounding box center [1360, 653] width 389 height 27
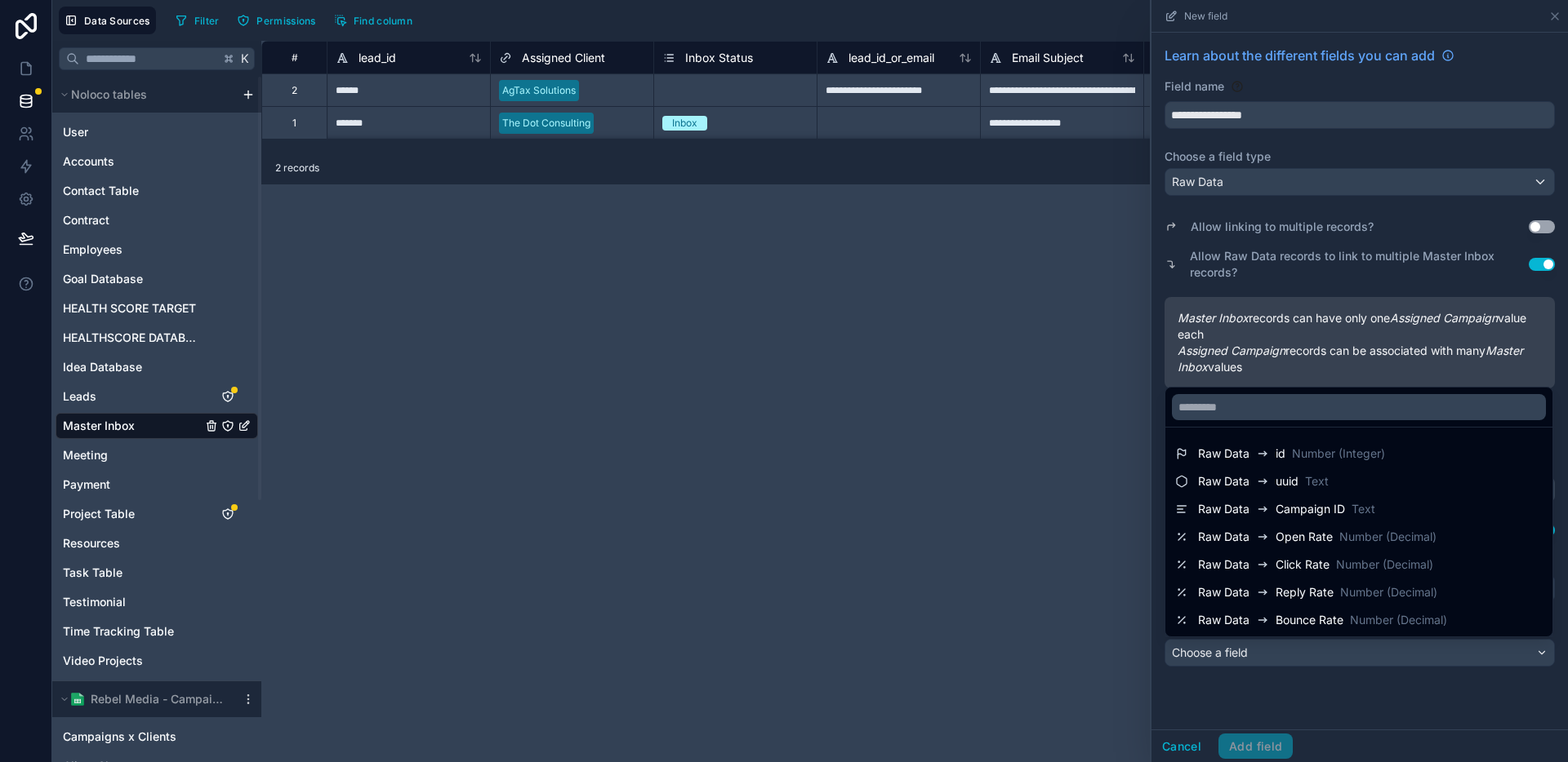
click at [1315, 656] on div at bounding box center [1360, 381] width 417 height 762
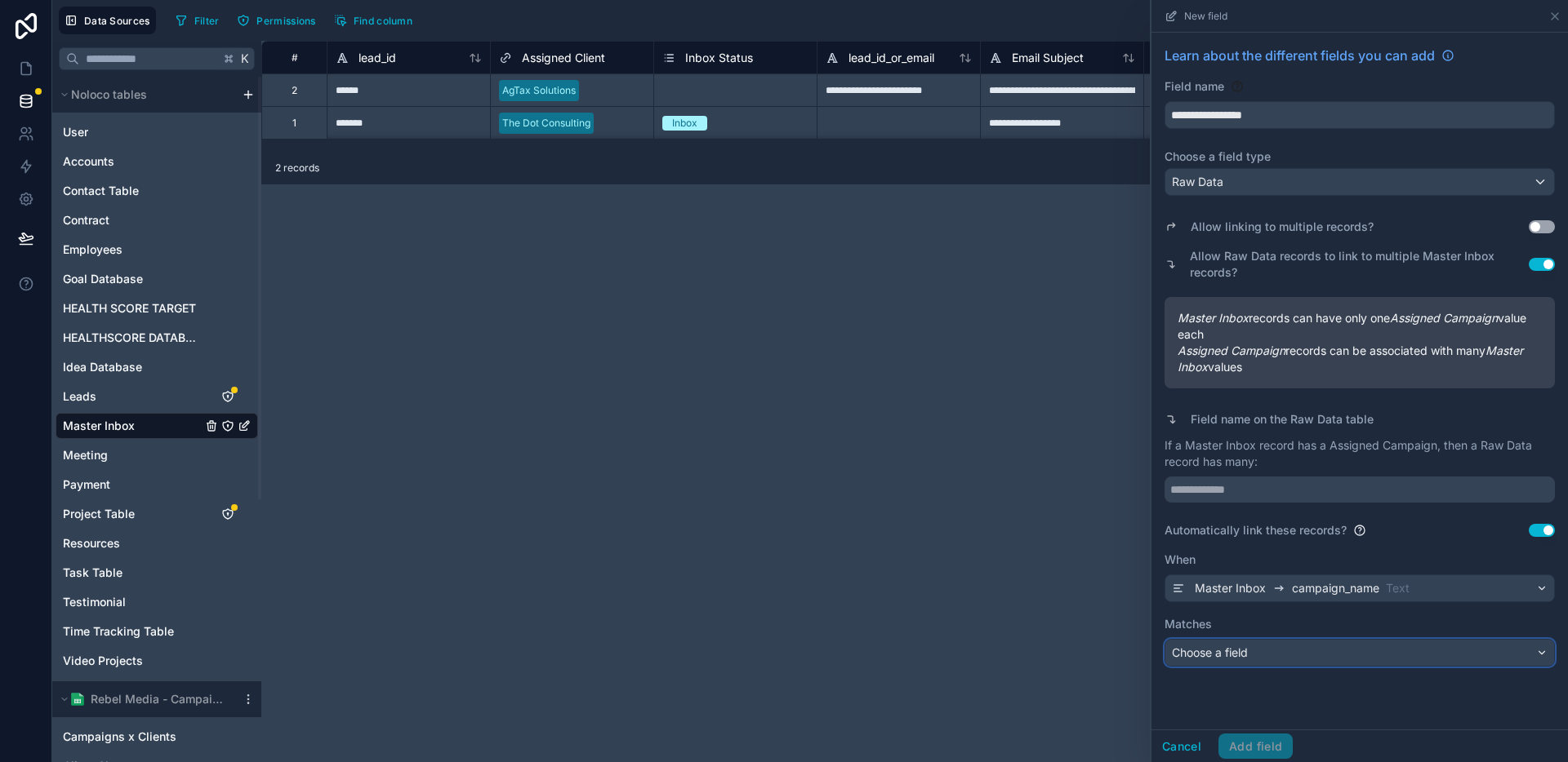
click at [1319, 653] on div "Choose a field" at bounding box center [1360, 653] width 389 height 27
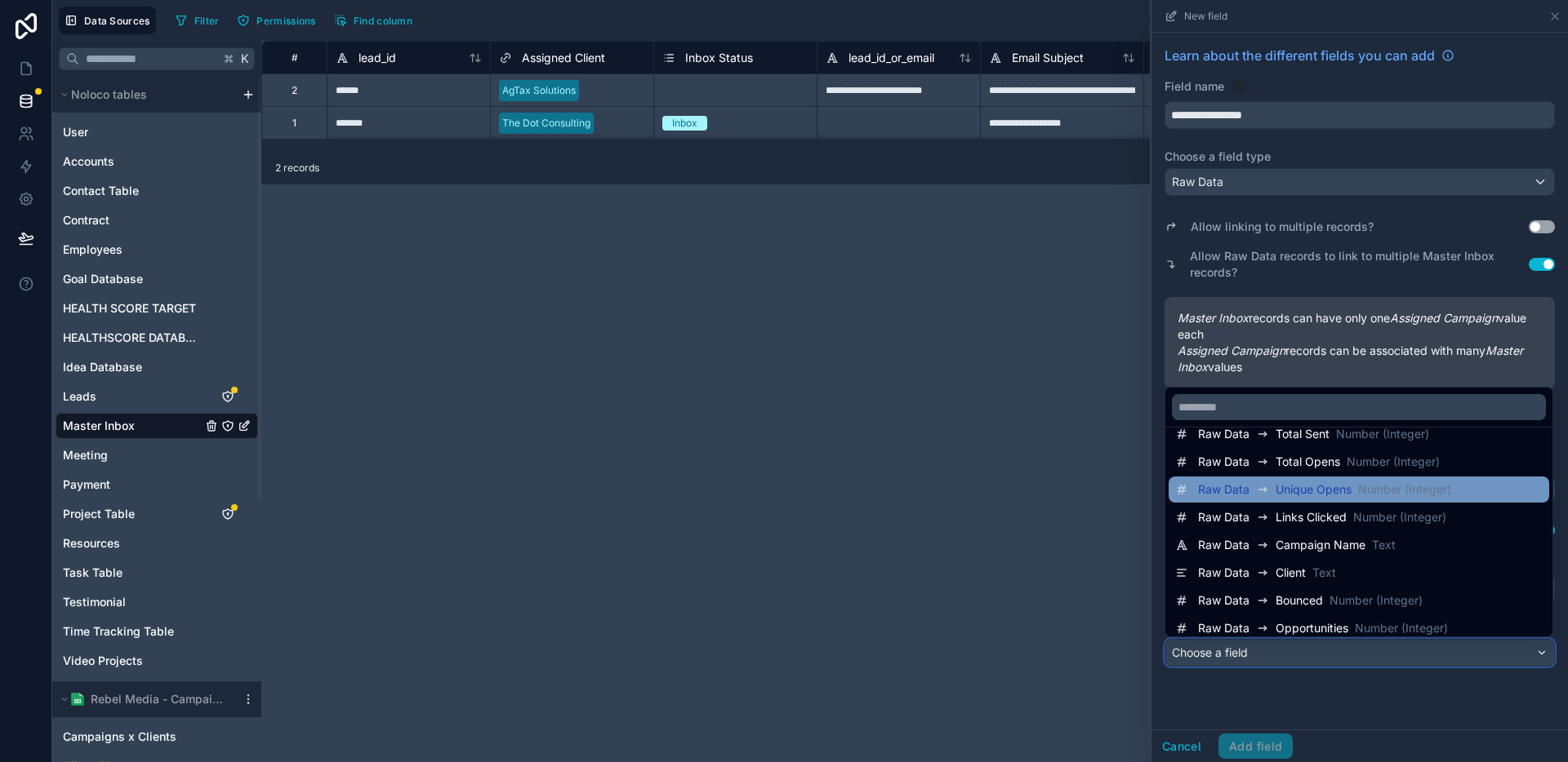
scroll to position [249, 0]
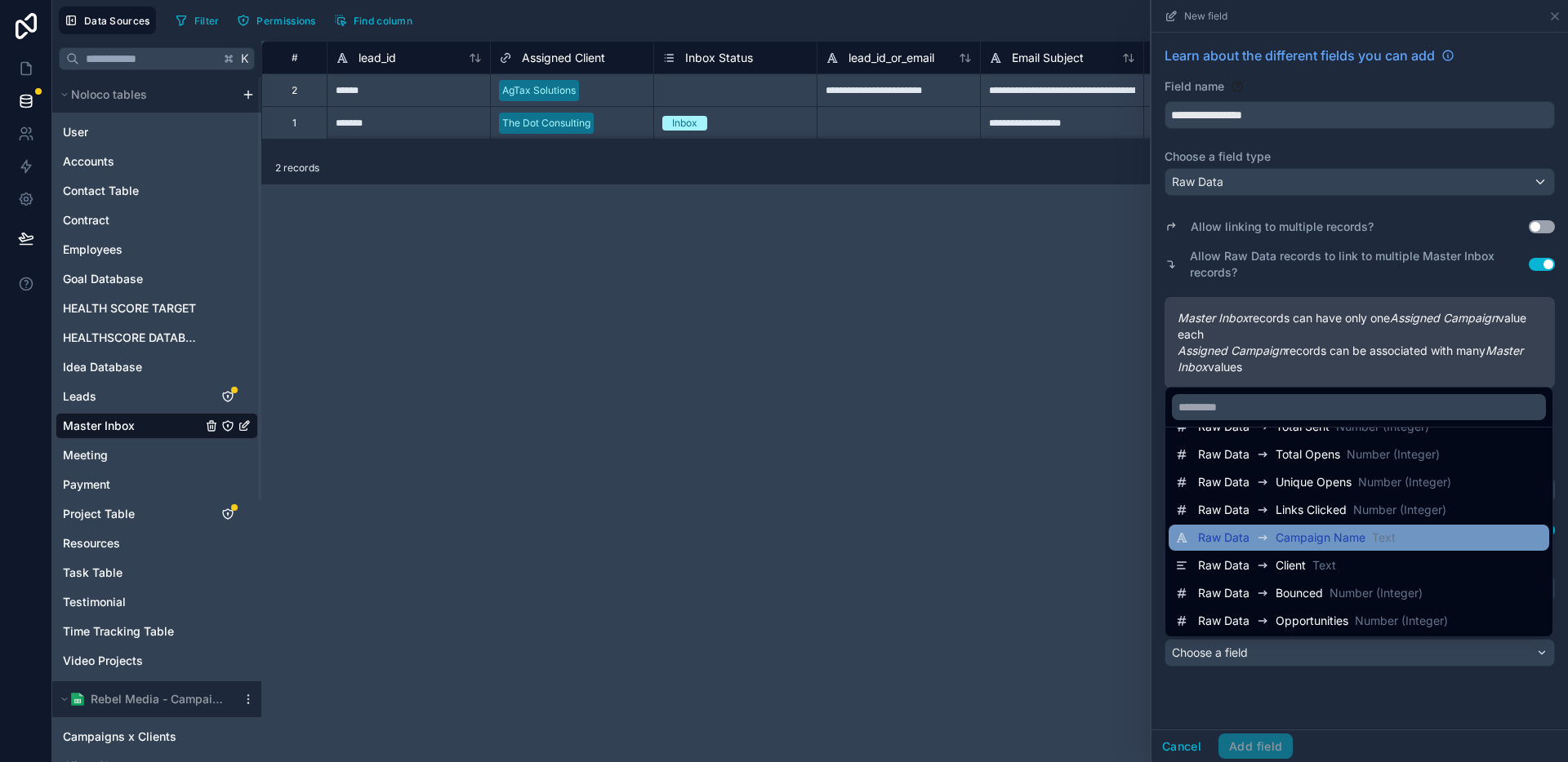
click at [1380, 538] on span "Text" at bounding box center [1384, 537] width 24 height 17
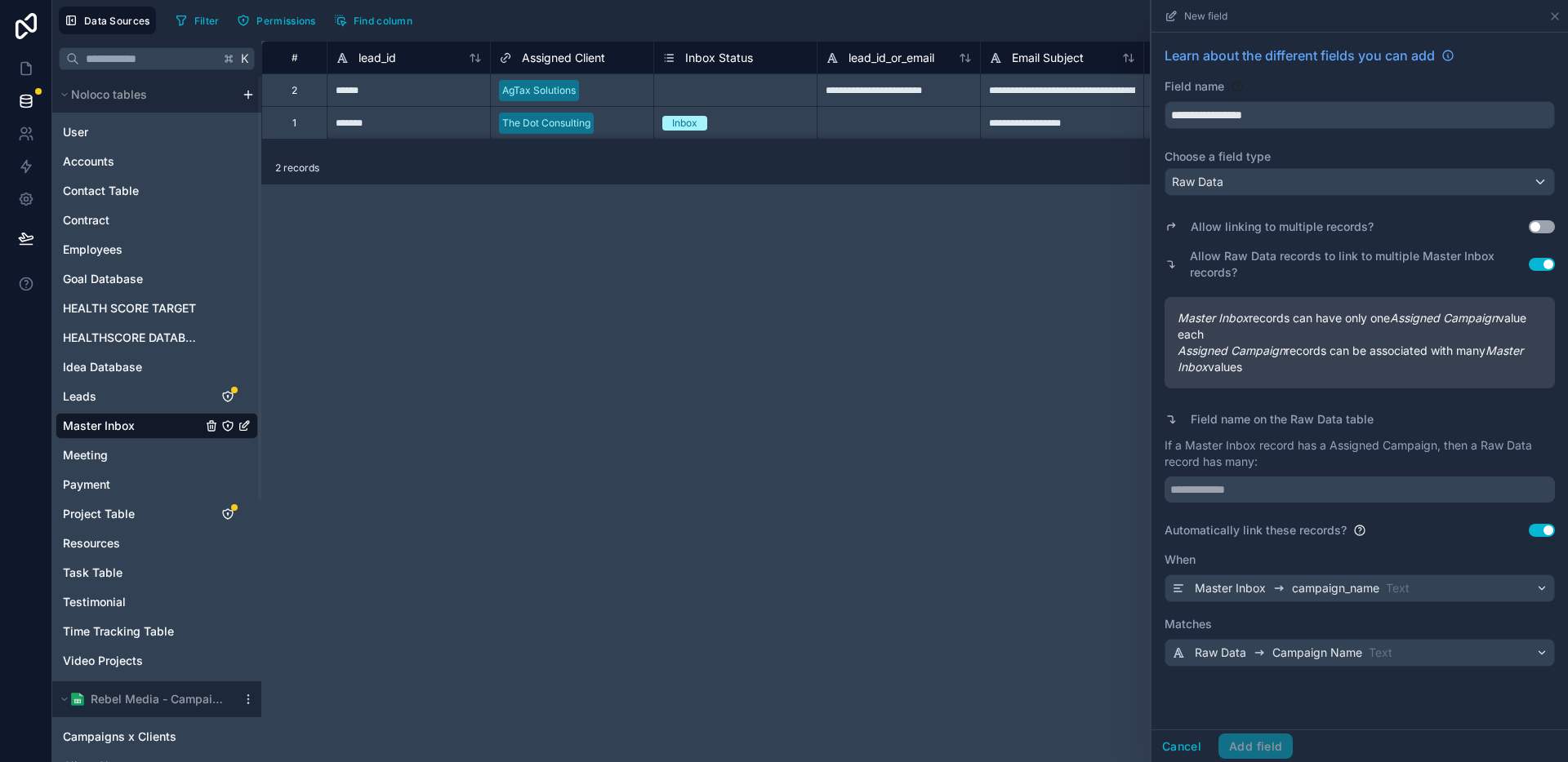
click at [1282, 709] on div "**********" at bounding box center [1360, 381] width 417 height 697
click at [1326, 490] on input "text" at bounding box center [1359, 489] width 390 height 27
type input "**********"
click at [1408, 515] on div "**********" at bounding box center [1359, 435] width 390 height 465
click at [1270, 741] on button "Add field" at bounding box center [1256, 746] width 75 height 27
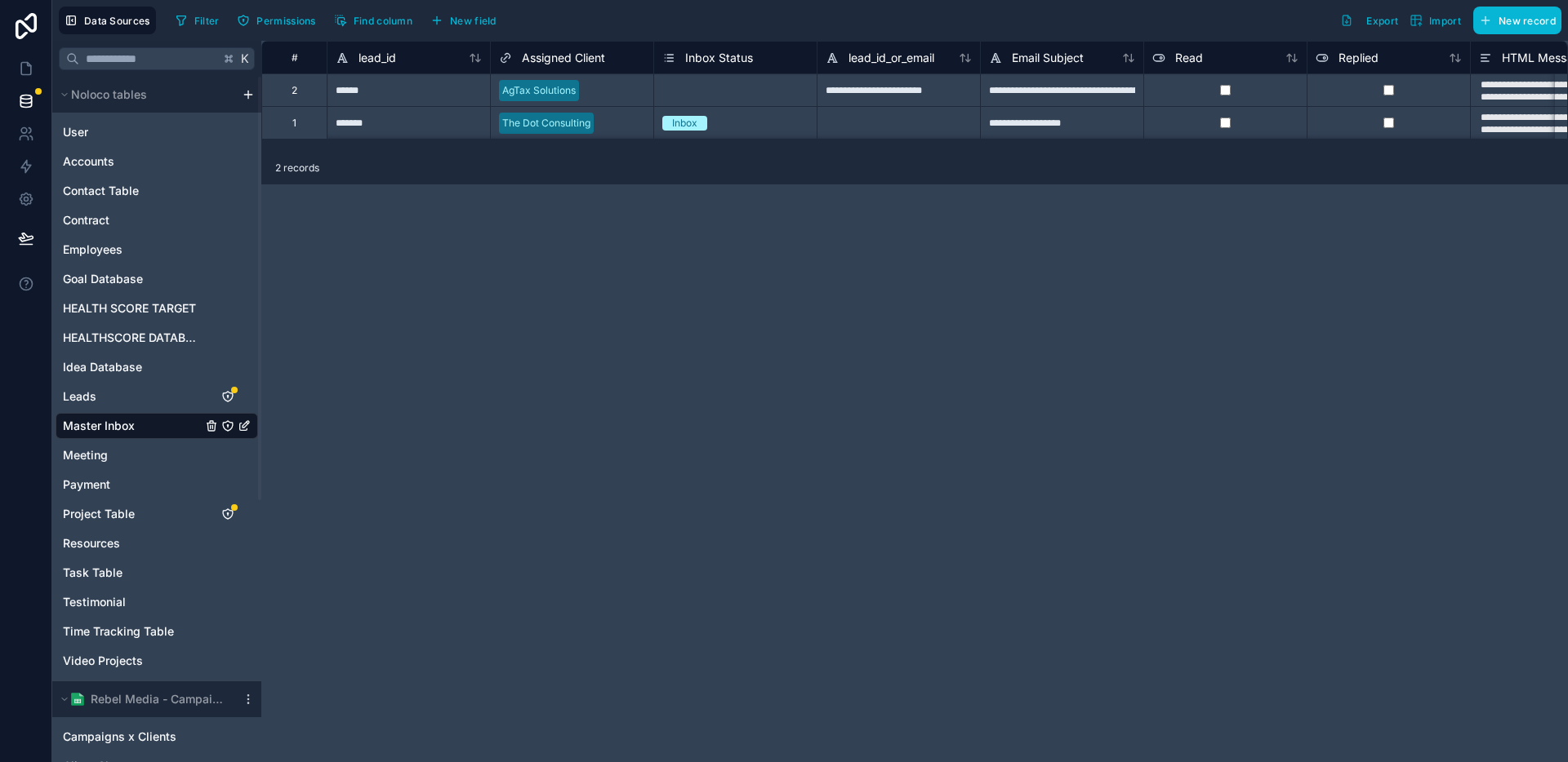
click at [629, 338] on div "**********" at bounding box center [915, 402] width 1307 height 722
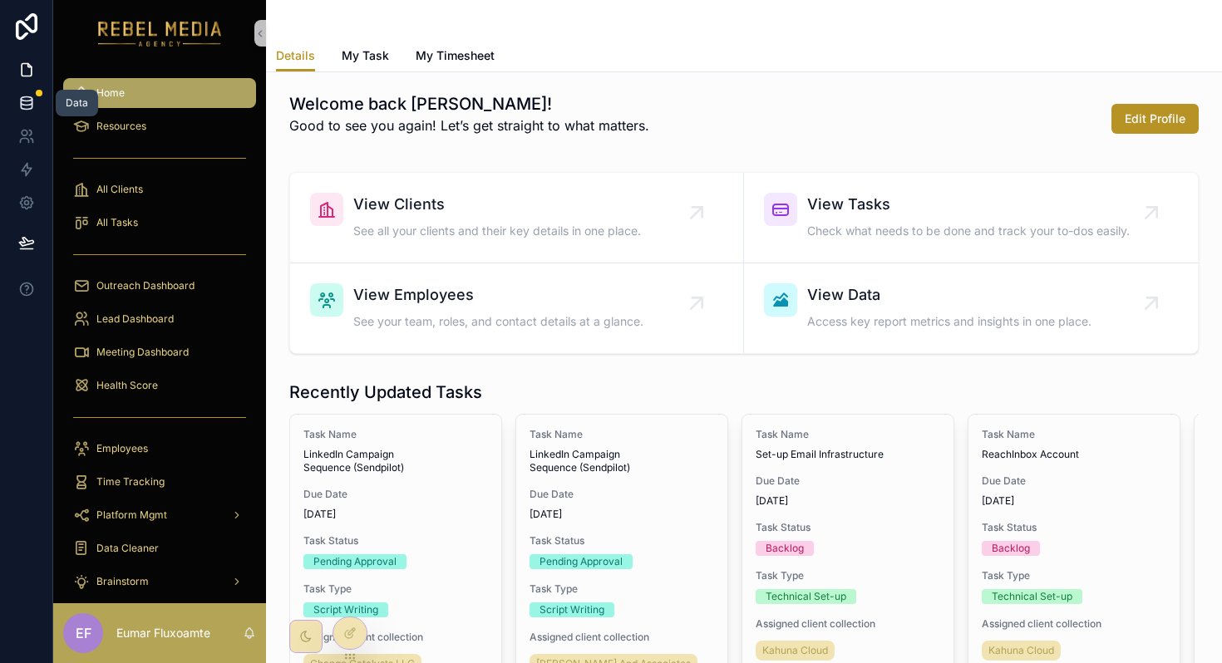
click at [32, 108] on icon at bounding box center [26, 103] width 17 height 17
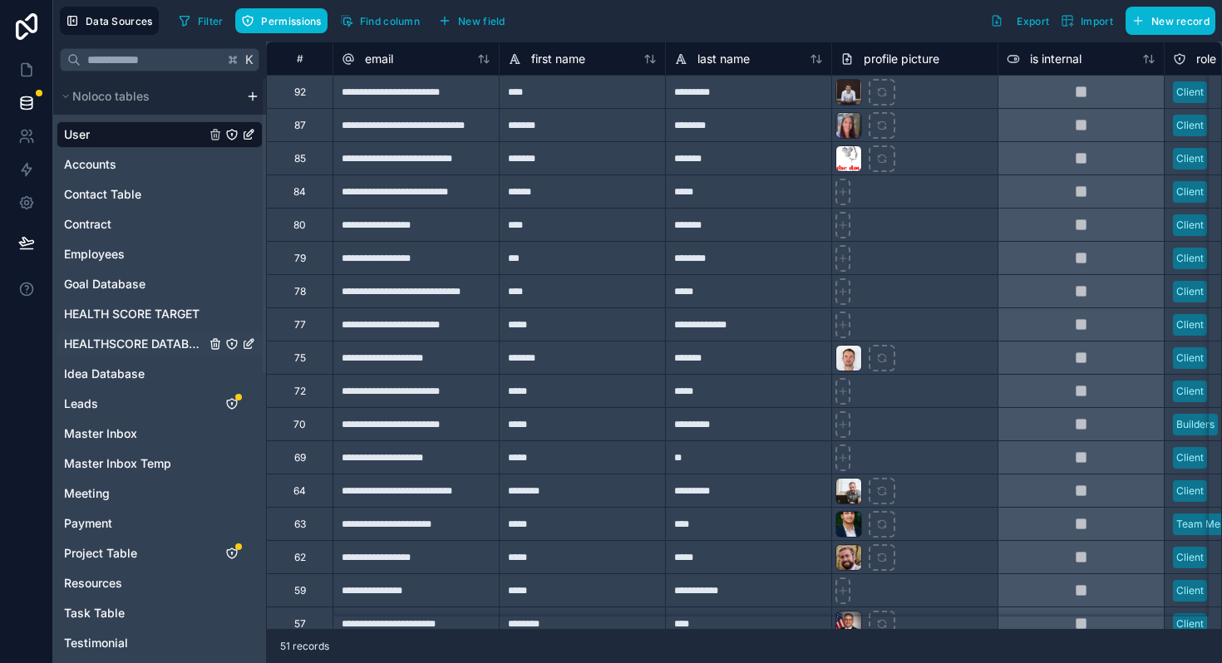
click at [158, 342] on span "HEALTHSCORE DATABASE" at bounding box center [134, 344] width 141 height 17
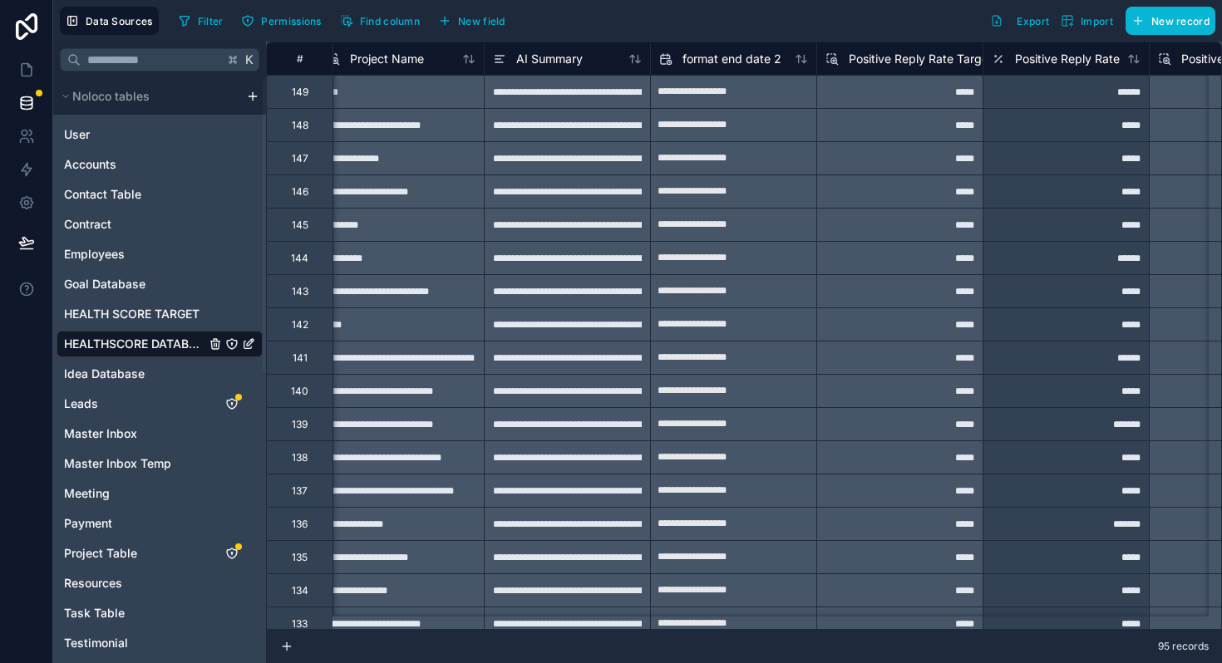
scroll to position [0, 3673]
click at [541, 54] on span "AI Summary" at bounding box center [549, 59] width 67 height 17
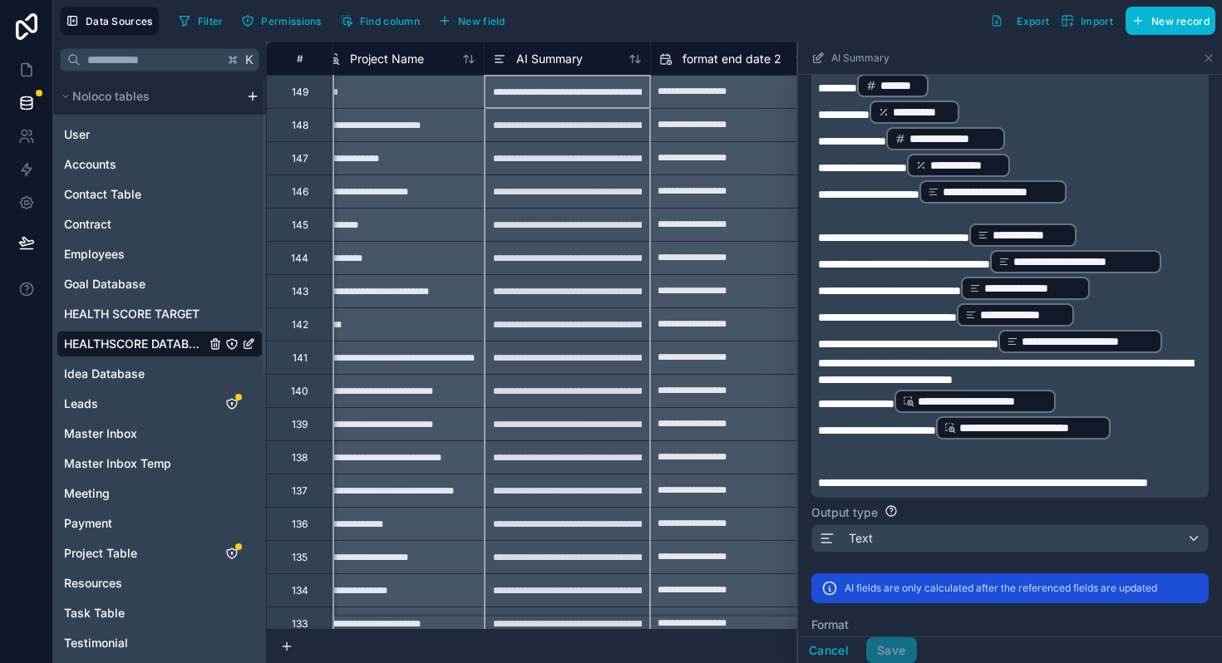
scroll to position [459, 0]
